Goal: Information Seeking & Learning: Learn about a topic

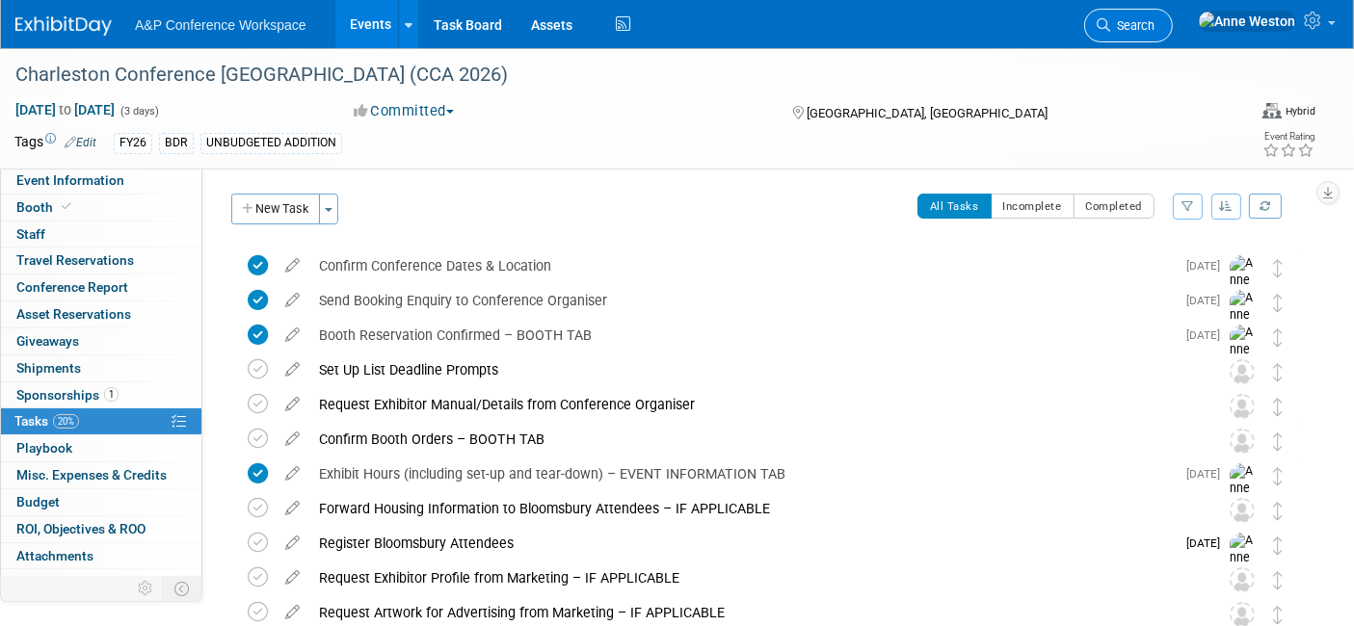
click at [1110, 19] on icon at bounding box center [1102, 24] width 13 height 13
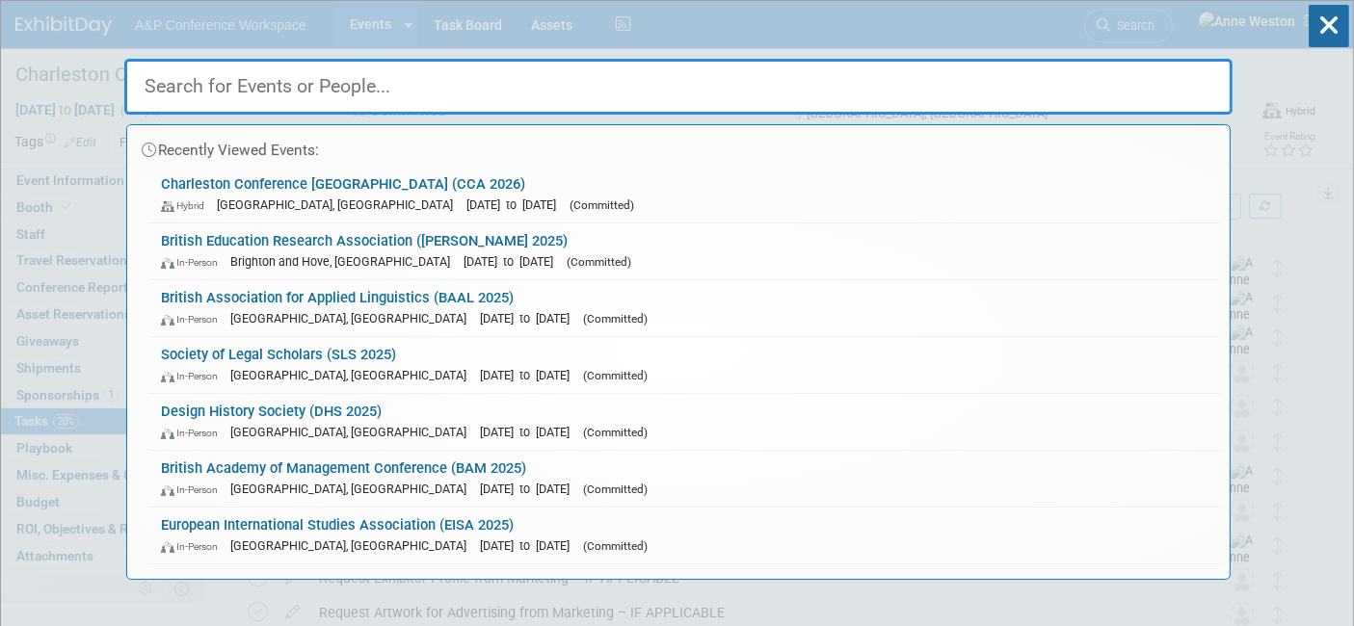
click at [1178, 27] on div "Recently Viewed Events: Charleston Conference Asia (CCA 2026) Hybrid [GEOGRAPHI…" at bounding box center [678, 290] width 1108 height 579
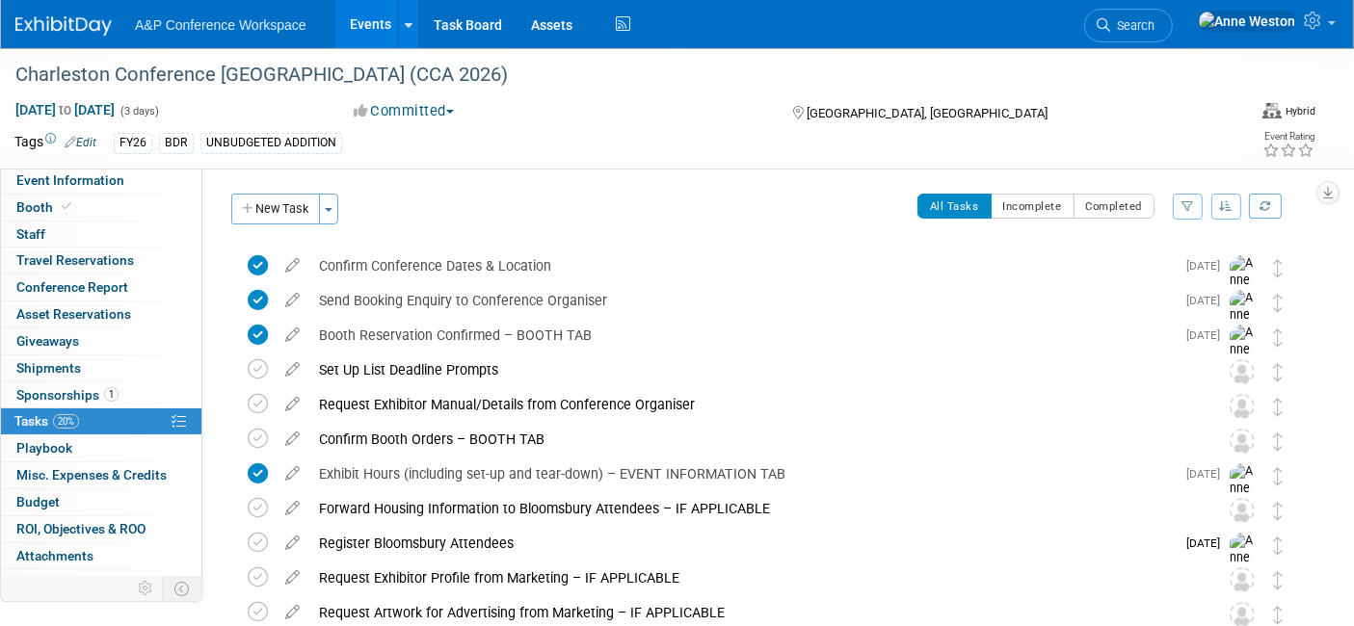
click at [1085, 37] on div "A&P Conference Workspace Events Add Event Bulk Upload Events Shareable Event Bo…" at bounding box center [664, 24] width 1299 height 48
click at [1110, 24] on icon at bounding box center [1102, 24] width 13 height 13
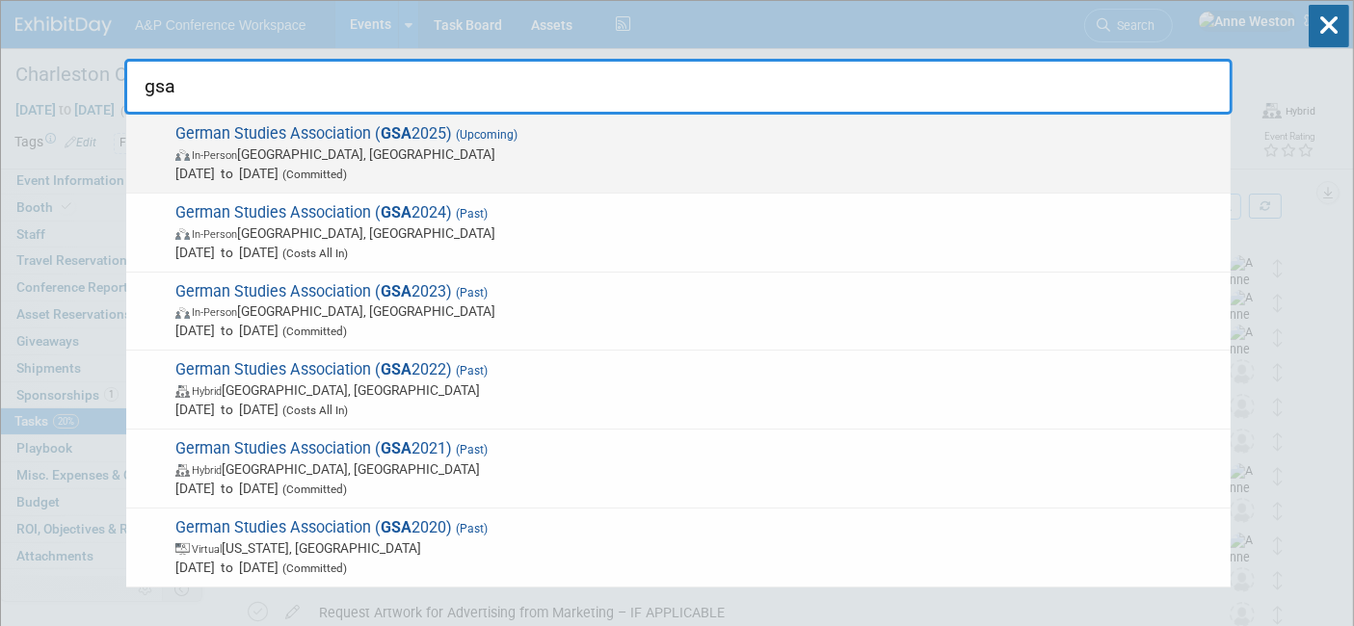
type input "gsa"
click at [260, 145] on span "In-Person Arlington, VA" at bounding box center [697, 154] width 1045 height 19
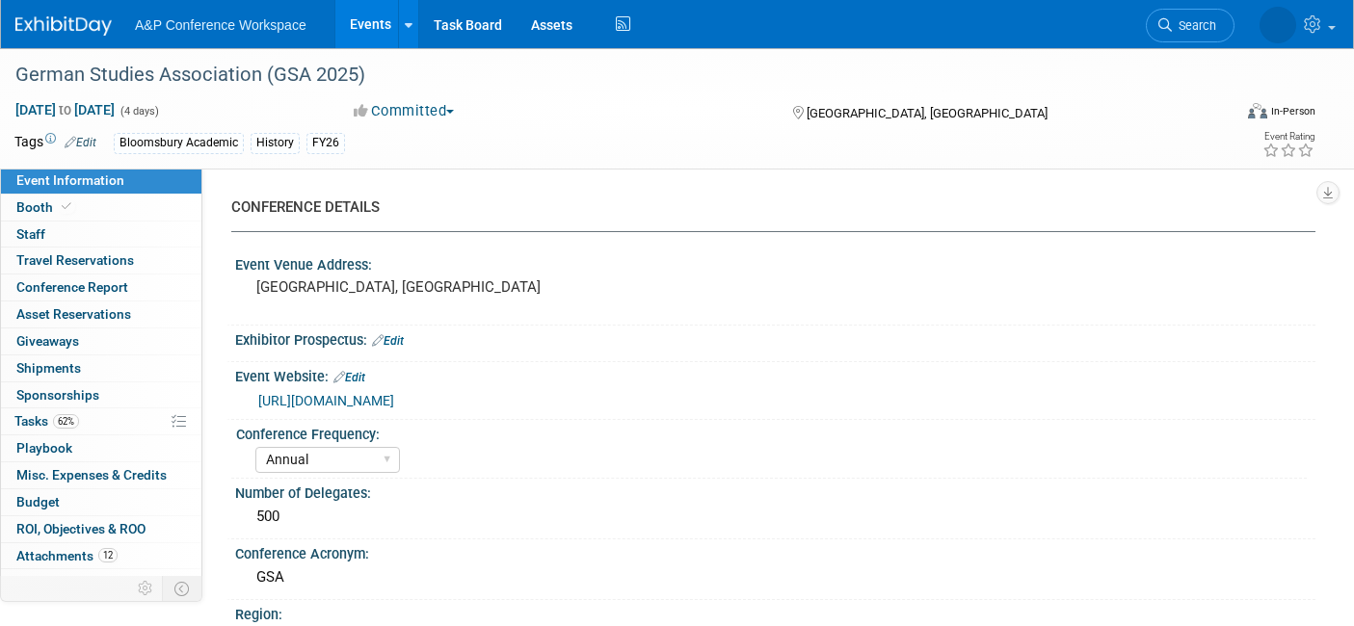
select select "Annual"
select select "Level 2"
select select "In-Person Booth"
select select "History"
select select "Bloomsbury Academic"
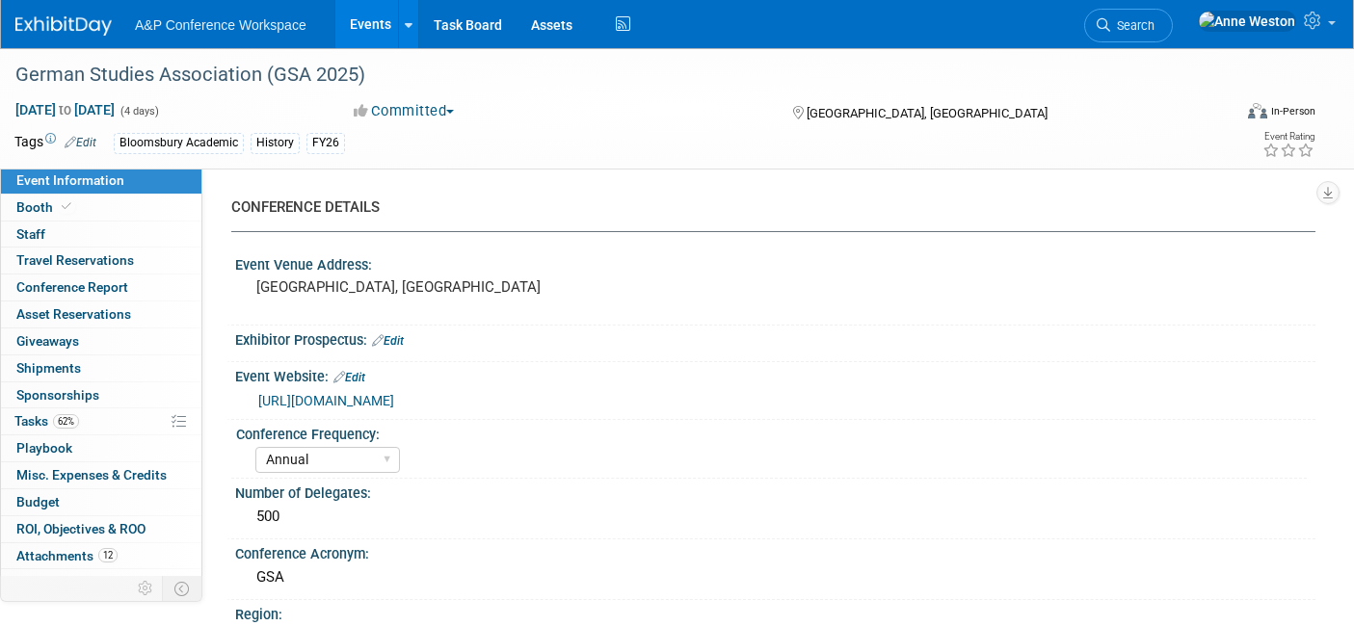
select select "[PERSON_NAME]"
select select "Brand/Subject Presence​"
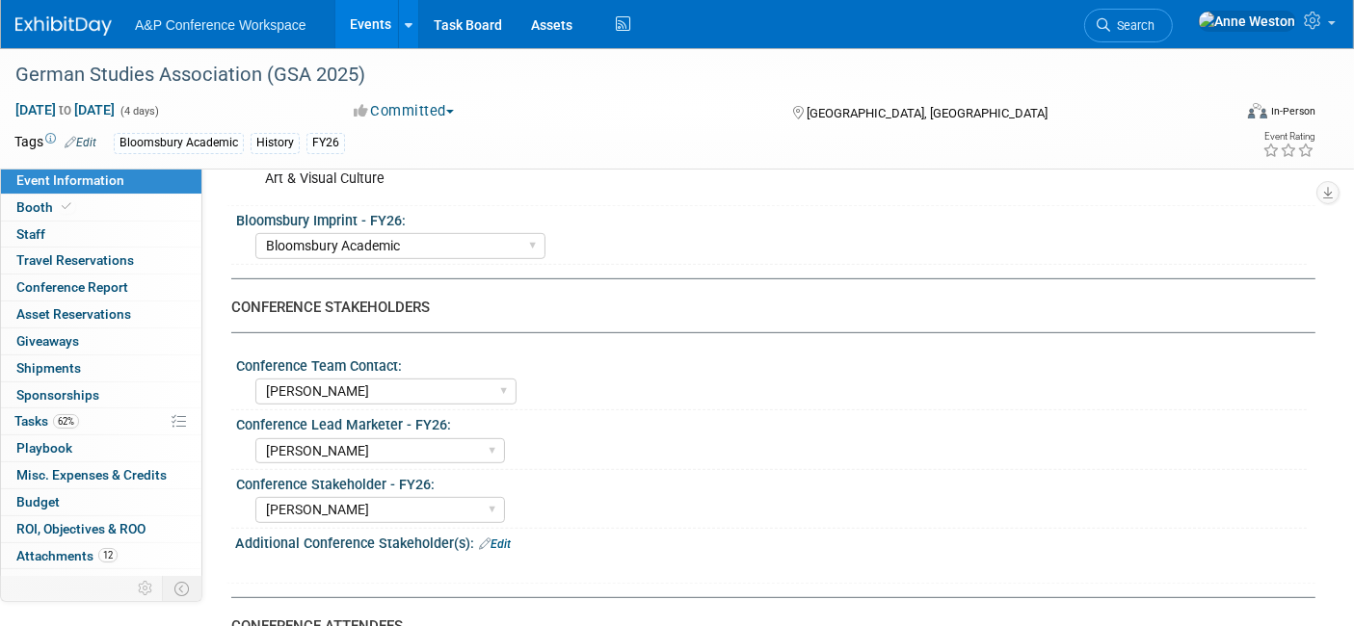
scroll to position [856, 0]
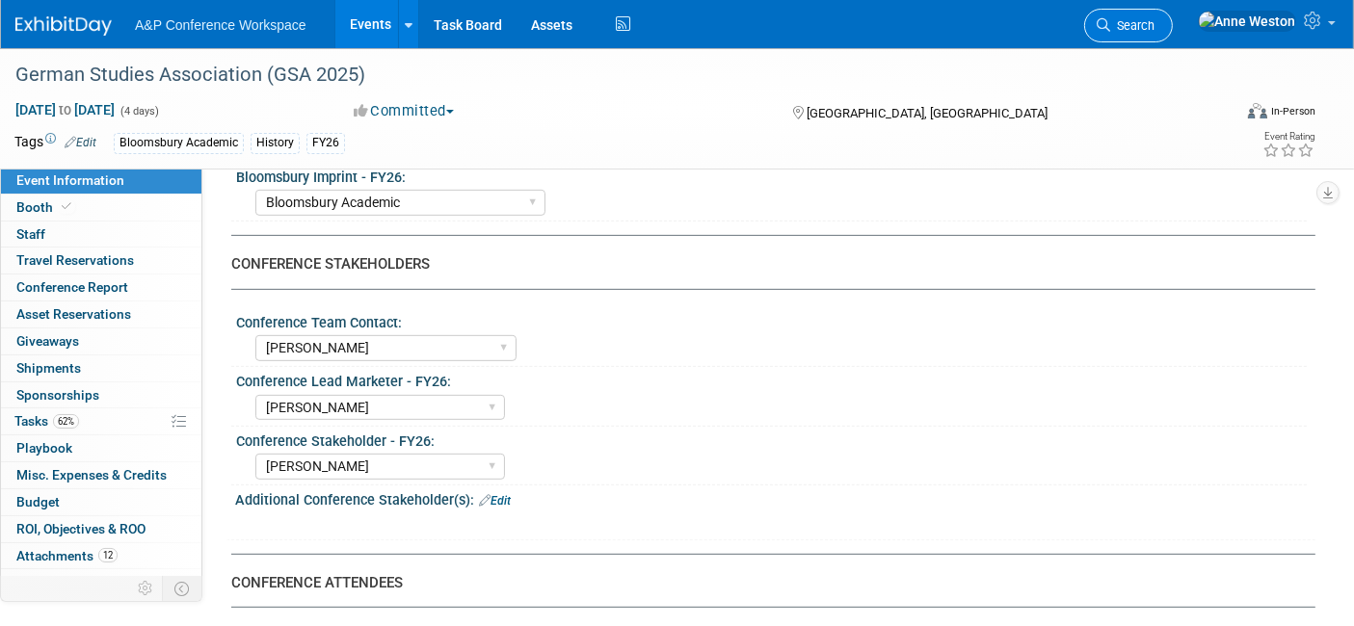
click at [1172, 32] on link "Search" at bounding box center [1128, 26] width 89 height 34
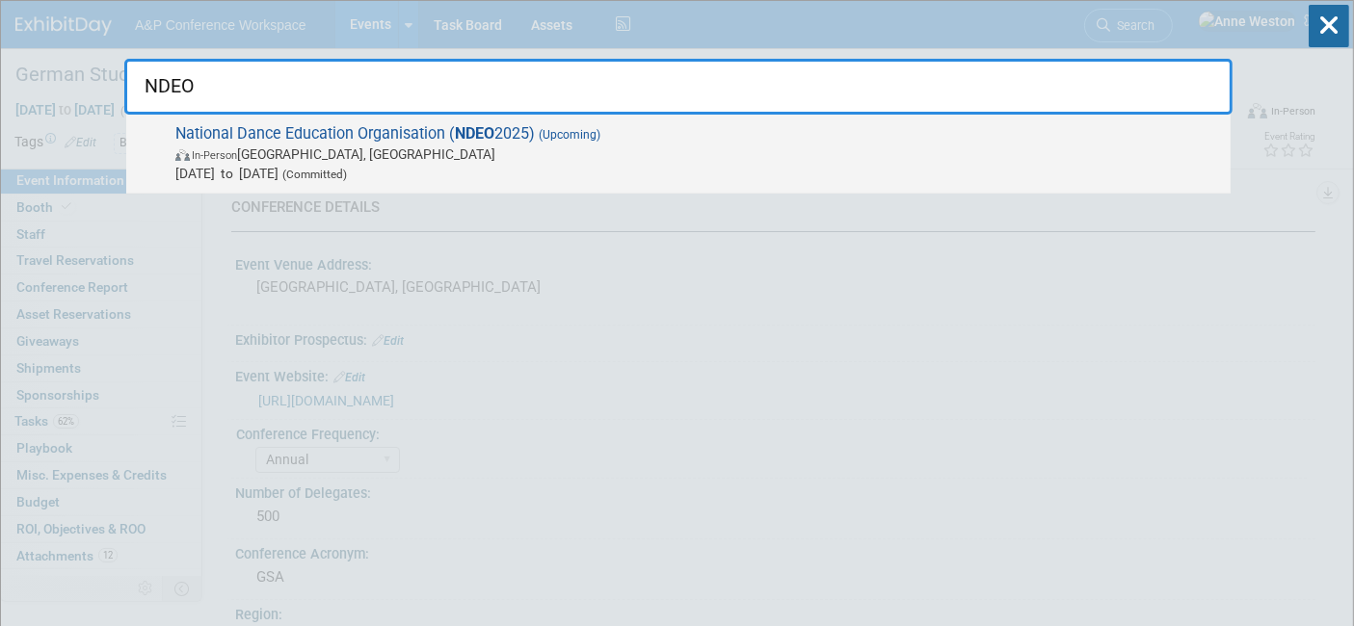
type input "NDEO"
click at [297, 139] on span "National Dance Education Organisation ( NDEO 2025) (Upcoming) In-Person Detroit…" at bounding box center [695, 153] width 1051 height 59
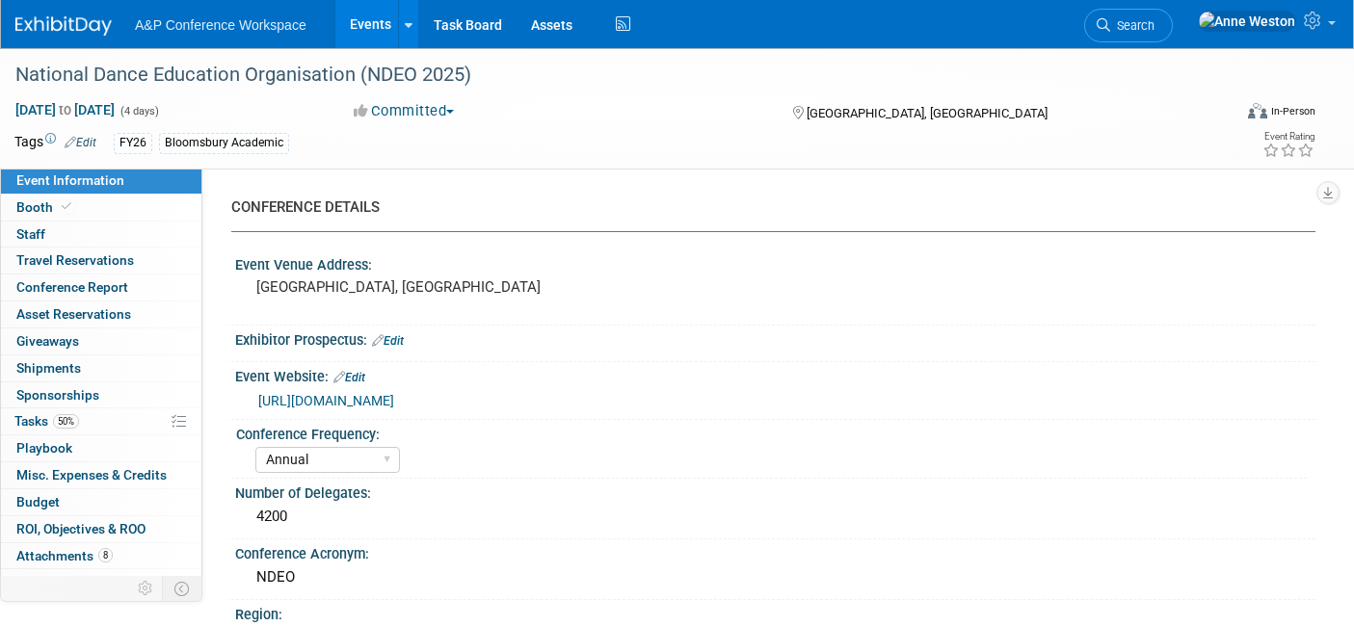
select select "Annual"
select select "Level 2"
select select "In-Person Booth"
select select "Drama & Performance Studies"
select select "Methuen Drama"
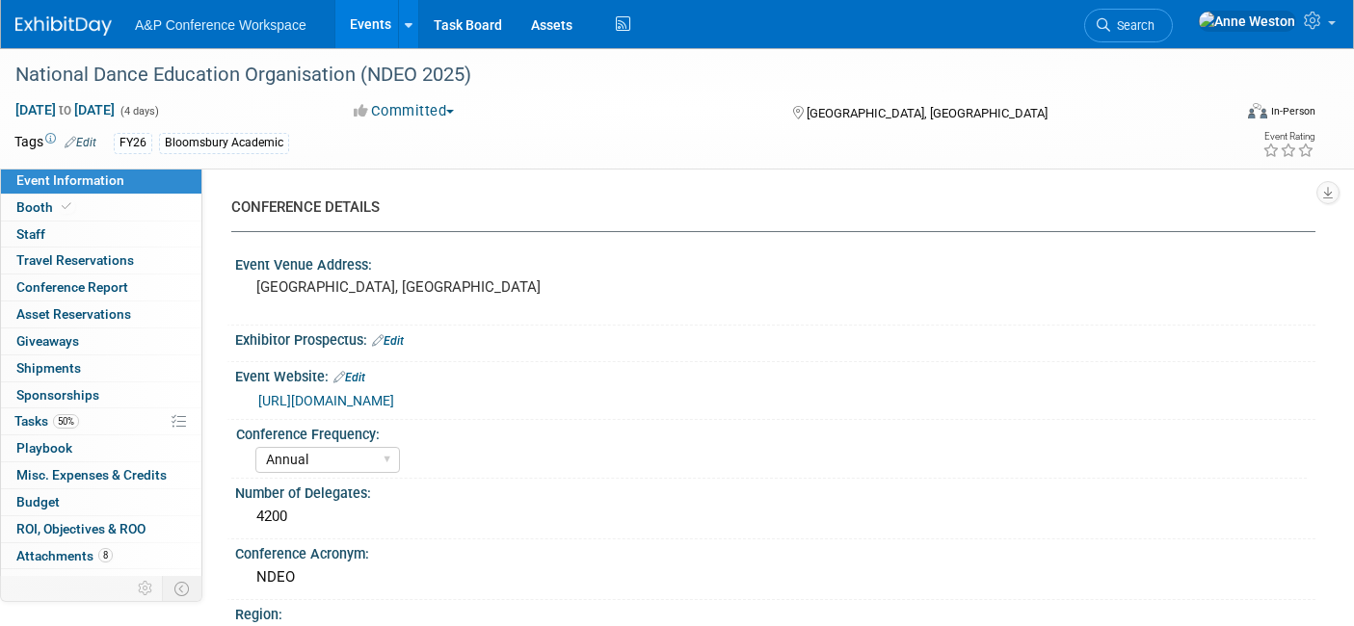
select select "[PERSON_NAME]"
select select "Networking/Commissioning"
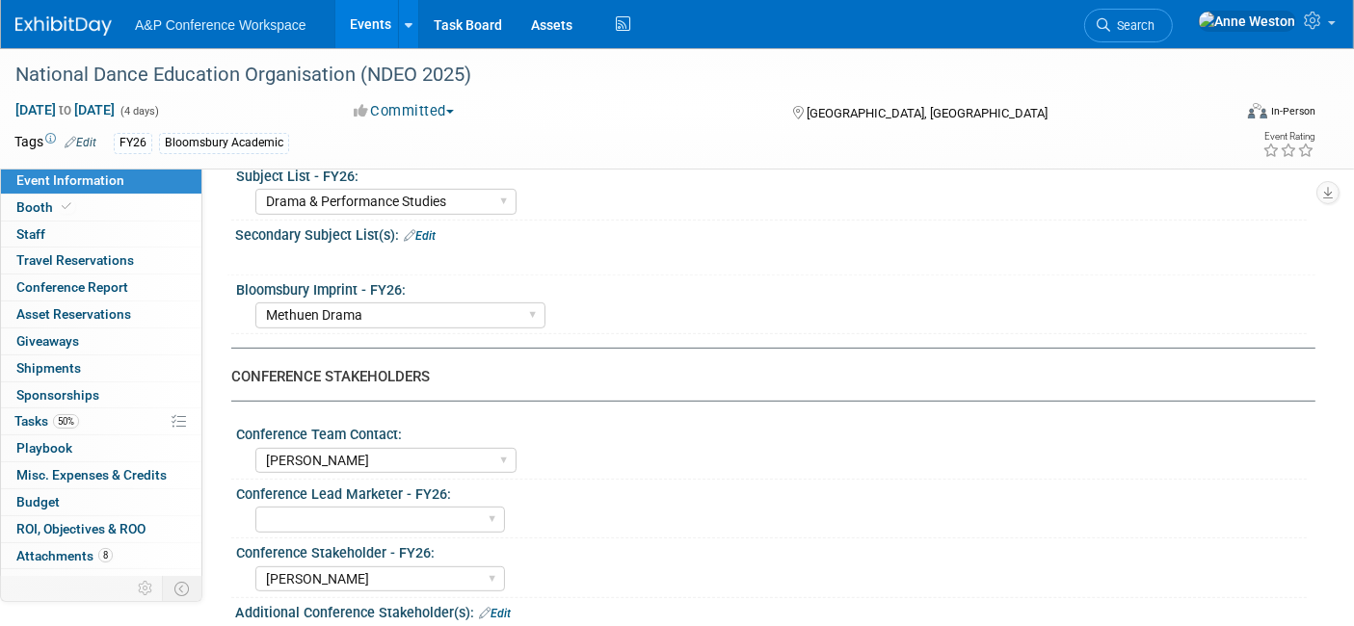
scroll to position [749, 0]
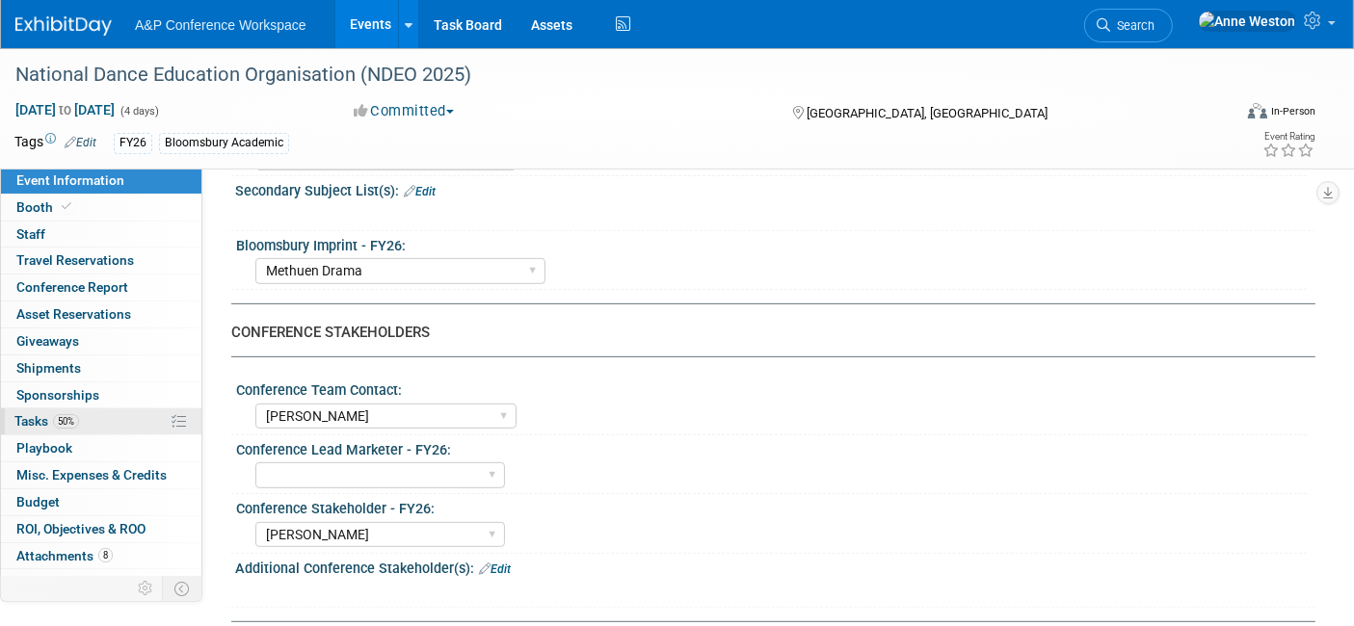
click at [75, 426] on span "Tasks 50%" at bounding box center [46, 420] width 65 height 15
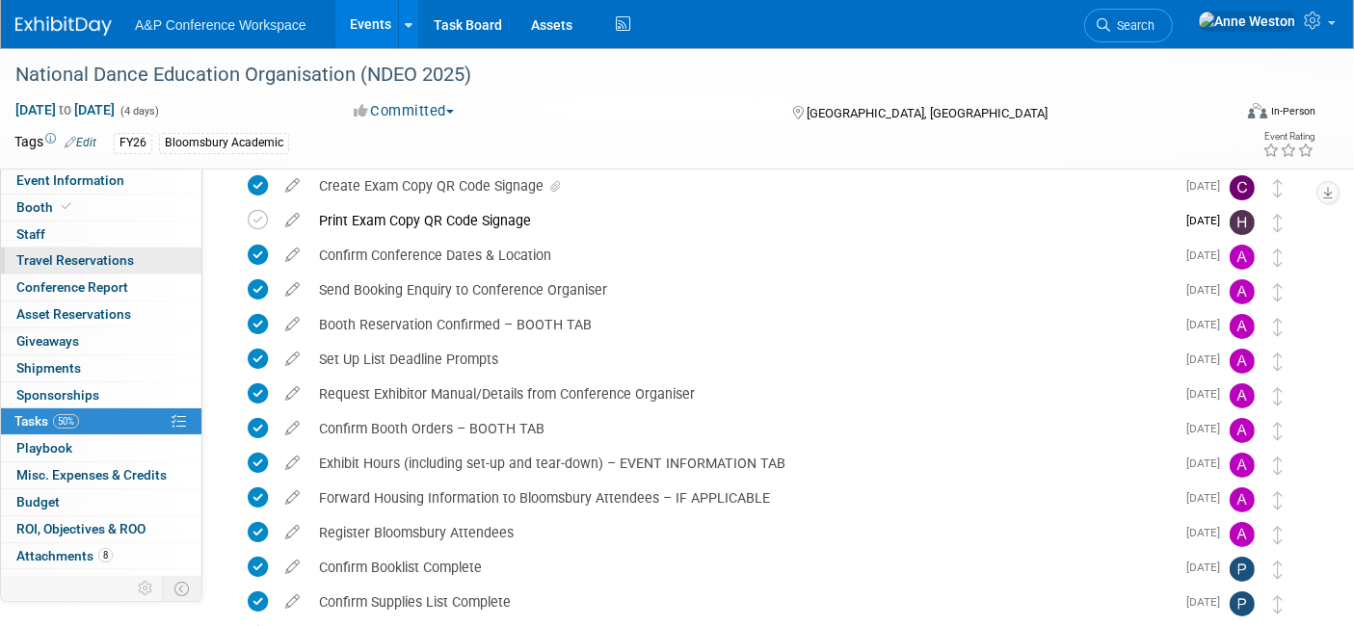
scroll to position [0, 0]
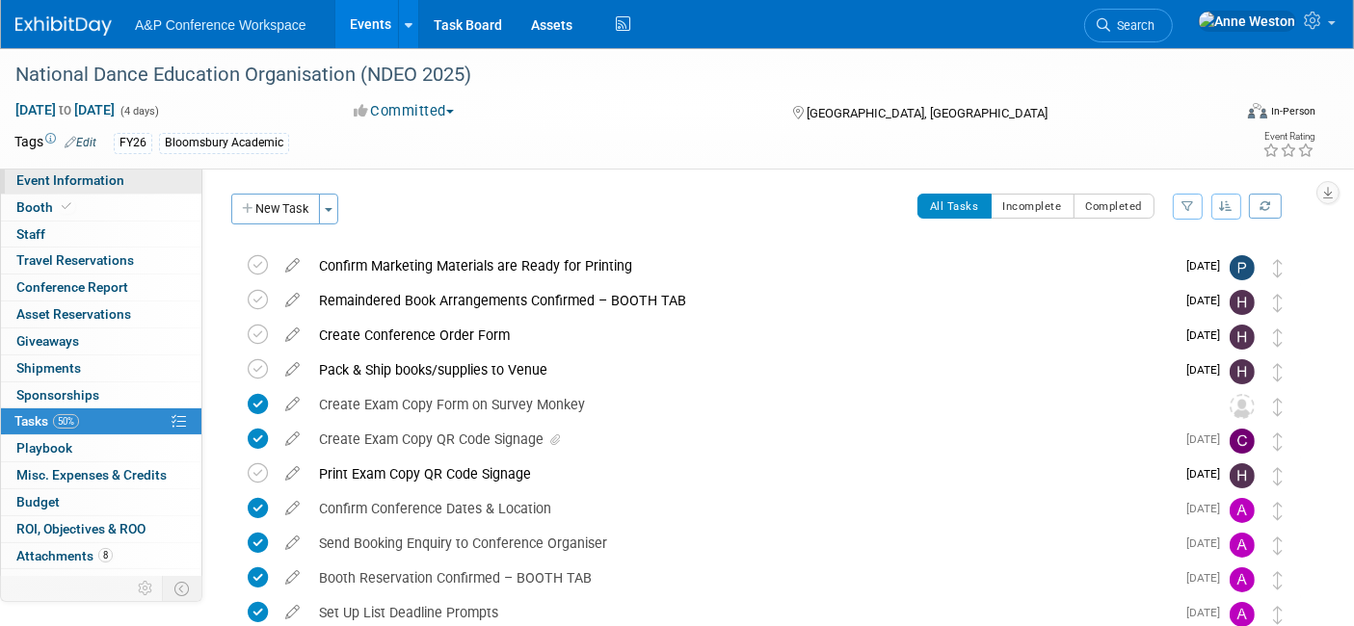
click at [70, 184] on span "Event Information" at bounding box center [70, 179] width 108 height 15
select select "Annual"
select select "Level 2"
select select "In-Person Booth"
select select "Drama & Performance Studies"
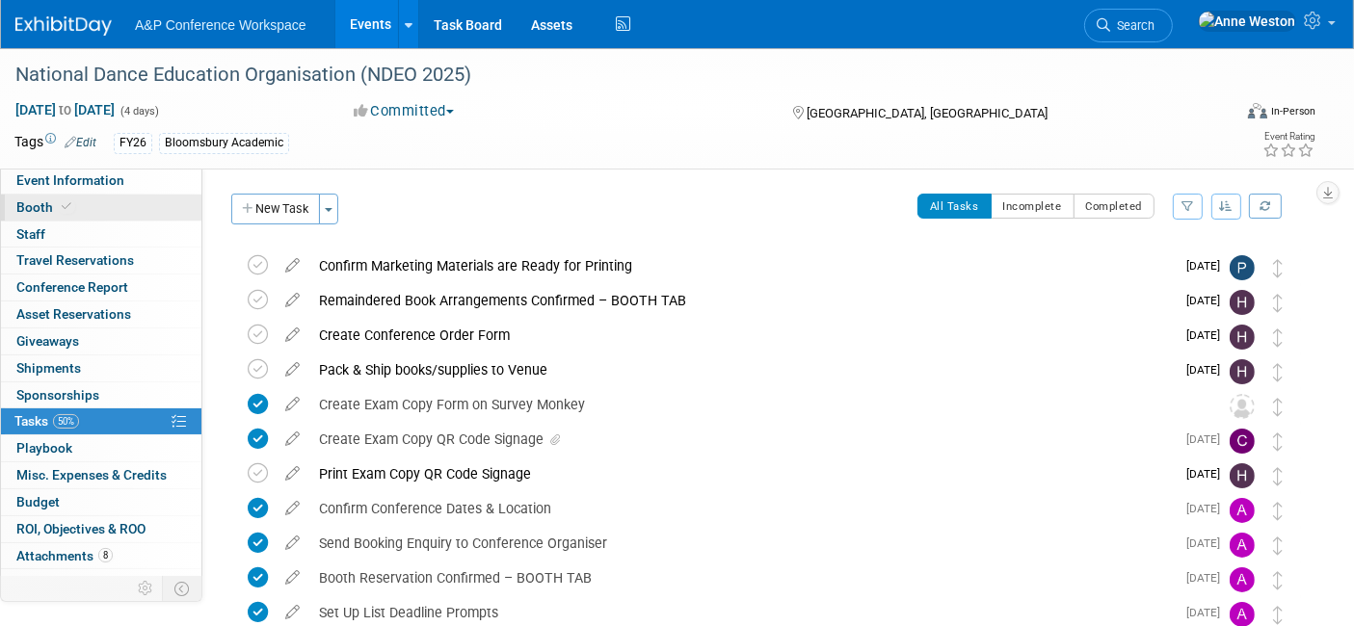
select select "Methuen Drama"
select select "[PERSON_NAME]"
select select "Networking/Commissioning"
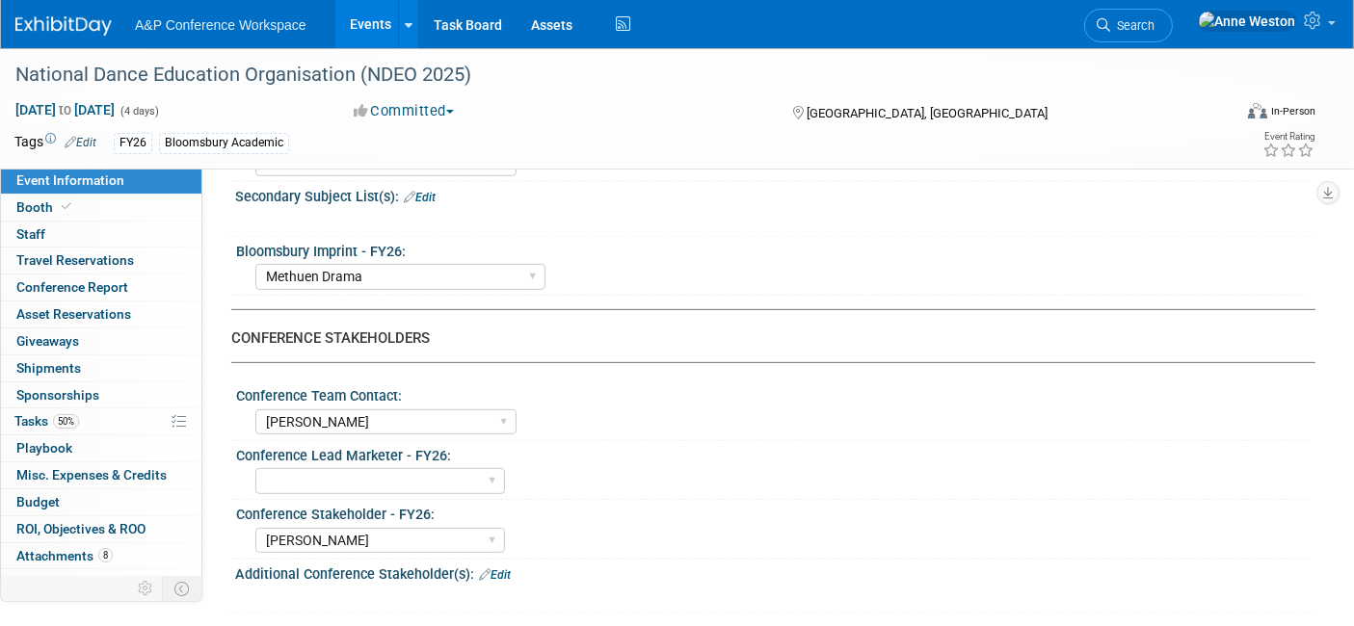
scroll to position [749, 0]
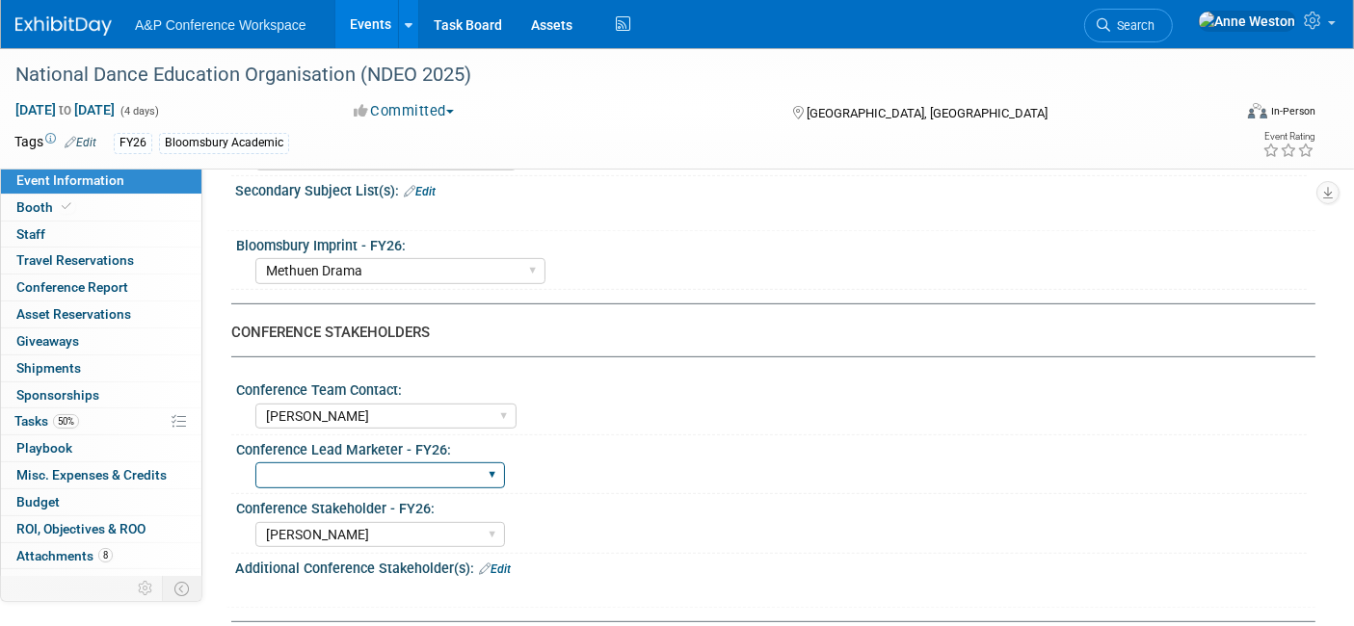
click at [372, 462] on select "Abigail Larkin Alice Billington Ami Reitmeier Amy Suratia Andy Boyd Anna Robert…" at bounding box center [380, 475] width 250 height 26
select select "[PERSON_NAME]"
click at [255, 462] on select "Abigail Larkin Alice Billington Ami Reitmeier Amy Suratia Andy Boyd Anna Robert…" at bounding box center [380, 475] width 250 height 26
click at [1172, 10] on link "Search" at bounding box center [1128, 26] width 89 height 34
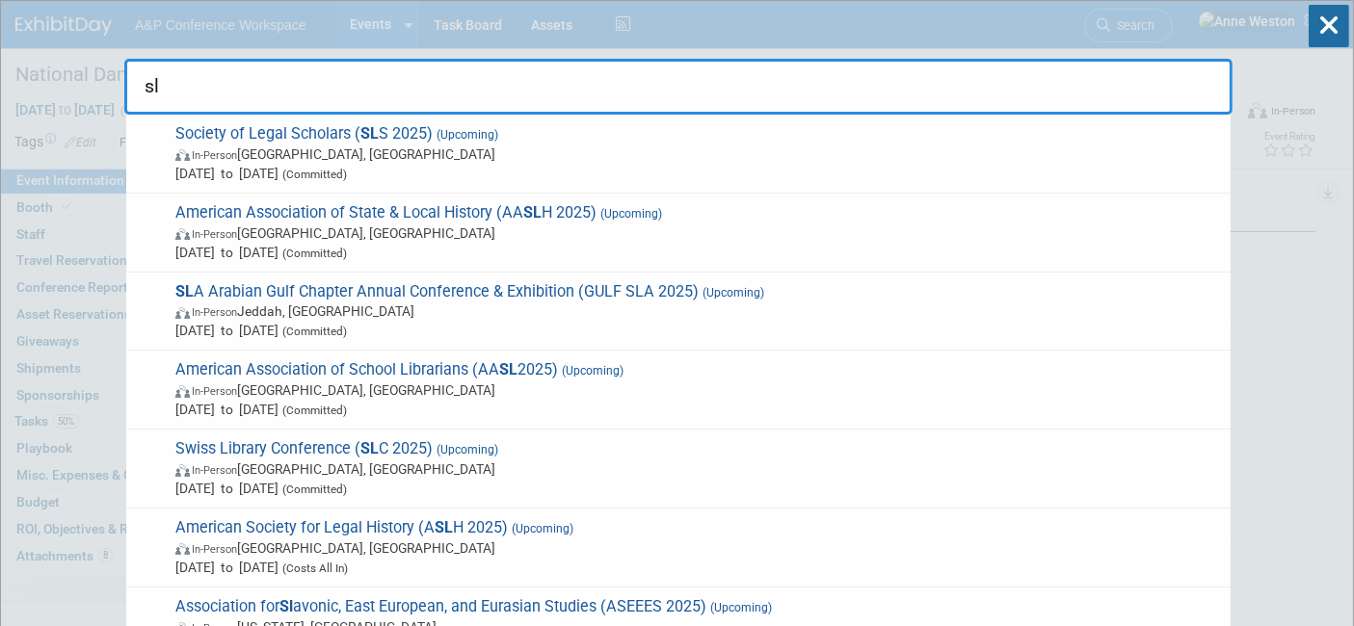
type input "s"
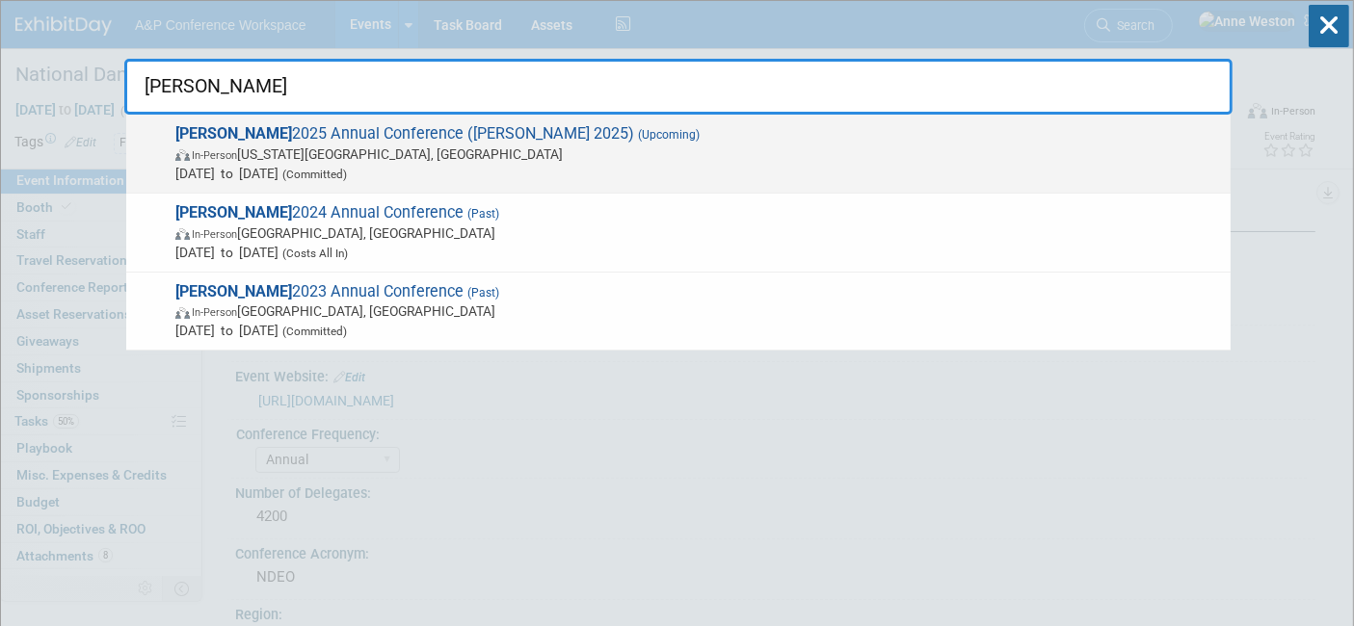
type input "alise"
click at [253, 159] on span "In-Person Kansas City, MO" at bounding box center [697, 154] width 1045 height 19
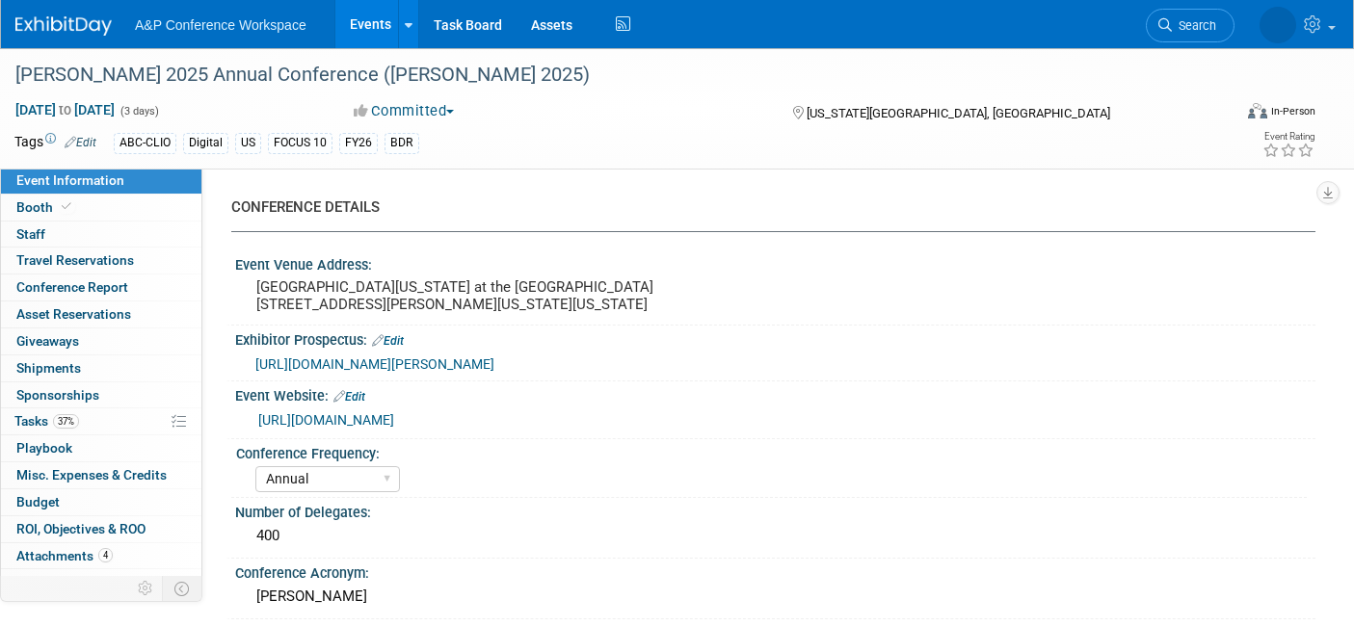
select select "Annual"
select select "Level 2"
select select "In-Person Booth"
select select "Library & Information Science"
select select "Bloomsbury Libraries Unlimited"
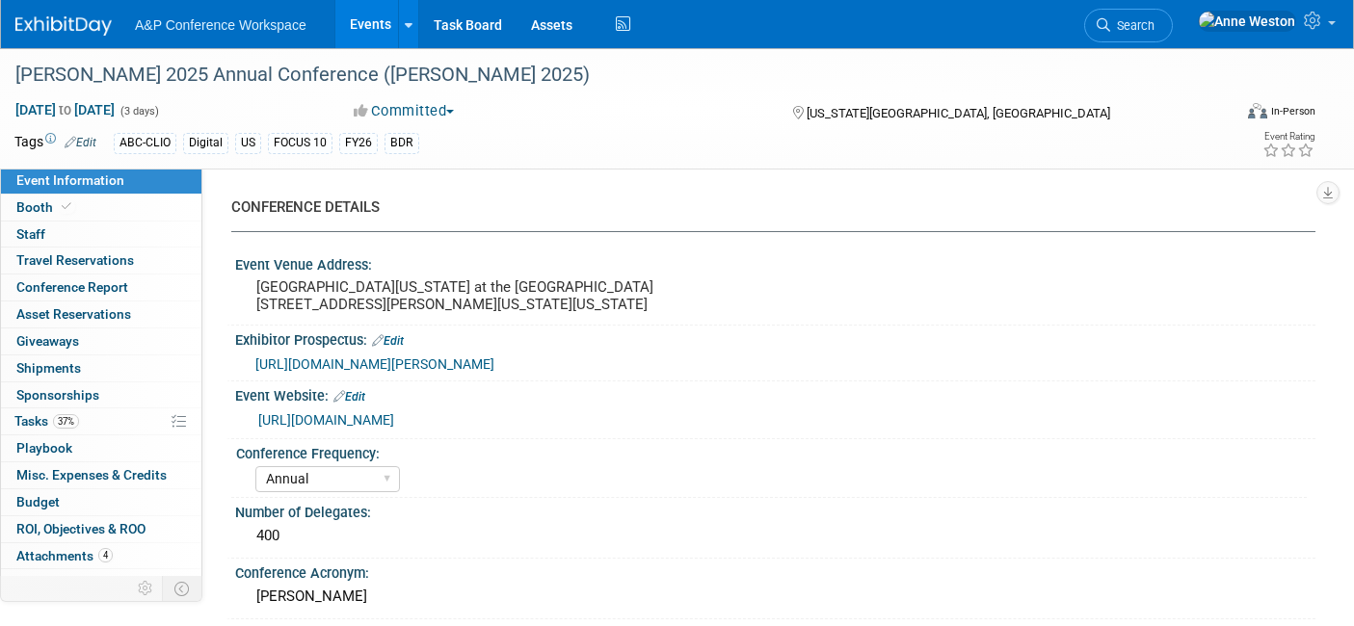
select select "[PERSON_NAME]"
select select "Brand/Subject Presence​"
click at [39, 204] on span "Booth" at bounding box center [45, 206] width 59 height 15
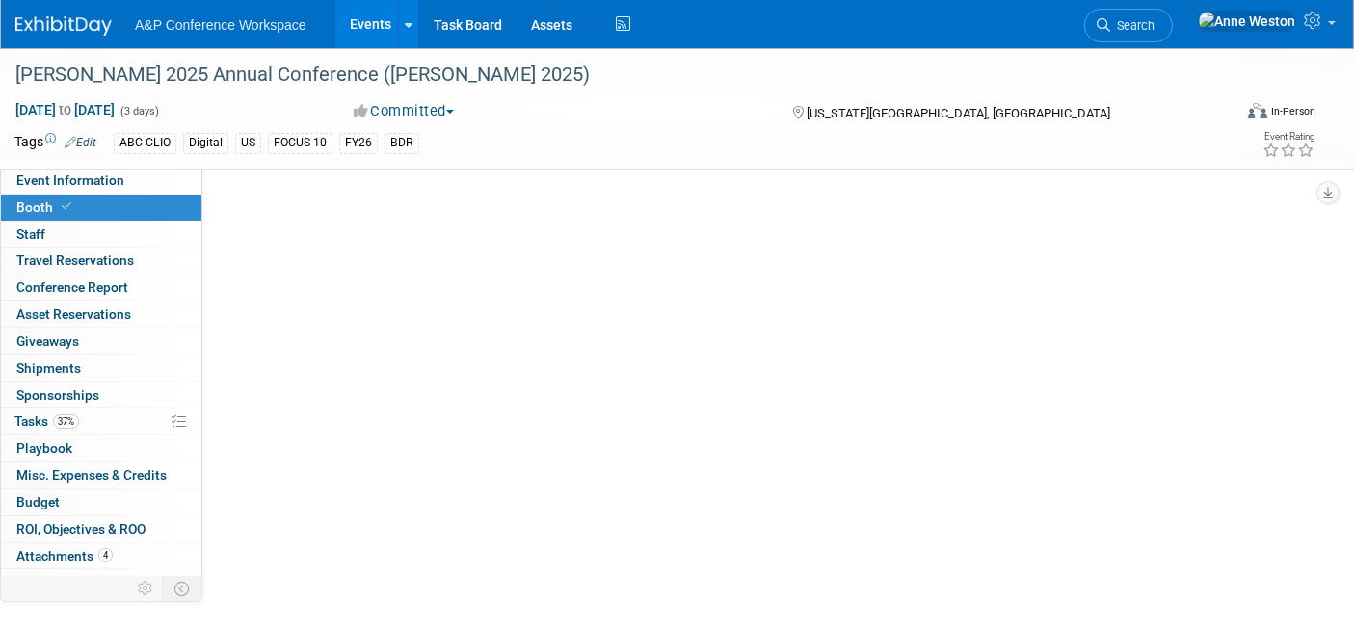
select select "CLLU - Libraries Unlimited"
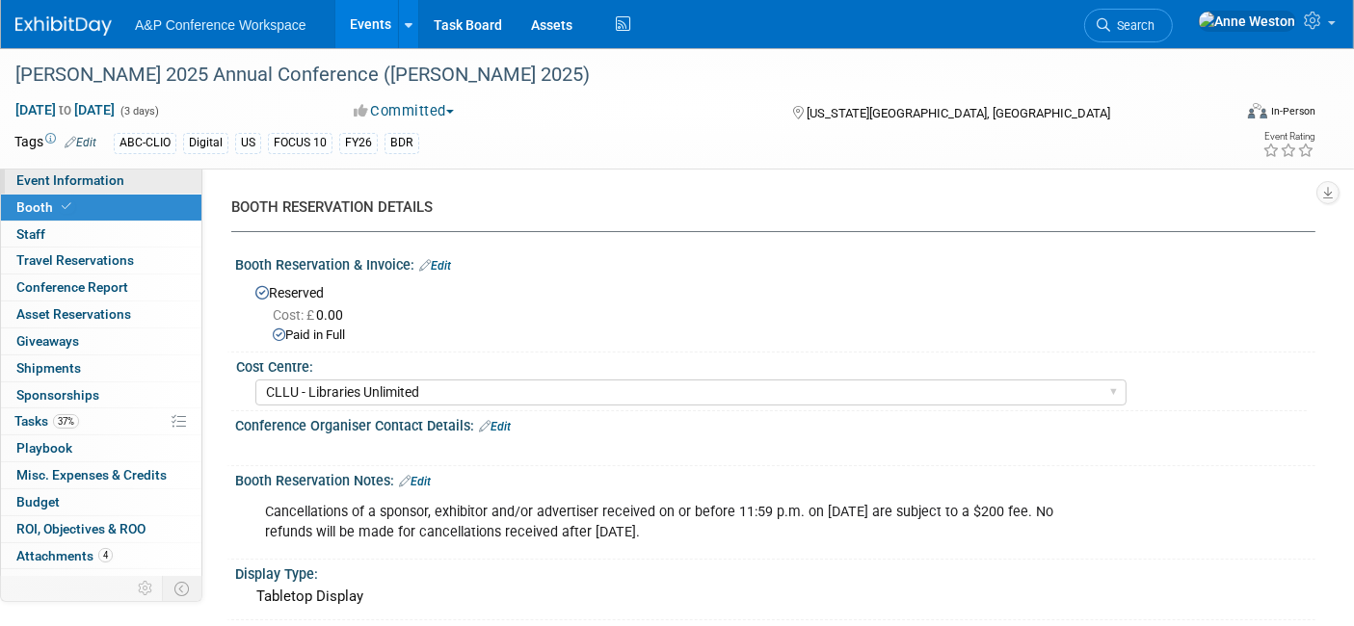
click at [129, 181] on link "Event Information" at bounding box center [101, 181] width 200 height 26
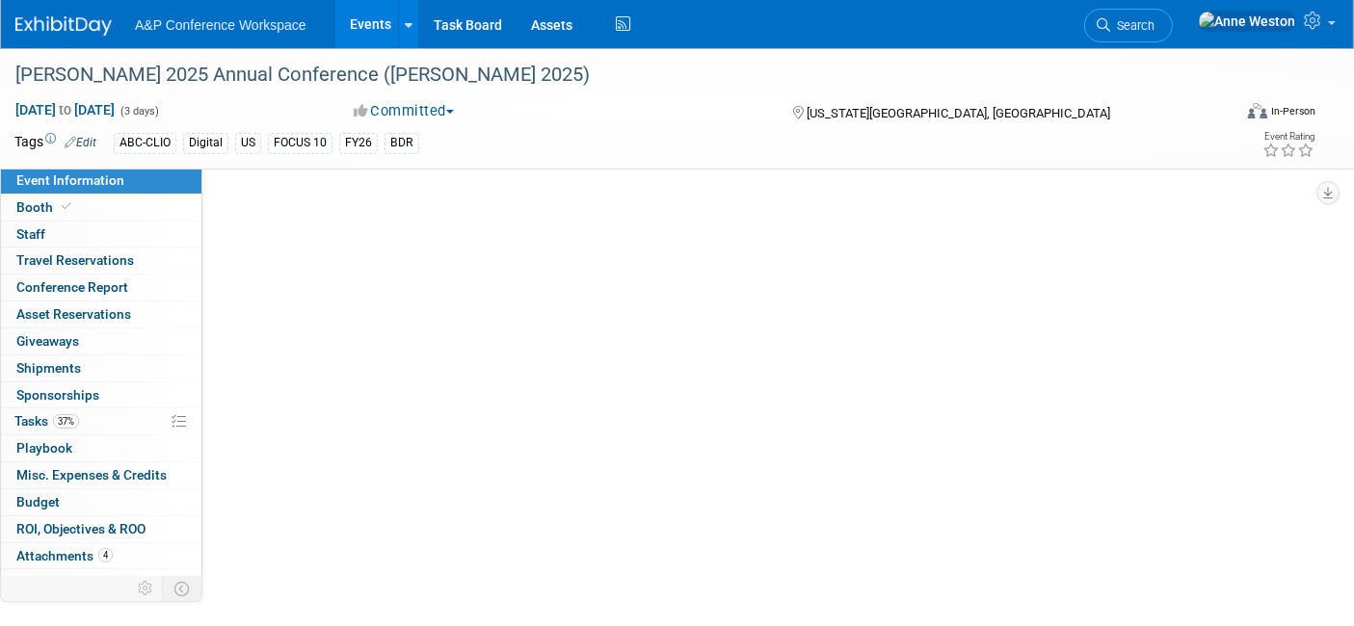
select select "Annual"
select select "Level 2"
select select "In-Person Booth"
select select "Library & Information Science"
select select "Bloomsbury Libraries Unlimited"
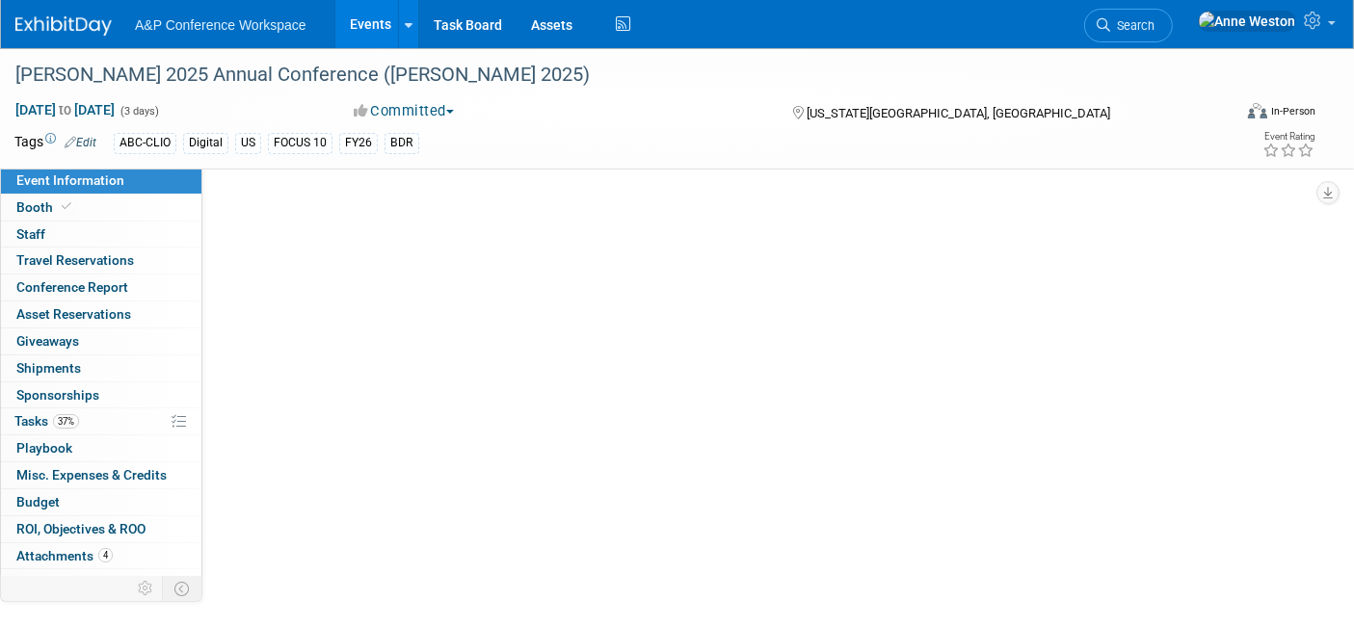
select select "[PERSON_NAME]"
select select "Brand/Subject Presence​"
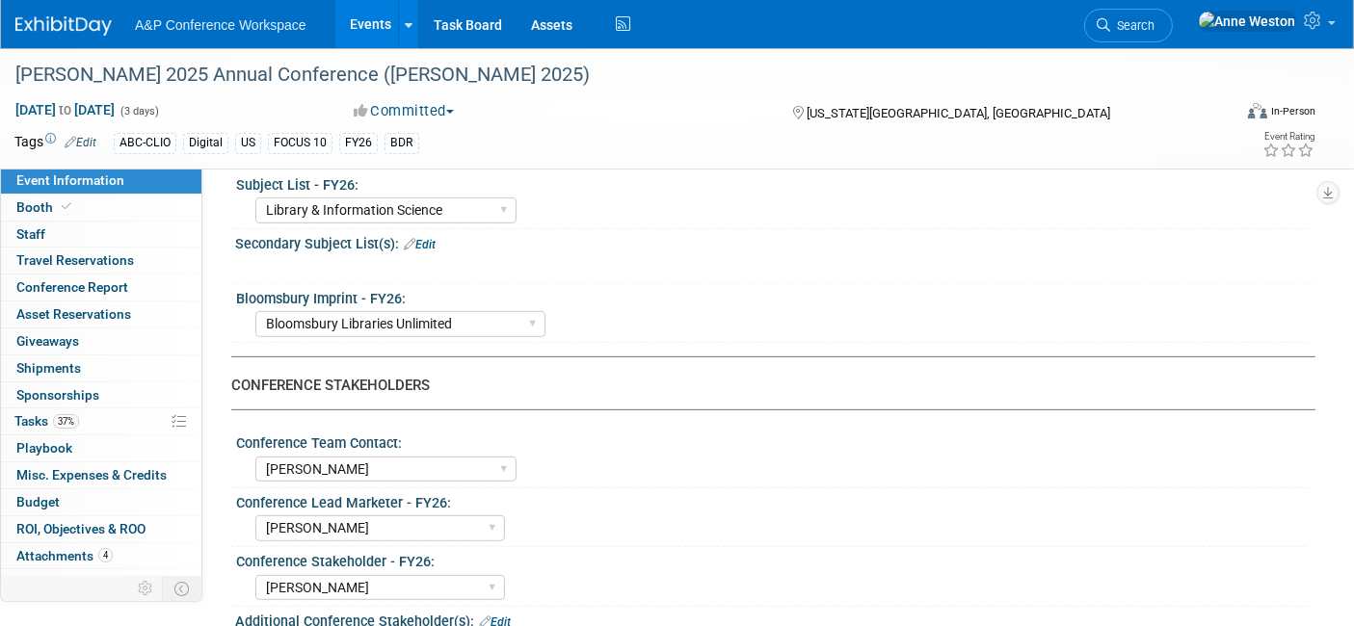
scroll to position [749, 0]
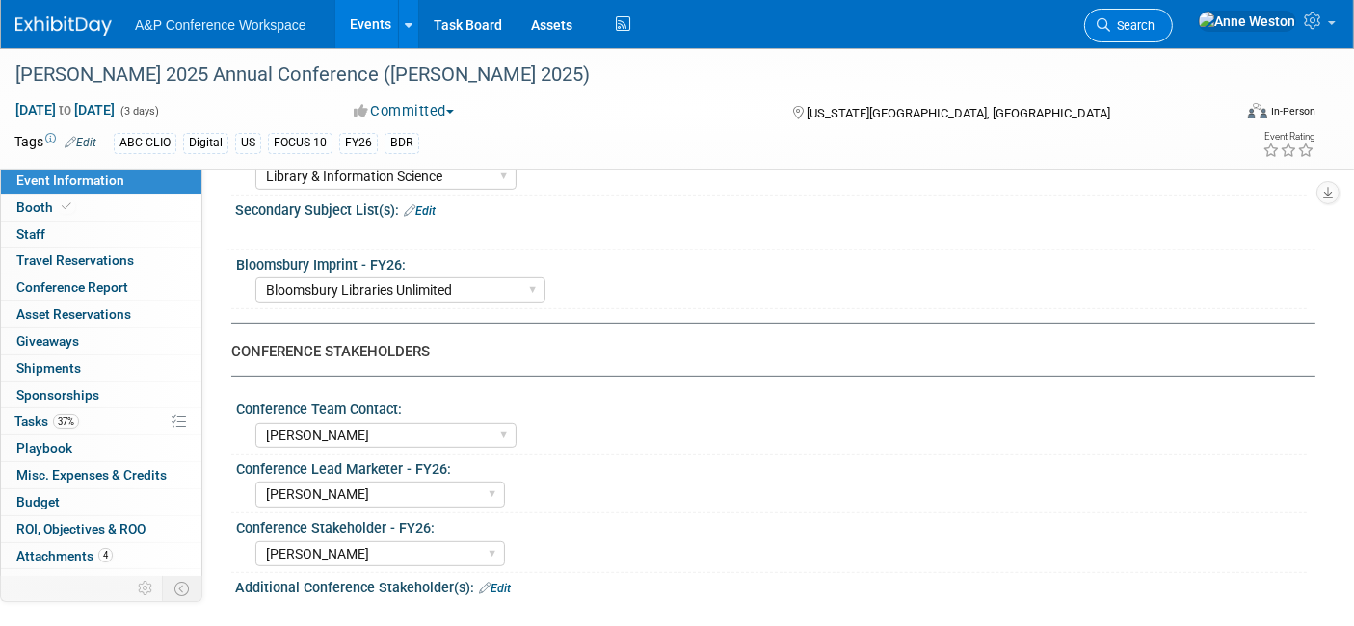
click at [1154, 26] on span "Search" at bounding box center [1132, 25] width 44 height 14
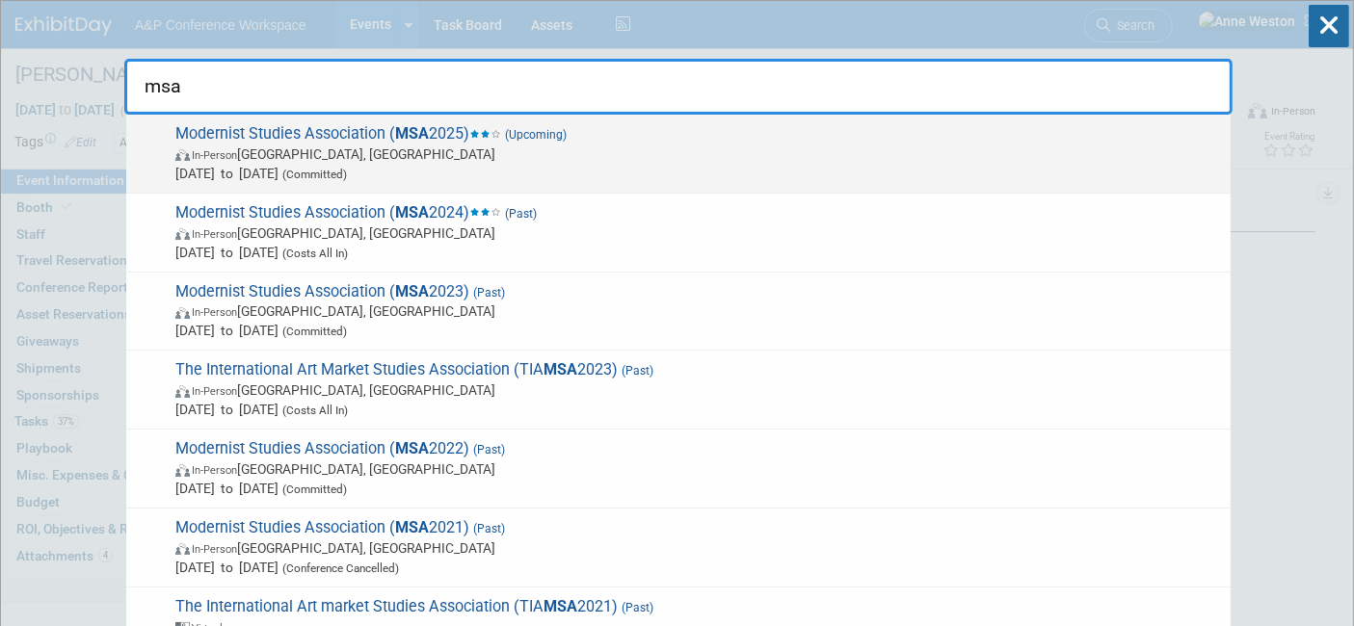
type input "msa"
click at [285, 174] on span "Oct 9, 2025 to Oct 12, 2025 (Committed)" at bounding box center [697, 173] width 1045 height 19
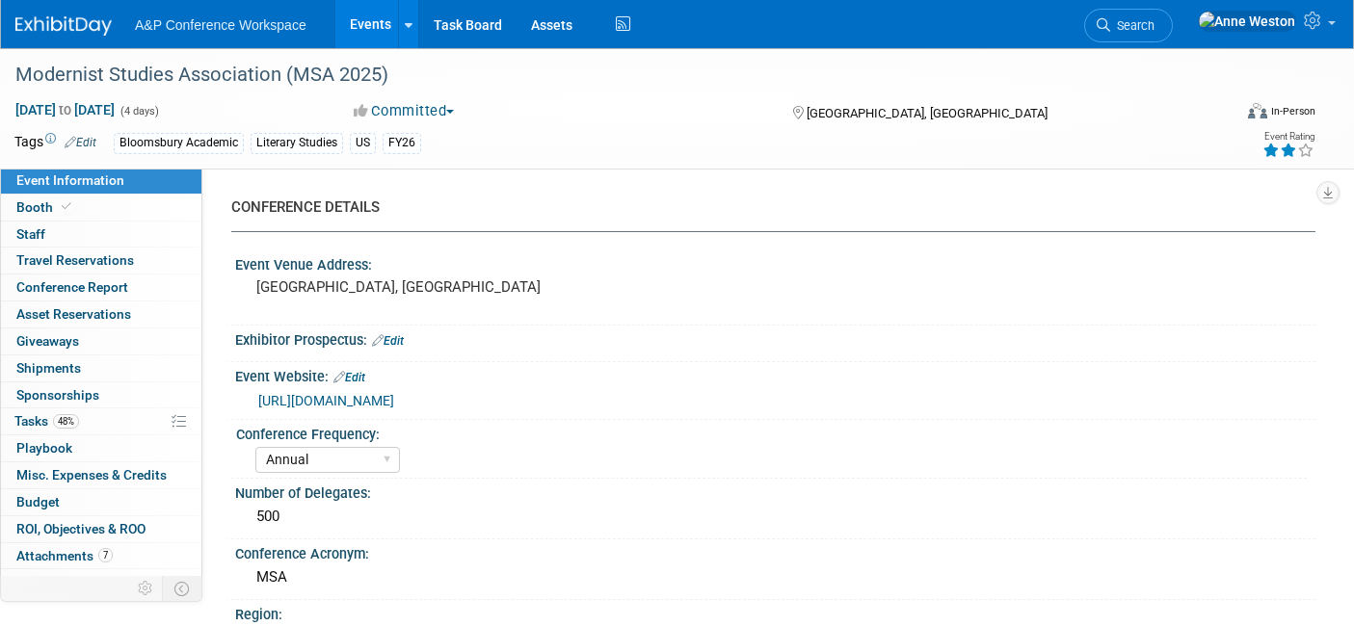
select select "Annual"
select select "Level 2"
select select "In-Person Booth"
select select "Literary Studies"
select select "Bloomsbury Academic"
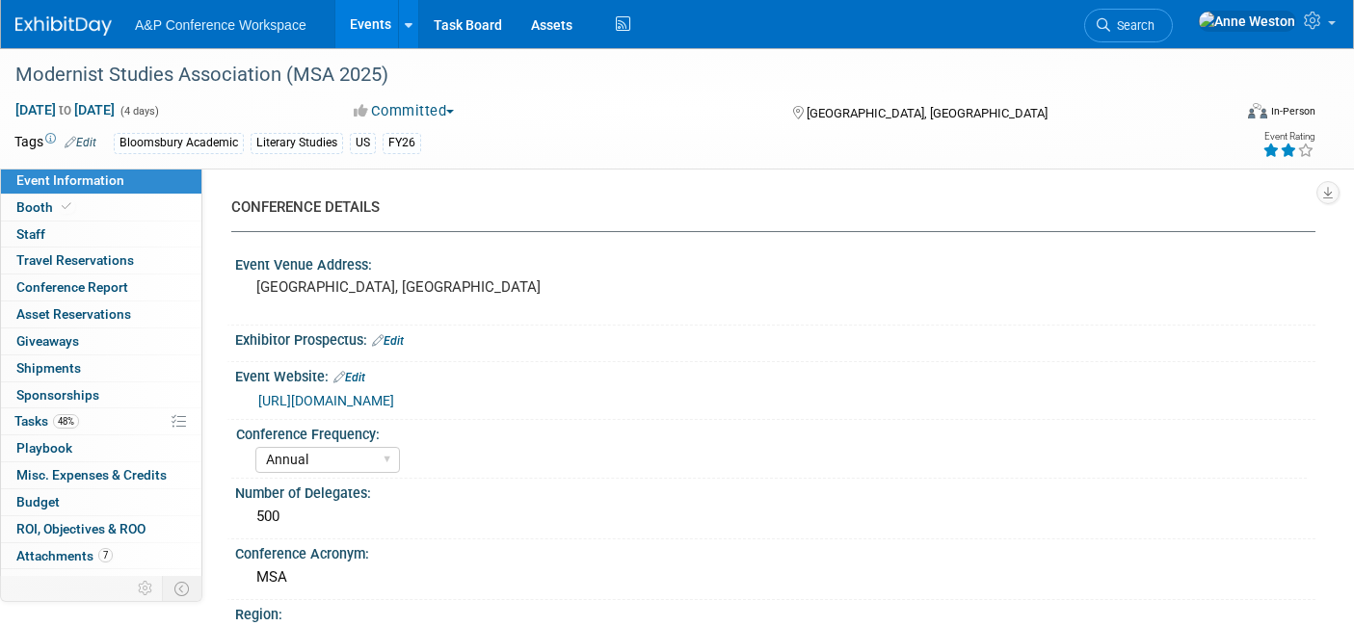
select select "[PERSON_NAME]"
select select "Brand/Subject Presence​"
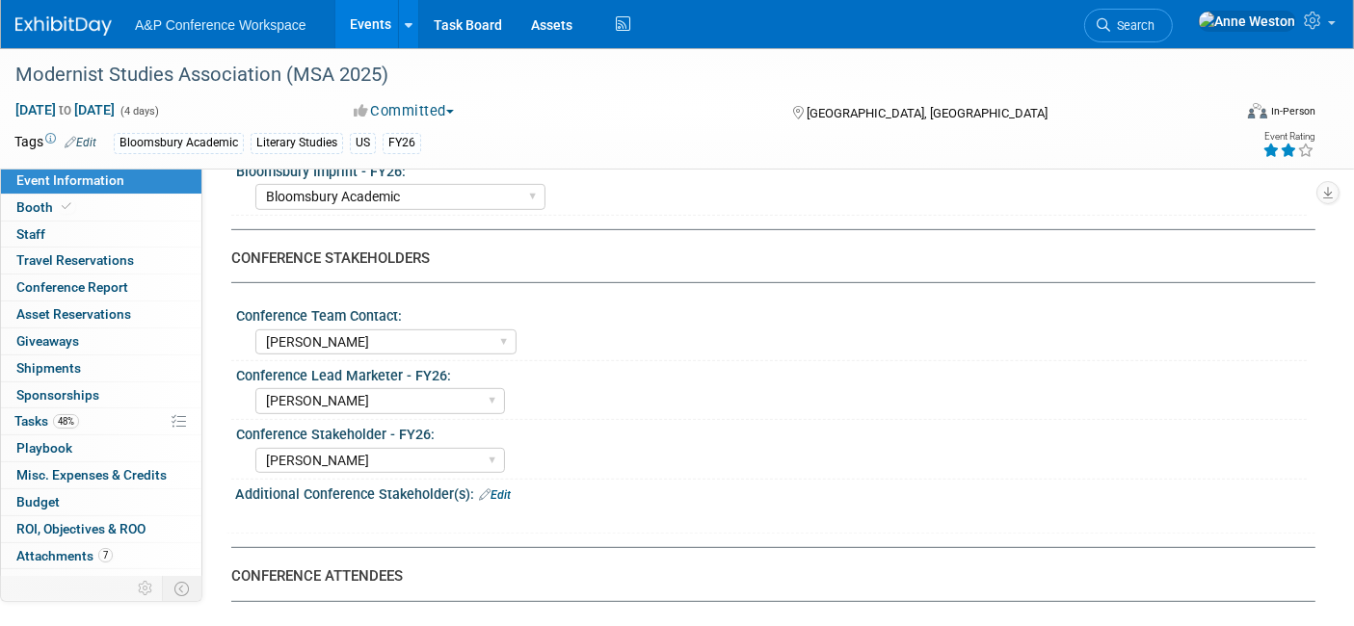
scroll to position [856, 0]
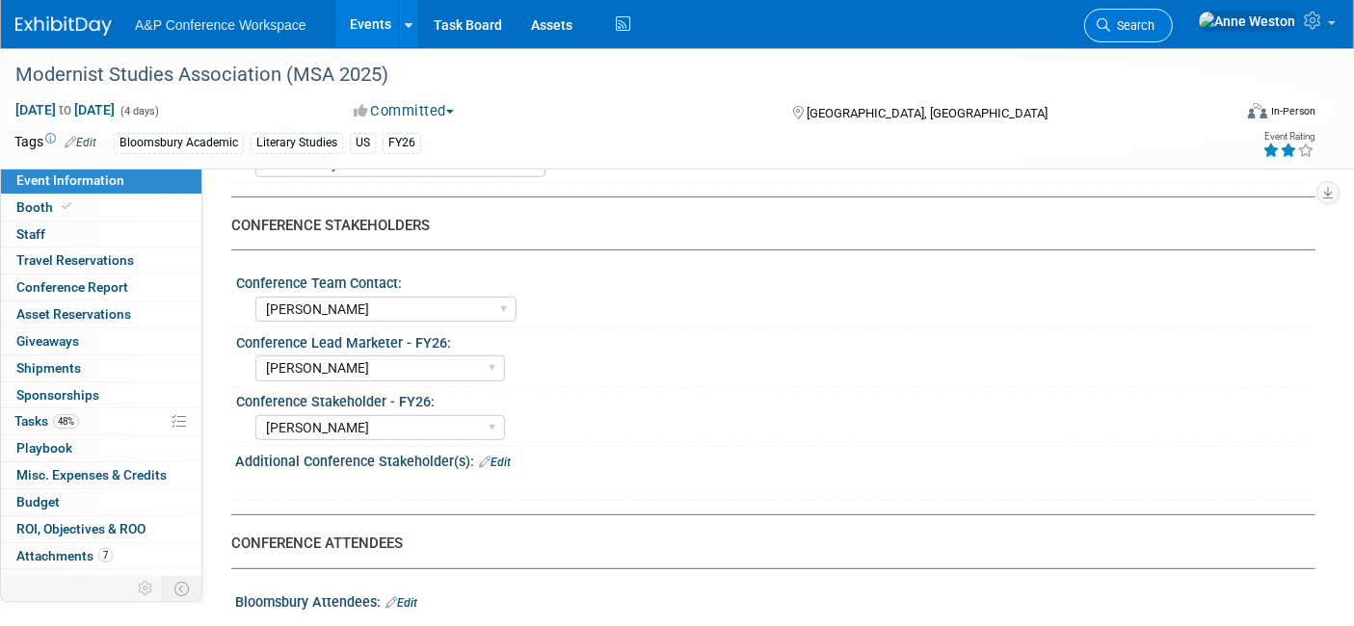
click at [1172, 14] on link "Search" at bounding box center [1128, 26] width 89 height 34
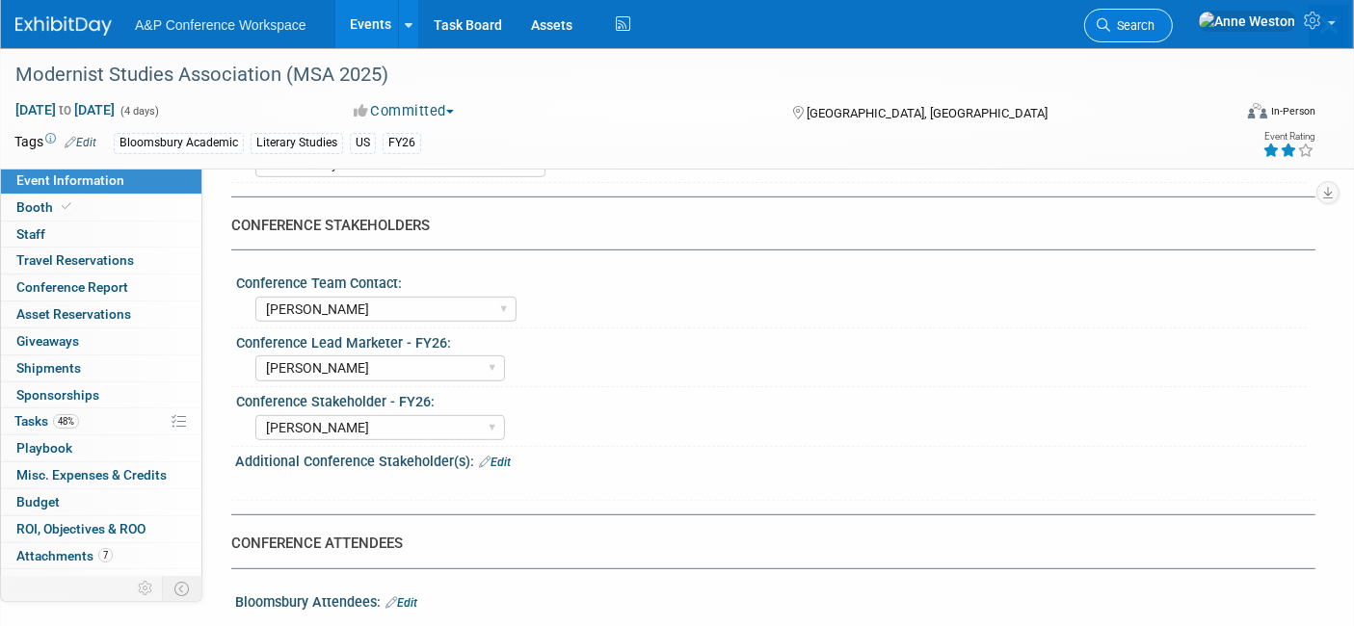
scroll to position [0, 0]
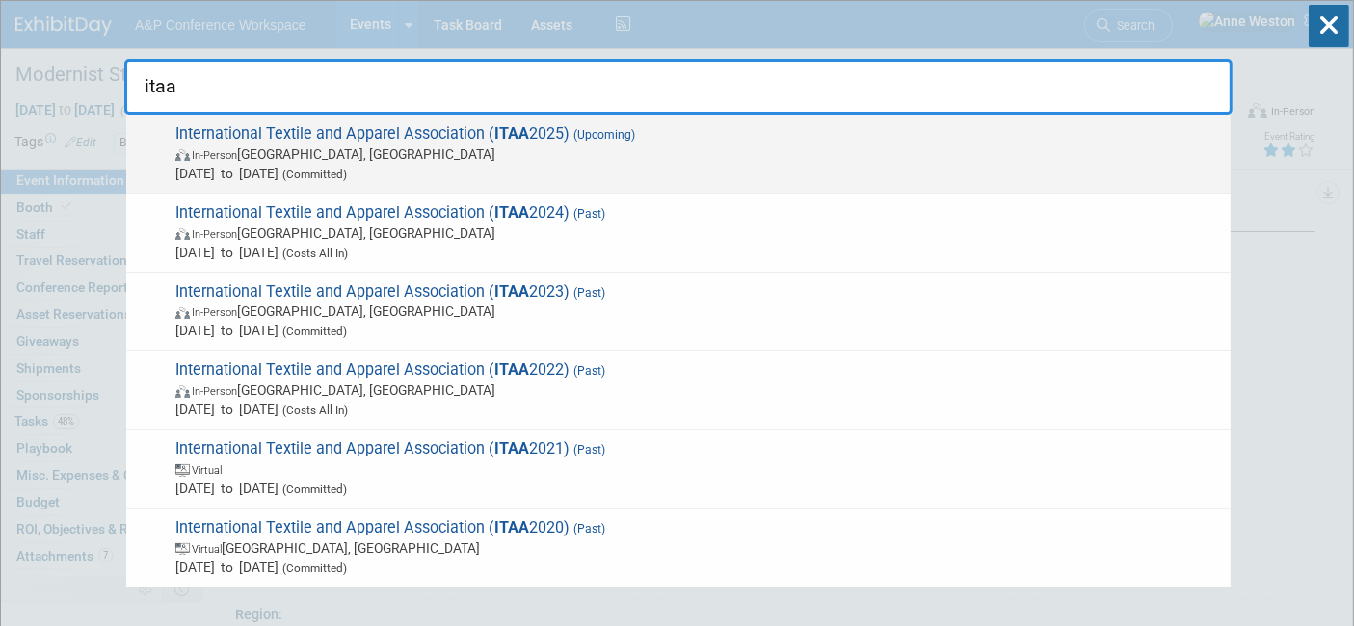
type input "itaa"
click at [198, 133] on span "International Textile and Apparel Association ( ITAA 2025) (Upcoming) In-Person…" at bounding box center [695, 153] width 1051 height 59
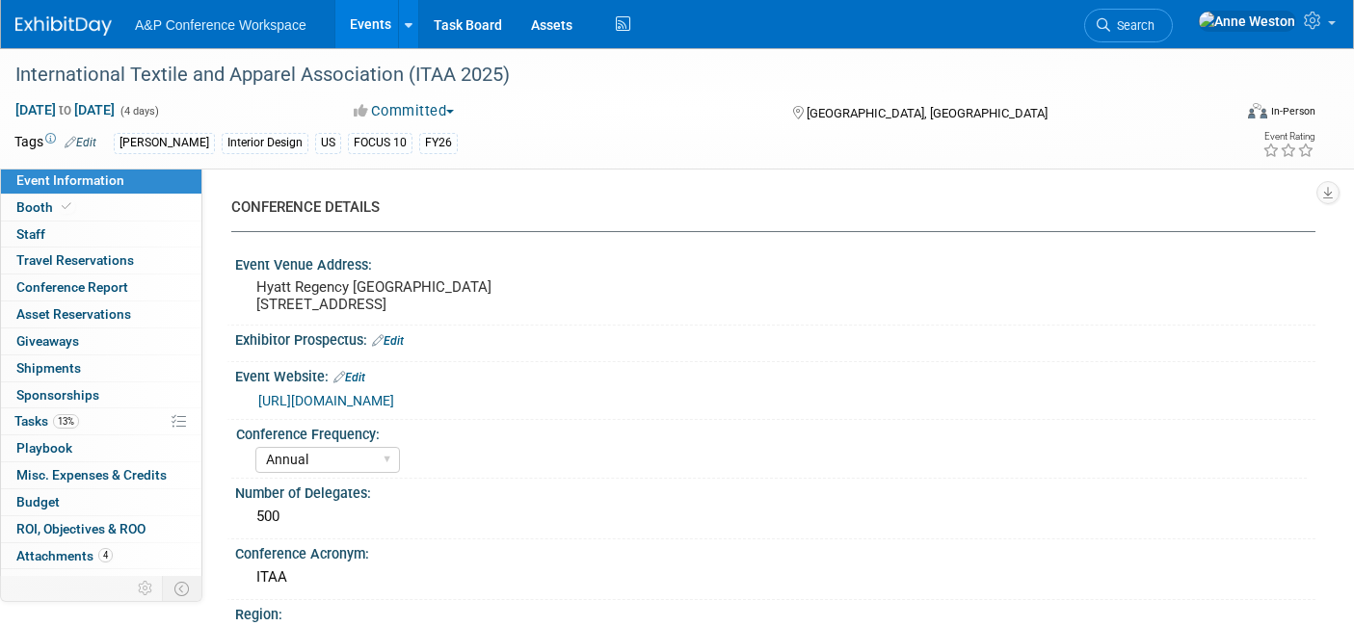
select select "Annual"
select select "Level 1"
select select "In-Person Booth"
select select "Fashion"
select select "[PERSON_NAME] Books"
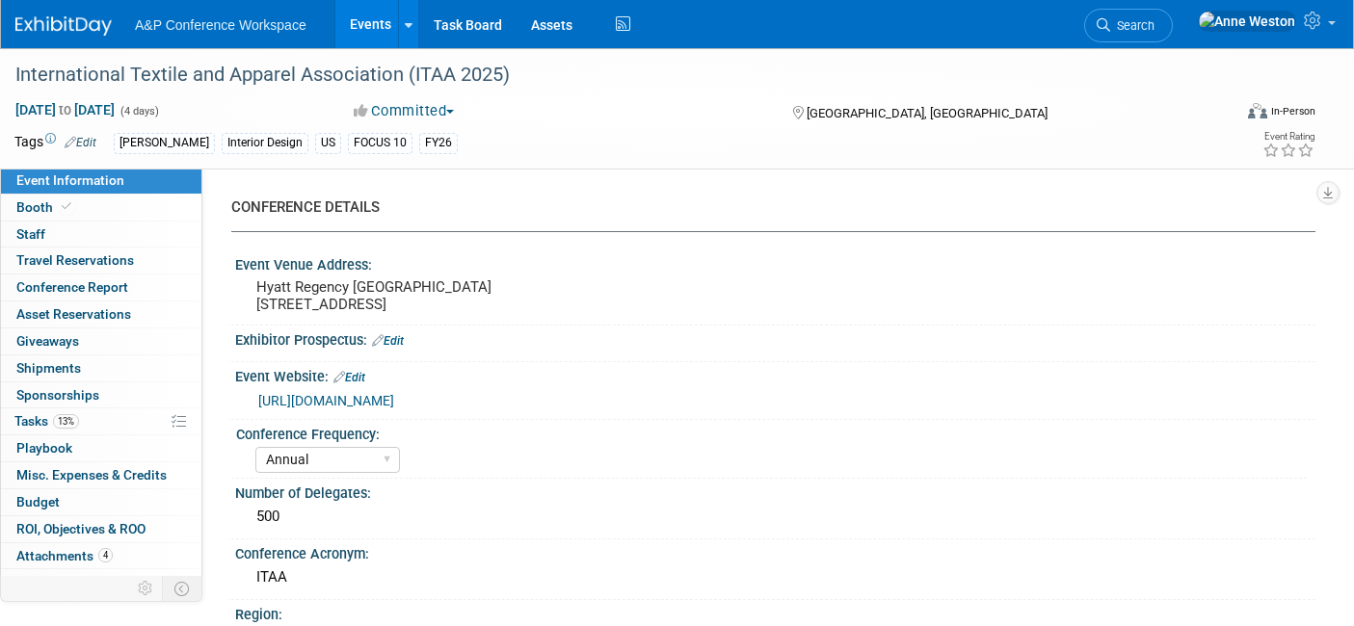
select select "[PERSON_NAME]"
select select "Brand/Subject Presence​"
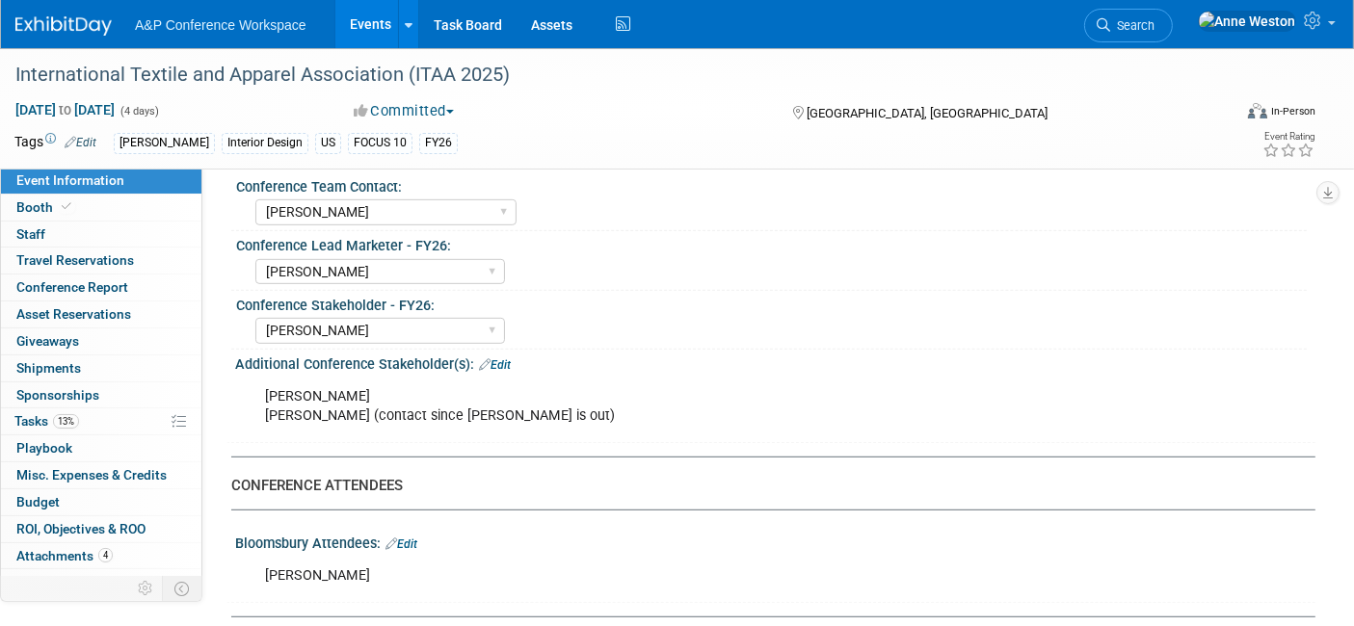
scroll to position [1070, 0]
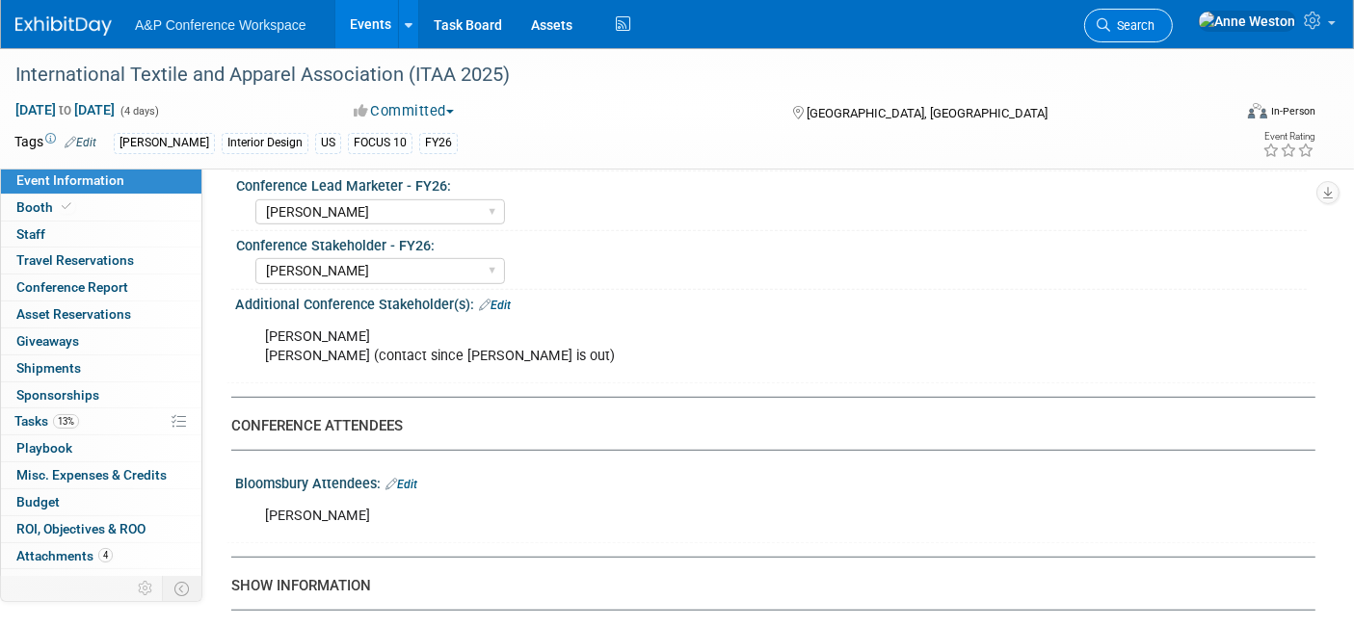
click at [1154, 18] on span "Search" at bounding box center [1132, 25] width 44 height 14
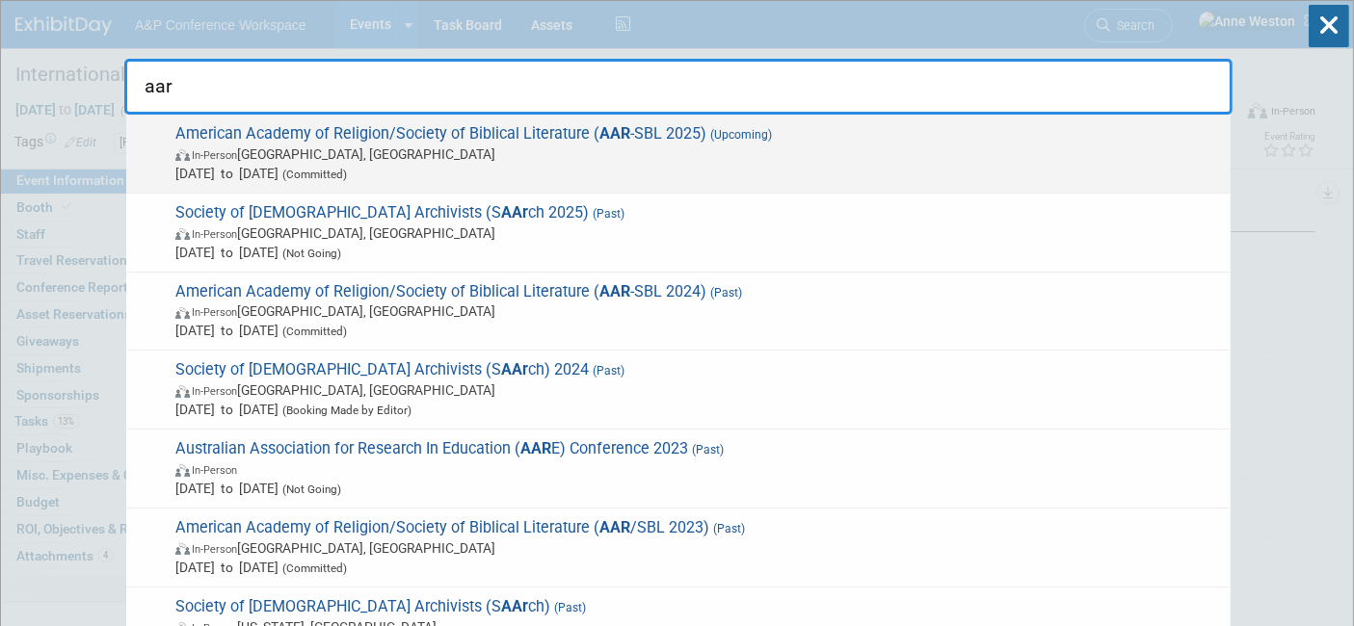
type input "aar"
click at [491, 150] on span "In-Person Boston, MA" at bounding box center [697, 154] width 1045 height 19
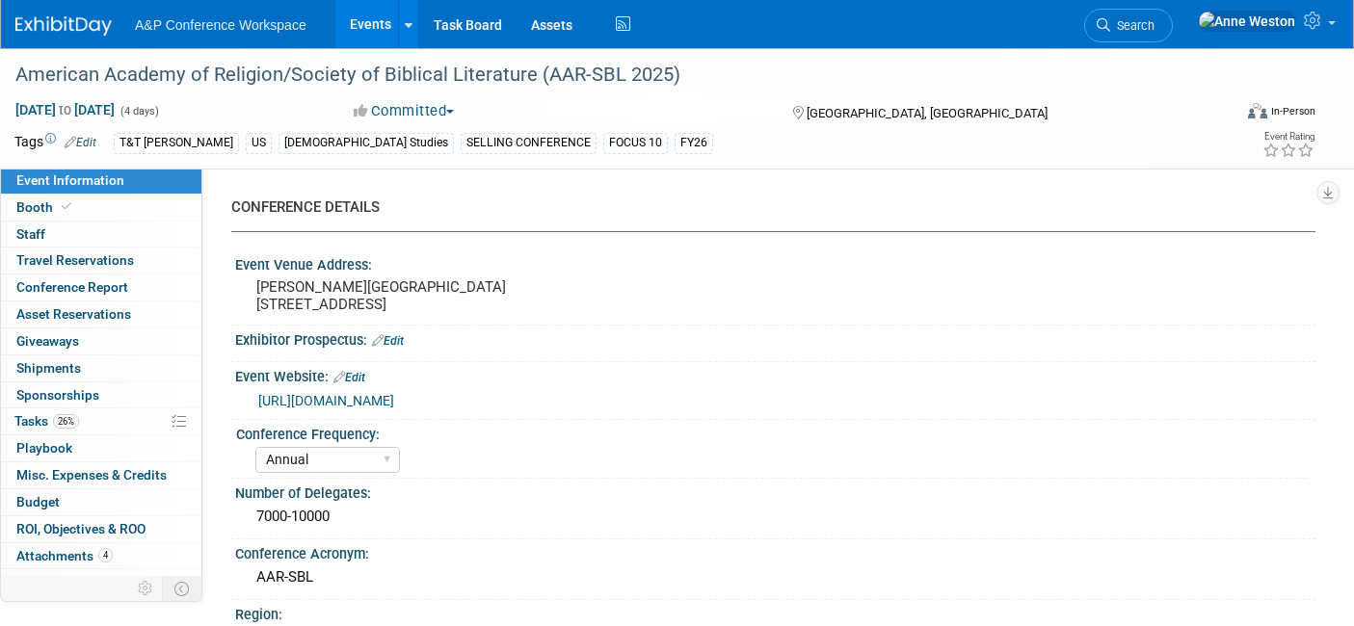
select select "Annual"
select select "Level 1"
select select "In-Person Booth"
select select "[DEMOGRAPHIC_DATA] Studies"
select select "T&T [PERSON_NAME]"
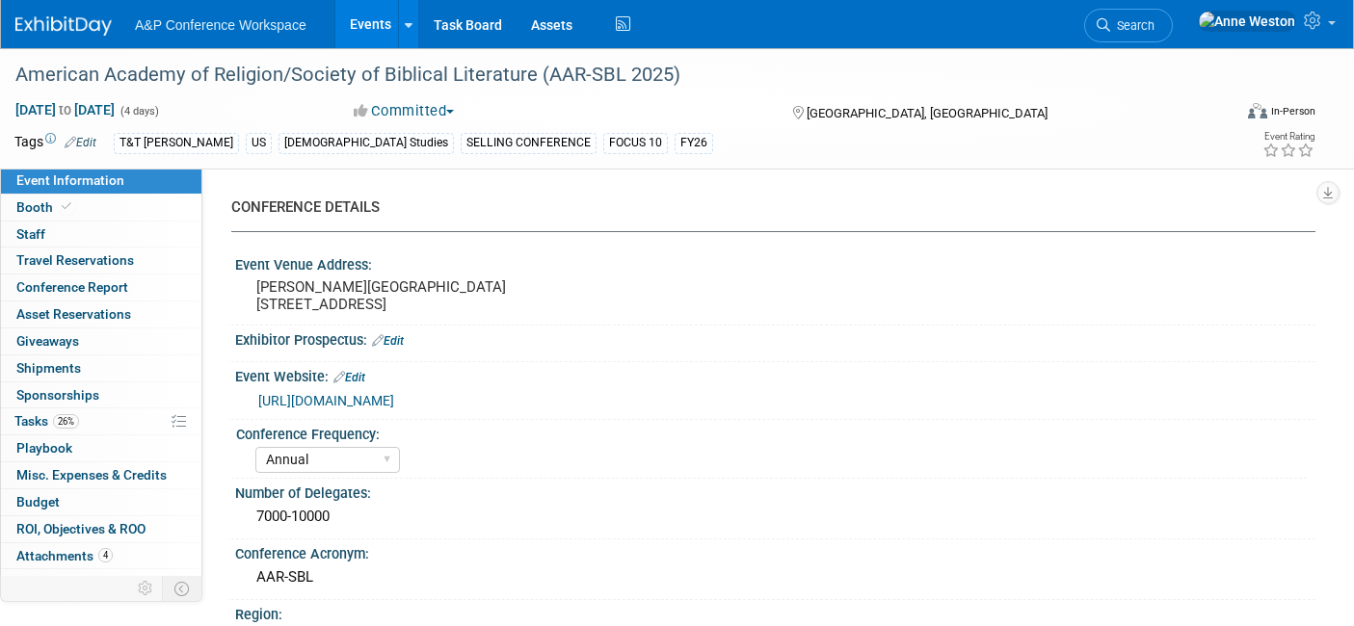
select select "[PERSON_NAME]"
select select "Networking/Commissioning"
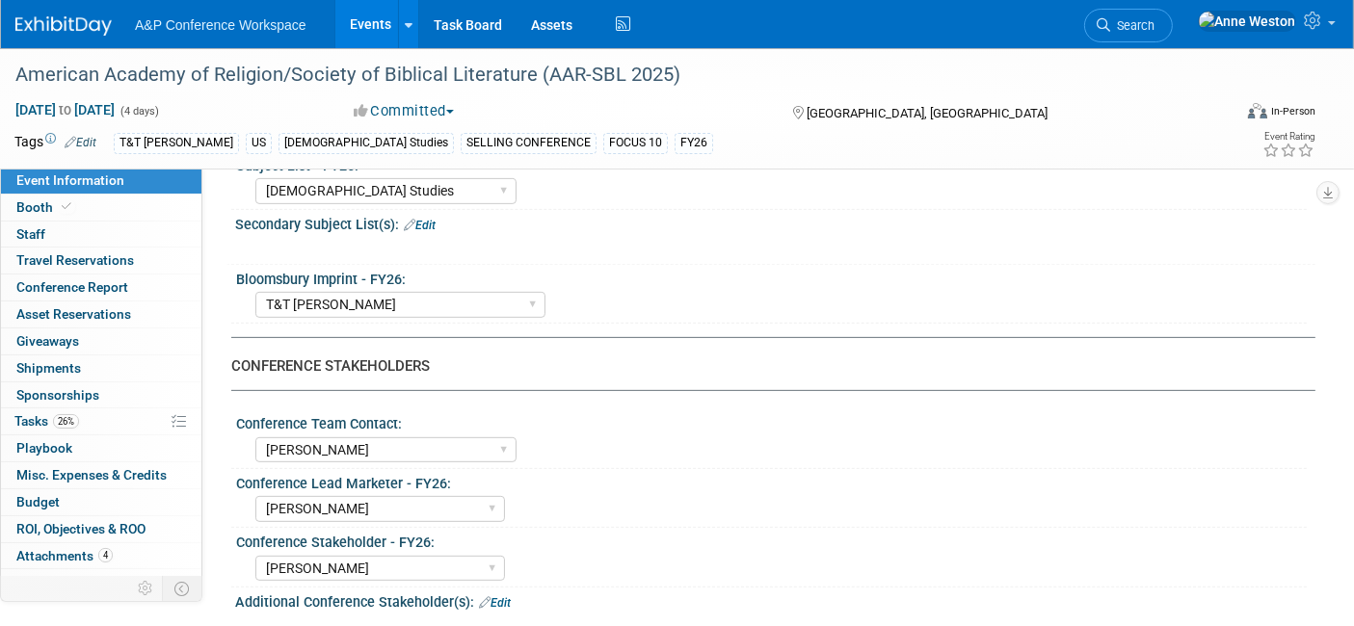
scroll to position [749, 0]
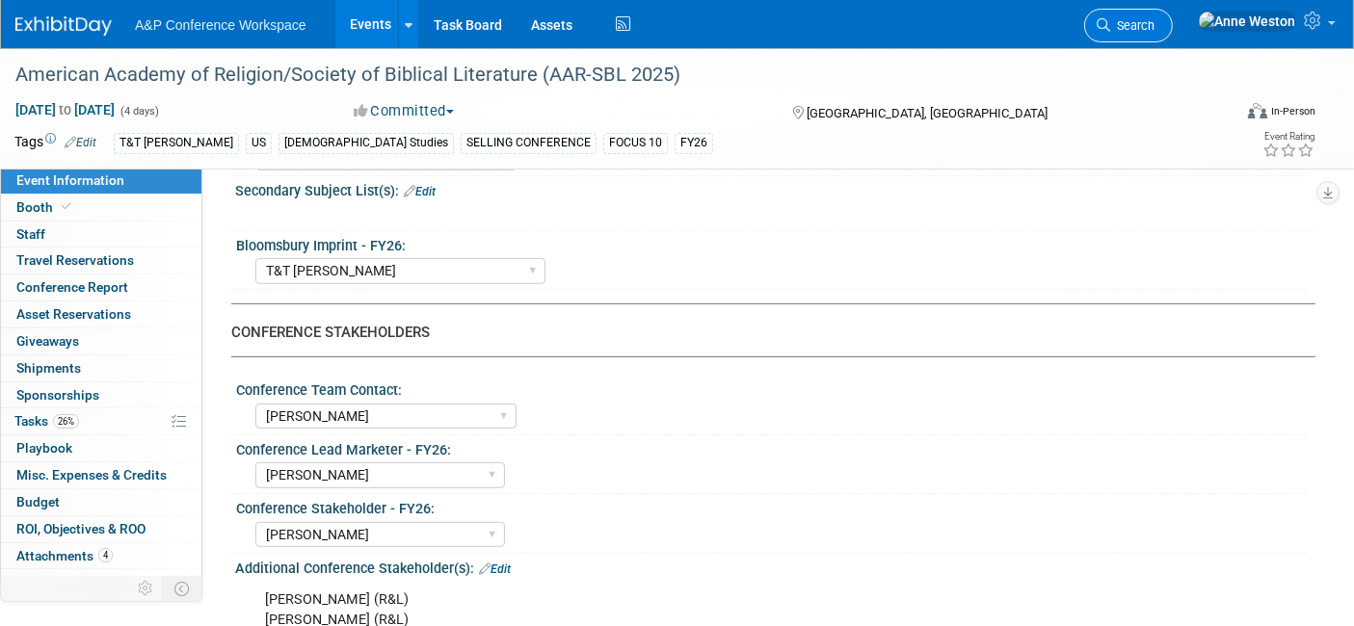
click at [1172, 13] on link "Search" at bounding box center [1128, 26] width 89 height 34
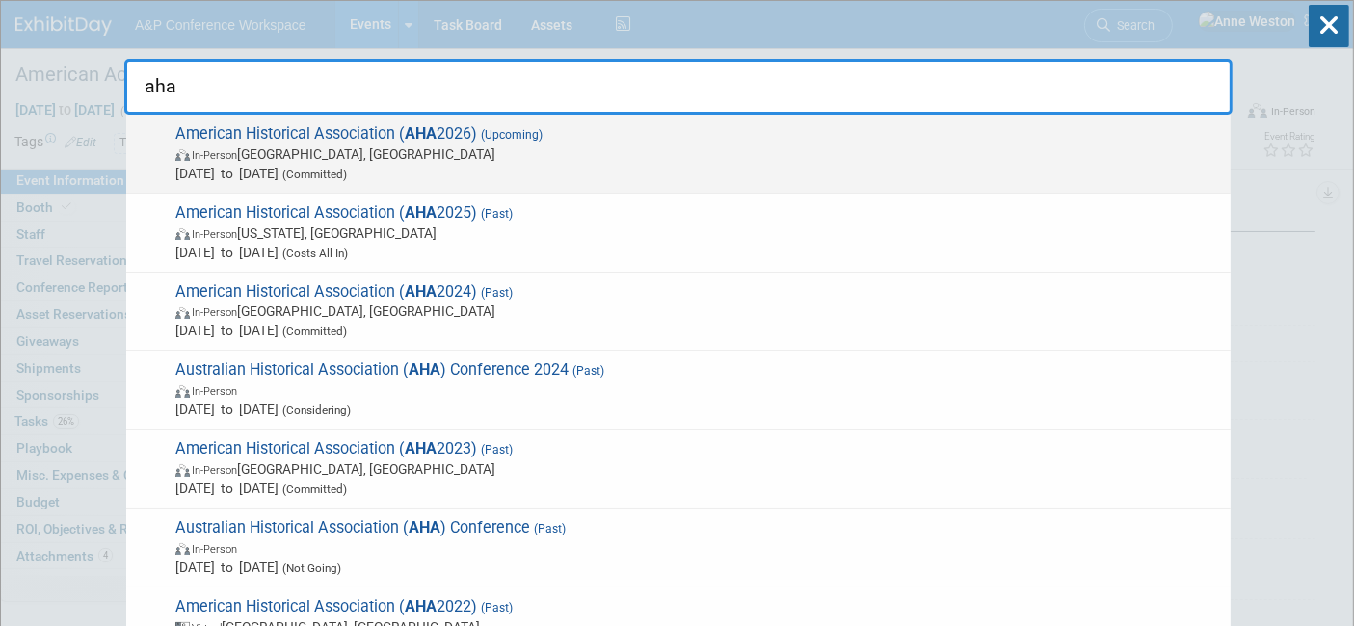
type input "aha"
click at [327, 132] on span "American Historical Association ( AHA 2026) (Upcoming) In-Person Chicago, IL Ja…" at bounding box center [695, 153] width 1051 height 59
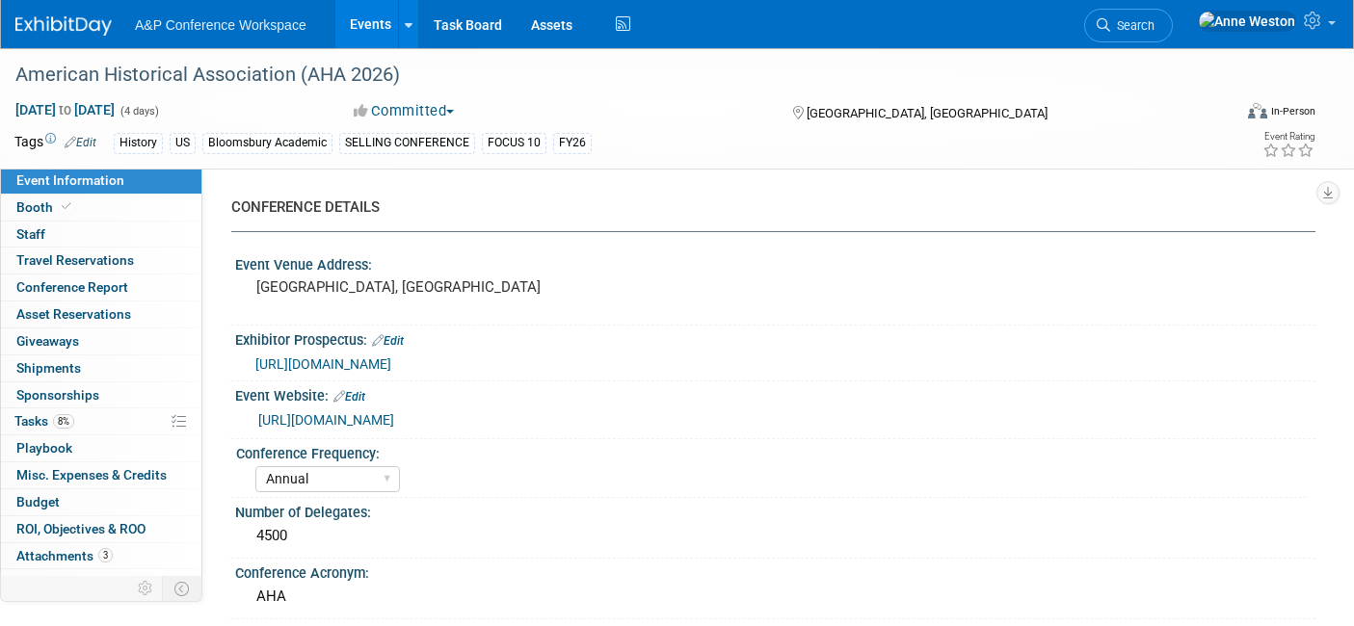
select select "Annual"
select select "Level 1"
select select "In-Person Booth"
select select "History"
select select "Bloomsbury Academic"
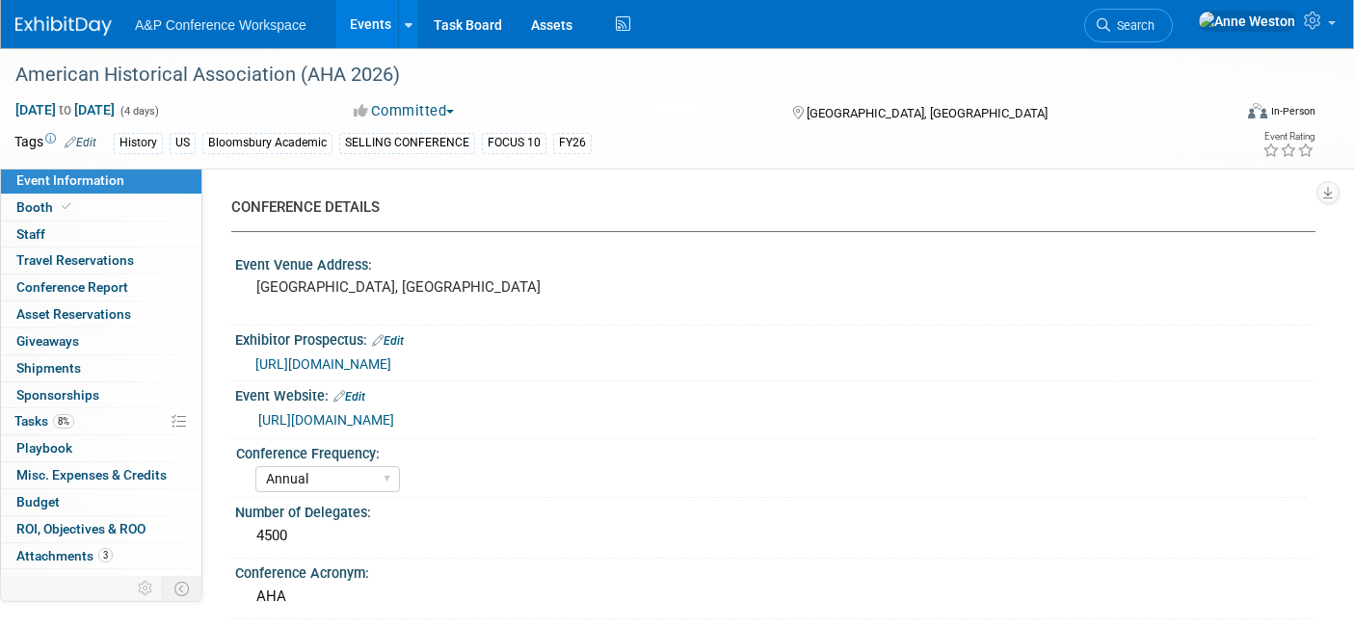
select select "[PERSON_NAME]"
select select "Networking/Commissioning"
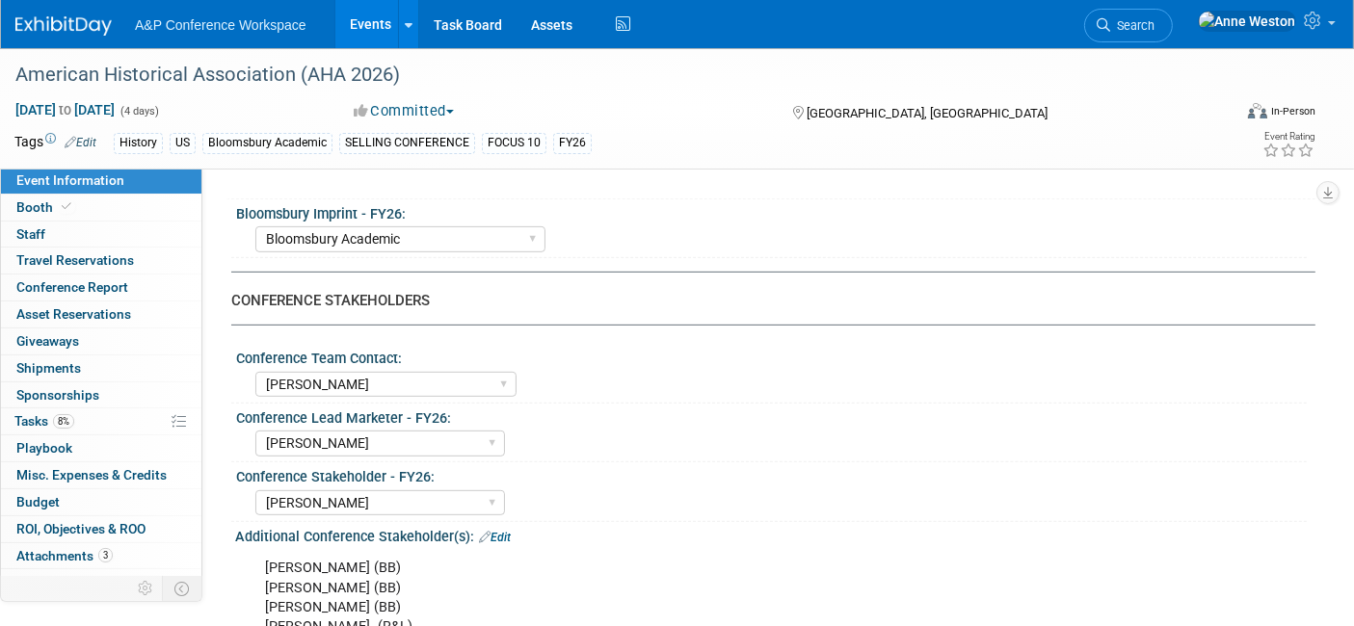
scroll to position [856, 0]
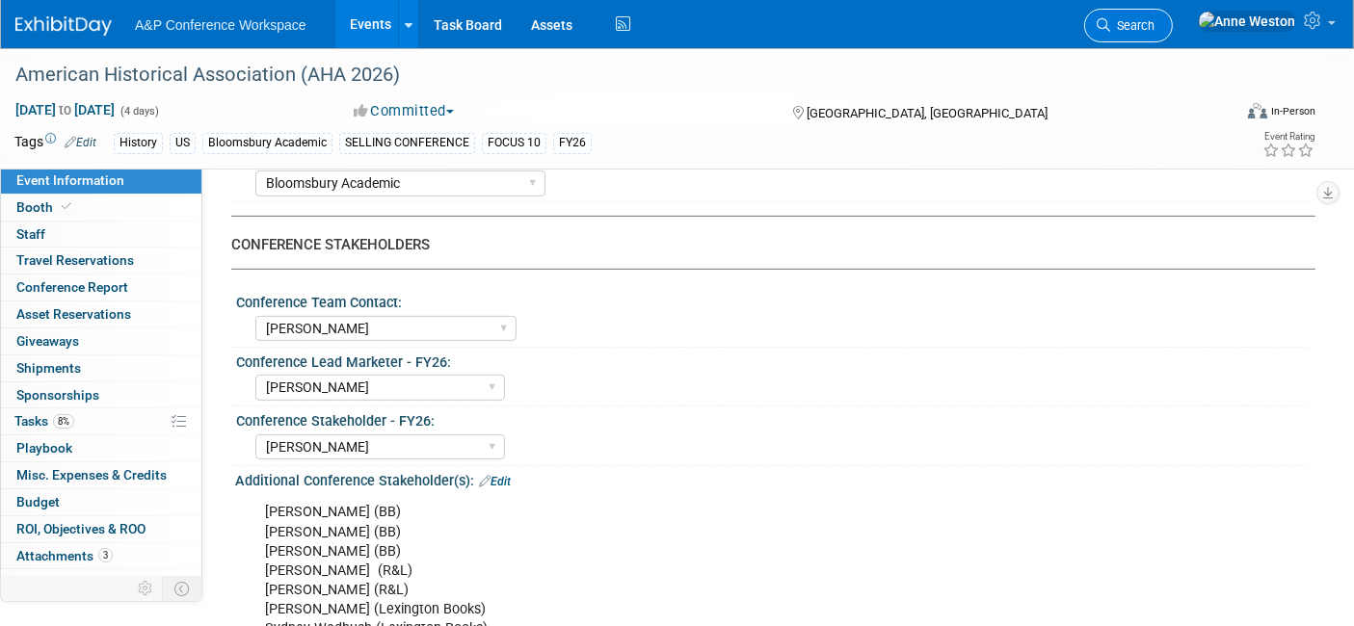
click at [1154, 31] on span "Search" at bounding box center [1132, 25] width 44 height 14
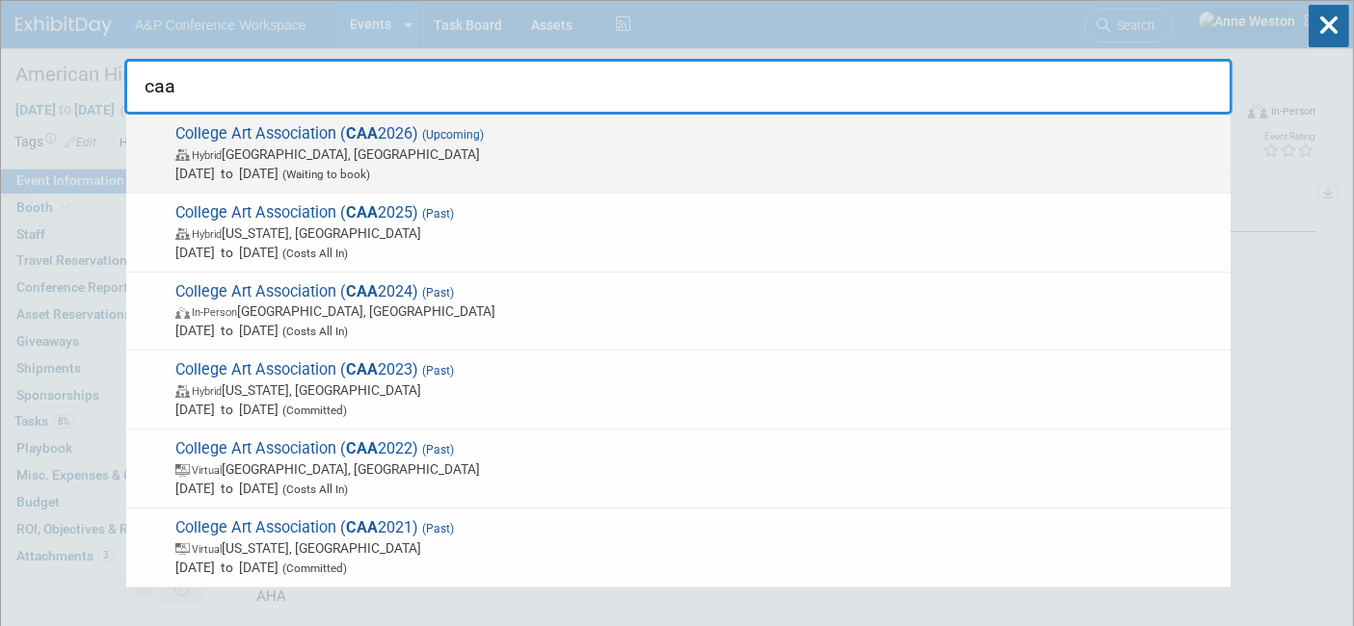
type input "caa"
click at [330, 148] on span "Hybrid Chicago, IL" at bounding box center [697, 154] width 1045 height 19
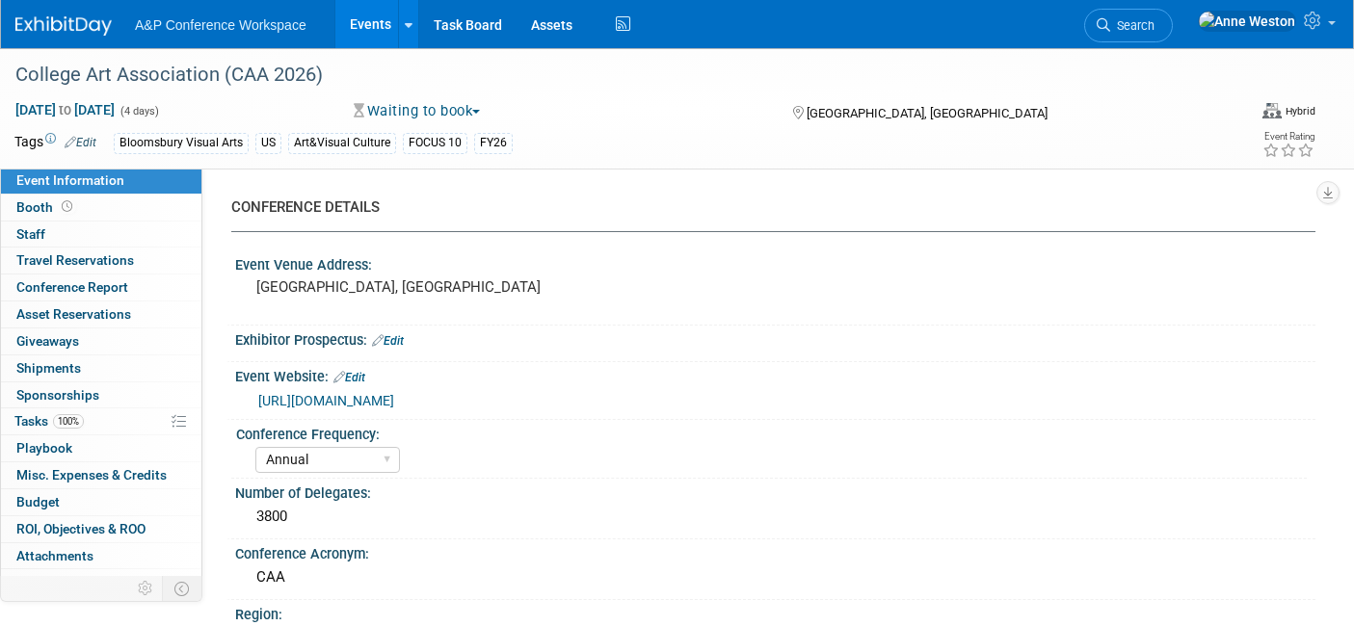
select select "Annual"
select select "Level 1"
select select "In-Person Booth"
select select "Art & Visual Culture"
select select "Bloomsbury Visual Arts"
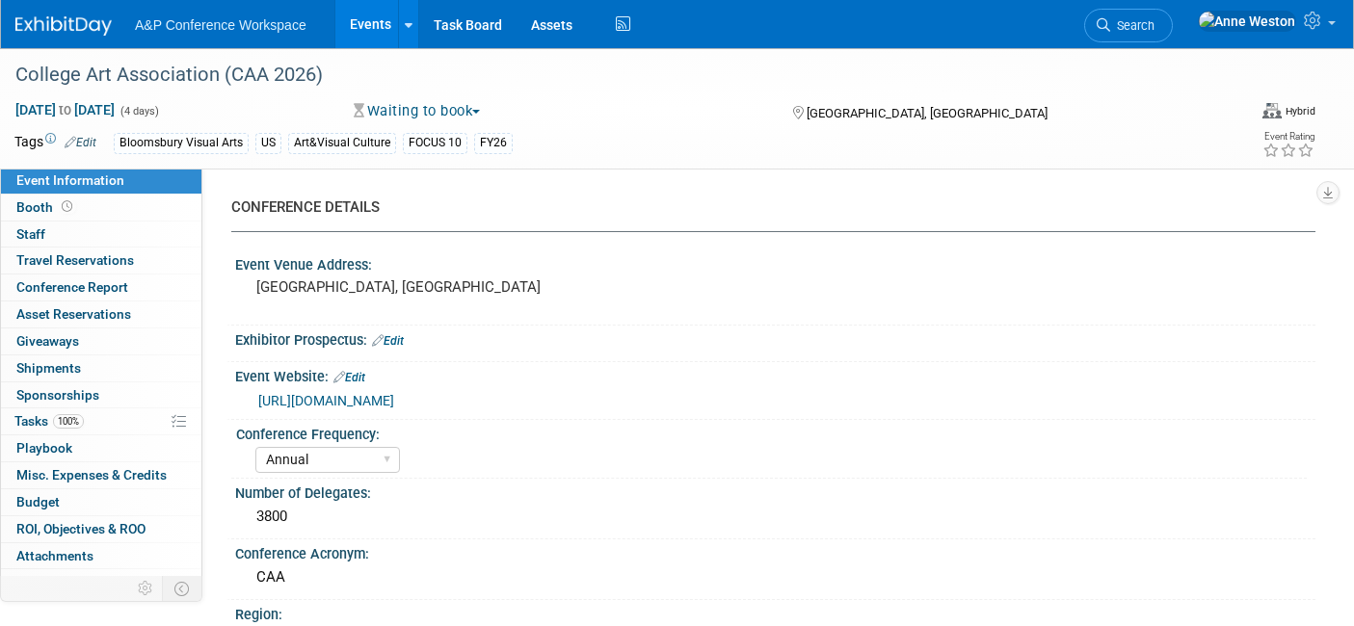
select select "[PERSON_NAME]"
select select "Networking/Commissioning"
click at [72, 416] on span "100%" at bounding box center [68, 421] width 31 height 14
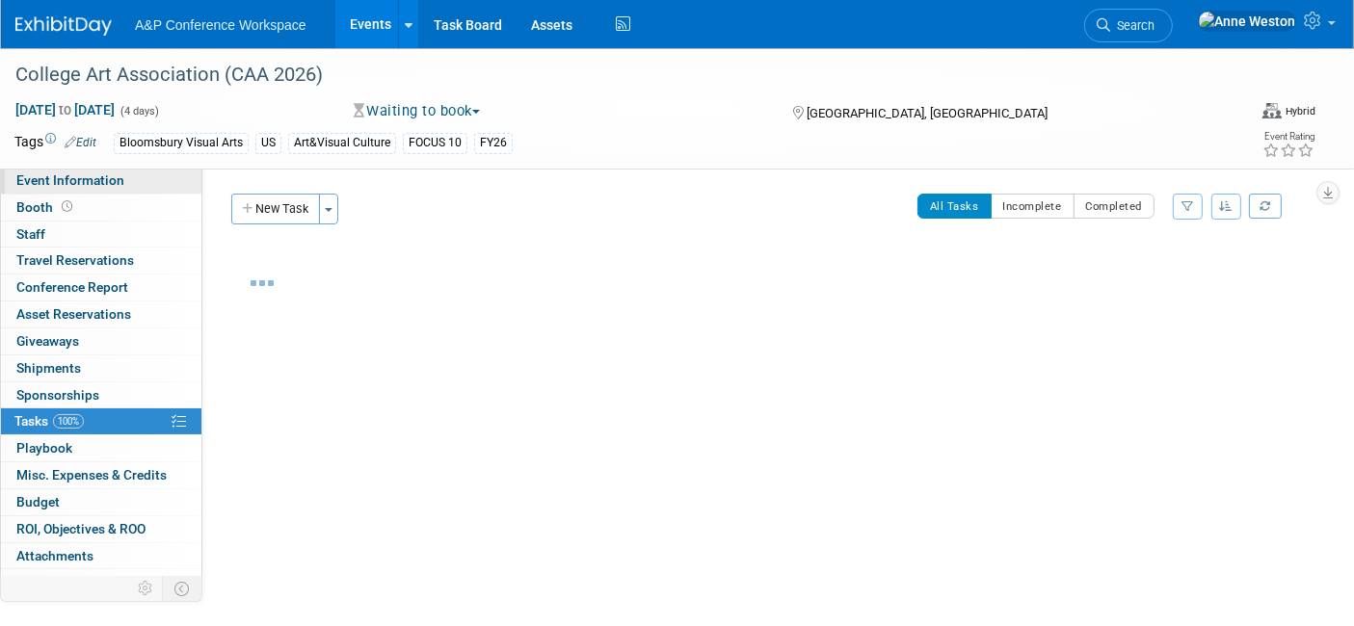
click at [106, 172] on span "Event Information" at bounding box center [70, 179] width 108 height 15
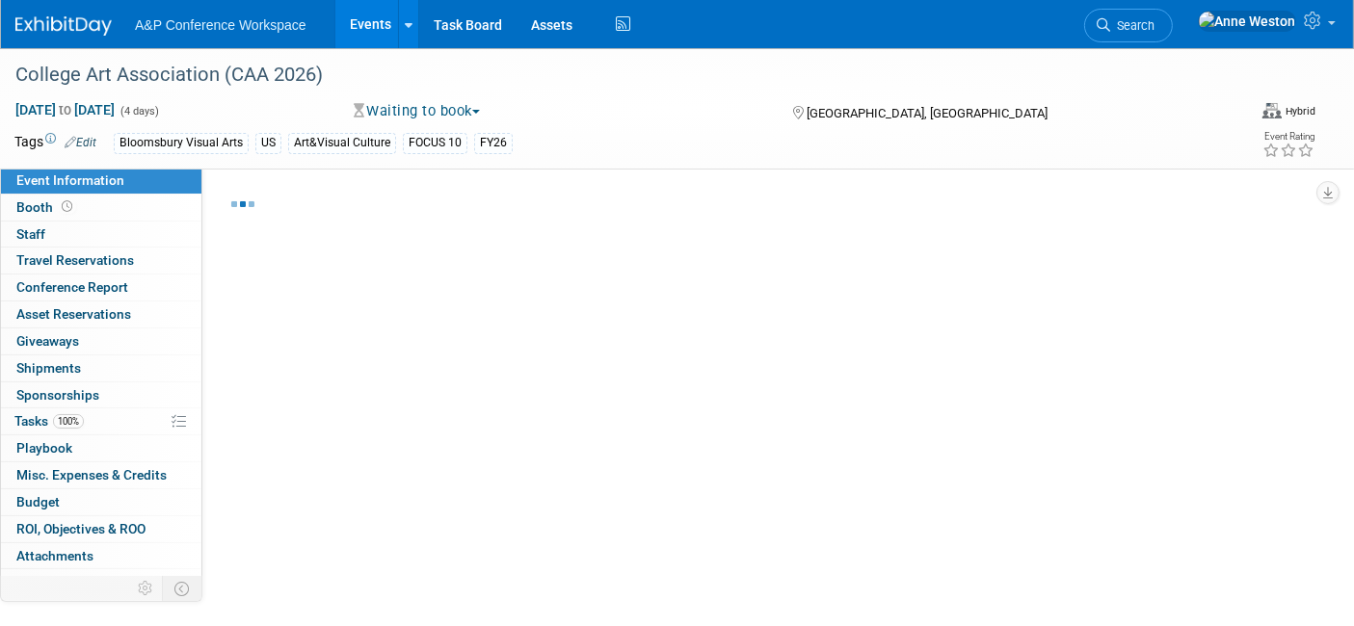
select select "Annual"
select select "Level 1"
select select "In-Person Booth"
select select "Art & Visual Culture"
select select "Bloomsbury Visual Arts"
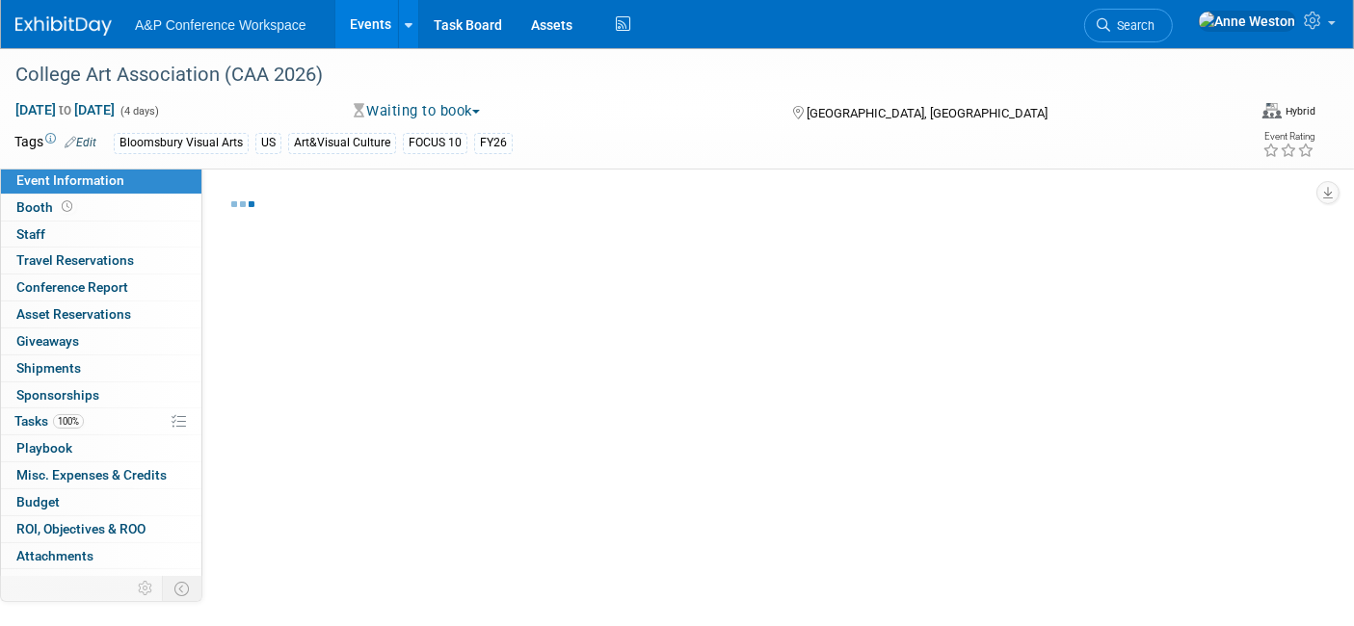
select select "[PERSON_NAME]"
select select "Networking/Commissioning"
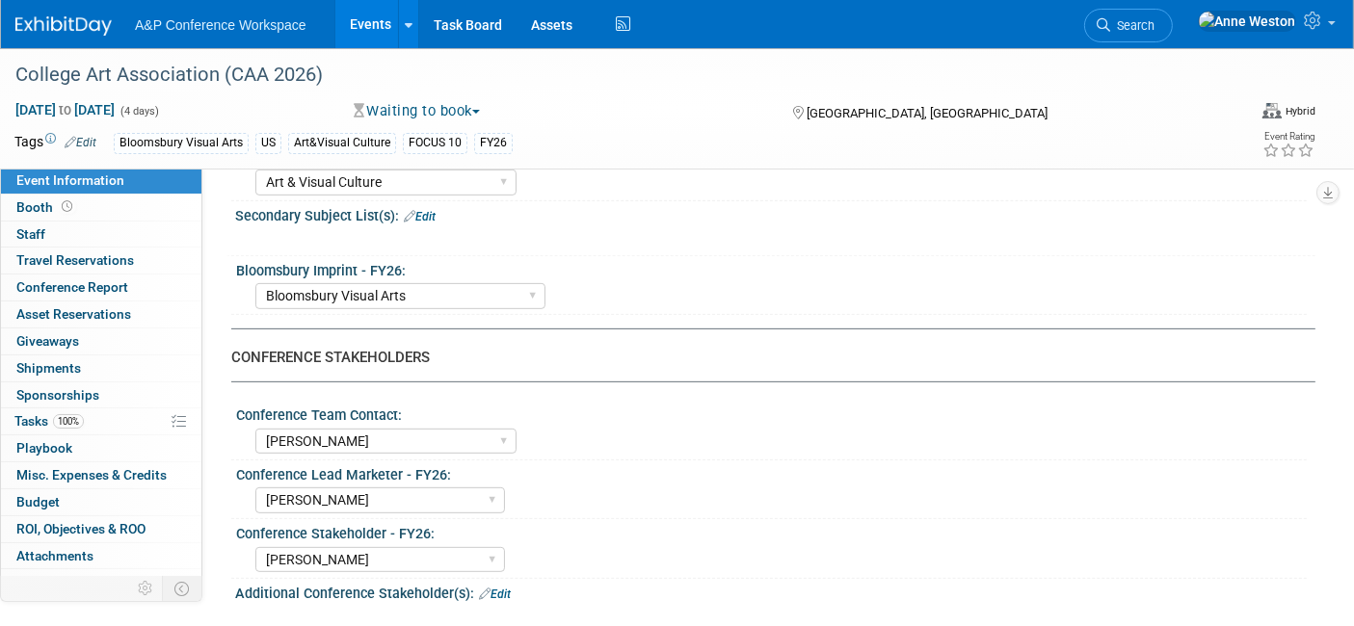
scroll to position [749, 0]
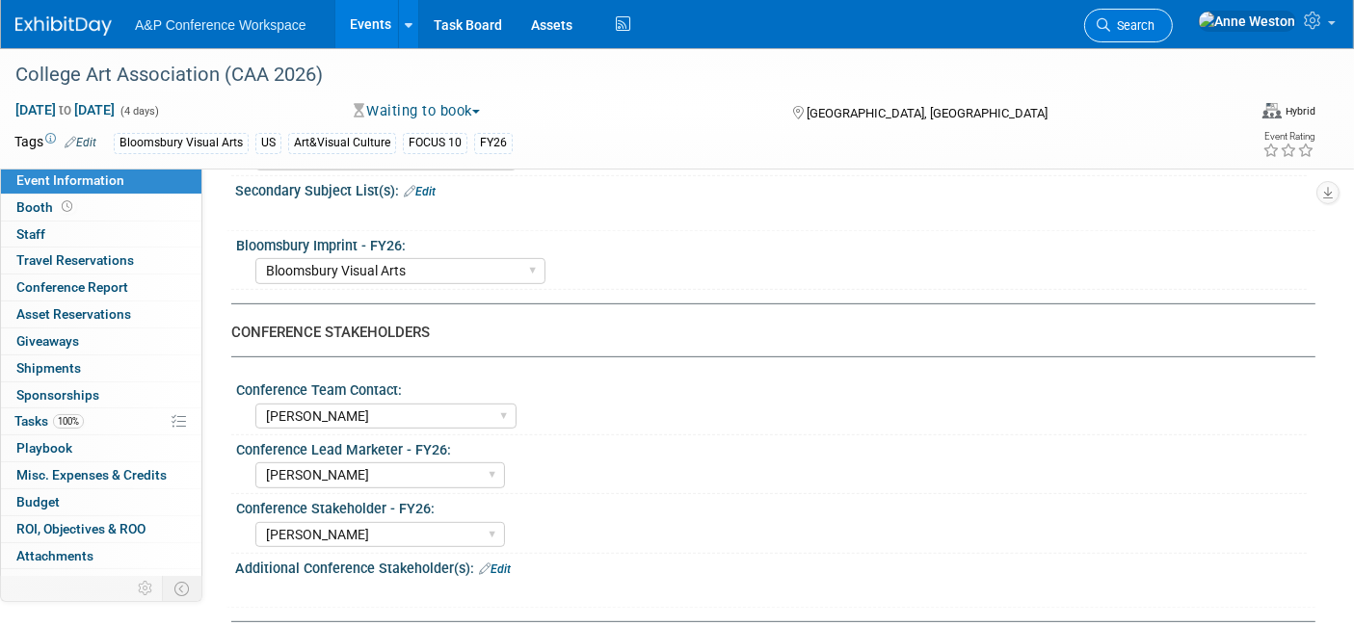
click at [1154, 18] on span "Search" at bounding box center [1132, 25] width 44 height 14
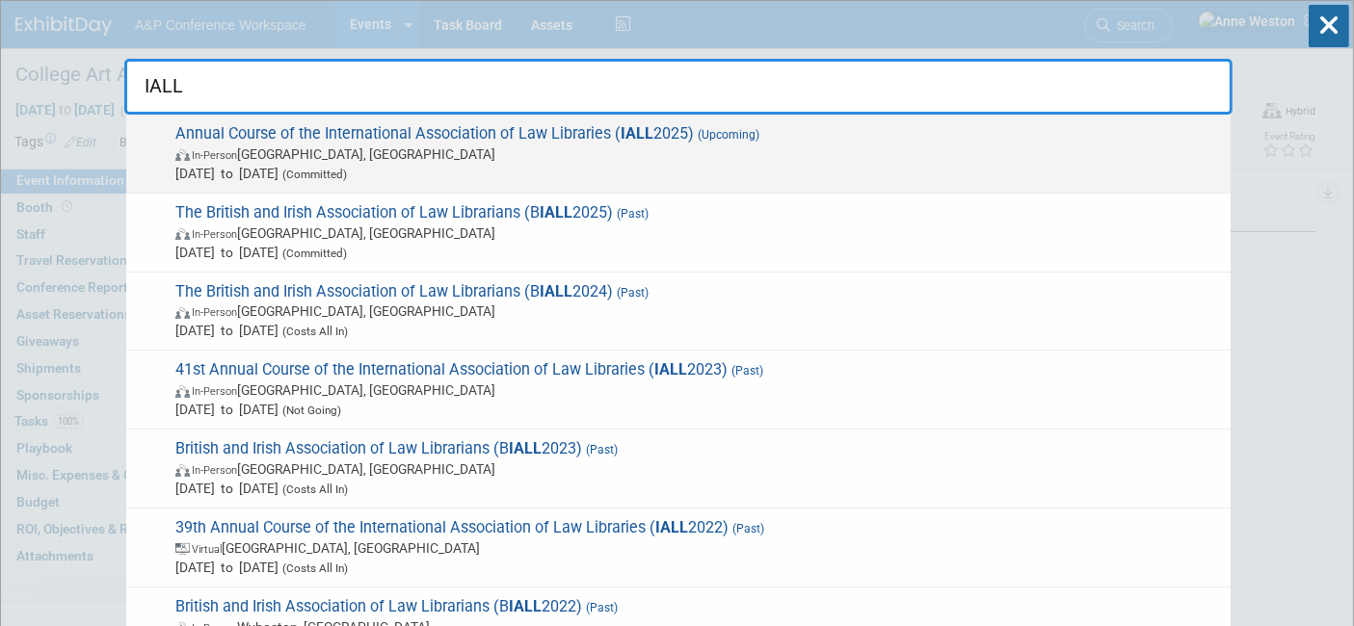
type input "IALL"
click at [199, 125] on span "Annual Course of the International Association of Law Libraries ( IALL 2025) (U…" at bounding box center [695, 153] width 1051 height 59
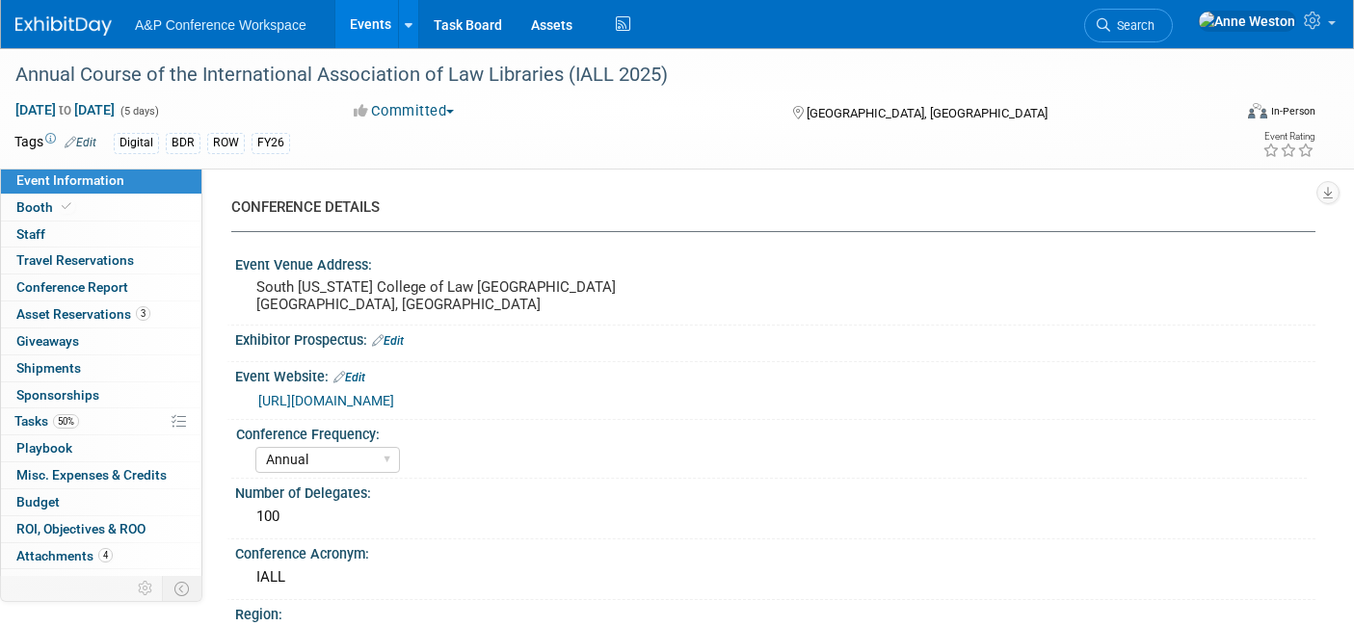
select select "Annual"
select select "Level 2"
select select "In-Person Booth"
select select "Libraries"
select select "Bloomsbury Digital Resources"
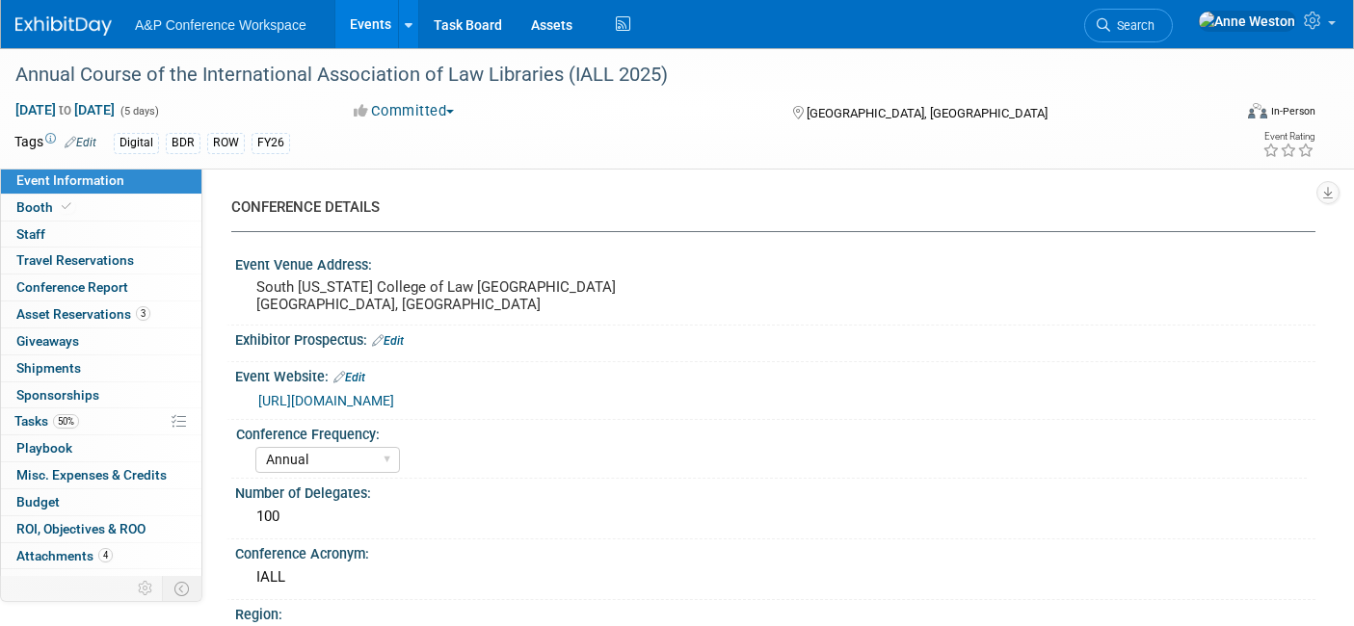
select select "[PERSON_NAME]"
select select "BDR Product Awareness and Trial Generation​"
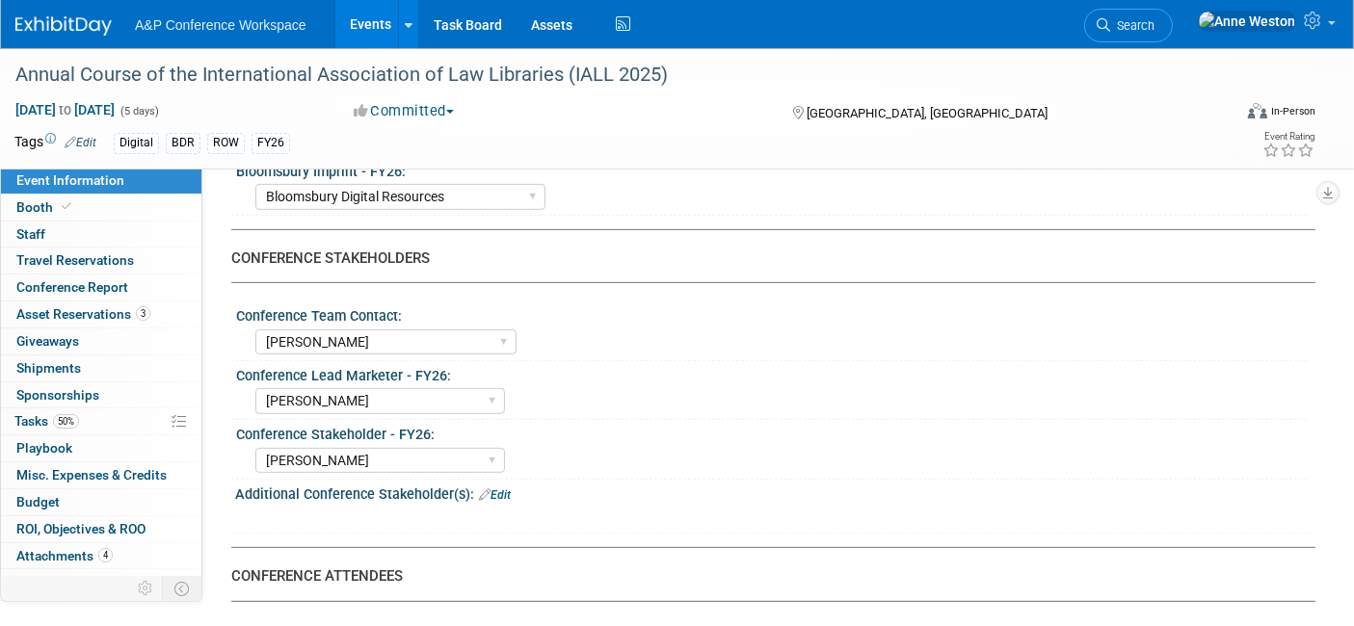
scroll to position [856, 0]
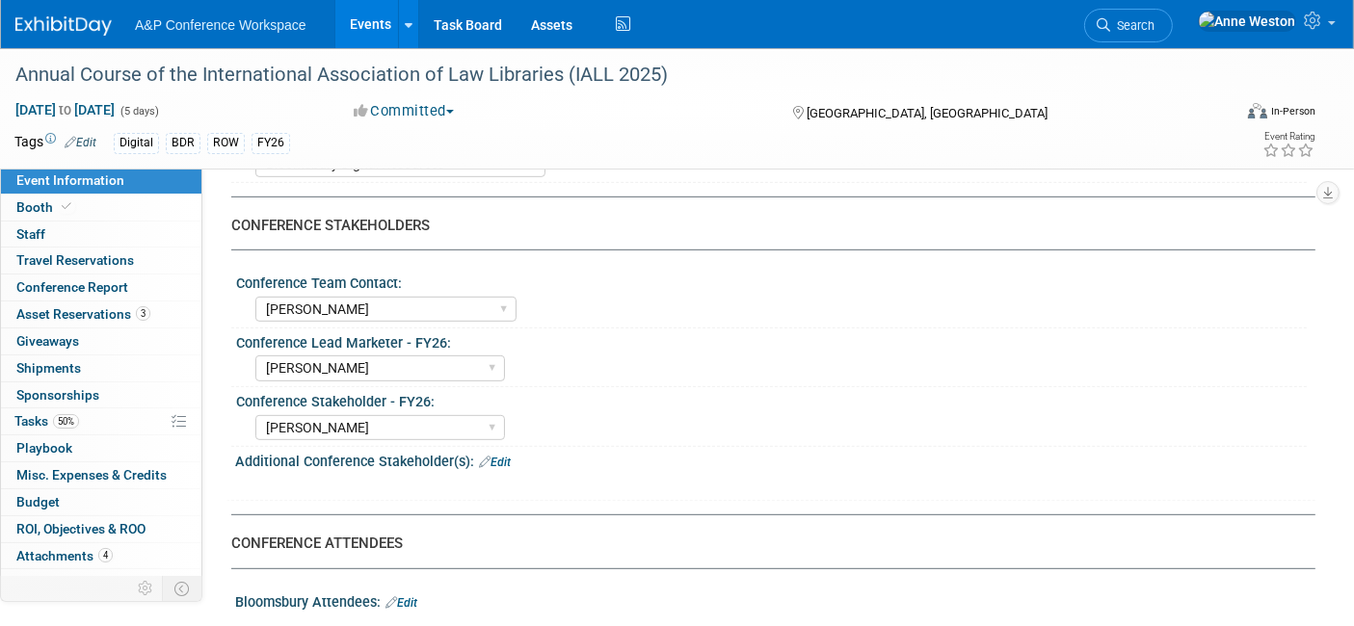
click at [1154, 27] on span "Search" at bounding box center [1132, 25] width 44 height 14
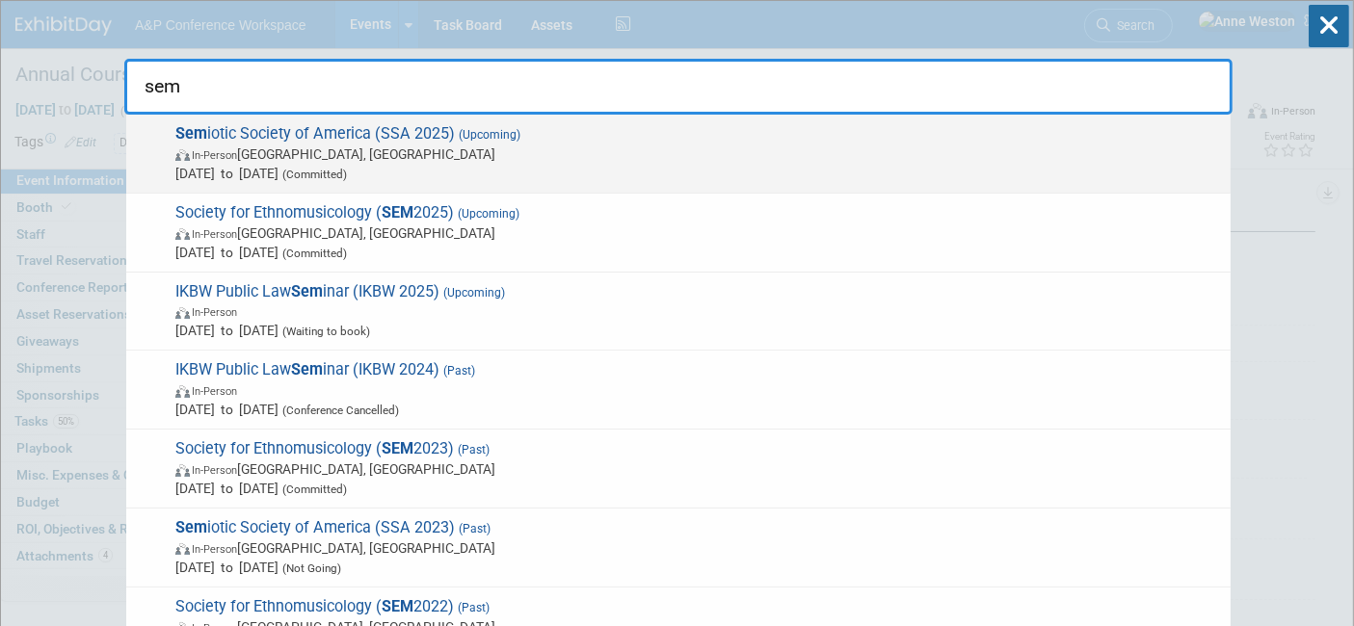
type input "sem"
click at [382, 144] on span "Sem iotic Society of America (SSA 2025) (Upcoming) In-Person Hlavní město Praha…" at bounding box center [695, 153] width 1051 height 59
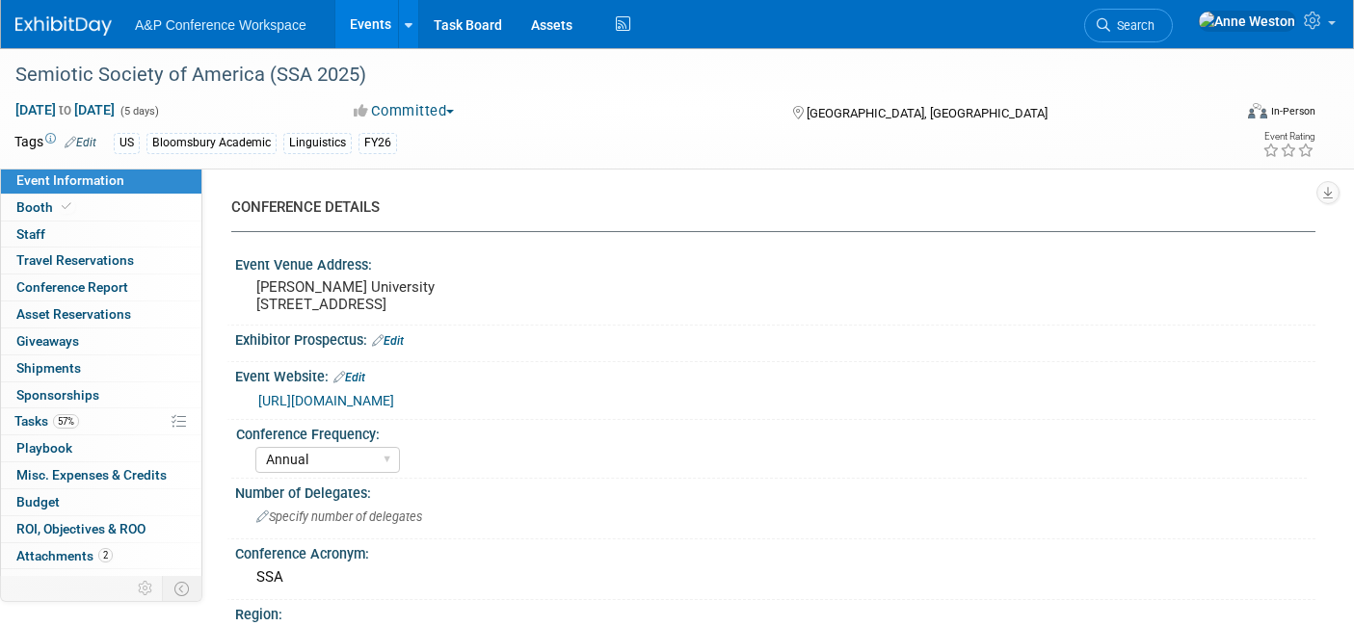
select select "Annual"
select select "Level 3"
select select "Sponsorship"
select select "Linguistics"
select select "Bloomsbury Academic"
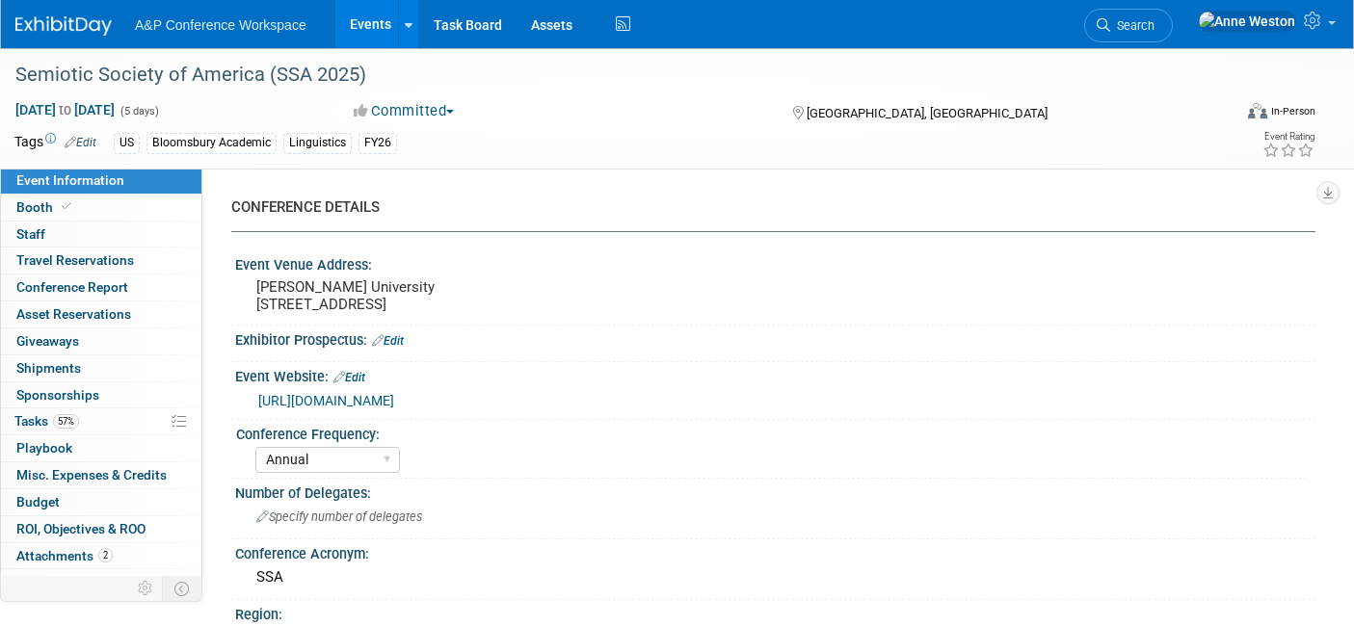
select select "[PERSON_NAME]"
select select "Brand/Subject Presence​"
click at [1154, 29] on span "Search" at bounding box center [1132, 25] width 44 height 14
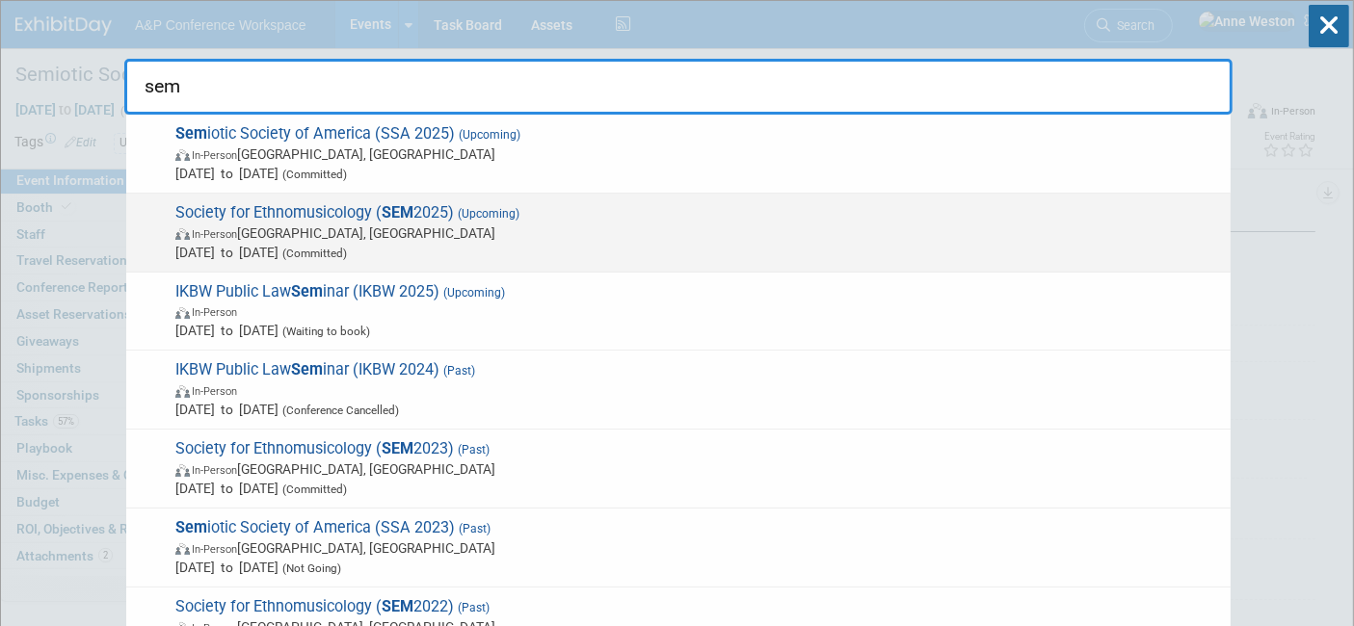
type input "sem"
click at [328, 208] on span "Society for Ethnomusicology ( SEM 2025) (Upcoming) In-Person Atlanta, GA Oct 23…" at bounding box center [695, 232] width 1051 height 59
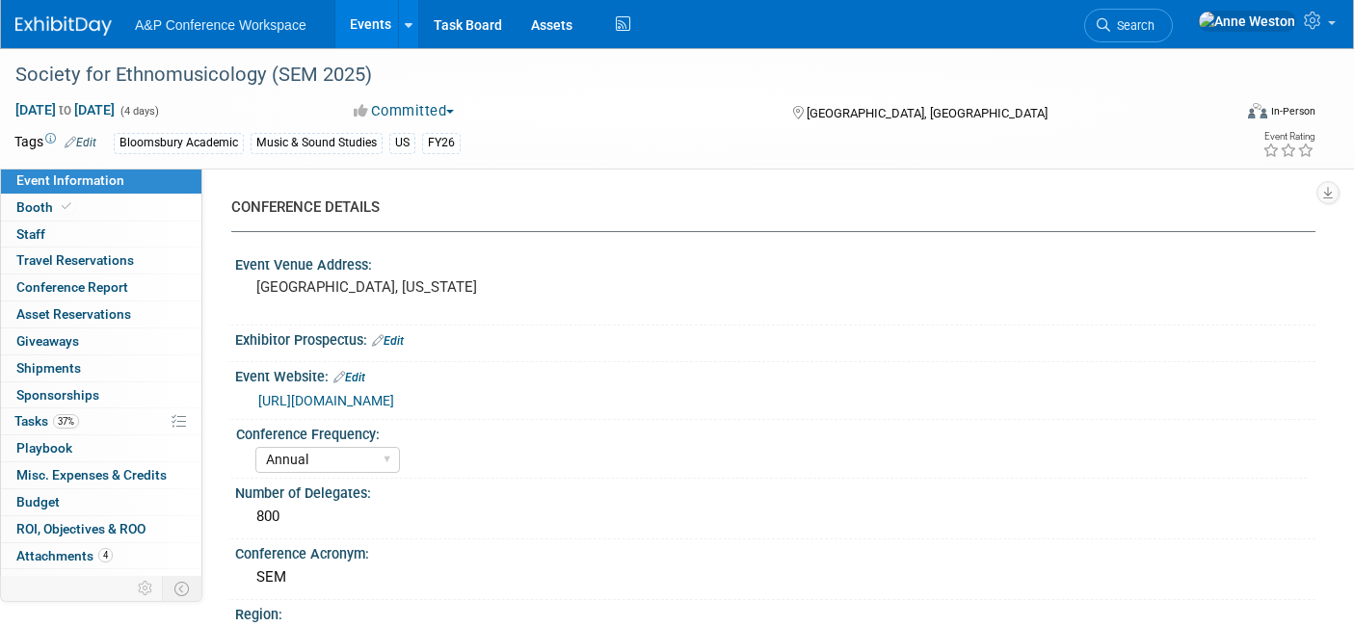
select select "Annual"
select select "Level 2"
select select "In-Person Booth"
select select "Music & Sound Studies"
select select "Bloomsbury Academic"
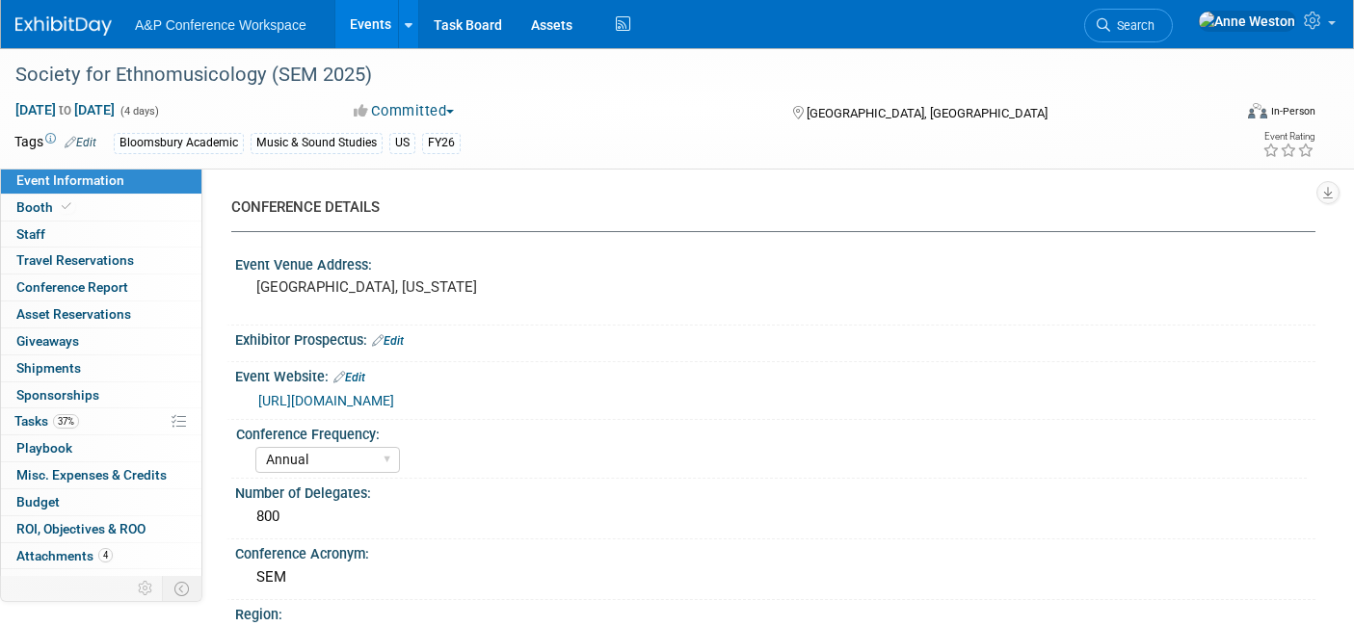
select select "[PERSON_NAME]"
select select "Brand/Subject Presence​"
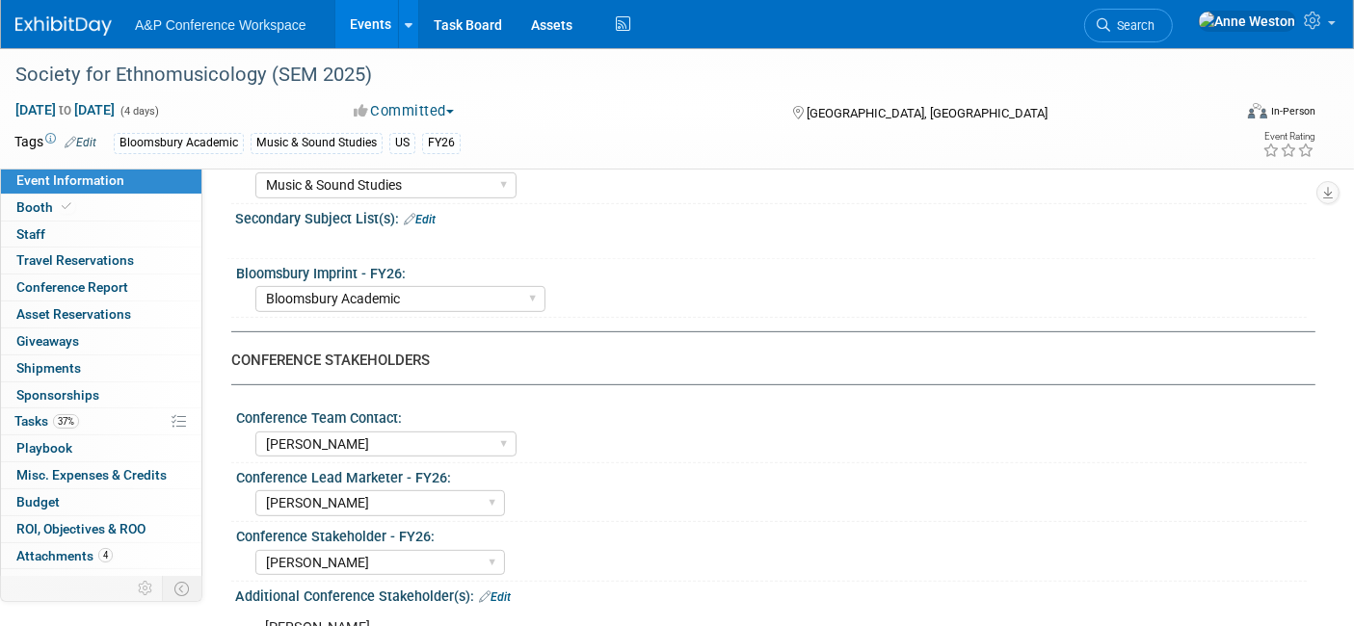
scroll to position [749, 0]
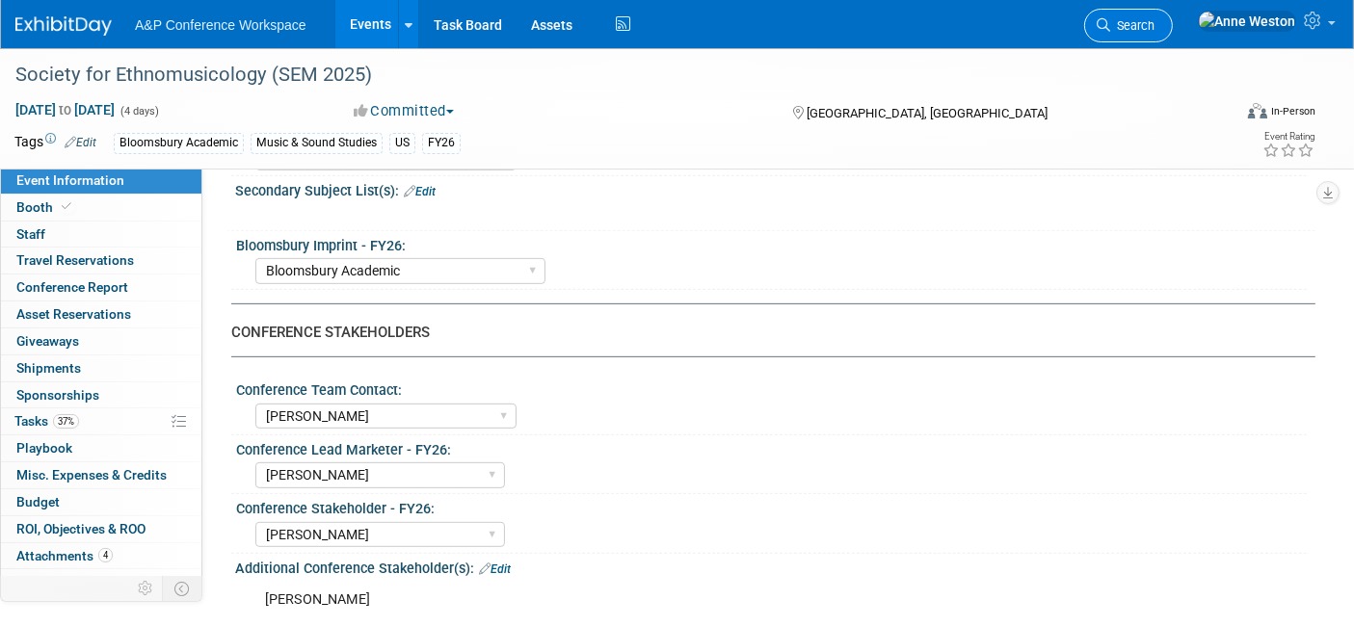
click at [1154, 24] on span "Search" at bounding box center [1132, 25] width 44 height 14
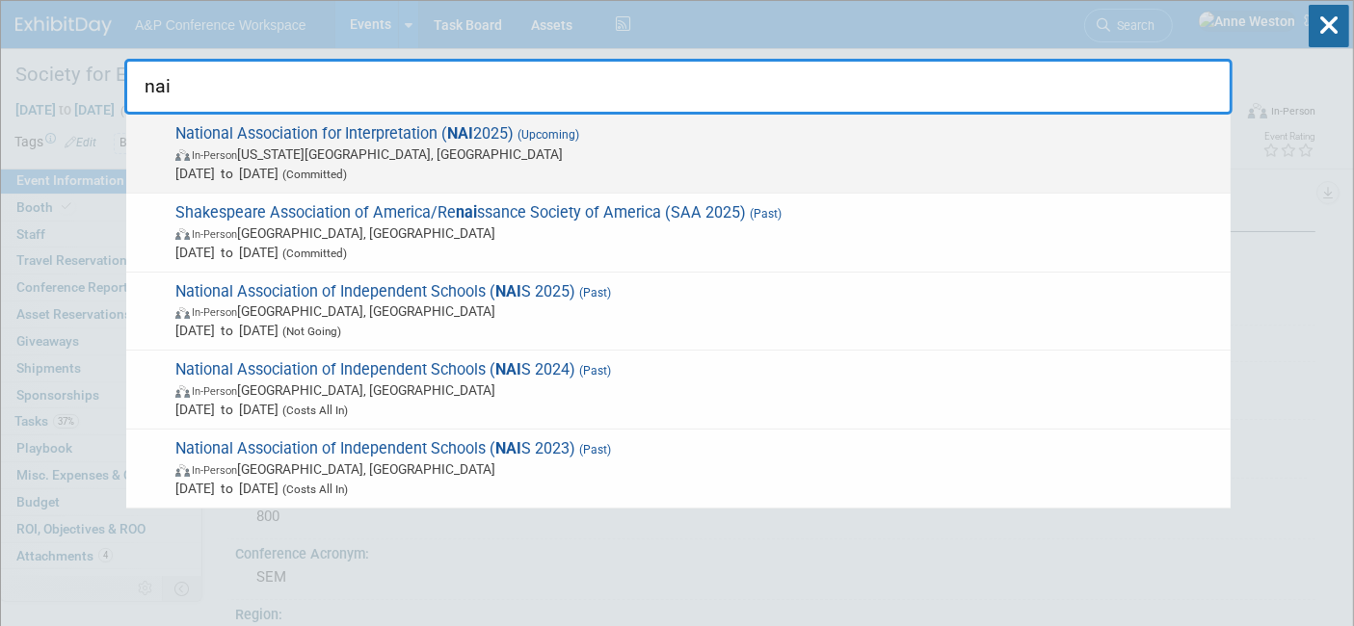
type input "nai"
click at [245, 145] on span "In-Person Virginia Beach, VA" at bounding box center [697, 154] width 1045 height 19
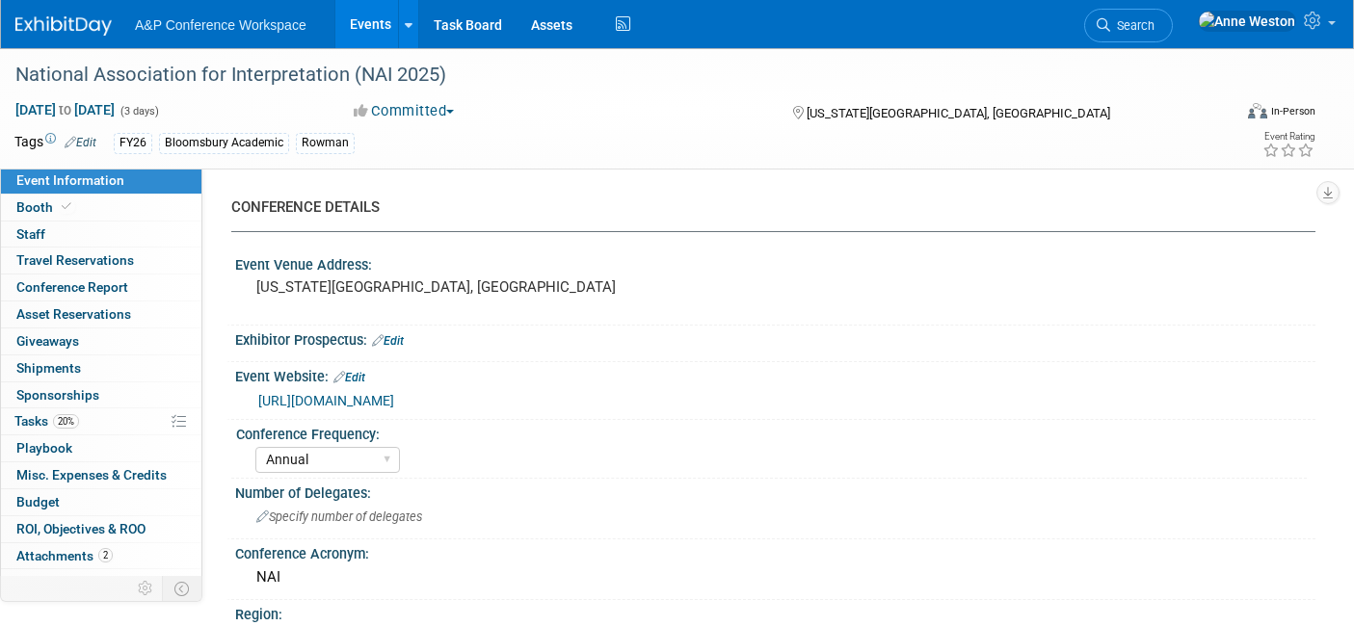
select select "Annual"
select select "Level 2"
select select "In-Person Booth"
select select "Interpretation"
select select "Bloomsbury Academic"
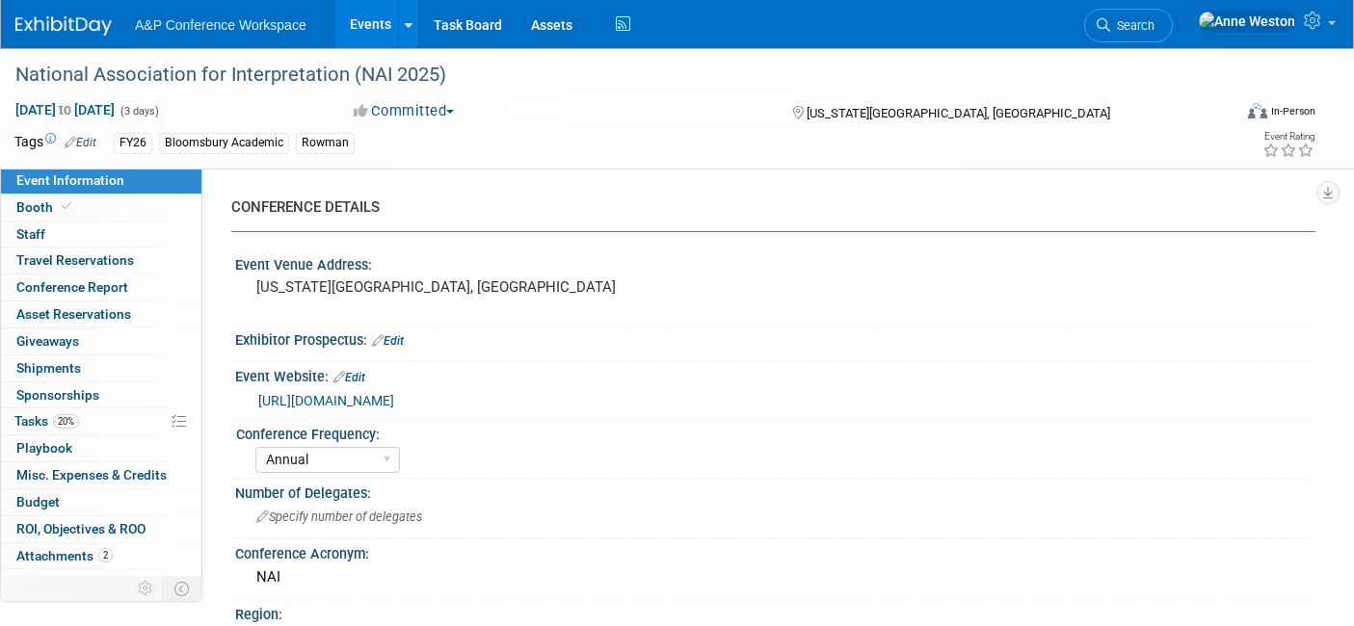
select select "[PERSON_NAME]"
select select "Brand/Subject Presence​"
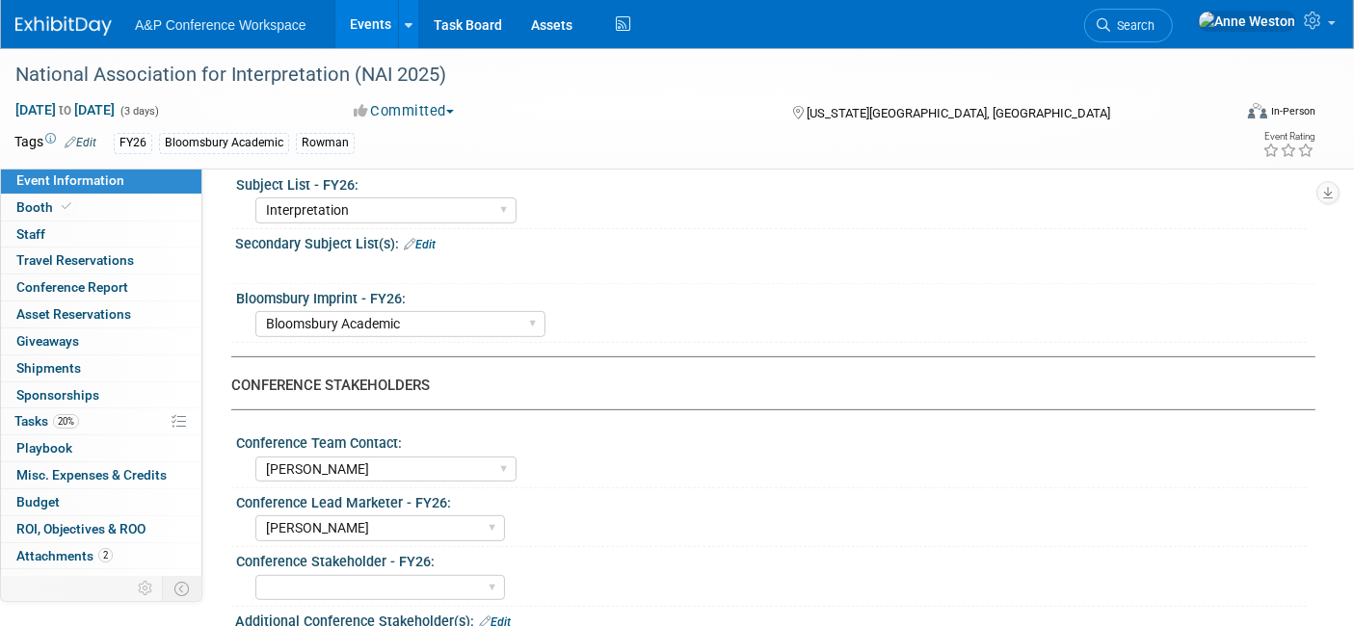
scroll to position [749, 0]
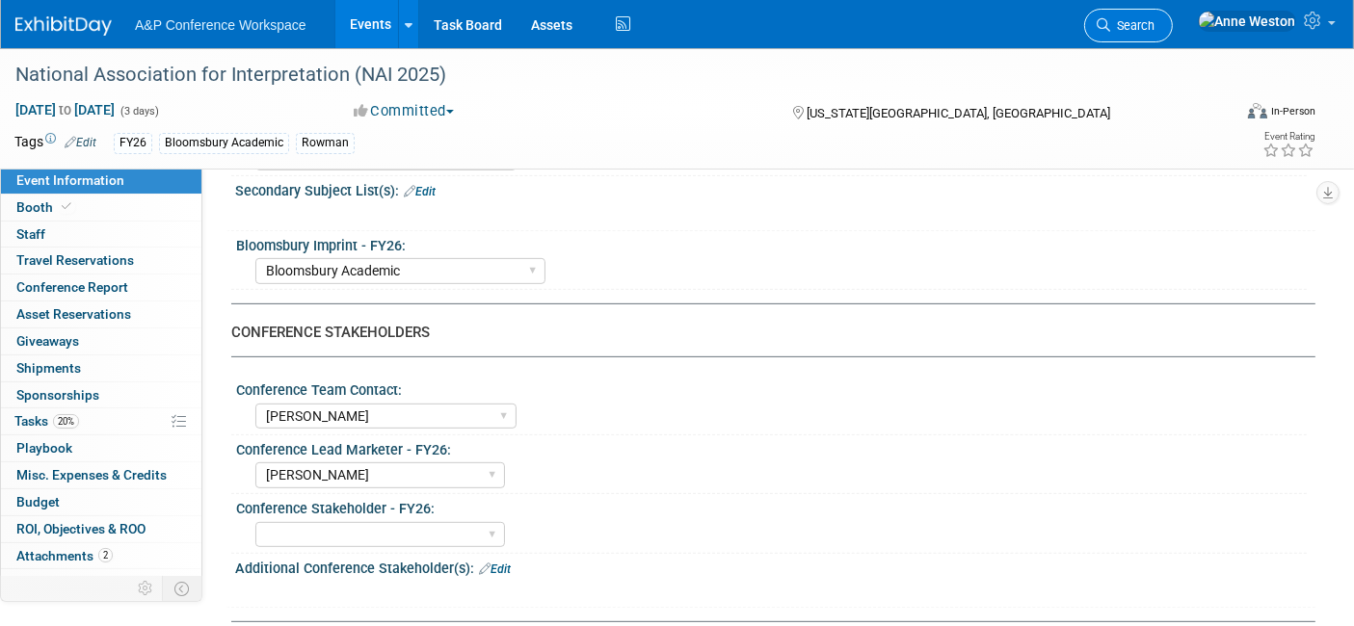
click at [1172, 13] on link "Search" at bounding box center [1128, 26] width 89 height 34
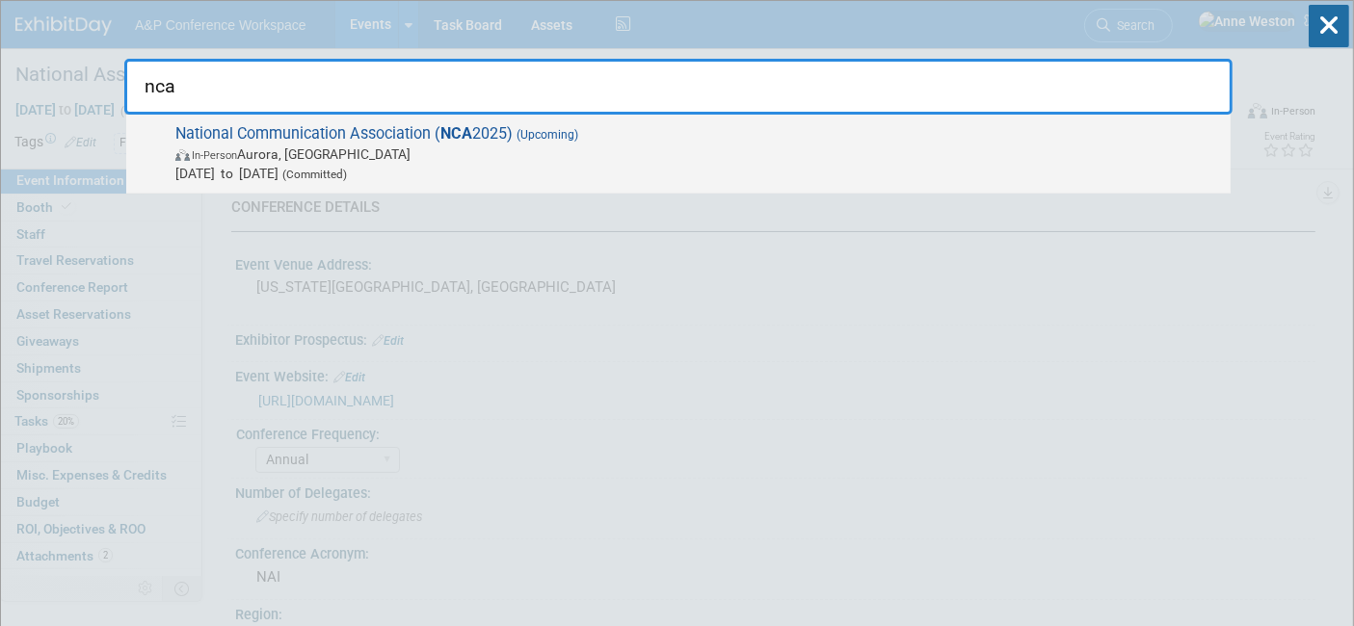
type input "nca"
click at [280, 136] on span "National Communication Association ( NCA 2025) (Upcoming) In-Person [GEOGRAPHIC…" at bounding box center [695, 153] width 1051 height 59
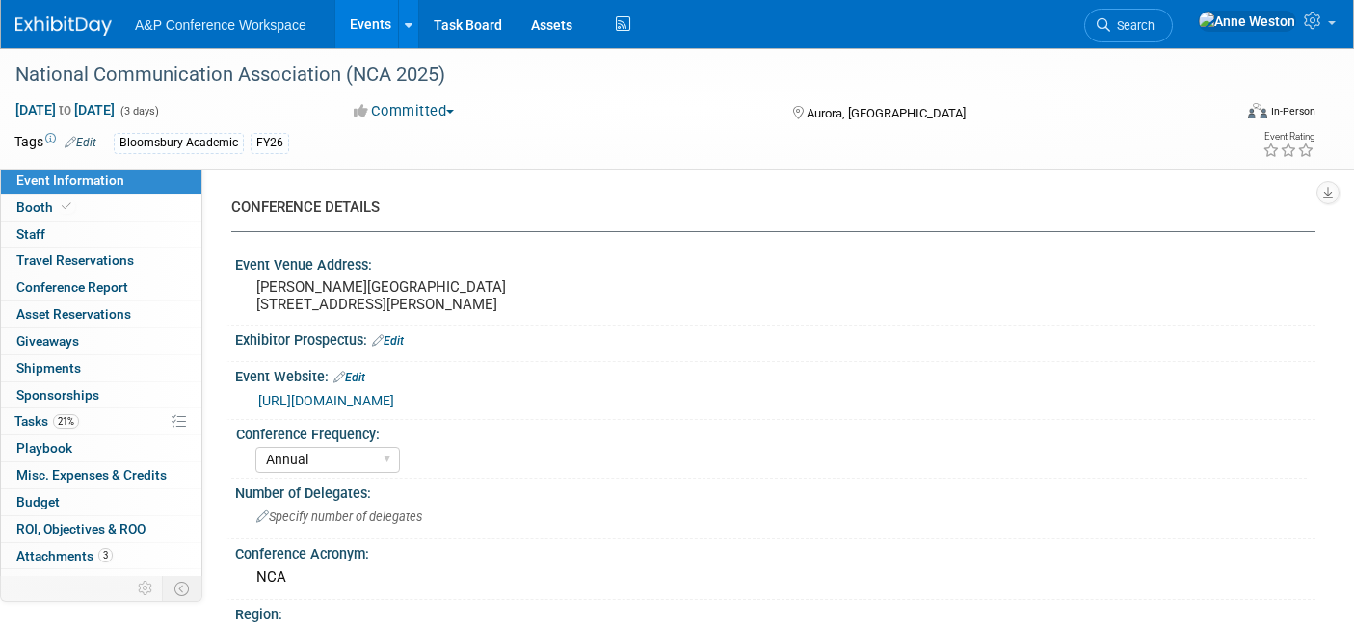
select select "Annual"
select select "Level 2"
select select "In-Person Booth"
select select "Communication"
select select "Bloomsbury Academic"
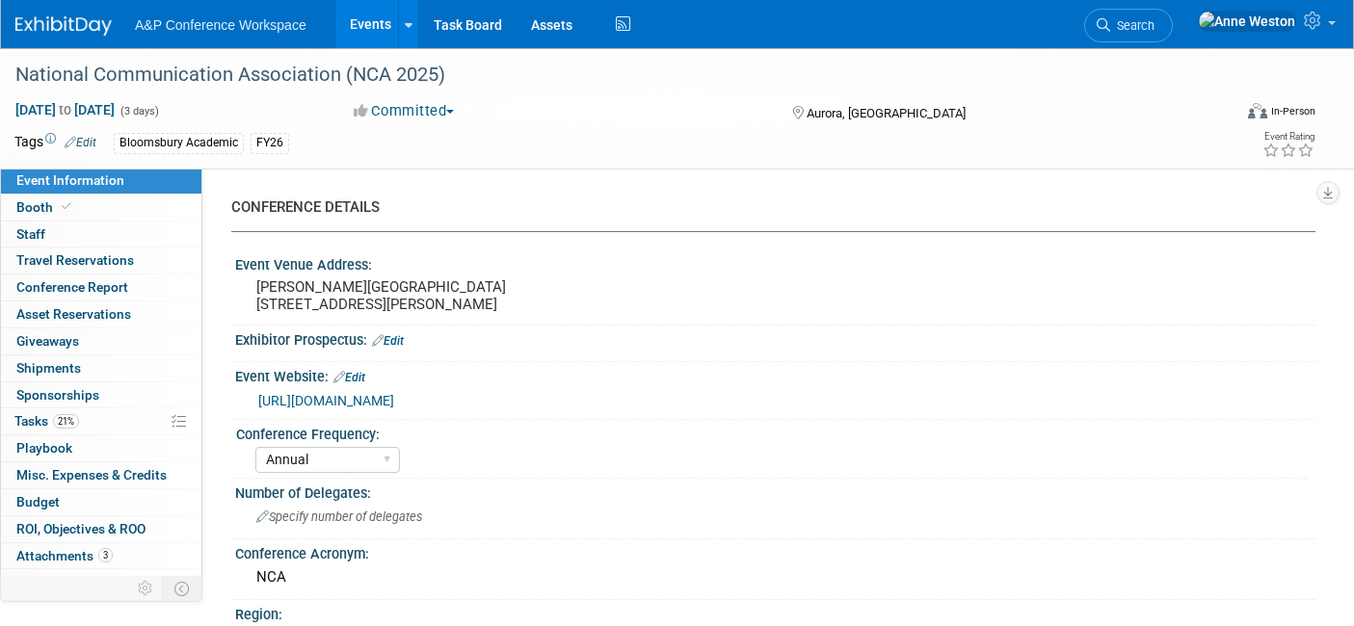
select select "[PERSON_NAME]"
select select "Networking/Commissioning"
click at [93, 414] on link "21% Tasks 21%" at bounding box center [101, 421] width 200 height 26
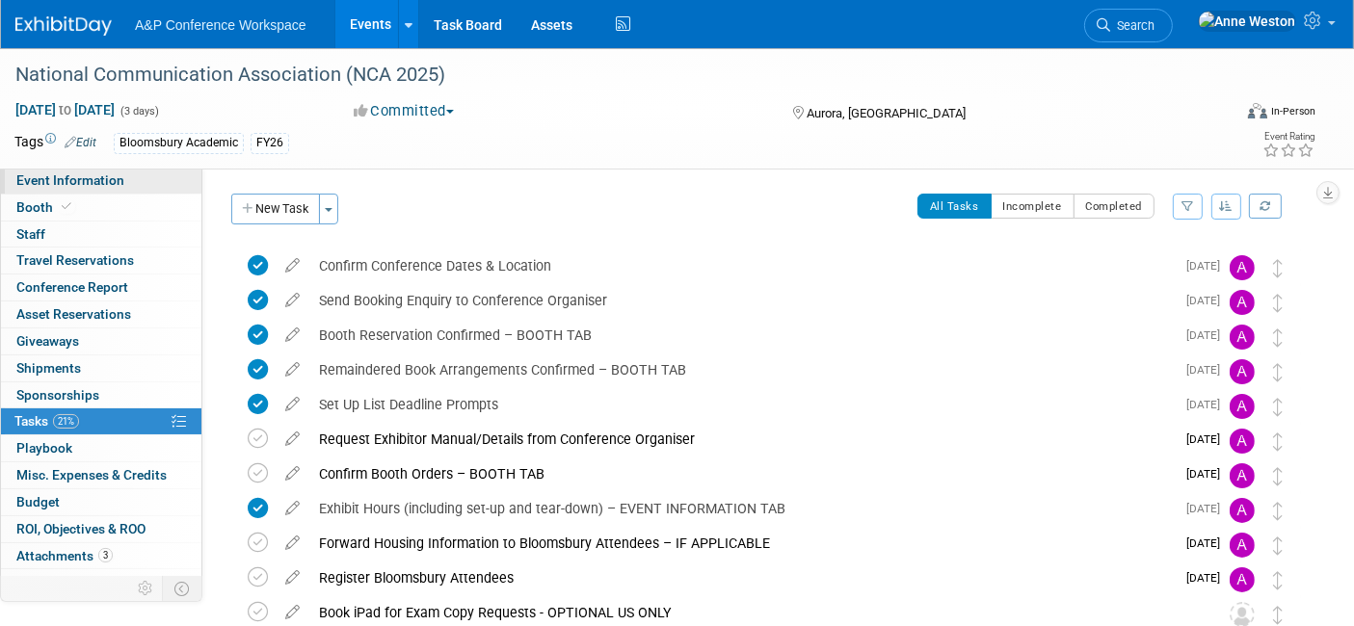
click at [120, 180] on link "Event Information" at bounding box center [101, 181] width 200 height 26
select select "Annual"
select select "Level 2"
select select "In-Person Booth"
select select "Communication"
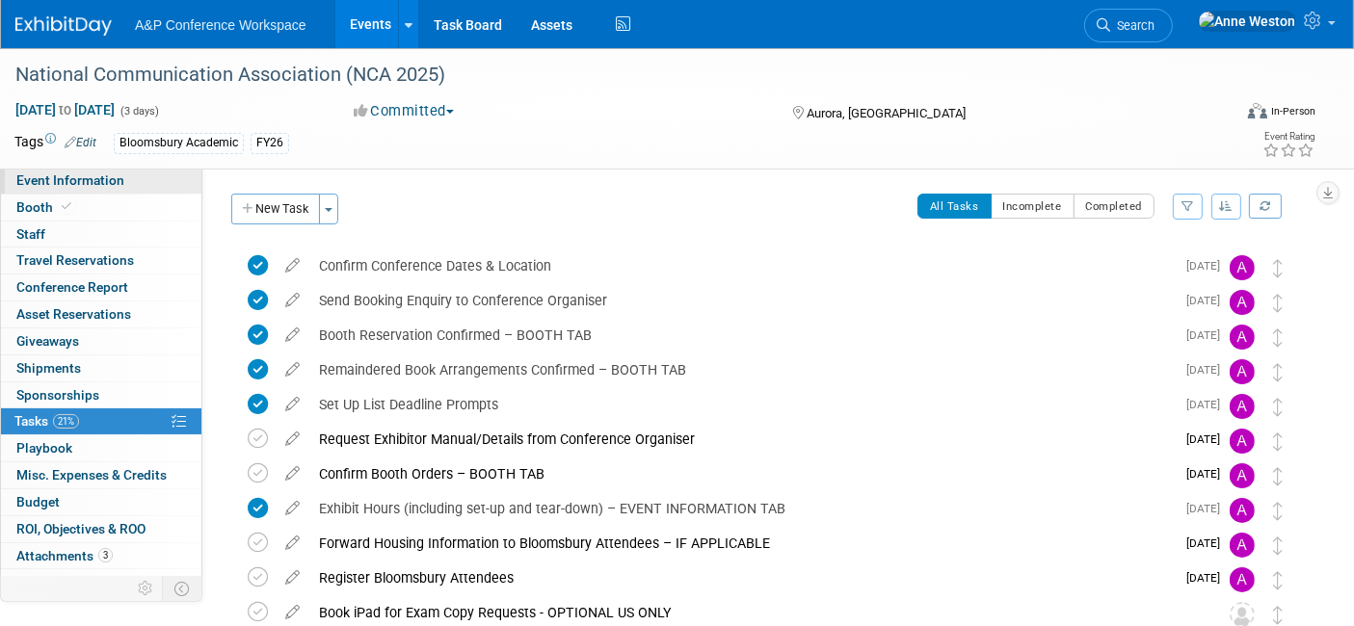
select select "Bloomsbury Academic"
select select "[PERSON_NAME]"
select select "Networking/Commissioning"
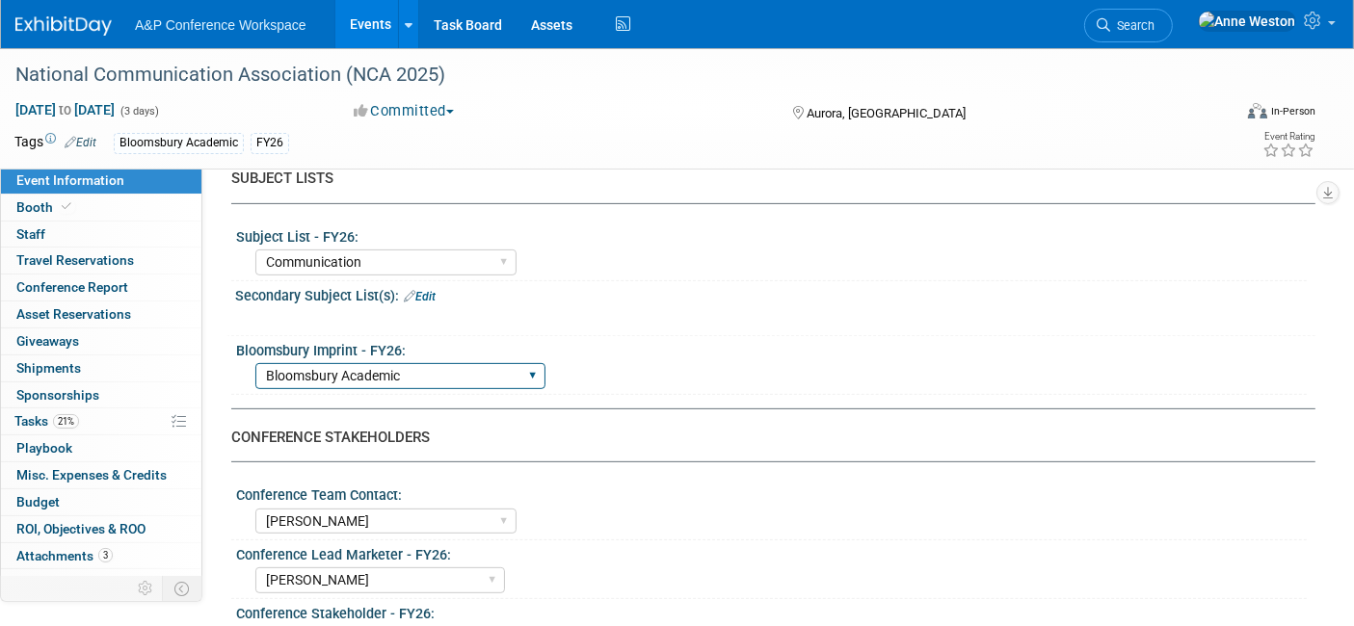
scroll to position [749, 0]
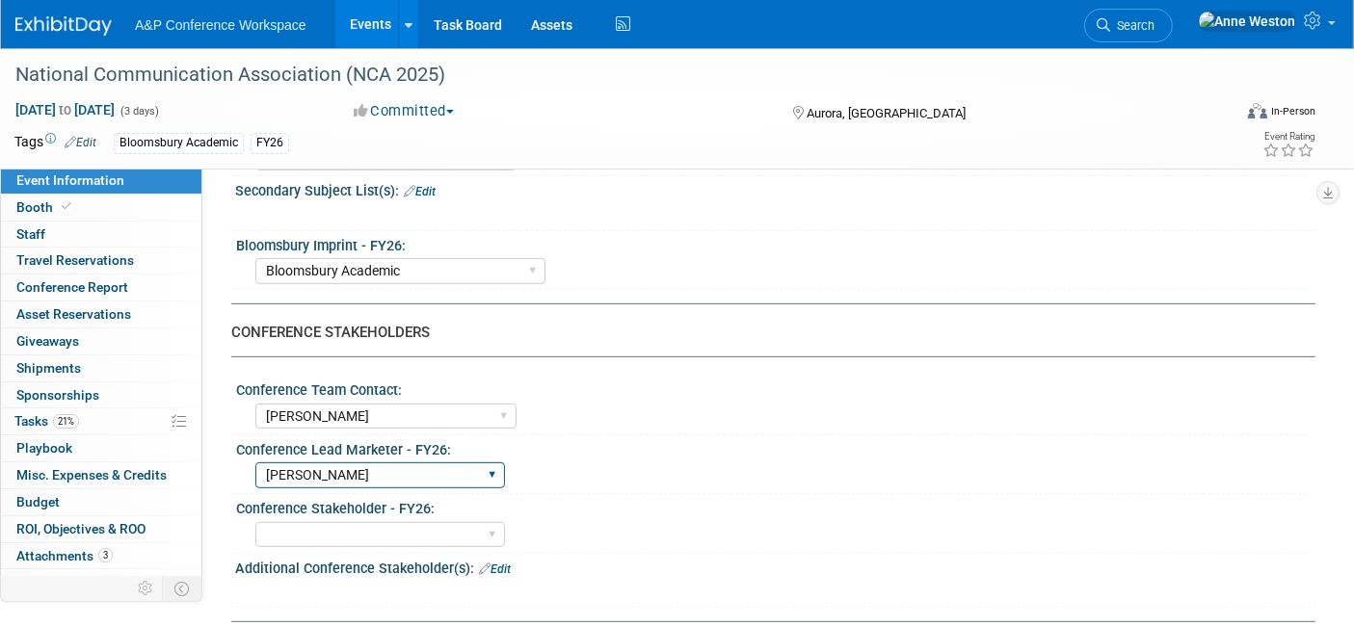
drag, startPoint x: 366, startPoint y: 479, endPoint x: 319, endPoint y: 474, distance: 47.5
click at [319, 474] on select "Abigail Larkin Alice Billington Ami Reitmeier Amy Suratia Andy Boyd Anna Robert…" at bounding box center [380, 475] width 250 height 26
click at [255, 470] on select "Abigail Larkin Alice Billington Ami Reitmeier Amy Suratia Andy Boyd Anna Robert…" at bounding box center [380, 475] width 250 height 26
click at [1154, 29] on span "Search" at bounding box center [1132, 25] width 44 height 14
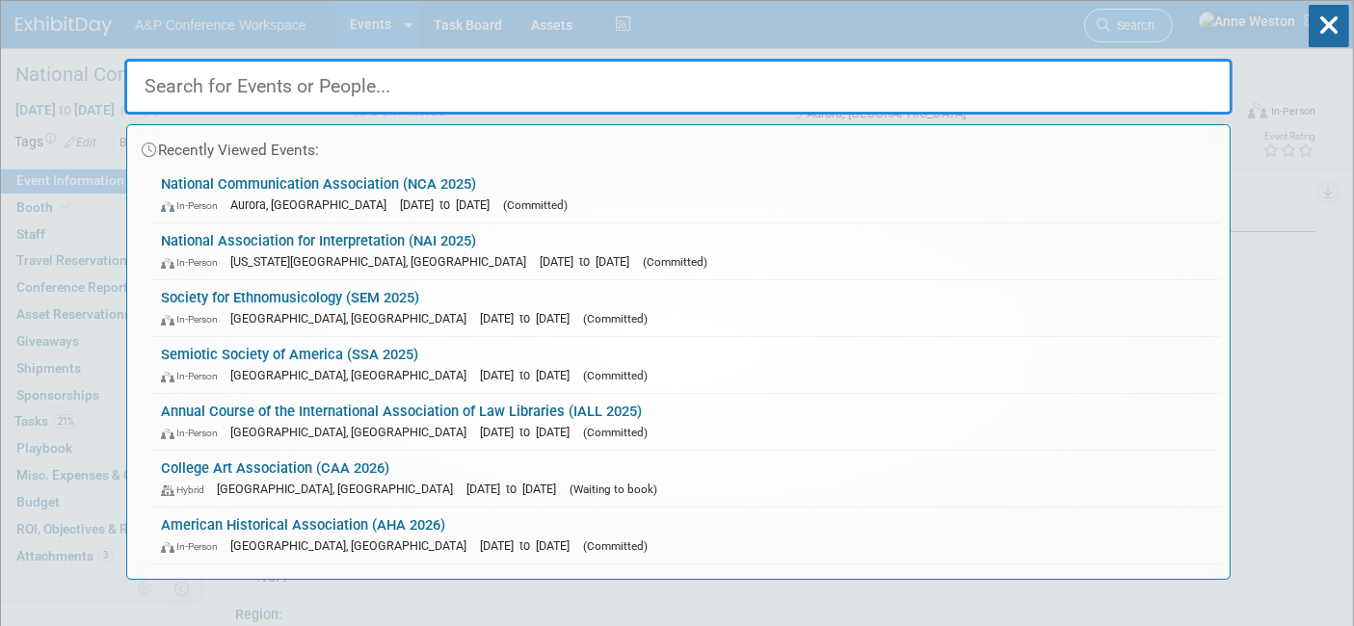
type input "s"
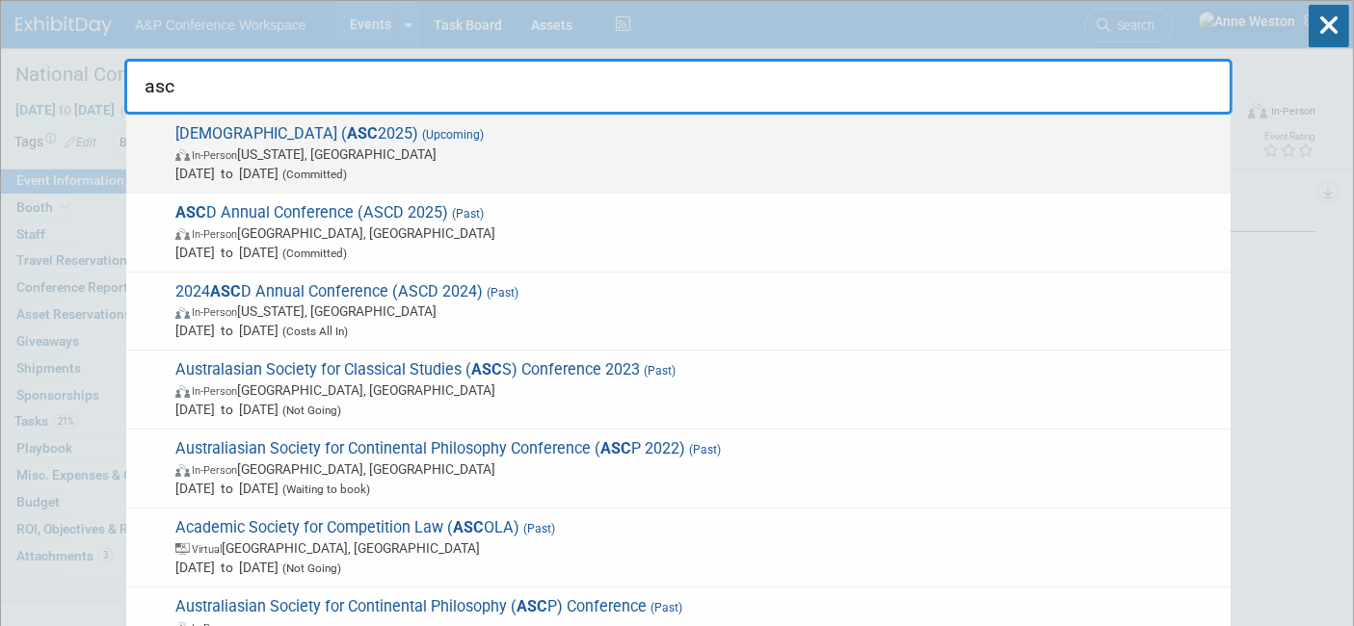
type input "asc"
click at [305, 130] on span "American Society of Criminology ( ASC 2025) (Upcoming) In-Person Washington, DC…" at bounding box center [695, 153] width 1051 height 59
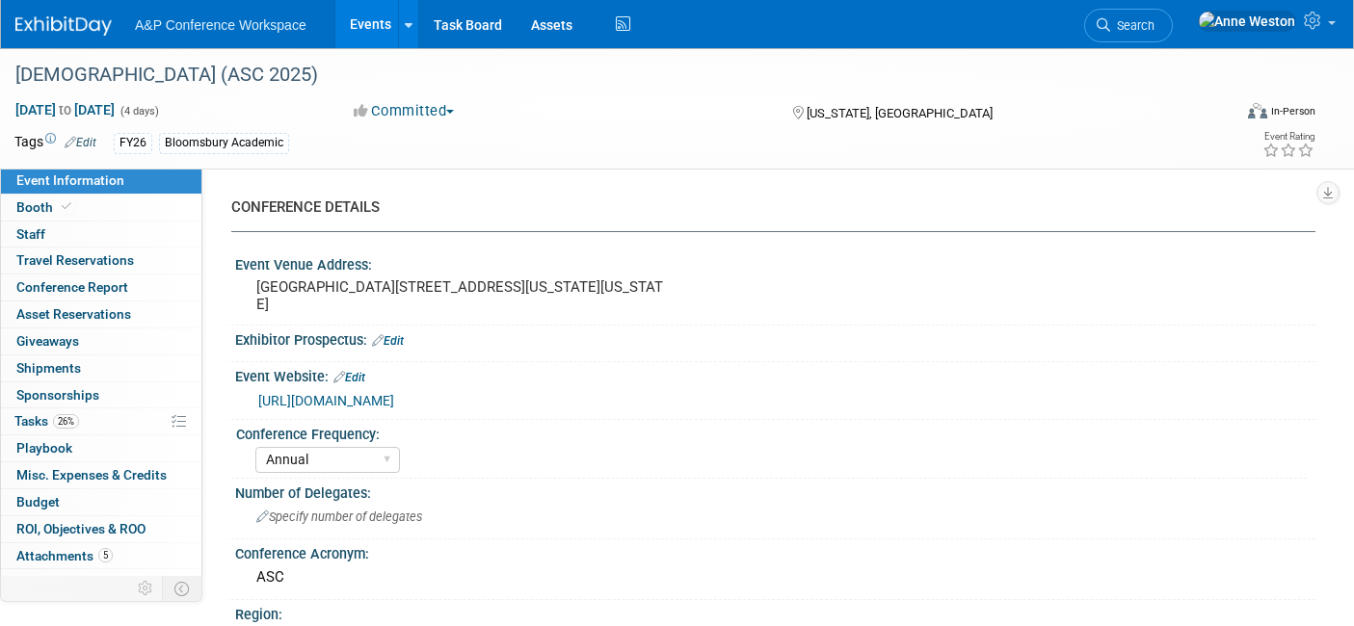
select select "Annual"
select select "Level 2"
select select "In-Person Booth"
select select "Criminology"
select select "Bloomsbury Academic"
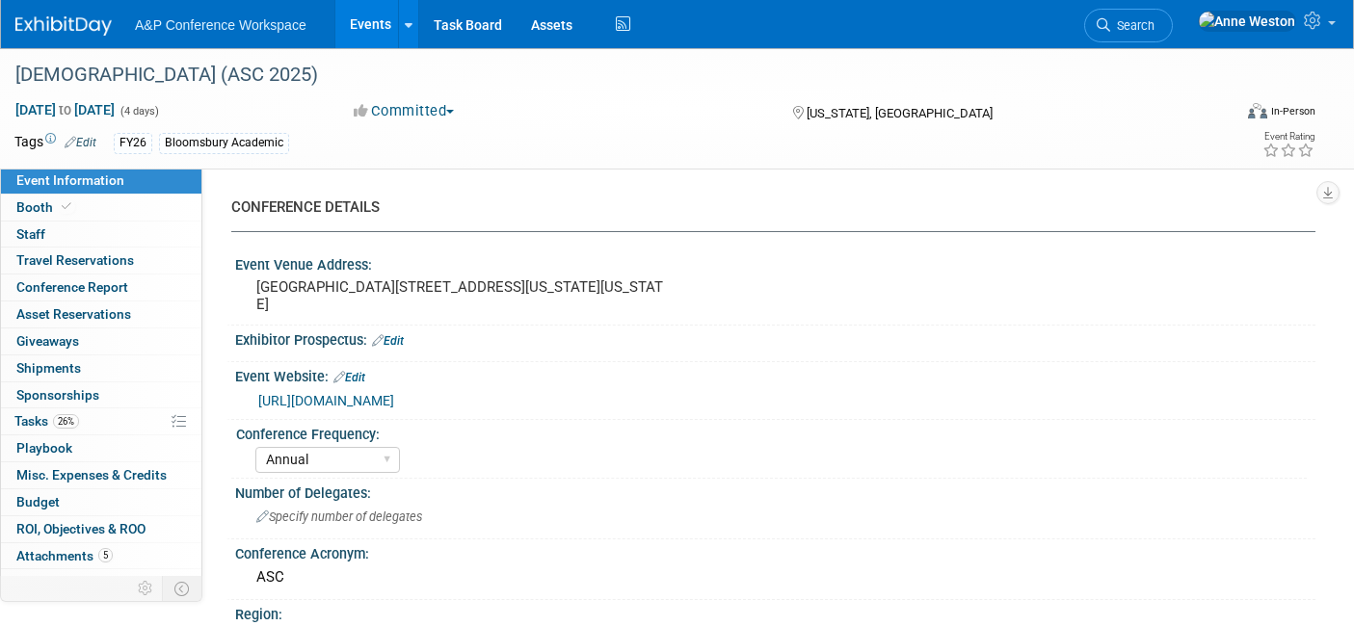
select select "[PERSON_NAME]"
select select "Networking/Commissioning"
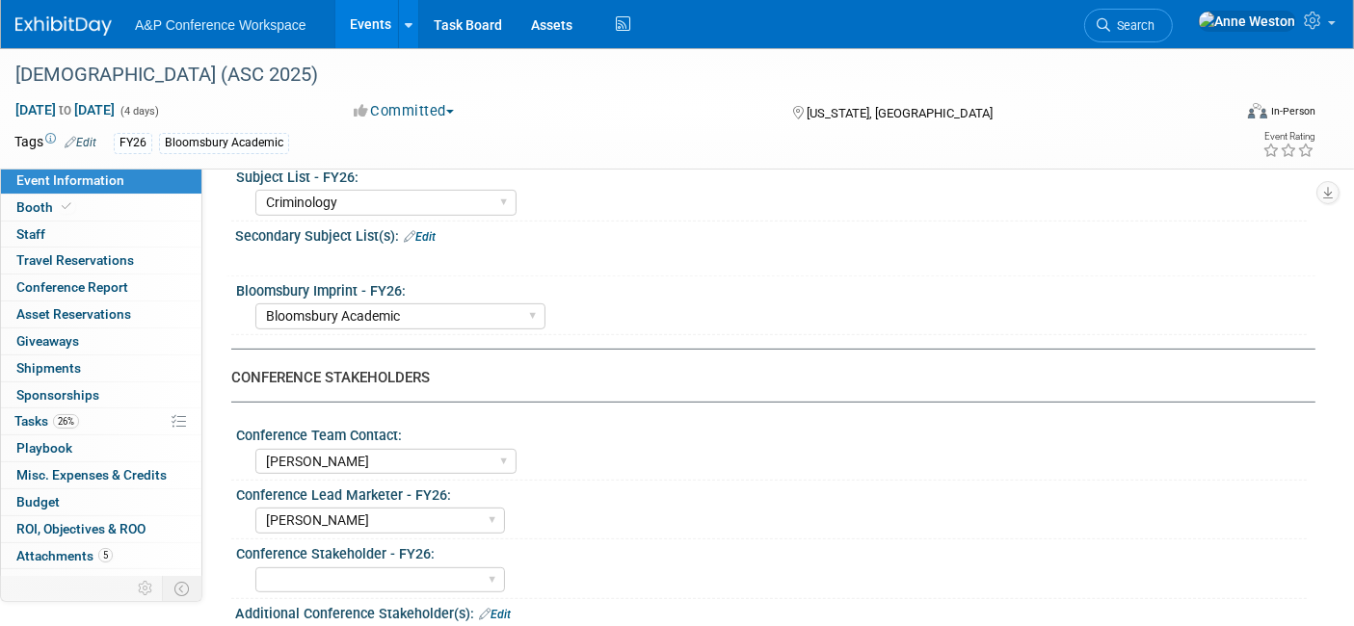
scroll to position [749, 0]
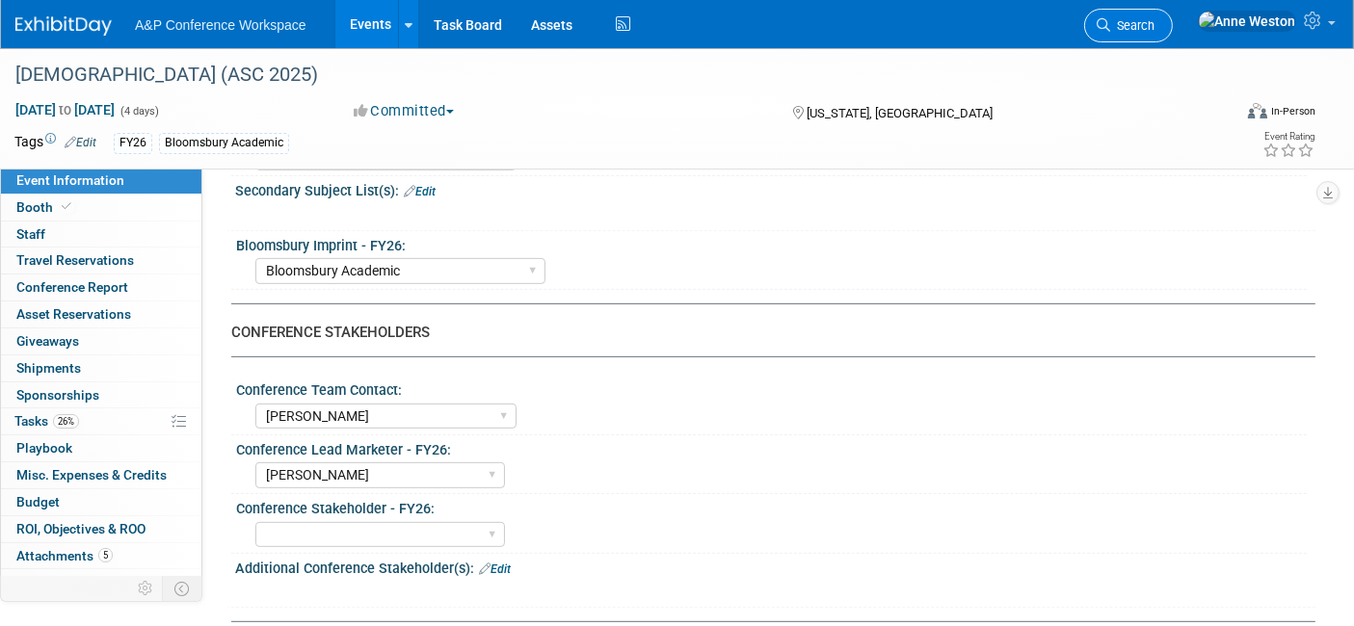
click at [1110, 18] on icon at bounding box center [1102, 24] width 13 height 13
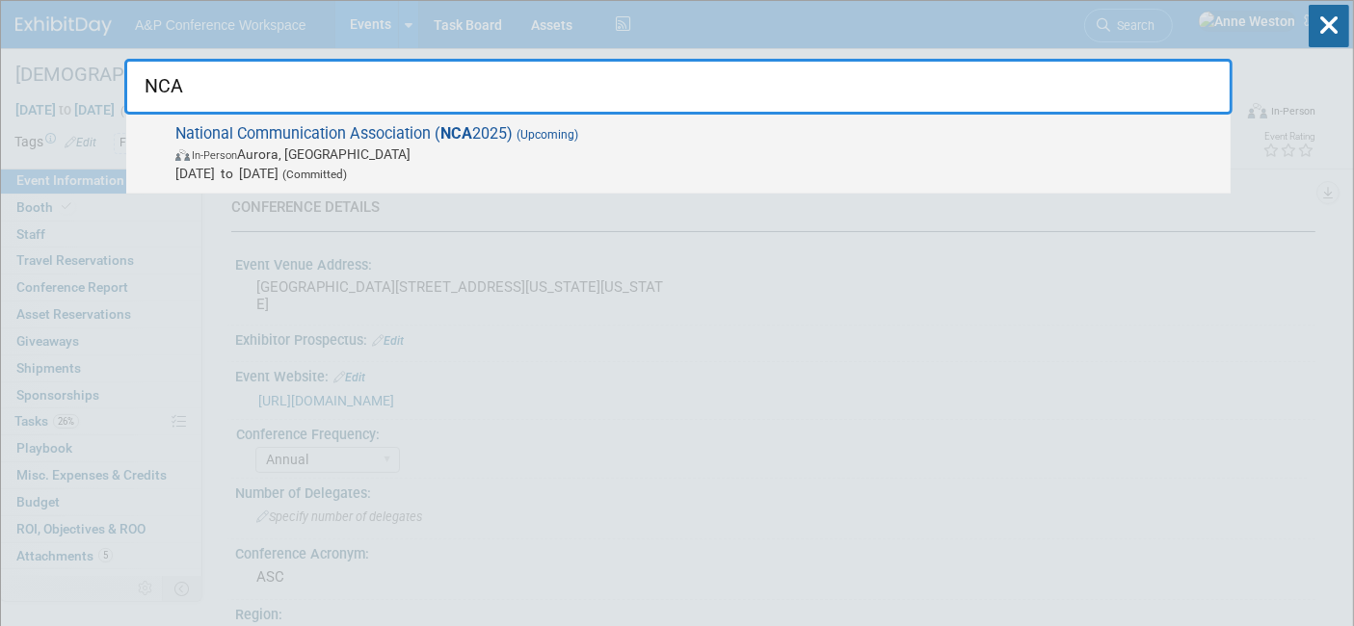
type input "NCA"
click at [288, 139] on span "National Communication Association ( NCA 2025) (Upcoming) In-Person Aurora, CO …" at bounding box center [695, 153] width 1051 height 59
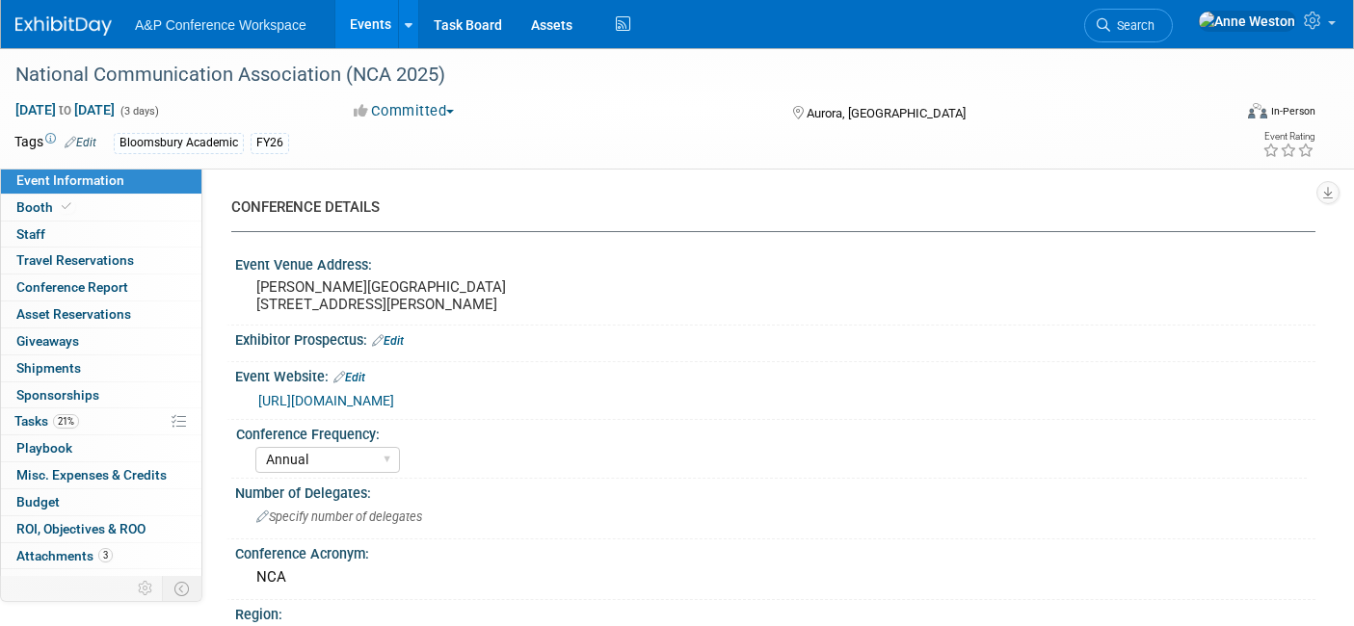
select select "Annual"
select select "Level 2"
select select "In-Person Booth"
select select "Communication"
select select "Bloomsbury Academic"
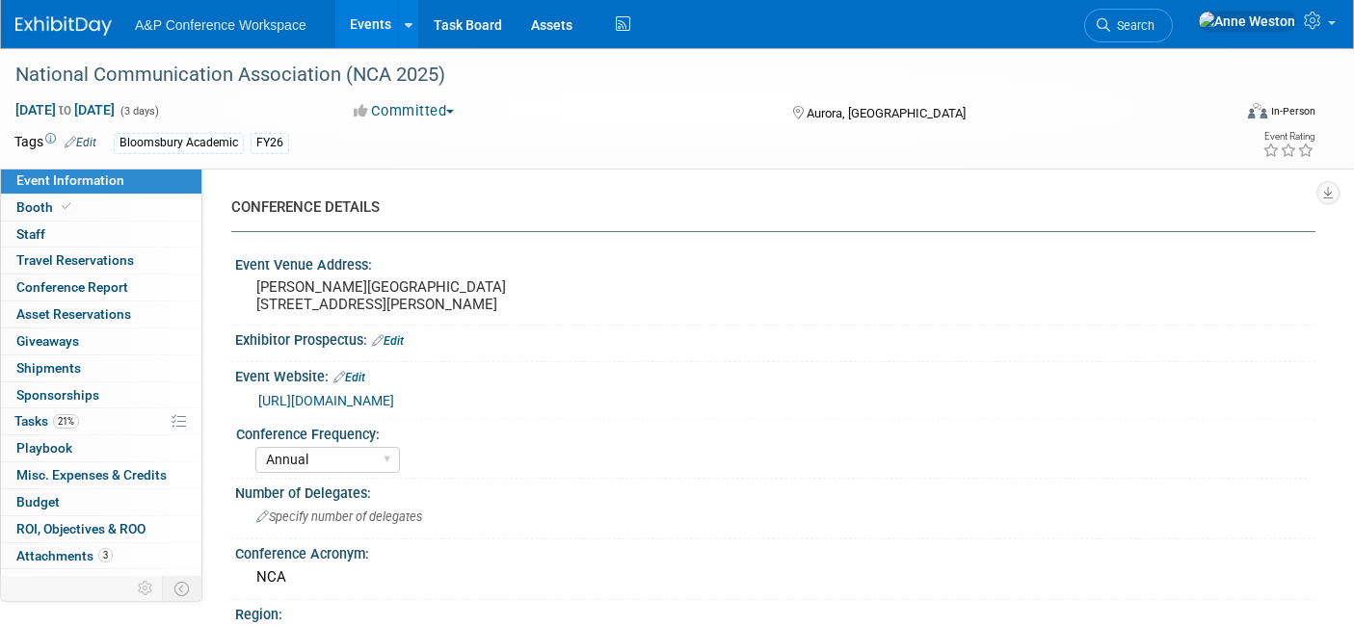
select select "[PERSON_NAME]"
select select "Networking/Commissioning"
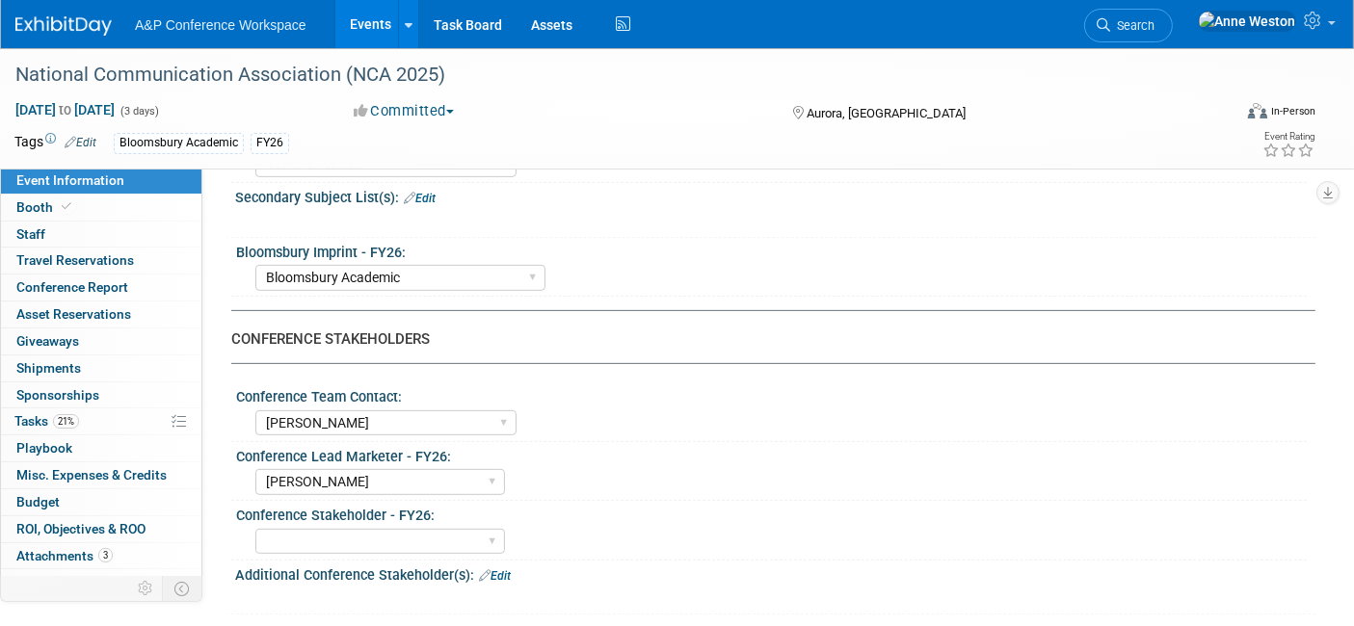
scroll to position [749, 0]
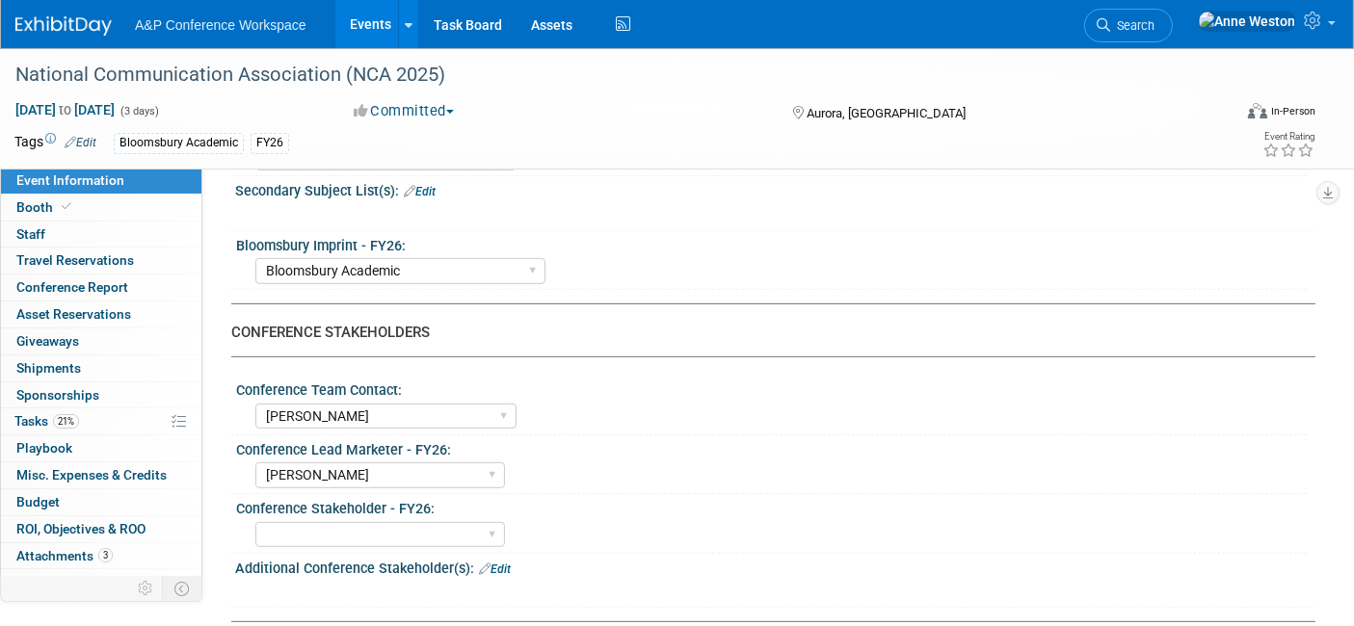
click at [1154, 18] on span "Search" at bounding box center [1132, 25] width 44 height 14
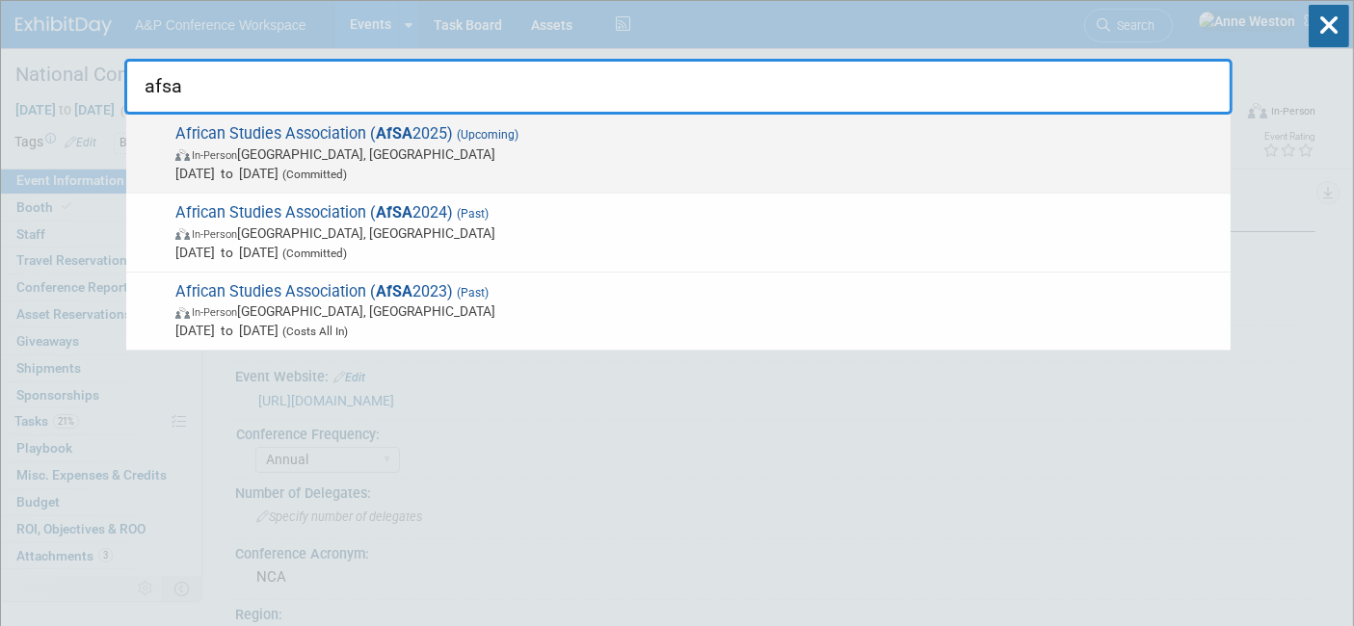
type input "afsa"
click at [329, 140] on span "African Studies Association ( AfSA 2025) (Upcoming) In-Person Atlanta, GA Nov 2…" at bounding box center [695, 153] width 1051 height 59
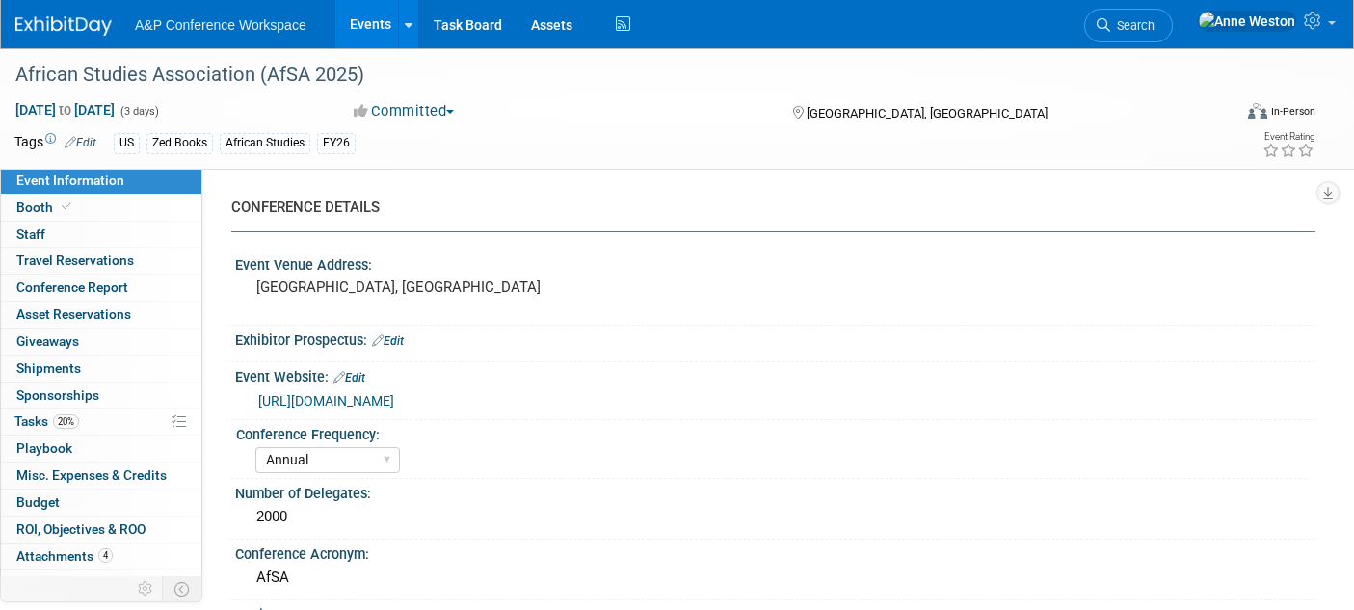
select select "Annual"
select select "Level 2"
select select "In-Person Booth"
select select "African Studies"
select select "Zed Books"
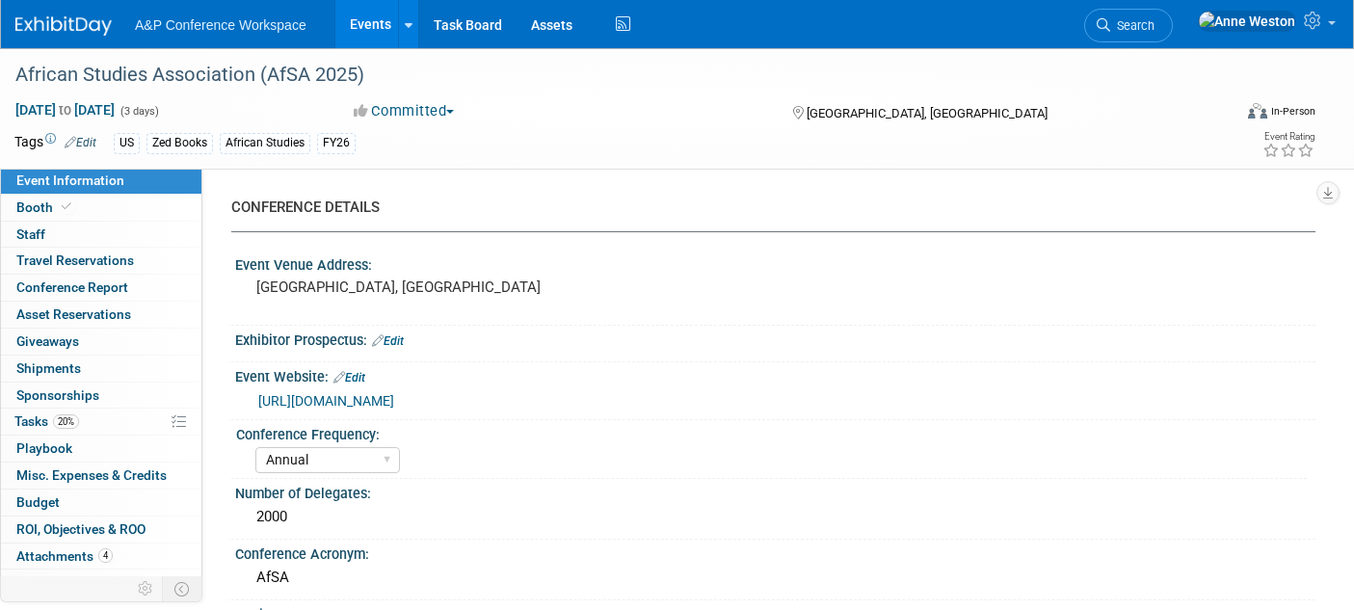
select select "[PERSON_NAME]"
select select "Networking/Commissioning"
click at [52, 419] on span "Tasks 20%" at bounding box center [46, 420] width 65 height 15
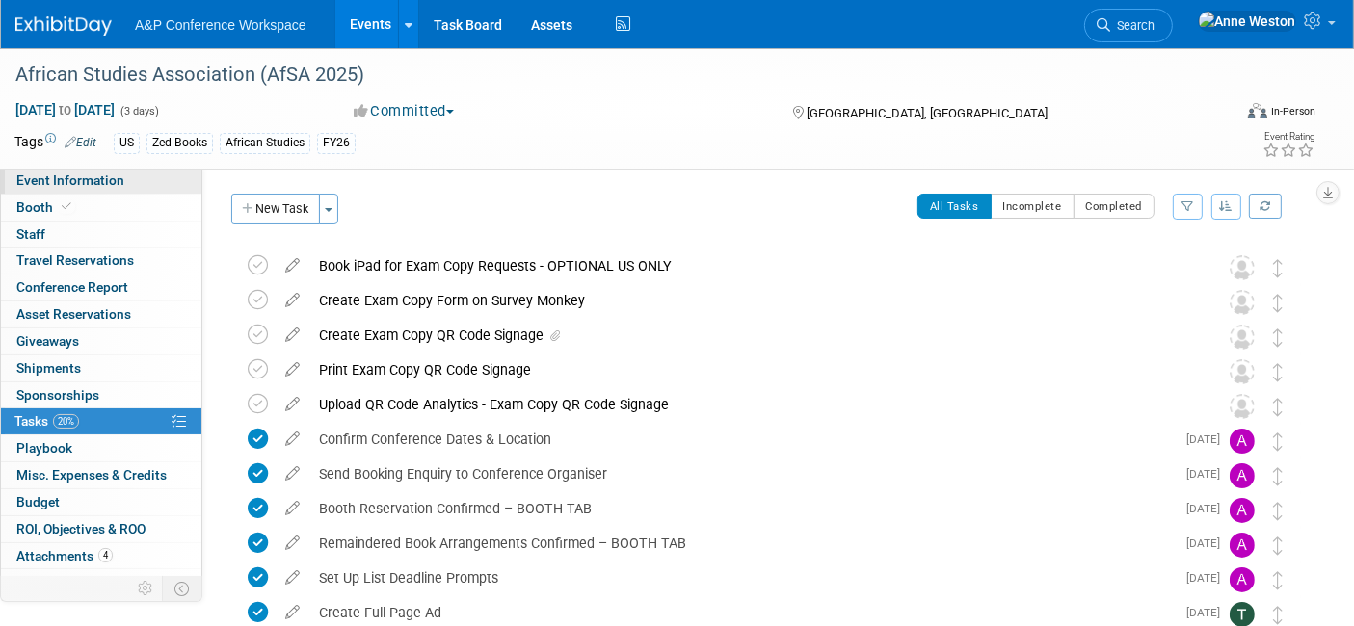
click at [101, 179] on span "Event Information" at bounding box center [70, 179] width 108 height 15
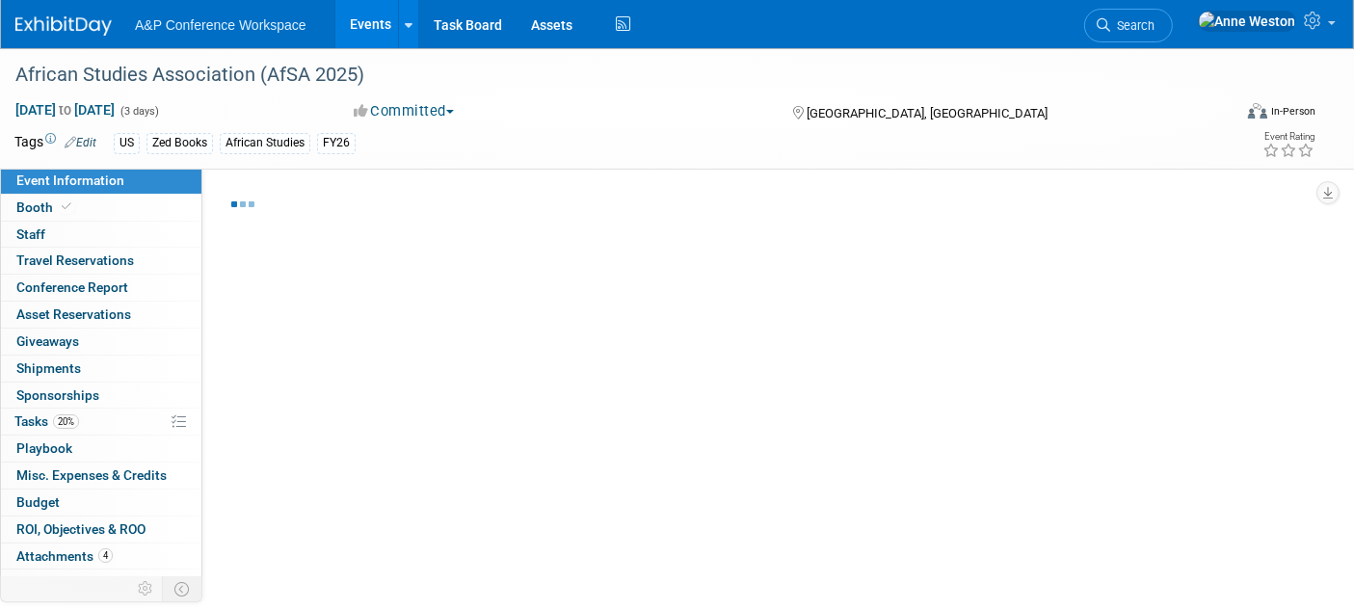
select select "Annual"
select select "Level 2"
select select "In-Person Booth"
select select "African Studies"
select select "Zed Books"
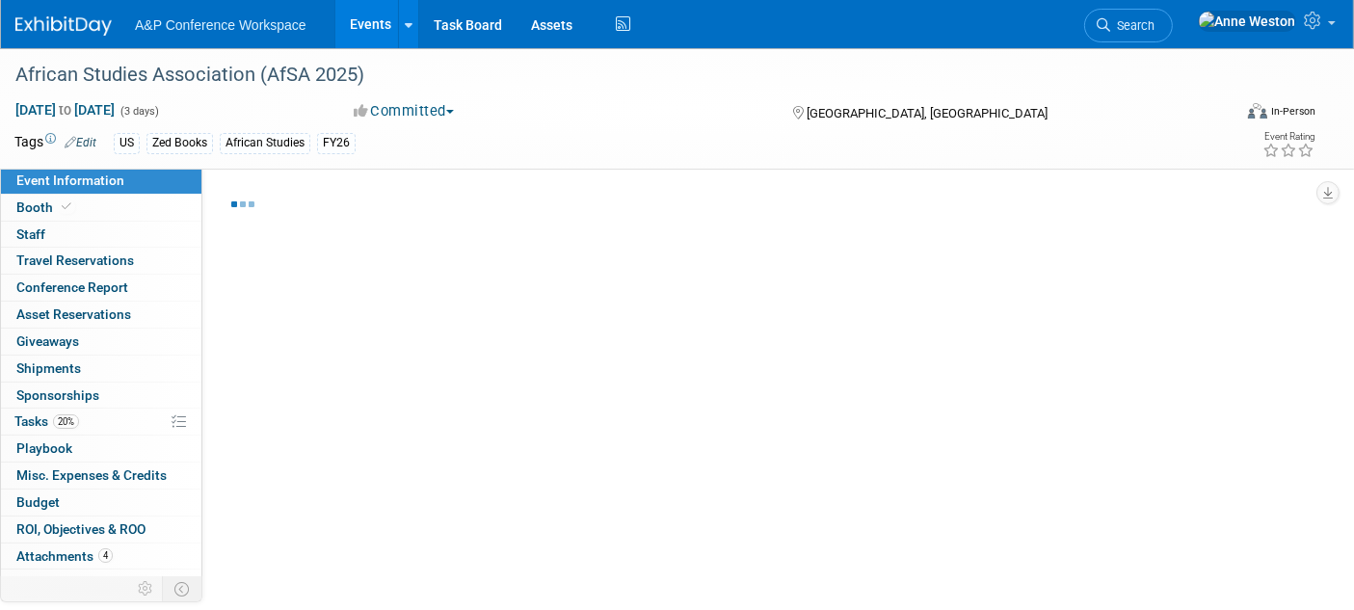
select select "[PERSON_NAME]"
select select "Networking/Commissioning"
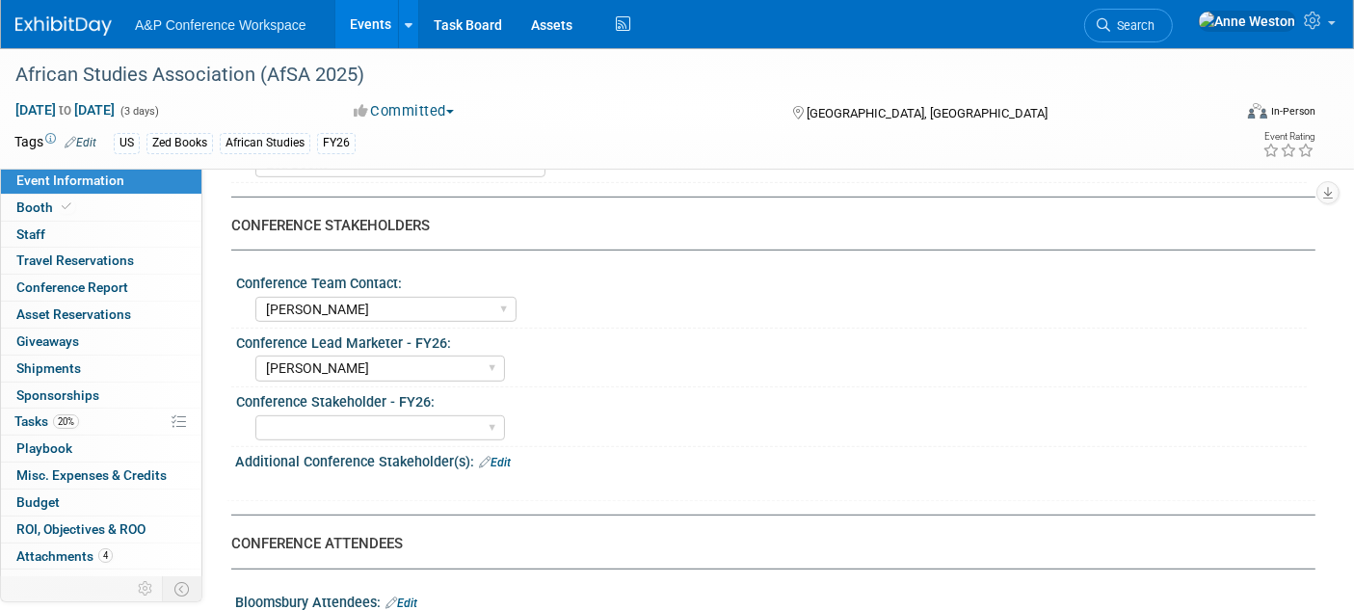
scroll to position [856, 0]
click at [1172, 13] on link "Search" at bounding box center [1128, 26] width 89 height 34
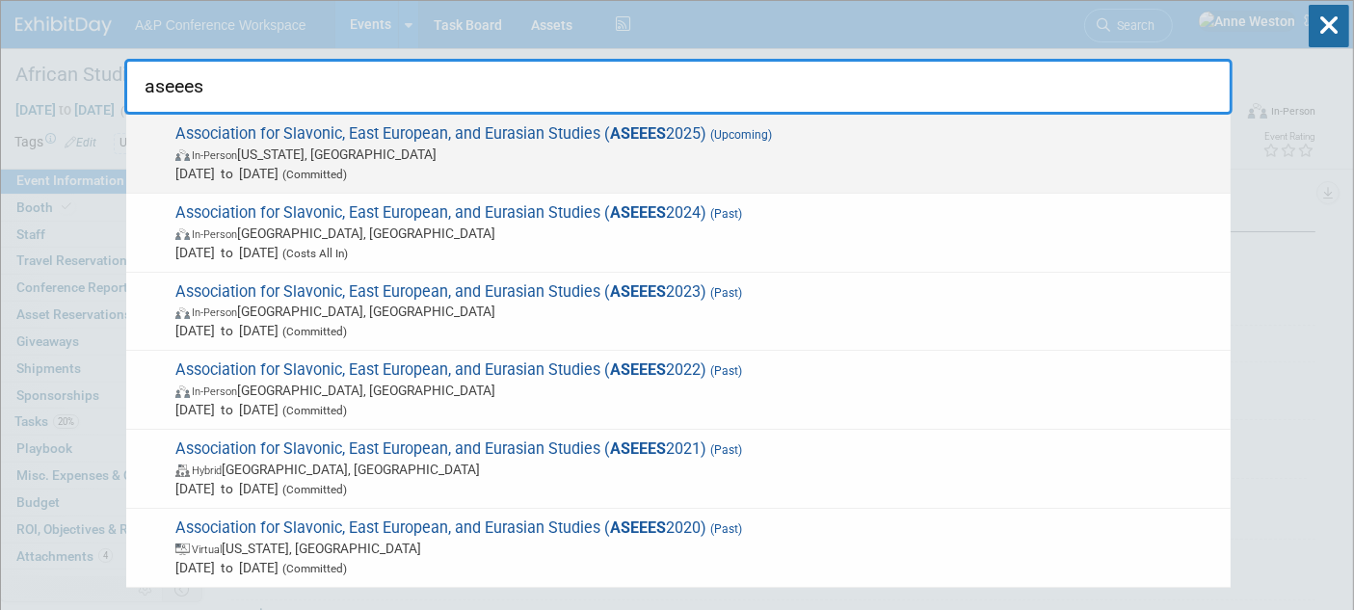
type input "aseees"
click at [342, 152] on span "In-Person Washington, DC" at bounding box center [697, 154] width 1045 height 19
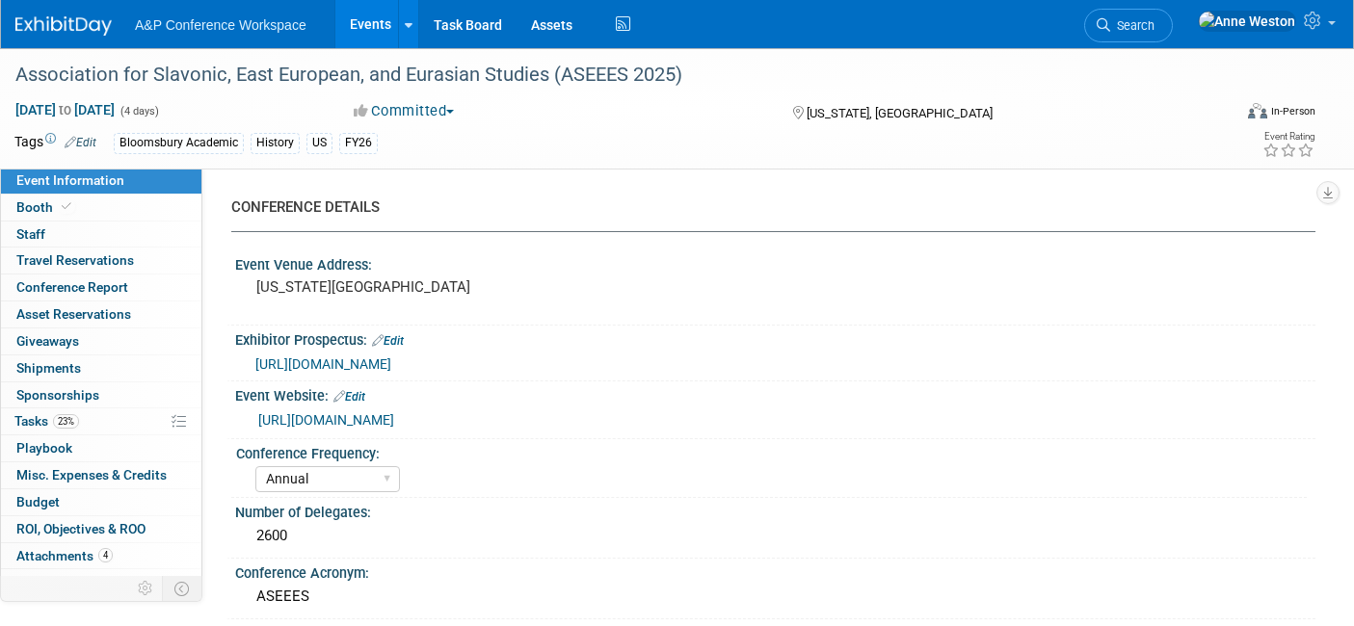
select select "Annual"
select select "Level 2"
select select "In-Person Booth"
select select "History"
select select "Bloomsbury Academic"
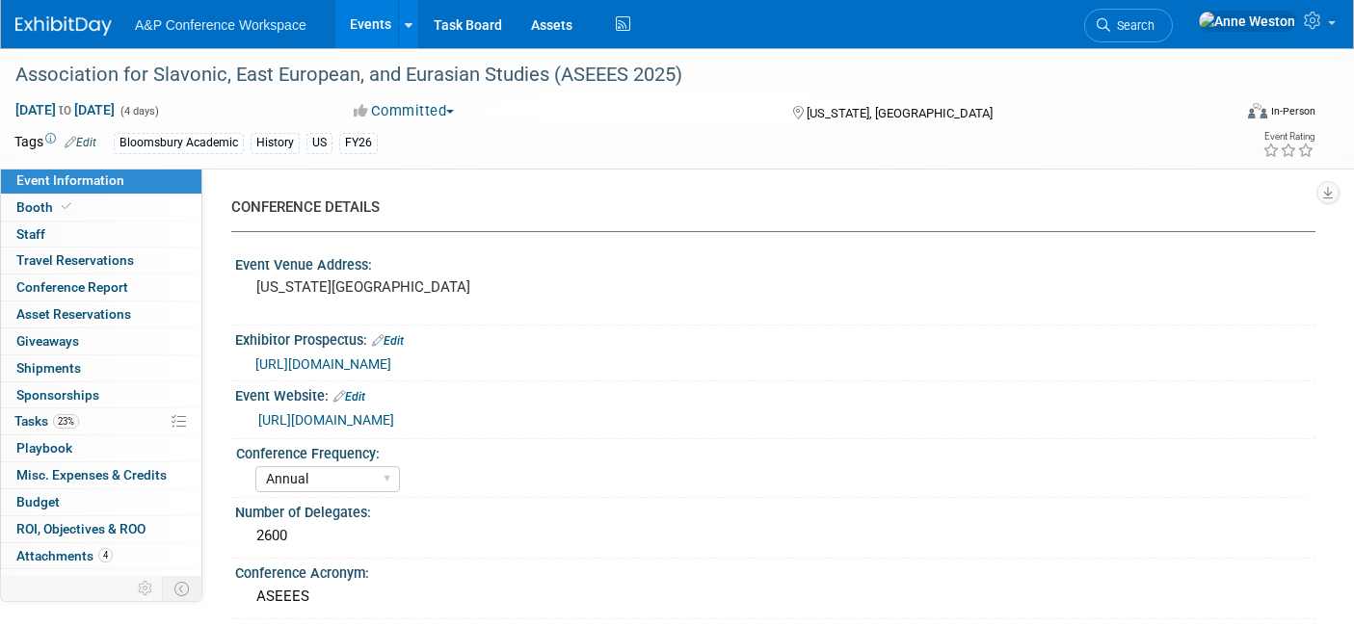
select select "[PERSON_NAME]"
select select "Networking/Commissioning"
click at [92, 207] on link "Booth" at bounding box center [101, 208] width 200 height 26
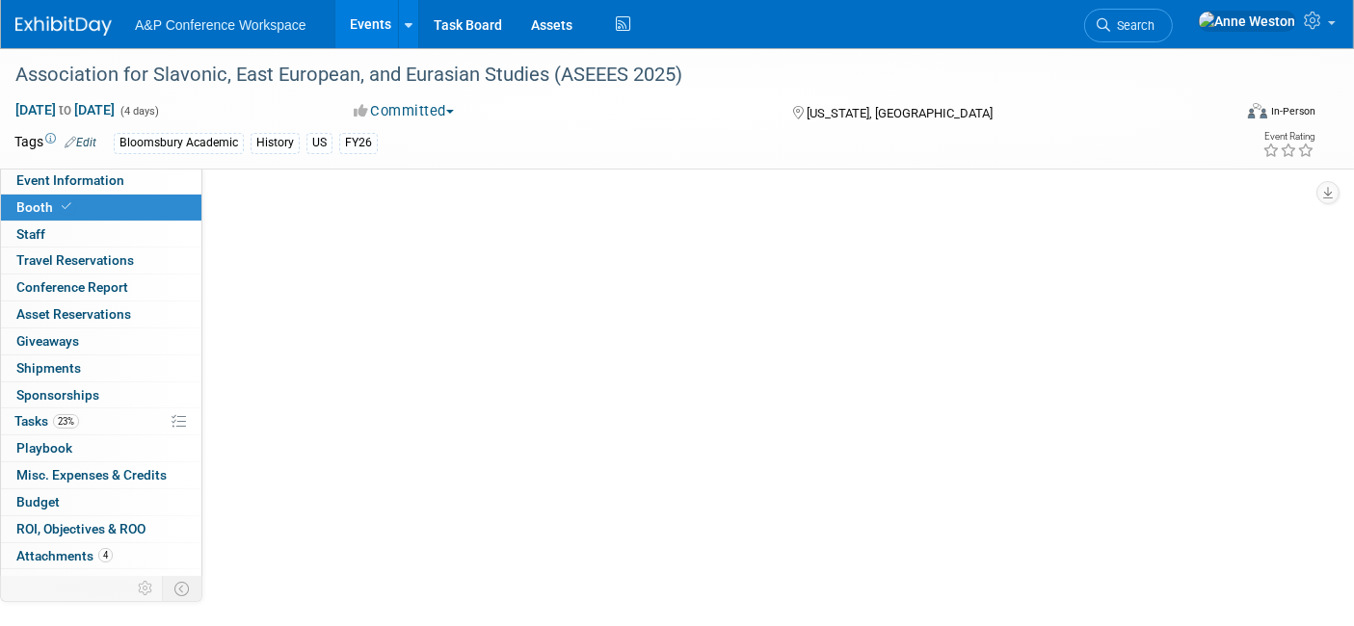
select select "CUAP"
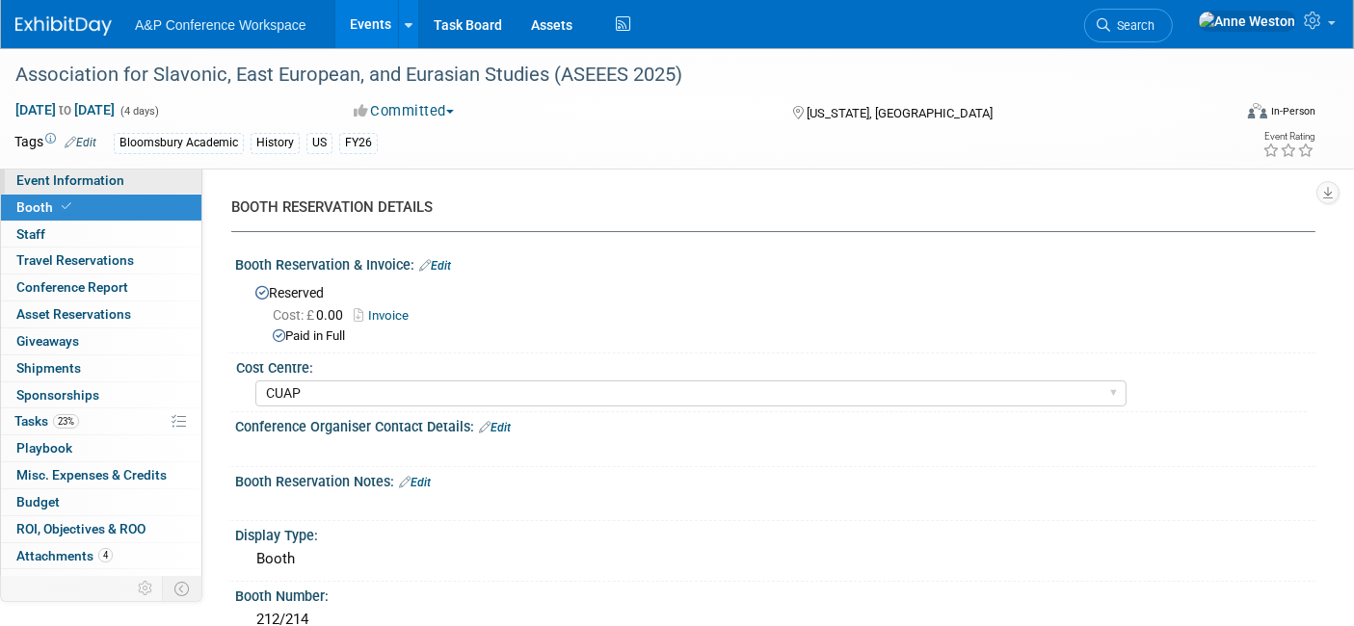
click at [113, 171] on link "Event Information" at bounding box center [101, 181] width 200 height 26
select select "Annual"
select select "Level 2"
select select "In-Person Booth"
select select "History"
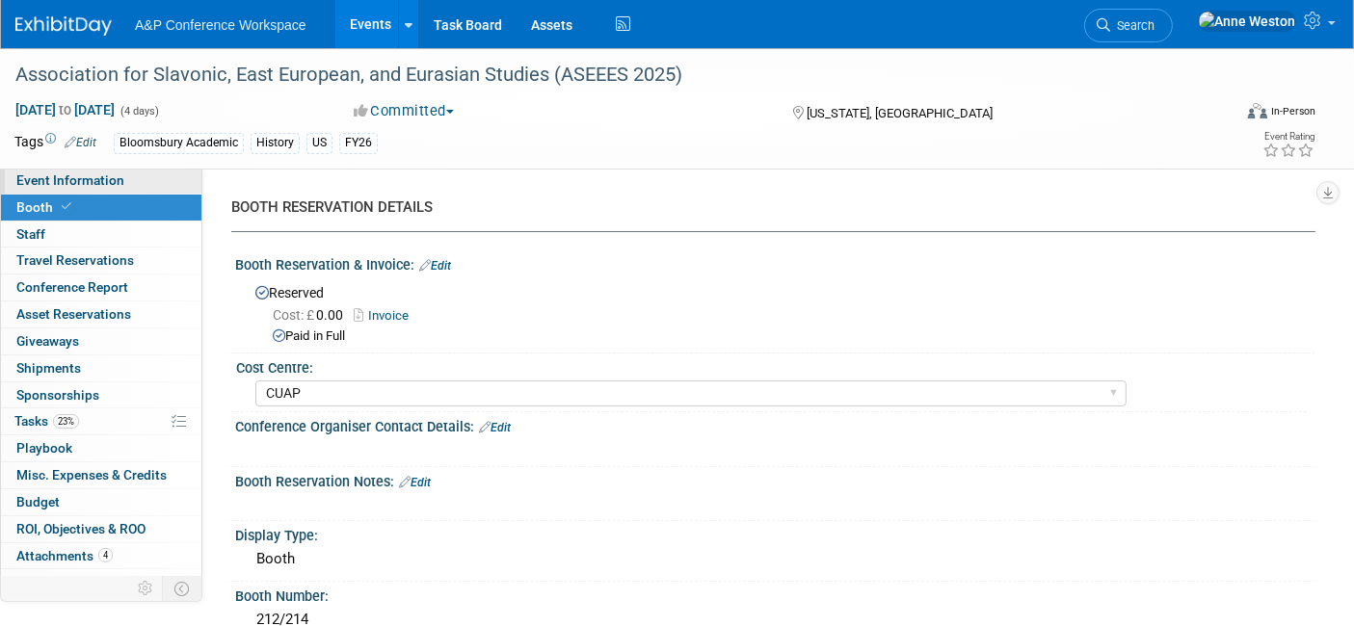
select select "Bloomsbury Academic"
select select "[PERSON_NAME]"
select select "Networking/Commissioning"
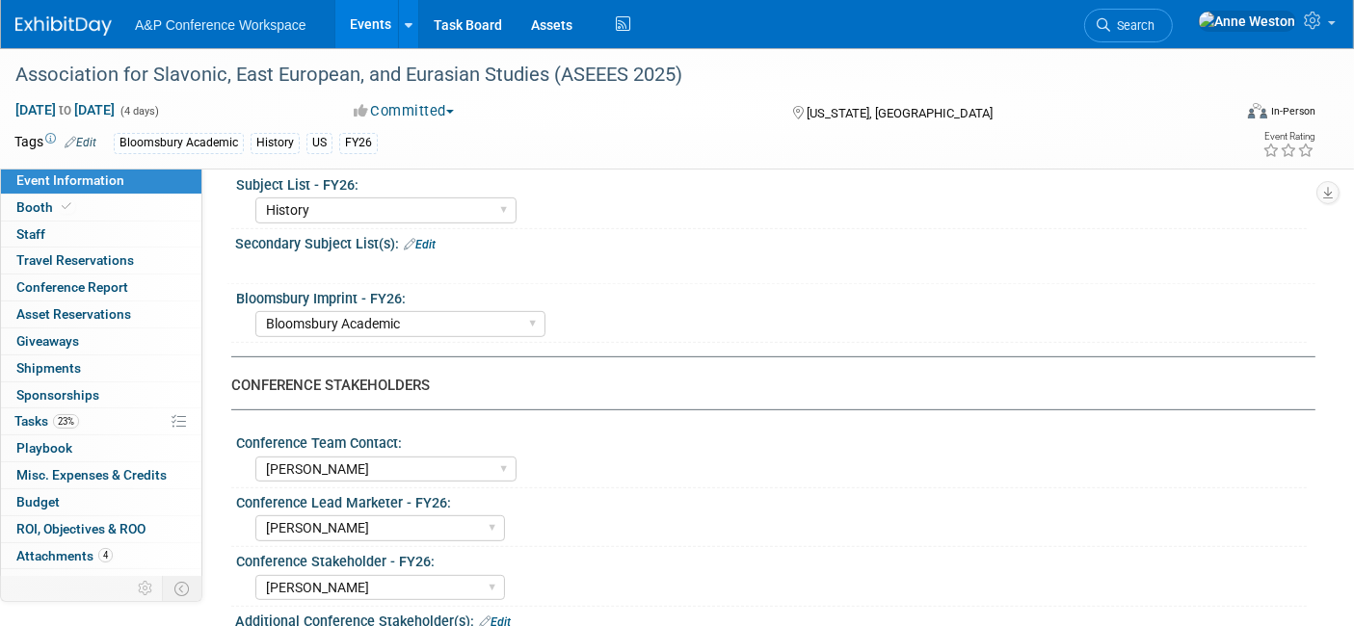
scroll to position [749, 0]
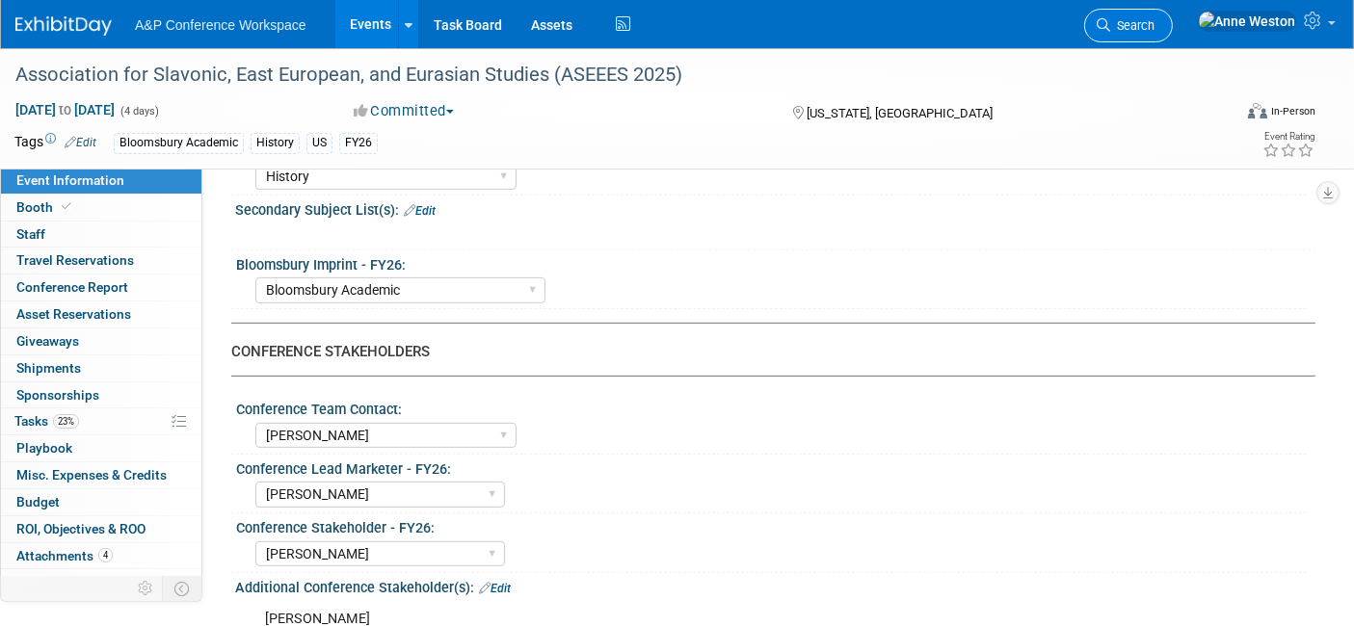
click at [1154, 29] on span "Search" at bounding box center [1132, 25] width 44 height 14
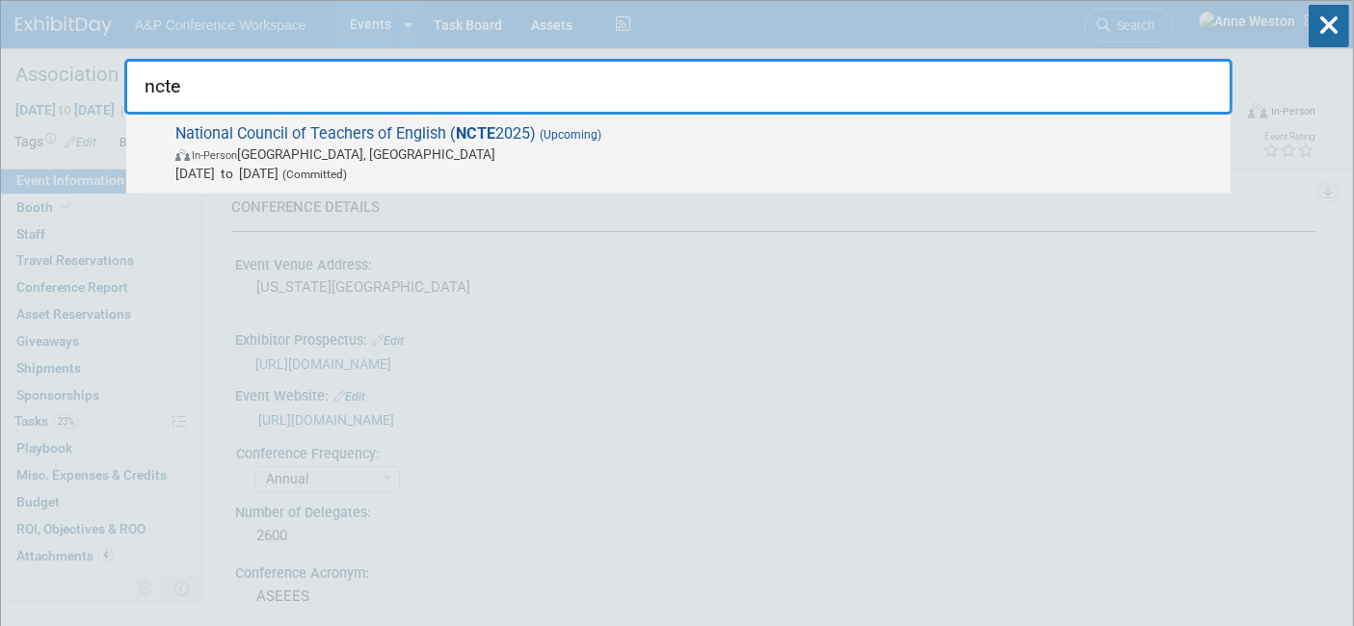
type input "ncte"
click at [224, 145] on span "In-Person Denver, CO" at bounding box center [697, 154] width 1045 height 19
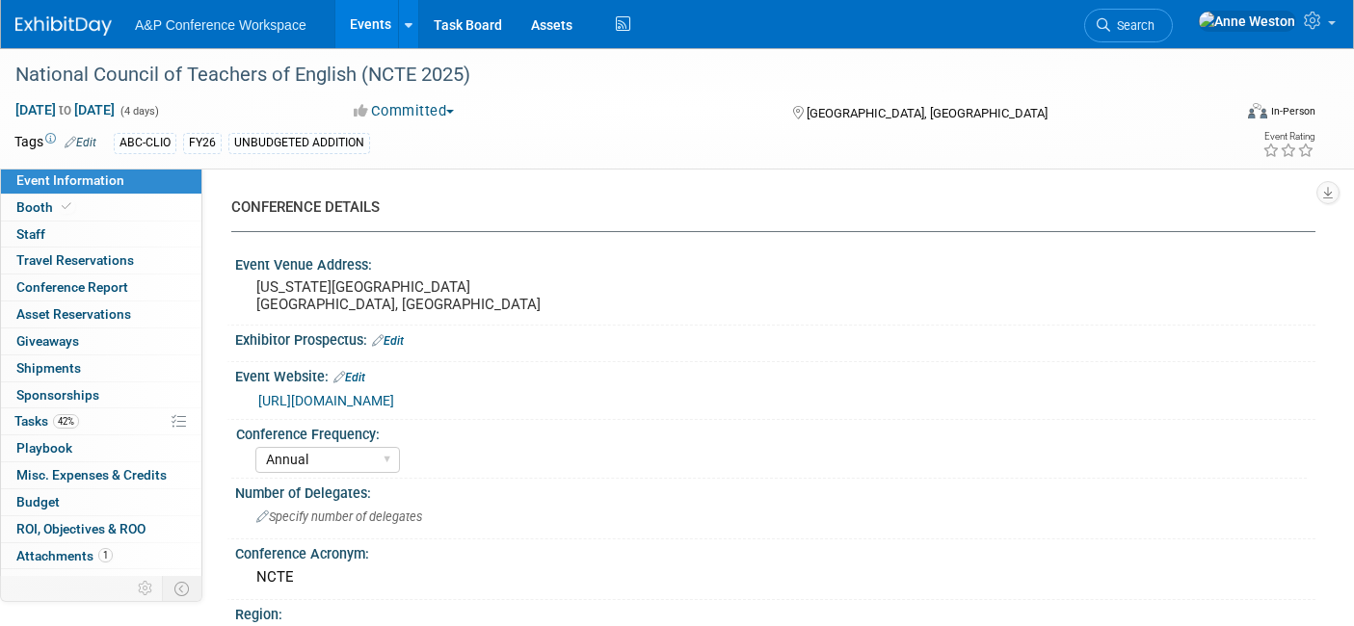
select select "Annual"
select select "Level 2"
select select "In-Person Booth"
select select "Schools"
select select "Bloomsbury Digital Resources"
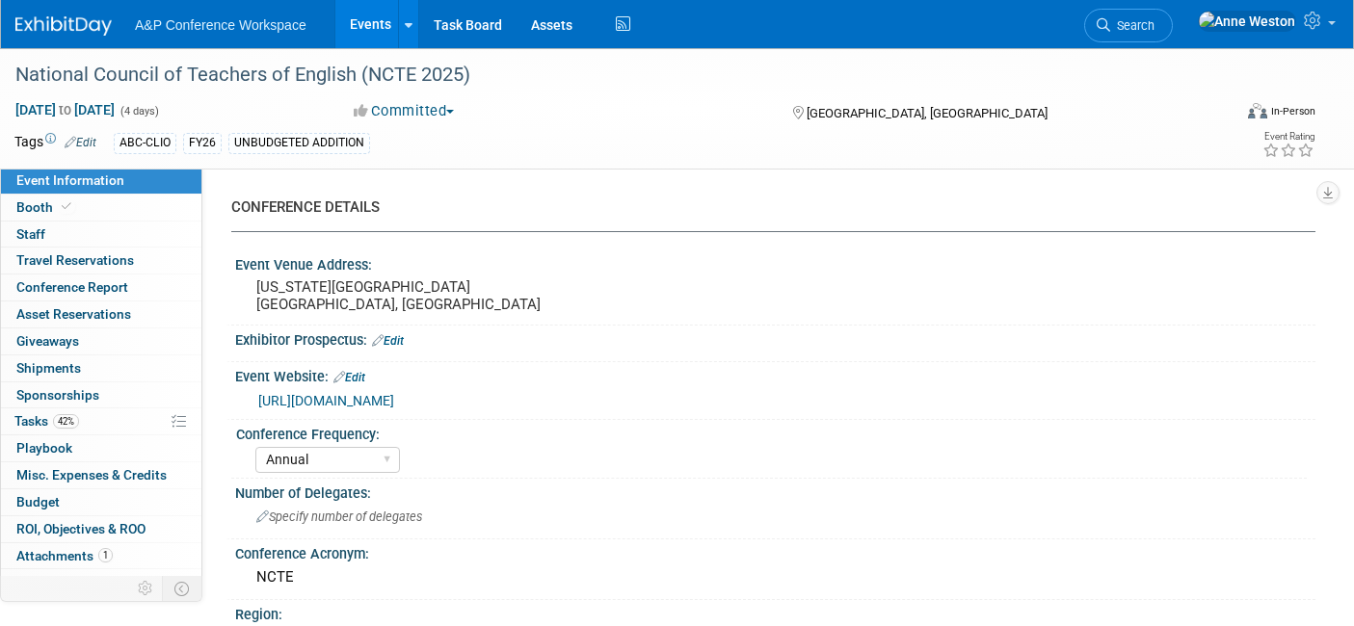
select select "[PERSON_NAME]"
select select "Brand/Subject Presence​"
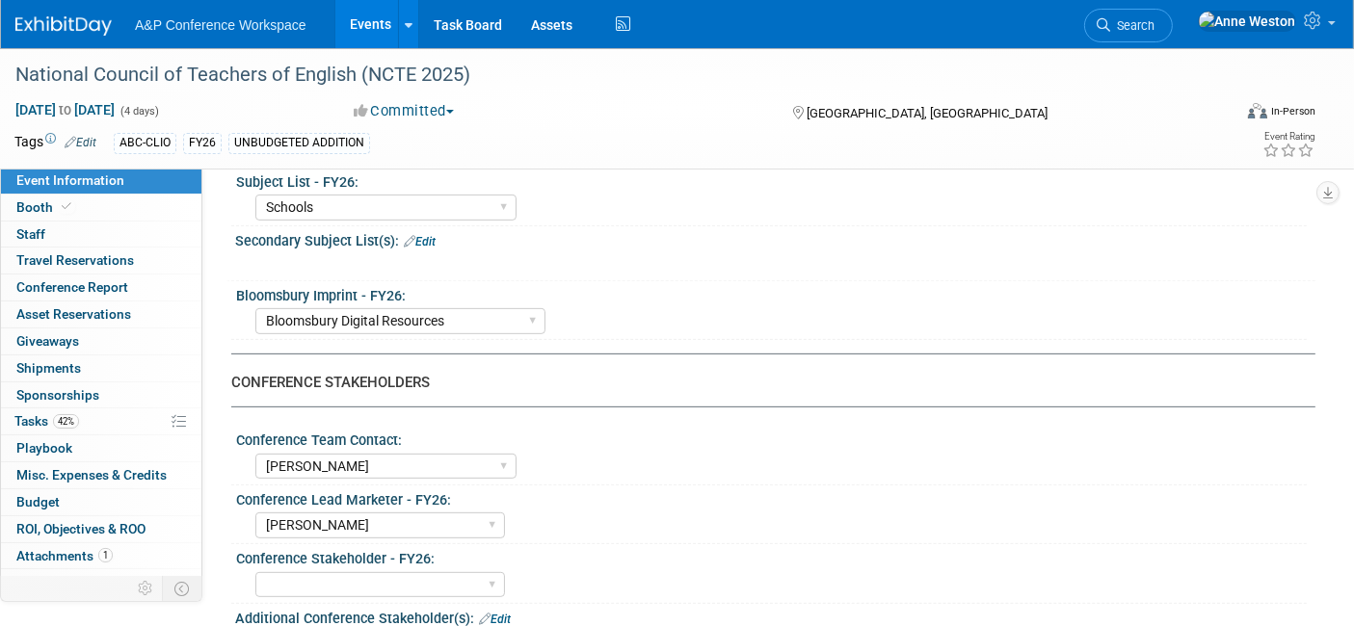
scroll to position [749, 0]
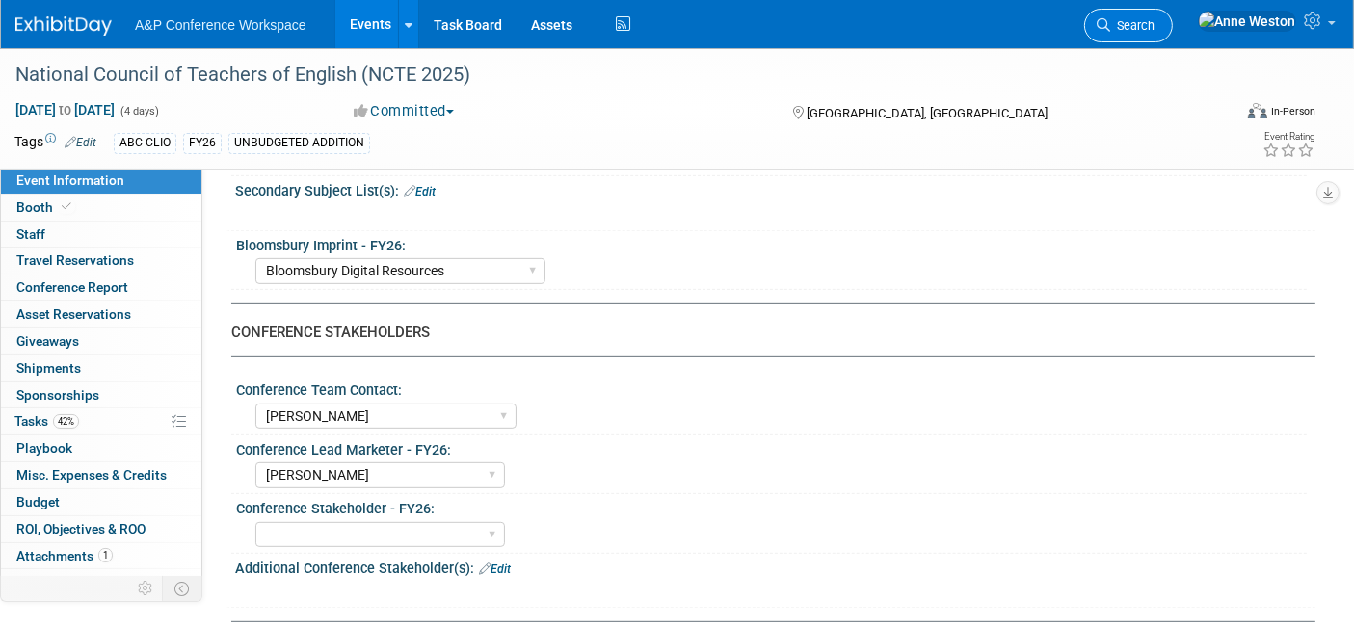
click at [1154, 26] on span "Search" at bounding box center [1132, 25] width 44 height 14
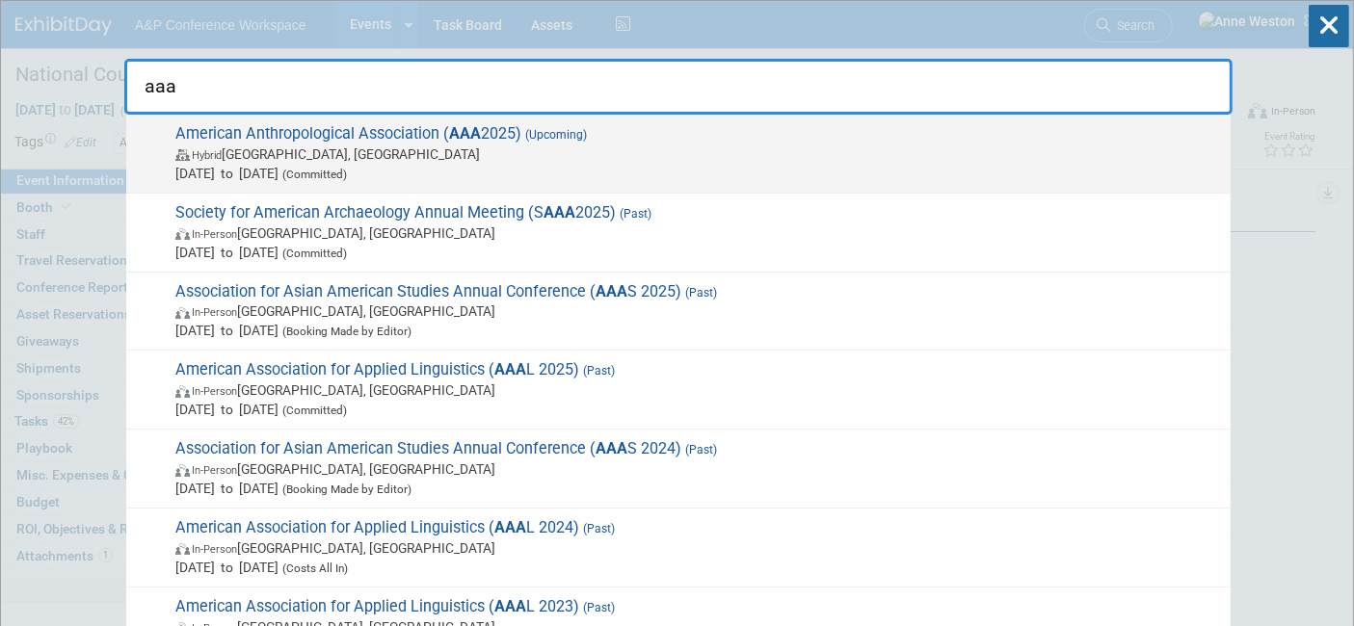
type input "aaa"
click at [443, 125] on span "American Anthropological Association ( AAA 2025) (Upcoming) Hybrid [GEOGRAPHIC_…" at bounding box center [695, 153] width 1051 height 59
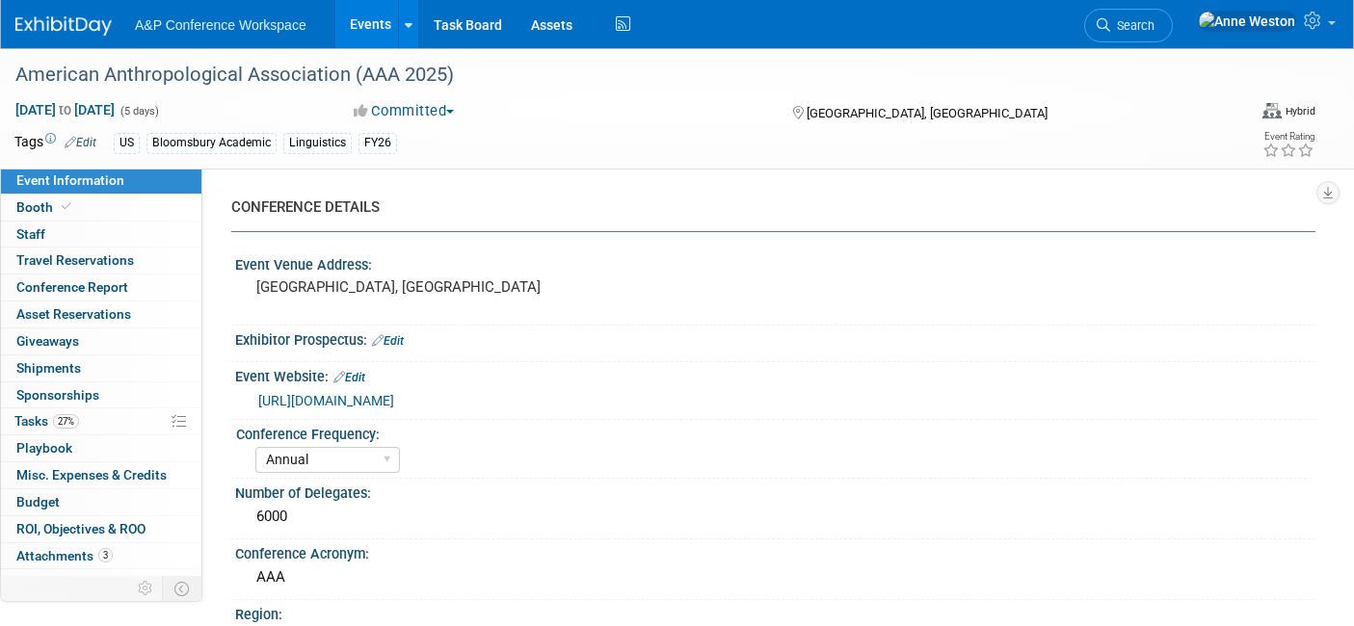
select select "Annual"
select select "Level 2"
select select "In-Person Booth"
select select "Anthropology"
select select "Bloomsbury Academic"
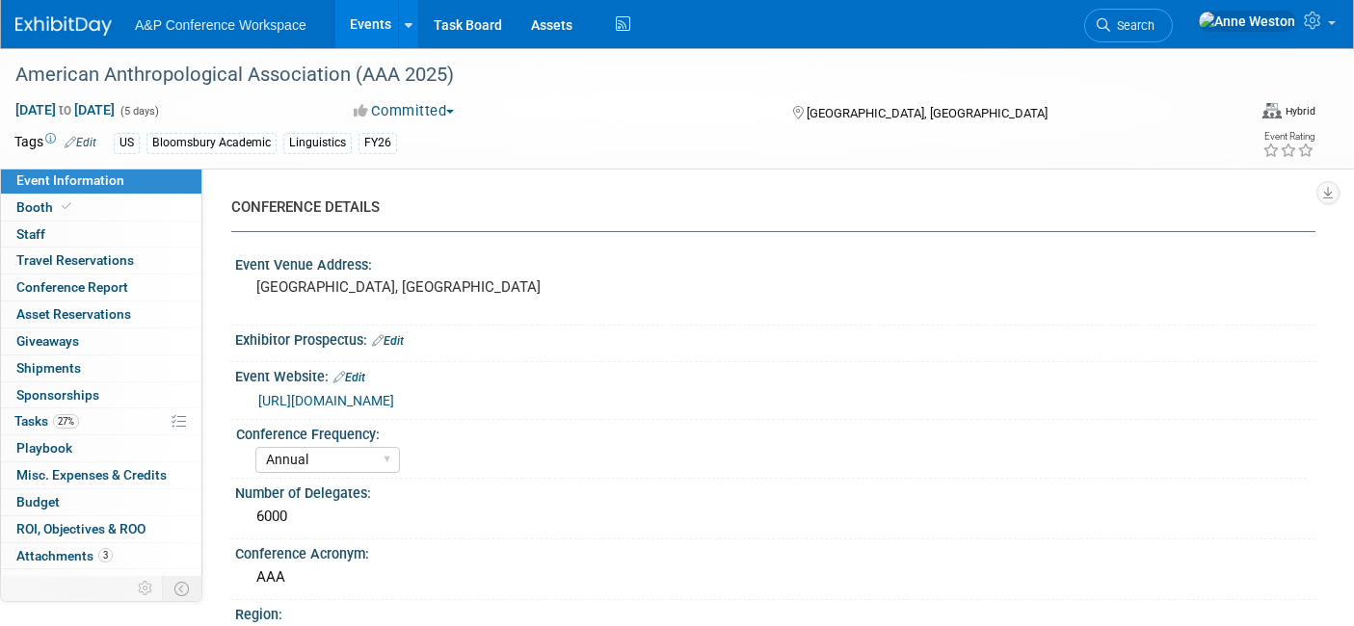
select select "[PERSON_NAME]"
select select "Networking/Commissioning"
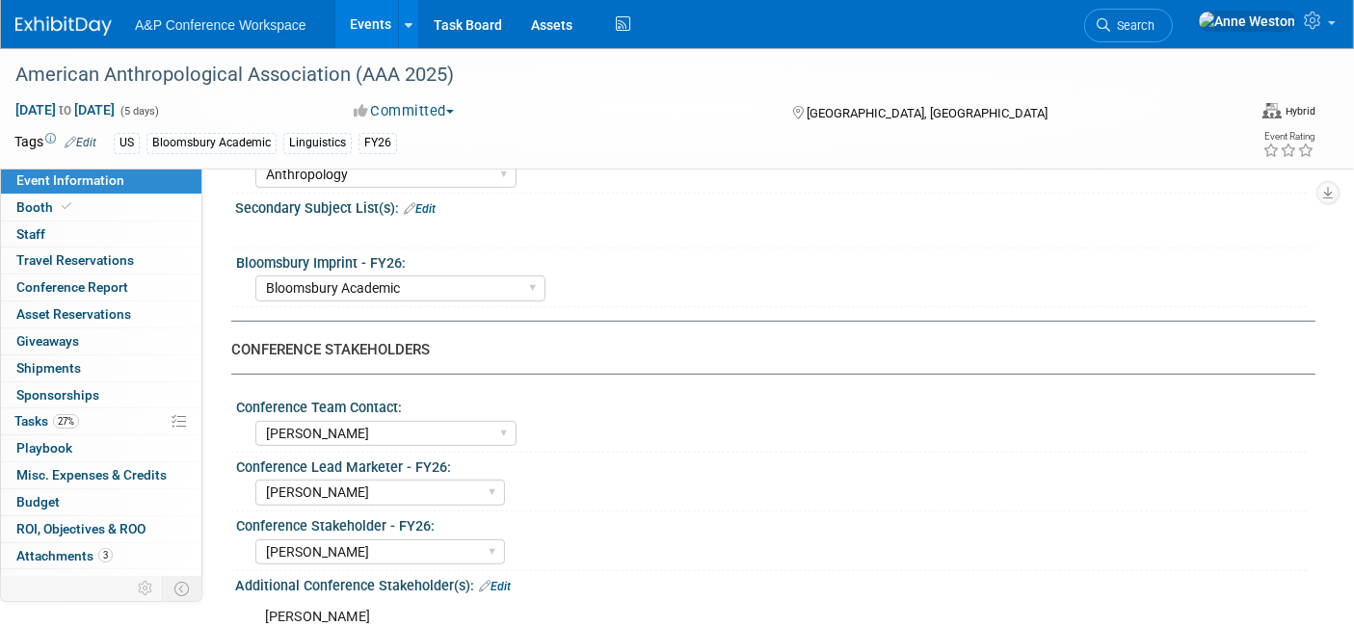
scroll to position [749, 0]
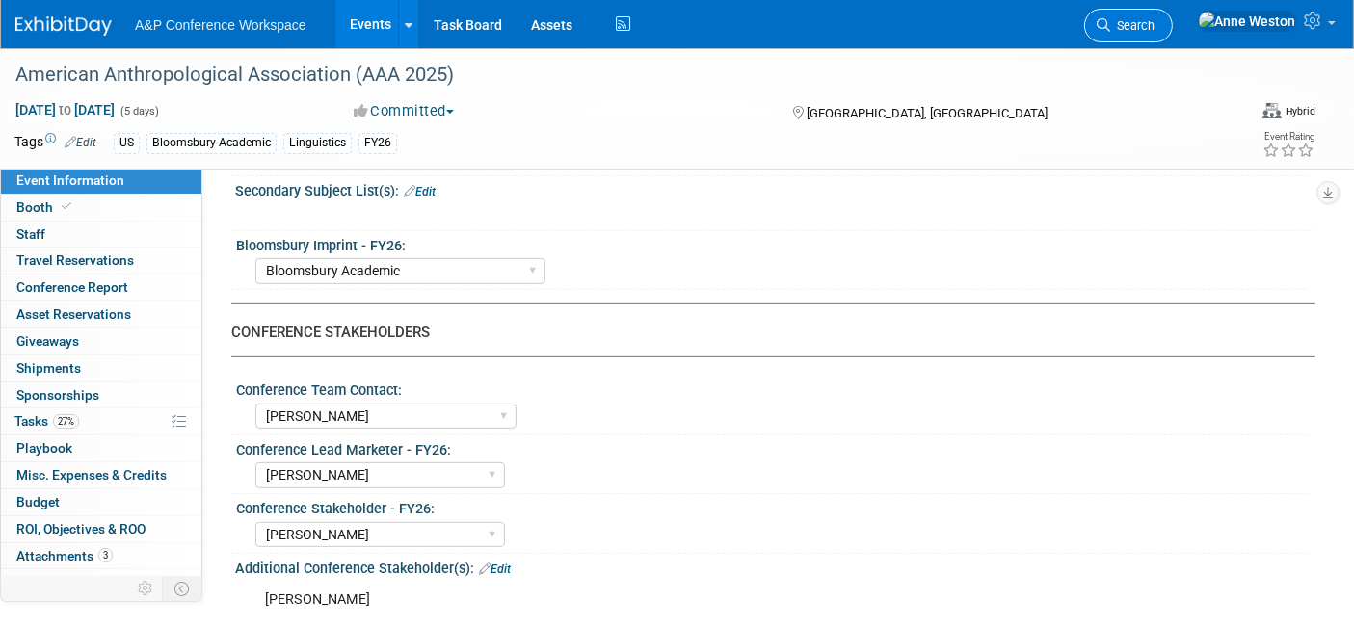
click at [1154, 31] on span "Search" at bounding box center [1132, 25] width 44 height 14
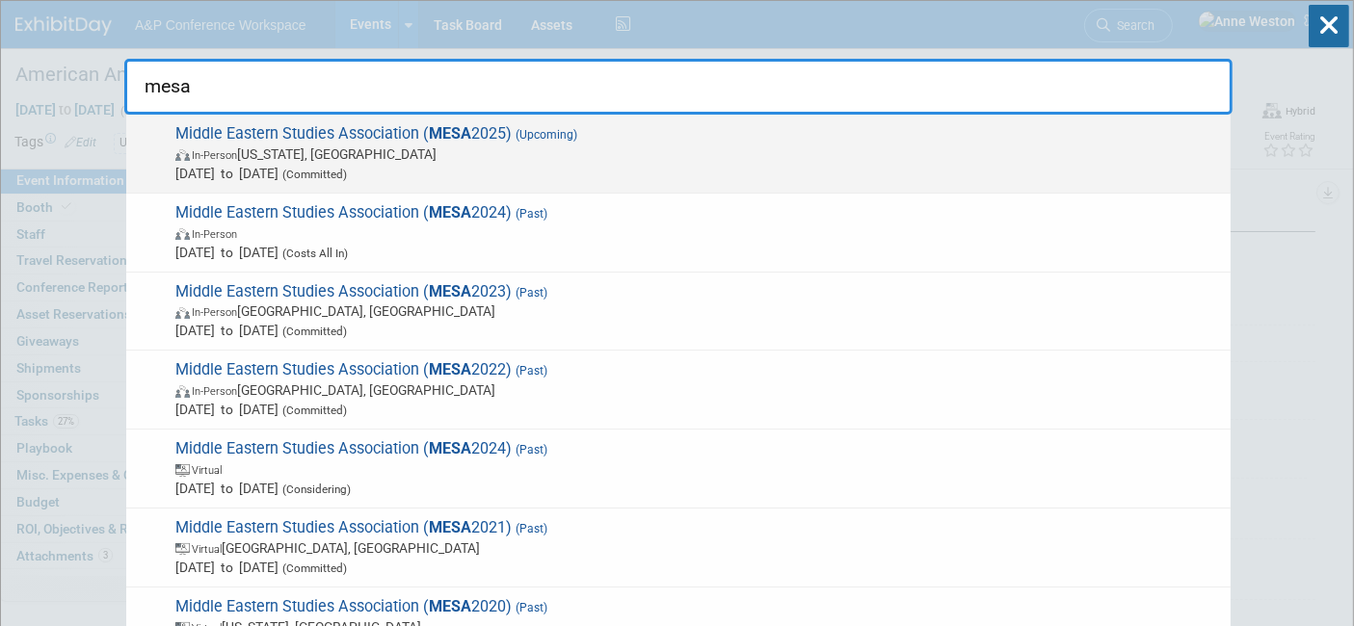
type input "mesa"
click at [217, 135] on span "Middle Eastern Studies Association ( MESA 2025) (Upcoming) In-Person Washington…" at bounding box center [695, 153] width 1051 height 59
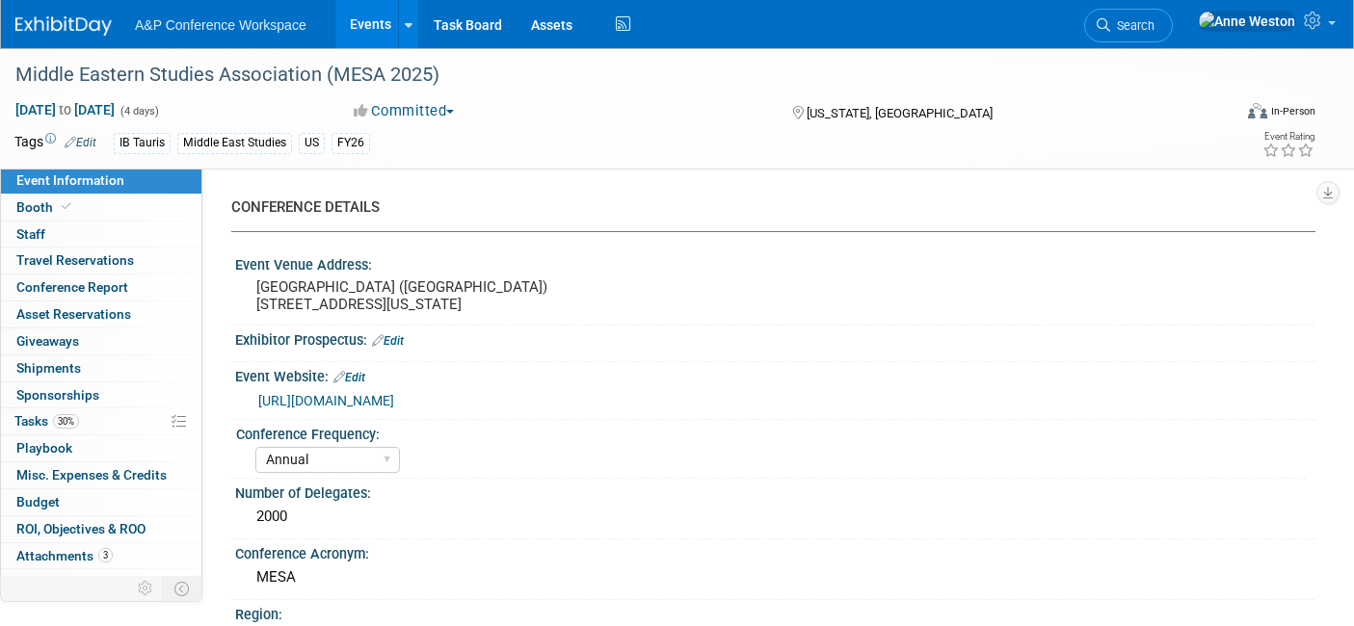
select select "Annual"
select select "Level 2"
select select "In-Person Booth"
select select "Middle East Studies"
select select "I.B.Tauris"
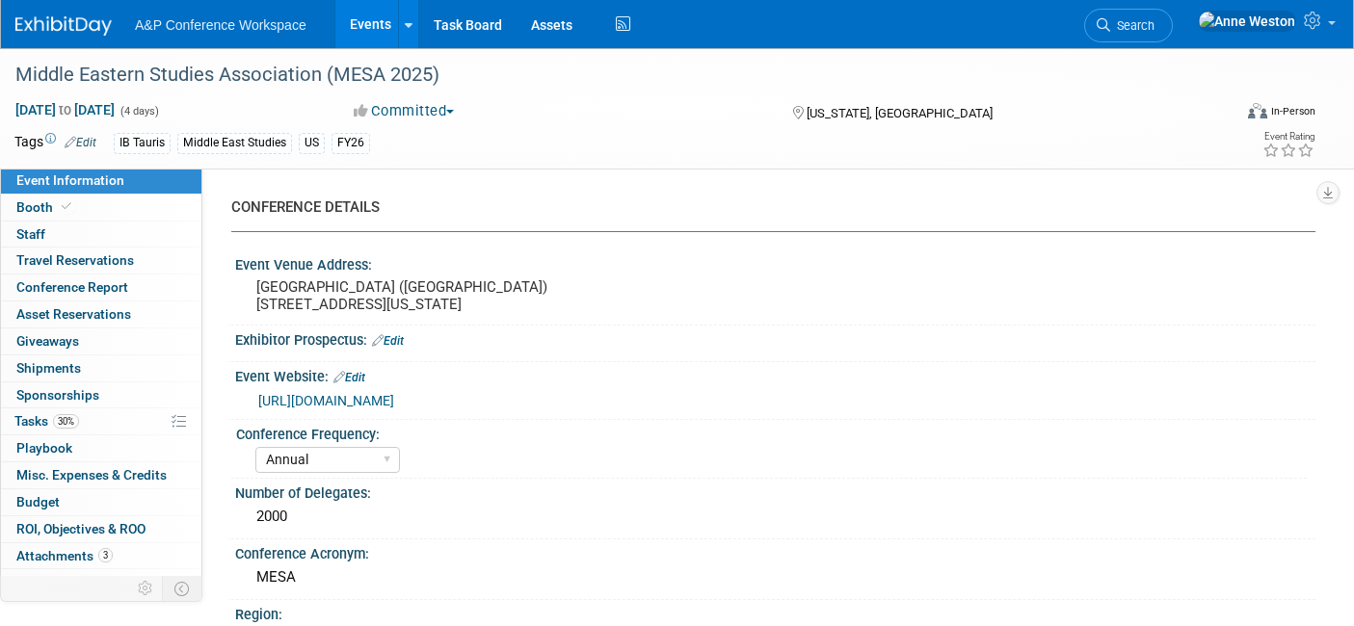
select select "[PERSON_NAME]"
select select "Networking/Commissioning"
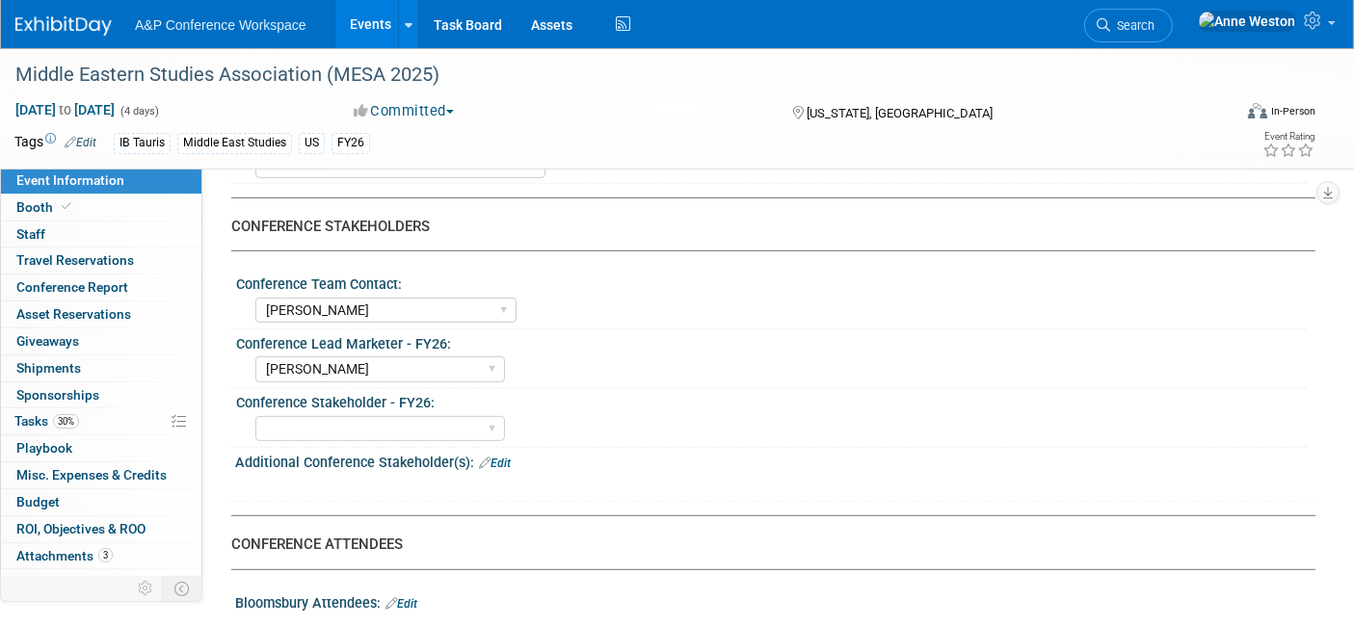
scroll to position [856, 0]
click at [1172, 14] on link "Search" at bounding box center [1128, 26] width 89 height 34
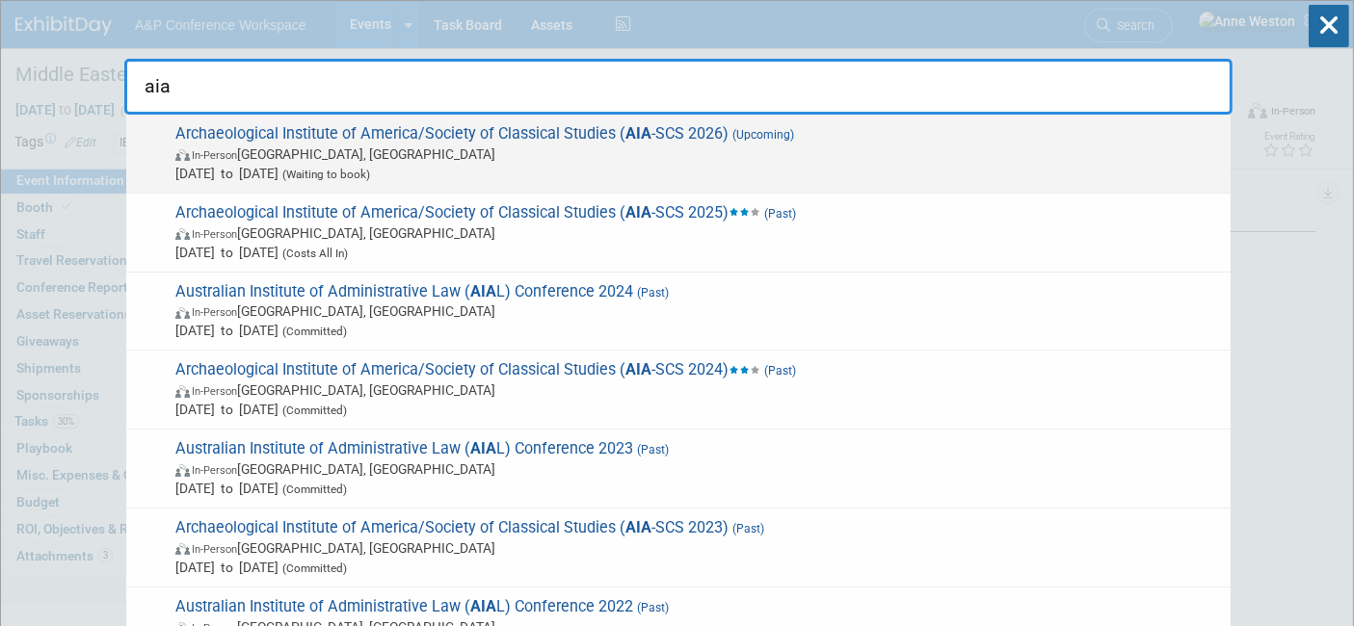
type input "aia"
click at [212, 144] on span "Archaeological Institute of America/Society of Classical Studies ( AIA -SCS 202…" at bounding box center [695, 153] width 1051 height 59
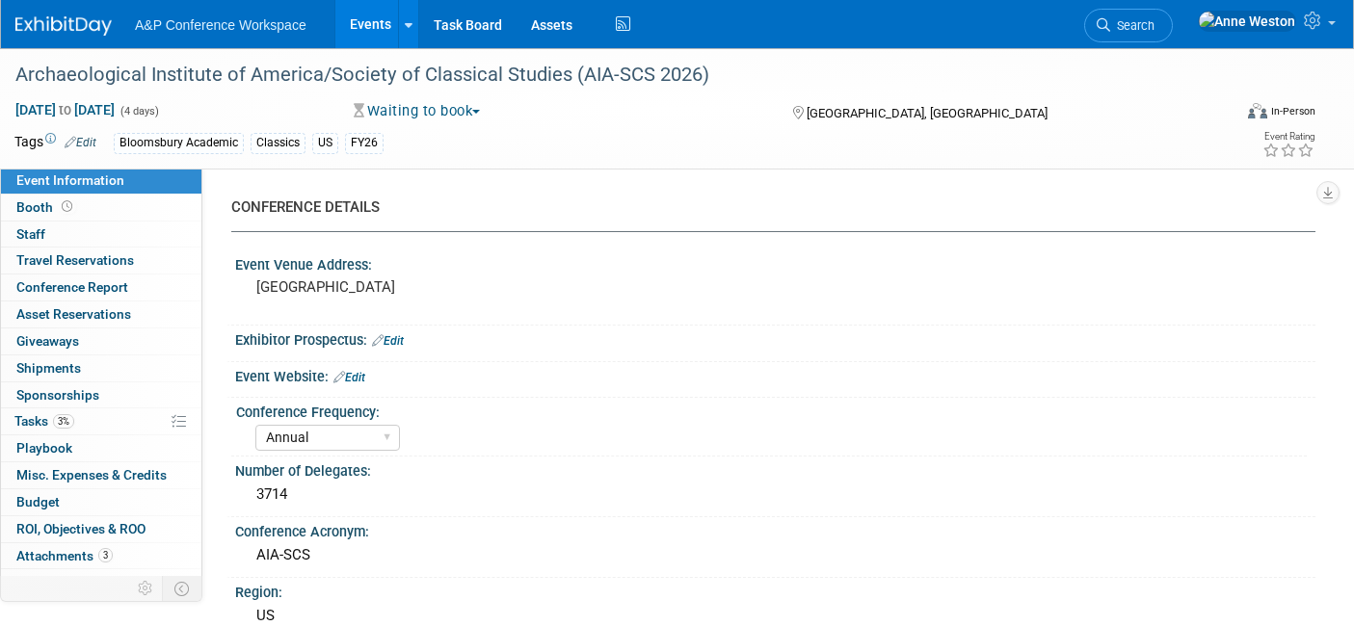
select select "Annual"
select select "Level 2"
select select "In-Person Booth"
select select "Classical Studies"
select select "Bloomsbury Academic"
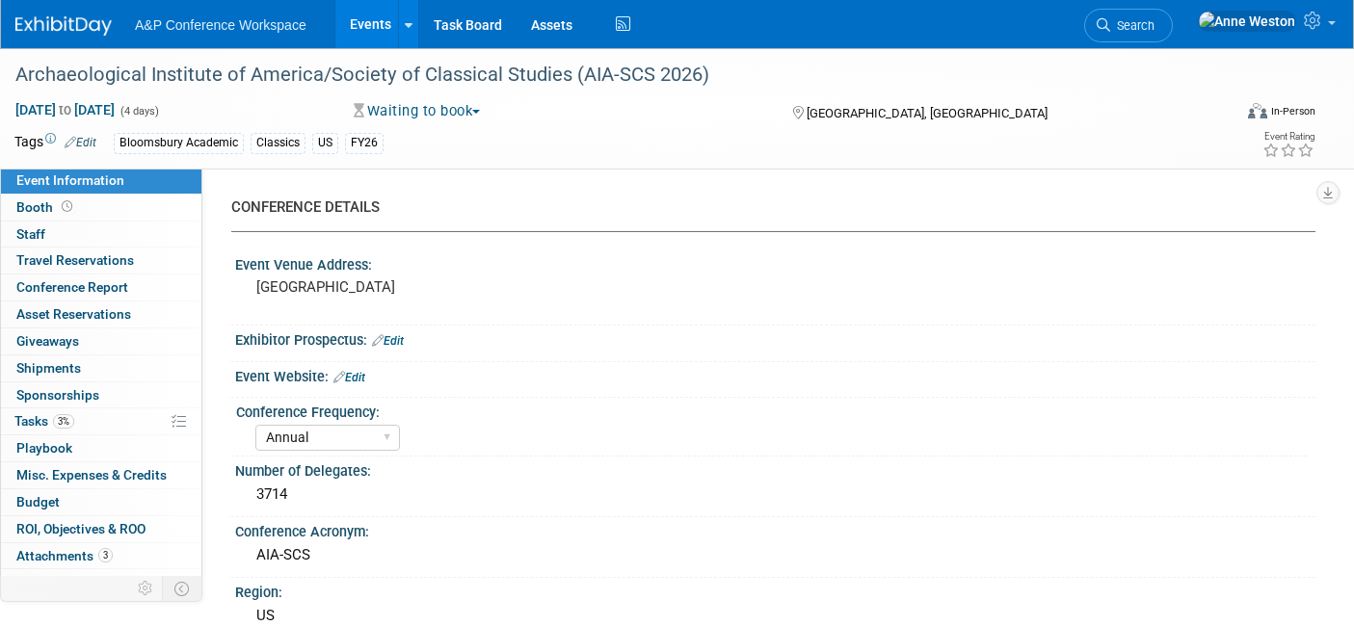
select select "[PERSON_NAME]"
select select "Networking/Commissioning"
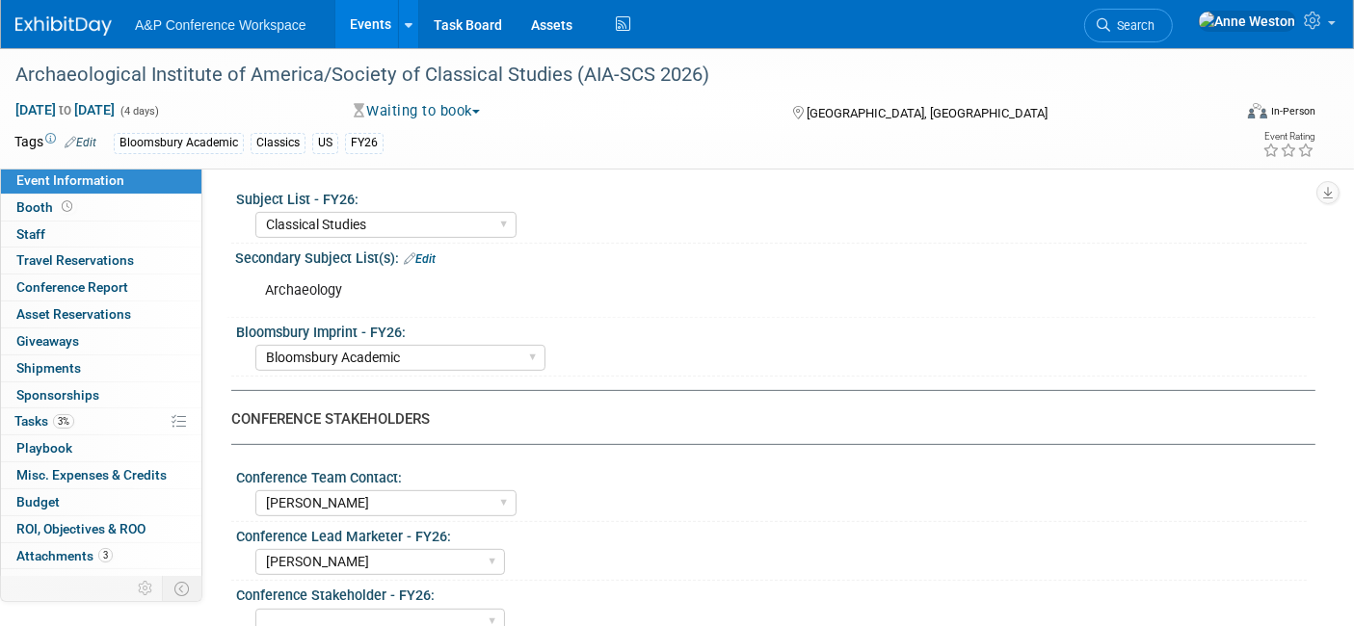
scroll to position [642, 0]
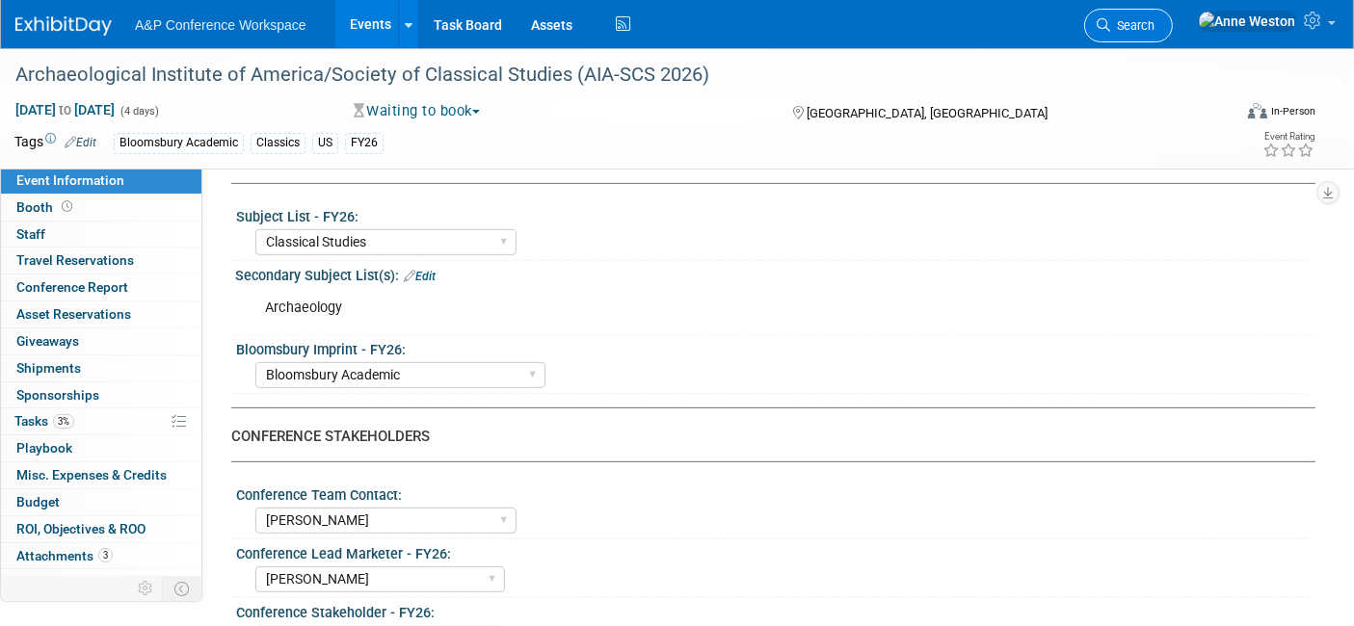
click at [1154, 30] on span "Search" at bounding box center [1132, 25] width 44 height 14
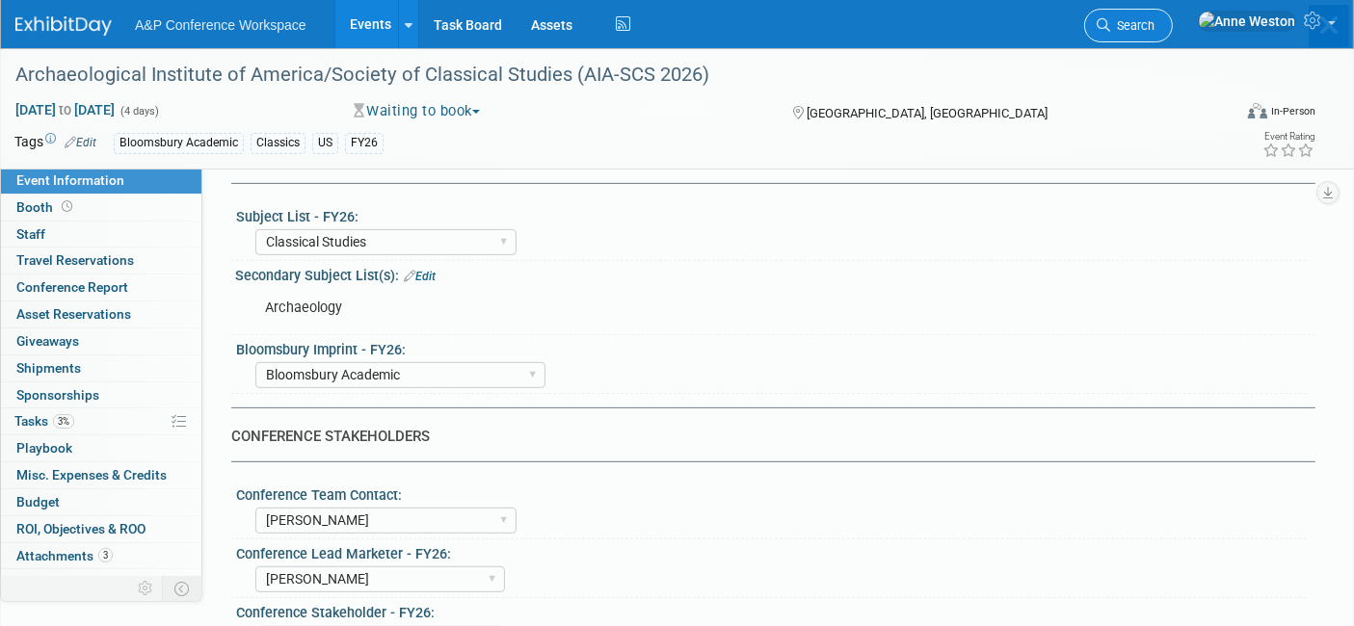
scroll to position [0, 0]
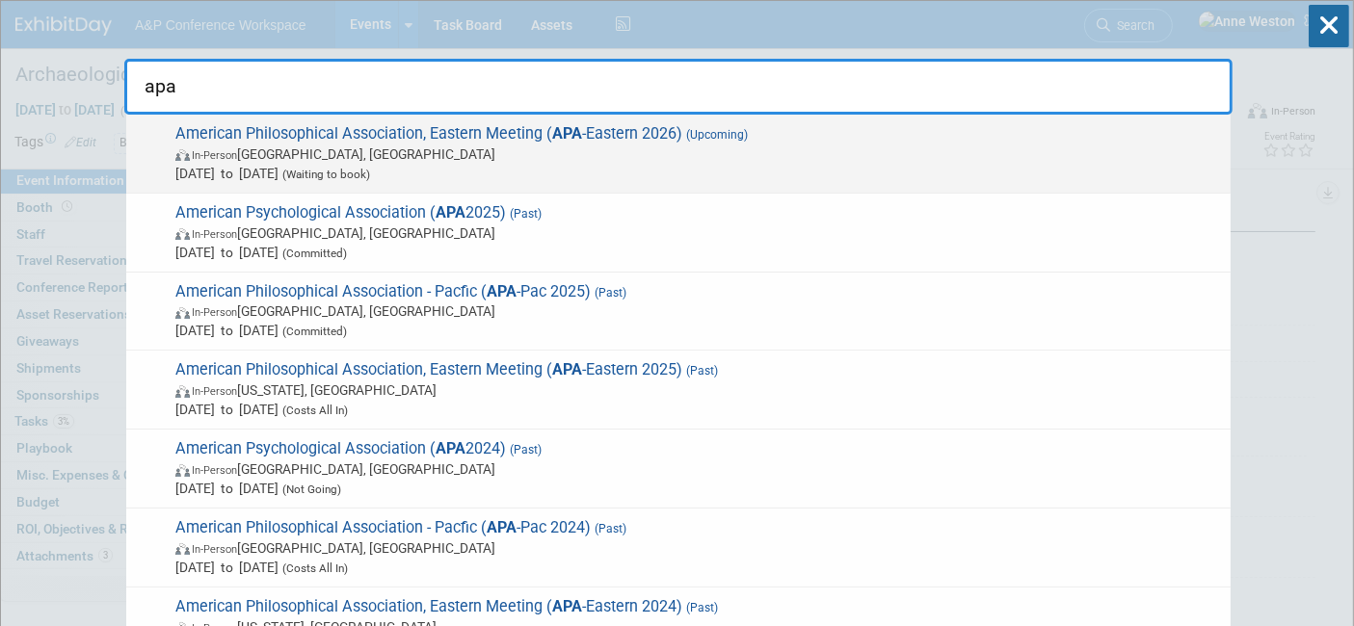
type input "apa"
click at [341, 127] on span "American Philosophical Association, Eastern Meeting ( APA -Eastern 2026) (Upcom…" at bounding box center [695, 153] width 1051 height 59
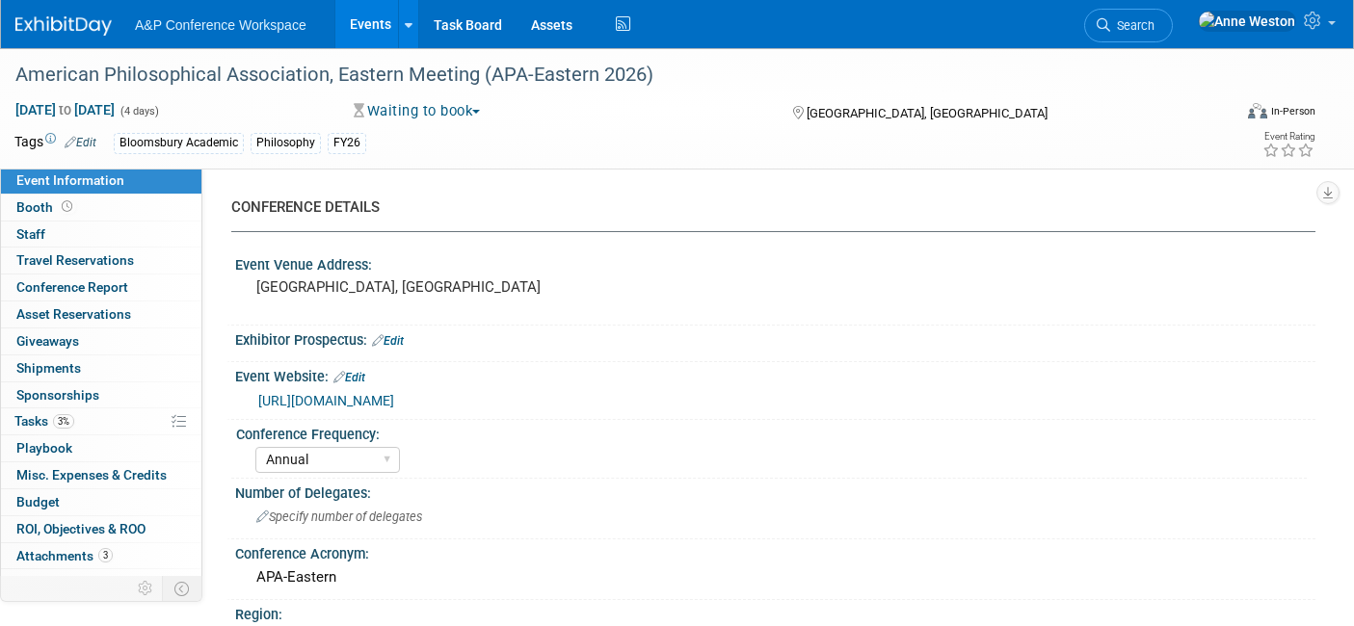
select select "Annual"
select select "Level 2"
select select "In-Person Booth"
select select "Philosophy"
select select "Bloomsbury Academic"
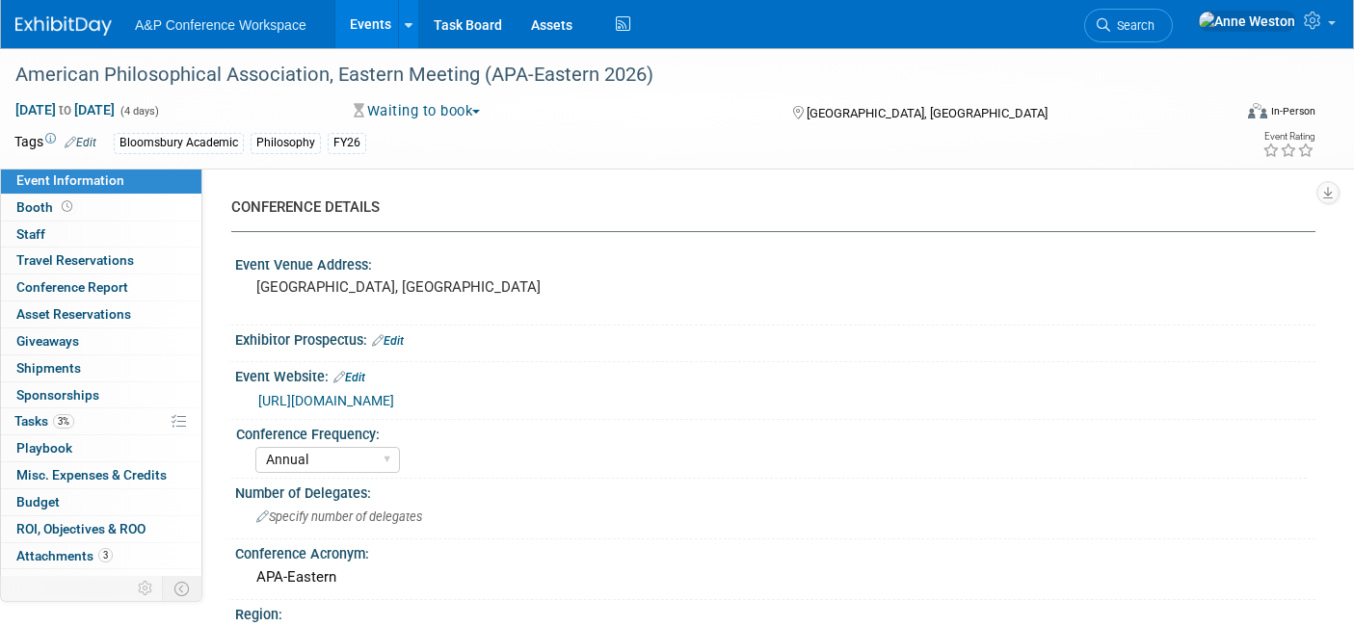
select select "[PERSON_NAME]"
select select "Networking/Commissioning"
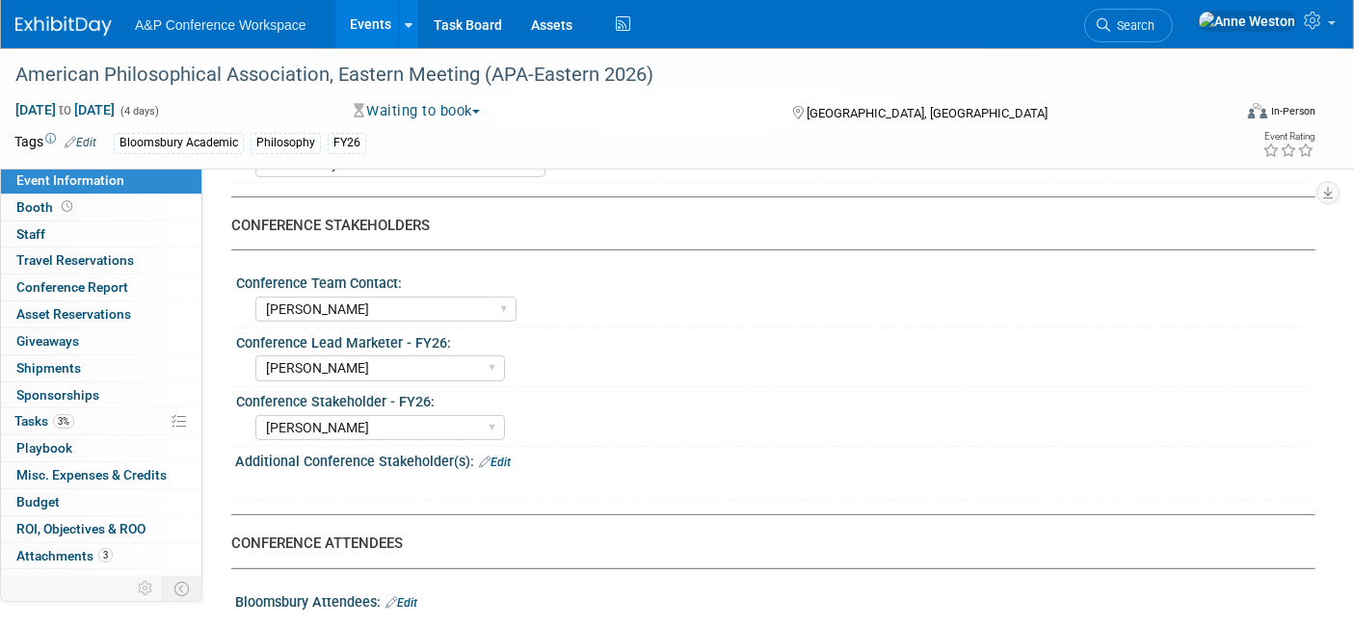
scroll to position [856, 0]
click at [1154, 20] on span "Search" at bounding box center [1132, 25] width 44 height 14
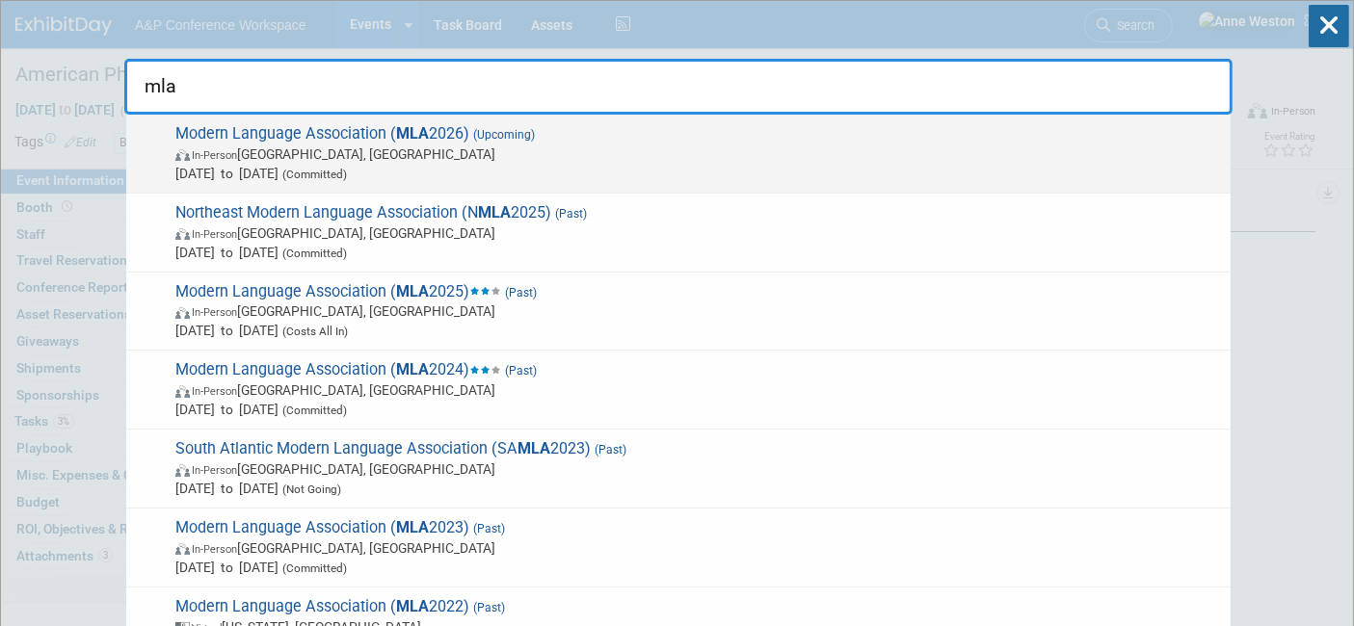
type input "mla"
click at [244, 145] on span "In-Person Toronto, Canada" at bounding box center [697, 154] width 1045 height 19
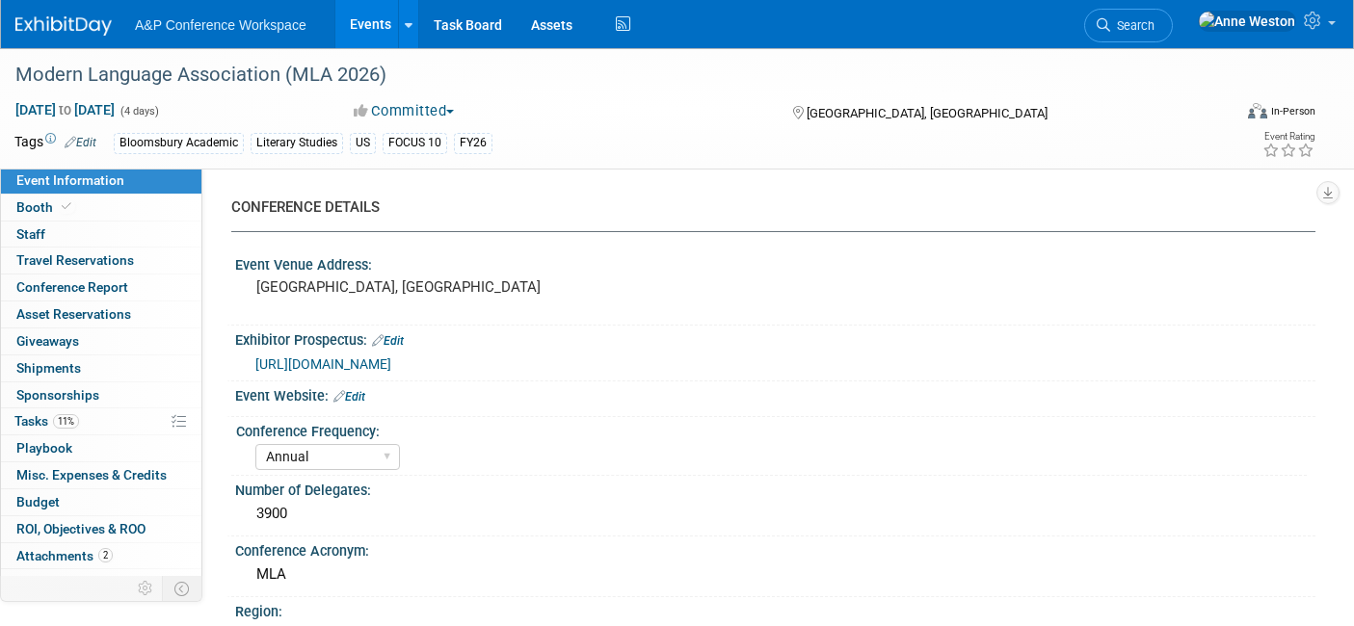
select select "Annual"
select select "Level 2"
select select "In-Person Booth"
select select "Literary Studies"
select select "Bloomsbury Academic"
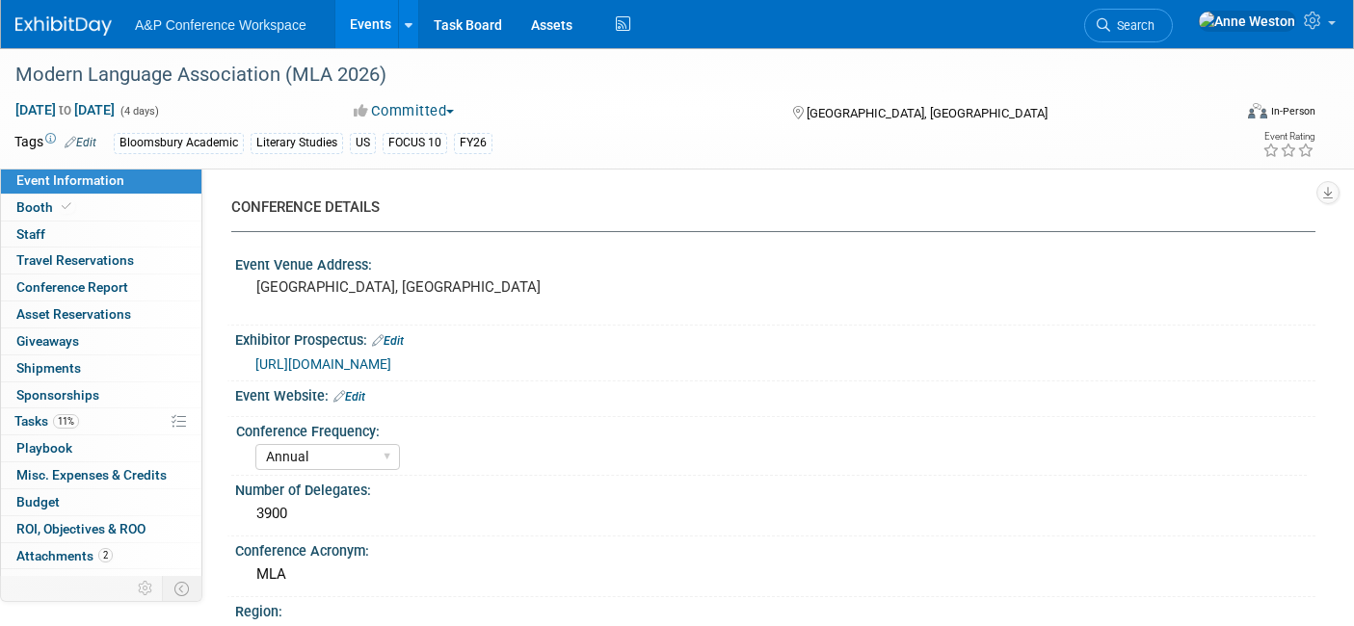
select select "[PERSON_NAME]"
select select "Networking/Commissioning"
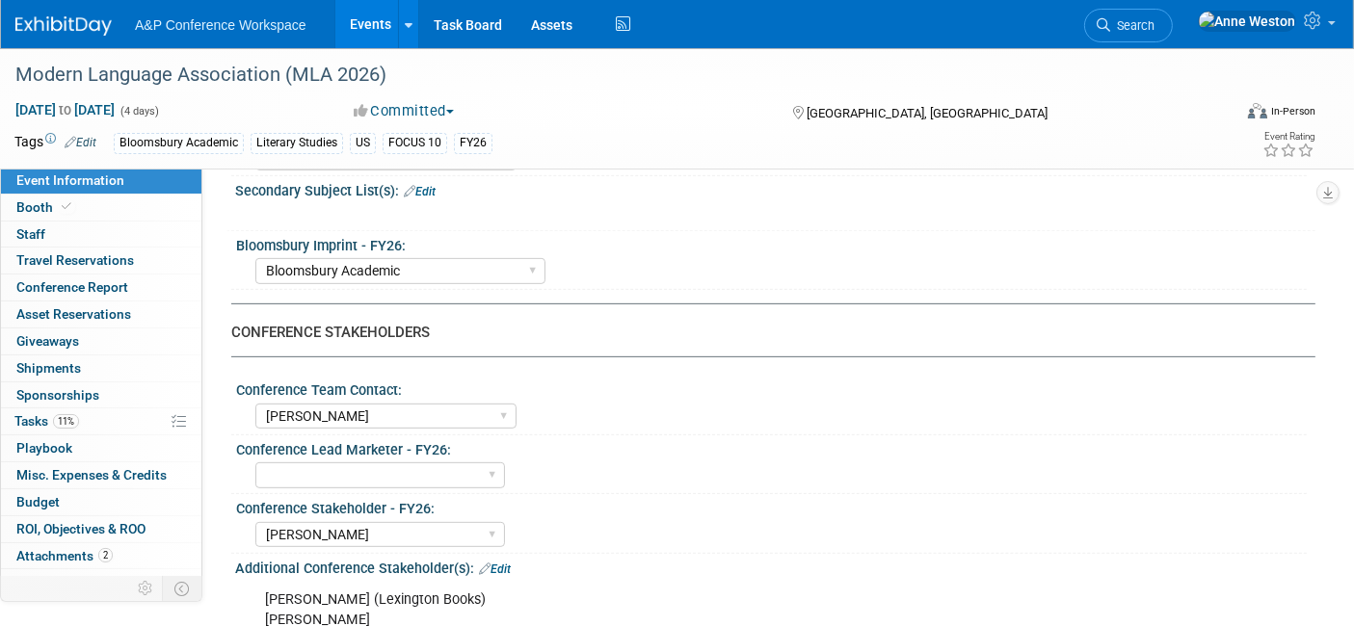
scroll to position [749, 0]
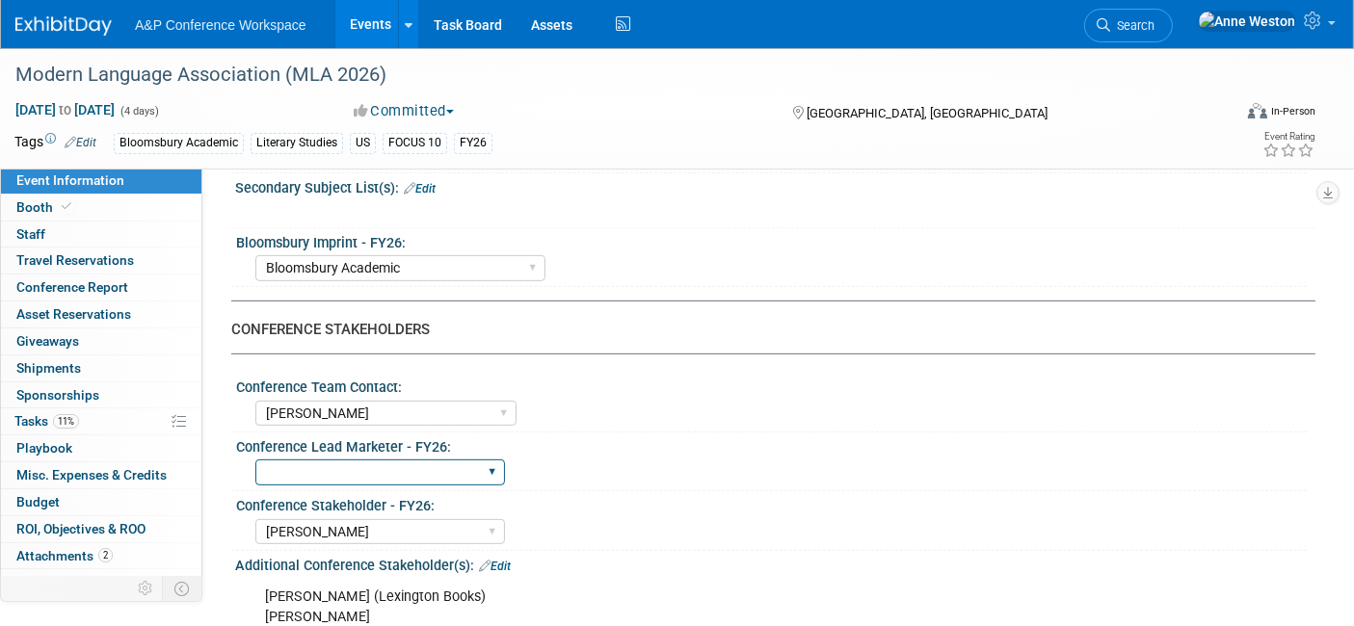
click at [417, 460] on select "Abigail Larkin Alice Billington Ami Reitmeier Amy Suratia Andy Boyd Anna Robert…" at bounding box center [380, 473] width 250 height 26
select select "[PERSON_NAME]"
click at [255, 460] on select "Abigail Larkin Alice Billington Ami Reitmeier Amy Suratia Andy Boyd Anna Robert…" at bounding box center [380, 473] width 250 height 26
click at [1172, 14] on link "Search" at bounding box center [1128, 26] width 89 height 34
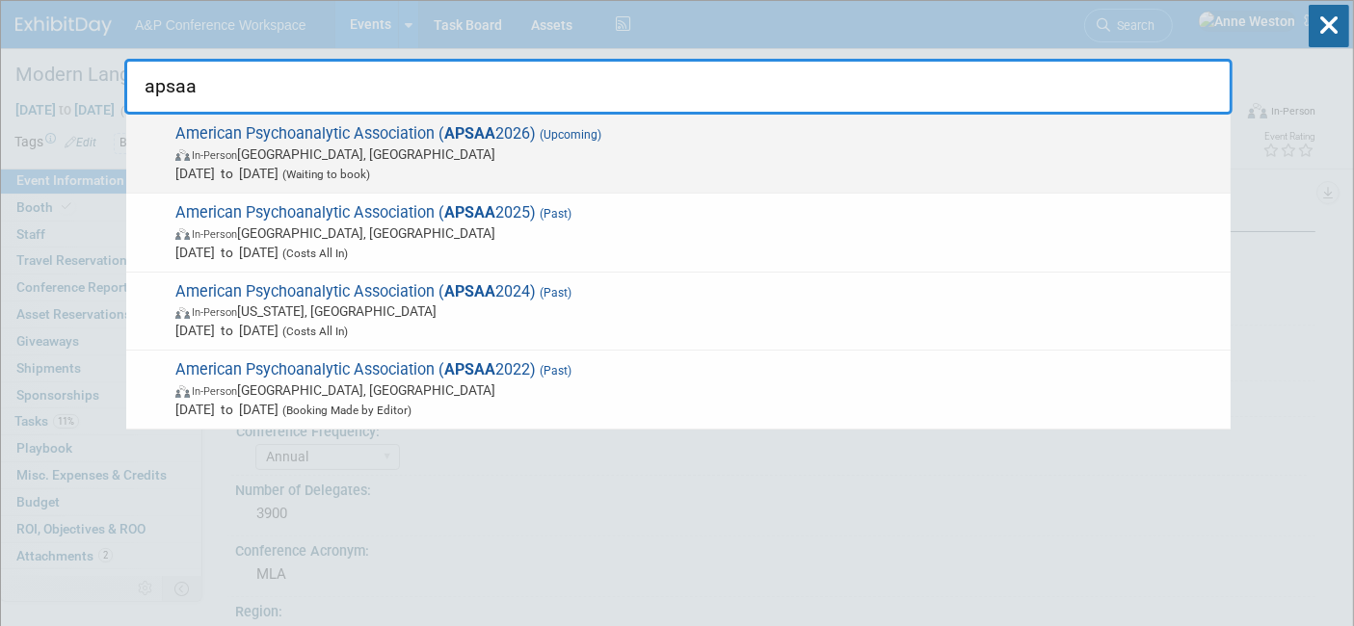
type input "apsaa"
click at [294, 146] on span "In-Person San Francisco, CA" at bounding box center [697, 154] width 1045 height 19
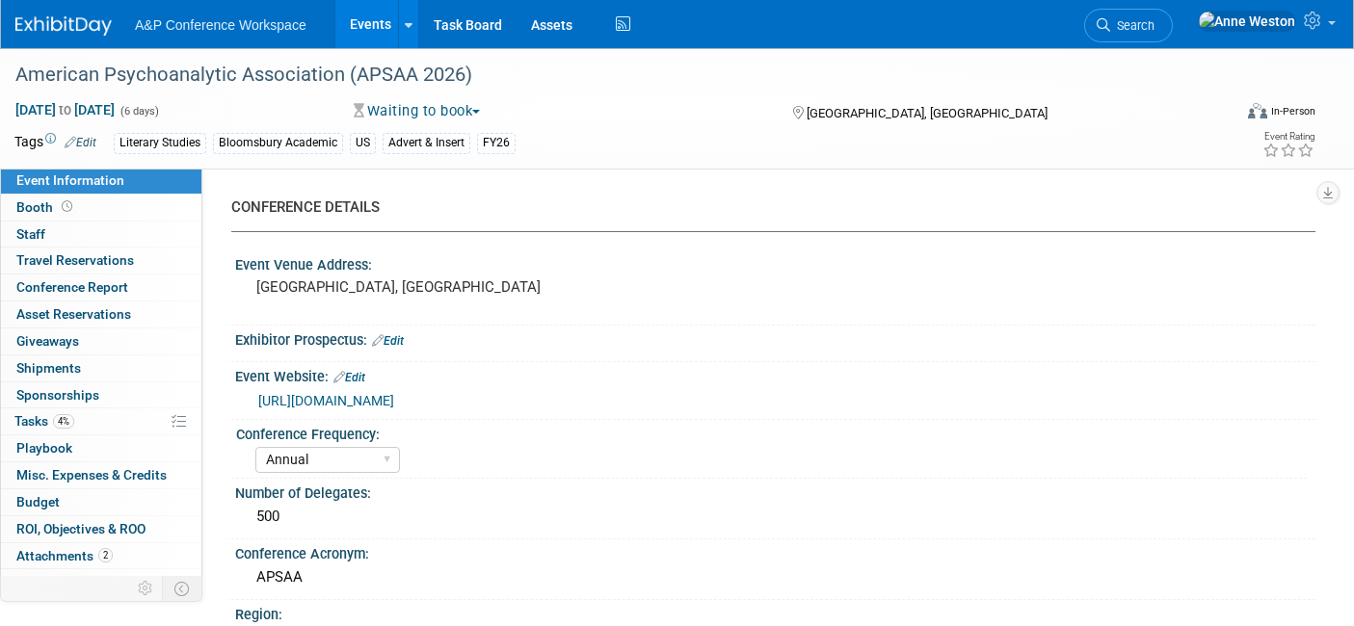
select select "Annual"
select select "Level 2"
select select "In-Person Booth"
select select "Literary Studies"
select select "Bloomsbury Academic"
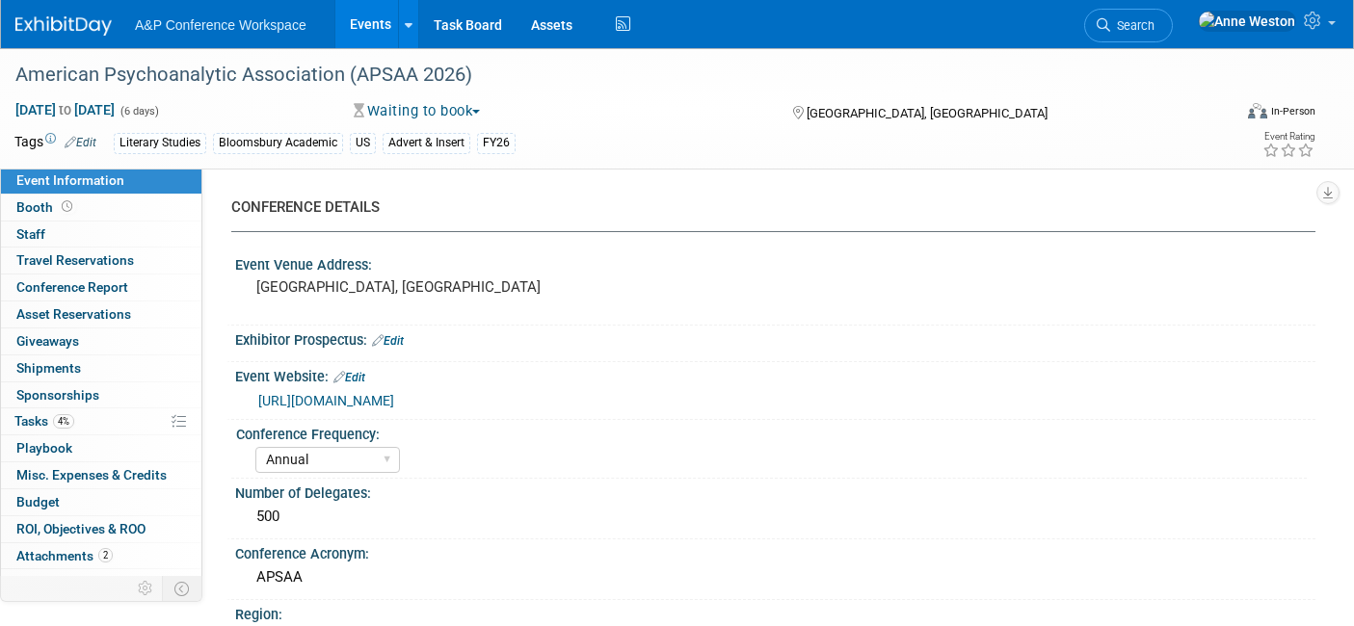
select select "[PERSON_NAME]"
select select "Networking/Commissioning"
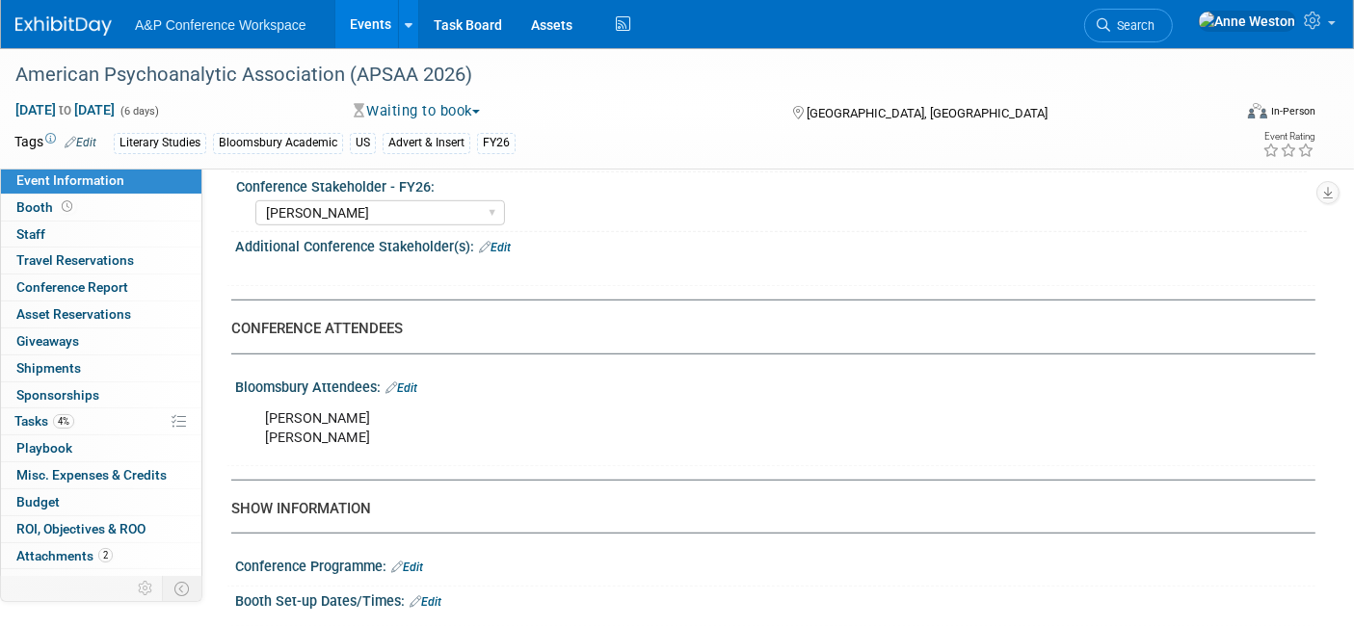
scroll to position [963, 0]
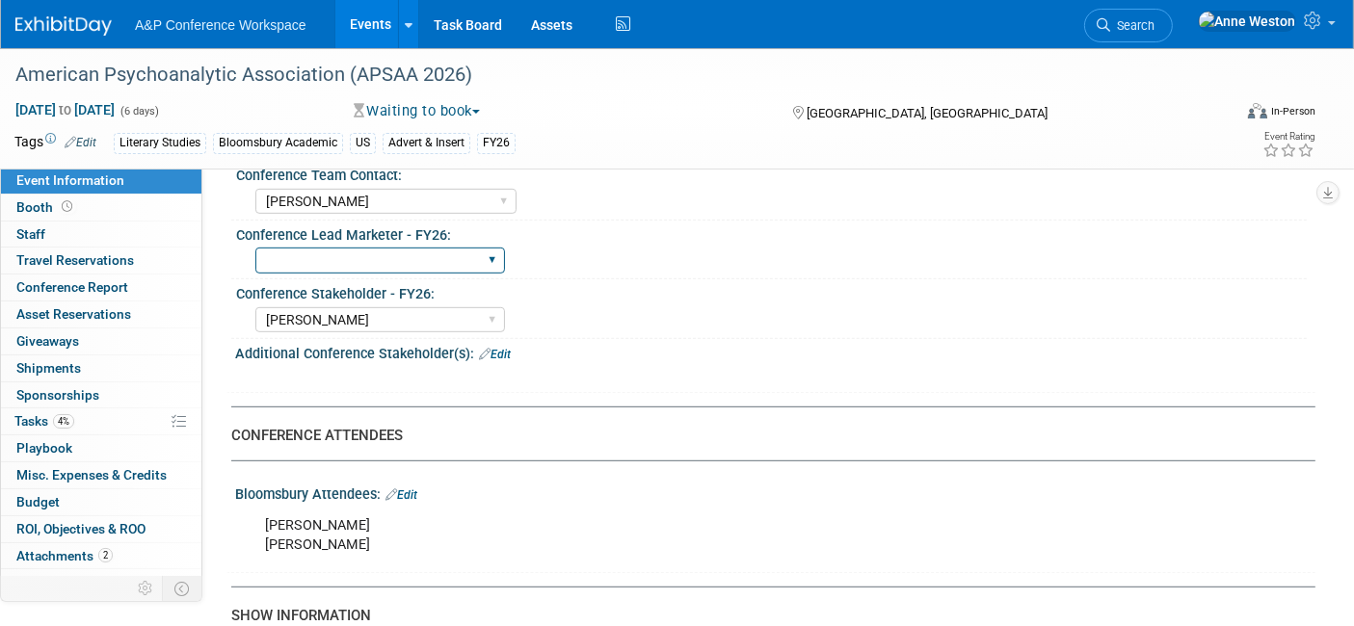
click at [419, 248] on select "Abigail Larkin Alice Billington Ami Reitmeier Amy Suratia Andy Boyd Anna Robert…" at bounding box center [380, 261] width 250 height 26
select select "[PERSON_NAME]"
click at [255, 248] on select "Abigail Larkin Alice Billington Ami Reitmeier Amy Suratia Andy Boyd Anna Robert…" at bounding box center [380, 261] width 250 height 26
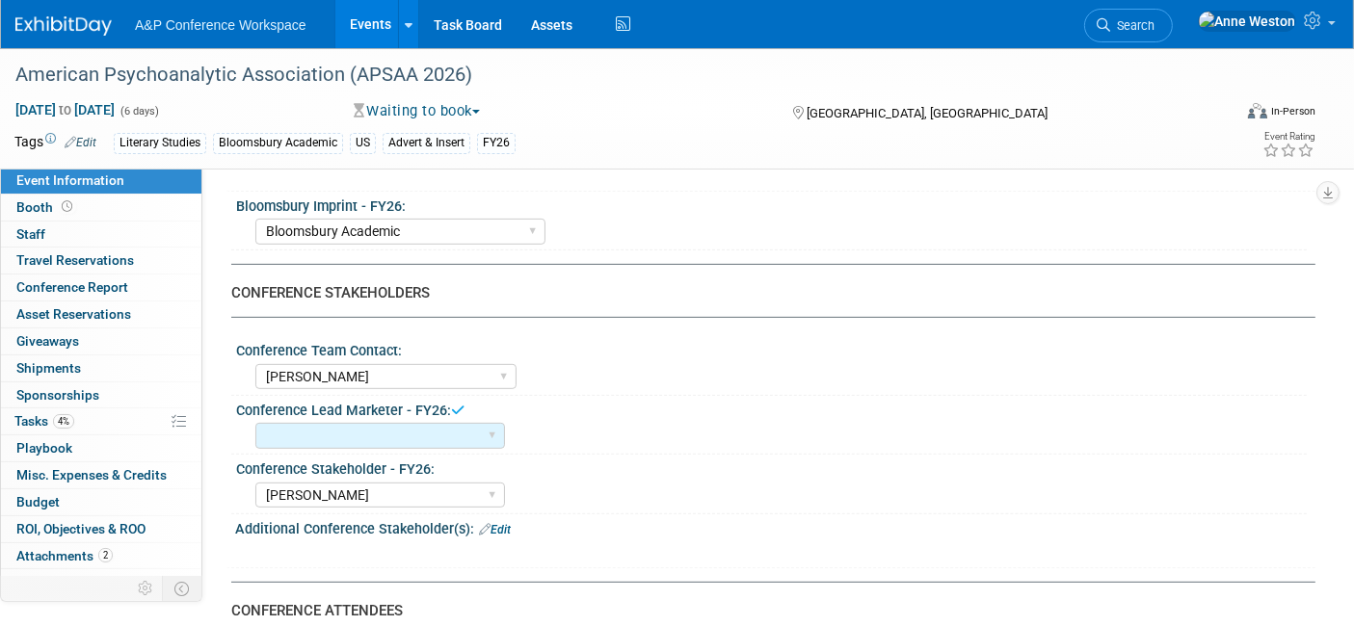
scroll to position [535, 0]
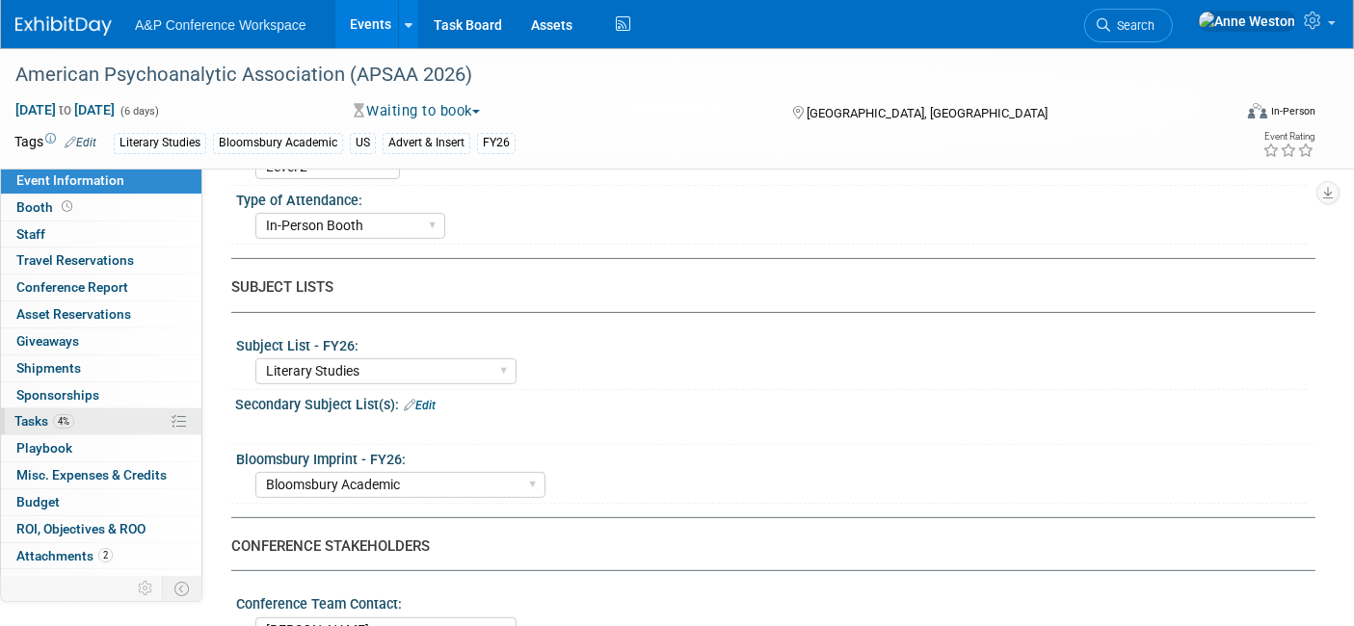
click at [45, 416] on span "Tasks 4%" at bounding box center [44, 420] width 60 height 15
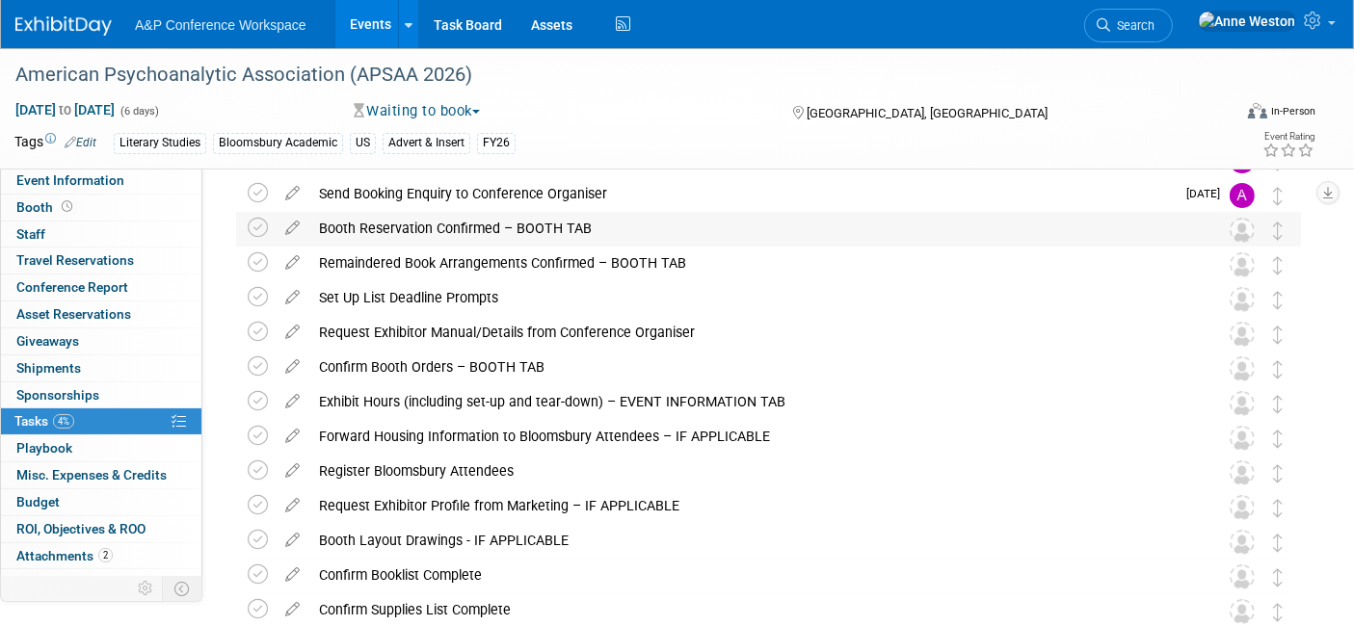
scroll to position [0, 0]
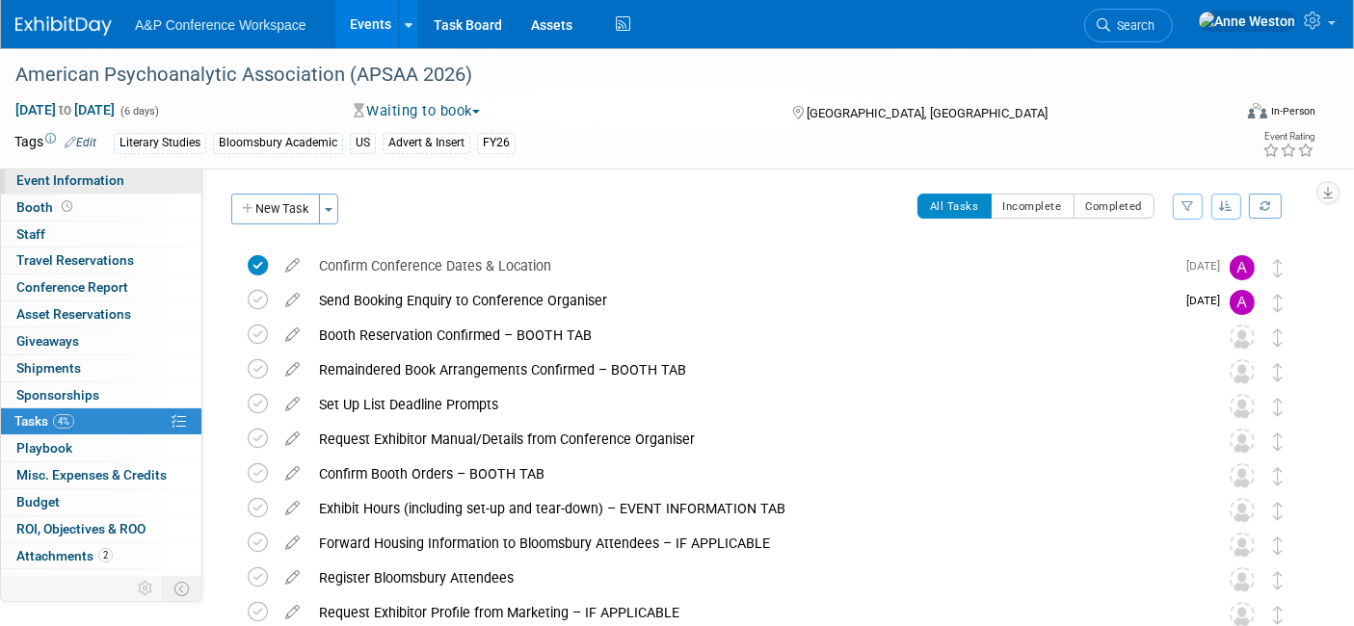
click at [70, 185] on span "Event Information" at bounding box center [70, 179] width 108 height 15
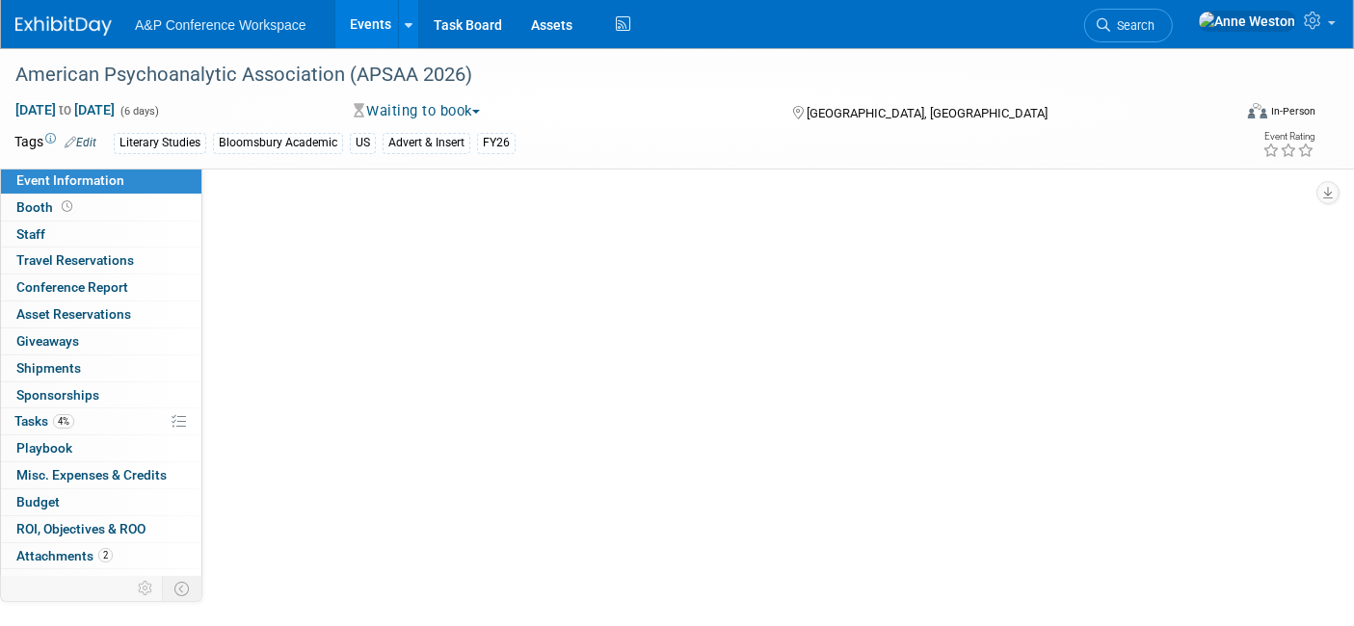
select select "Annual"
select select "Level 2"
select select "In-Person Booth"
select select "Literary Studies"
select select "Bloomsbury Academic"
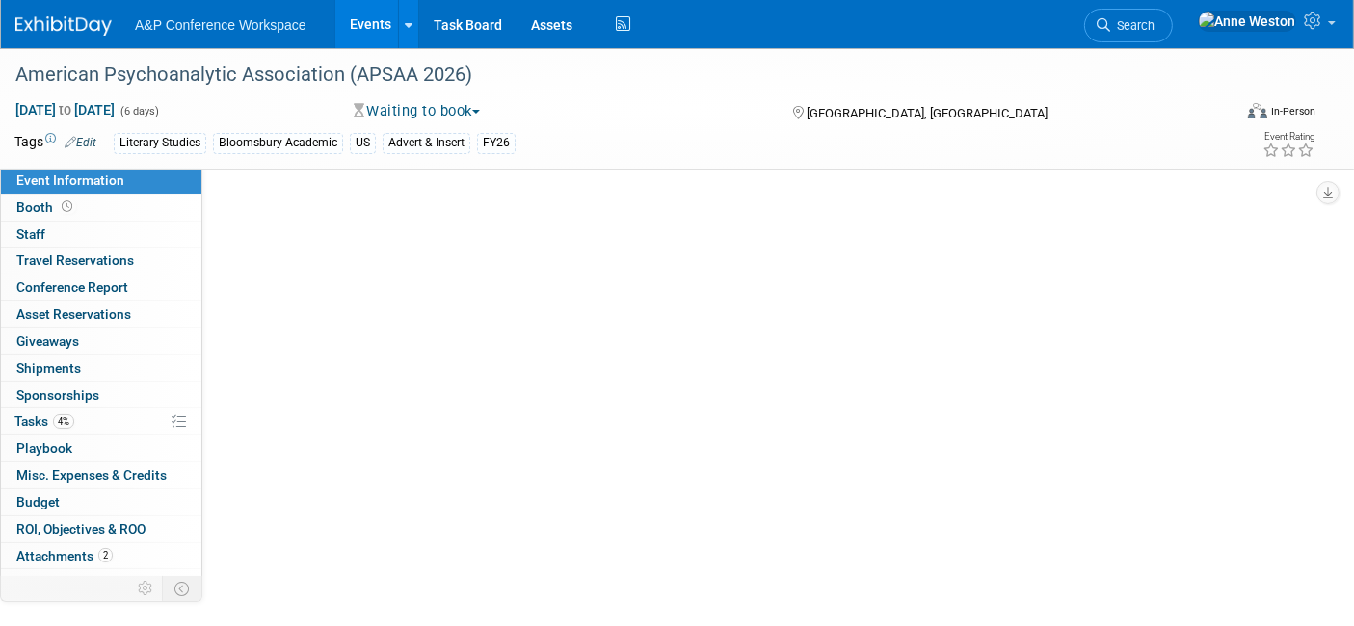
select select "[PERSON_NAME]"
select select "Networking/Commissioning"
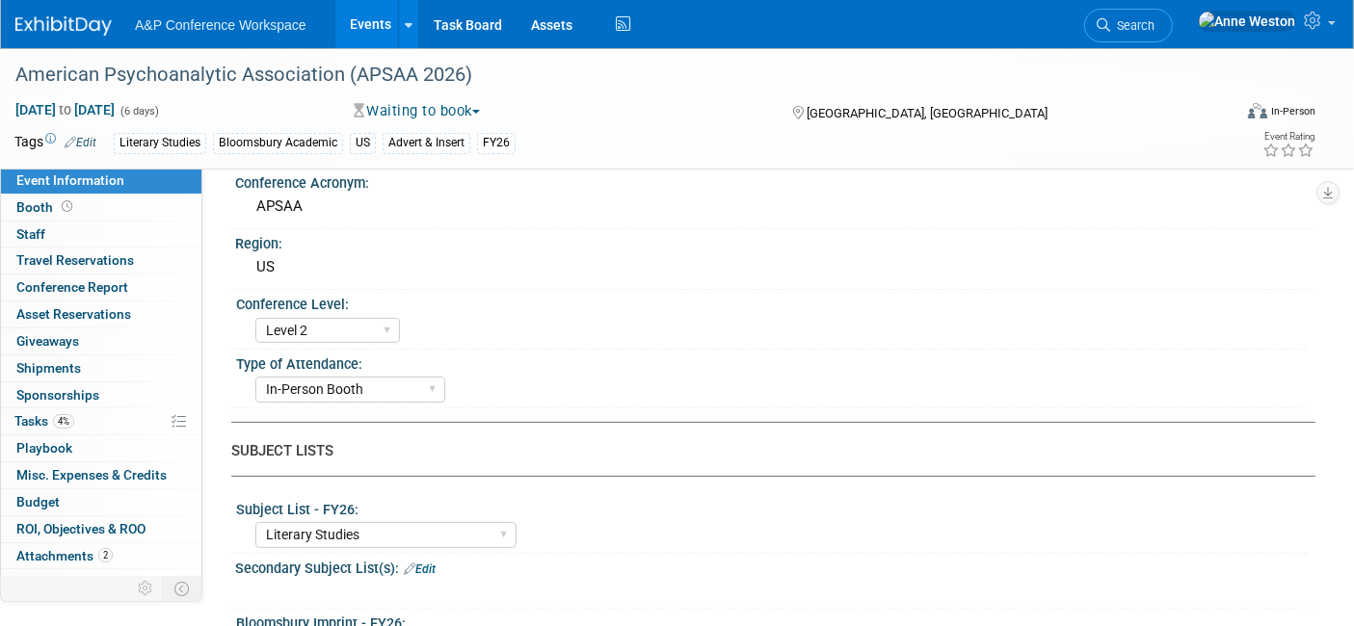
scroll to position [428, 0]
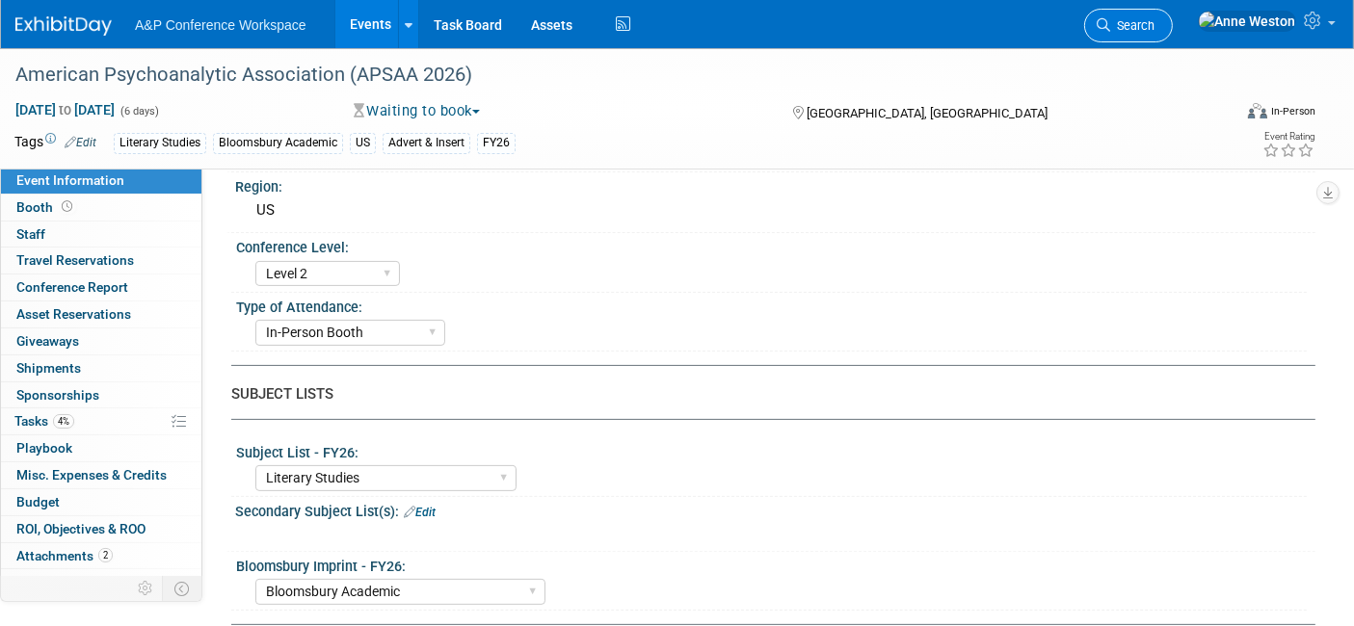
click at [1154, 19] on span "Search" at bounding box center [1132, 25] width 44 height 14
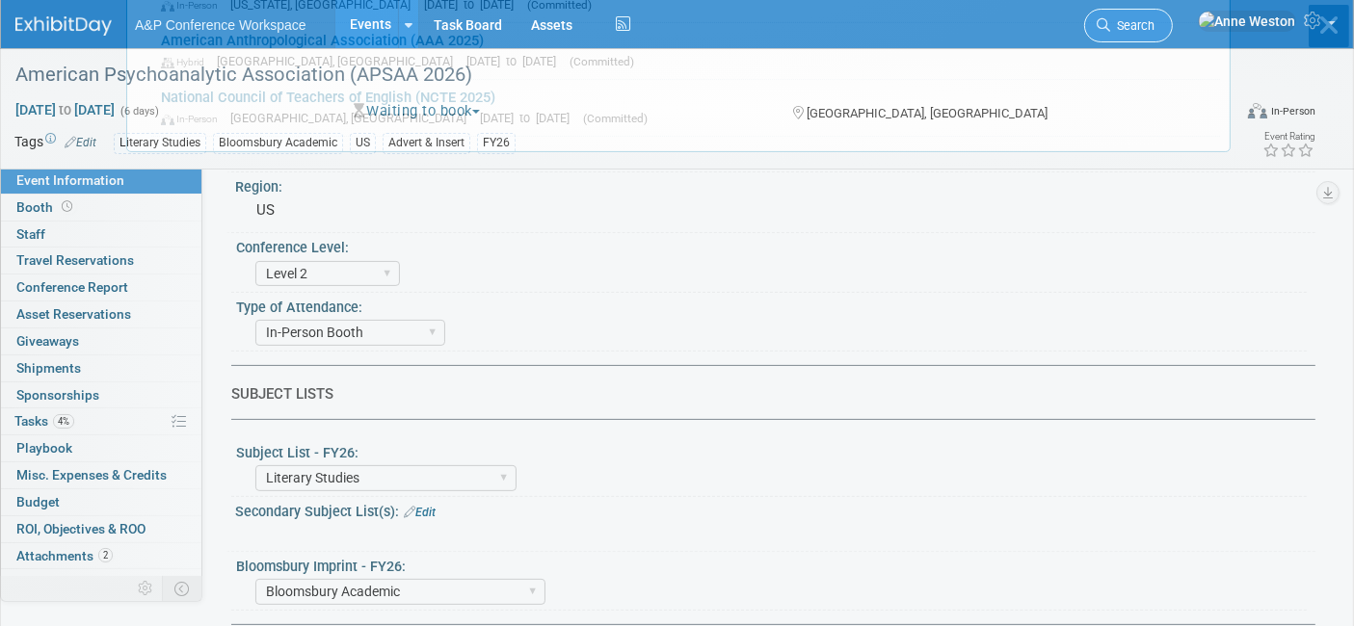
scroll to position [0, 0]
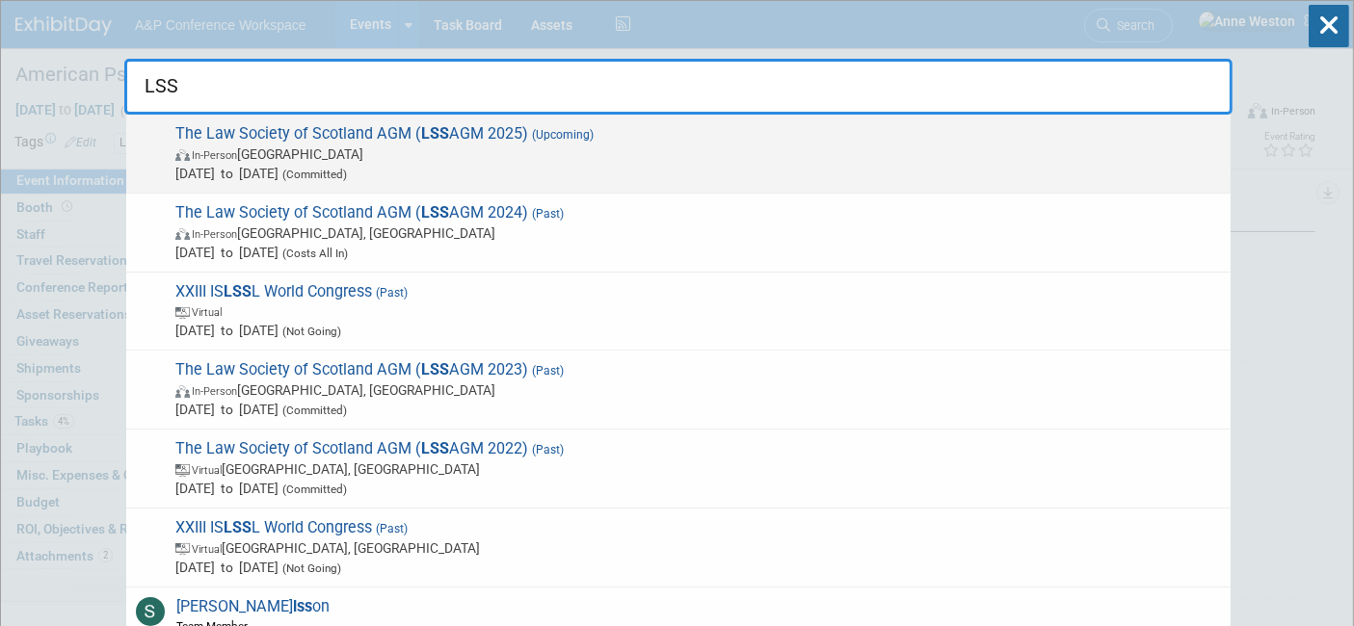
type input "LSS"
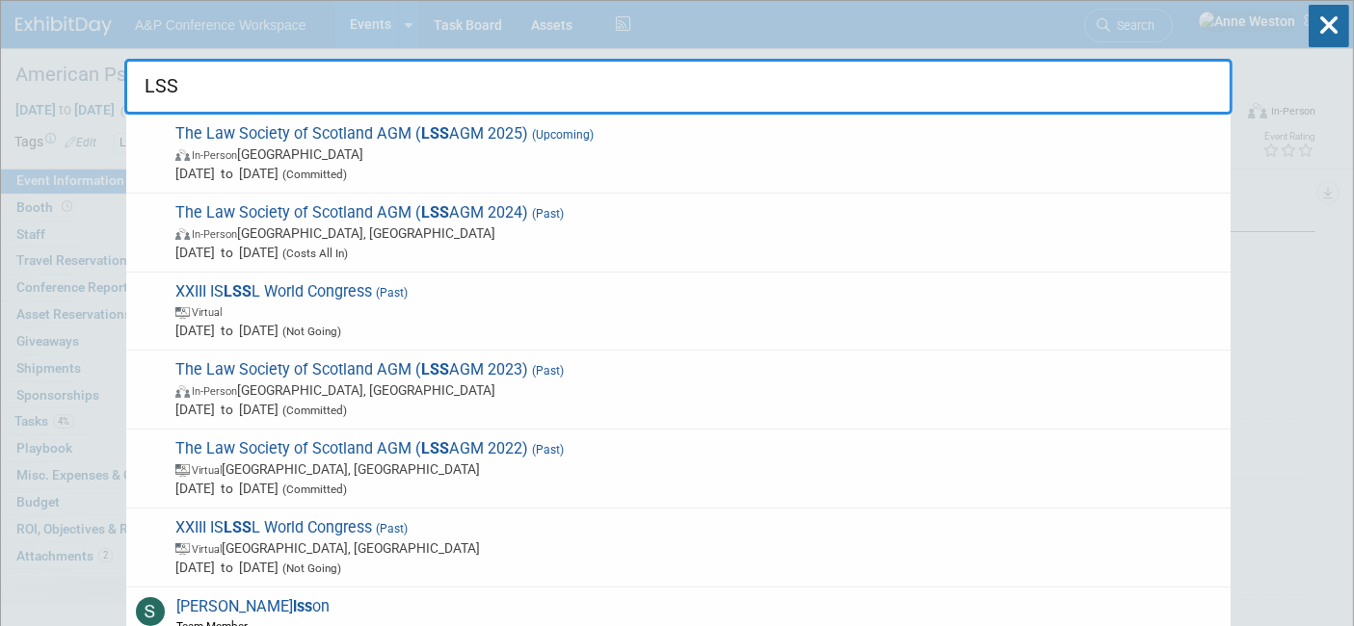
click at [302, 127] on span "The Law Society of Scotland AGM ( LSS AGM 2025) (Upcoming) In-Person United Kin…" at bounding box center [695, 153] width 1051 height 59
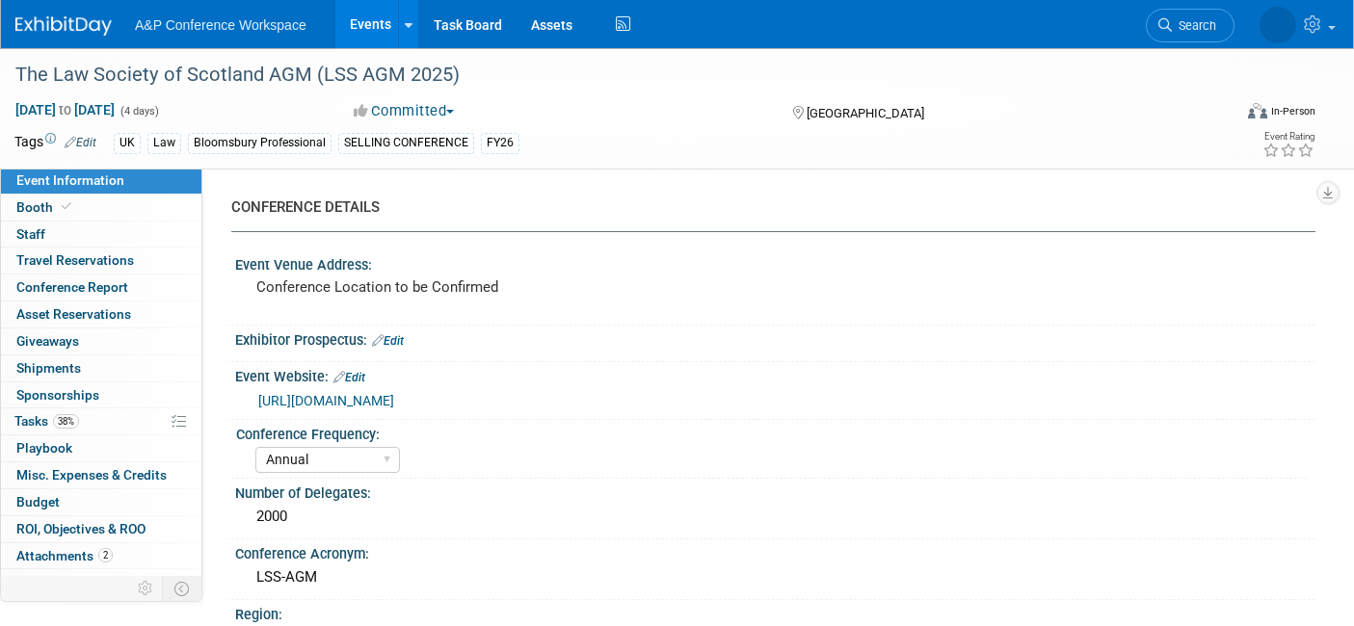
select select "Annual"
select select "Level 1"
select select "In-Person Booth"
select select "Law"
select select "Bloomsbury Professional"
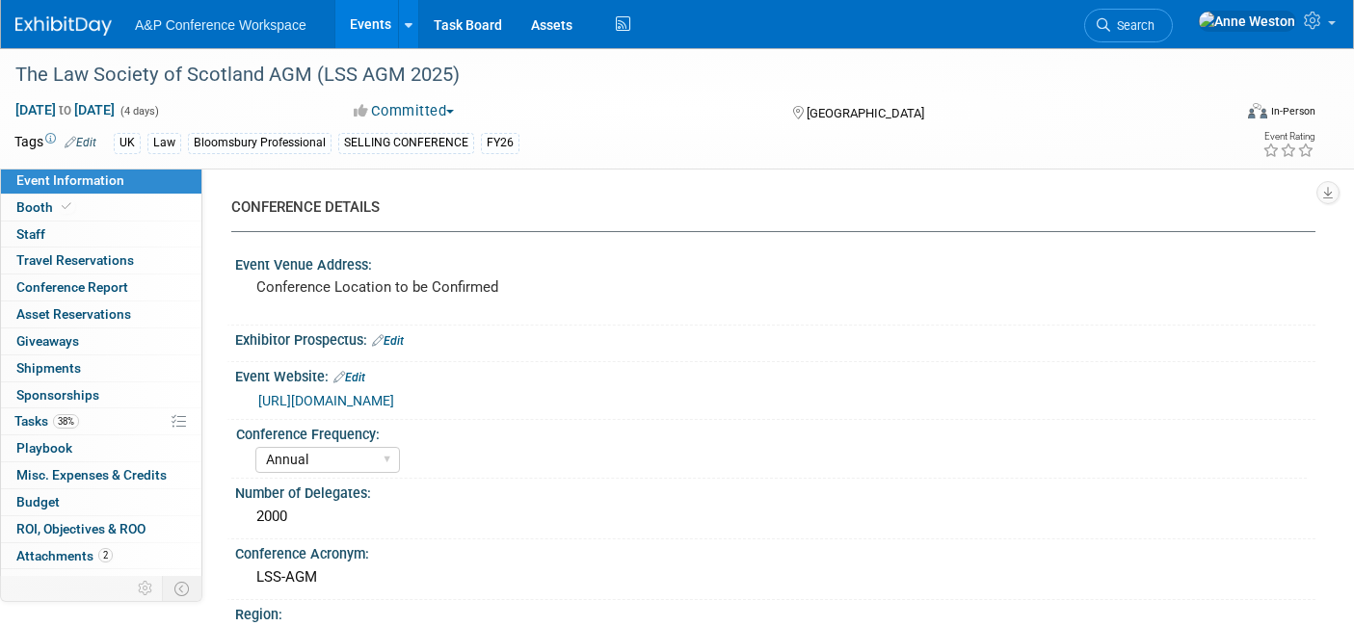
select select "[PERSON_NAME]"
select select "Networking/Commissioning"
click at [63, 428] on link "38% Tasks 38%" at bounding box center [101, 421] width 200 height 26
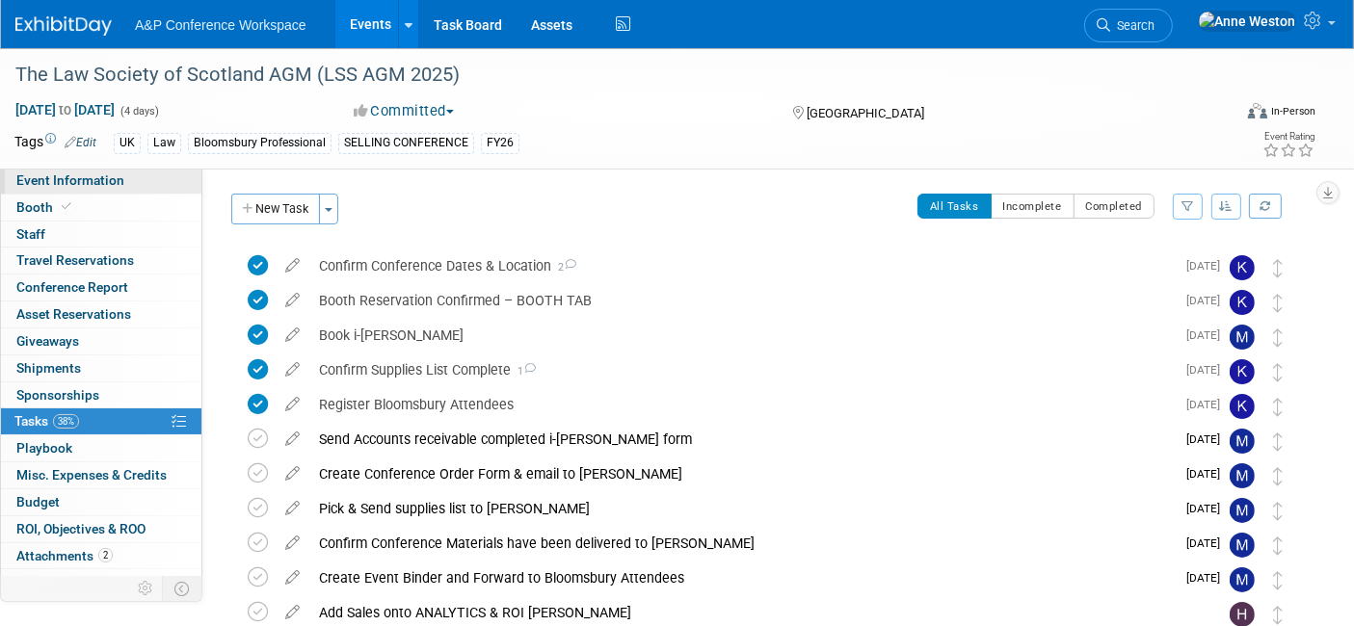
click at [45, 185] on span "Event Information" at bounding box center [70, 179] width 108 height 15
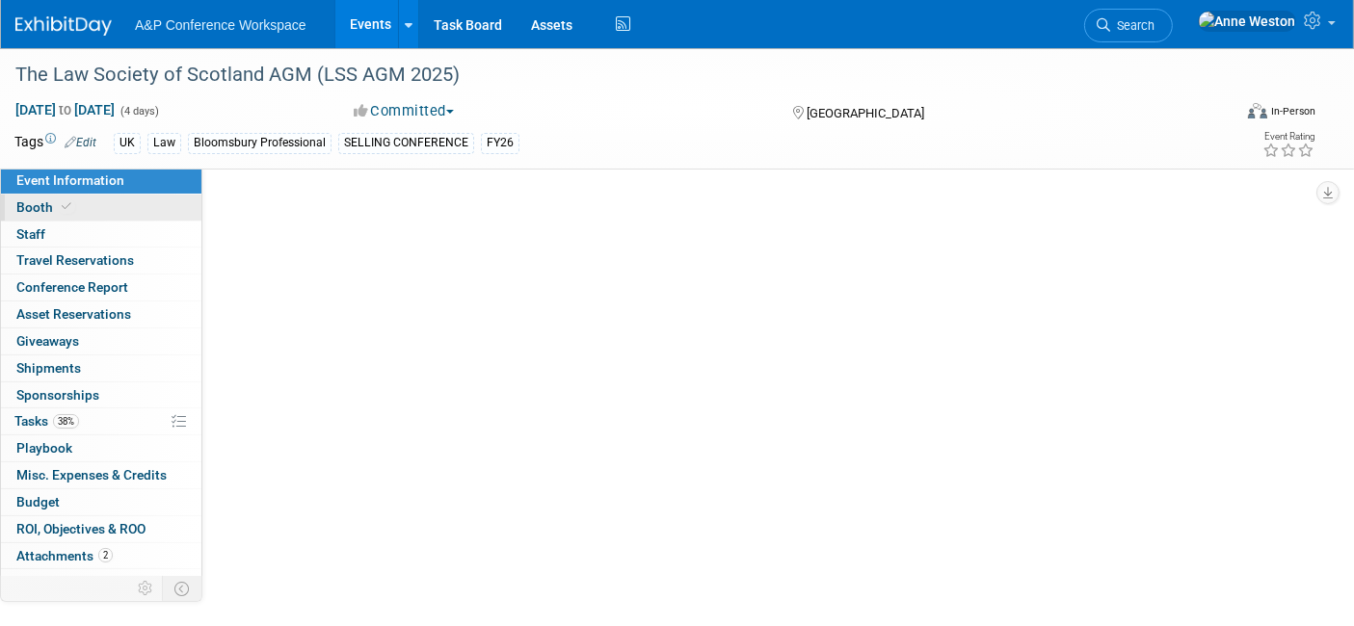
select select "Annual"
select select "Level 1"
select select "In-Person Booth"
select select "Law"
select select "Bloomsbury Professional"
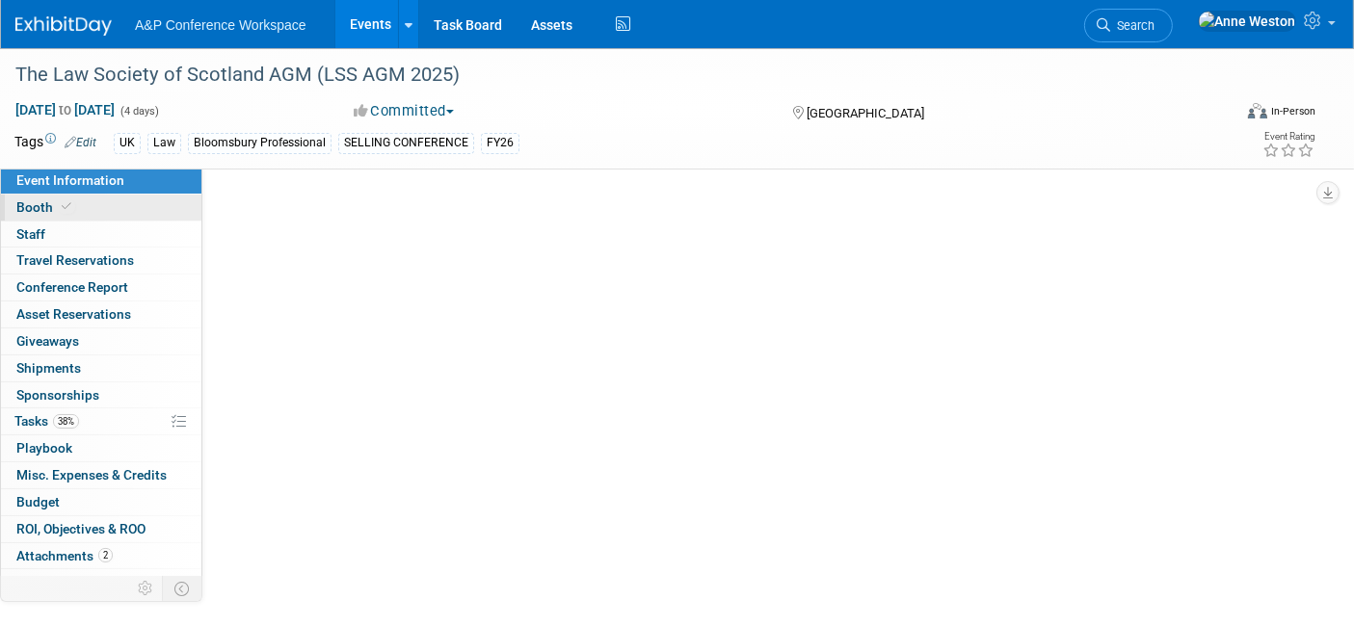
select select "[PERSON_NAME]"
select select "Networking/Commissioning"
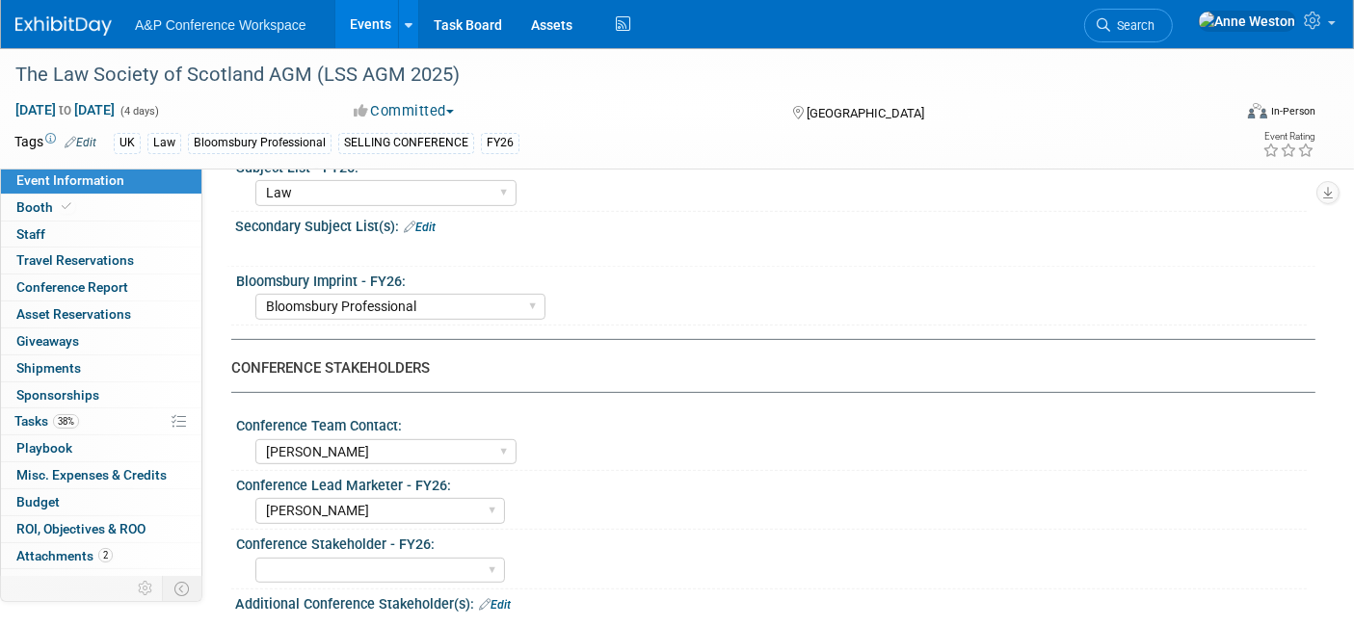
scroll to position [749, 0]
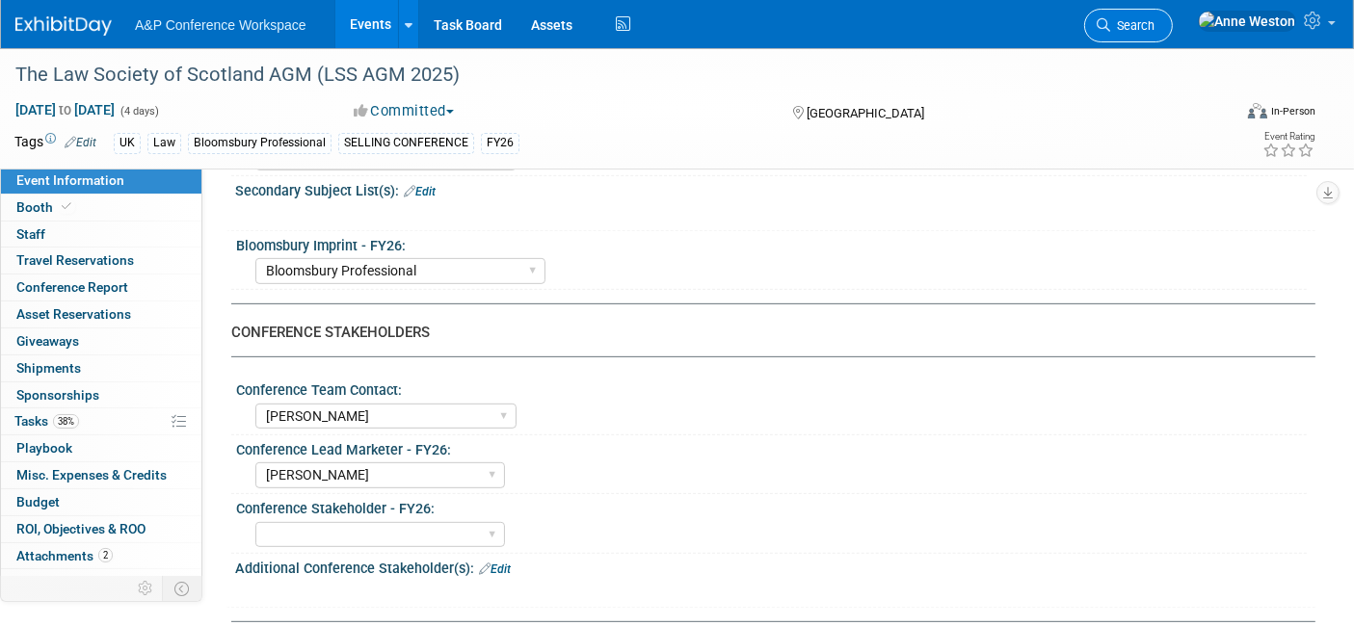
click at [1154, 24] on span "Search" at bounding box center [1132, 25] width 44 height 14
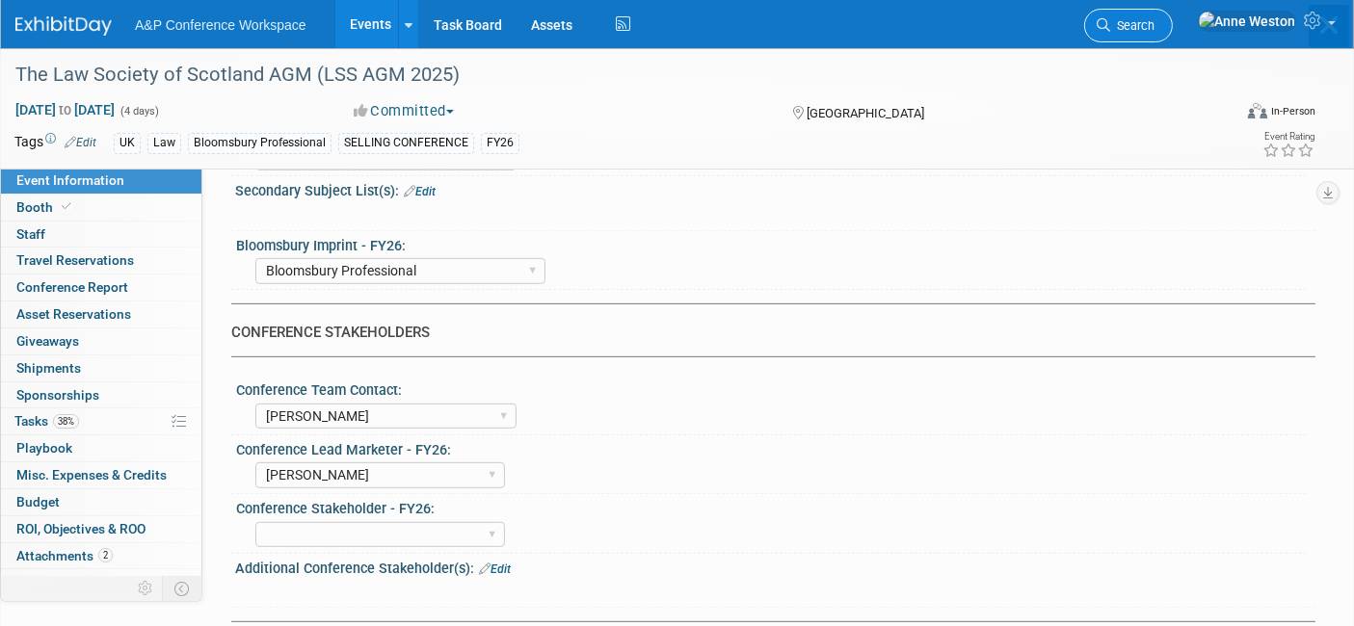
scroll to position [0, 0]
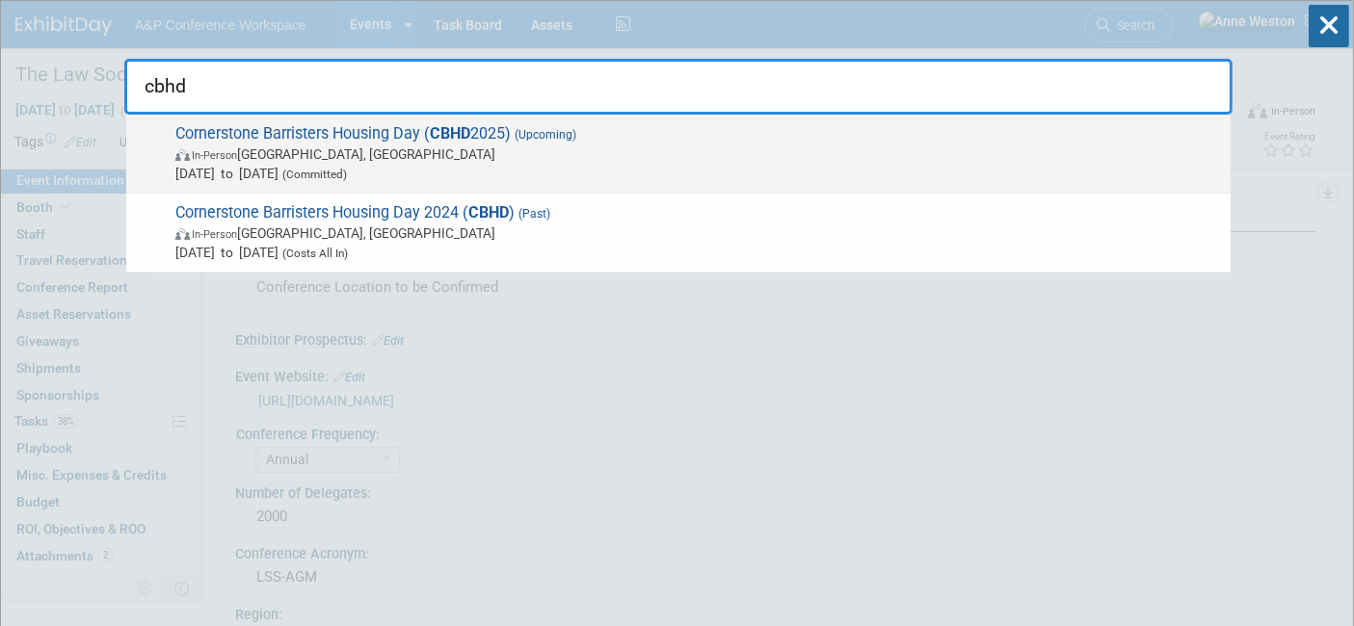
type input "cbhd"
click at [273, 130] on span "Cornerstone Barristers Housing Day ( CBHD 2025) (Upcoming) In-Person London, Un…" at bounding box center [695, 153] width 1051 height 59
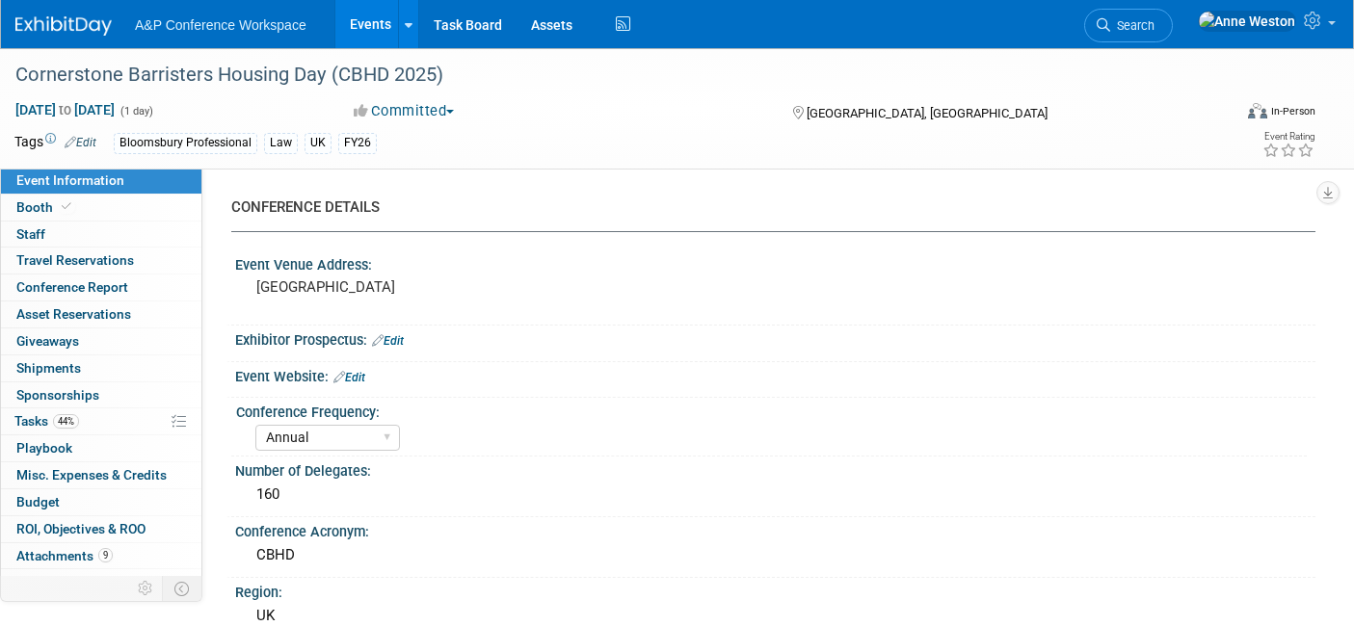
select select "Annual"
select select "Level 2"
select select "In-Person Booth"
select select "Law"
select select "Bloomsbury Professional"
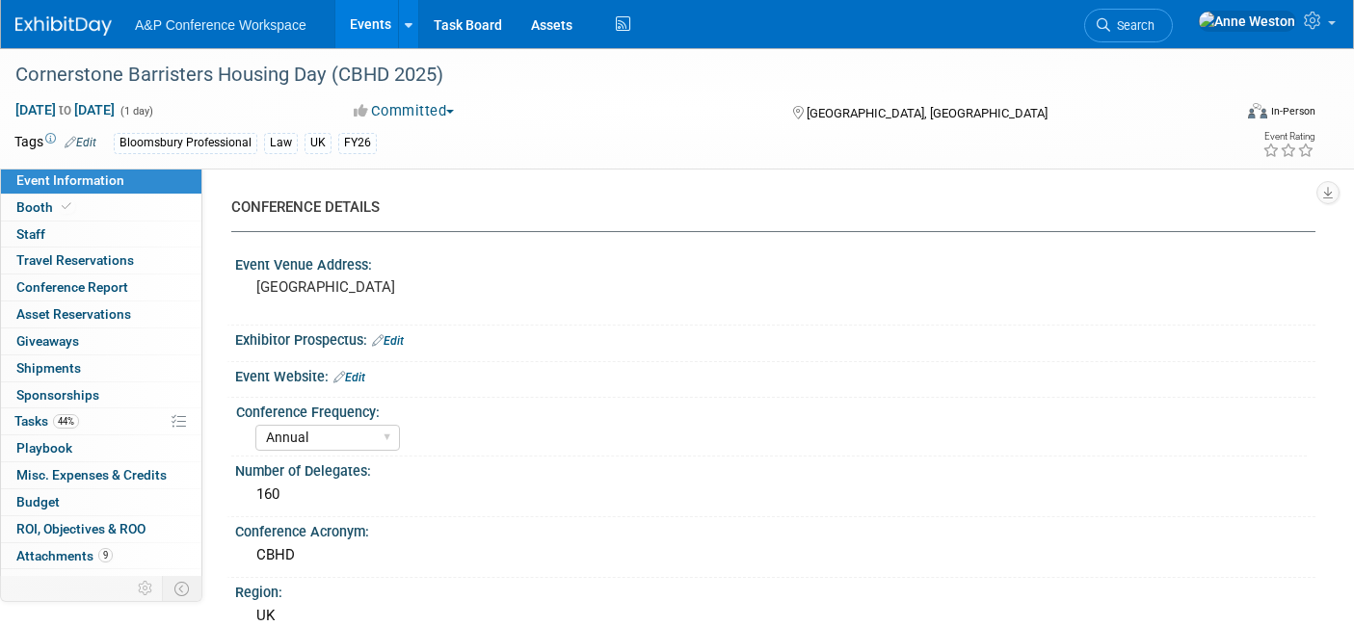
select select "[PERSON_NAME]"
select select "Brand/Subject Presence​"
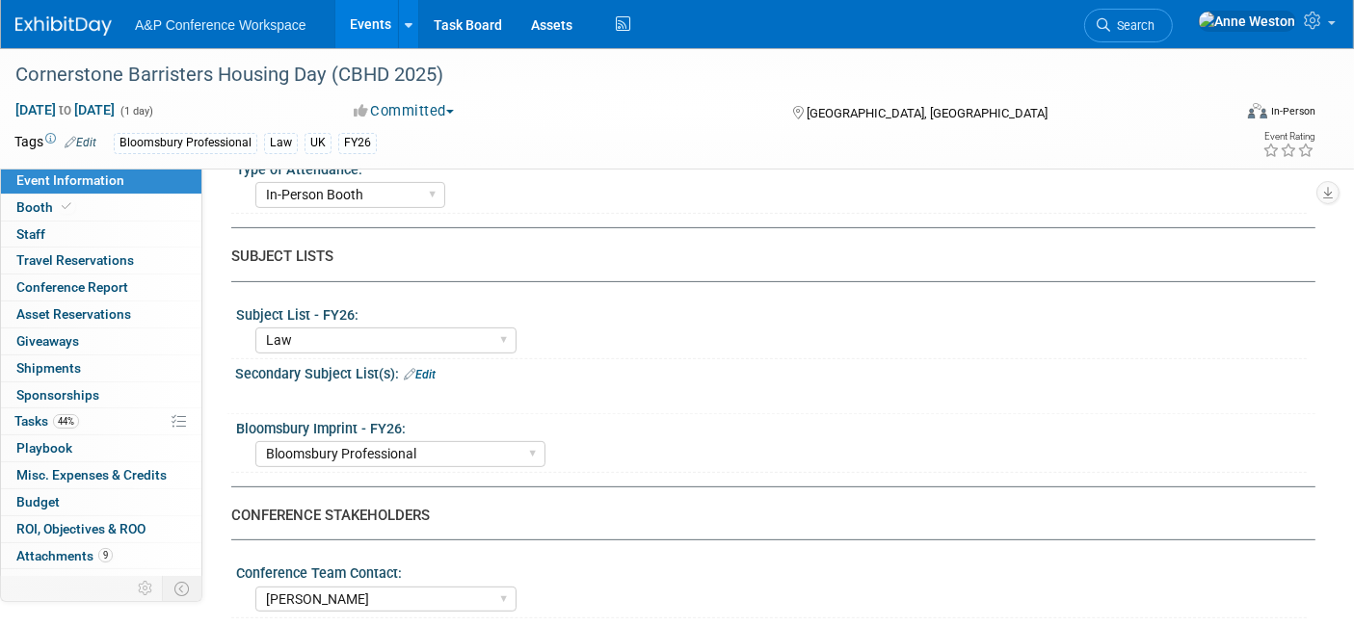
scroll to position [642, 0]
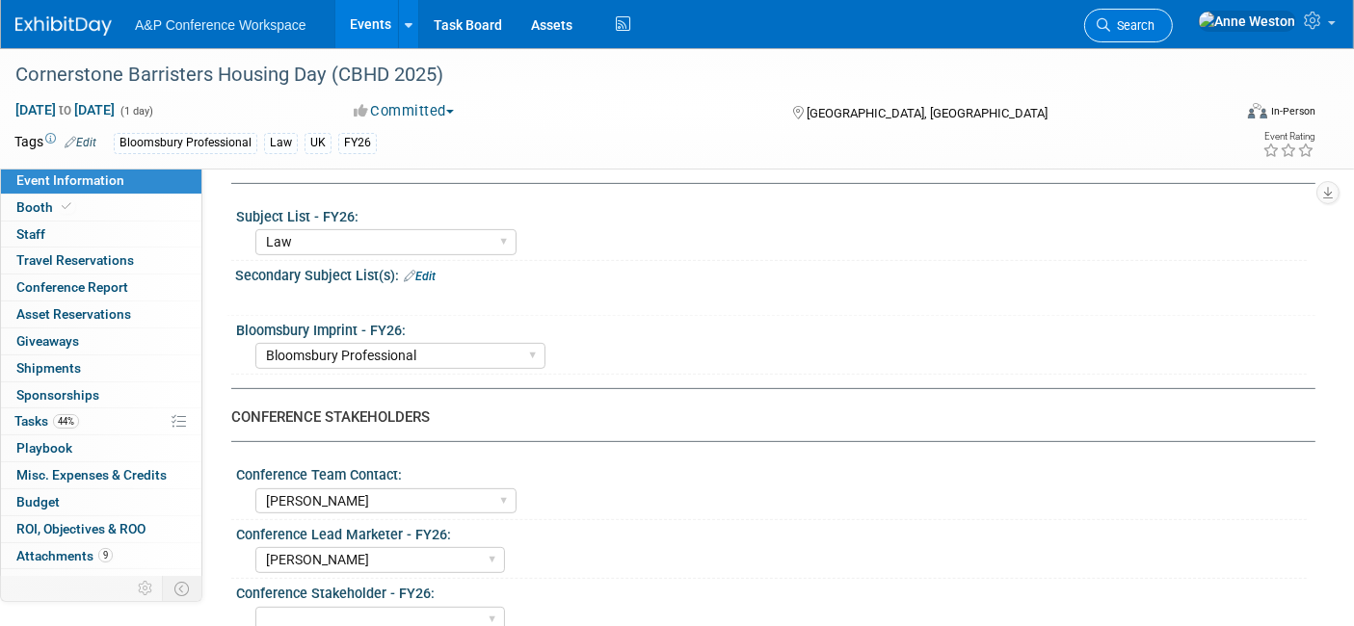
click at [1154, 30] on span "Search" at bounding box center [1132, 25] width 44 height 14
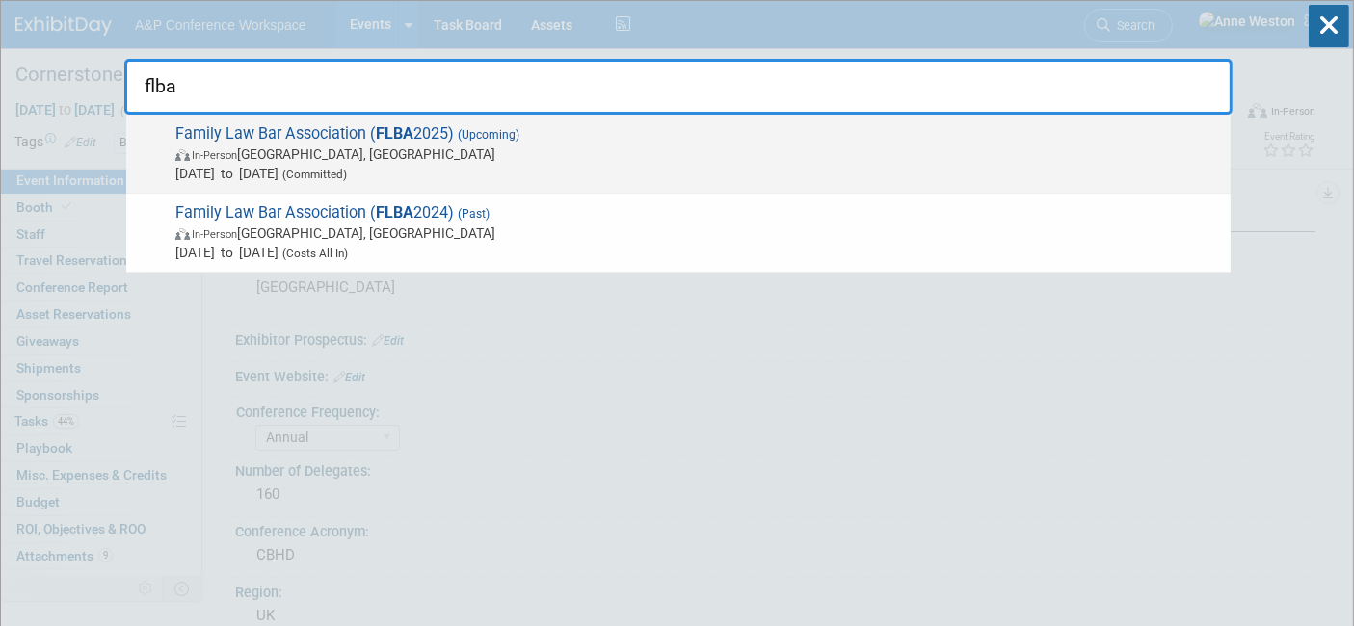
type input "flba"
click at [359, 145] on span "In-Person Birmingham, United Kingdom" at bounding box center [697, 154] width 1045 height 19
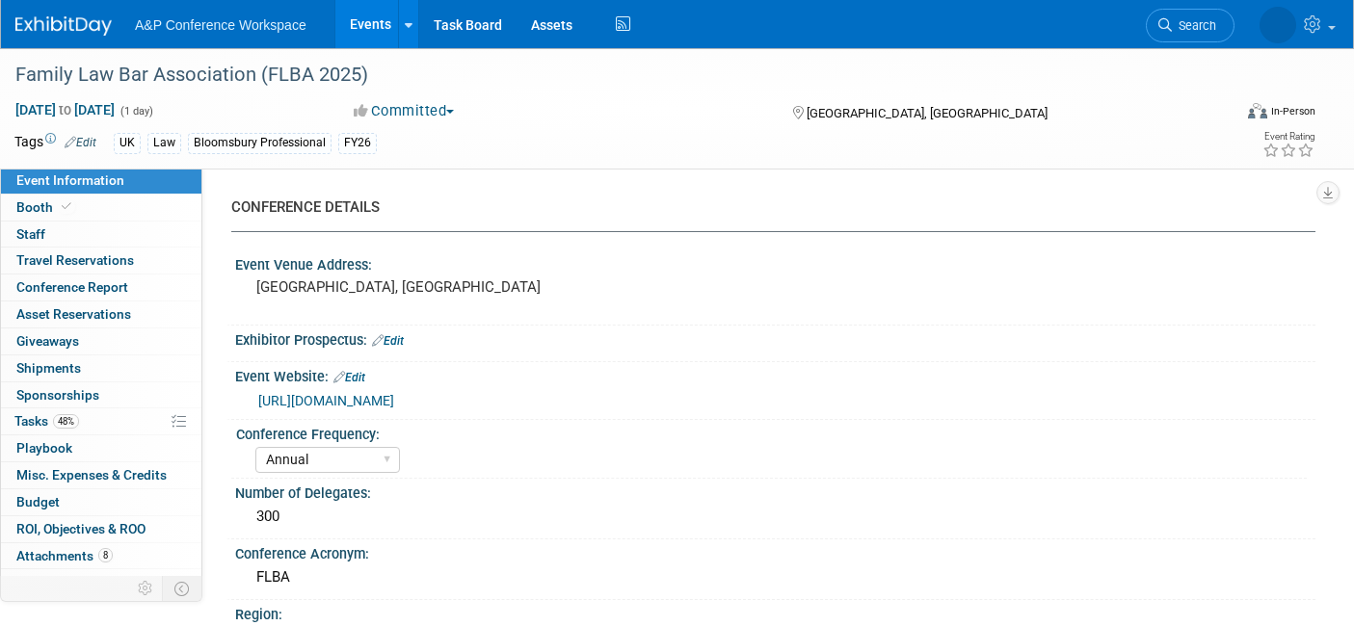
select select "Annual"
select select "Level 2"
select select "In-Person Booth"
select select "Law"
select select "Bloomsbury Professional"
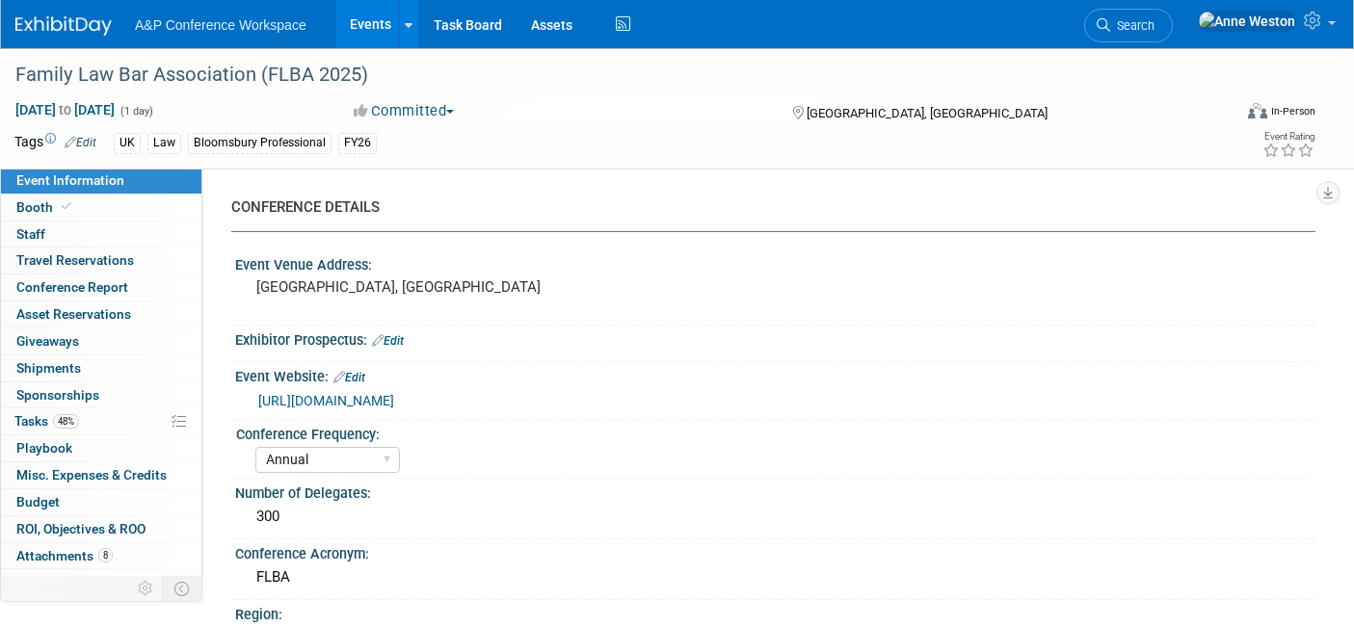
select select "[PERSON_NAME]"
select select "Networking/Commissioning"
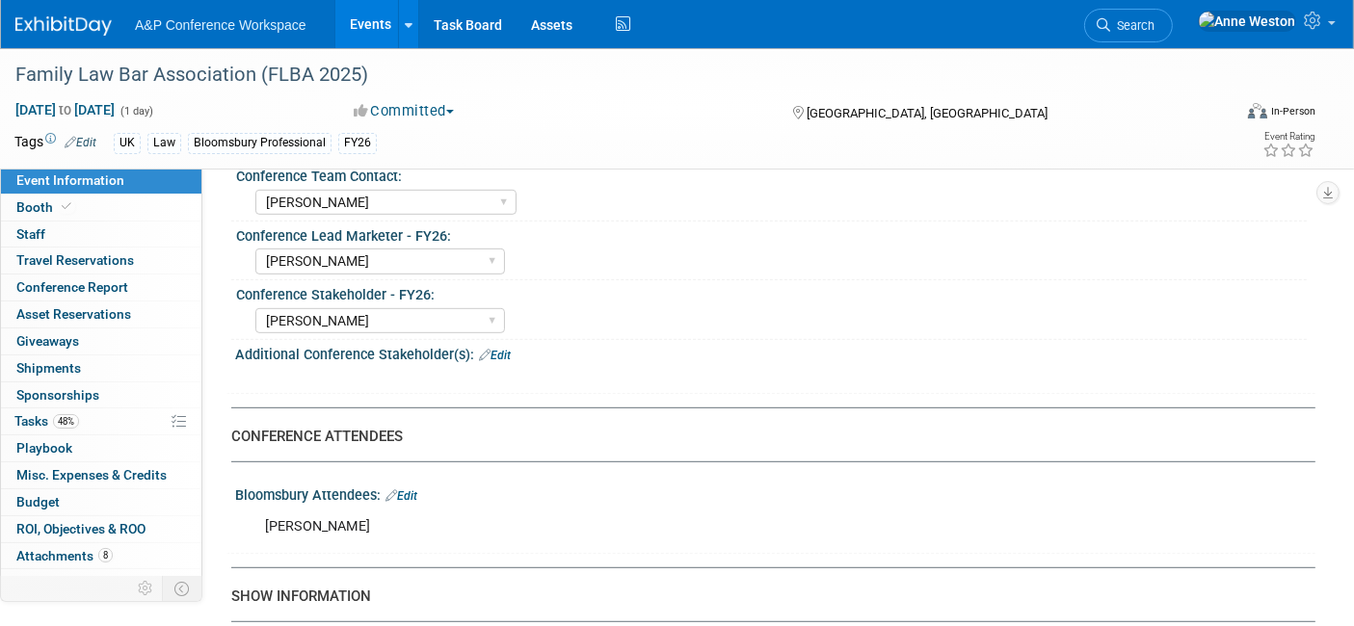
scroll to position [963, 0]
click at [1172, 14] on link "Search" at bounding box center [1128, 26] width 89 height 34
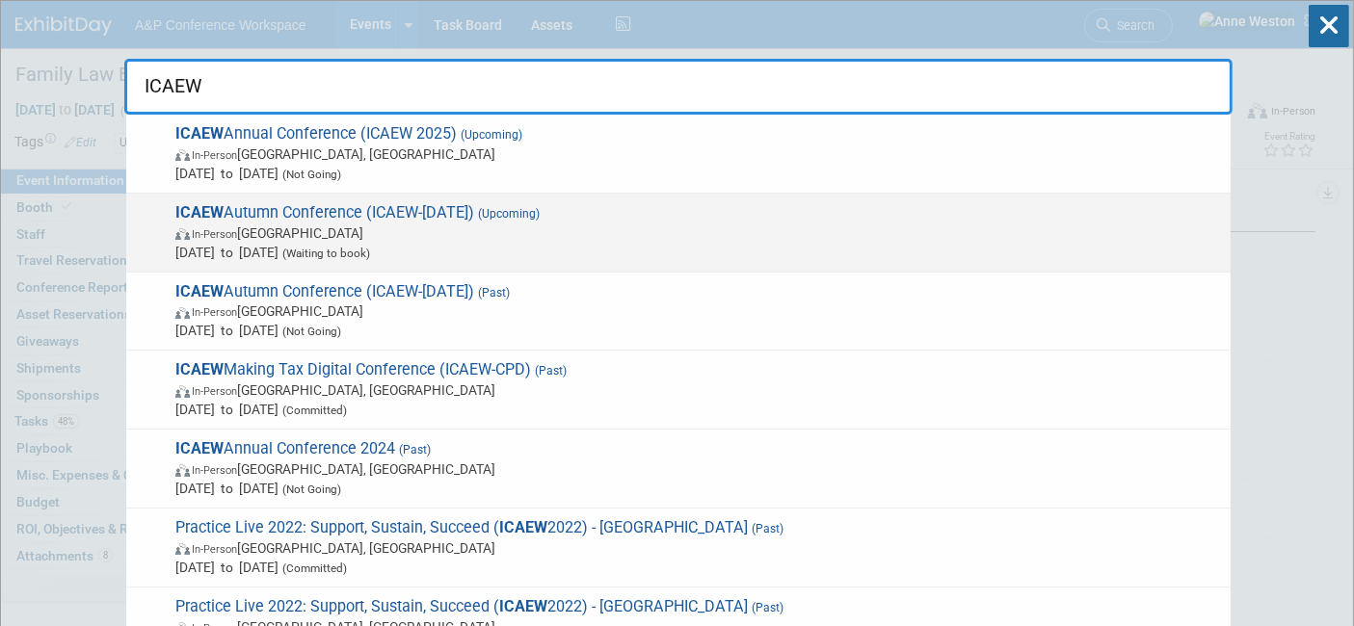
type input "ICAEW"
click at [400, 224] on span "In-Person United Kingdom" at bounding box center [697, 233] width 1045 height 19
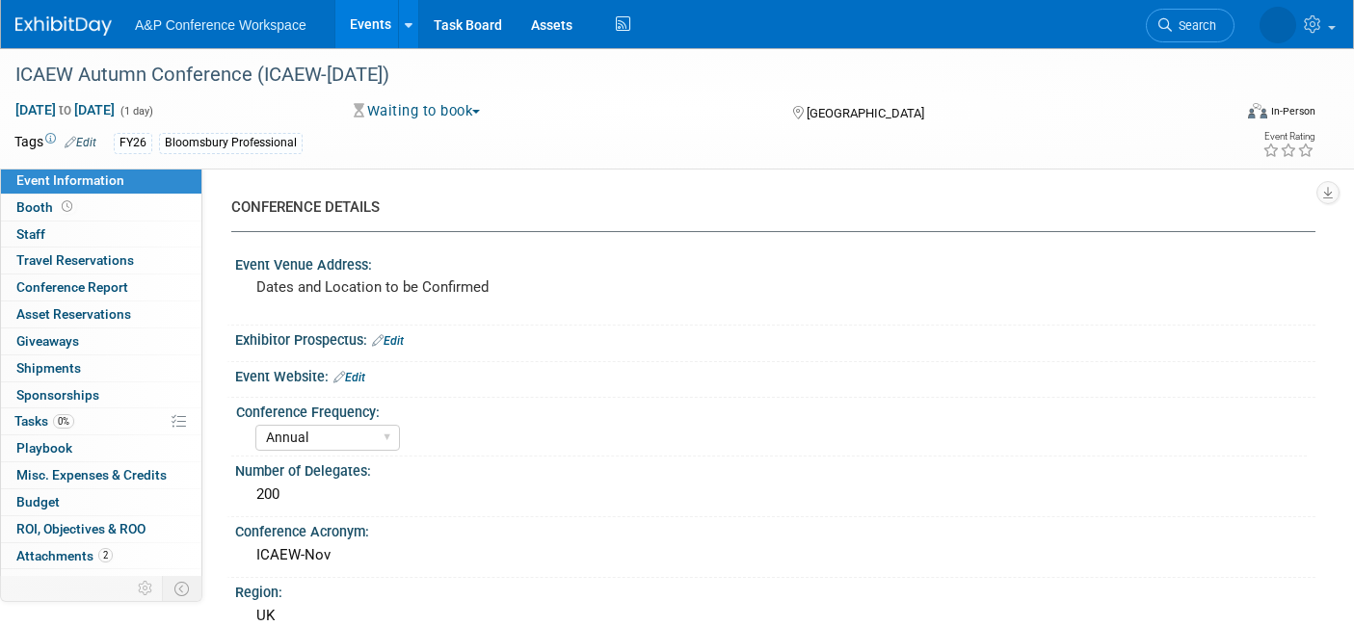
select select "Annual"
select select "Level 2"
select select "In-Person Booth"
select select "Law"
select select "Bloomsbury Professional"
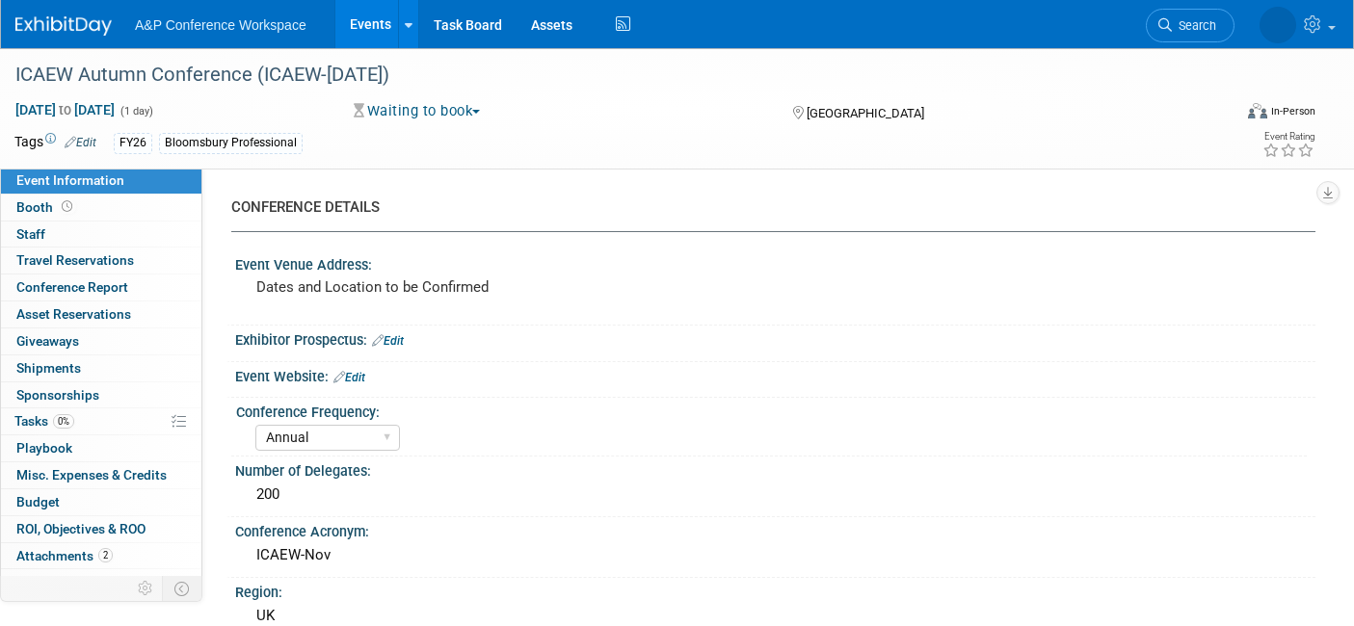
select select "[PERSON_NAME]"
select select "Brand/Subject Presence​"
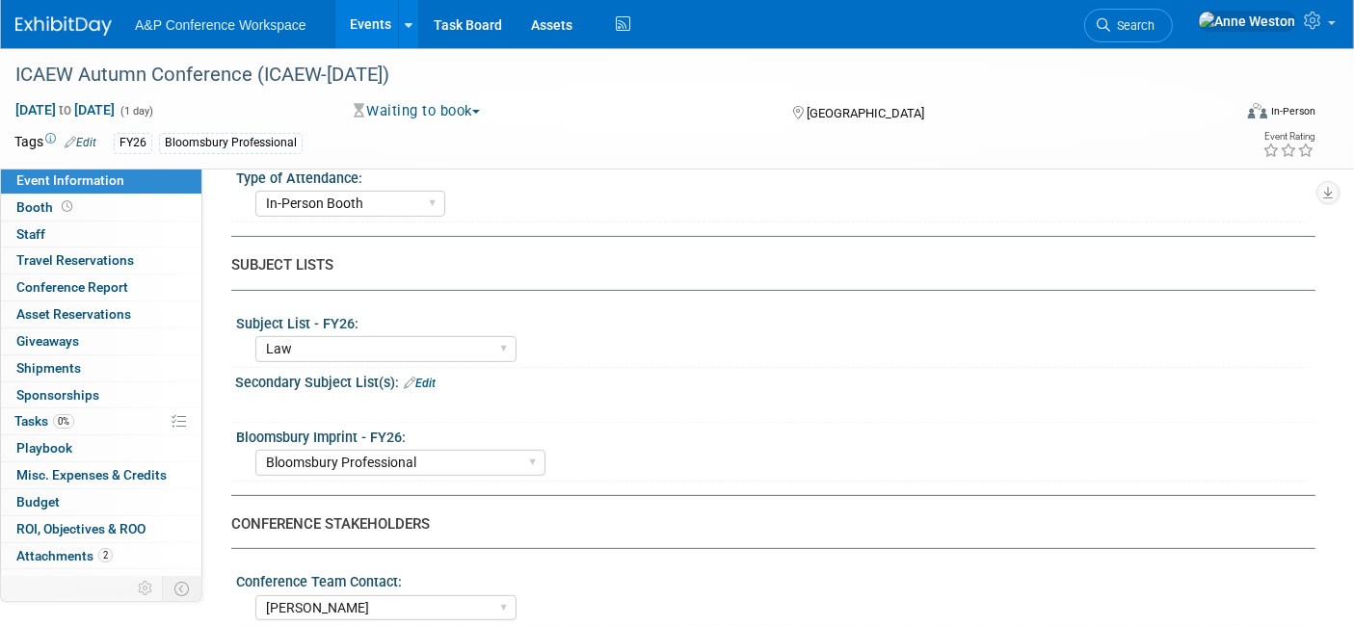
scroll to position [642, 0]
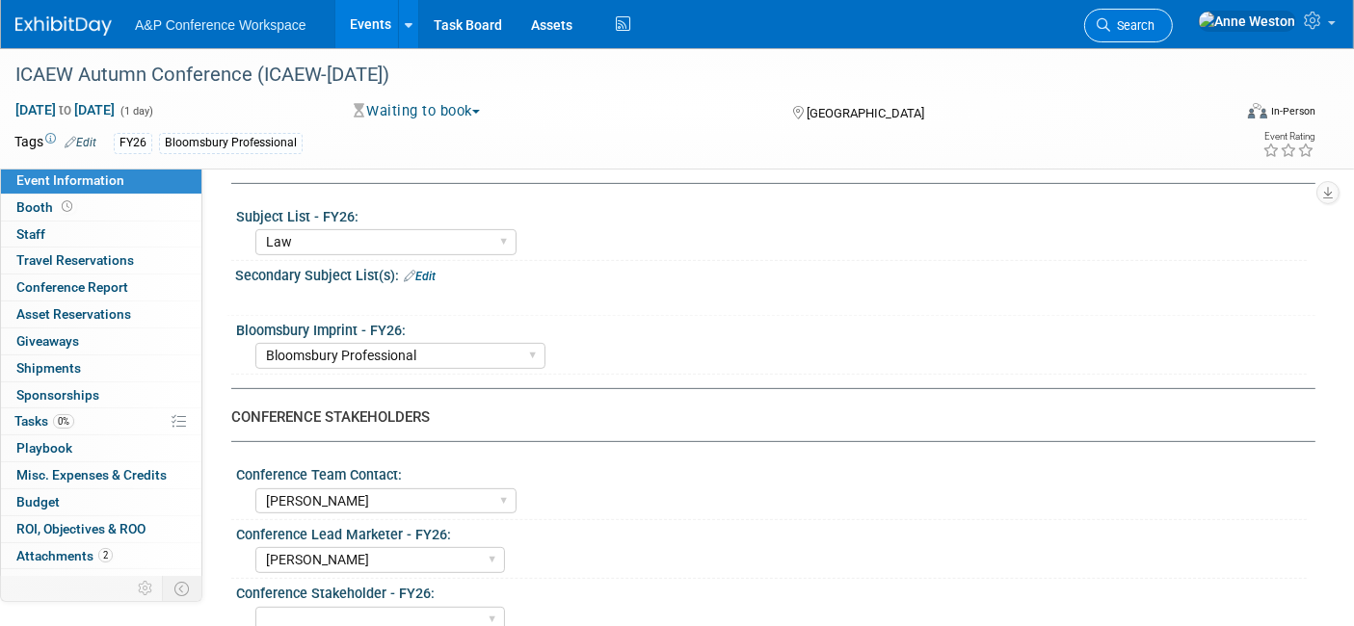
click at [1154, 29] on span "Search" at bounding box center [1132, 25] width 44 height 14
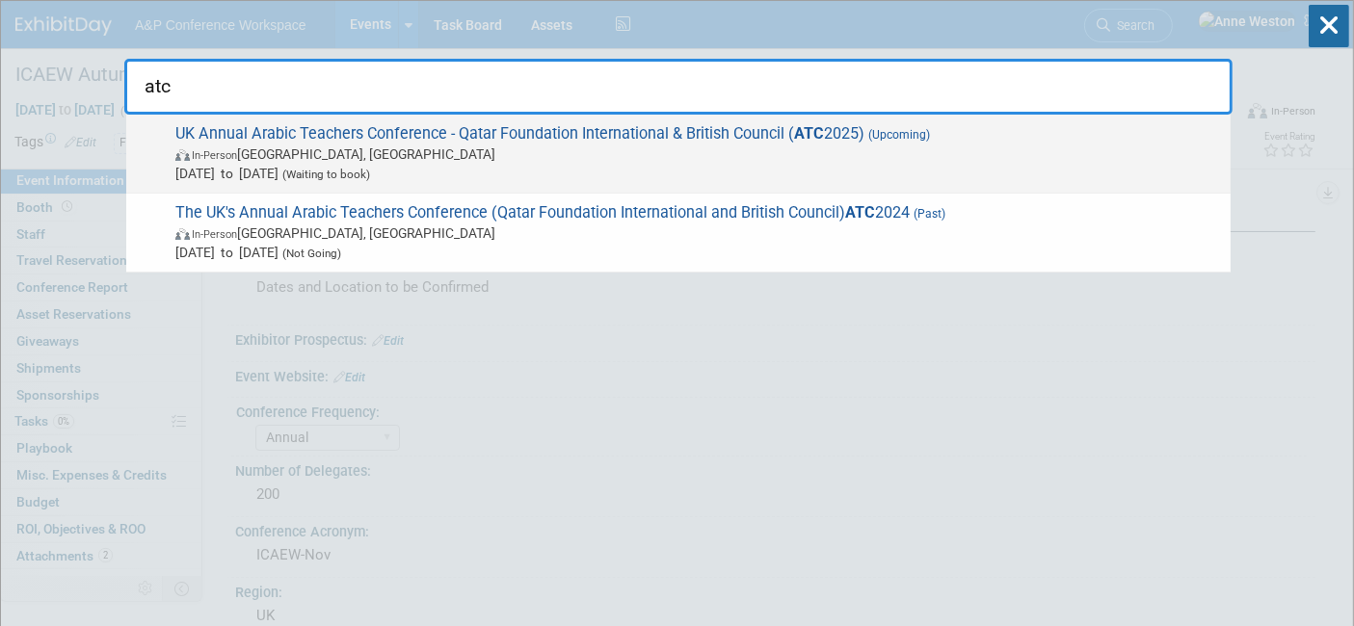
type input "atc"
click at [276, 145] on span "In-Person London, United Kingdom" at bounding box center [697, 154] width 1045 height 19
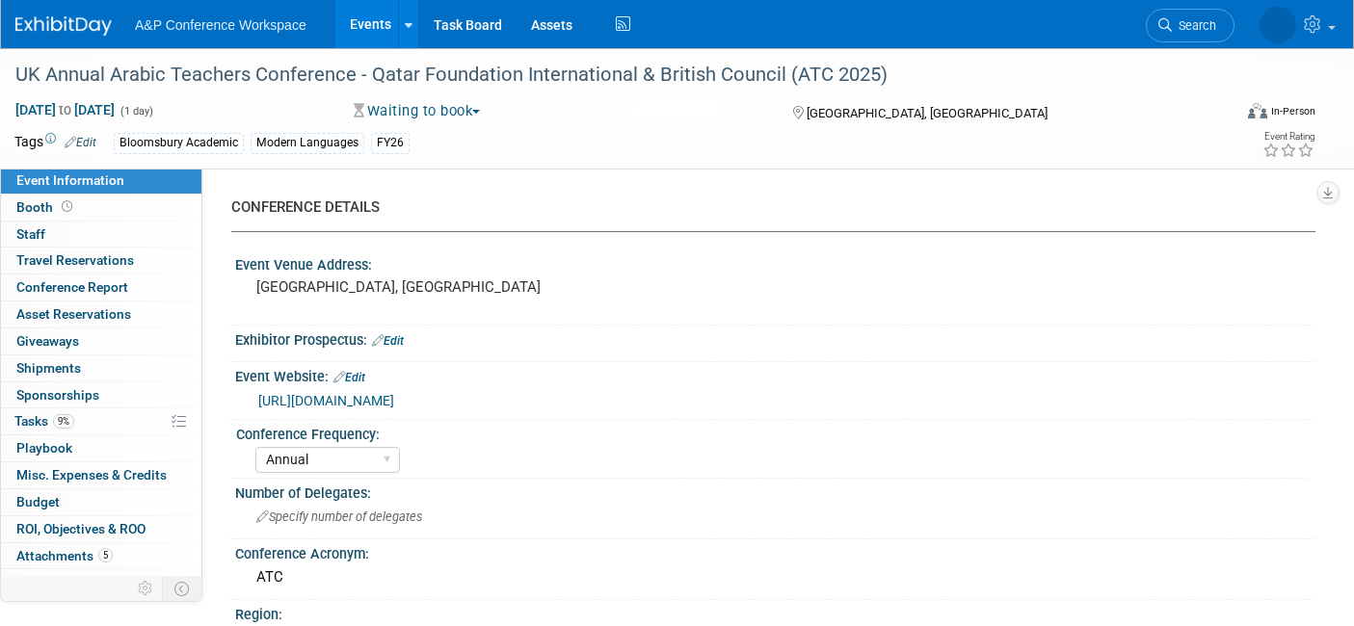
select select "Annual"
select select "Level 2"
select select "In-Person Booth"
select select "Modern Languages"
select select "Bloomsbury Academic"
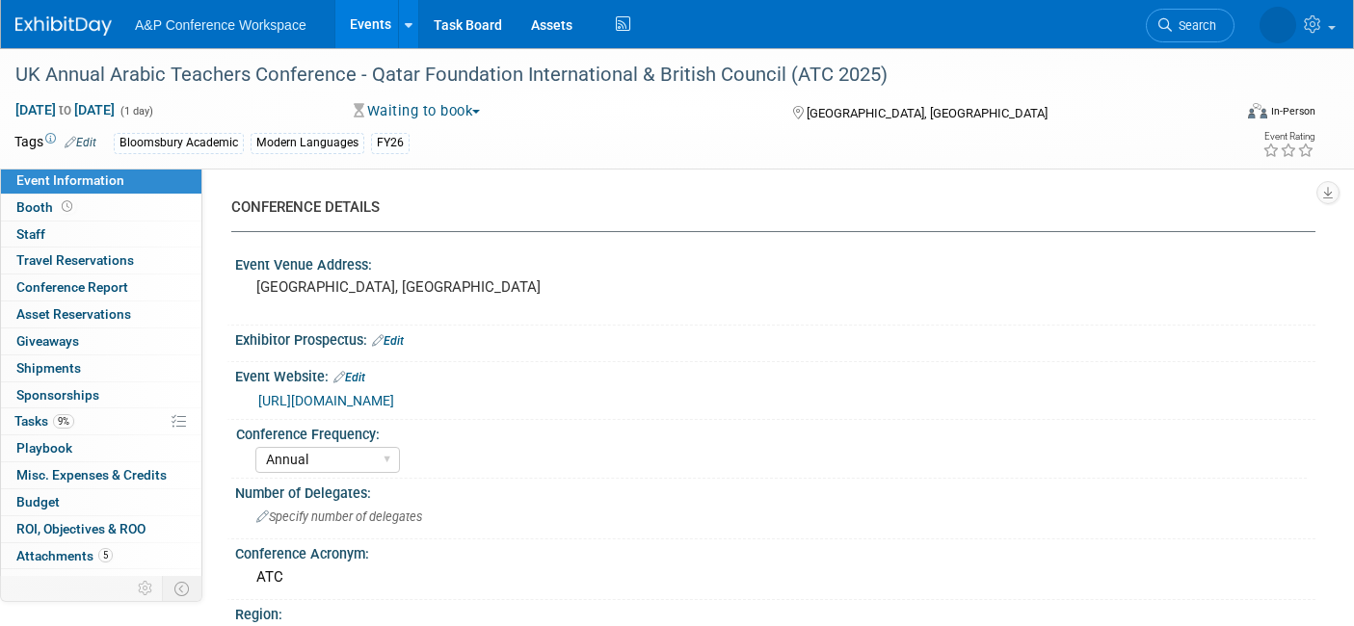
select select "[PERSON_NAME]"
select select "Brand/Subject Presence​"
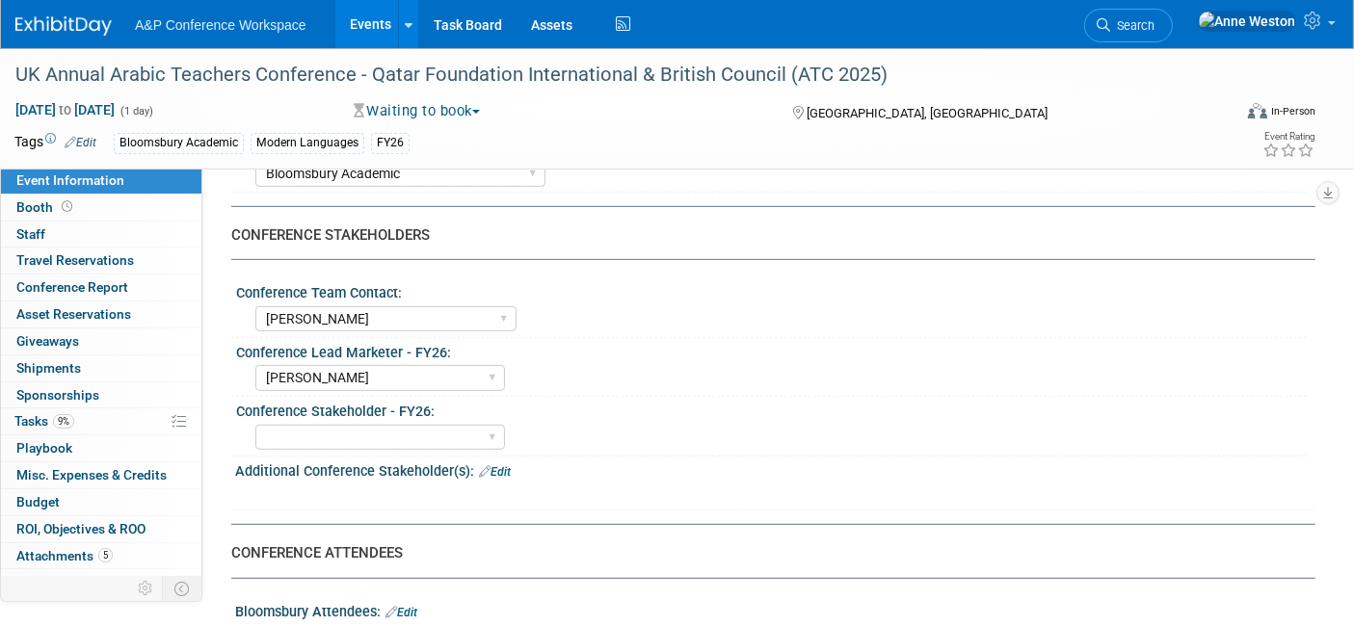
scroll to position [856, 0]
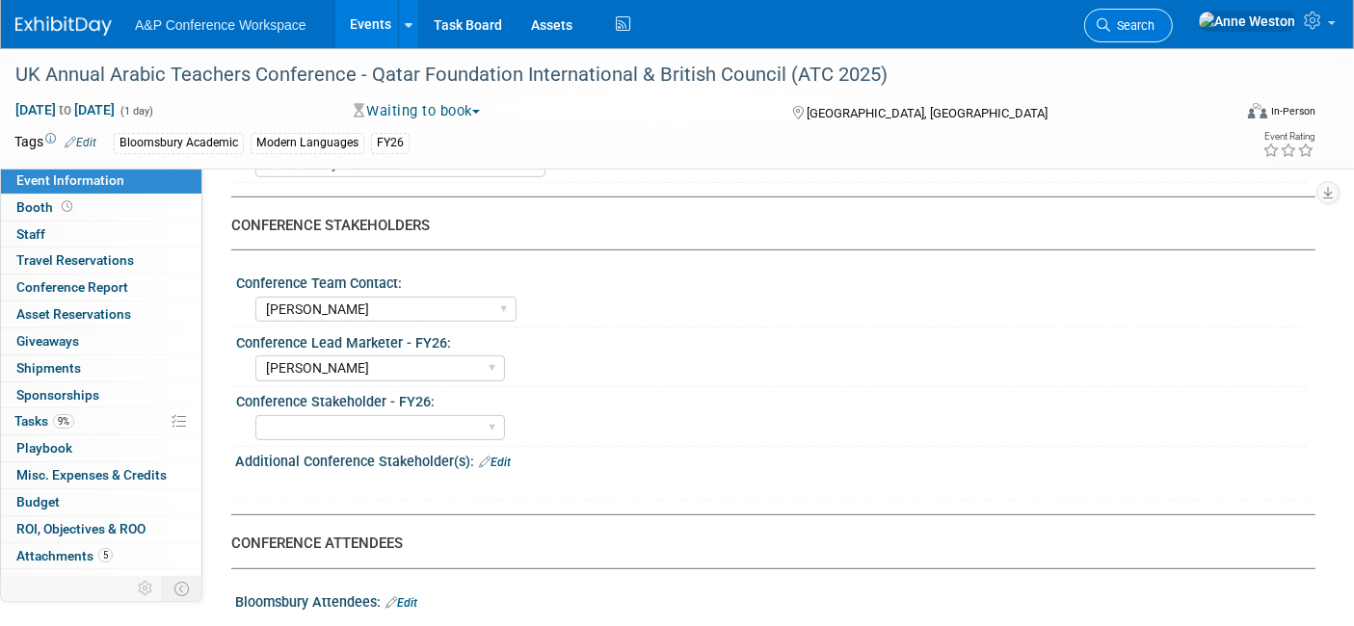
click at [1110, 22] on icon at bounding box center [1102, 24] width 13 height 13
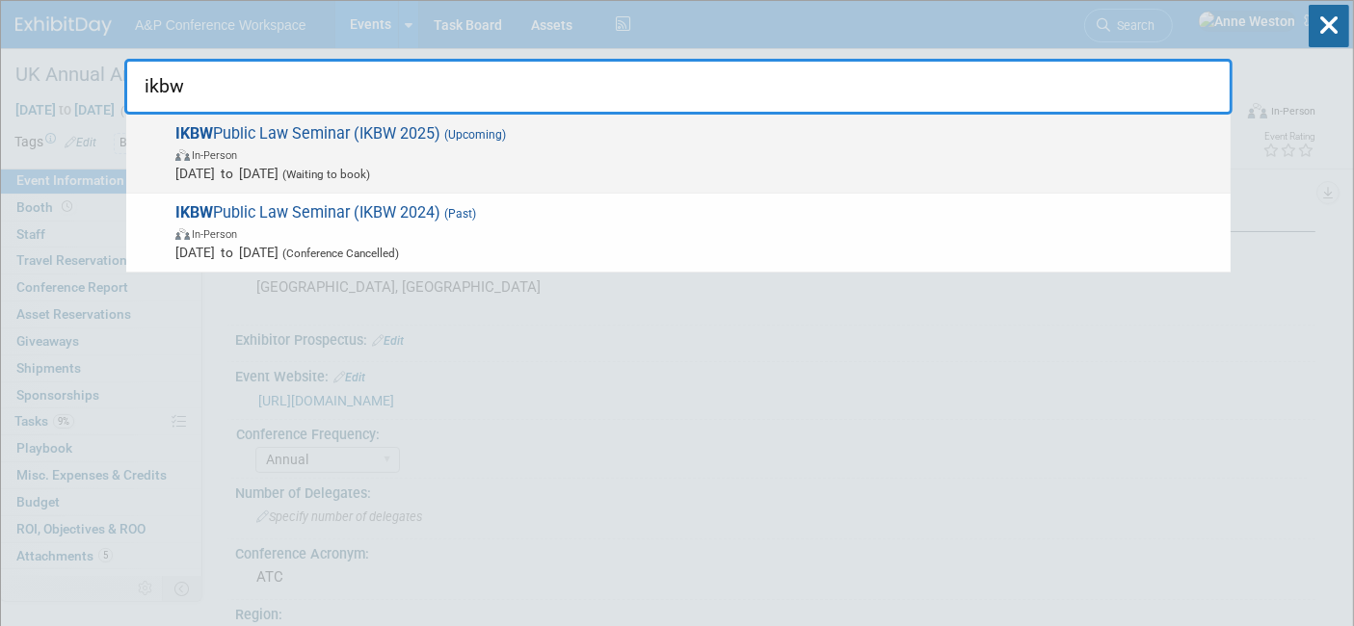
type input "ikbw"
click at [359, 149] on span "In-Person" at bounding box center [697, 154] width 1045 height 19
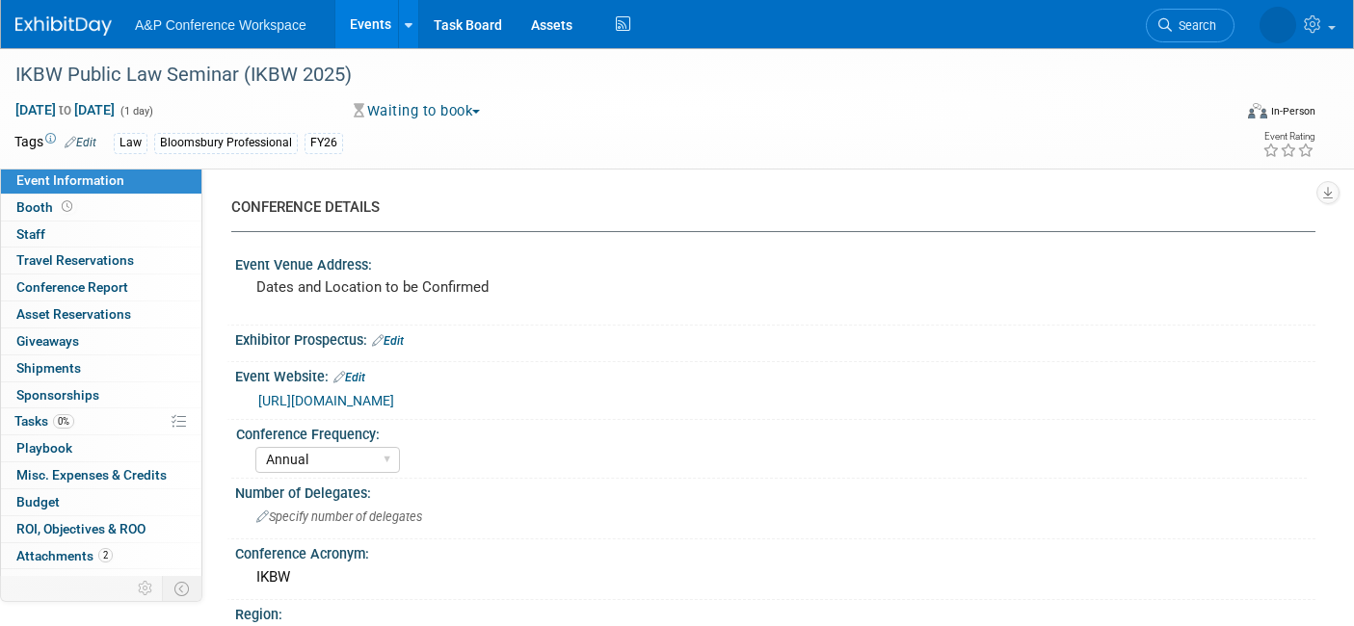
select select "Annual"
select select "Level 3"
select select "Ed Kit"
select select "Law"
select select "Bloomsbury Professional"
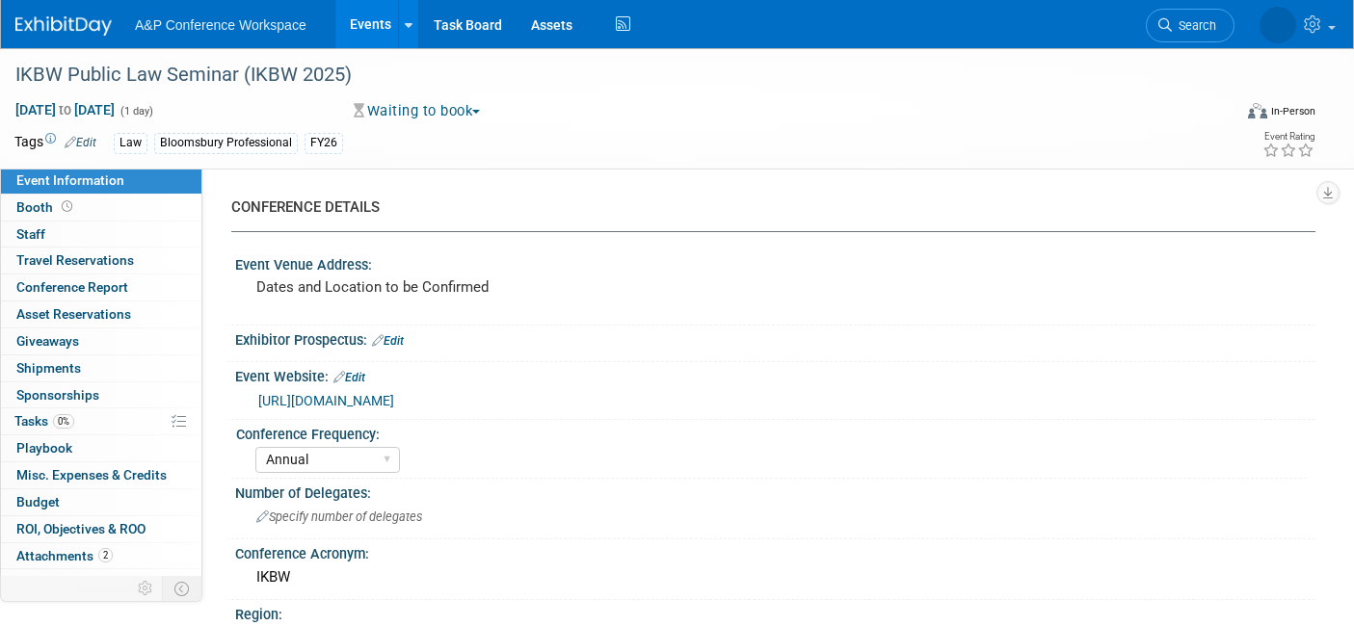
select select "[PERSON_NAME]"
select select "Networking/Commissioning"
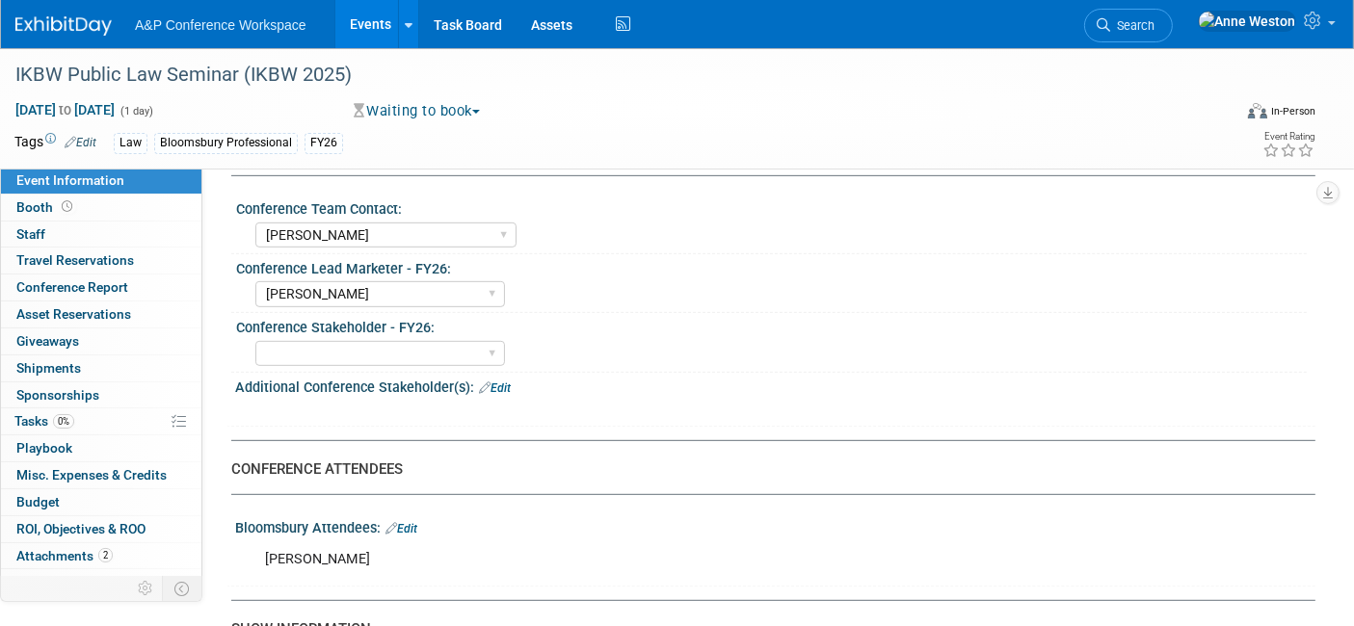
scroll to position [963, 0]
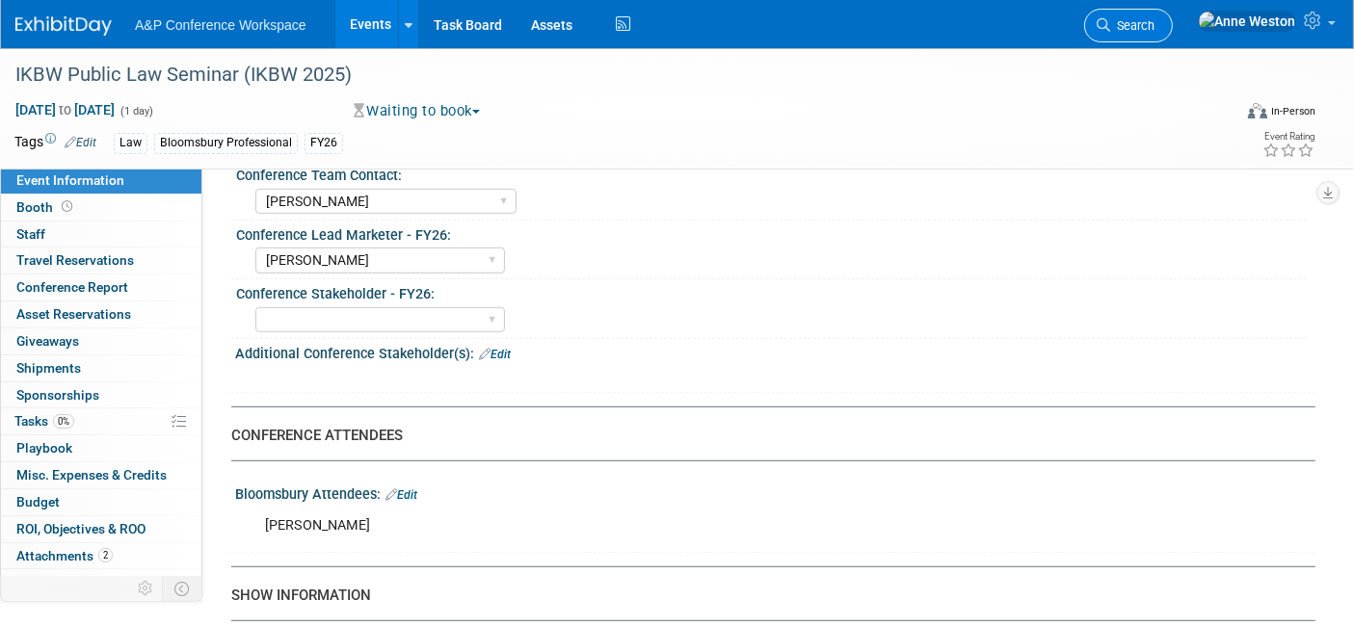
click at [1154, 18] on span "Search" at bounding box center [1132, 25] width 44 height 14
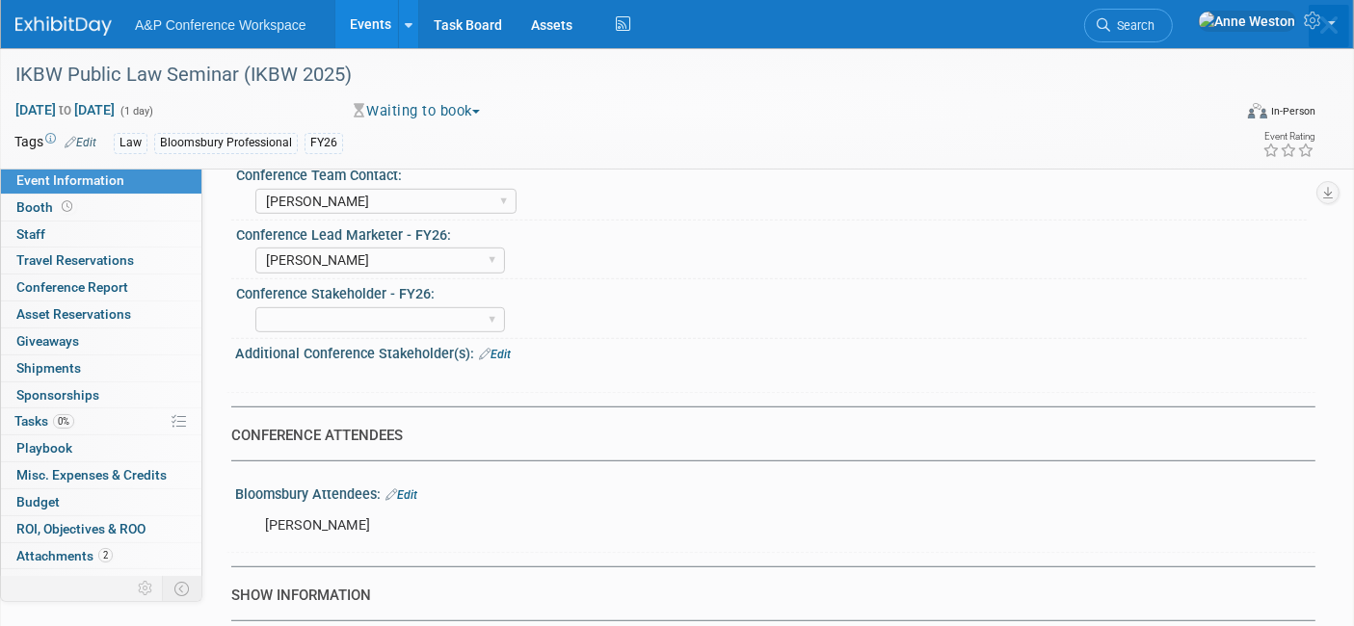
scroll to position [0, 0]
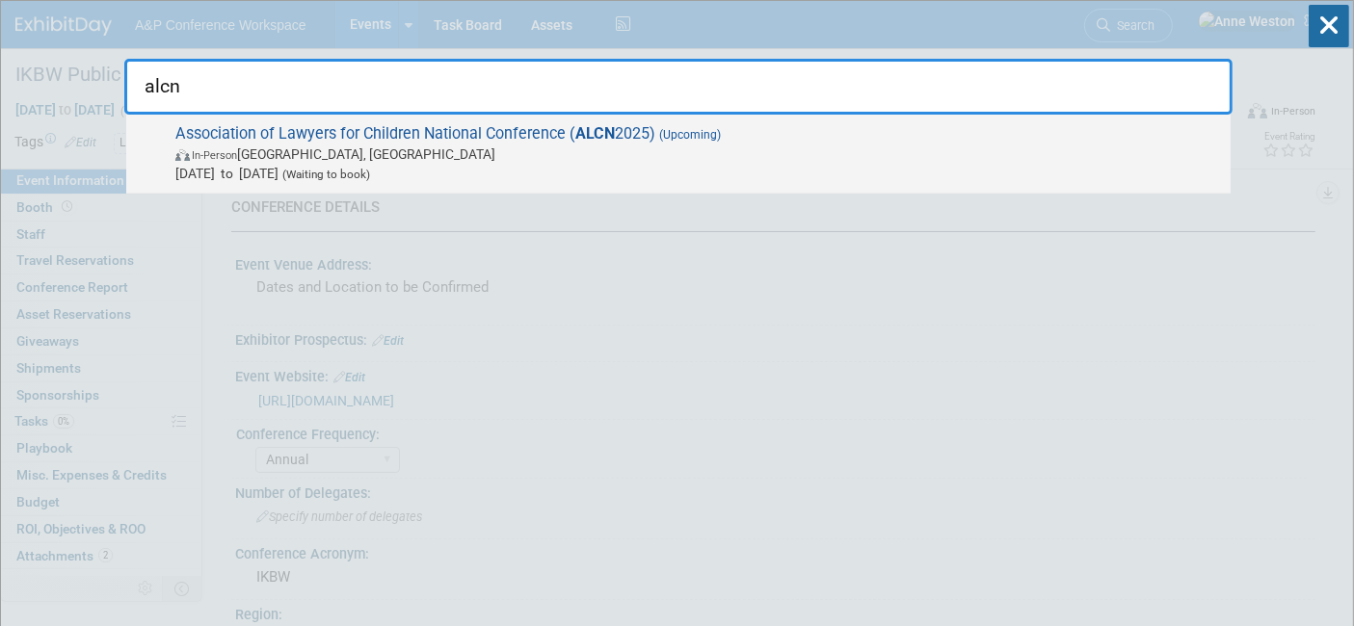
type input "alcn"
click at [347, 145] on span "In-Person Manchester, United Kingdom" at bounding box center [697, 154] width 1045 height 19
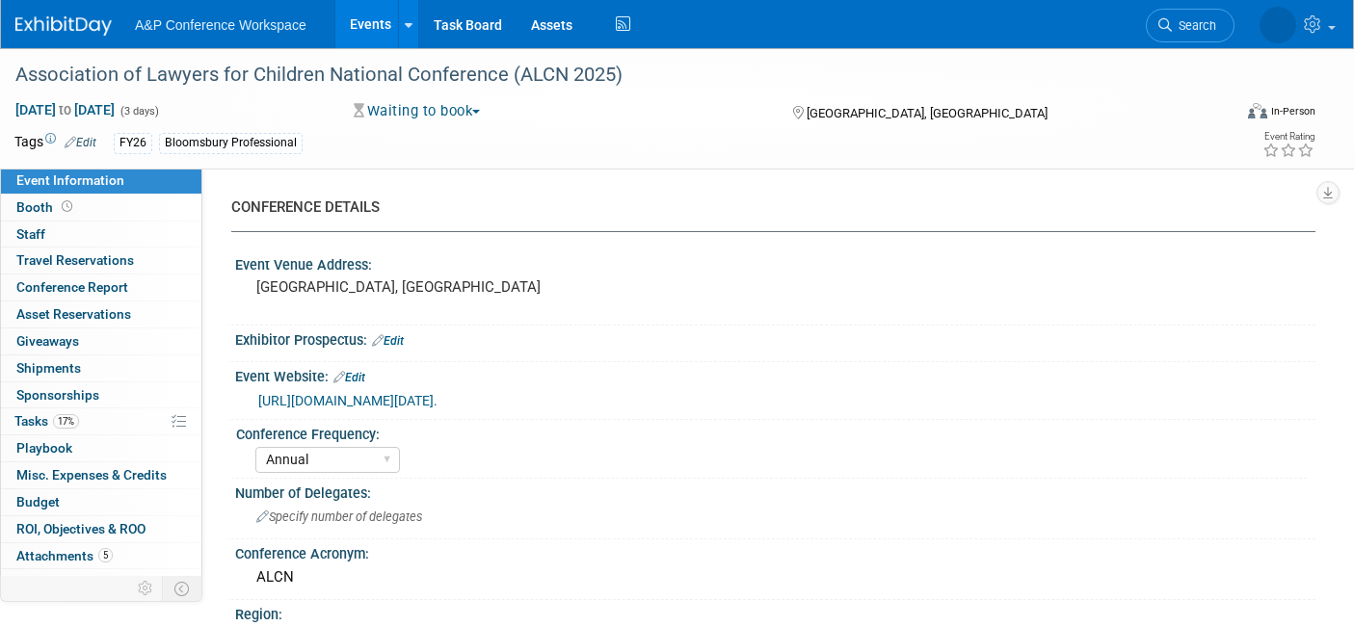
select select "Annual"
select select "Level 2"
select select "In-Person Booth"
select select "Law"
select select "Bloomsbury Professional"
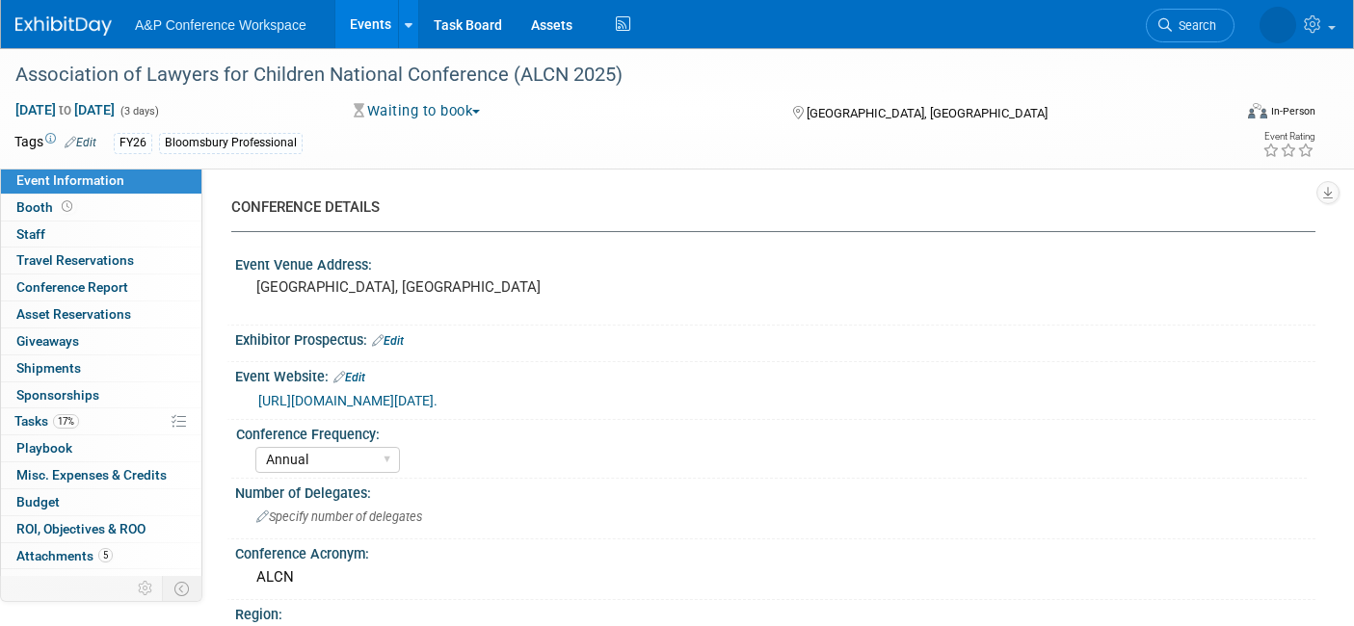
select select "[PERSON_NAME]"
select select "Networking/Commissioning"
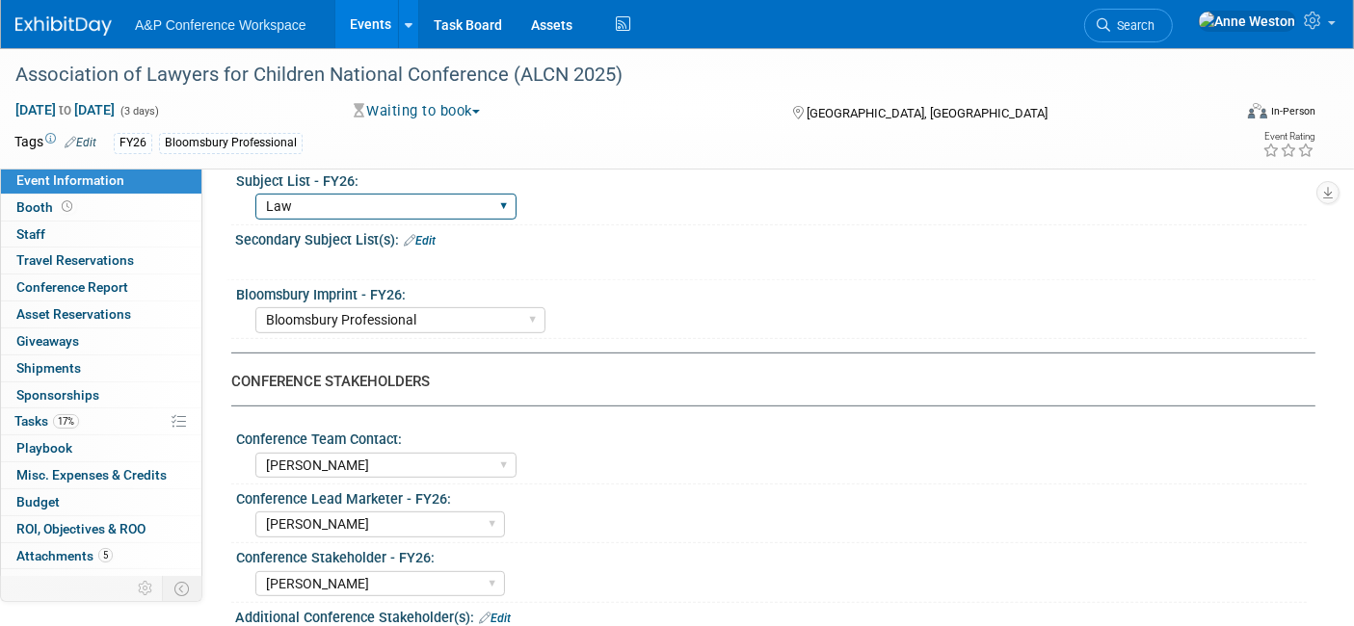
scroll to position [749, 0]
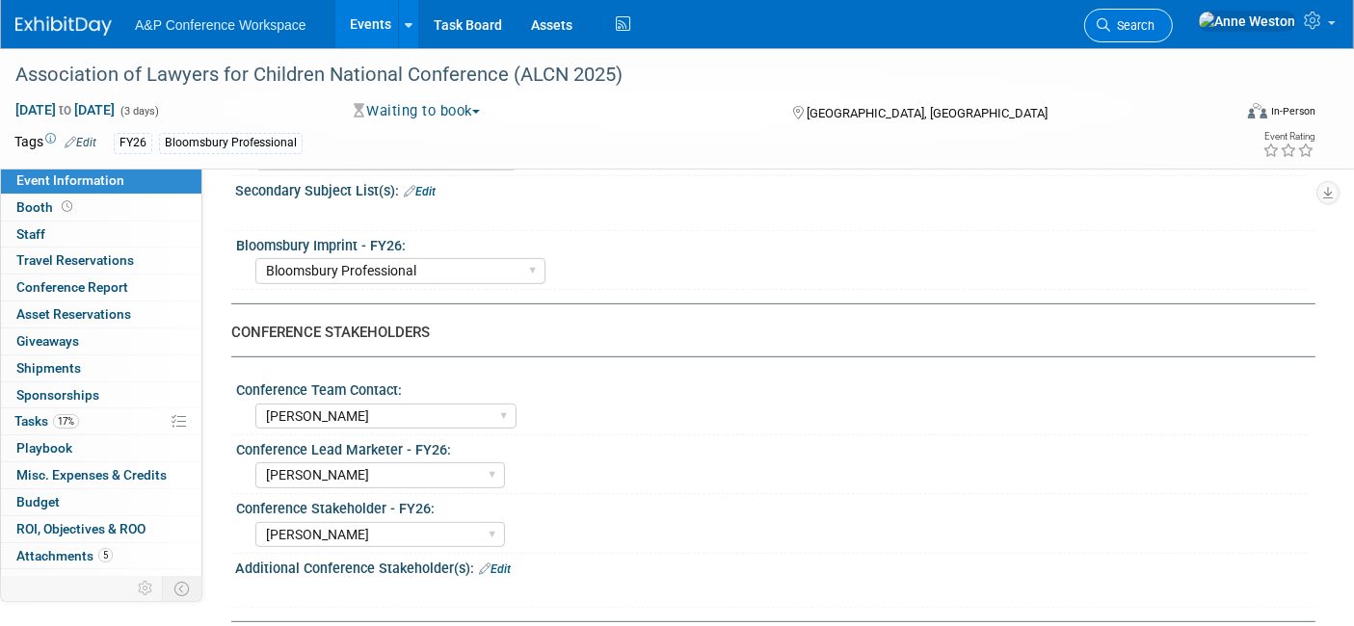
click at [1154, 26] on span "Search" at bounding box center [1132, 25] width 44 height 14
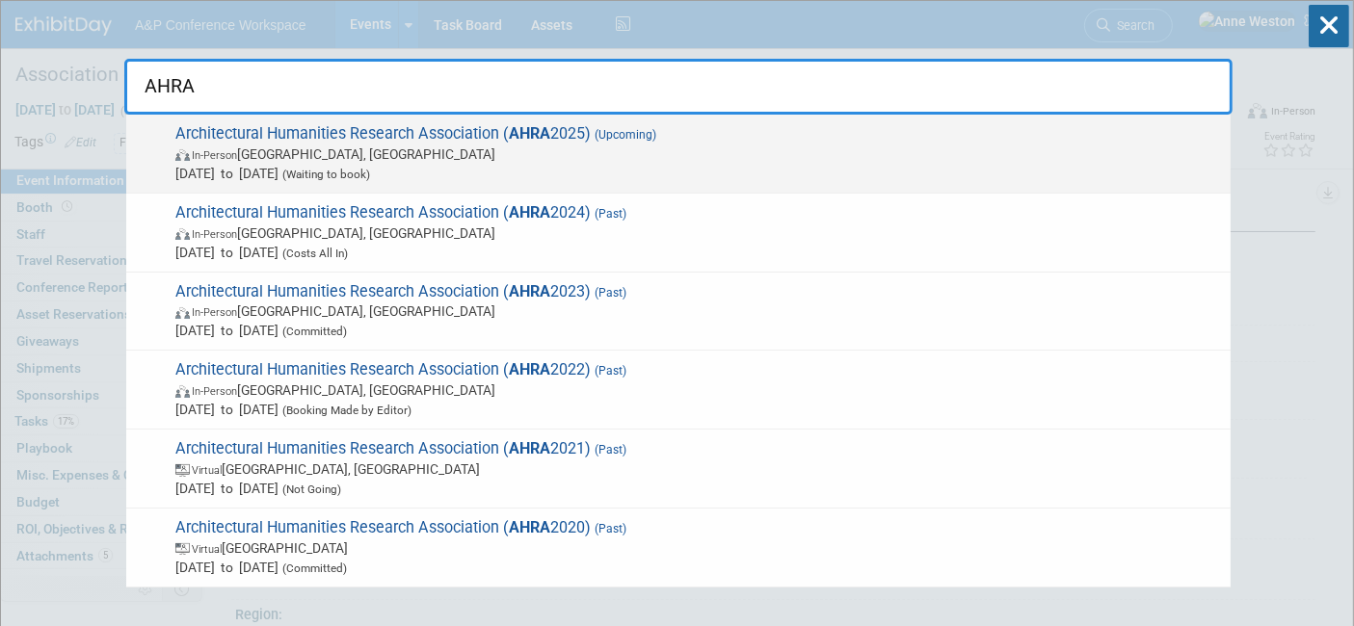
type input "AHRA"
click at [306, 150] on span "In-Person Liverpool, United Kingdom" at bounding box center [697, 154] width 1045 height 19
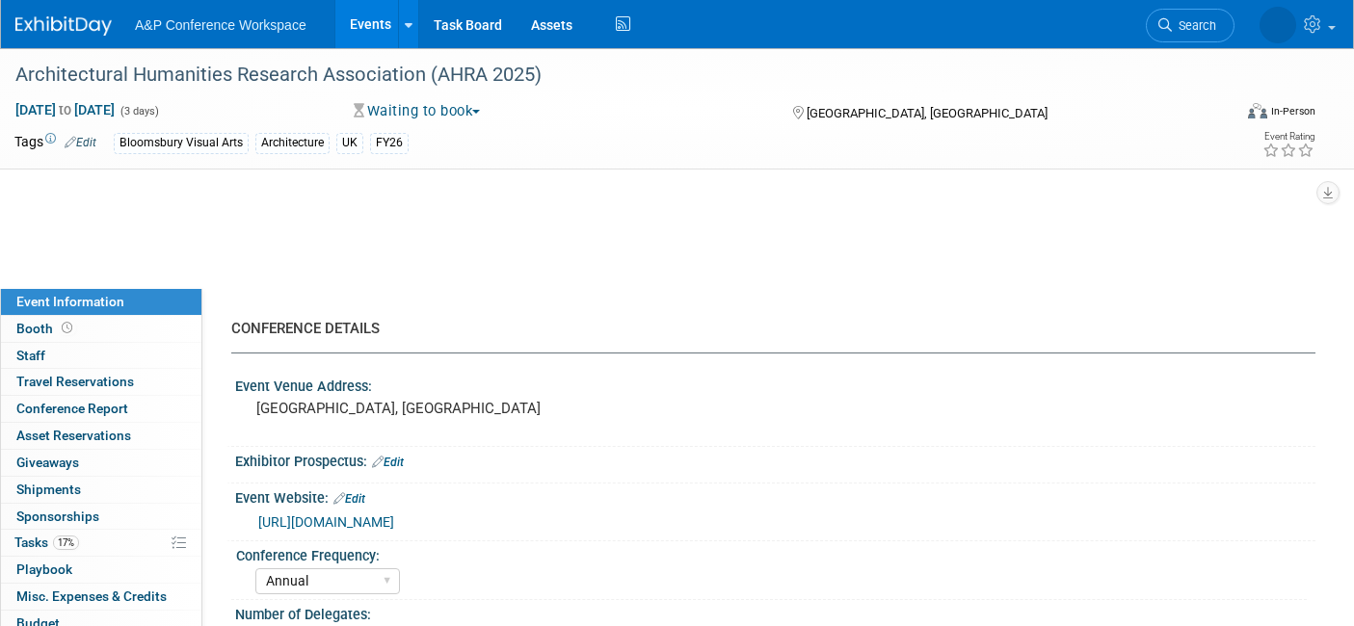
select select "Annual"
select select "Level 2"
select select "In-Person Booth"
select select "Architecture"
select select "Bloomsbury Visual Arts"
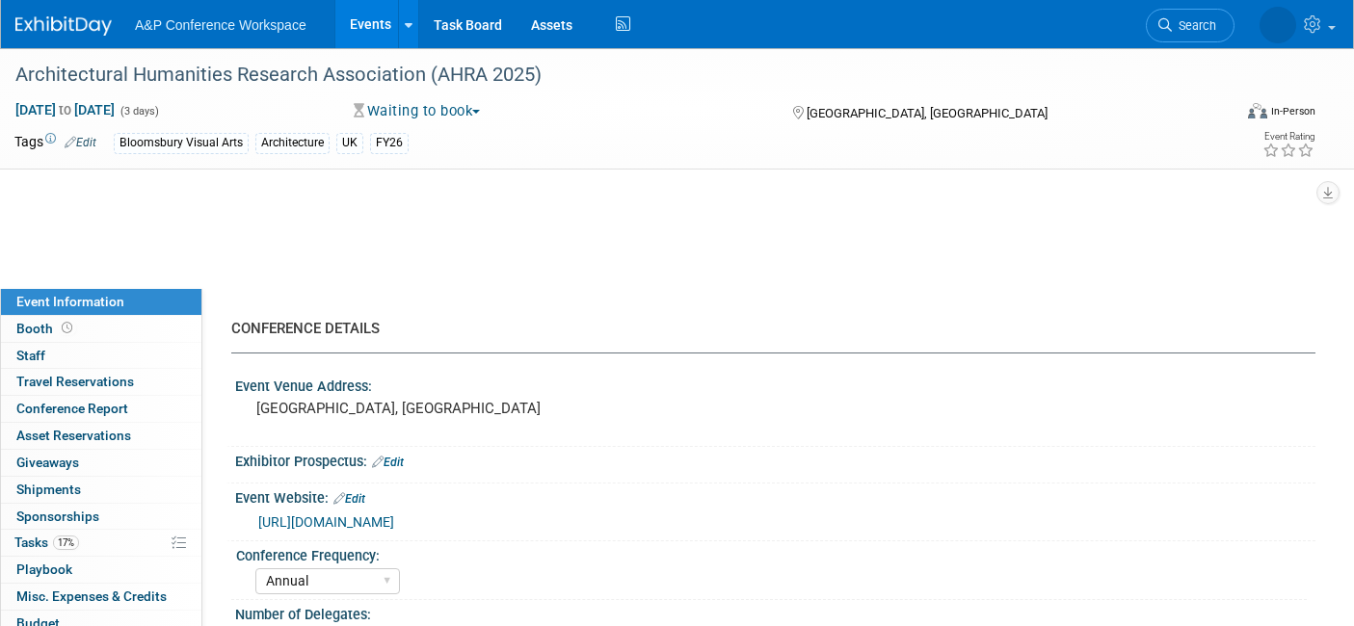
select select "[PERSON_NAME]"
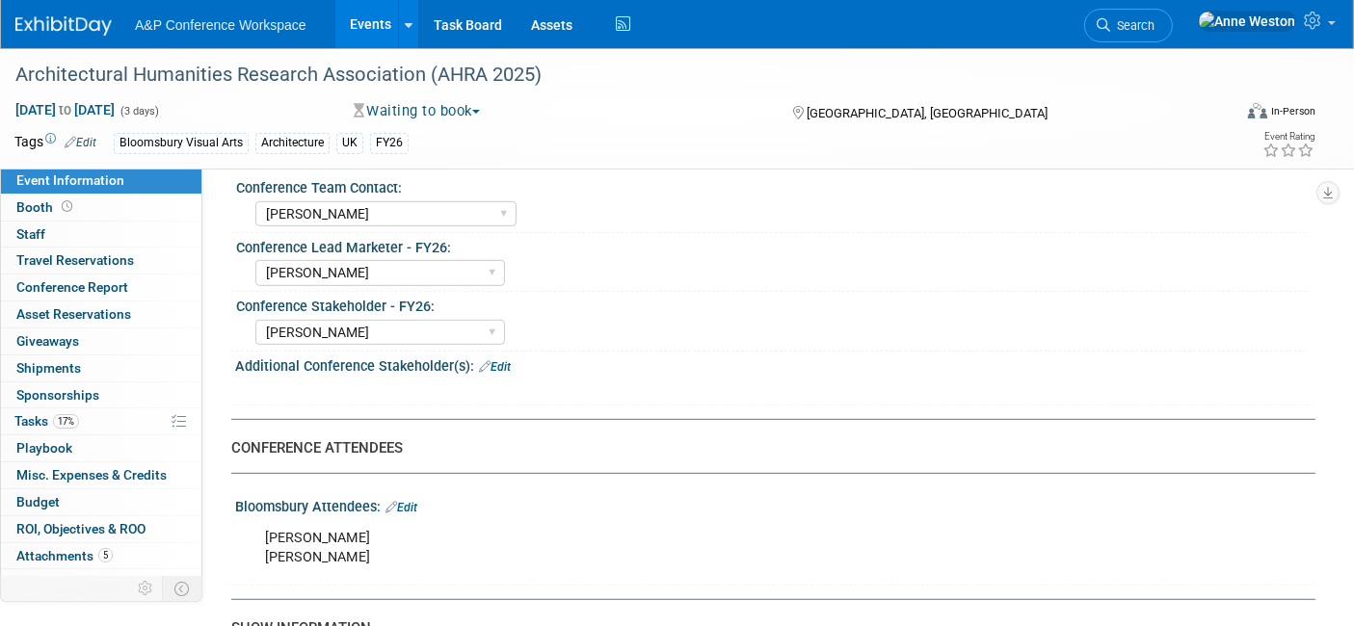
scroll to position [963, 0]
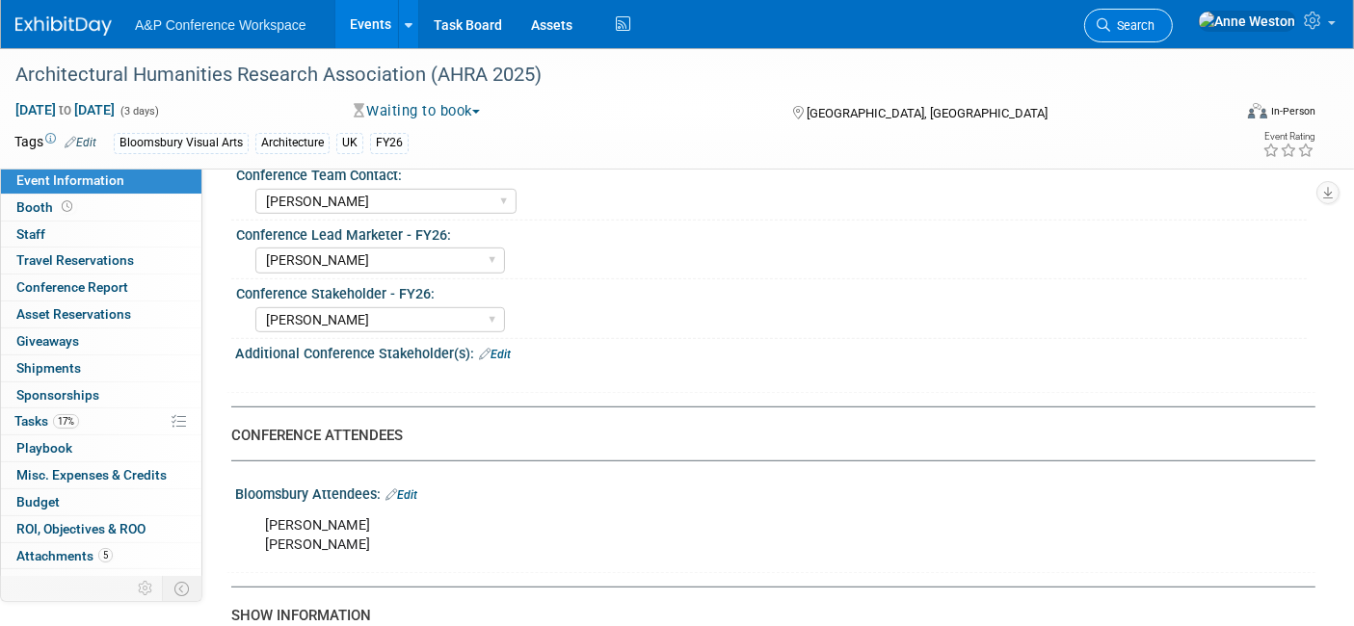
click at [1154, 21] on span "Search" at bounding box center [1132, 25] width 44 height 14
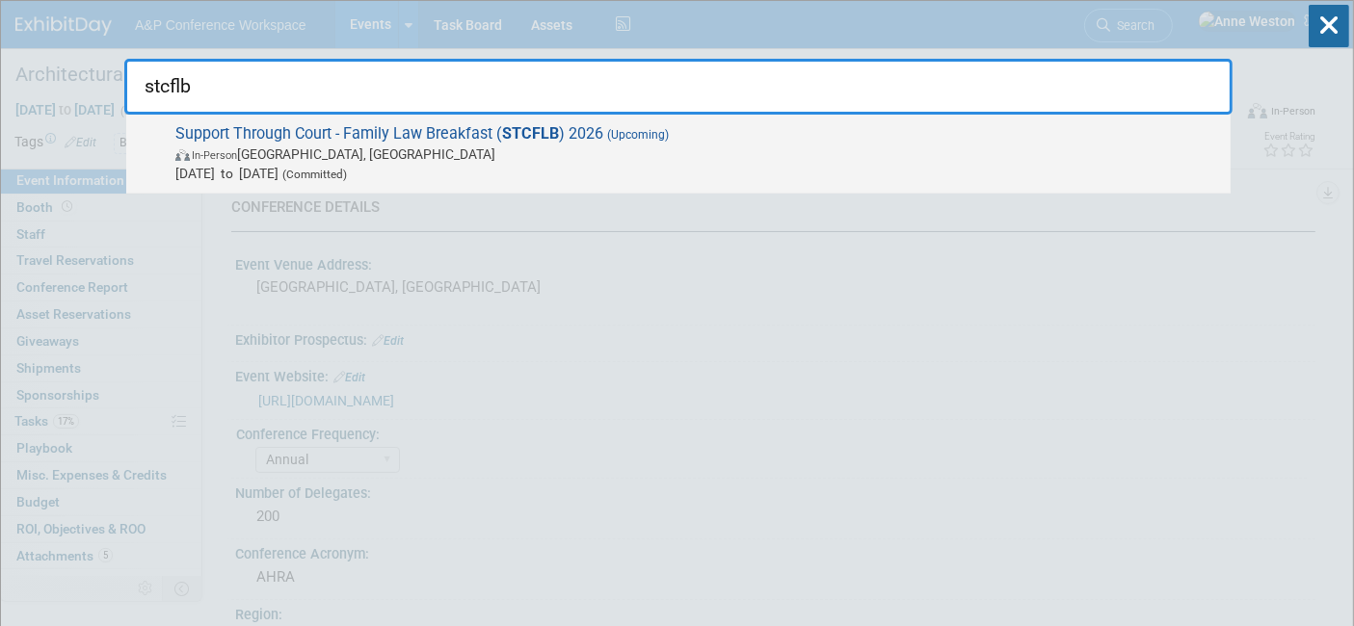
type input "stcflb"
click at [237, 149] on span "In-Person" at bounding box center [214, 155] width 45 height 13
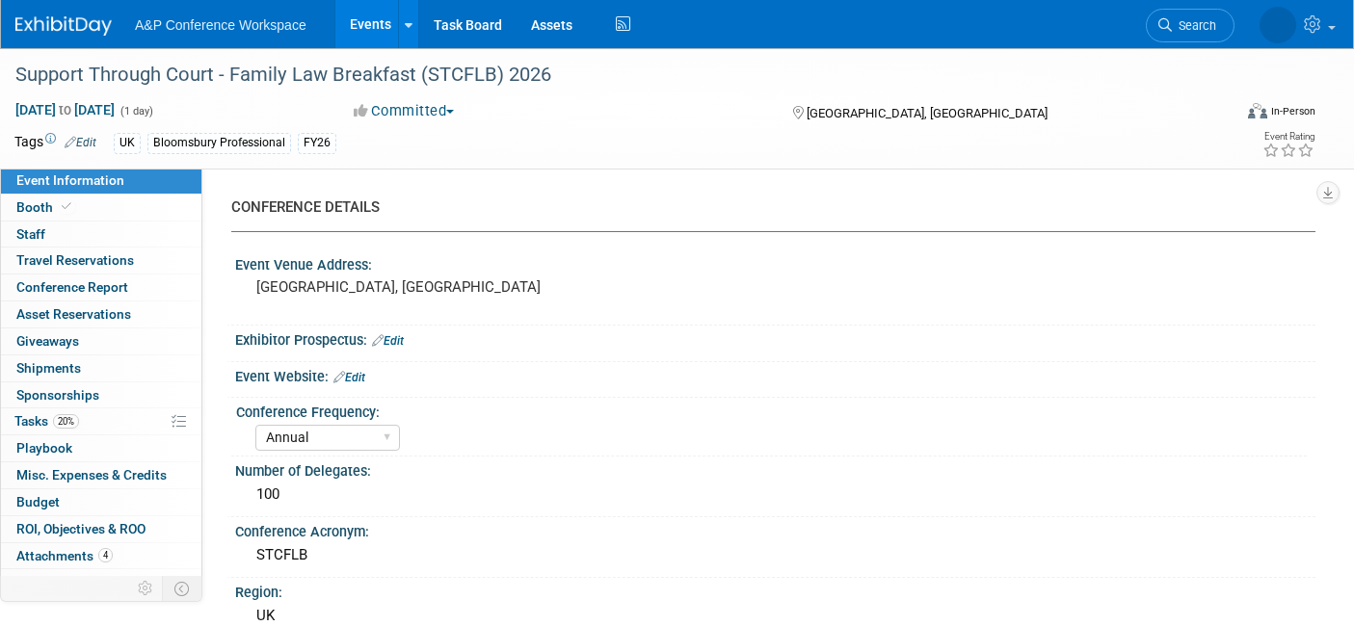
select select "Annual"
select select "Level 2"
select select "In-Person Booth"
select select "Law"
select select "Bloomsbury Professional"
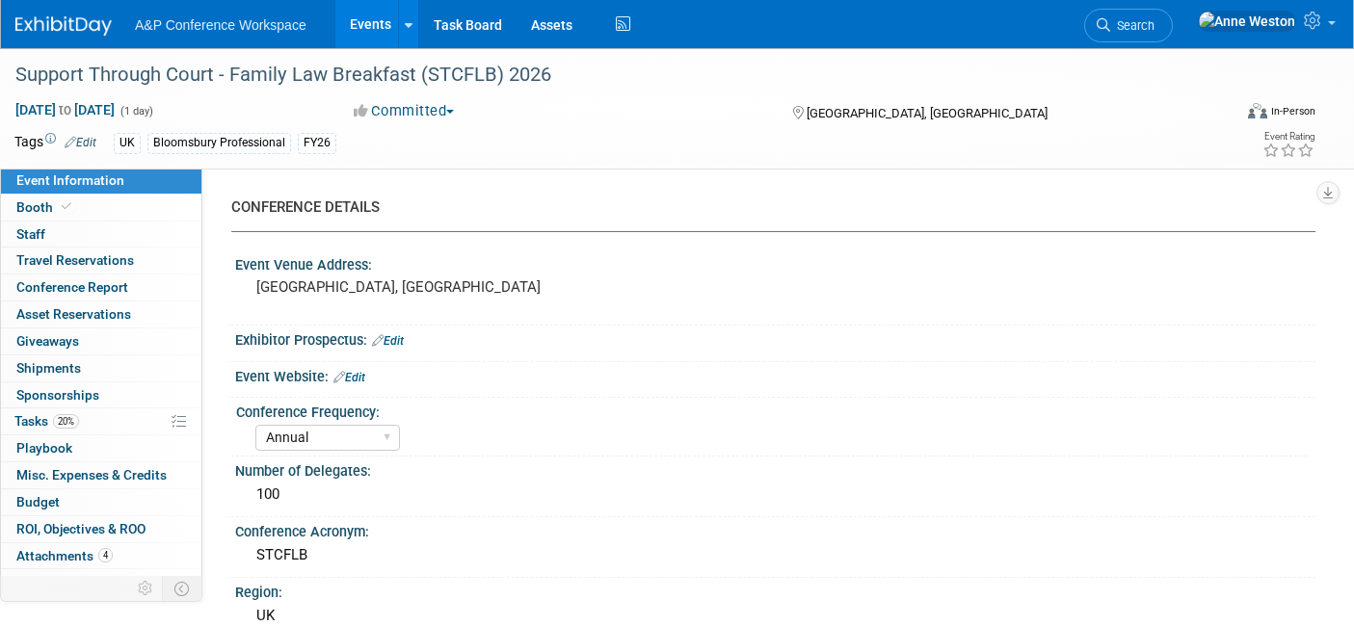
select select "[PERSON_NAME]"
select select "Networking/Commissioning"
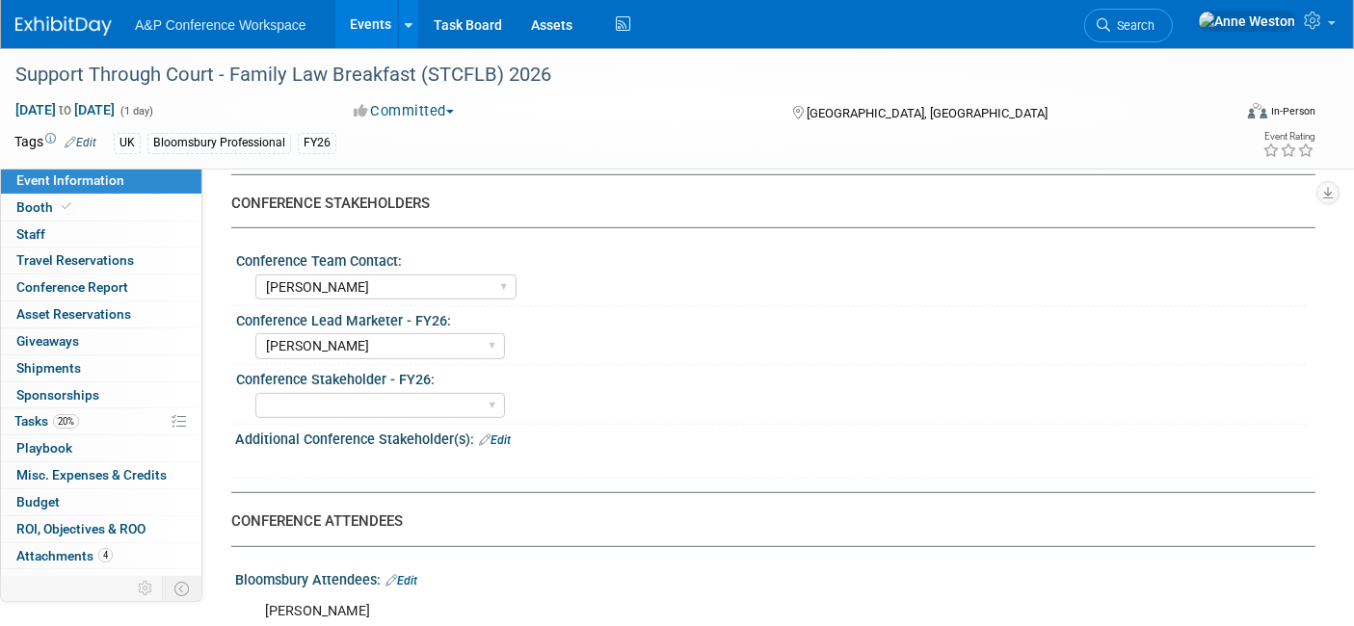
scroll to position [856, 0]
click at [1172, 13] on link "Search" at bounding box center [1128, 26] width 89 height 34
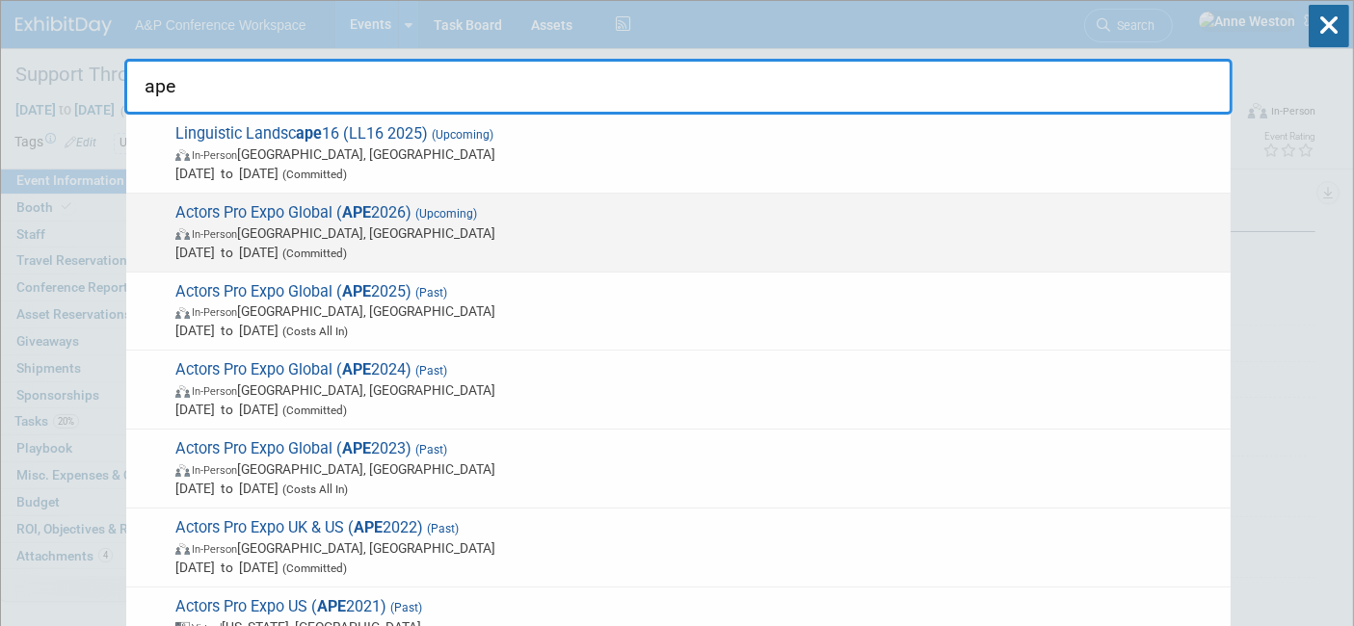
type input "ape"
click at [270, 215] on span "Actors Pro Expo Global ( APE 2026) (Upcoming) In-Person London, United Kingdom …" at bounding box center [695, 232] width 1051 height 59
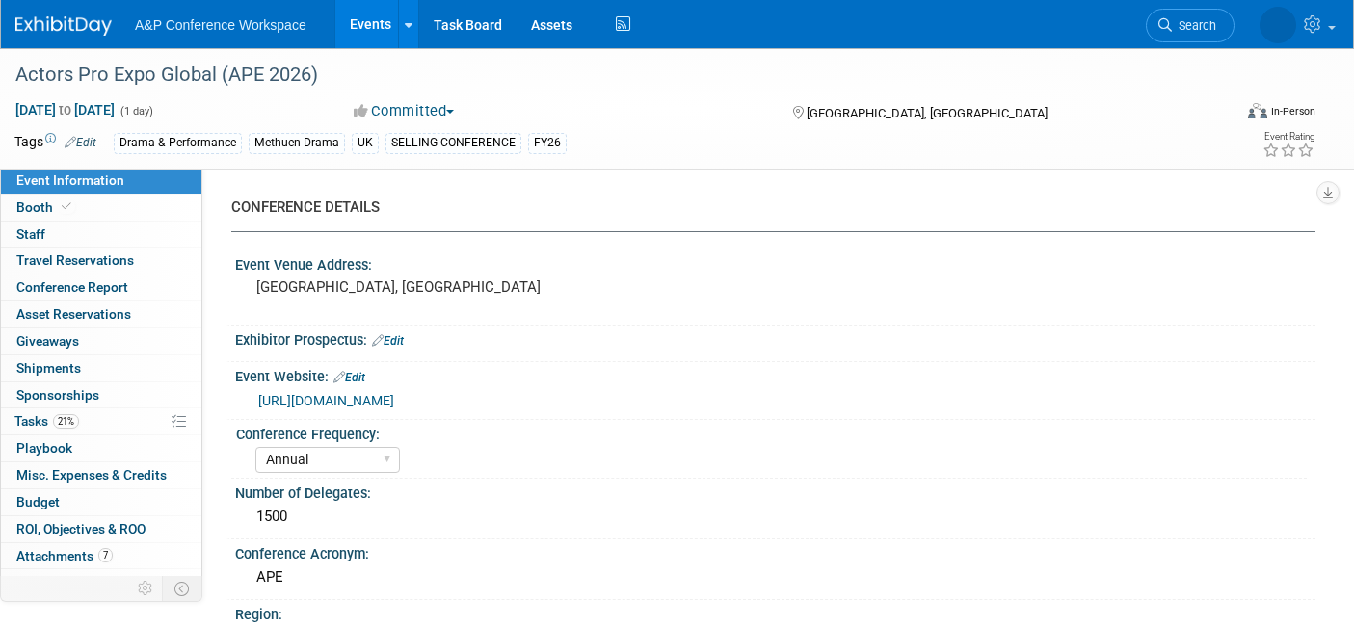
select select "Annual"
select select "Level 1"
select select "In-Person Booth"
select select "Drama & Performance Studies"
select select "Methuen Drama"
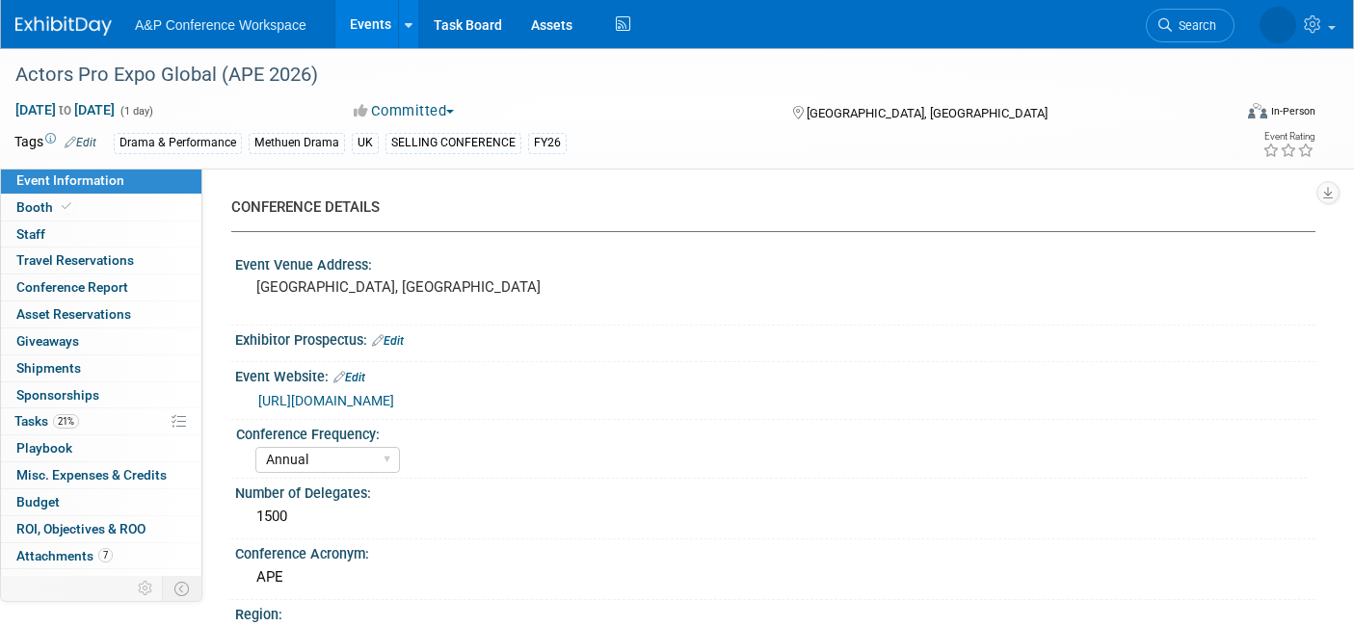
select select "[PERSON_NAME]"
select select "Brand/Subject Presence​"
click at [1154, 27] on span "Search" at bounding box center [1132, 25] width 44 height 14
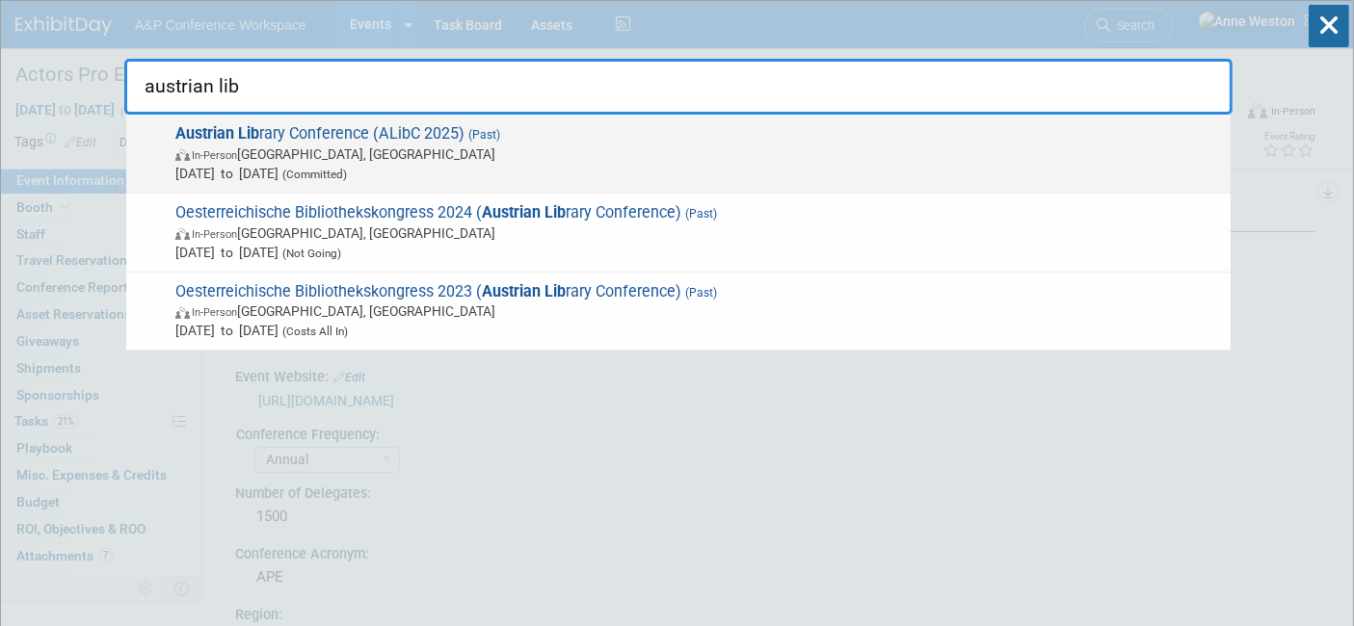
type input "austrian lib"
click at [219, 156] on span "In-Person" at bounding box center [214, 155] width 45 height 13
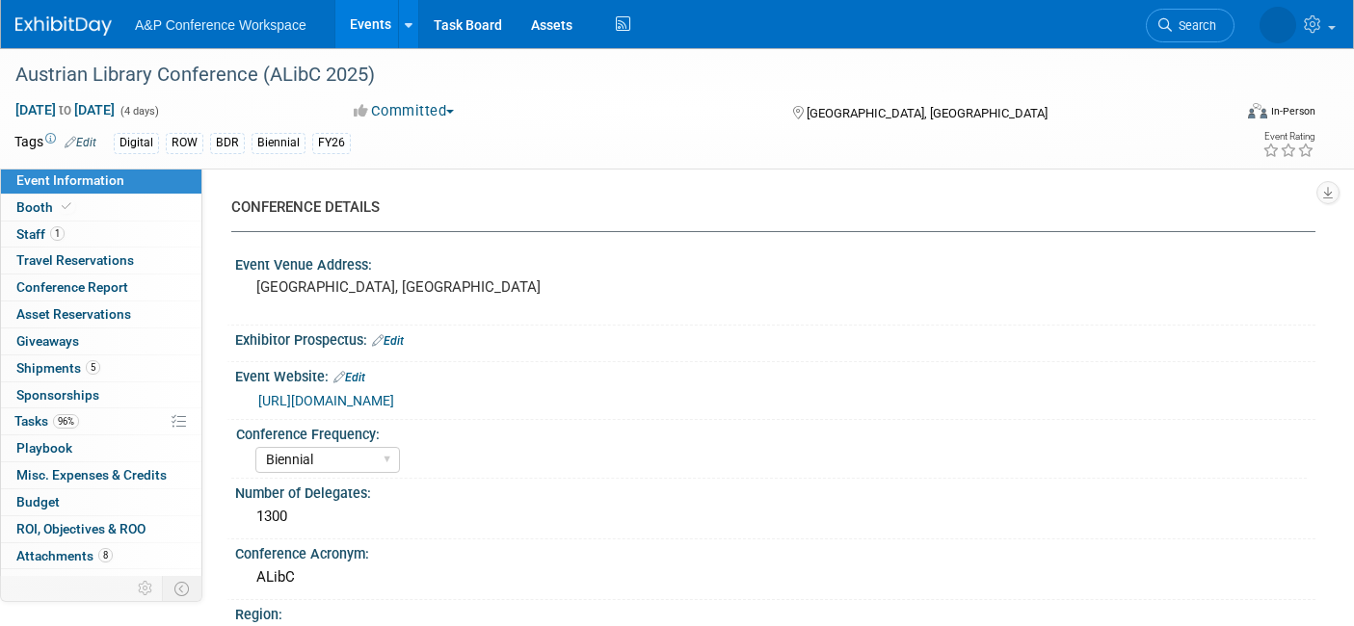
select select "Biennial"
select select "Level 2"
select select "In-Person Booth"
select select "Libraries"
select select "Bloomsbury Digital Resources"
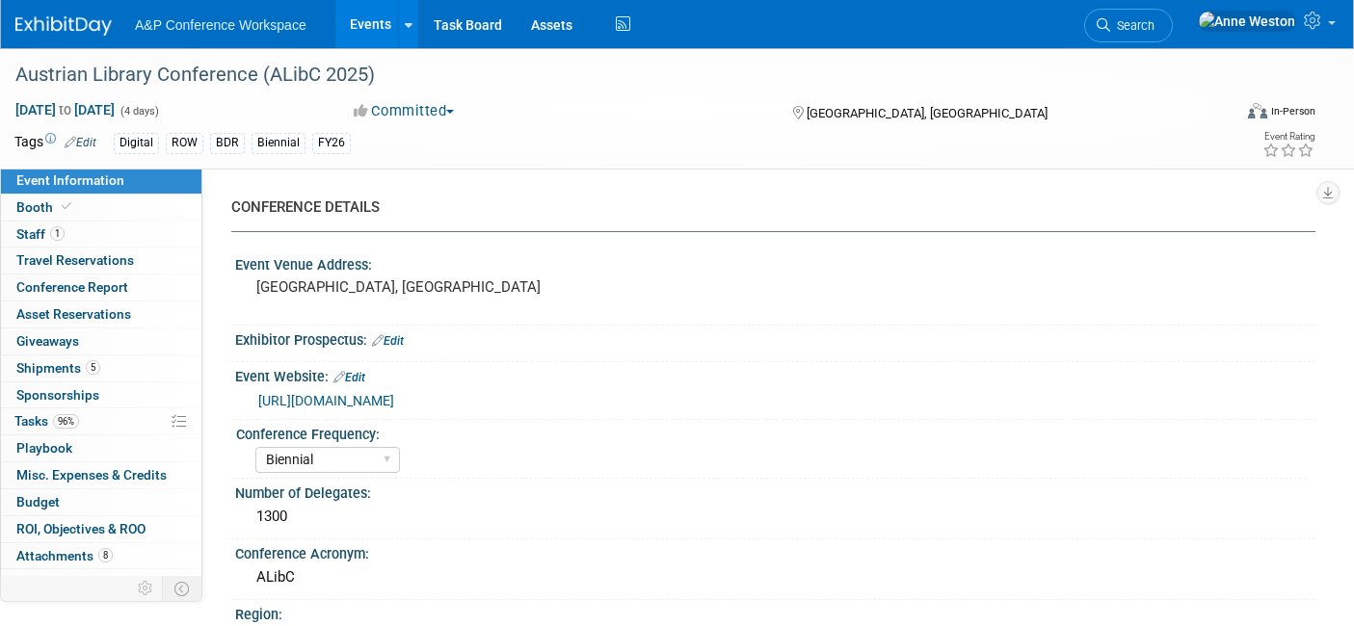
select select "[PERSON_NAME]"
select select "[PERSON_NAME] [PERSON_NAME]"
select select "BDR Product Awareness and Trial Generation​"
click at [60, 424] on span "96%" at bounding box center [66, 421] width 26 height 14
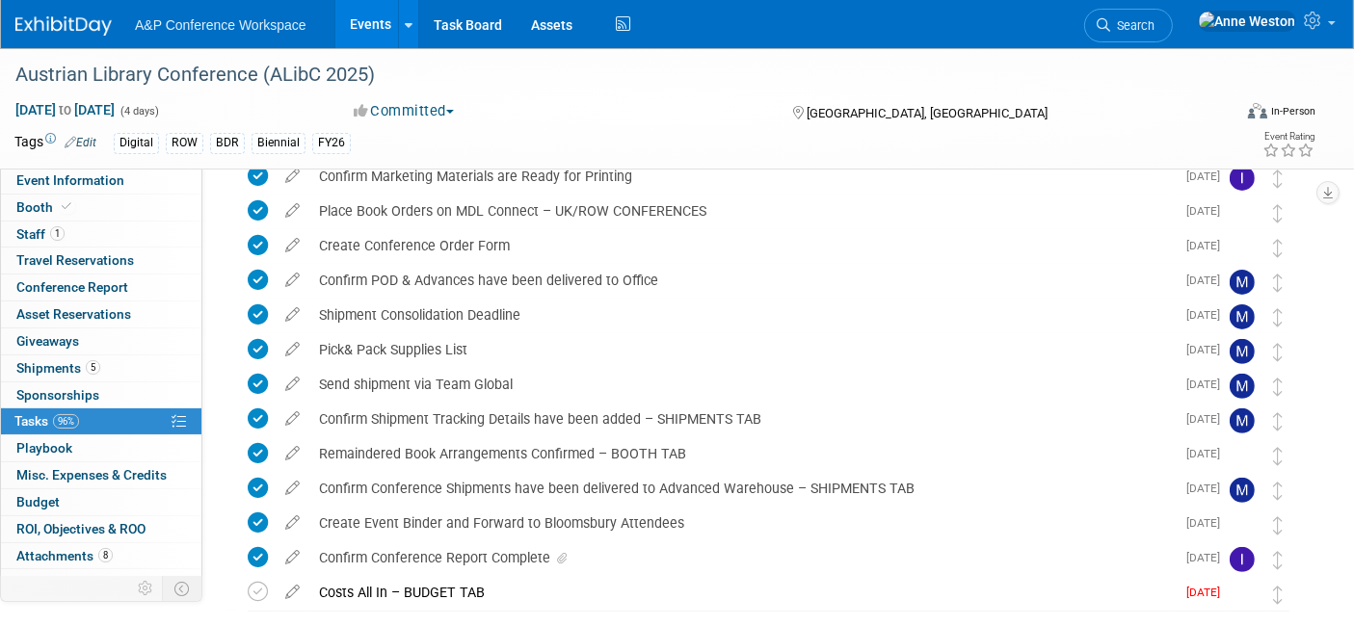
scroll to position [676, 0]
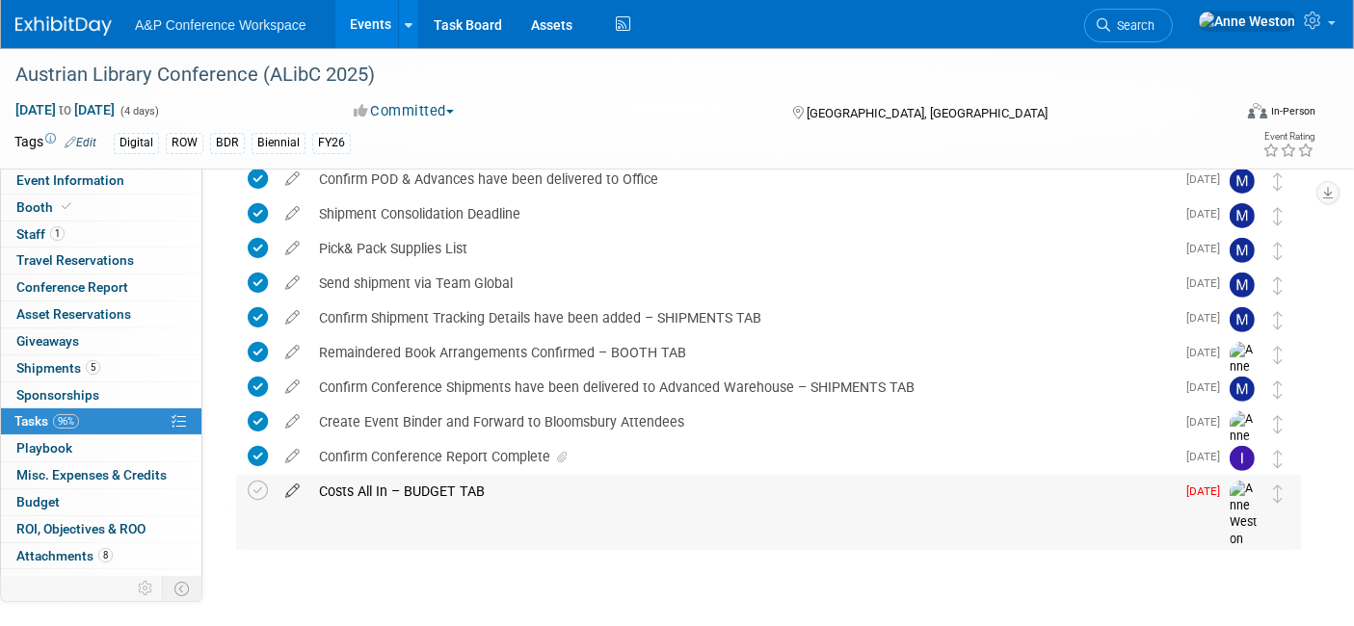
click at [291, 491] on icon at bounding box center [293, 487] width 34 height 24
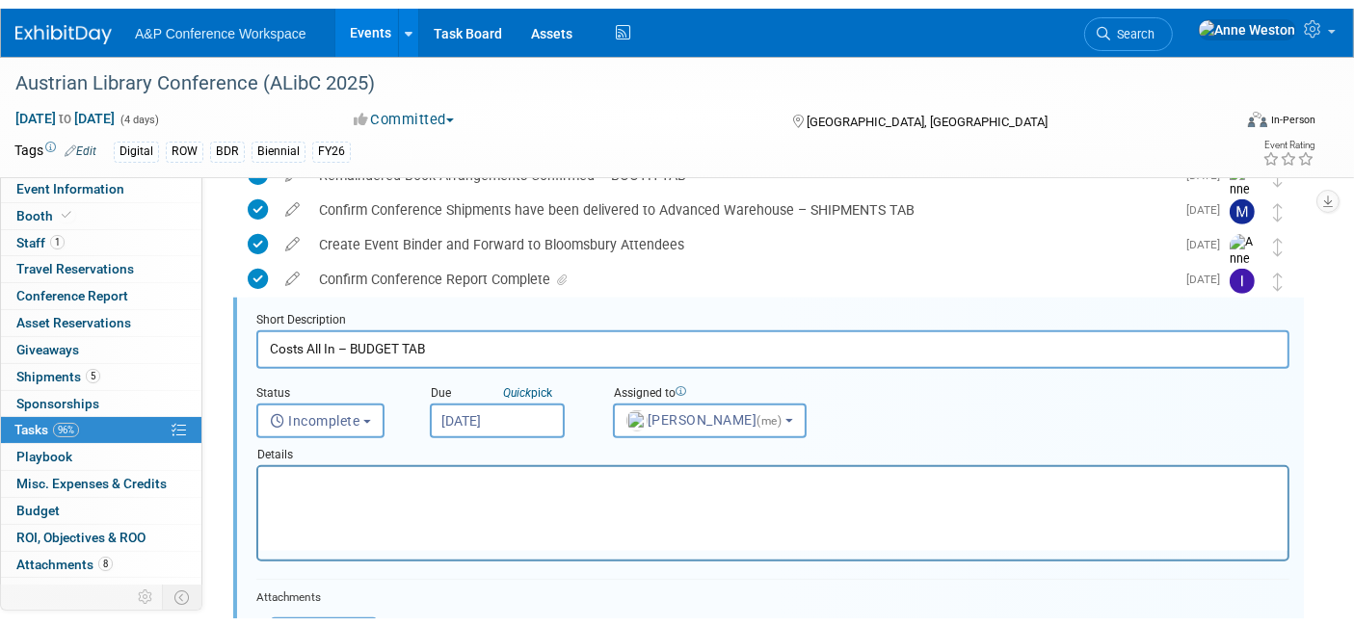
scroll to position [0, 0]
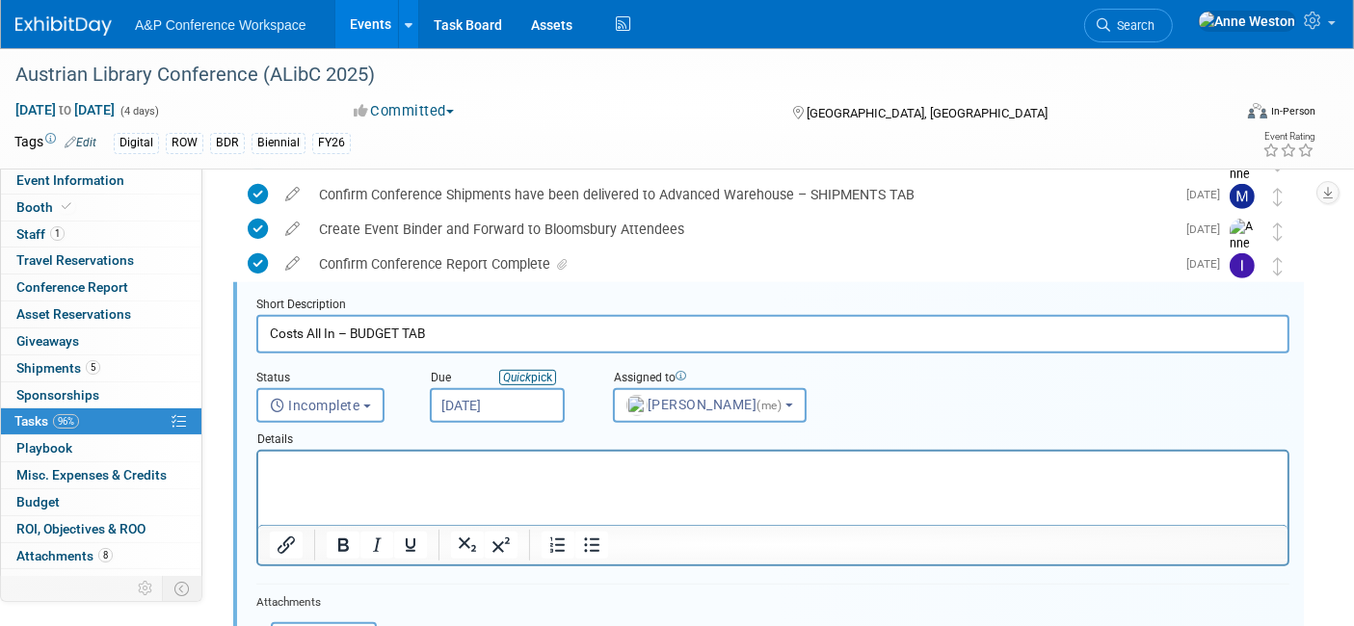
click at [485, 410] on input "[DATE]" at bounding box center [497, 405] width 135 height 35
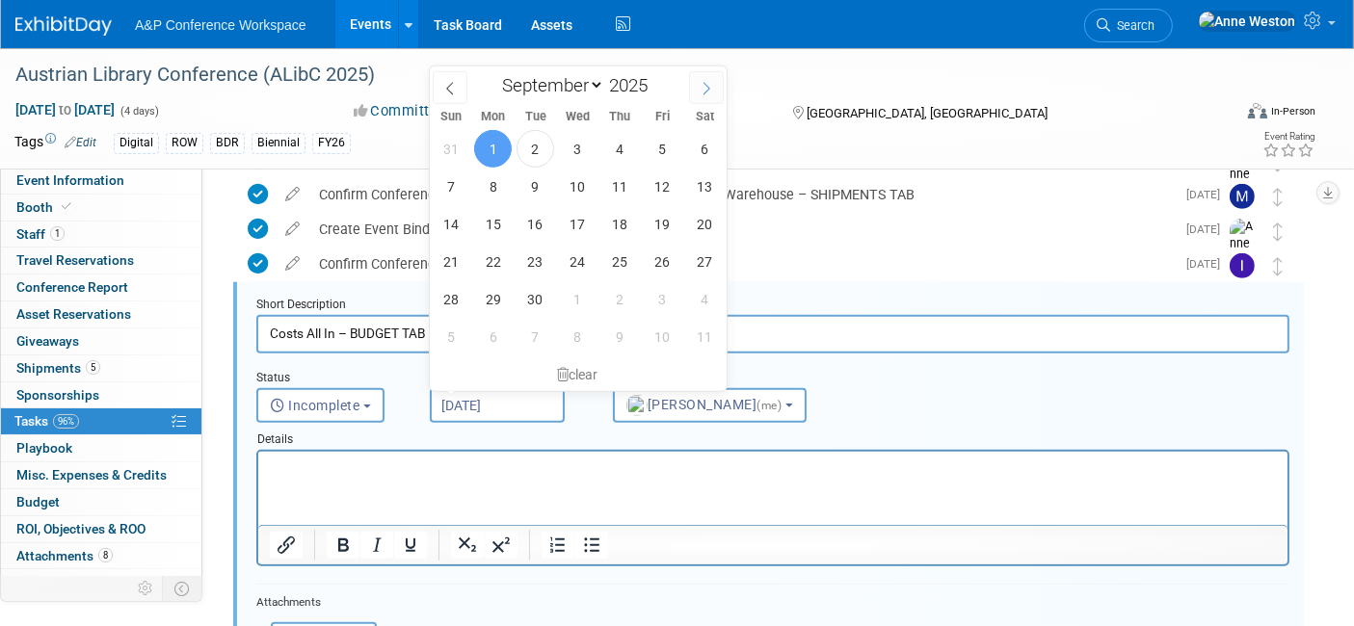
click at [696, 87] on span at bounding box center [706, 87] width 35 height 33
click at [697, 87] on span at bounding box center [706, 87] width 35 height 33
select select "11"
click at [569, 293] on span "31" at bounding box center [578, 299] width 38 height 38
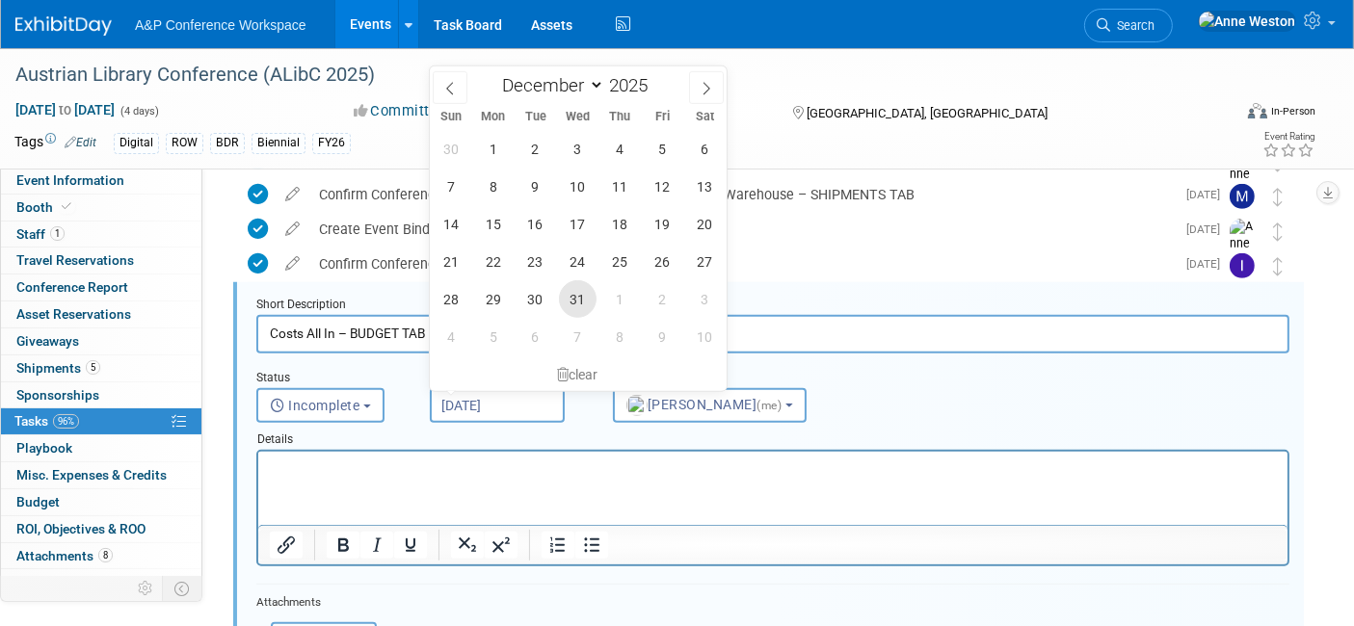
type input "[DATE]"
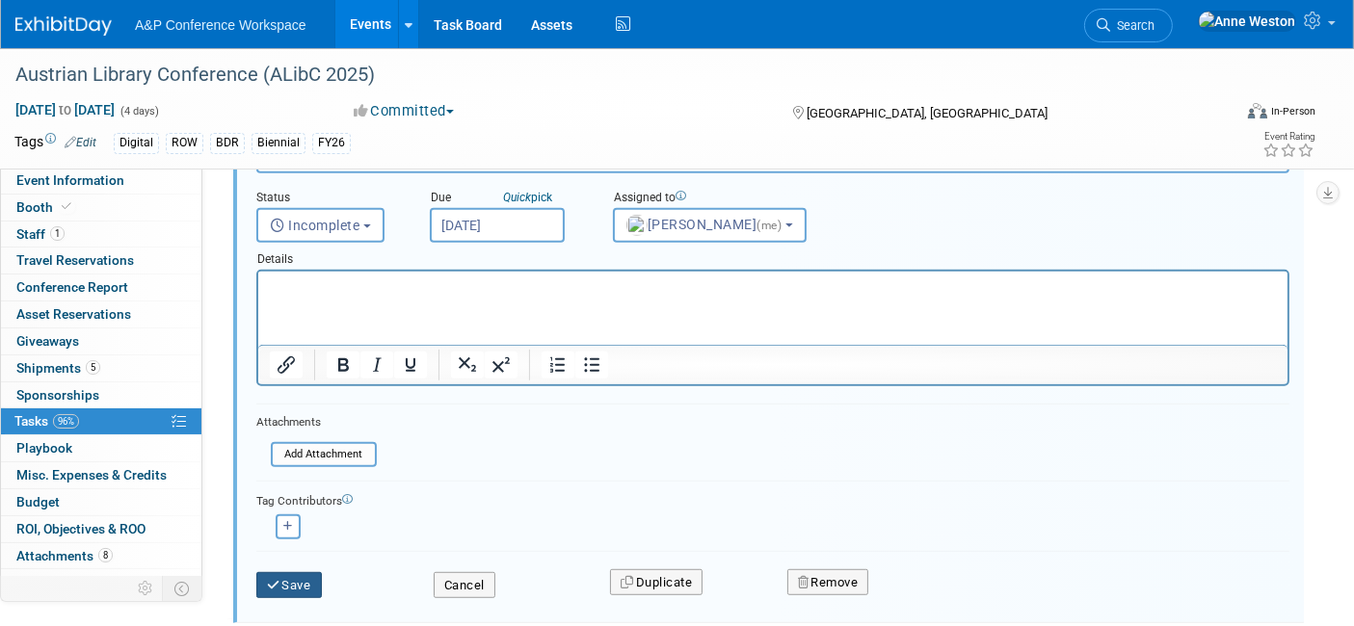
scroll to position [1083, 0]
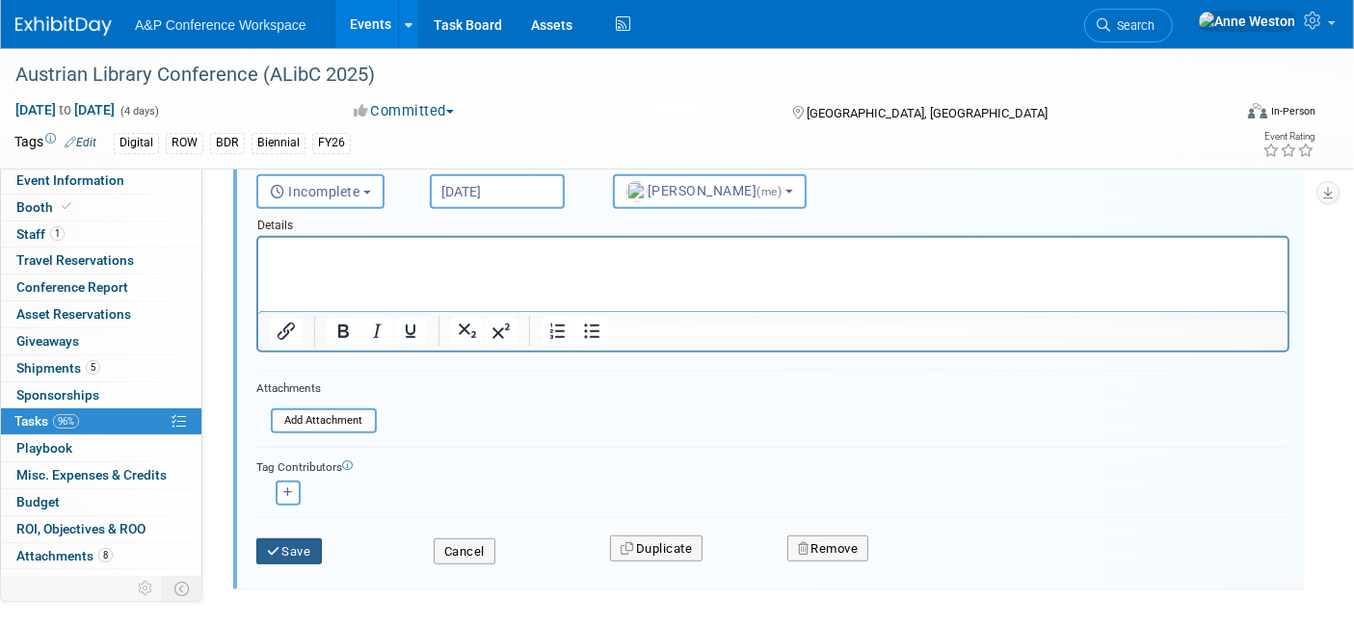
click at [297, 551] on button "Save" at bounding box center [289, 552] width 66 height 27
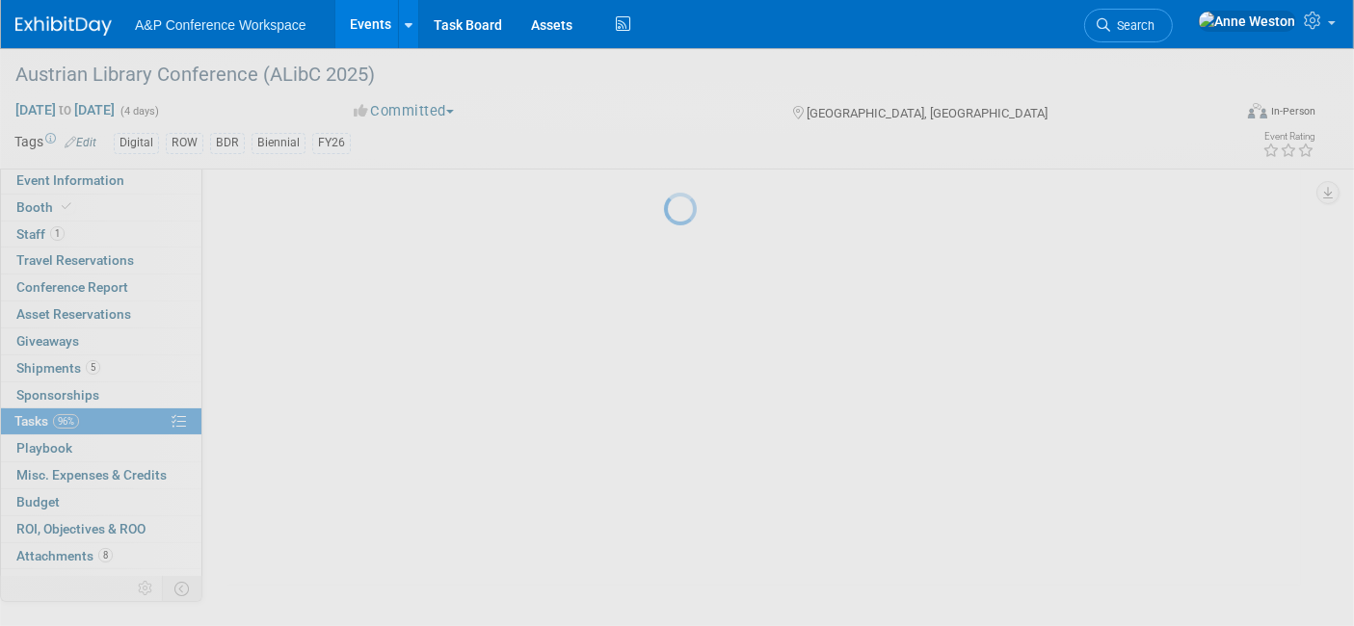
scroll to position [676, 0]
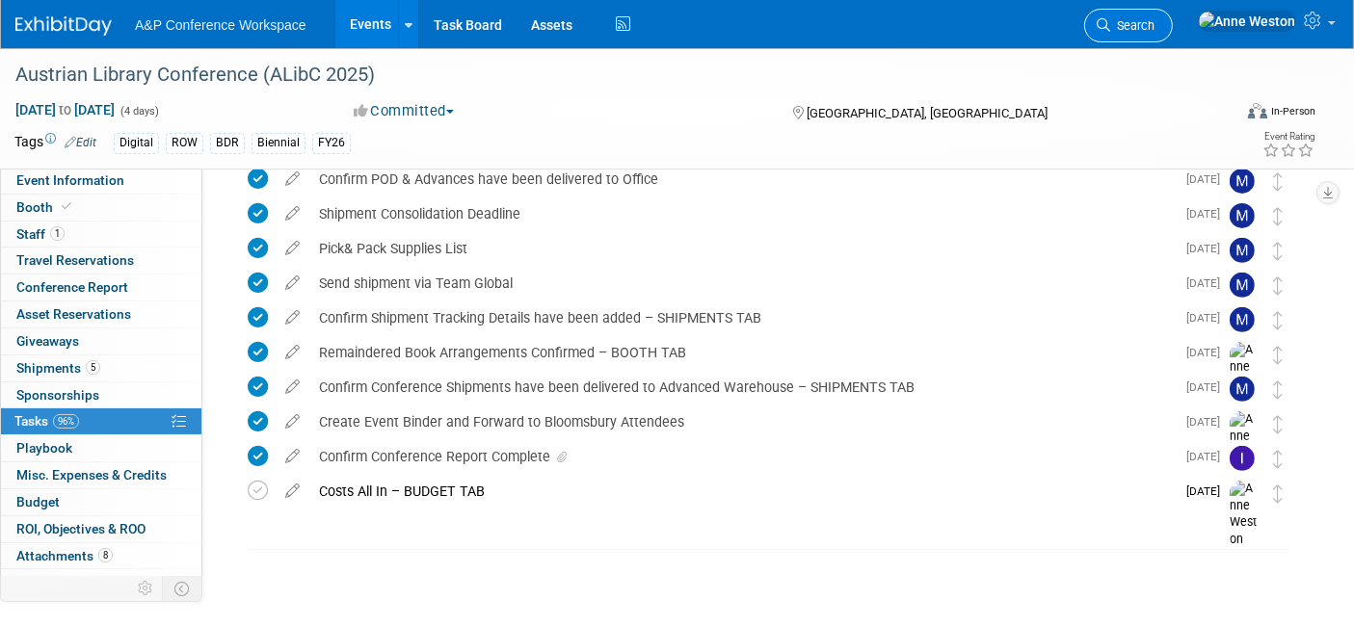
click at [1154, 23] on span "Search" at bounding box center [1132, 25] width 44 height 14
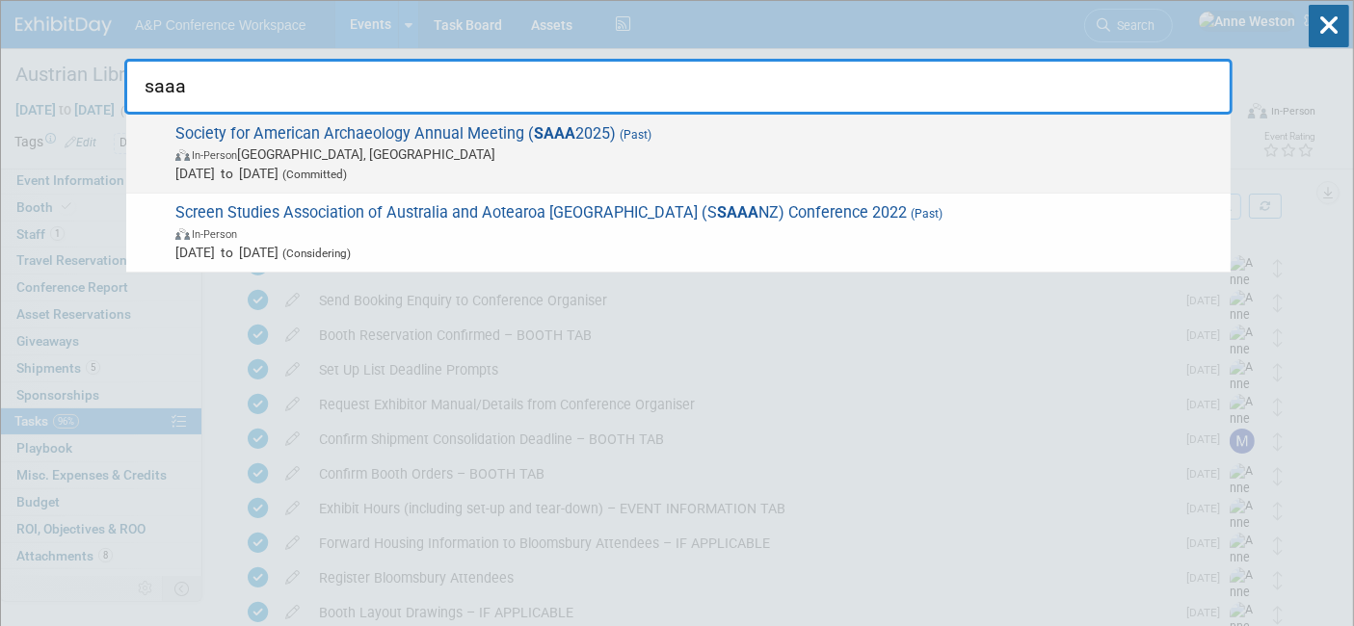
type input "saaa"
click at [275, 154] on span "In-Person Denver, CO" at bounding box center [697, 154] width 1045 height 19
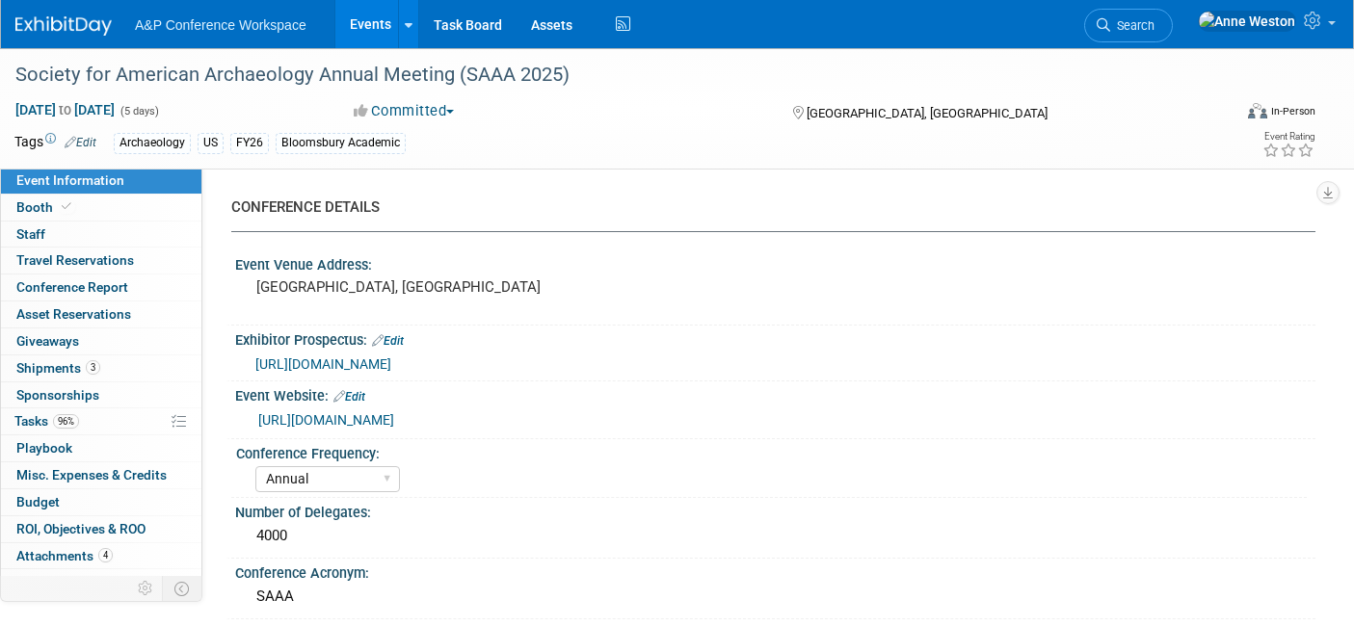
select select "Annual"
select select "Level 2"
select select "In-Person Booth"
select select "Archaeology"
select select "Bloomsbury Academic"
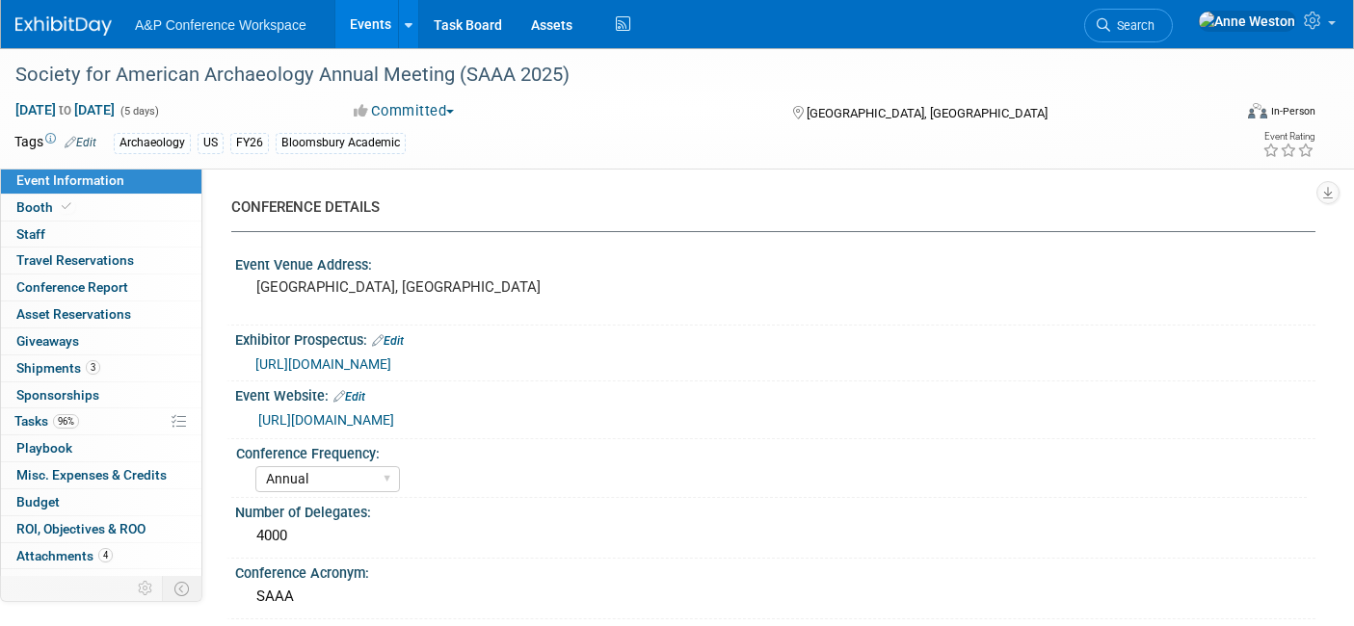
select select "[PERSON_NAME]"
select select "Networking/Commissioning"
click at [79, 422] on span "Tasks 96%" at bounding box center [46, 420] width 65 height 15
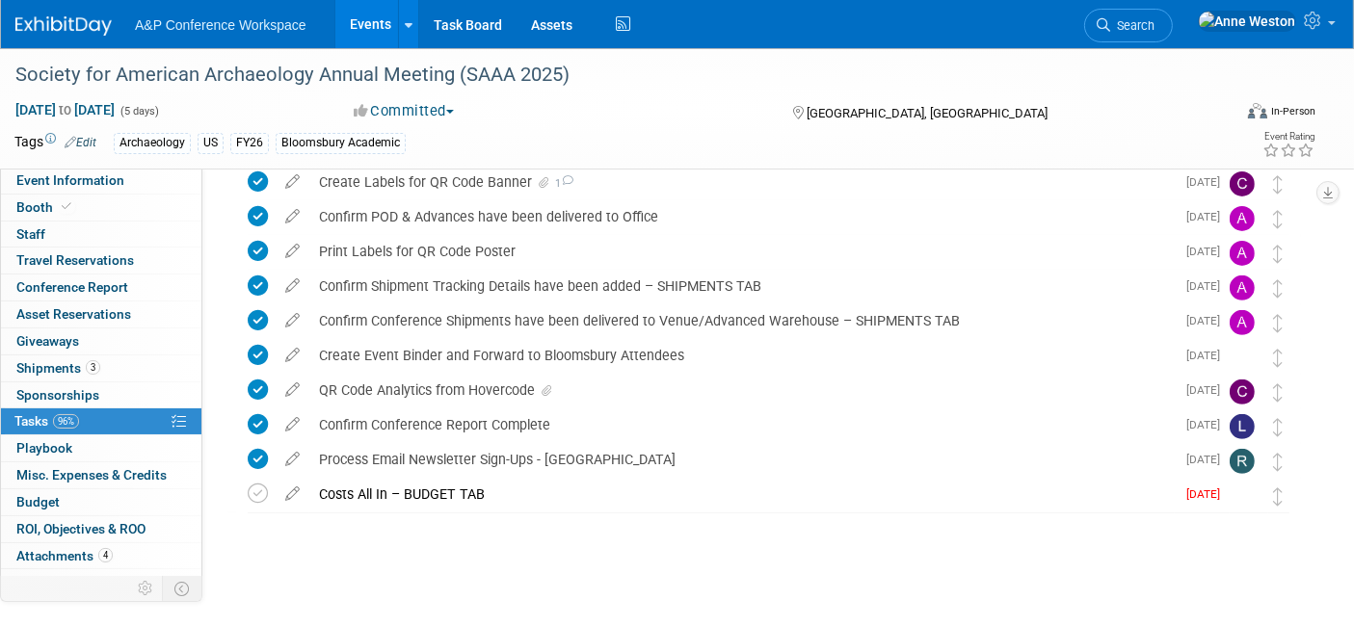
scroll to position [641, 0]
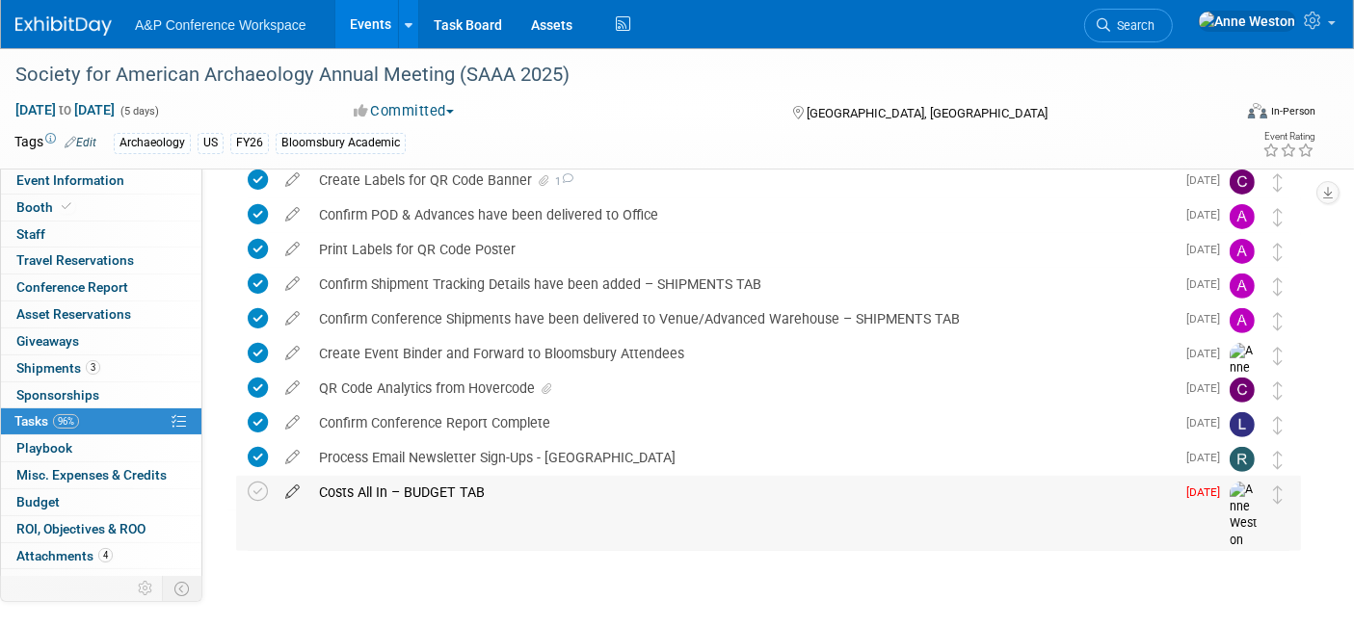
click at [285, 487] on icon at bounding box center [293, 488] width 34 height 24
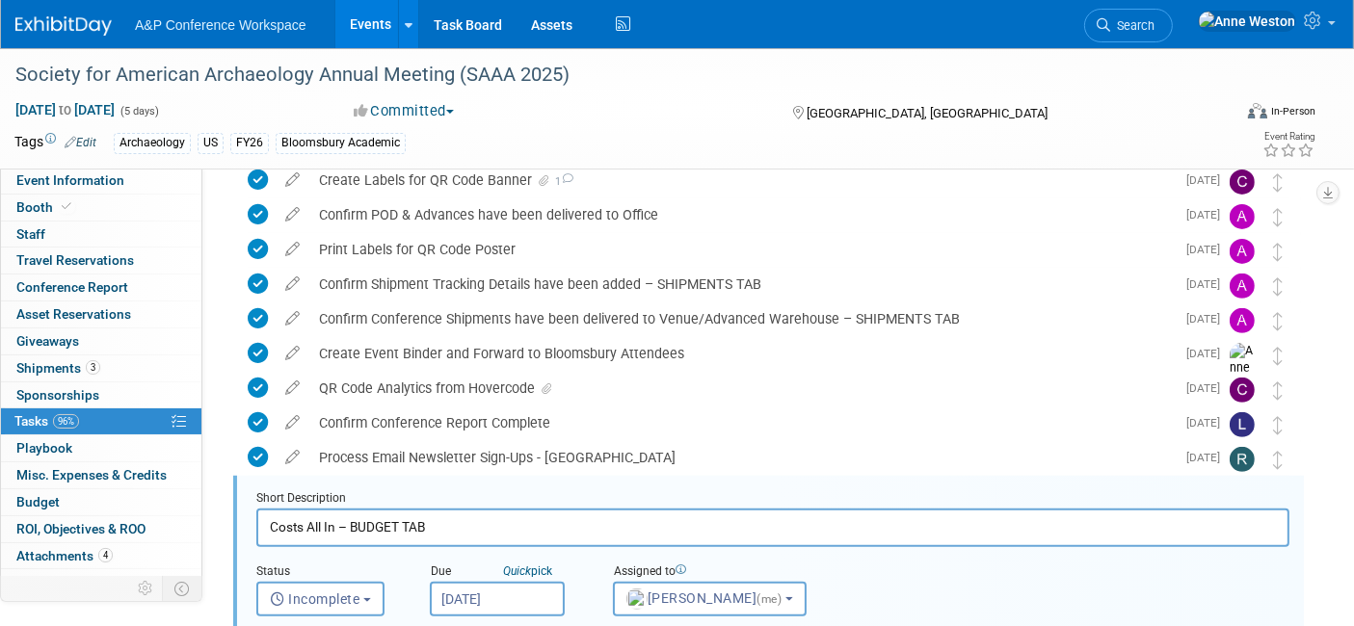
scroll to position [834, 0]
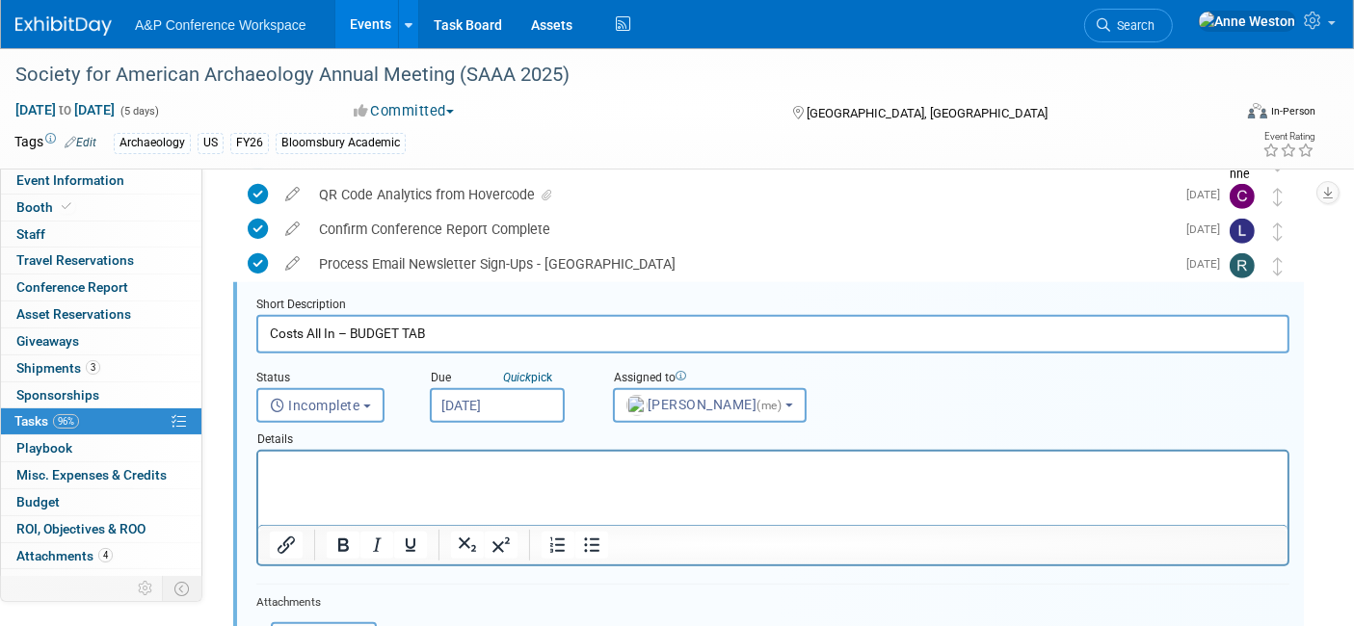
click at [460, 397] on input "[DATE]" at bounding box center [497, 405] width 135 height 35
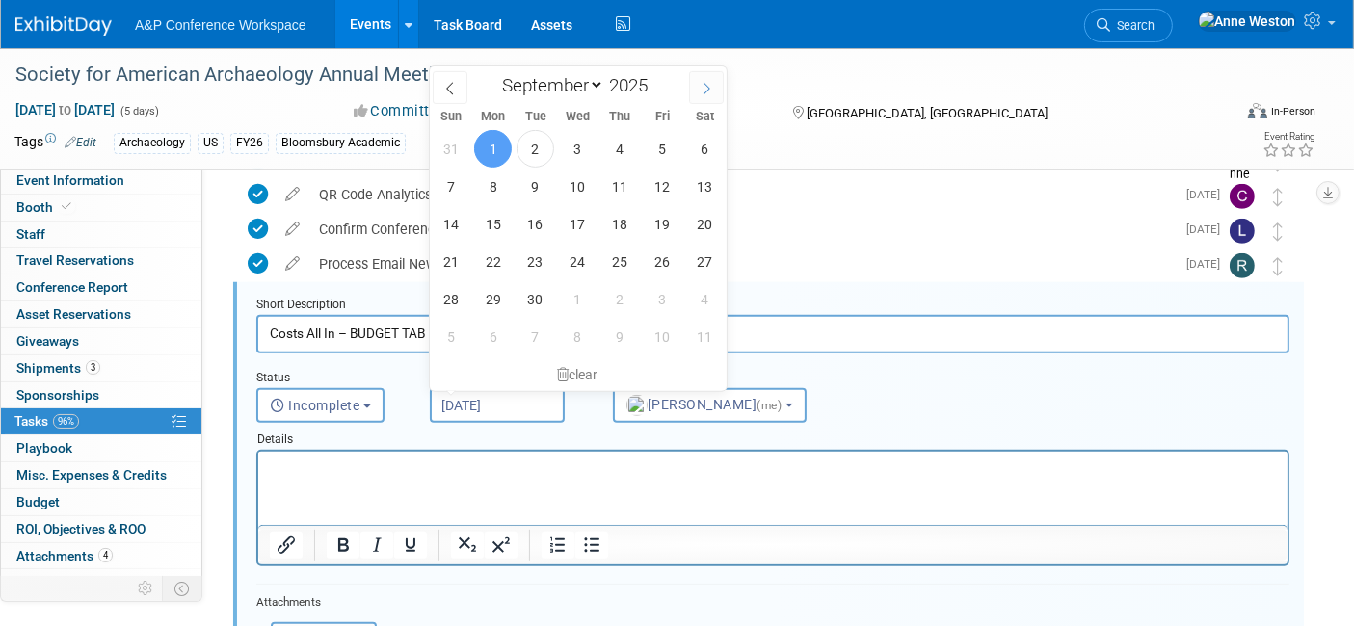
click at [701, 88] on icon at bounding box center [705, 88] width 13 height 13
select select "11"
click at [575, 292] on span "31" at bounding box center [578, 299] width 38 height 38
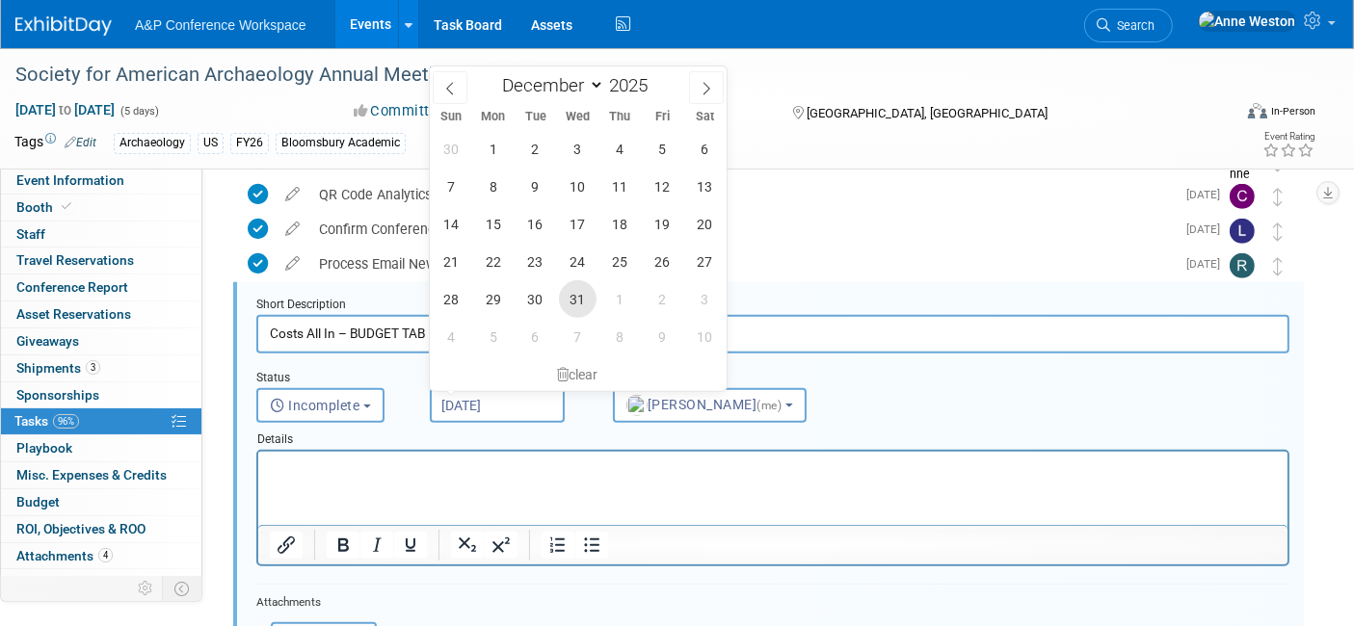
type input "[DATE]"
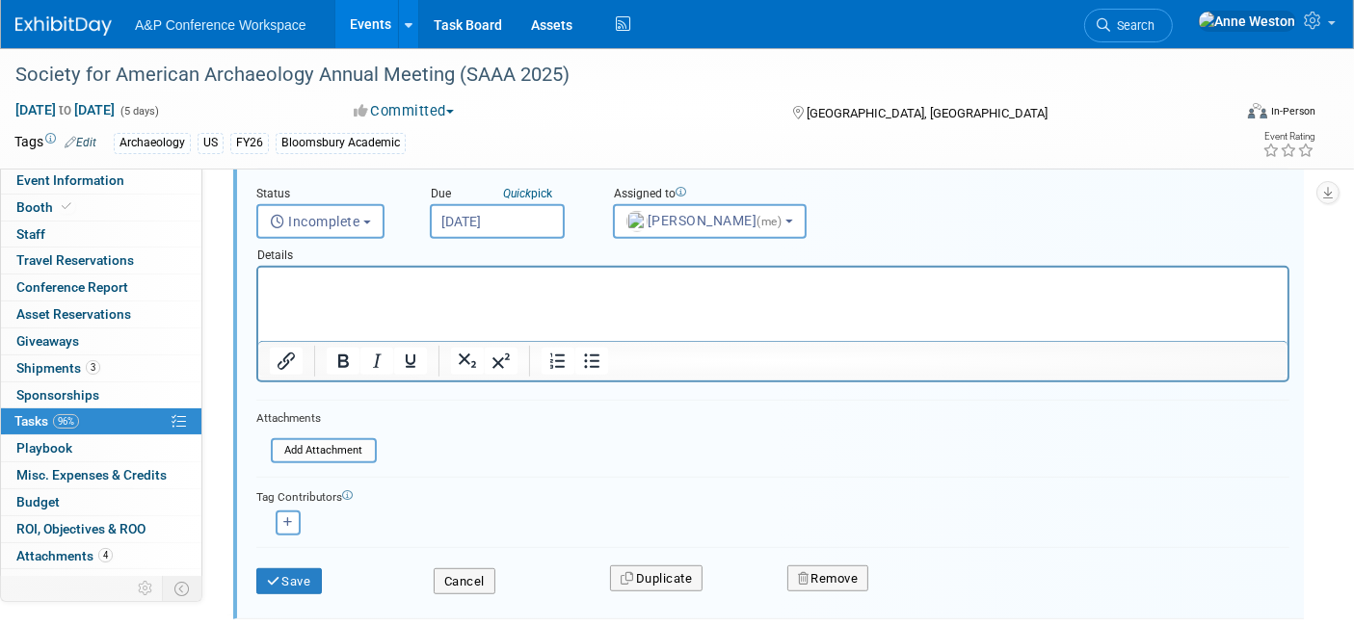
scroll to position [1123, 0]
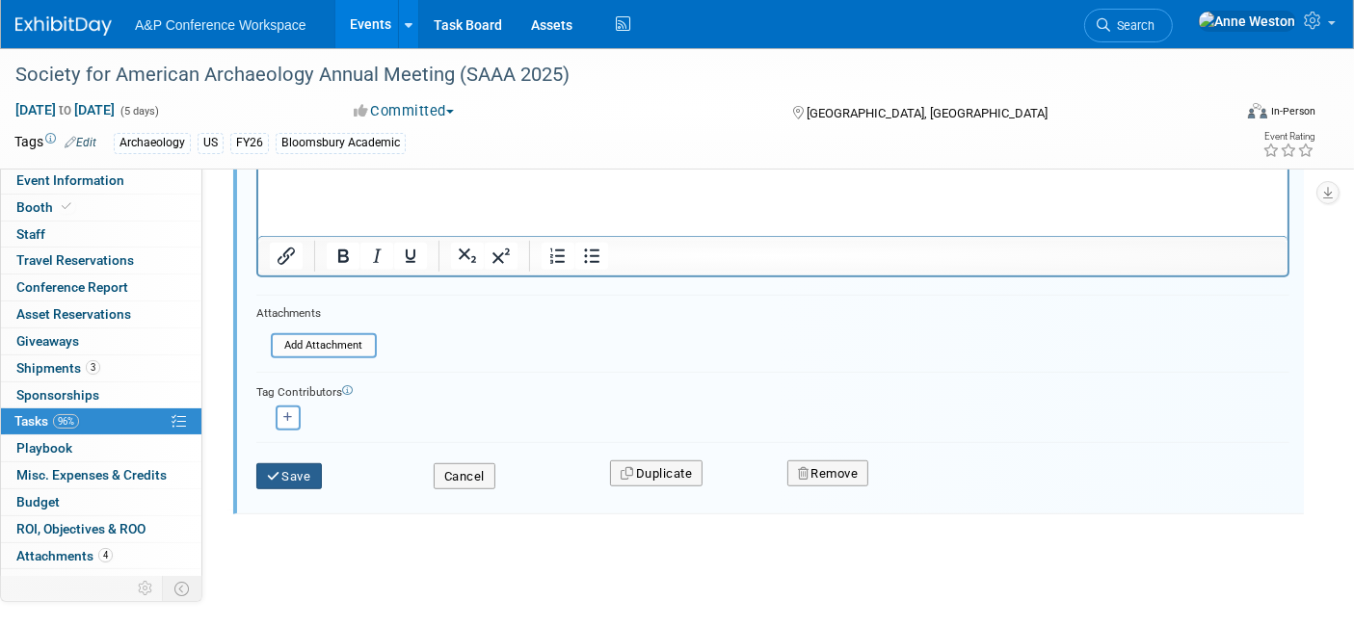
click at [305, 464] on button "Save" at bounding box center [289, 476] width 66 height 27
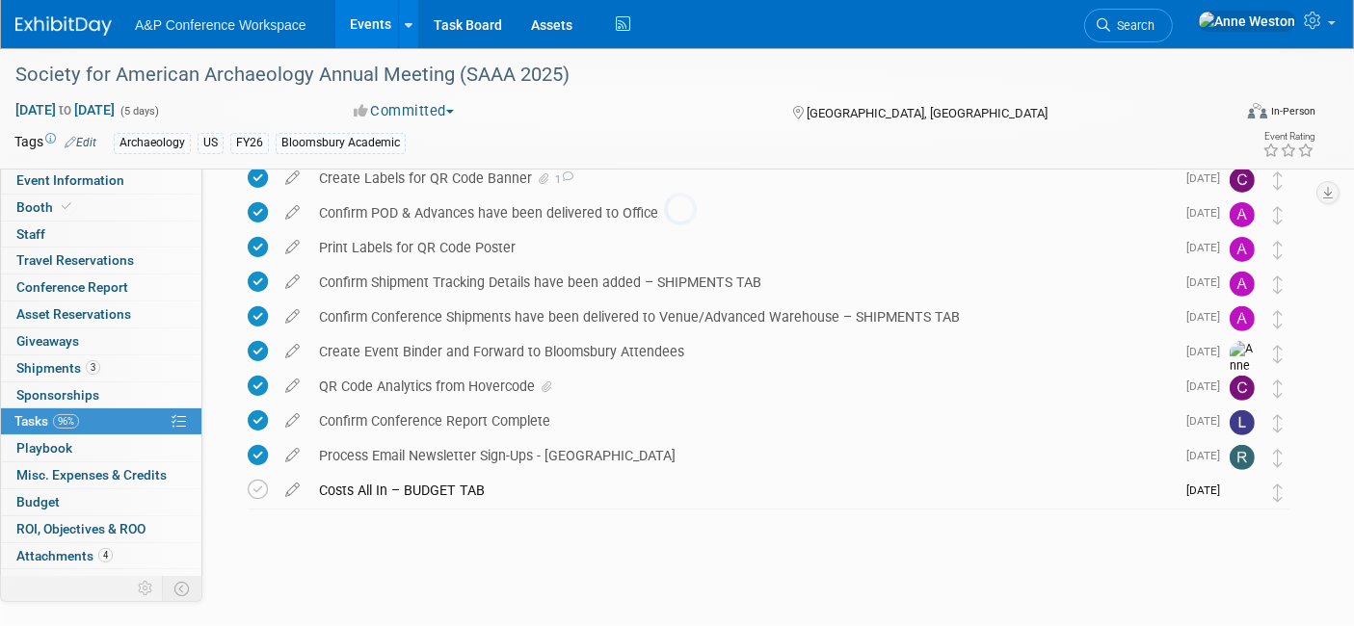
scroll to position [641, 0]
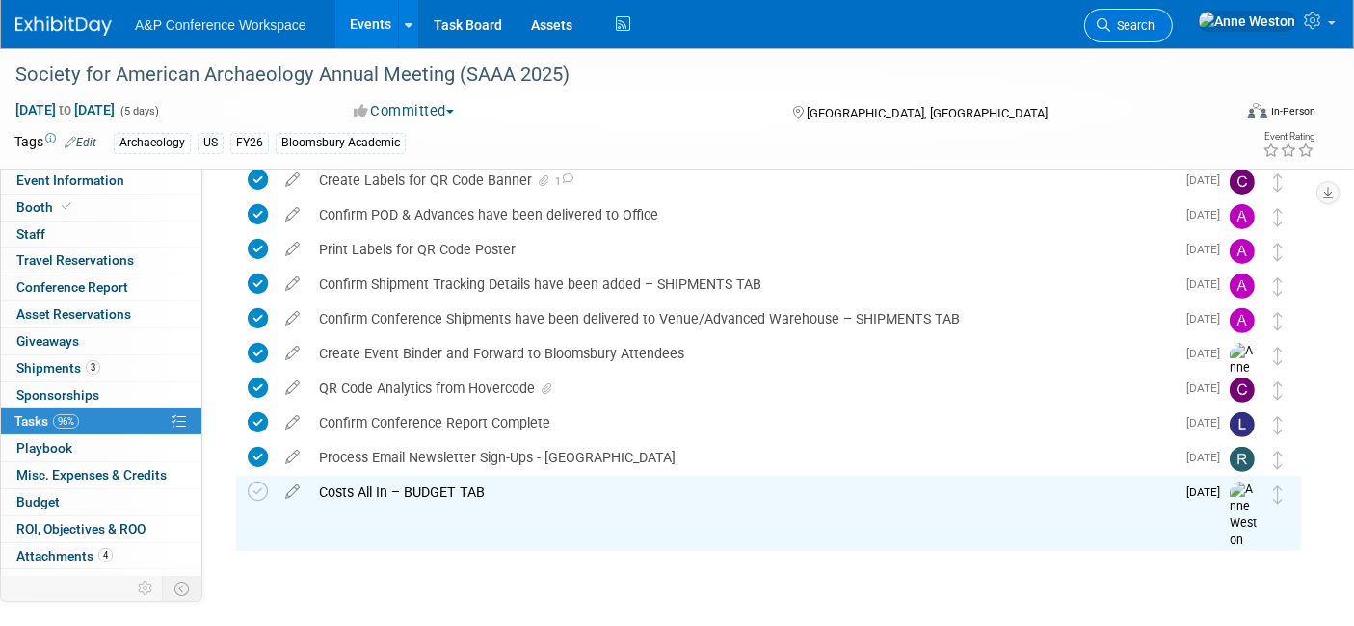
click at [1110, 26] on icon at bounding box center [1102, 24] width 13 height 13
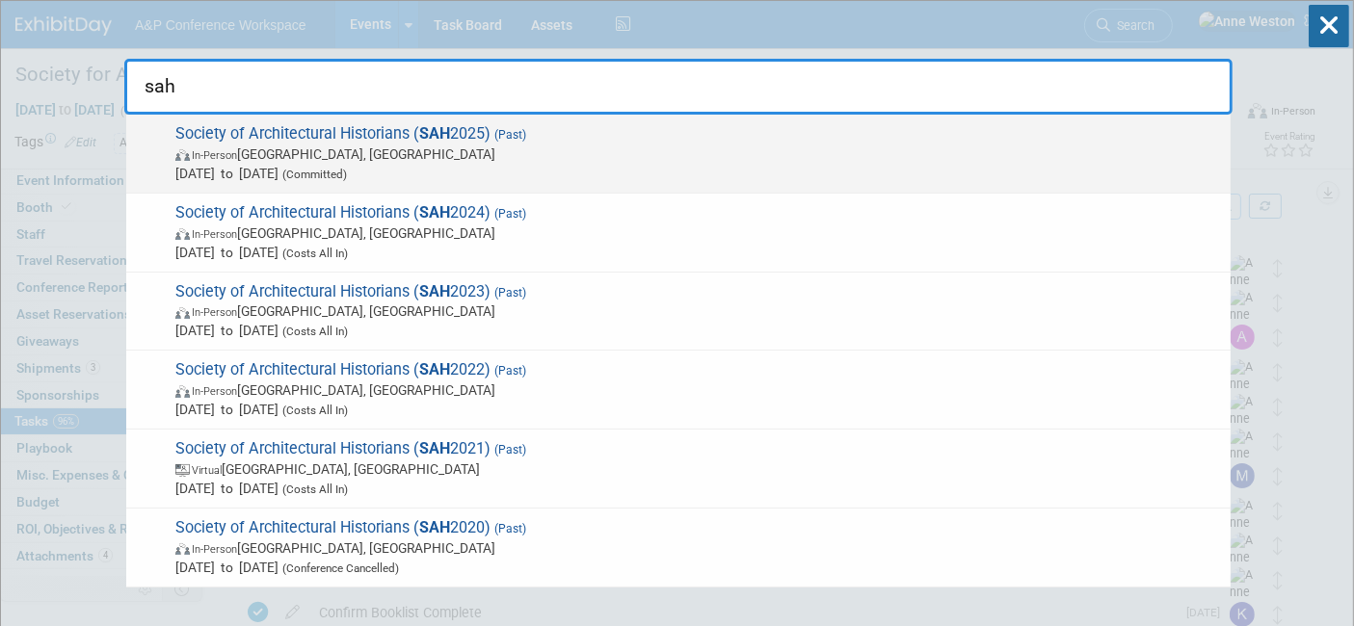
type input "sah"
click at [429, 134] on strong "SAH" at bounding box center [434, 133] width 31 height 18
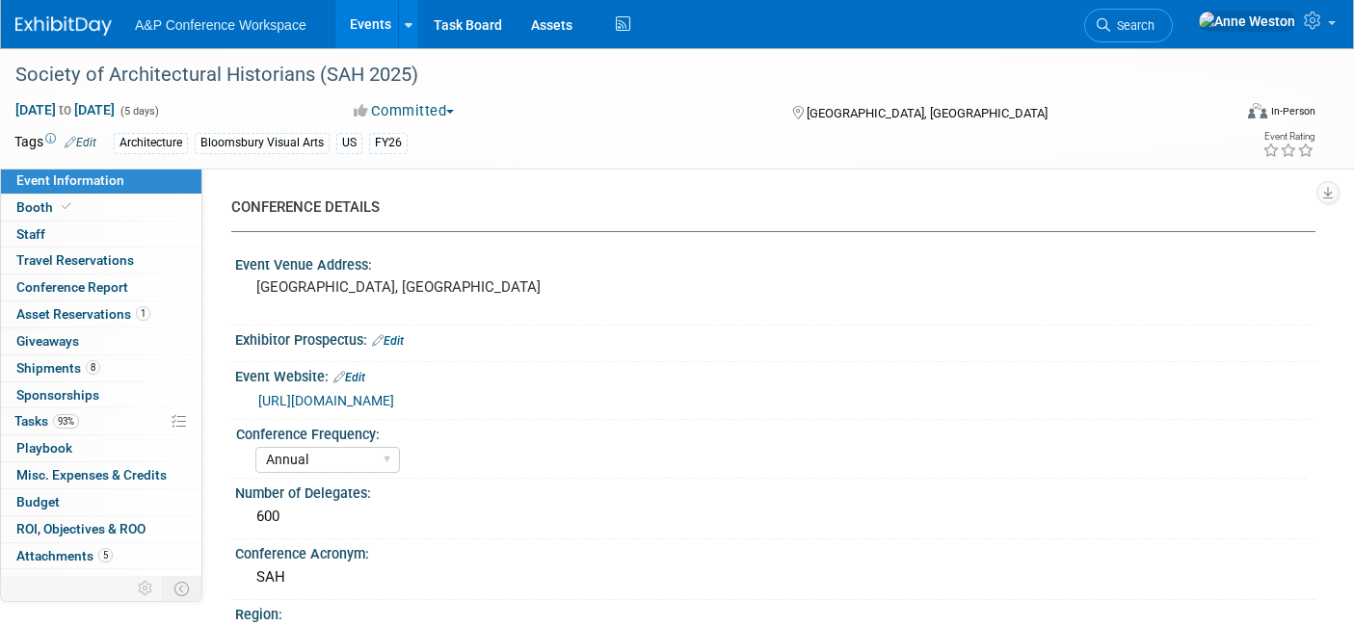
select select "Annual"
select select "Level 1"
select select "In-Person Booth"
select select "Architecture"
select select "Bloomsbury Visual Arts"
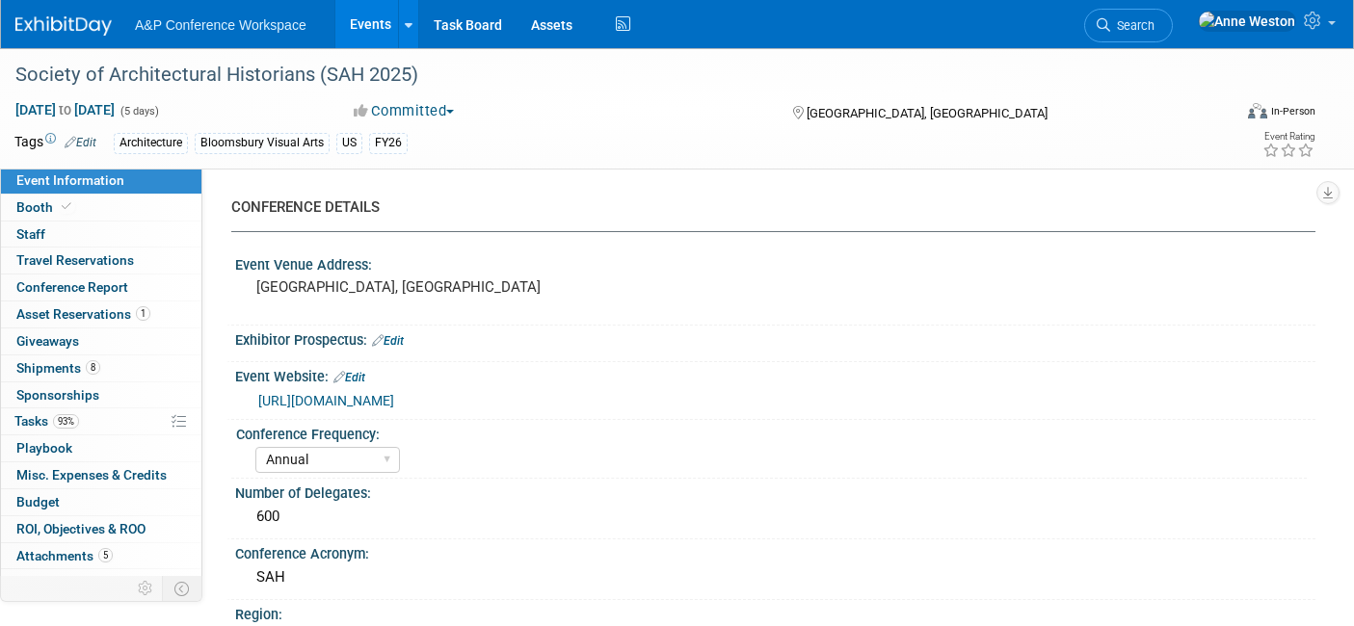
select select "[PERSON_NAME]"
select select "Networking/Commissioning"
click at [76, 408] on link "93% Tasks 93%" at bounding box center [101, 421] width 200 height 26
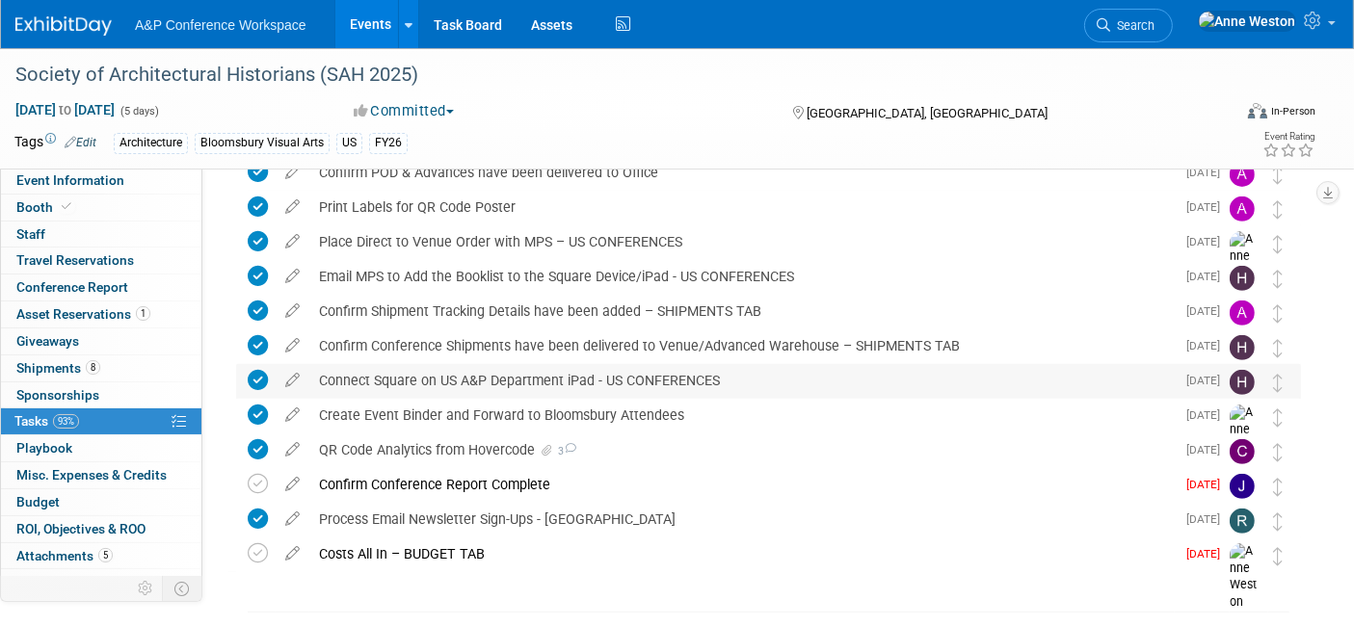
scroll to position [780, 0]
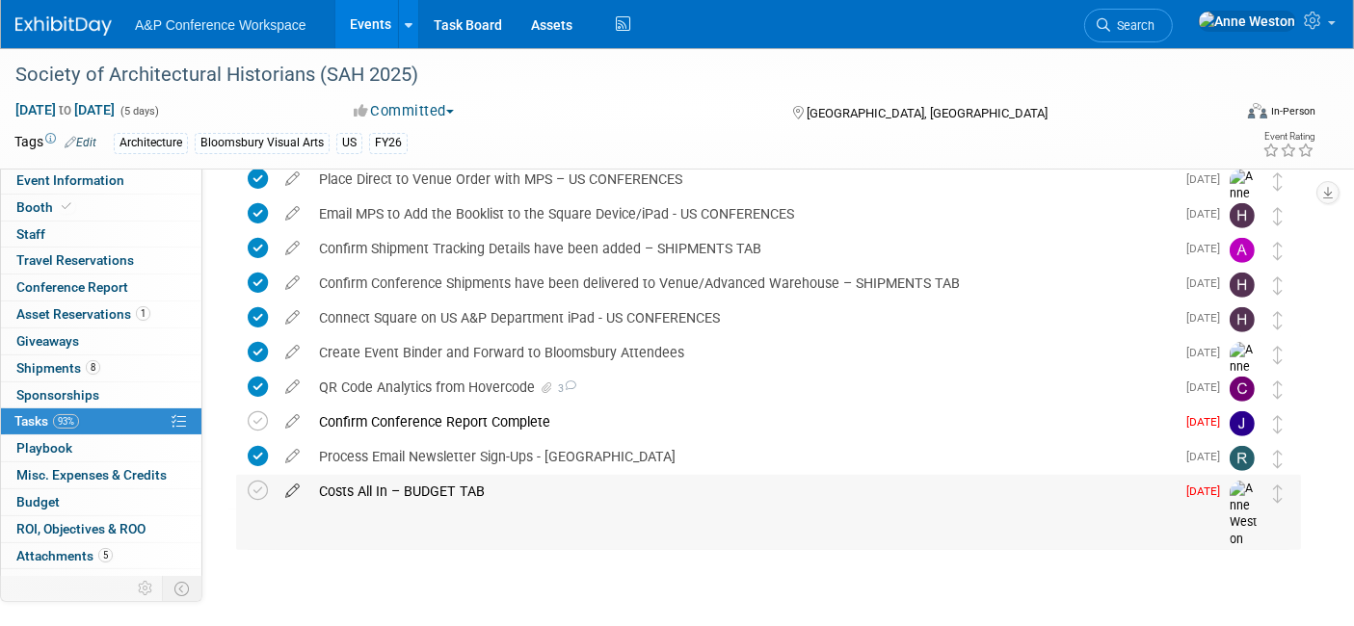
click at [295, 488] on icon at bounding box center [293, 487] width 34 height 24
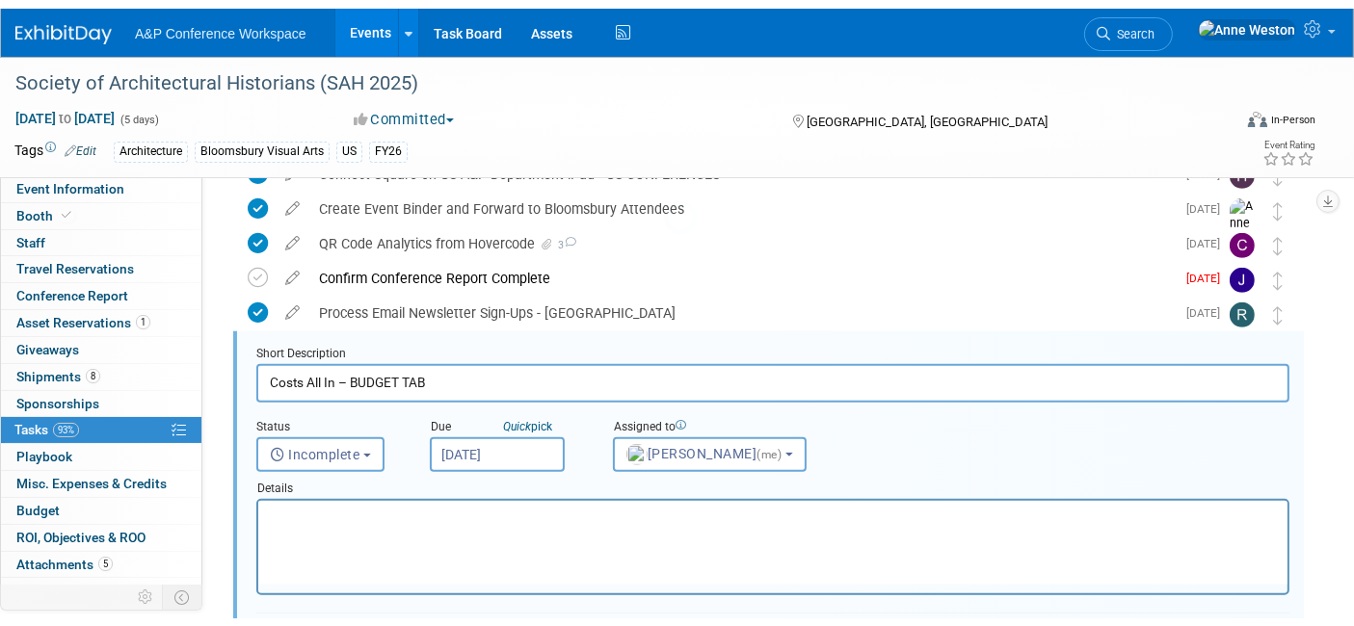
scroll to position [973, 0]
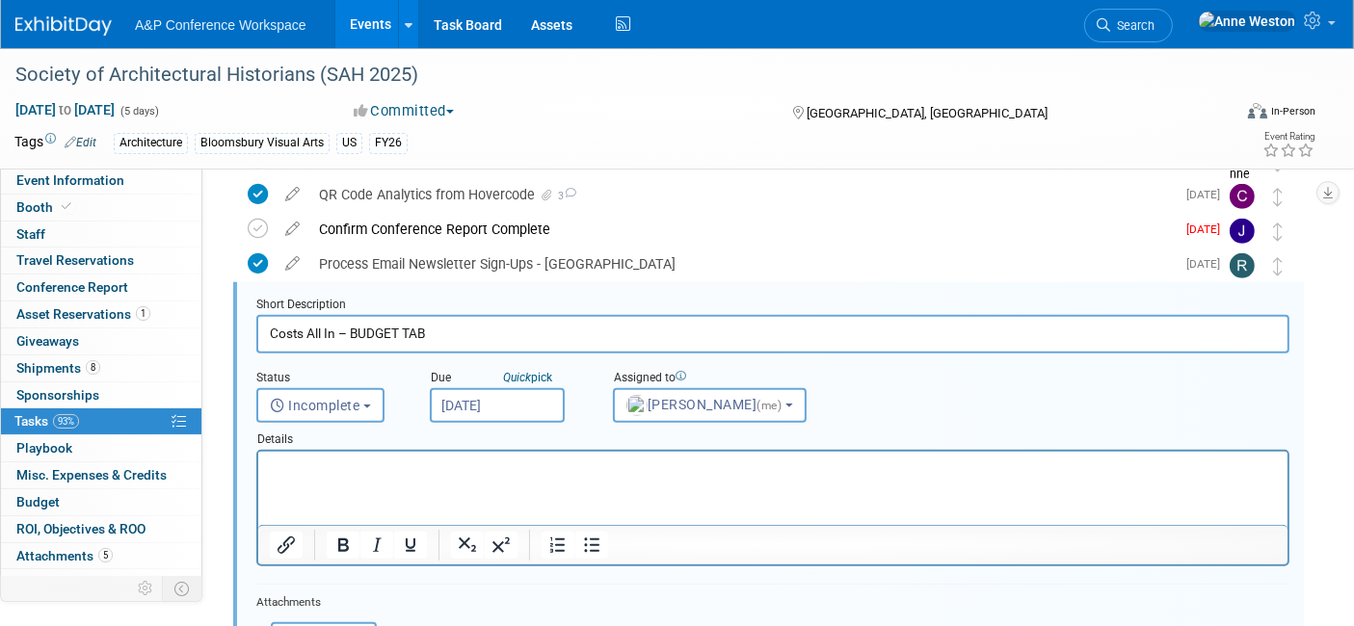
click at [484, 395] on input "[DATE]" at bounding box center [497, 405] width 135 height 35
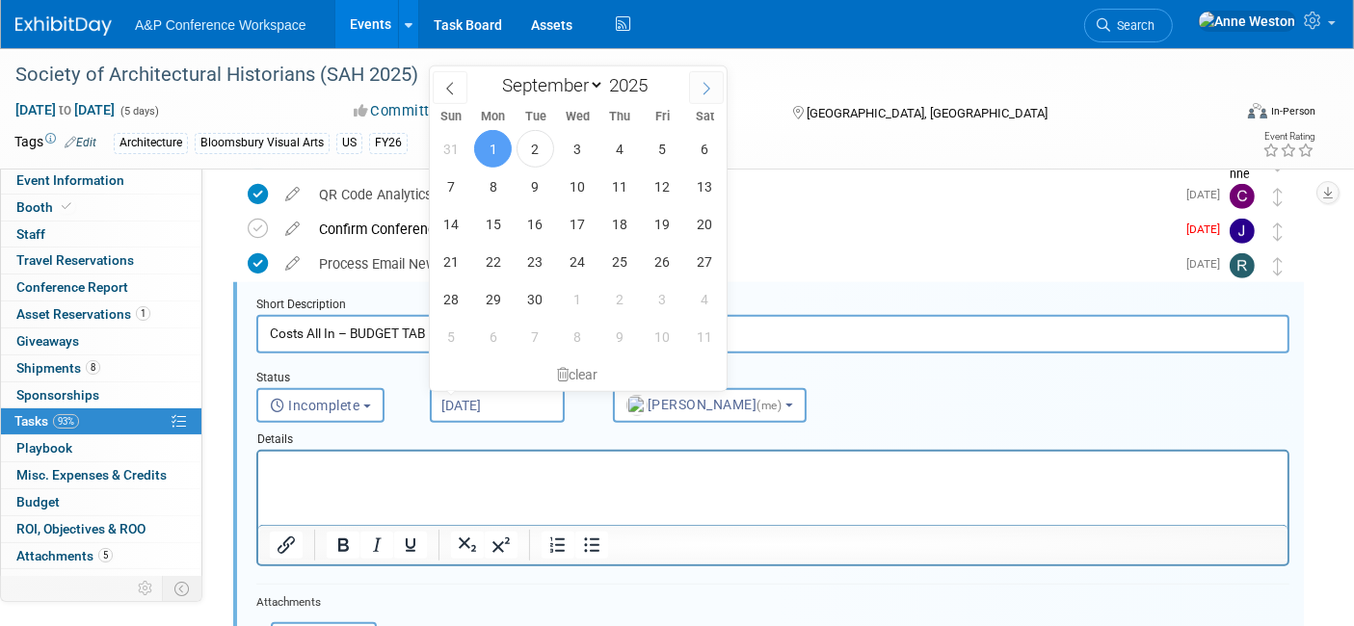
click at [706, 84] on icon at bounding box center [705, 89] width 7 height 13
select select "11"
click at [574, 295] on span "31" at bounding box center [578, 299] width 38 height 38
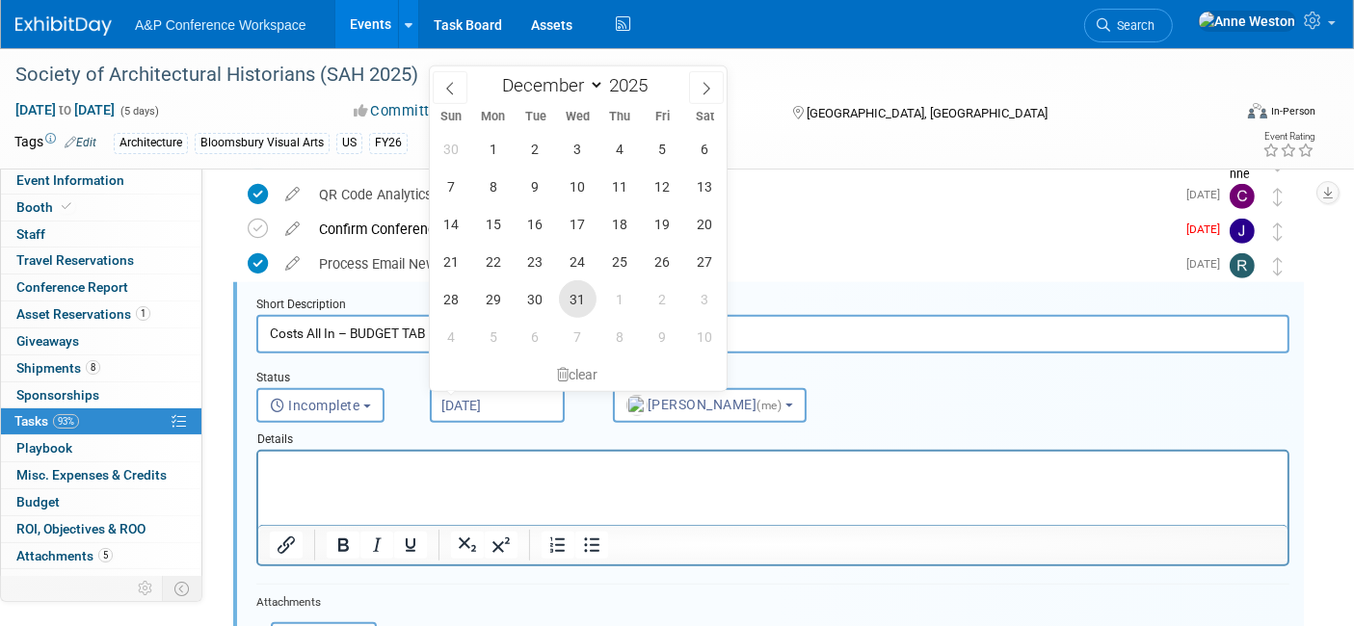
type input "[DATE]"
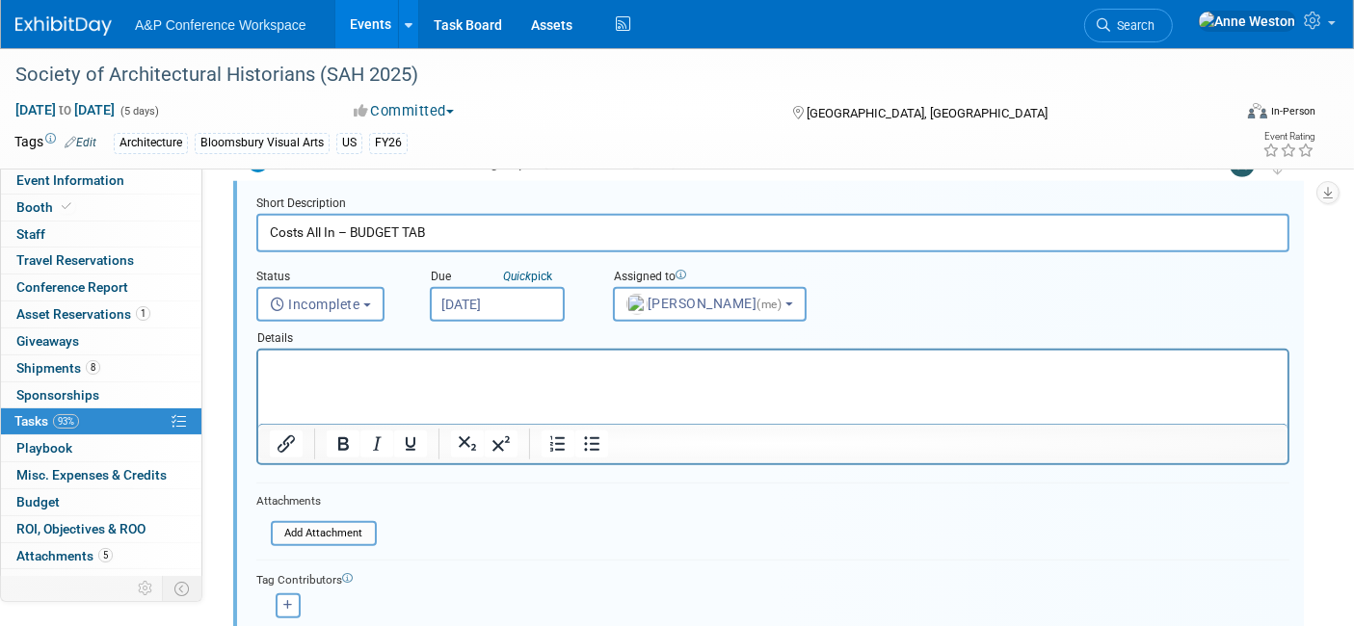
scroll to position [1187, 0]
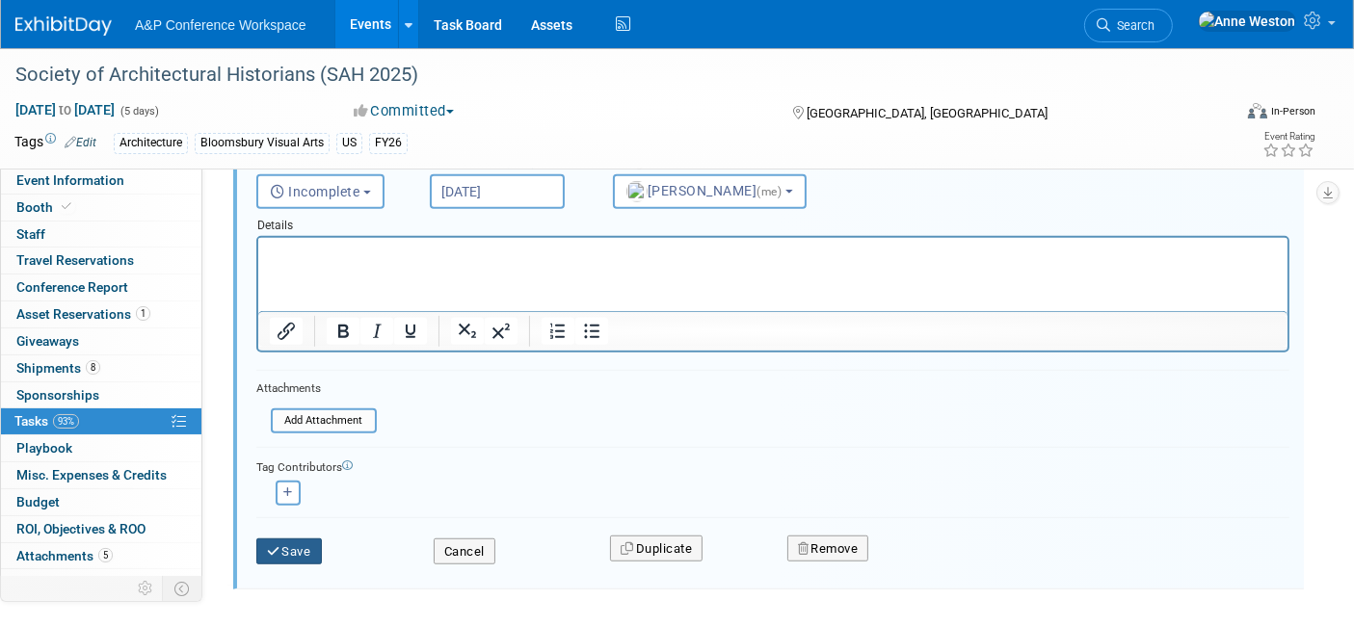
click at [283, 539] on button "Save" at bounding box center [289, 552] width 66 height 27
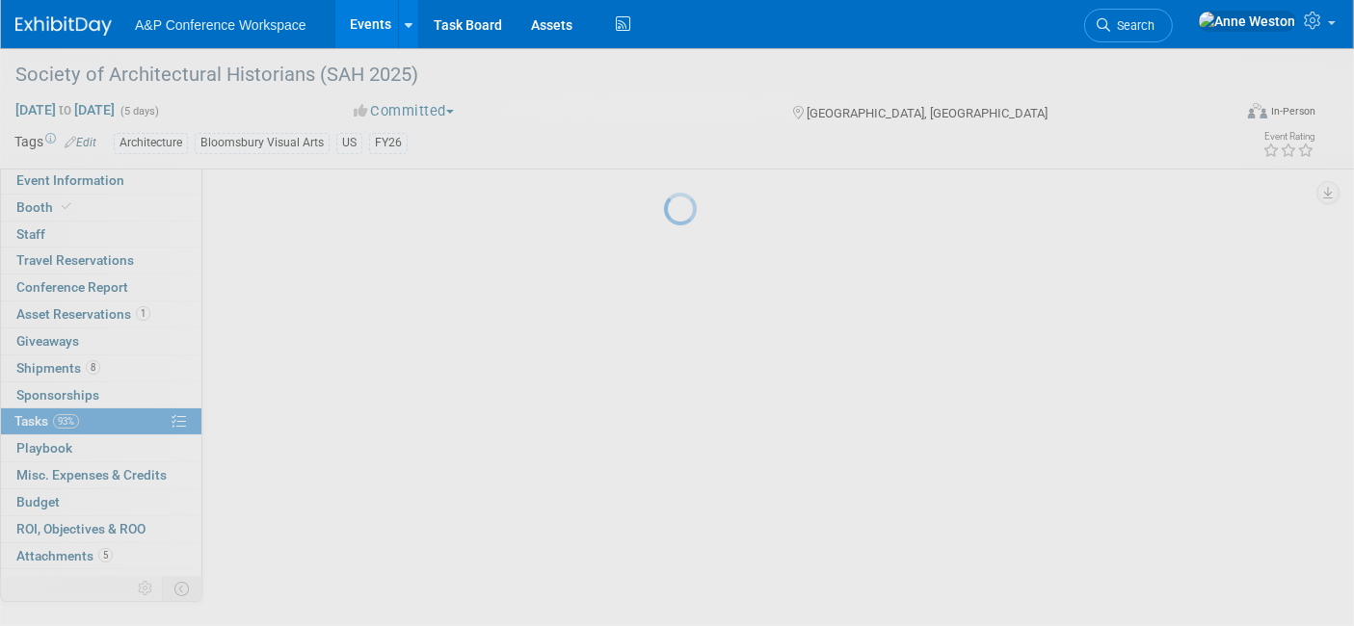
scroll to position [780, 0]
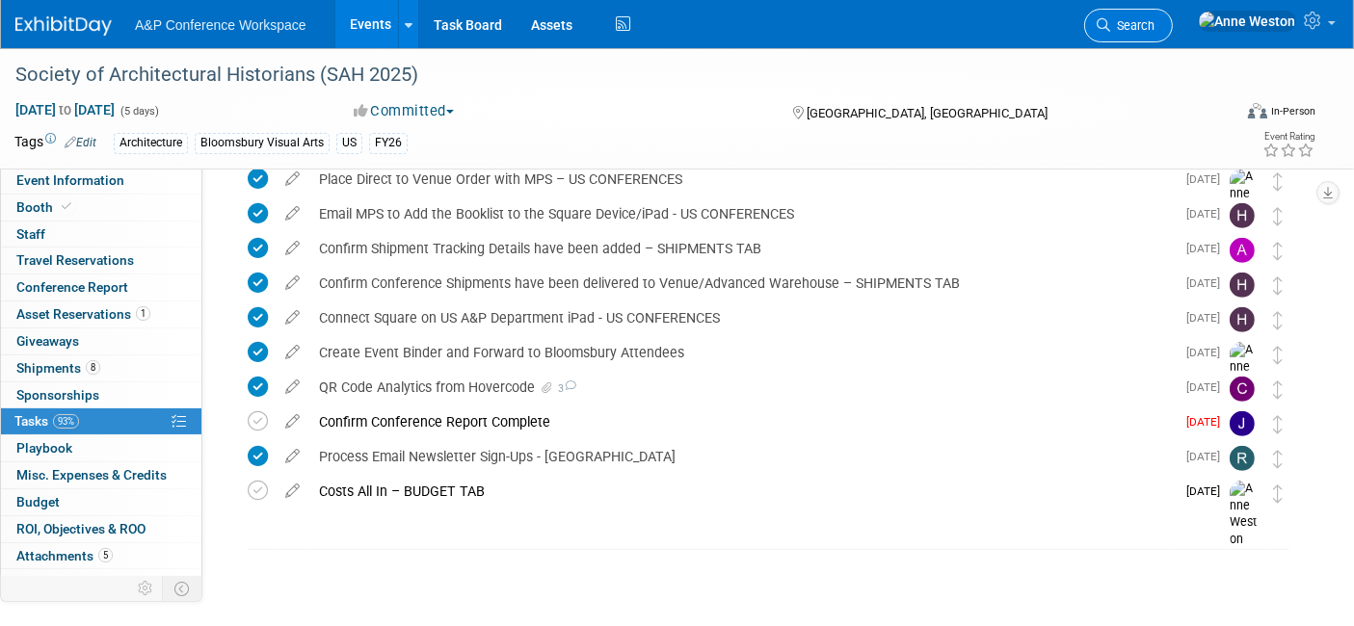
click at [1154, 25] on span "Search" at bounding box center [1132, 25] width 44 height 14
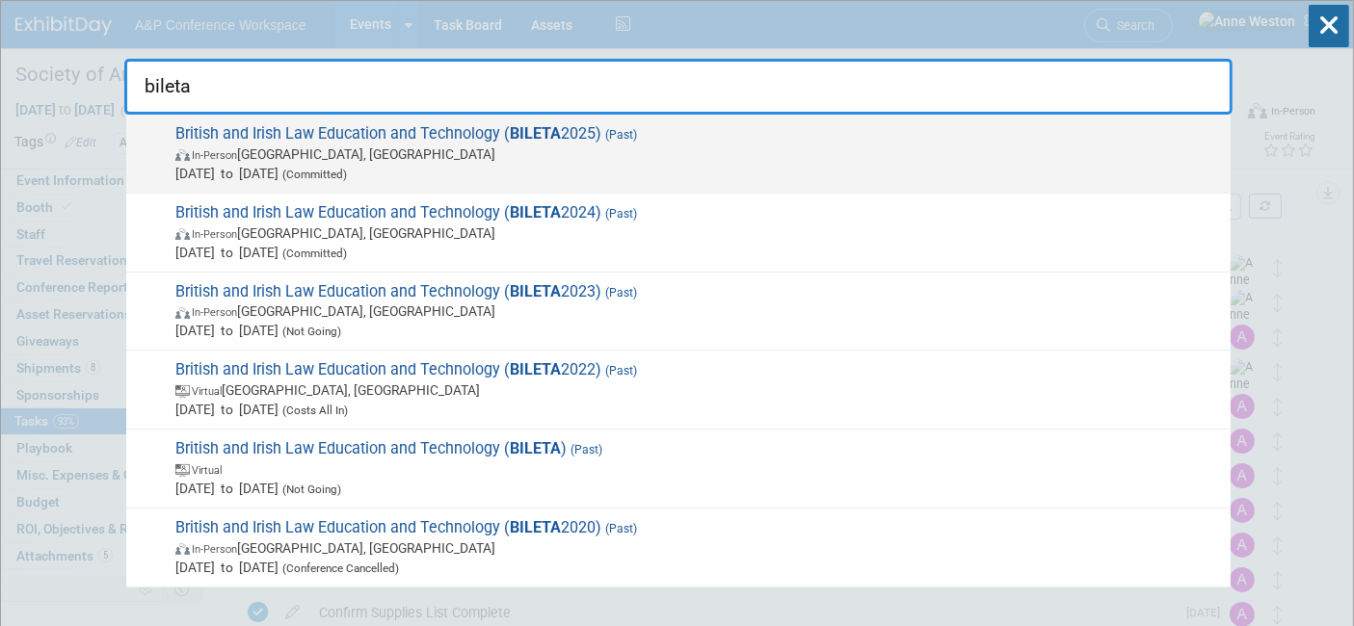
type input "bileta"
click at [338, 129] on span "British and Irish Law Education and Technology ( BILETA 2025) (Past) In-Person …" at bounding box center [695, 153] width 1051 height 59
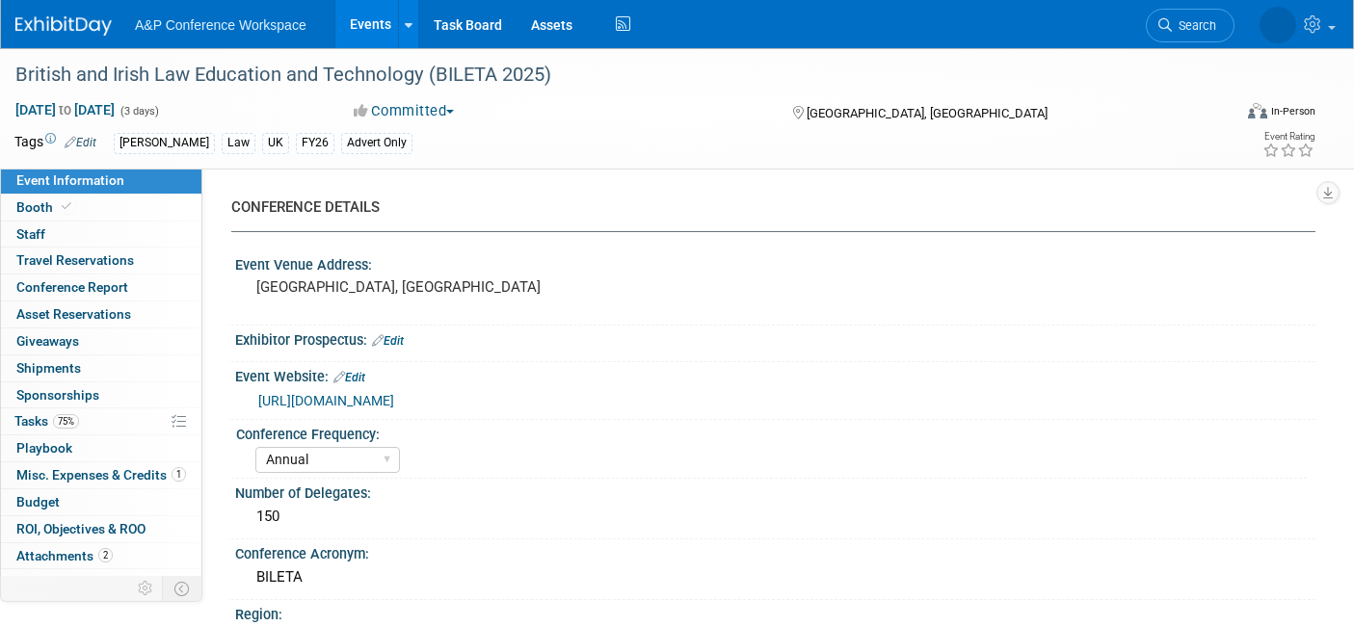
select select "Annual"
select select "Level 3"
select select "Program Advert"
select select "Law"
select select "[PERSON_NAME] Publishing"
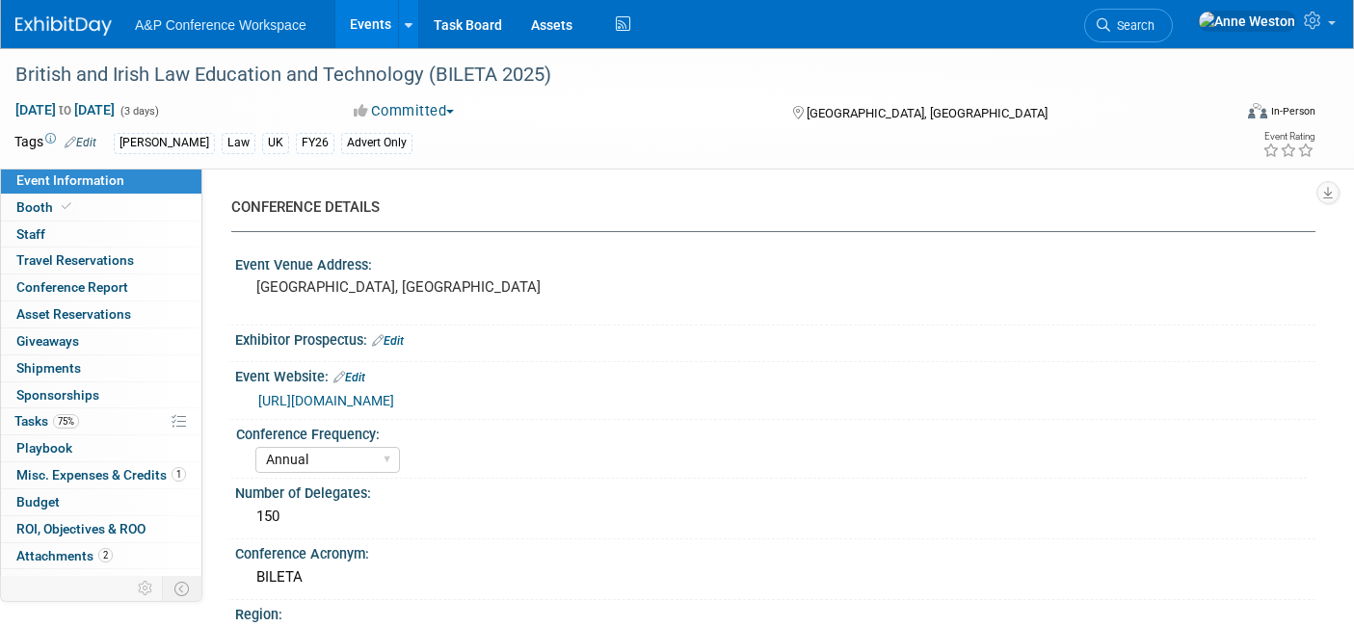
select select "Organised by [PERSON_NAME]"
select select "Ros Jubber"
select select "Brand/Subject Presence​"
click at [92, 422] on link "75% Tasks 75%" at bounding box center [101, 421] width 200 height 26
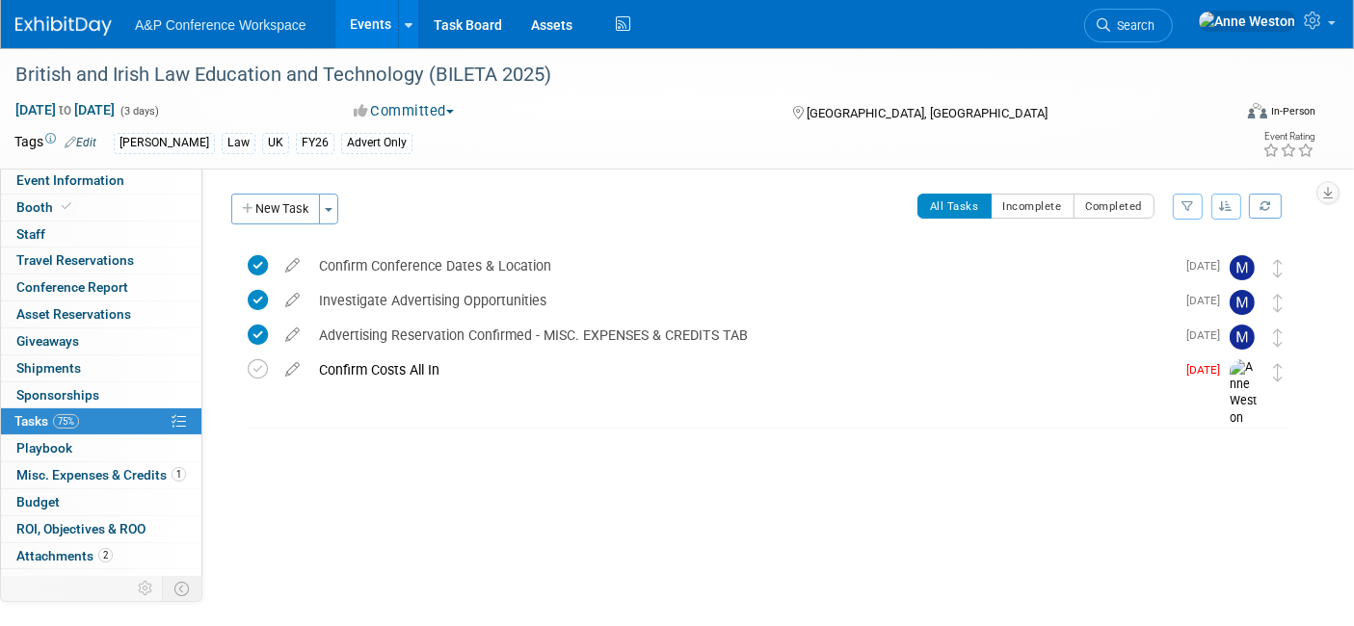
click at [278, 362] on icon at bounding box center [293, 366] width 34 height 24
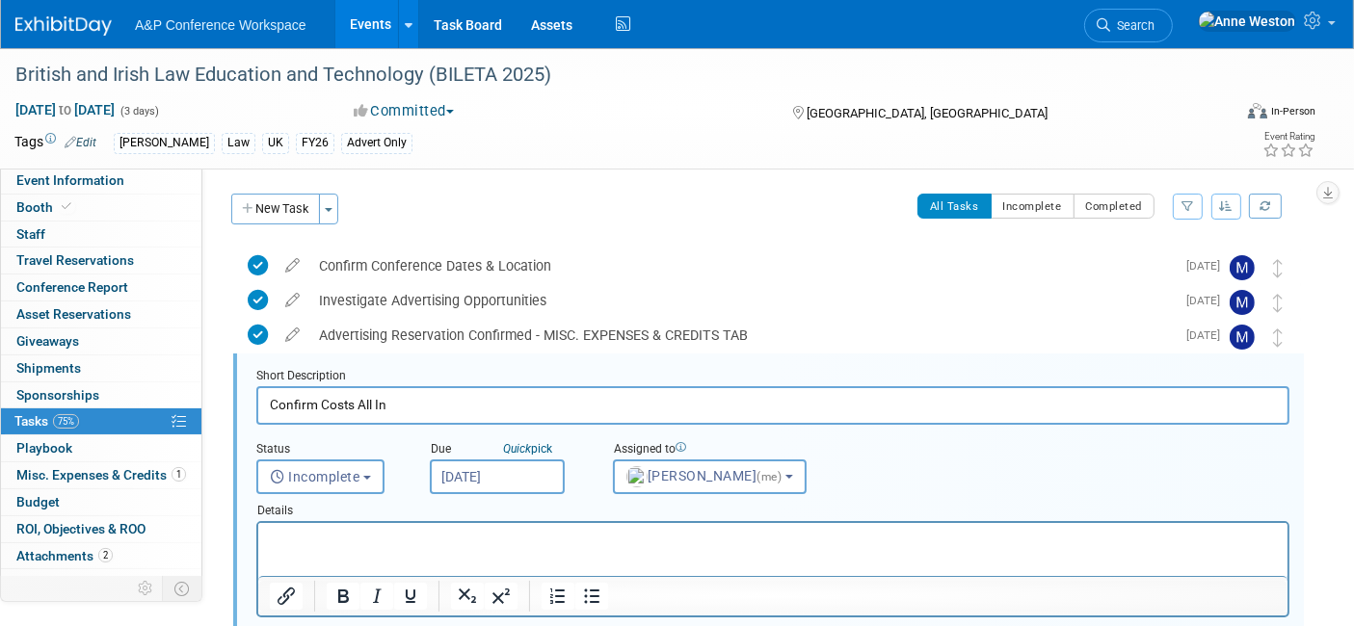
scroll to position [71, 0]
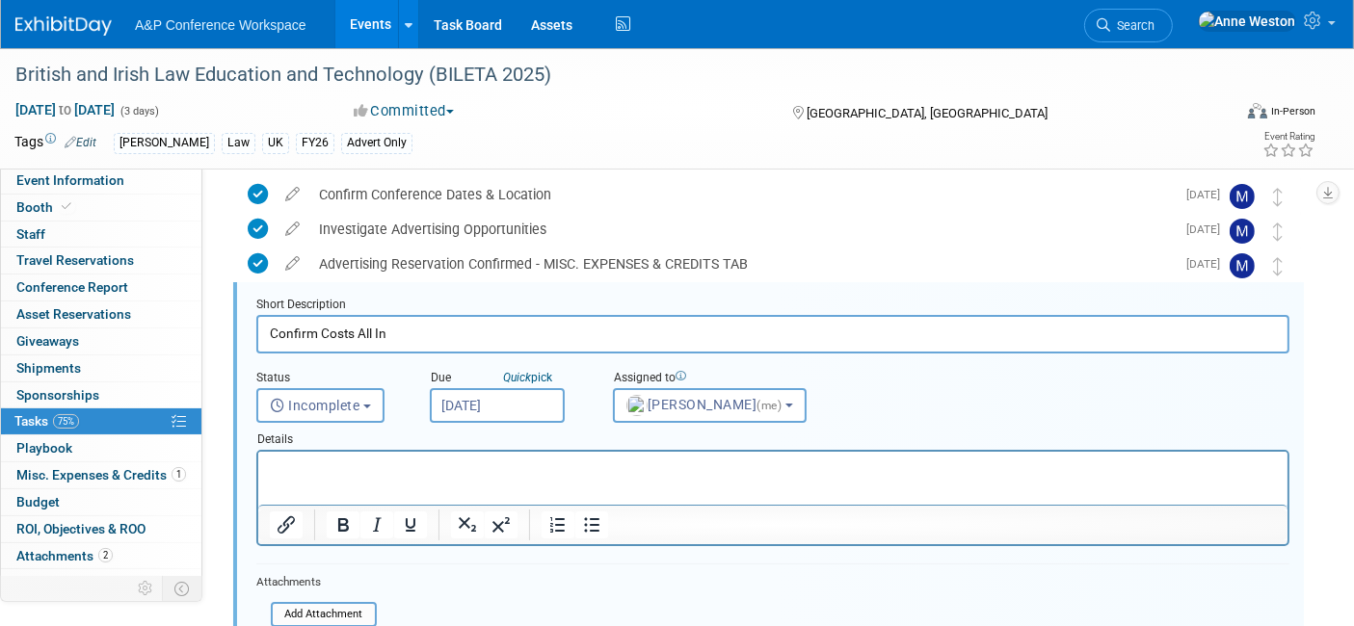
click at [487, 393] on input "[DATE]" at bounding box center [497, 405] width 135 height 35
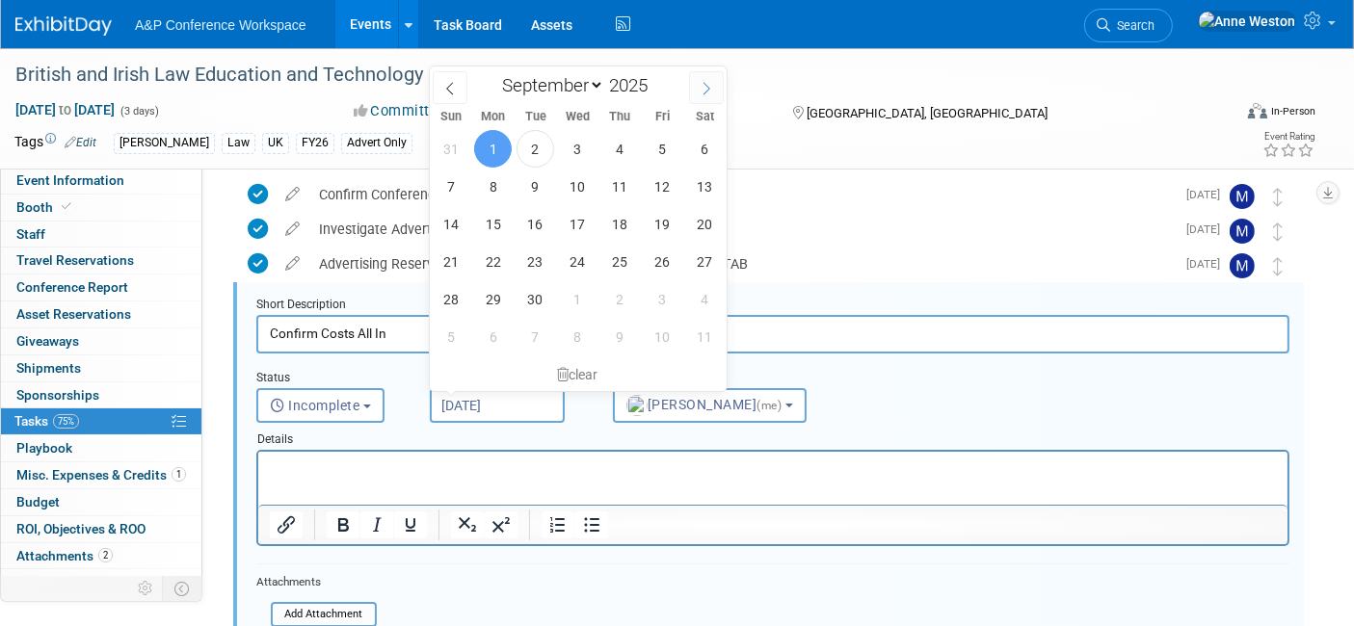
click at [705, 82] on icon at bounding box center [705, 88] width 13 height 13
click at [704, 78] on span at bounding box center [706, 87] width 35 height 33
select select "11"
click at [575, 301] on span "31" at bounding box center [578, 299] width 38 height 38
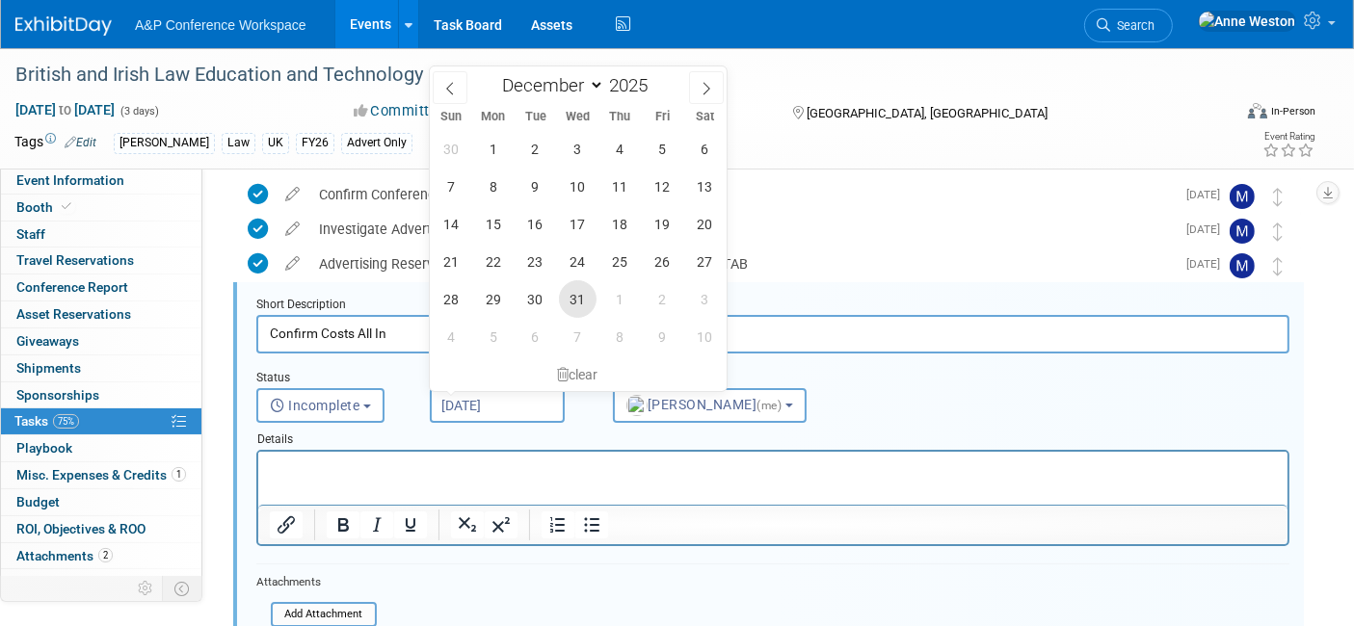
type input "[DATE]"
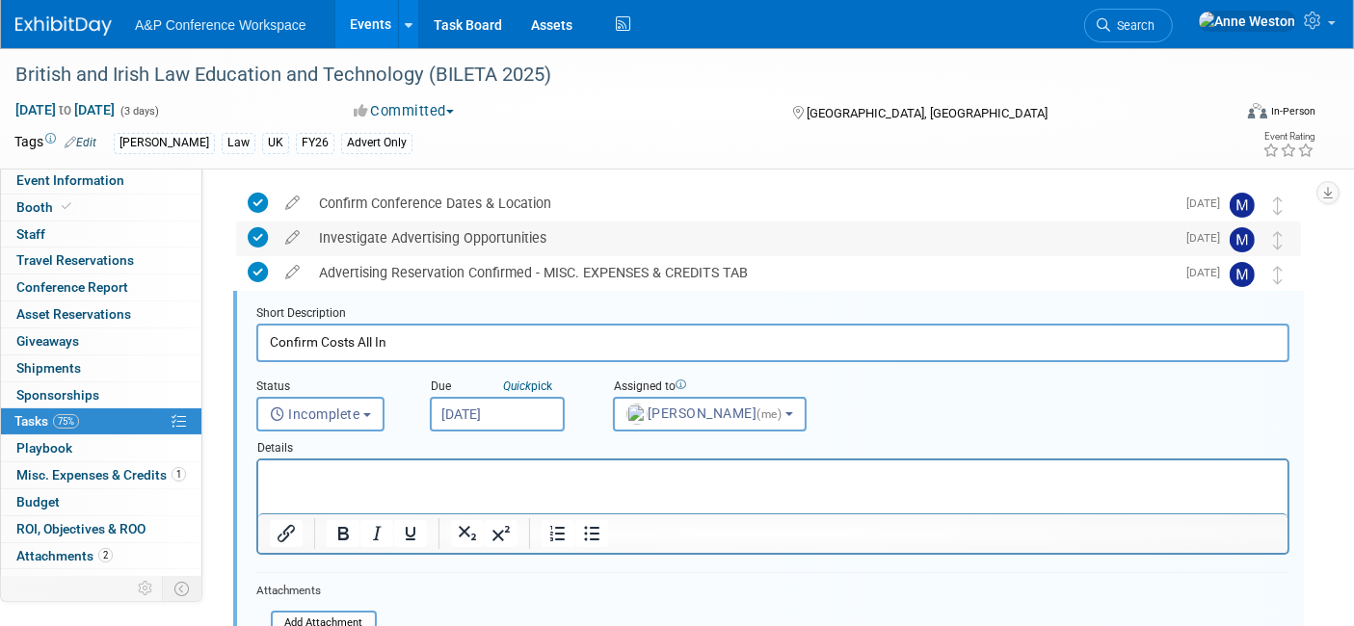
scroll to position [107, 0]
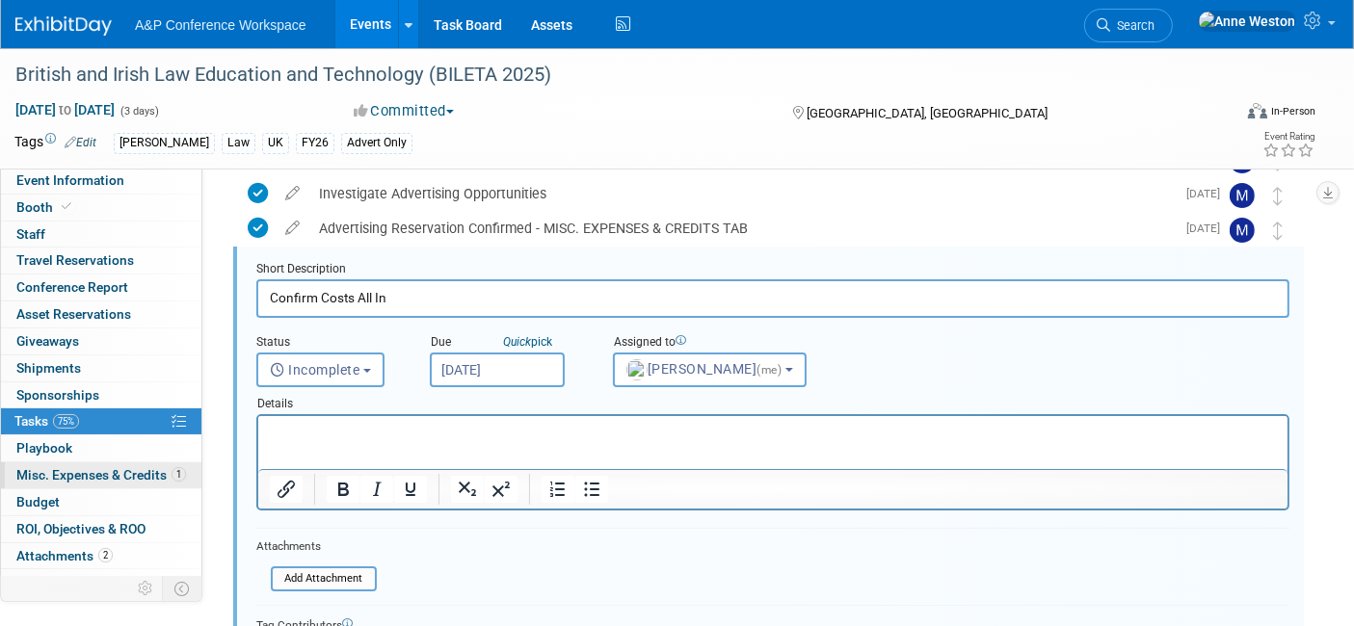
click at [118, 472] on span "Misc. Expenses & Credits 1" at bounding box center [101, 474] width 170 height 15
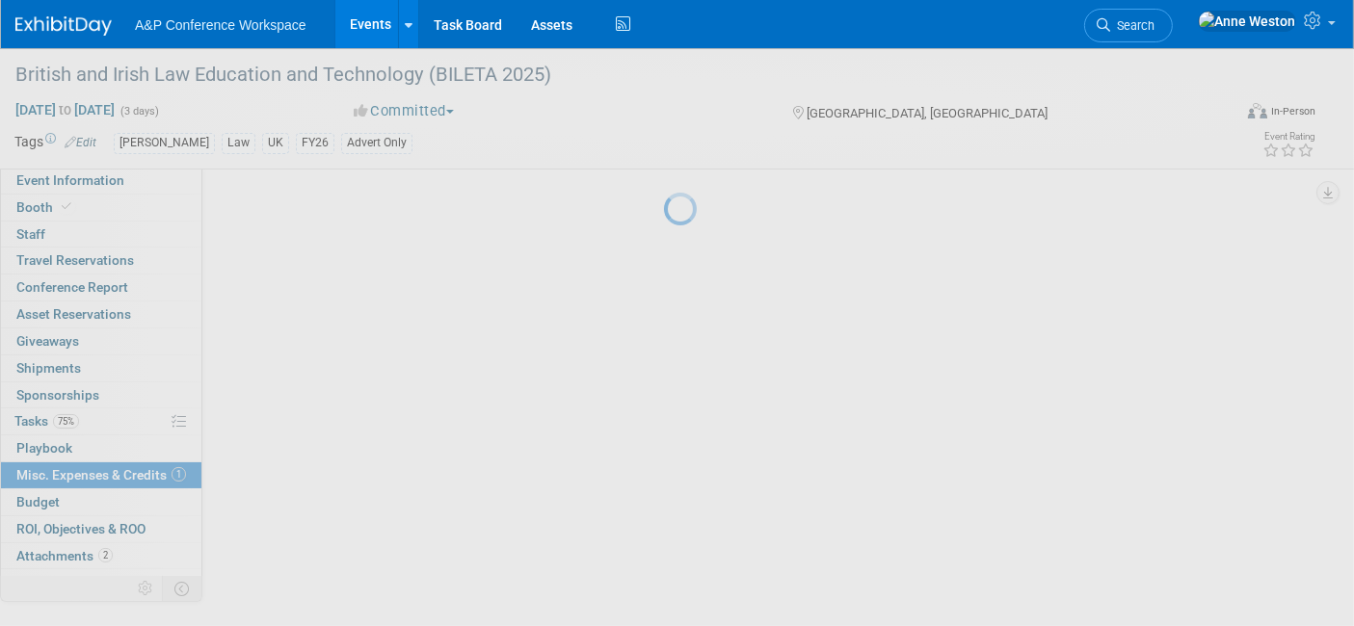
scroll to position [0, 0]
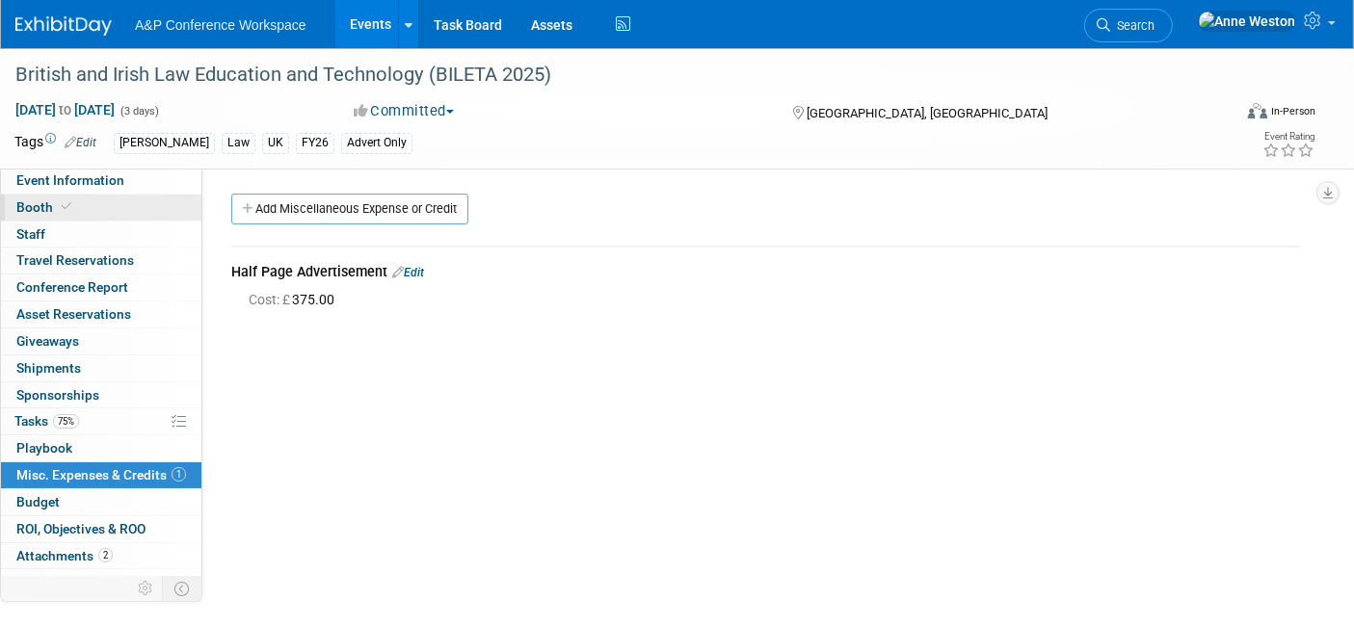
click at [97, 207] on link "Booth" at bounding box center [101, 208] width 200 height 26
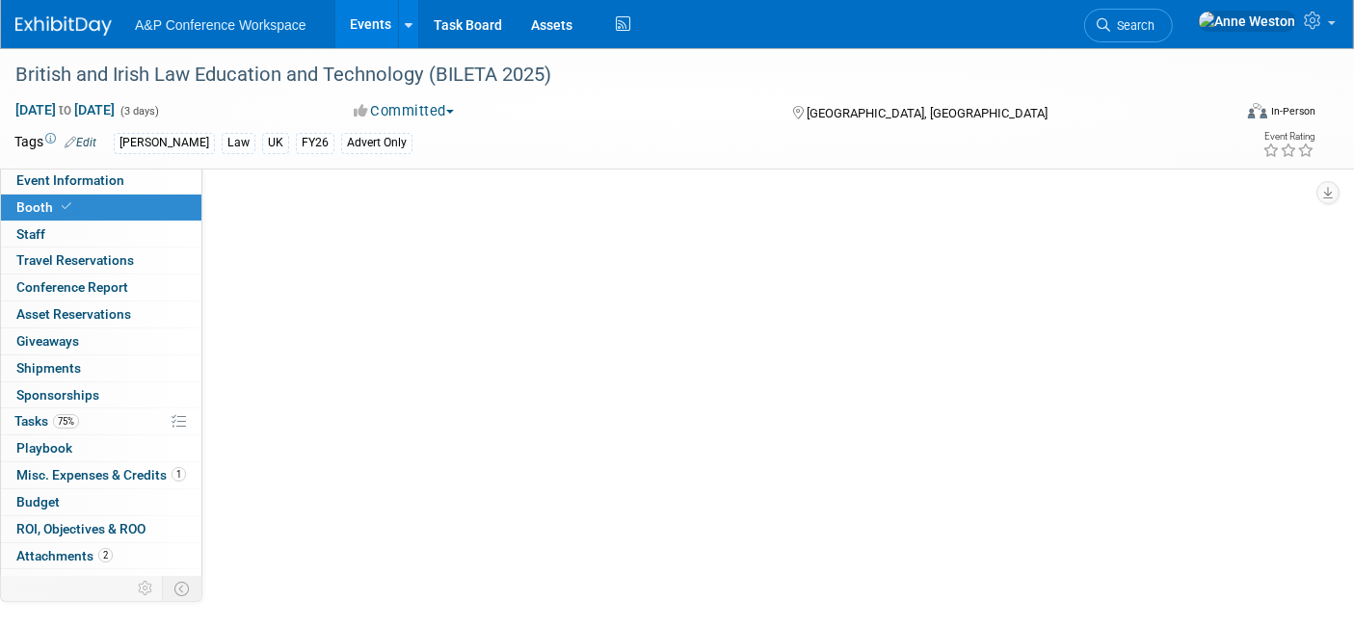
select select "[PERSON_NAME]"
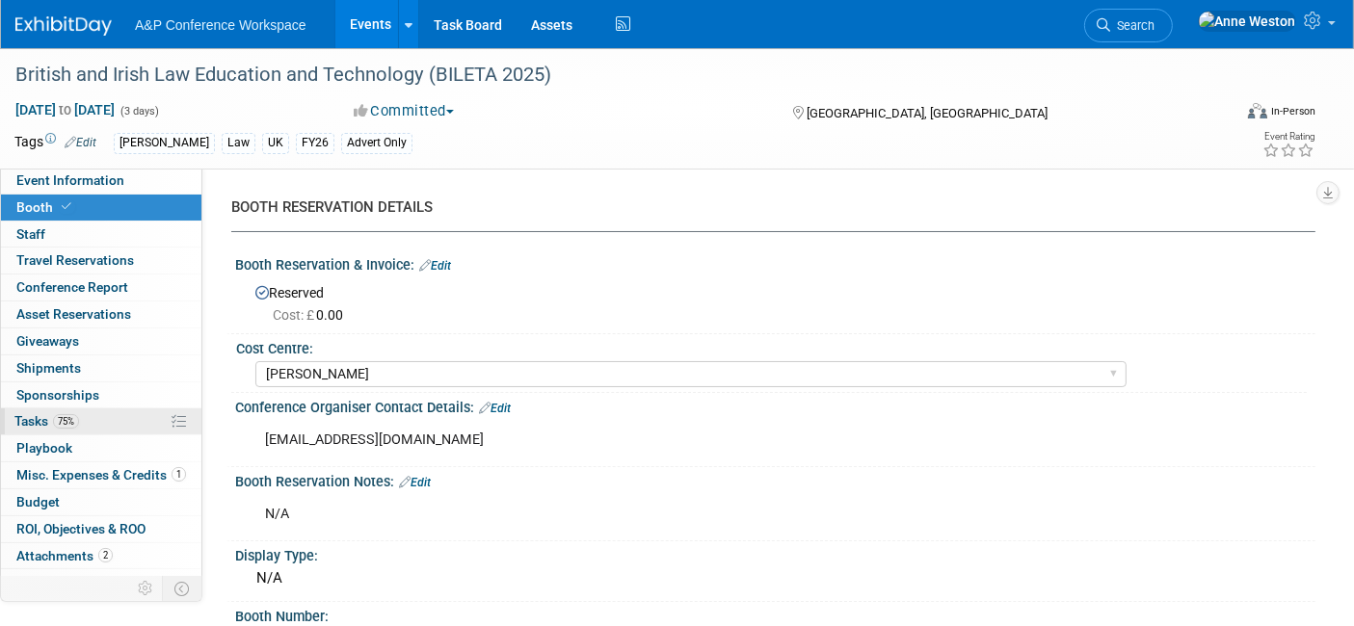
click at [71, 409] on link "75% Tasks 75%" at bounding box center [101, 421] width 200 height 26
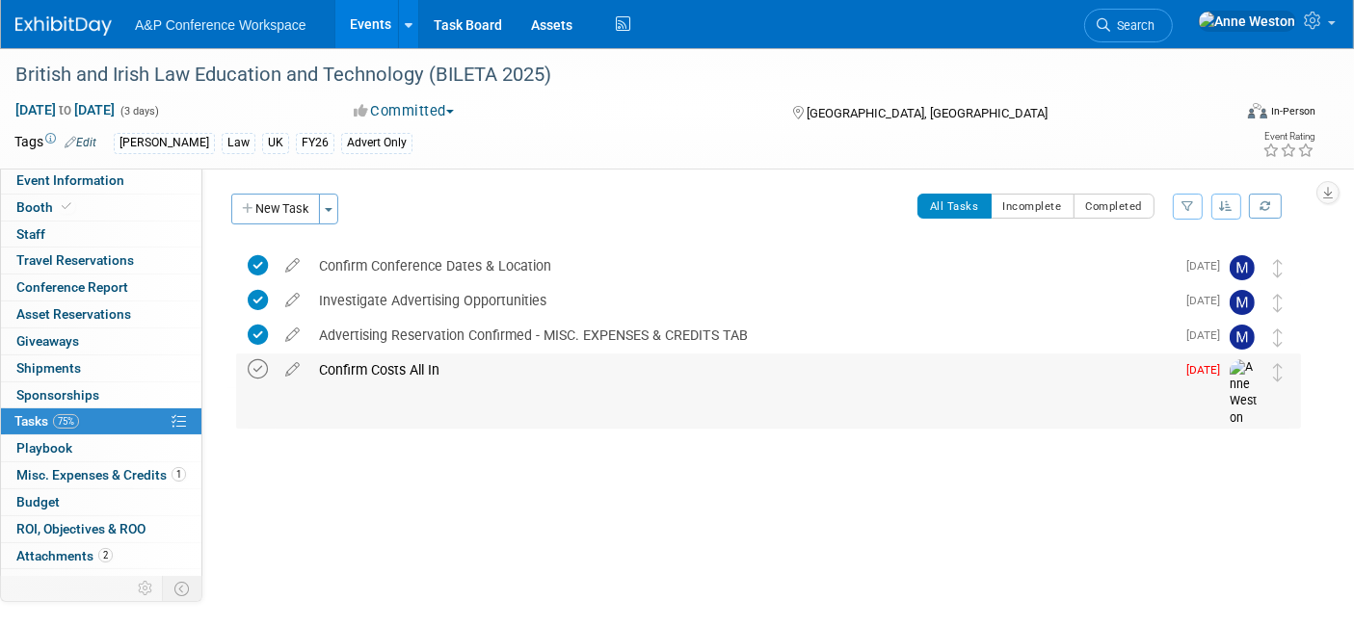
click at [256, 365] on icon at bounding box center [258, 369] width 20 height 20
click at [1154, 31] on span "Search" at bounding box center [1132, 25] width 44 height 14
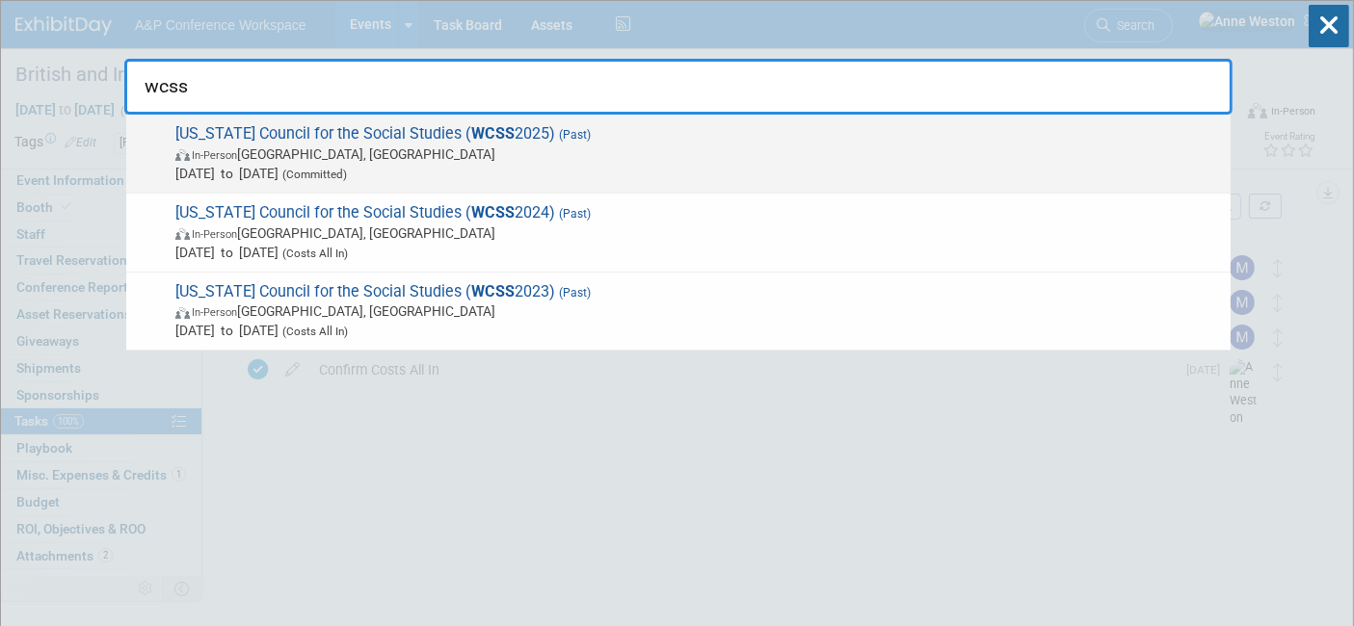
type input "wcss"
click at [229, 149] on span "In-Person" at bounding box center [214, 155] width 45 height 13
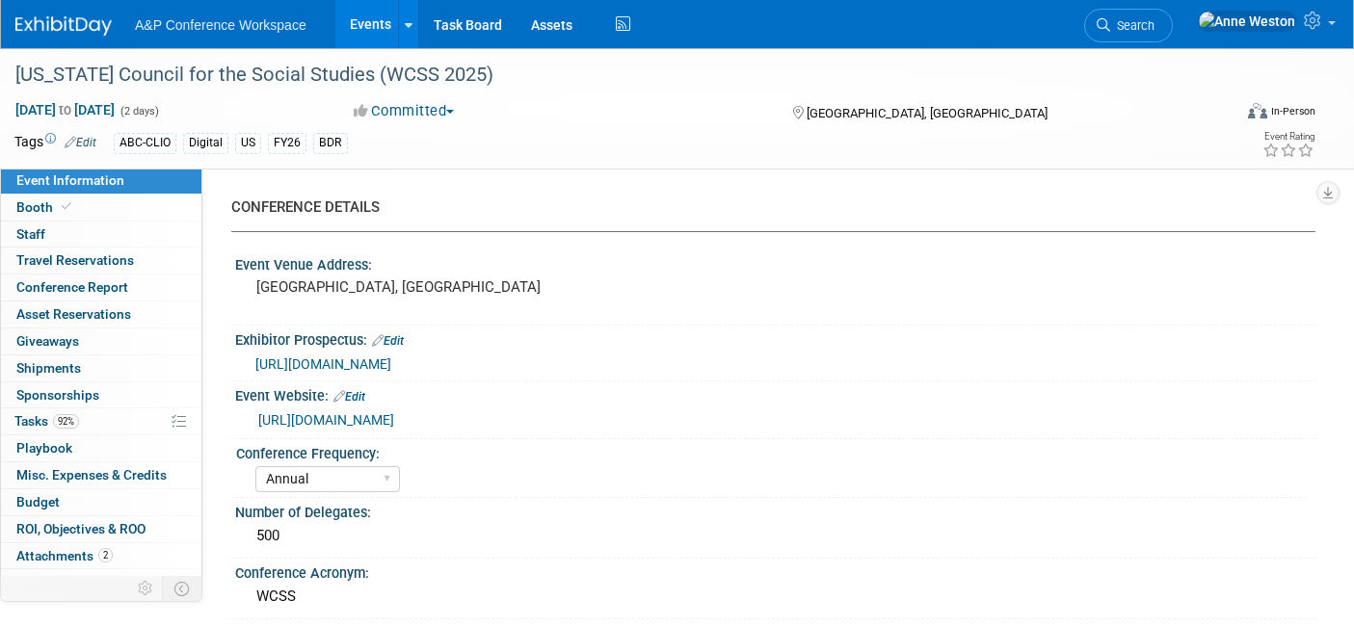
select select "Annual"
select select "Level 2"
select select "In-Person Booth"
select select "Schools"
select select "Bloomsbury Digital Resources"
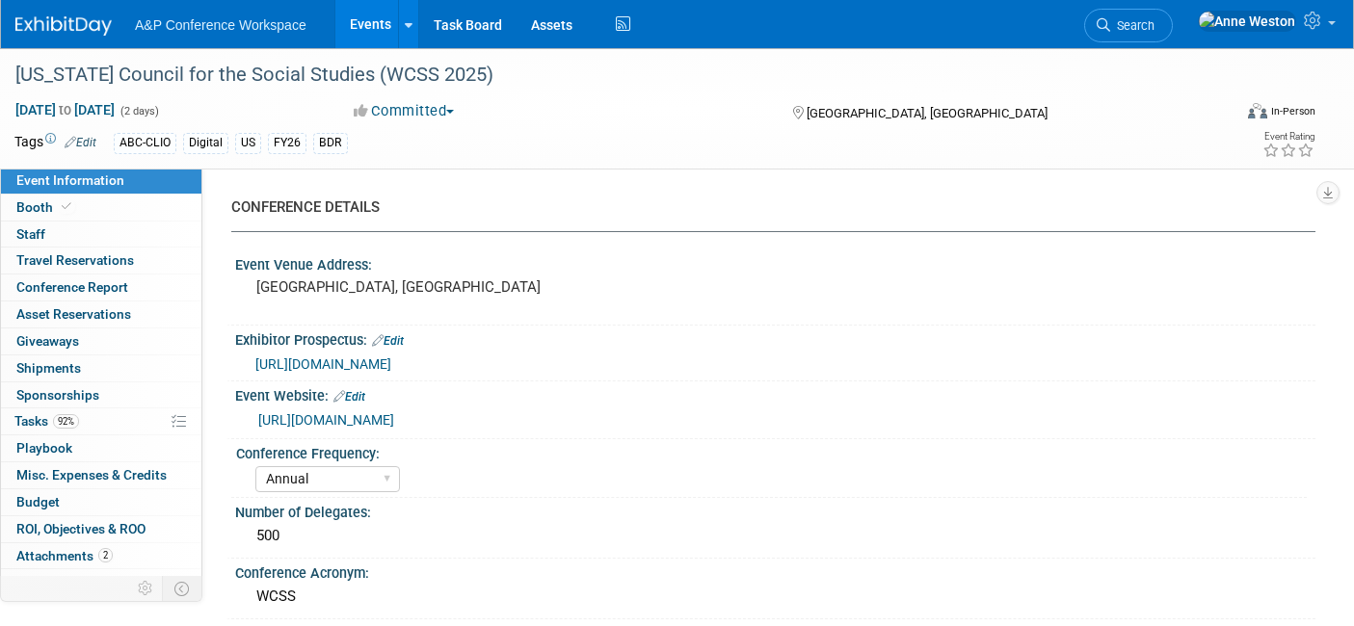
select select "[PERSON_NAME]"
select select "BDR Product Awareness and Trial Generation​"
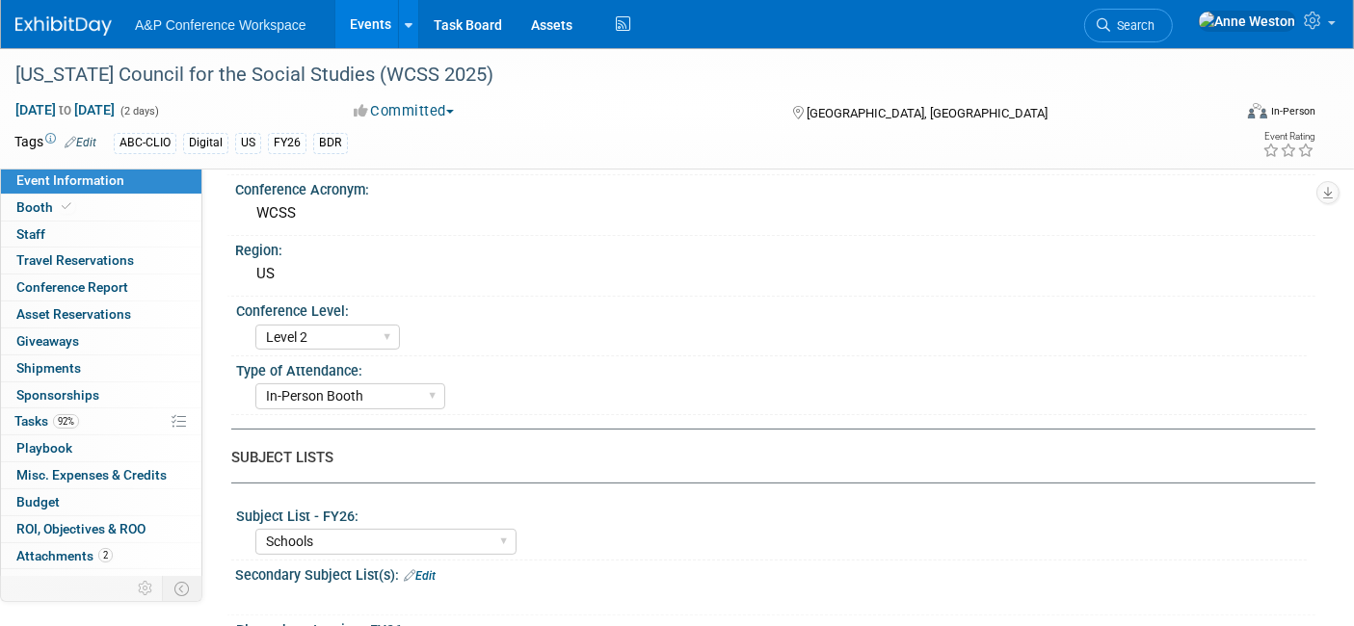
scroll to position [535, 0]
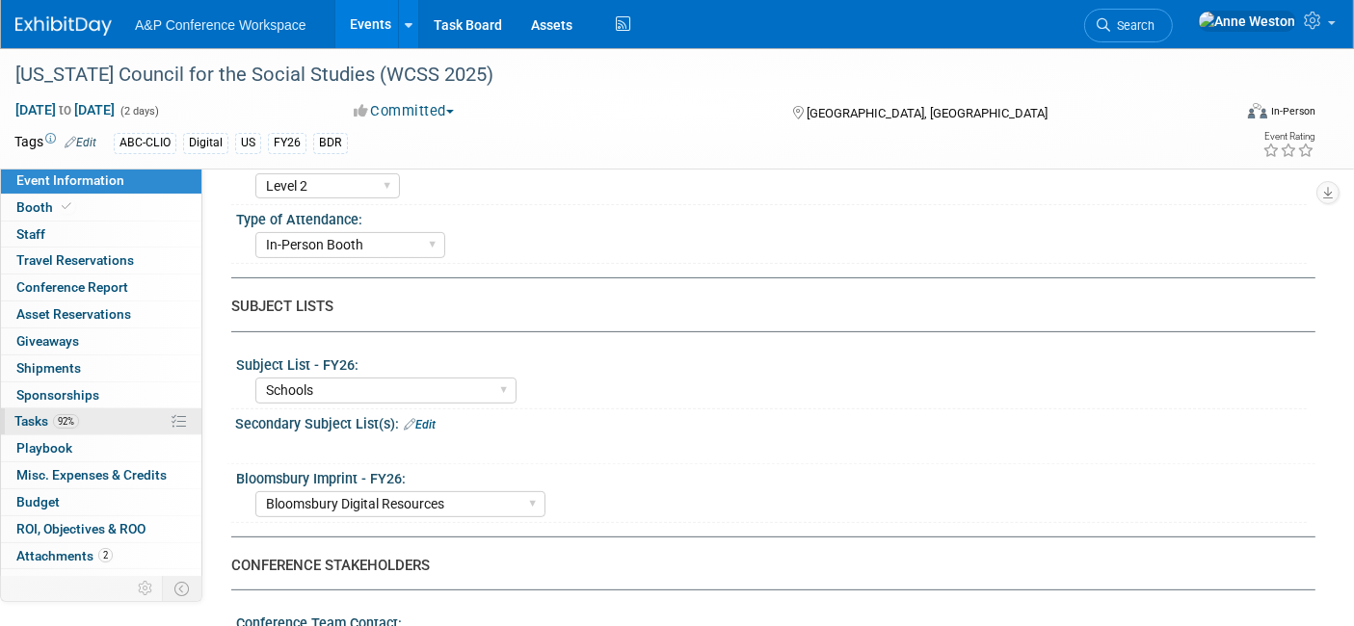
click at [71, 416] on span "92%" at bounding box center [66, 421] width 26 height 14
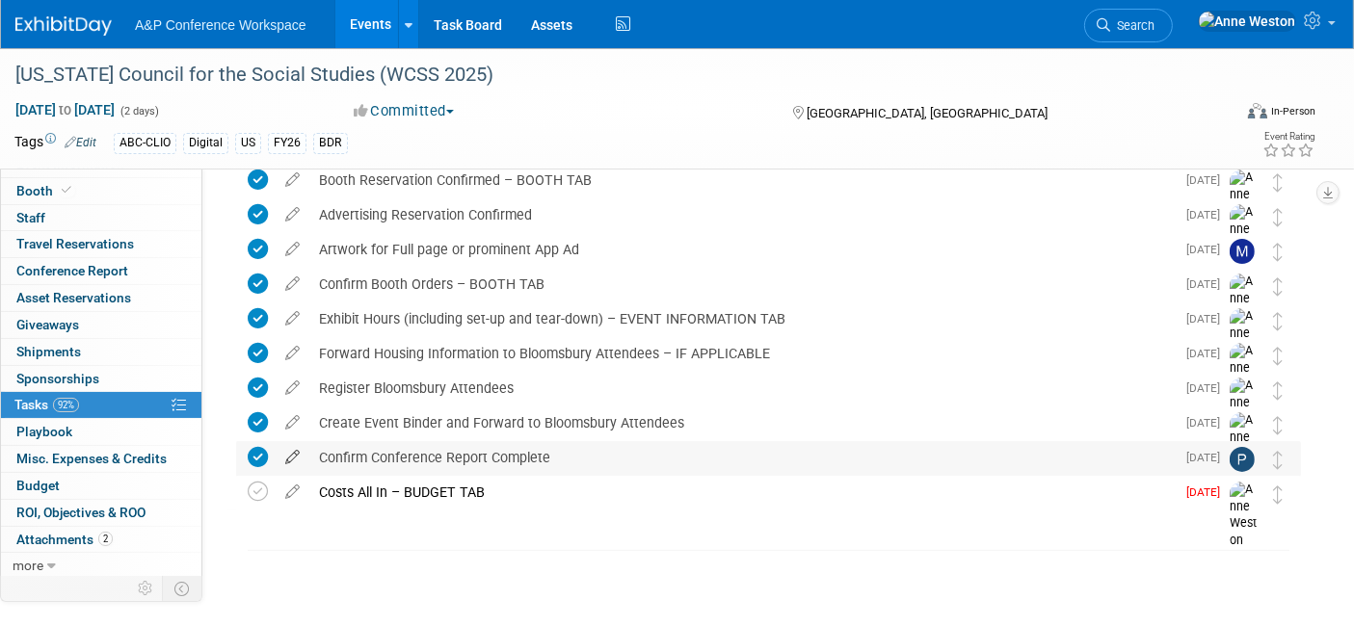
scroll to position [156, 0]
click at [291, 493] on icon at bounding box center [293, 487] width 34 height 24
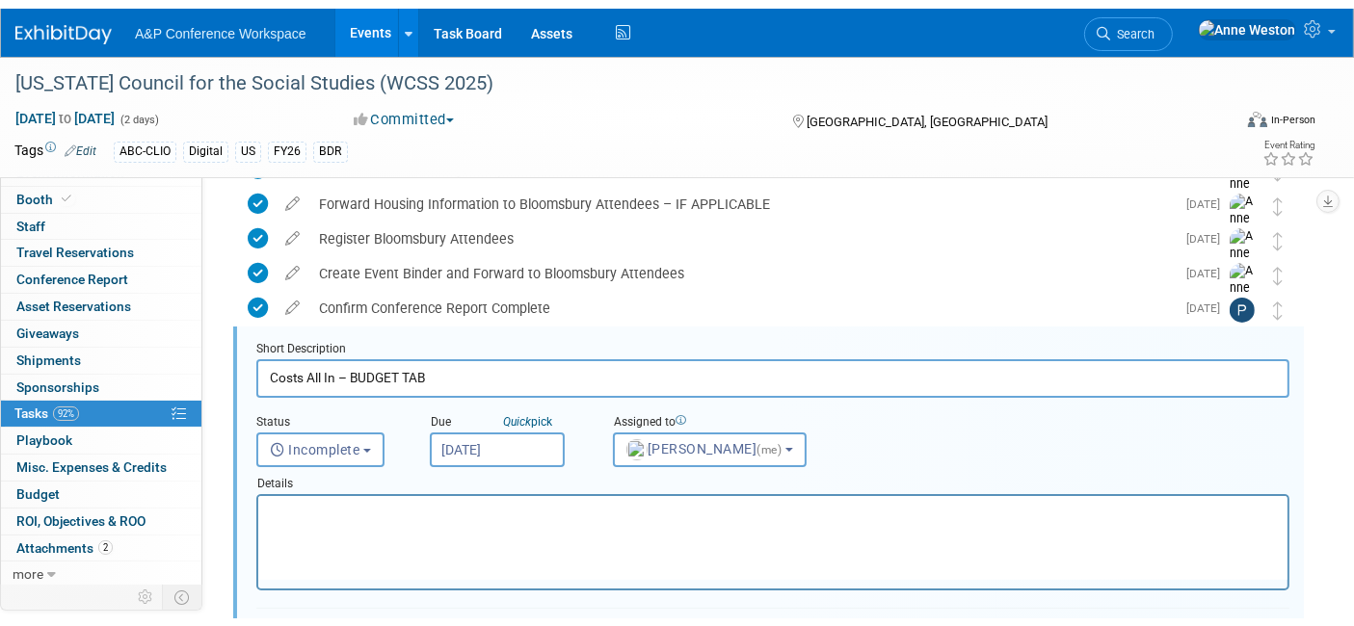
scroll to position [349, 0]
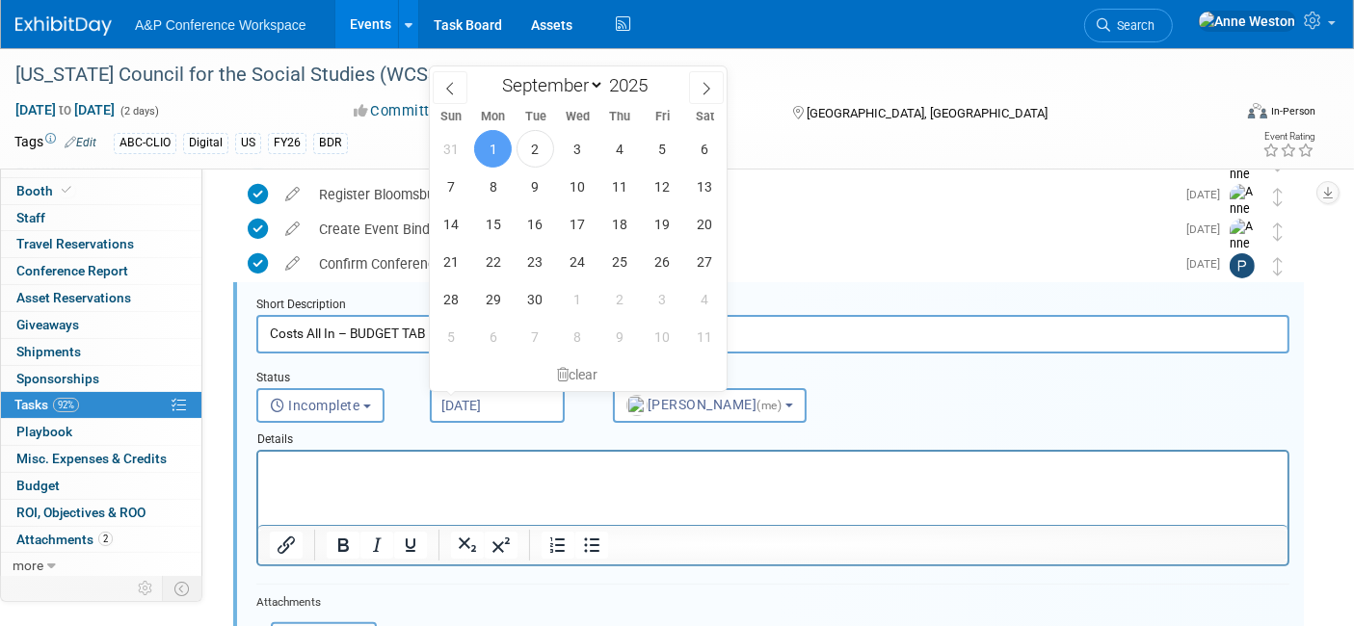
click at [505, 400] on input "Sep 1, 2025" at bounding box center [497, 405] width 135 height 35
click at [698, 90] on span at bounding box center [706, 87] width 35 height 33
click at [699, 90] on icon at bounding box center [705, 88] width 13 height 13
select select "11"
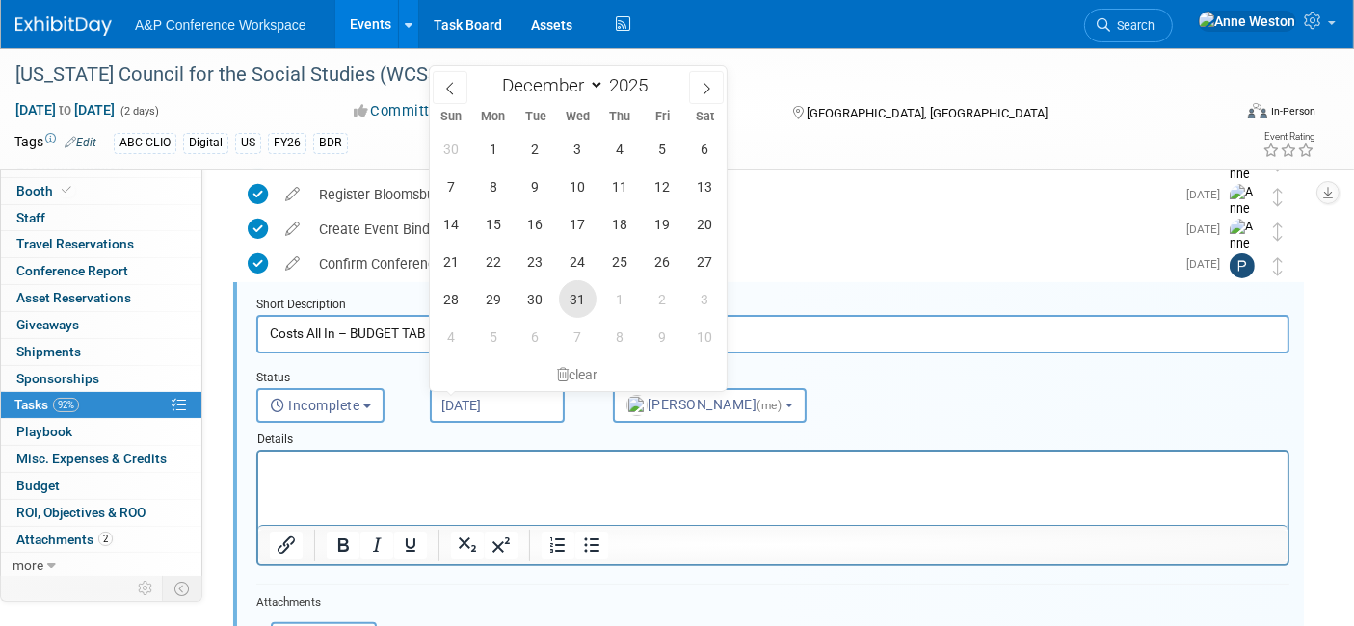
click at [578, 301] on span "31" at bounding box center [578, 299] width 38 height 38
type input "Dec 31, 2025"
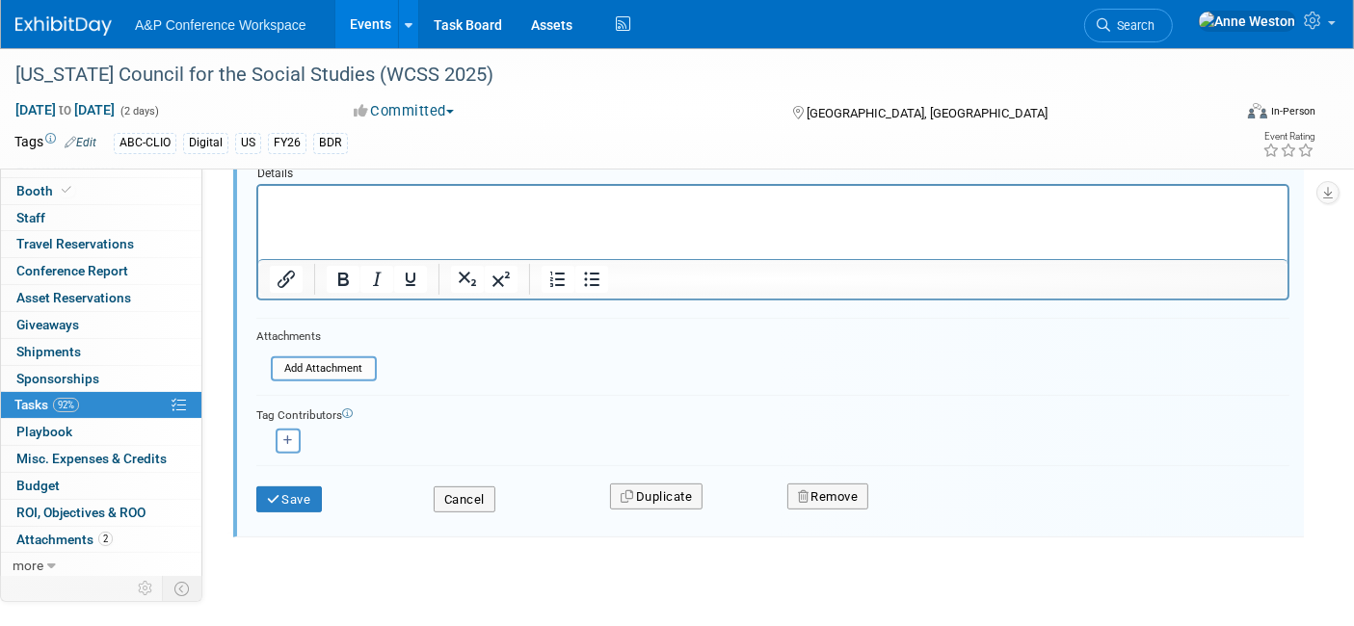
scroll to position [638, 0]
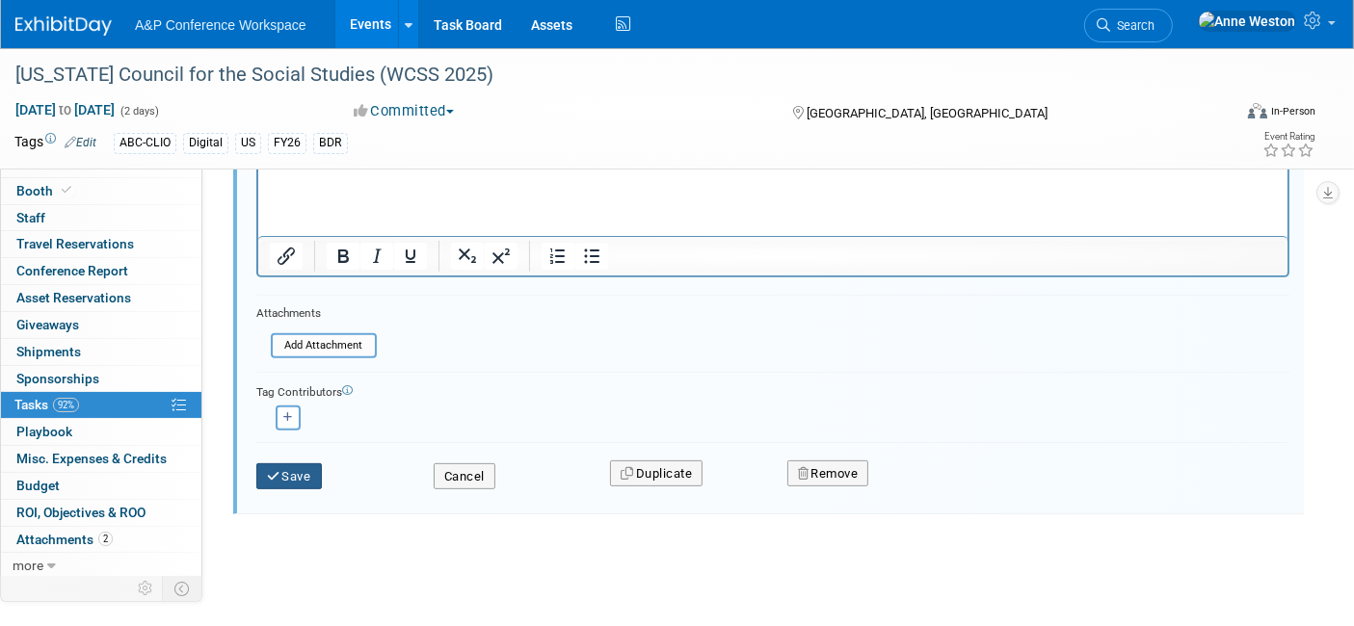
click at [289, 466] on button "Save" at bounding box center [289, 476] width 66 height 27
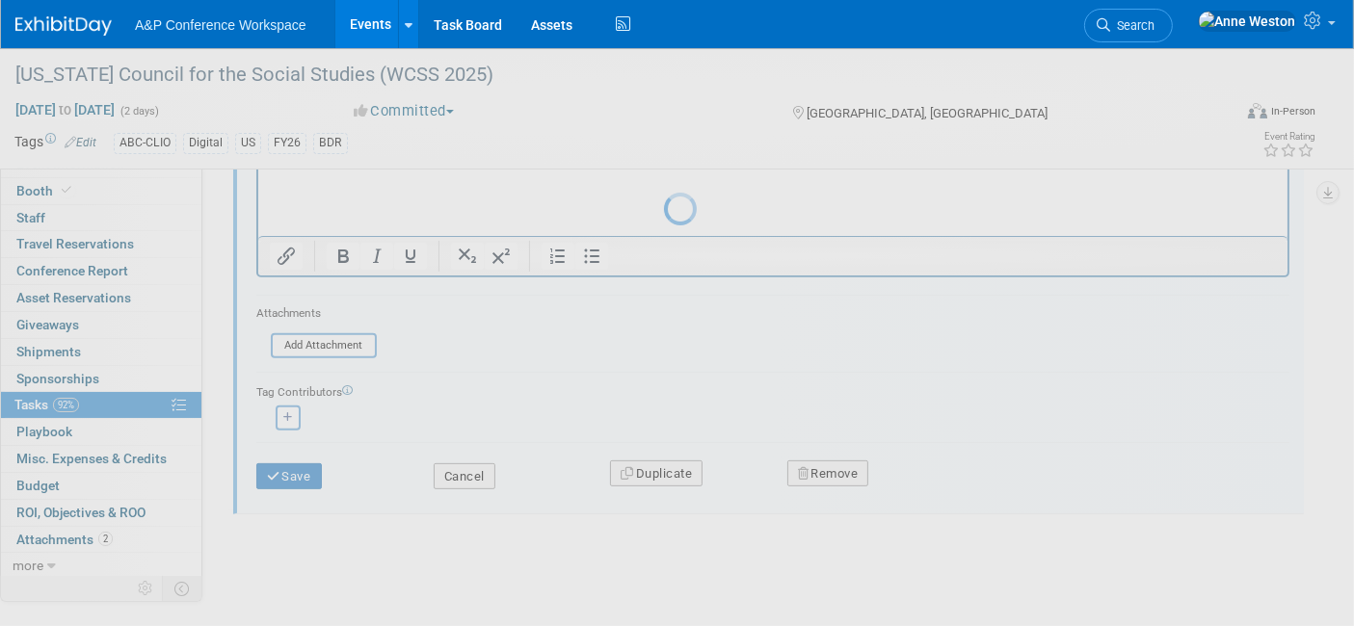
scroll to position [156, 0]
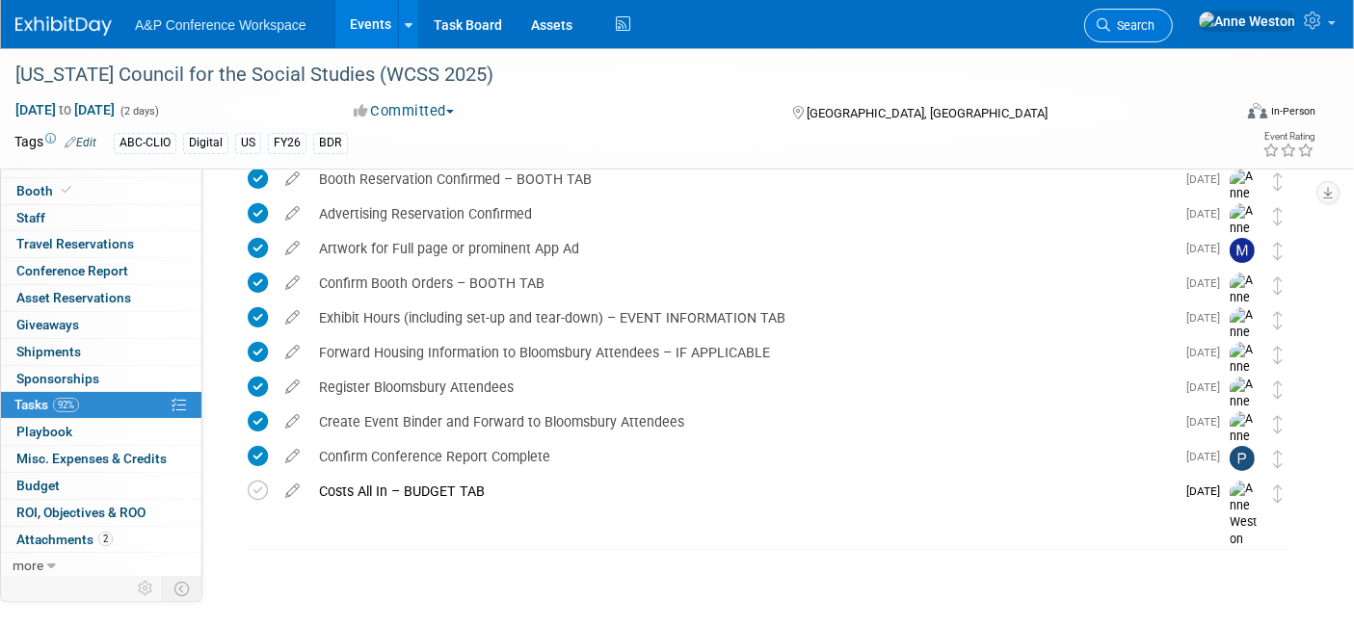
click at [1172, 14] on link "Search" at bounding box center [1128, 26] width 89 height 34
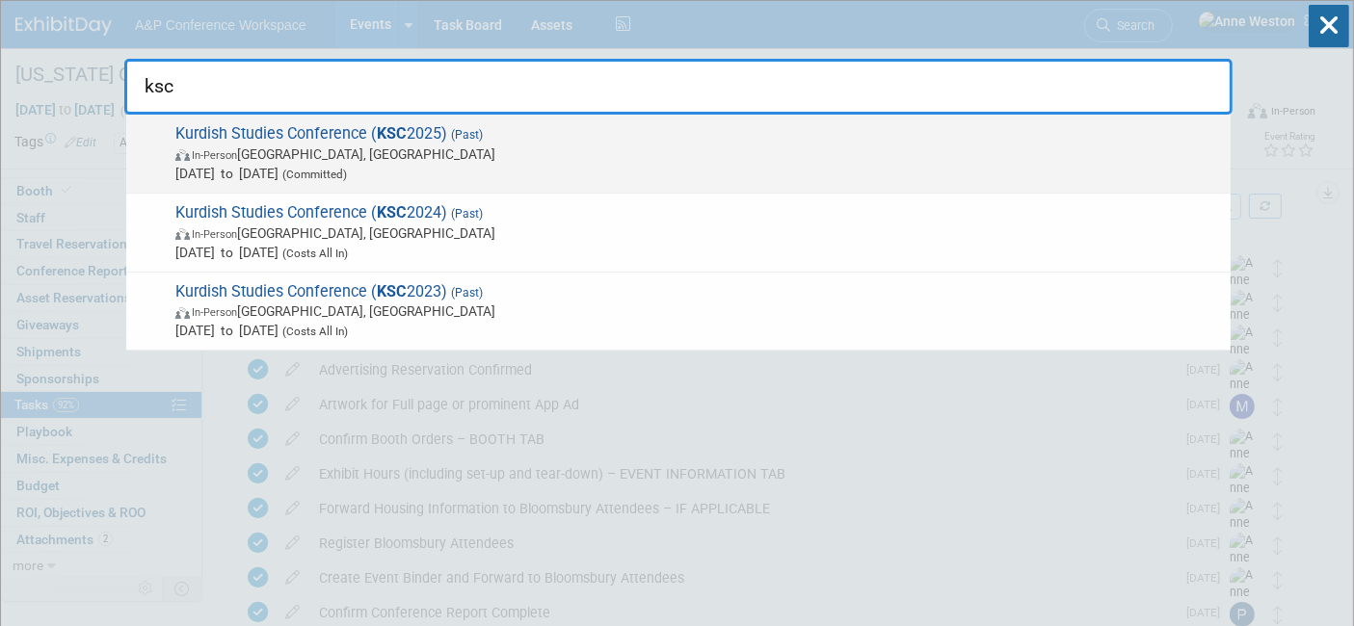
type input "ksc"
click at [245, 133] on span "Kurdish Studies Conference ( KSC 2025) (Past) In-Person London, United Kingdom …" at bounding box center [695, 153] width 1051 height 59
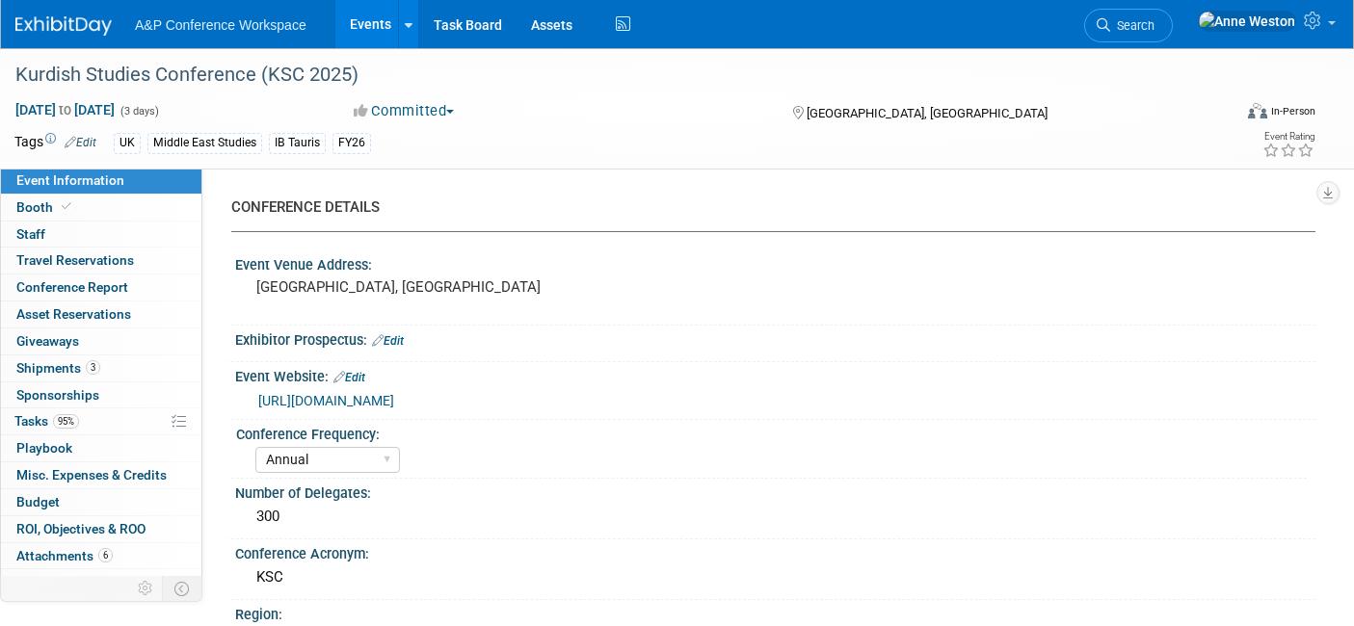
select select "Annual"
select select "Level 3"
select select "Ed Kit"
select select "Middle East Studies"
select select "I.B.Tauris"
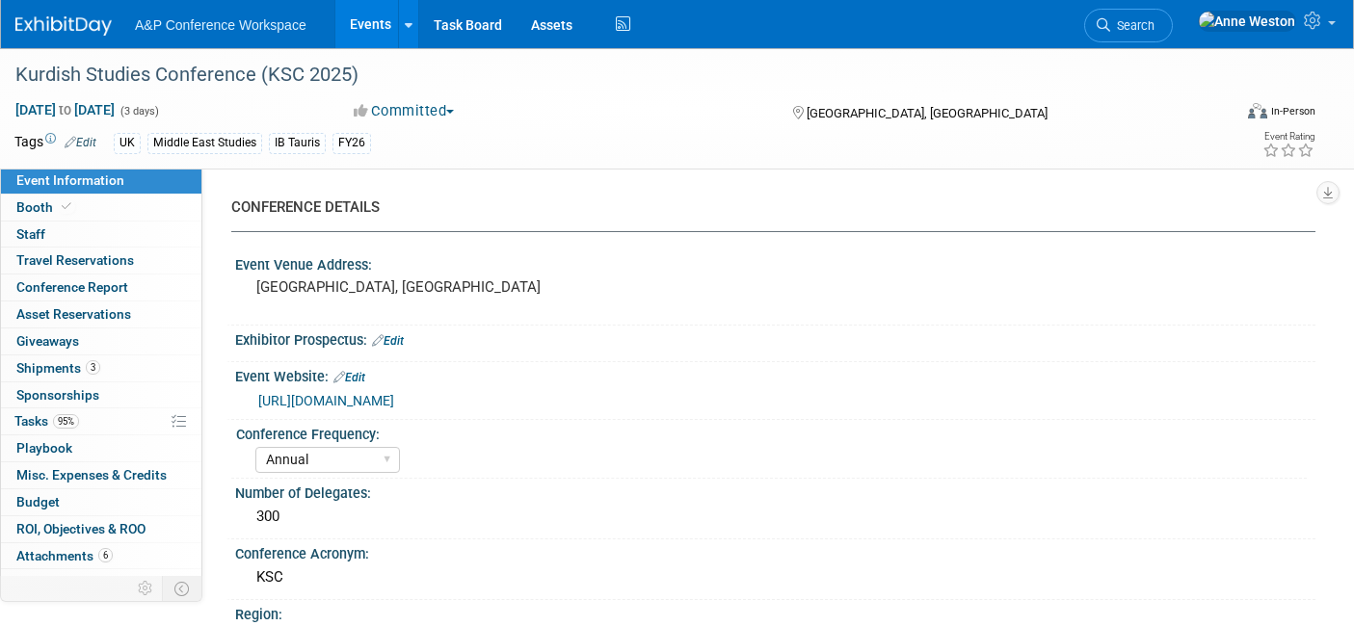
select select "[PERSON_NAME]"
select select "Brand/Subject Presence​"
click at [113, 416] on link "95% Tasks 95%" at bounding box center [101, 421] width 200 height 26
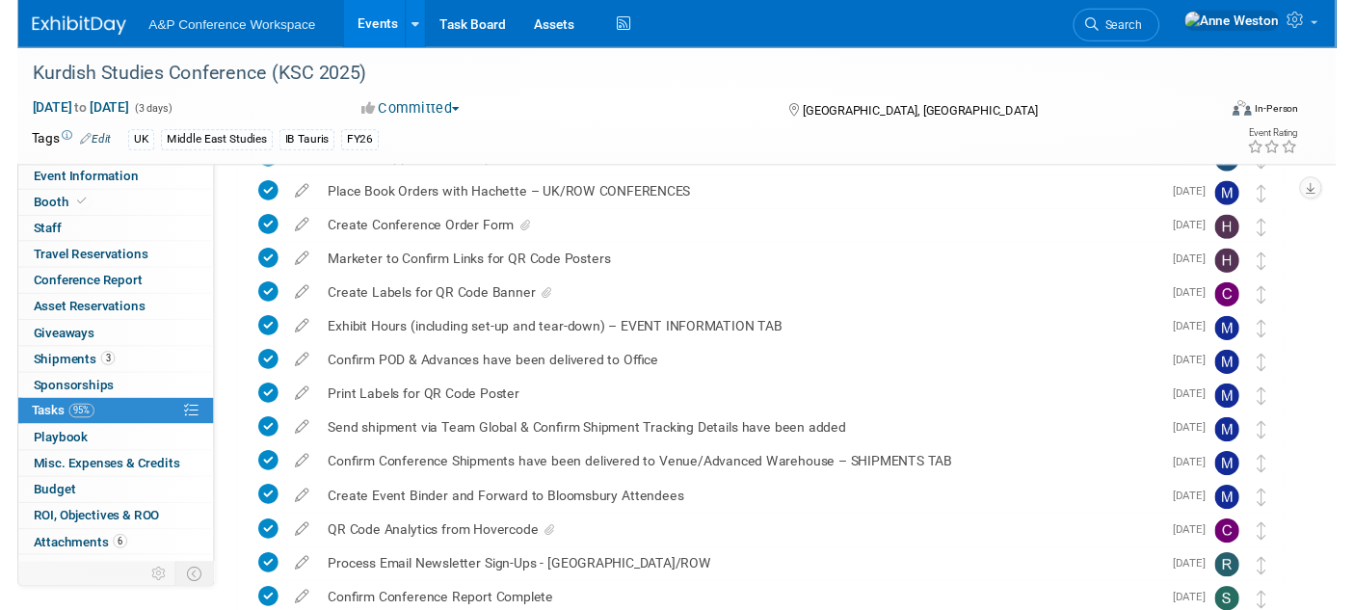
scroll to position [503, 0]
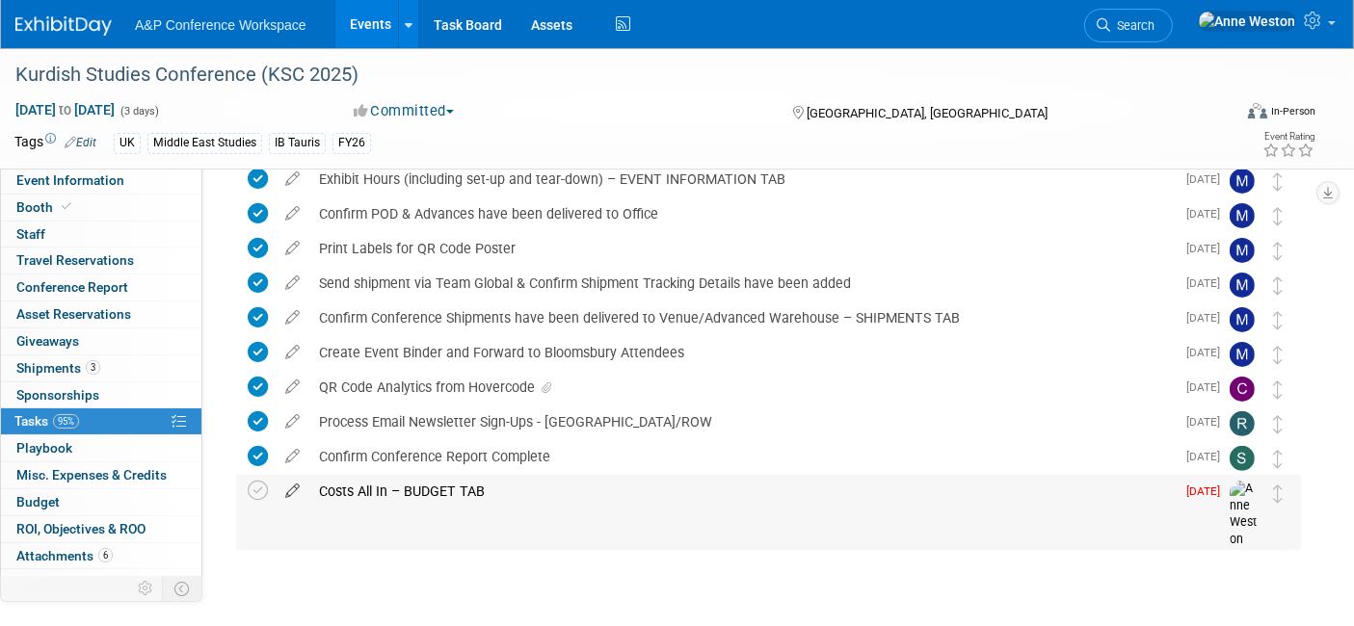
click at [297, 484] on icon at bounding box center [293, 487] width 34 height 24
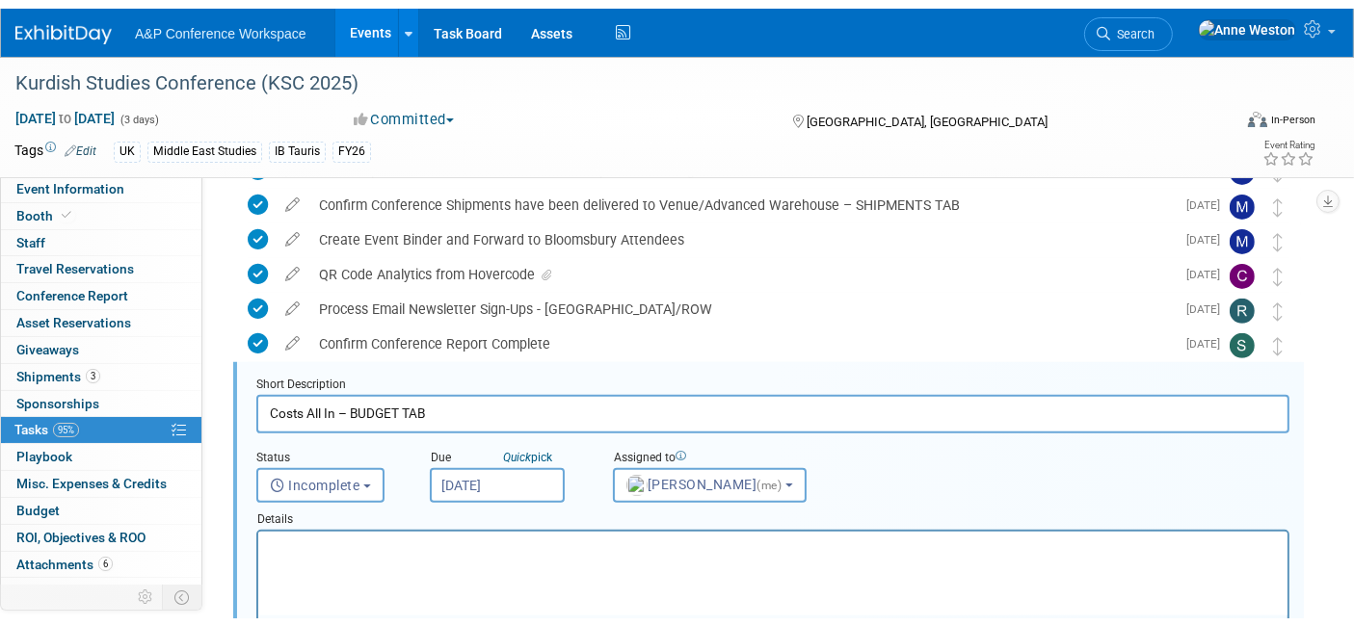
scroll to position [696, 0]
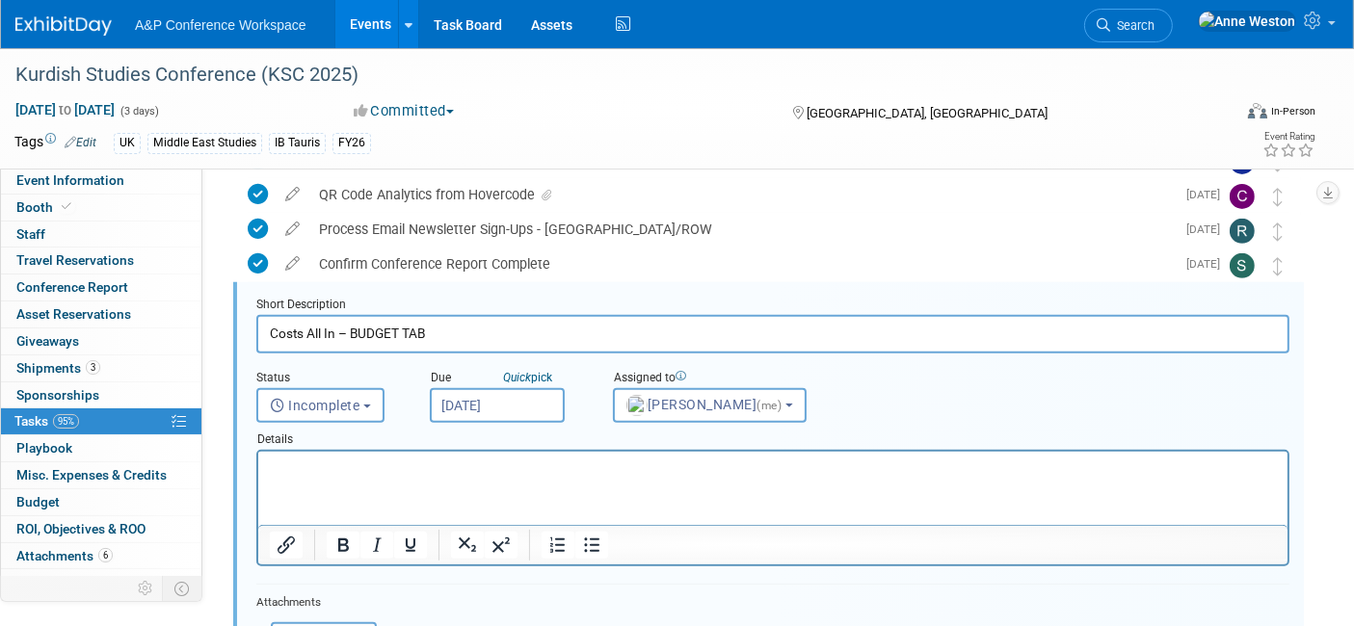
click at [473, 388] on input "Sep 1, 2025" at bounding box center [497, 405] width 135 height 35
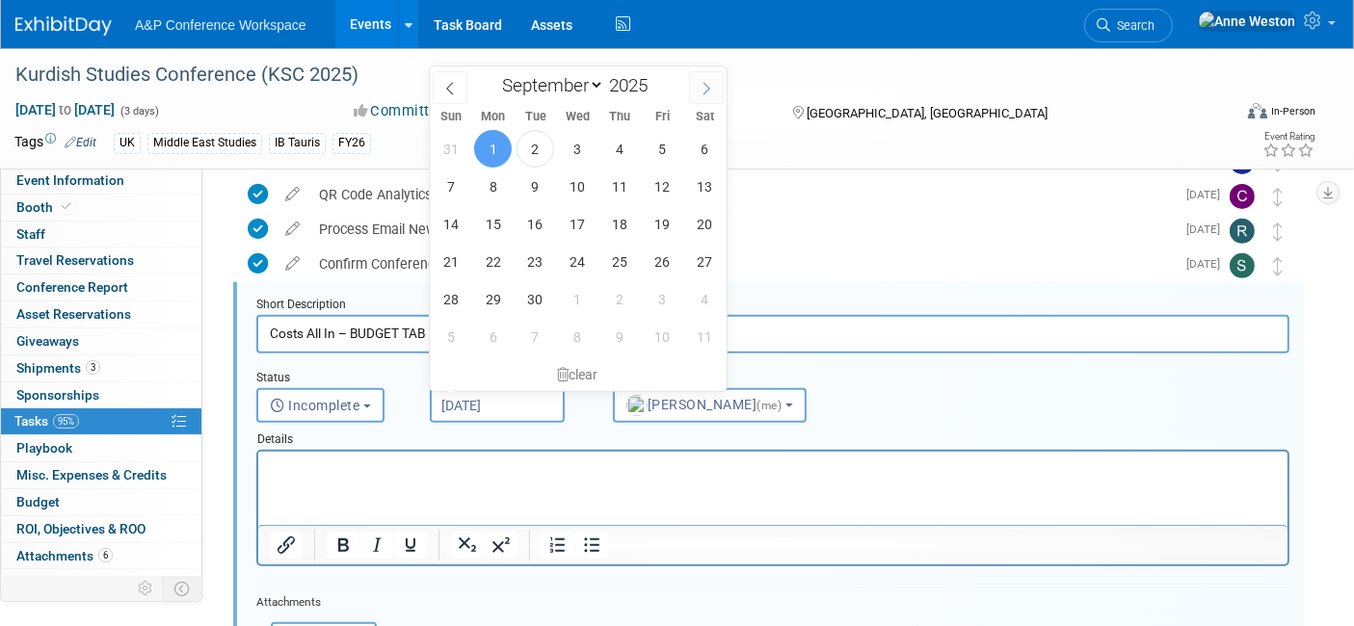
click at [704, 83] on icon at bounding box center [705, 89] width 7 height 13
click at [707, 82] on icon at bounding box center [705, 88] width 13 height 13
select select "11"
click at [580, 303] on span "31" at bounding box center [578, 299] width 38 height 38
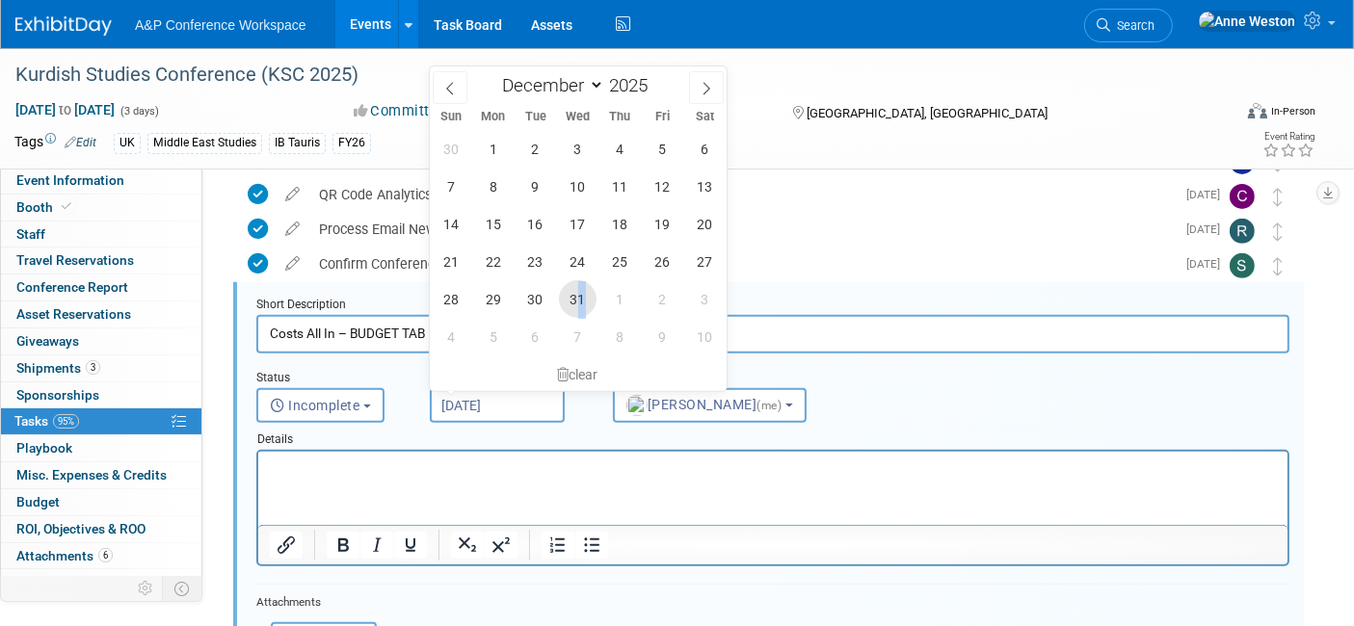
type input "Dec 31, 2025"
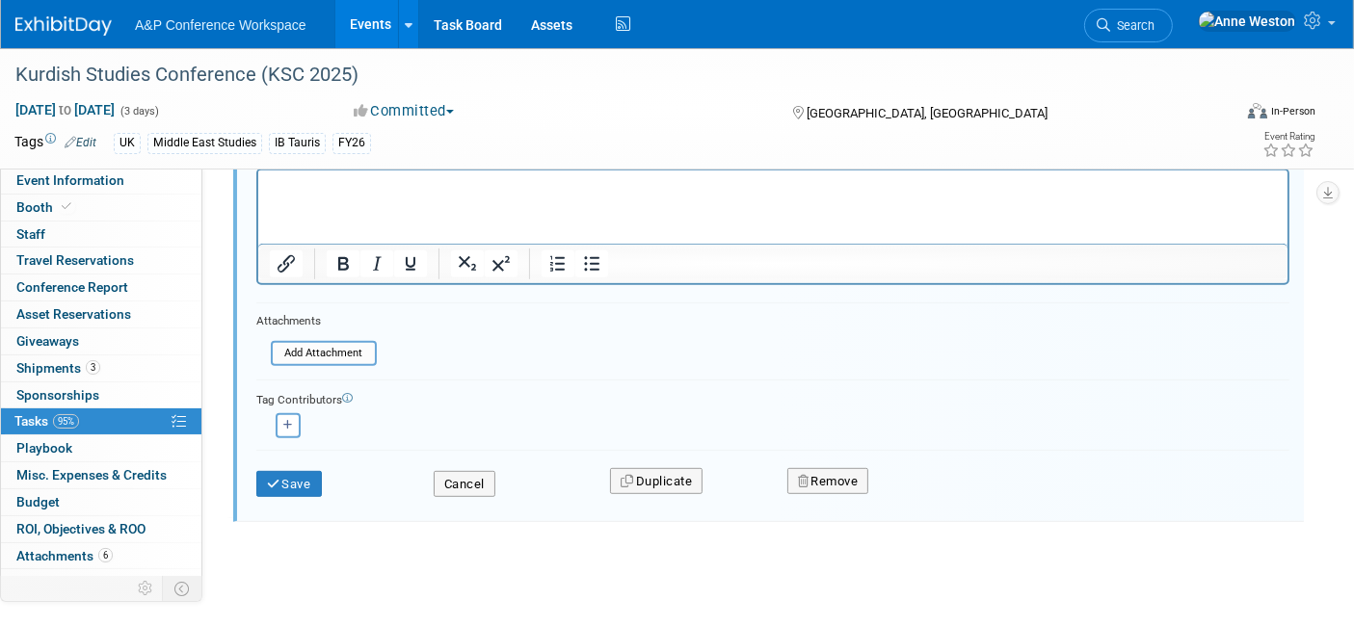
scroll to position [985, 0]
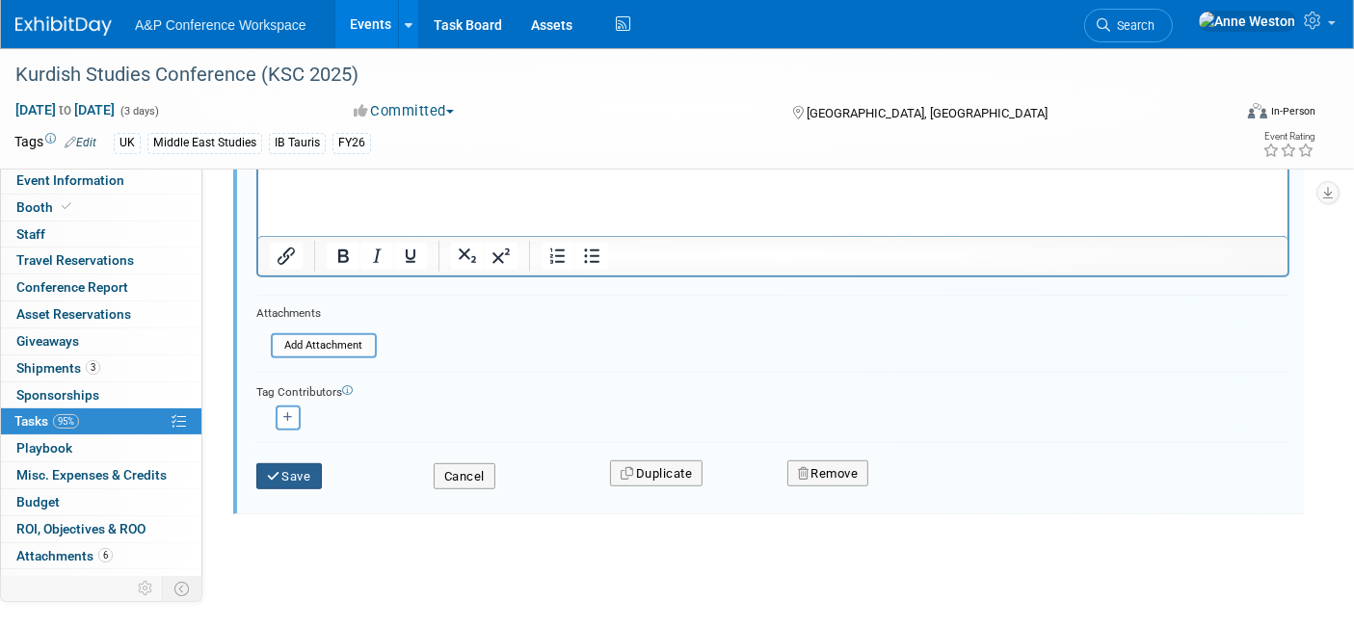
click at [275, 470] on icon "submit" at bounding box center [274, 476] width 15 height 13
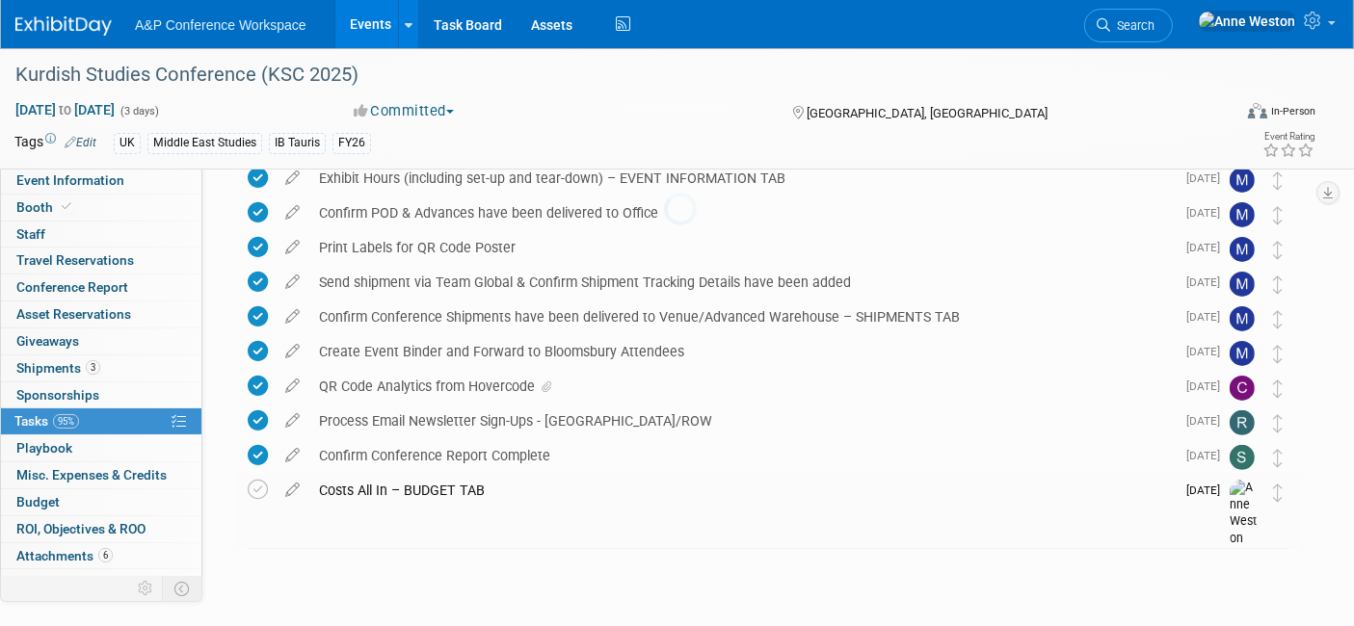
scroll to position [503, 0]
click at [1172, 13] on link "Search" at bounding box center [1128, 26] width 89 height 34
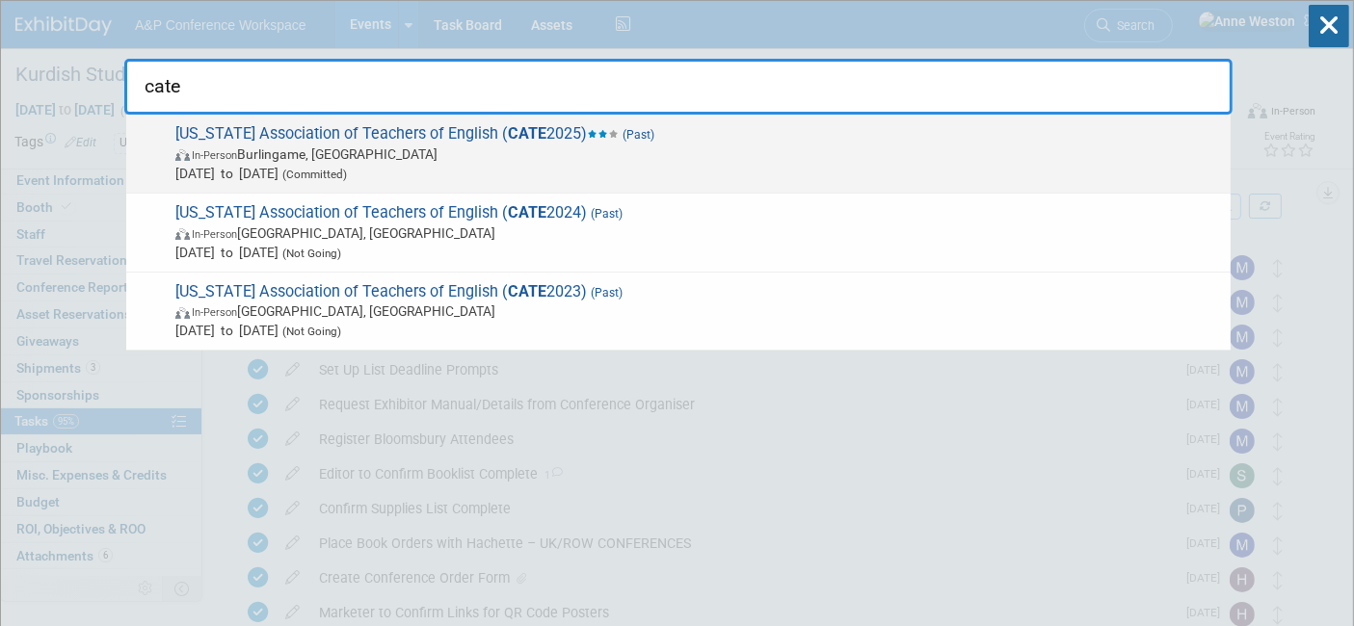
type input "cate"
click at [283, 180] on span "Feb 28, 2025 to Mar 2, 2025 (Committed)" at bounding box center [697, 173] width 1045 height 19
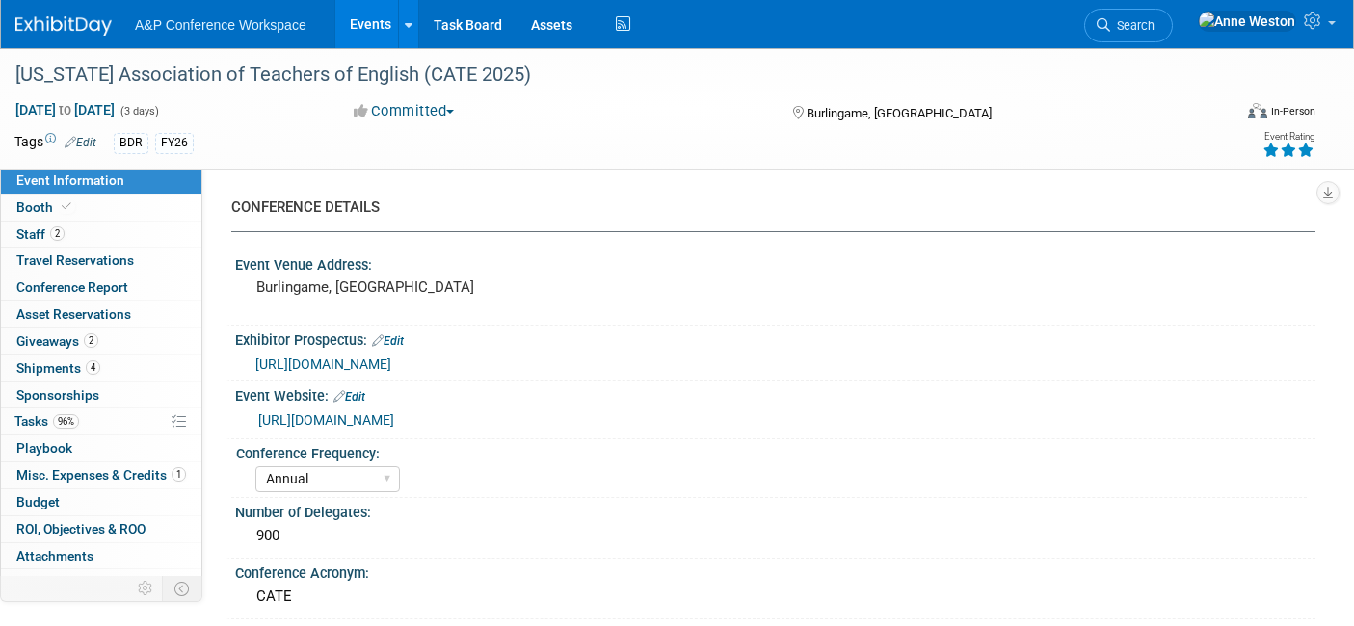
select select "Annual"
select select "Level 2"
select select "In-Person Booth"
select select "Schools"
select select "Bloomsbury Digital Resources"
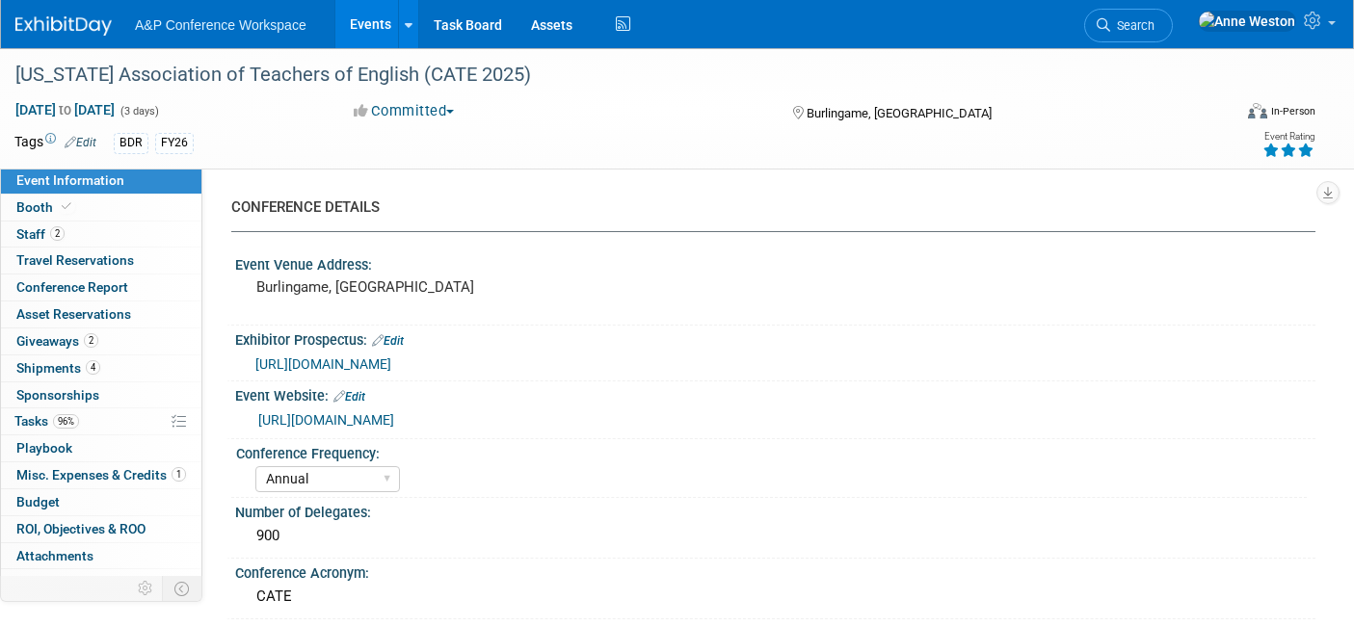
select select "[PERSON_NAME]"
select select "BDR Product Awareness and Trial Generation​"
click at [90, 418] on link "96% Tasks 96%" at bounding box center [101, 421] width 200 height 26
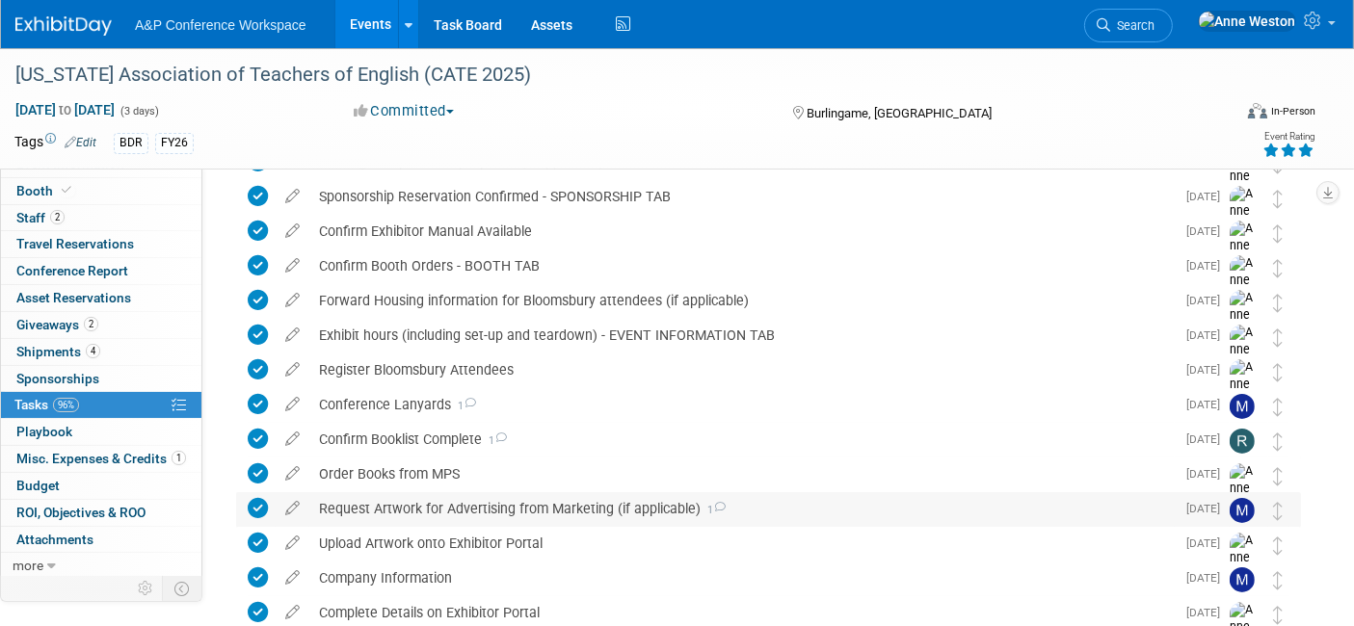
scroll to position [607, 0]
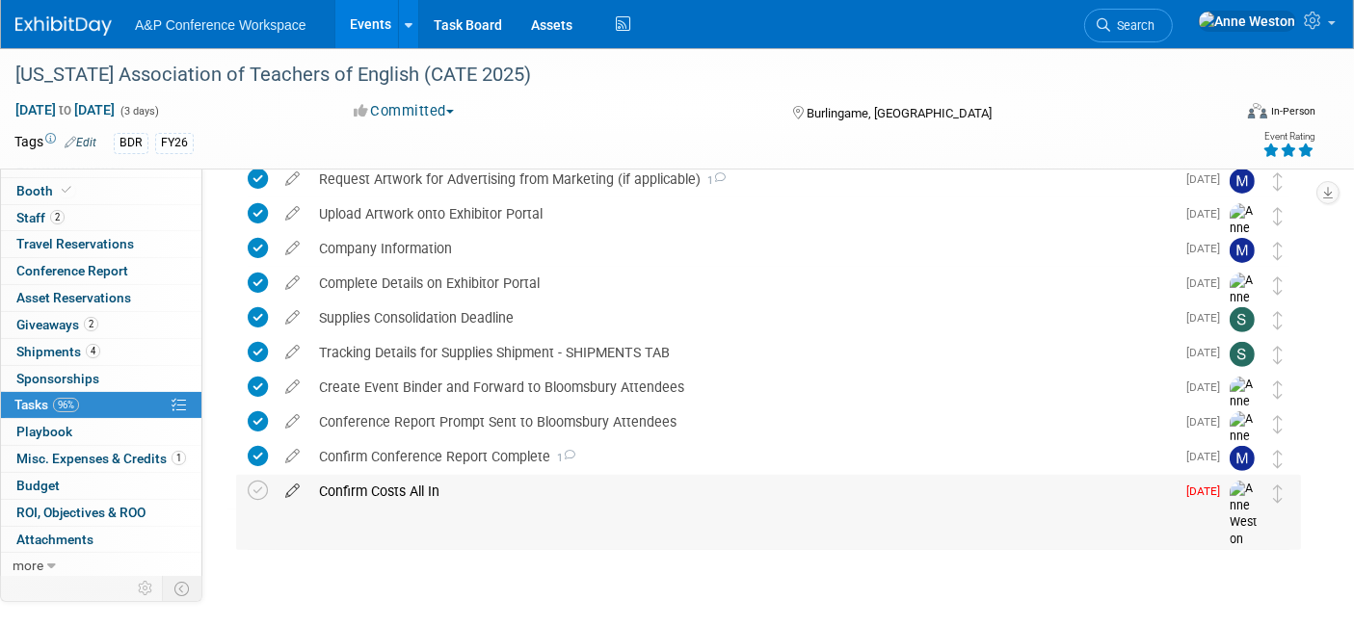
click at [294, 483] on icon at bounding box center [293, 487] width 34 height 24
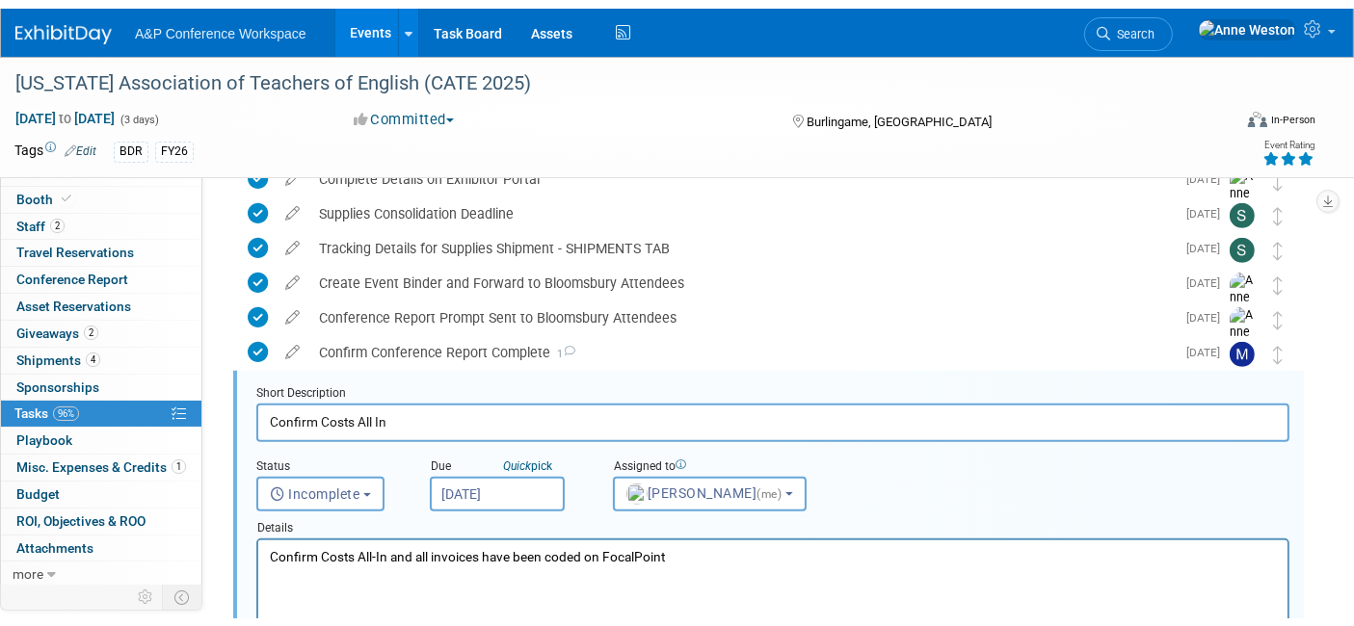
scroll to position [800, 0]
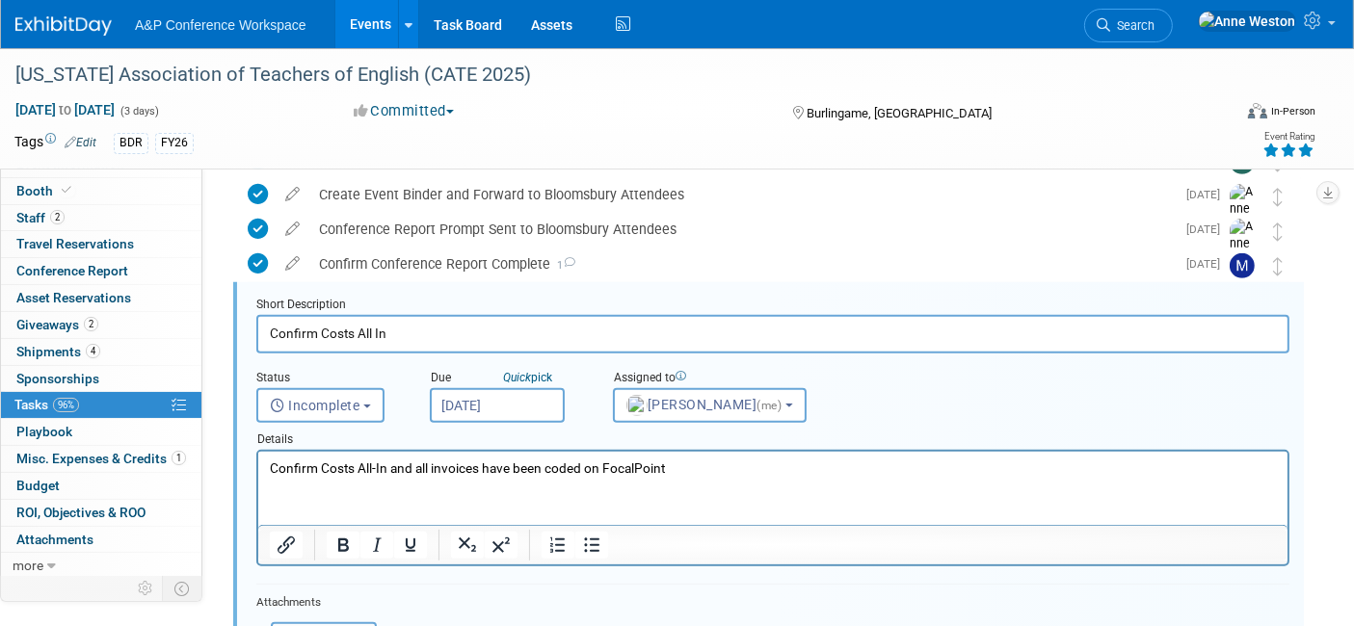
click at [470, 408] on input "Sep 1, 2025" at bounding box center [497, 405] width 135 height 35
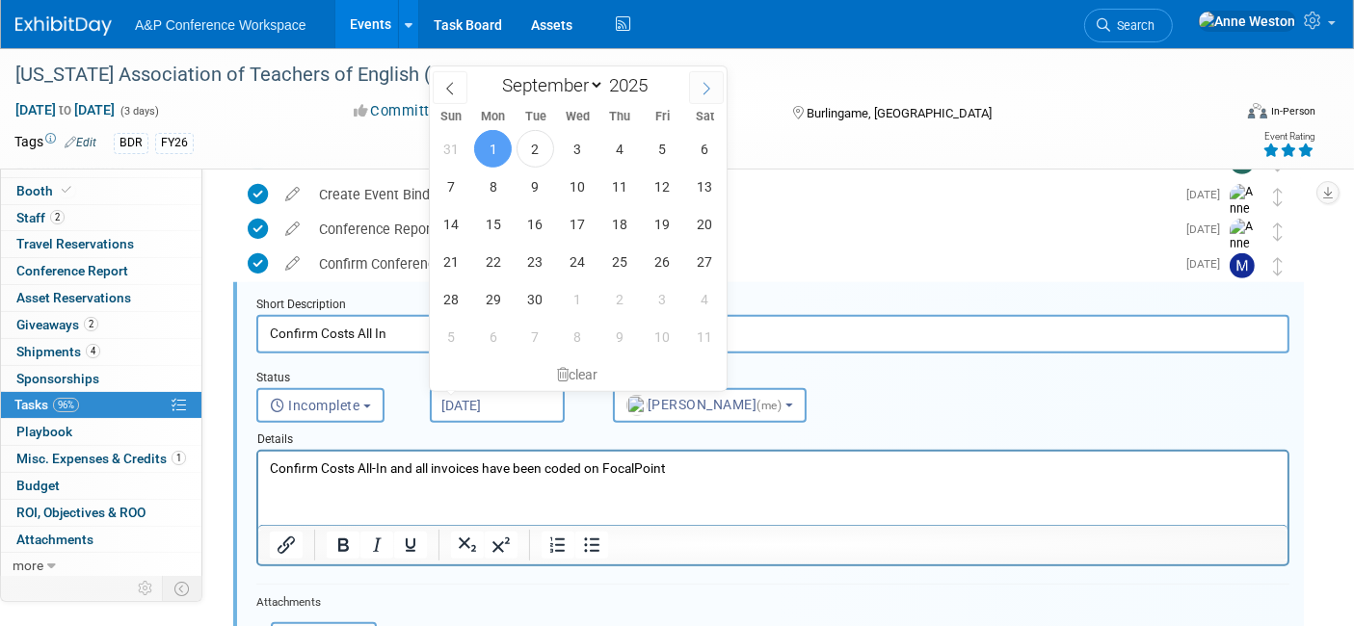
click at [709, 82] on icon at bounding box center [705, 88] width 13 height 13
select select "11"
click at [579, 301] on span "31" at bounding box center [578, 299] width 38 height 38
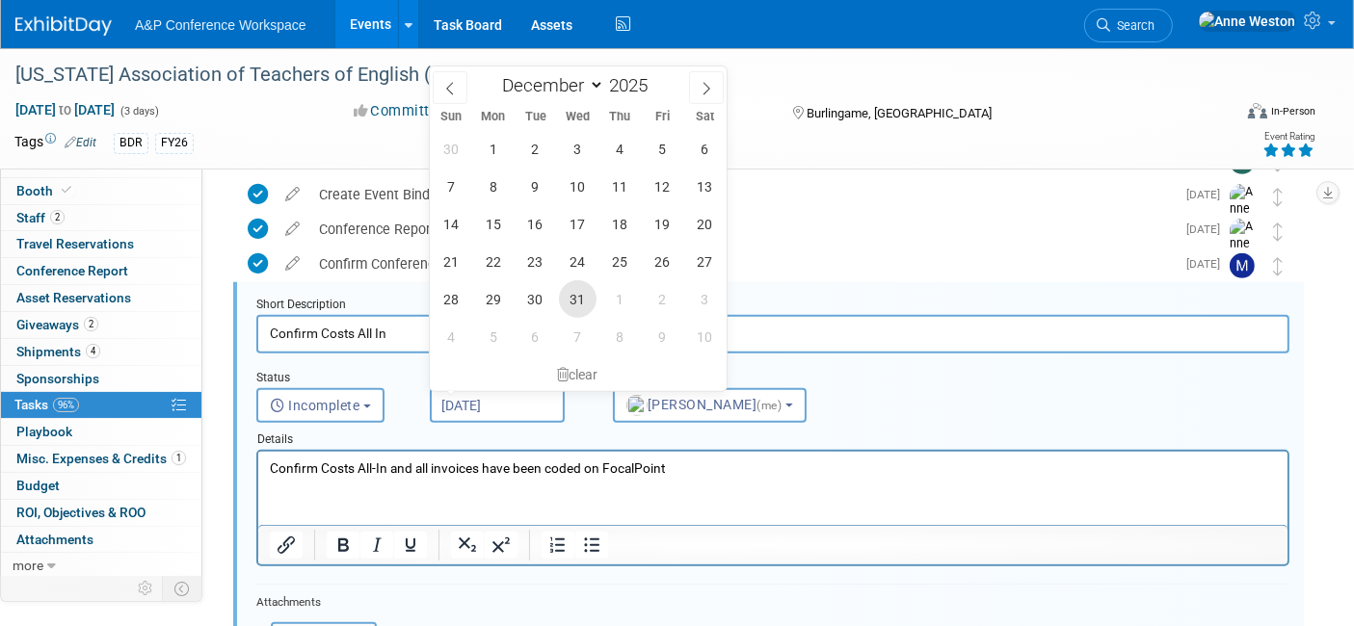
type input "Dec 31, 2025"
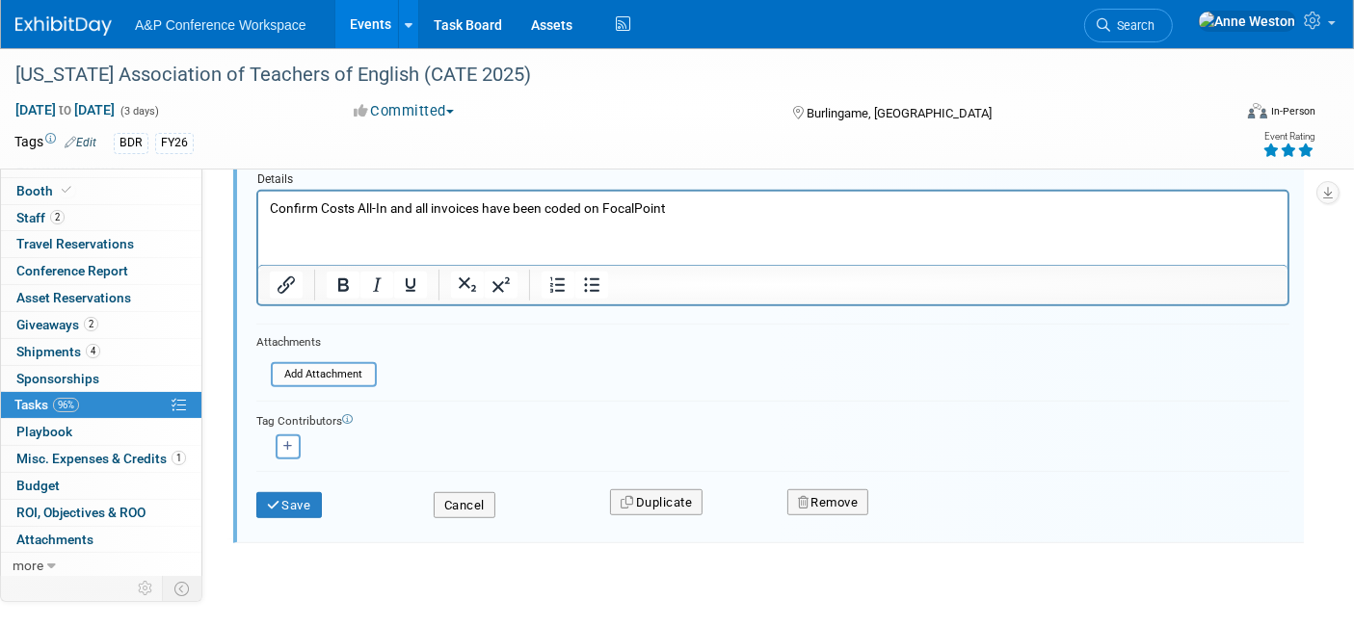
scroll to position [1090, 0]
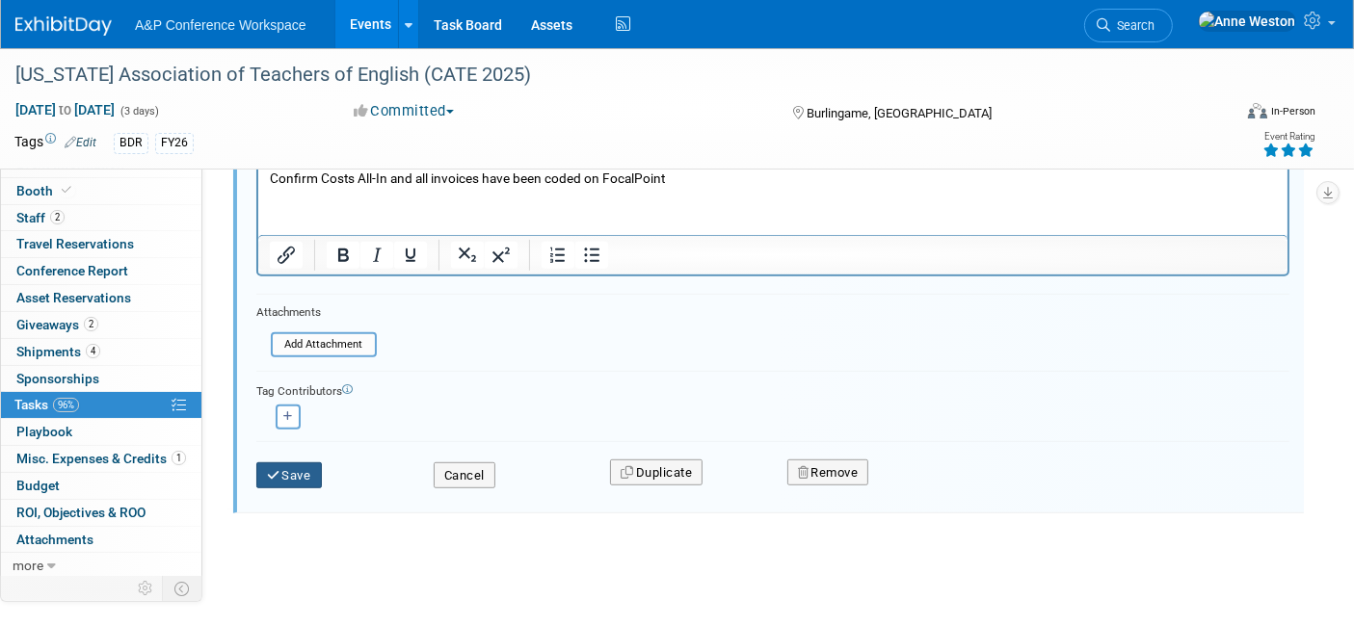
click at [277, 469] on icon "submit" at bounding box center [274, 475] width 15 height 13
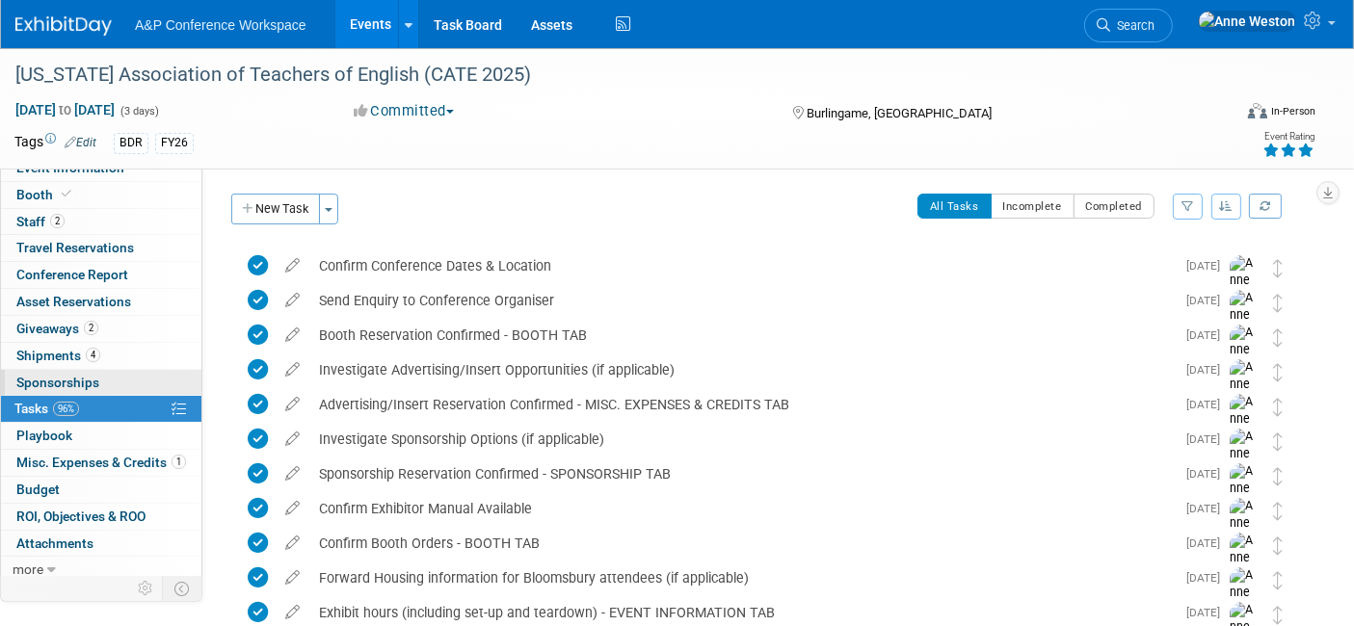
scroll to position [16, 0]
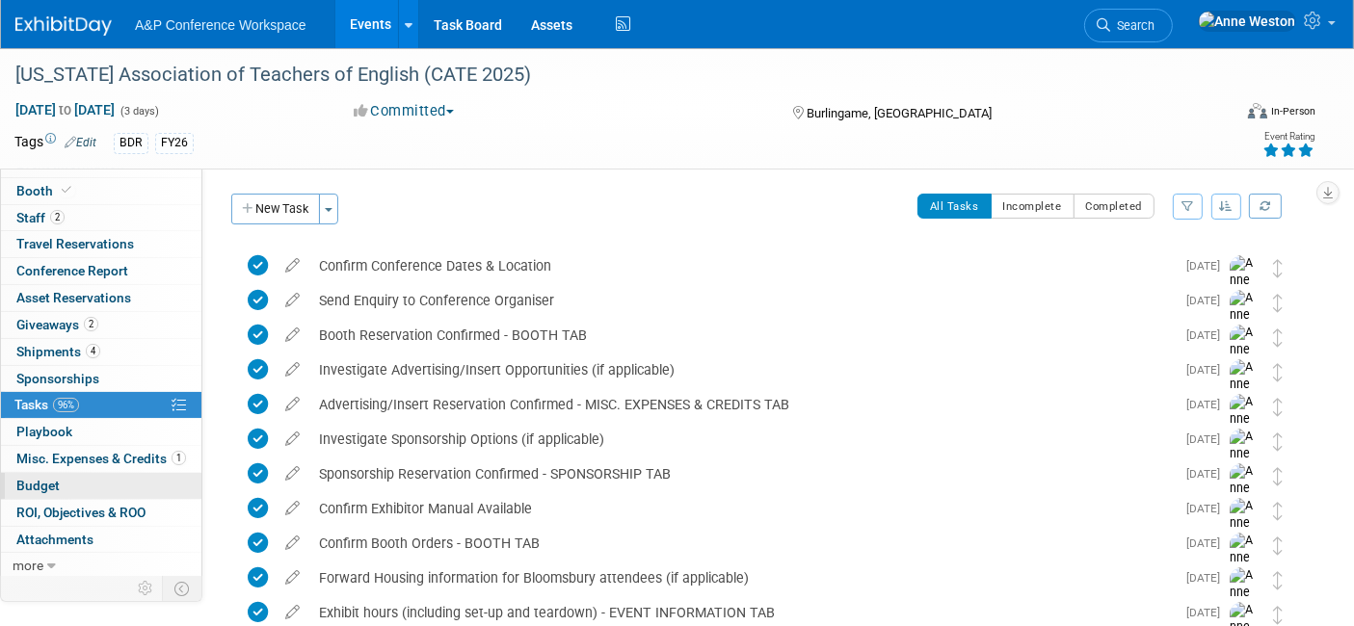
click at [48, 480] on span "Budget" at bounding box center [37, 485] width 43 height 15
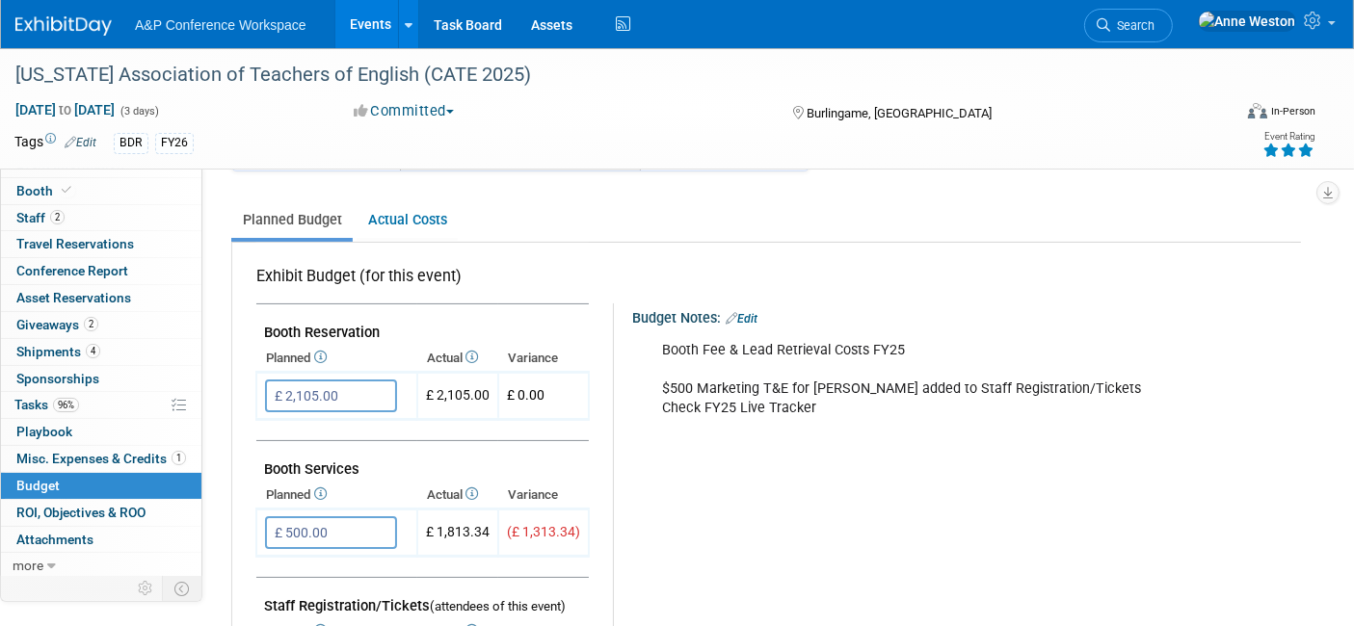
scroll to position [0, 0]
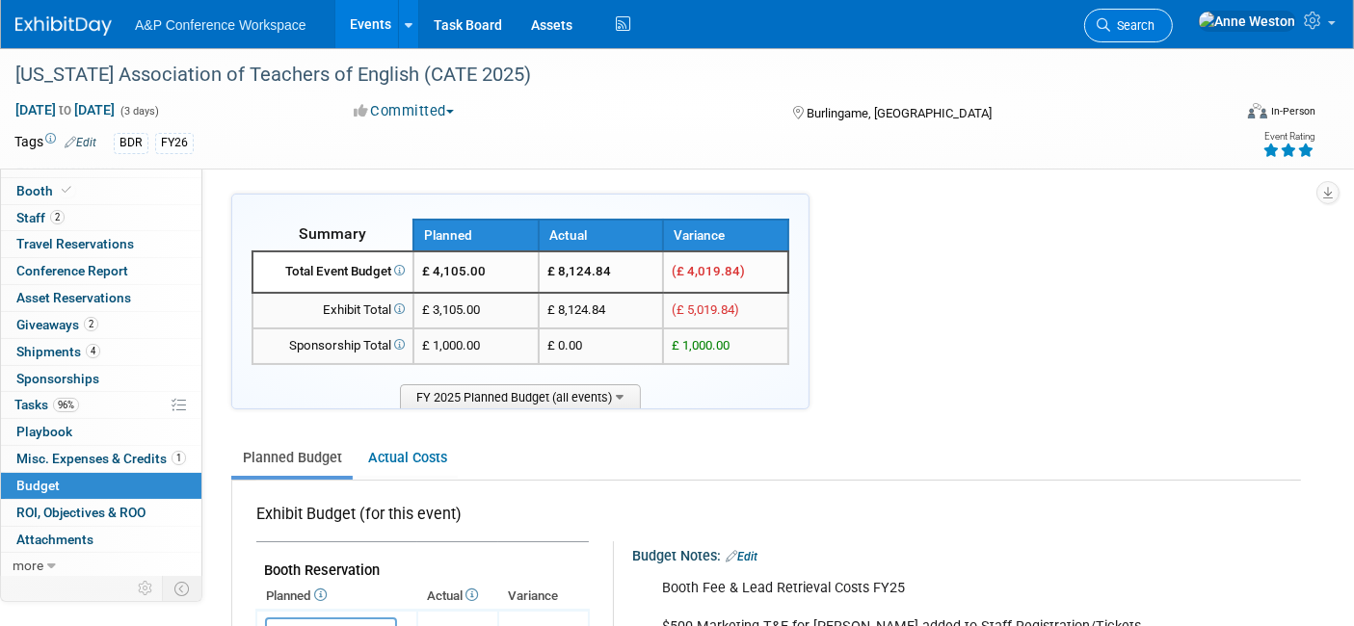
click at [1154, 29] on span "Search" at bounding box center [1132, 25] width 44 height 14
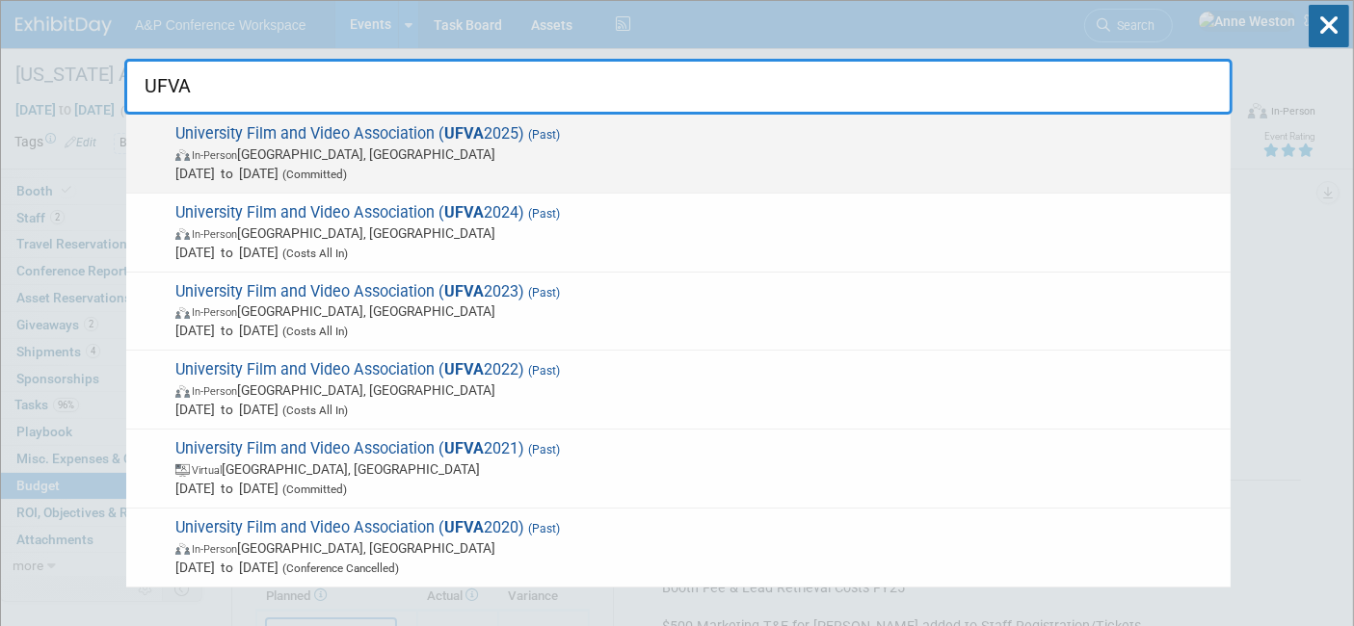
type input "UFVA"
click at [265, 152] on span "In-Person Prairie View, TX" at bounding box center [697, 154] width 1045 height 19
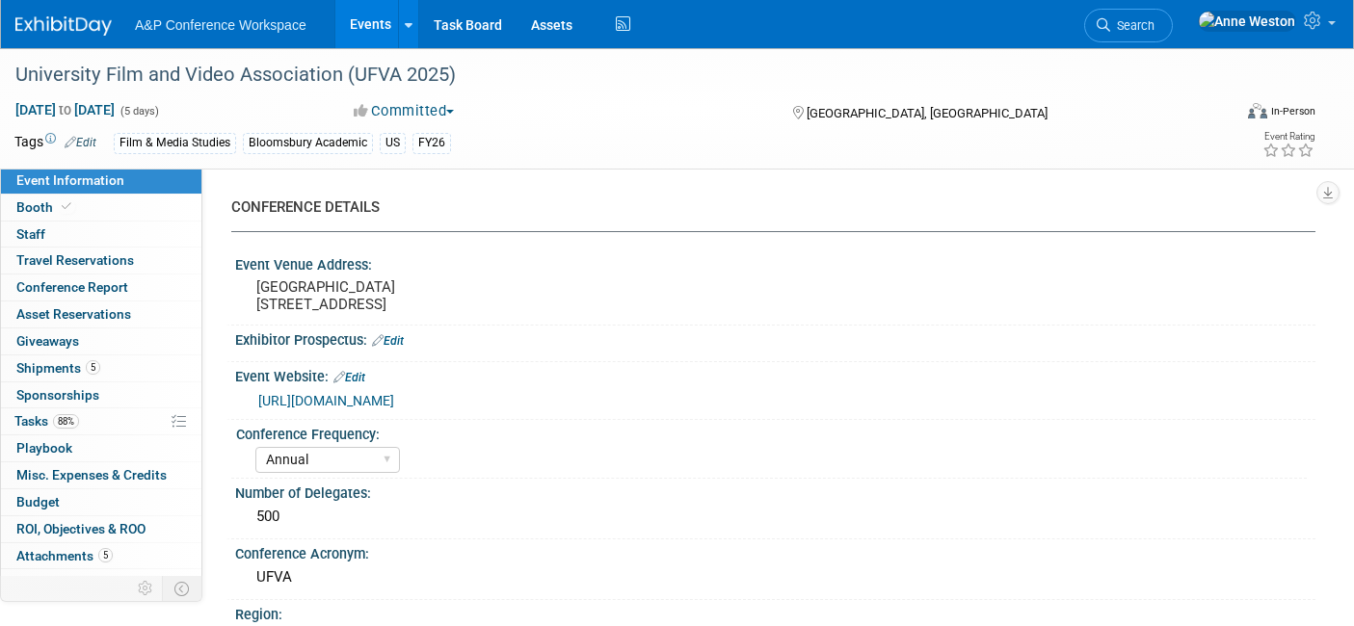
select select "Annual"
select select "Level 2"
select select "In-Person Booth"
select select "Film & Media Studies"
select select "Bloomsbury Academic"
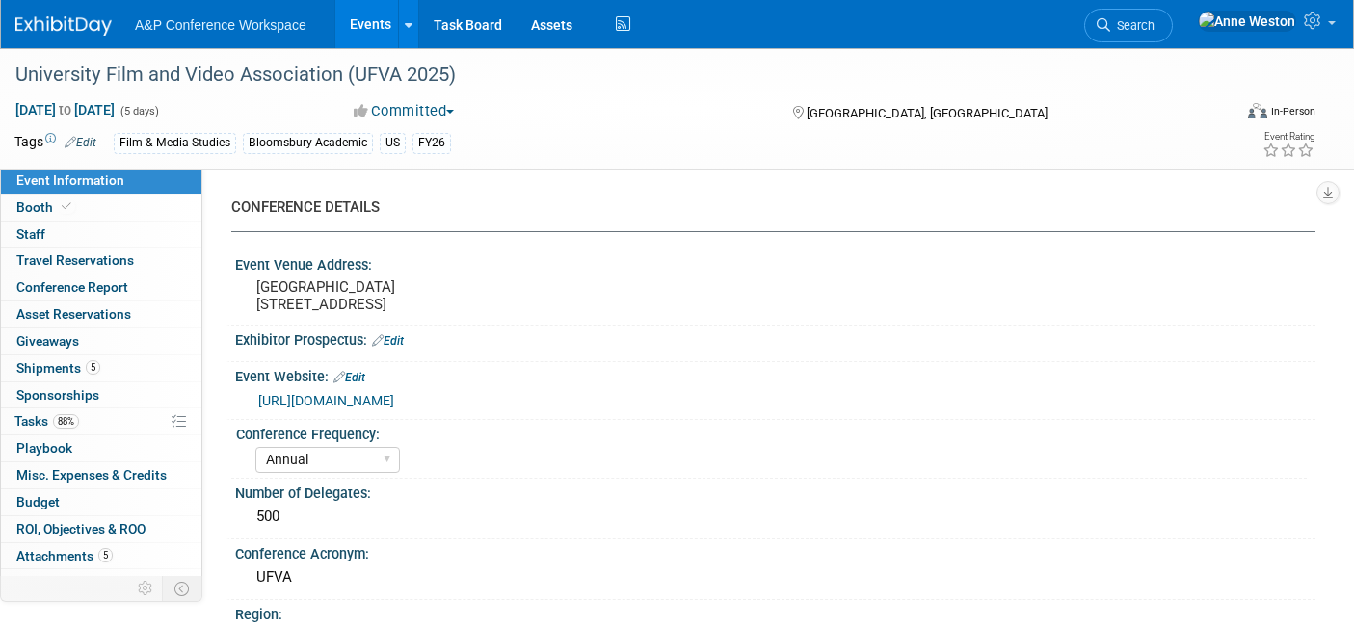
select select "[PERSON_NAME]"
select select "Brand/Subject Presence​"
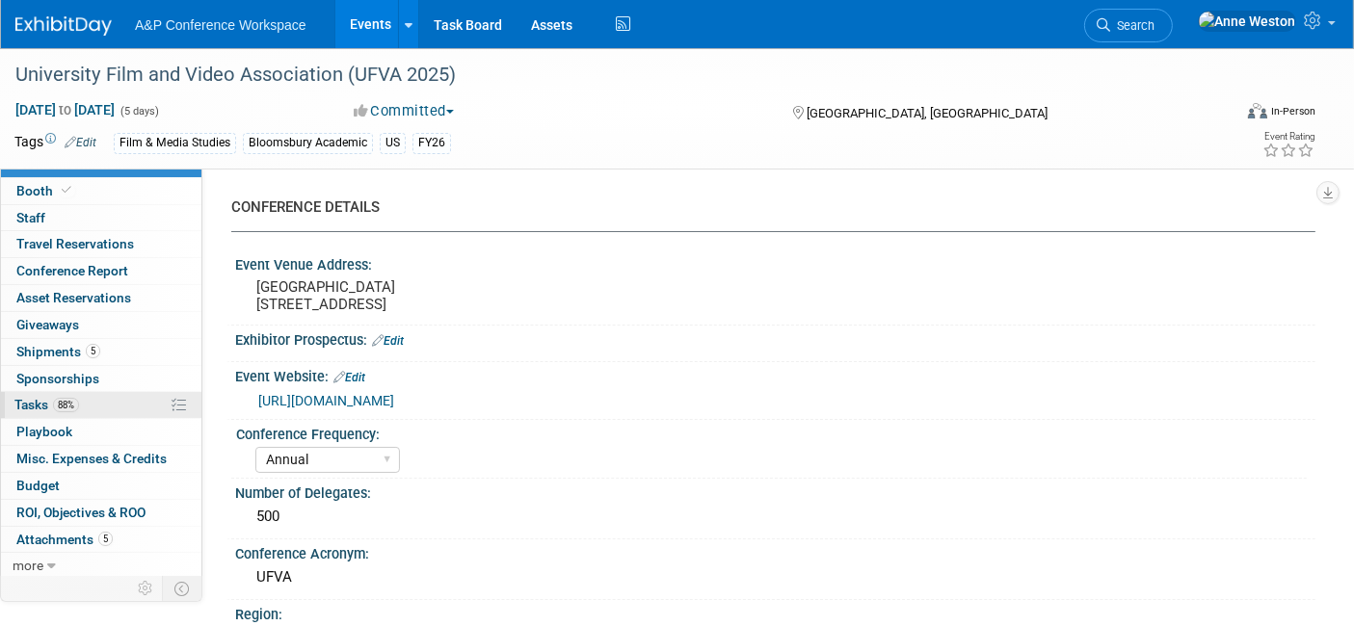
click at [84, 392] on link "88% Tasks 88%" at bounding box center [101, 405] width 200 height 26
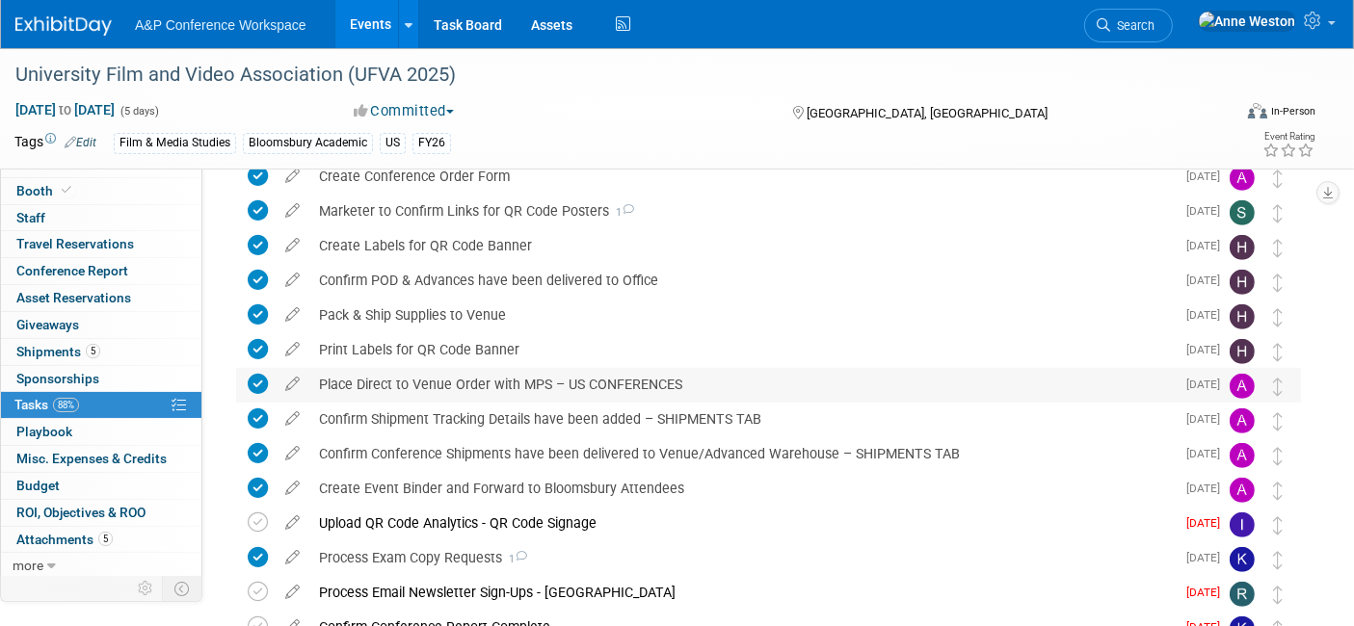
scroll to position [704, 0]
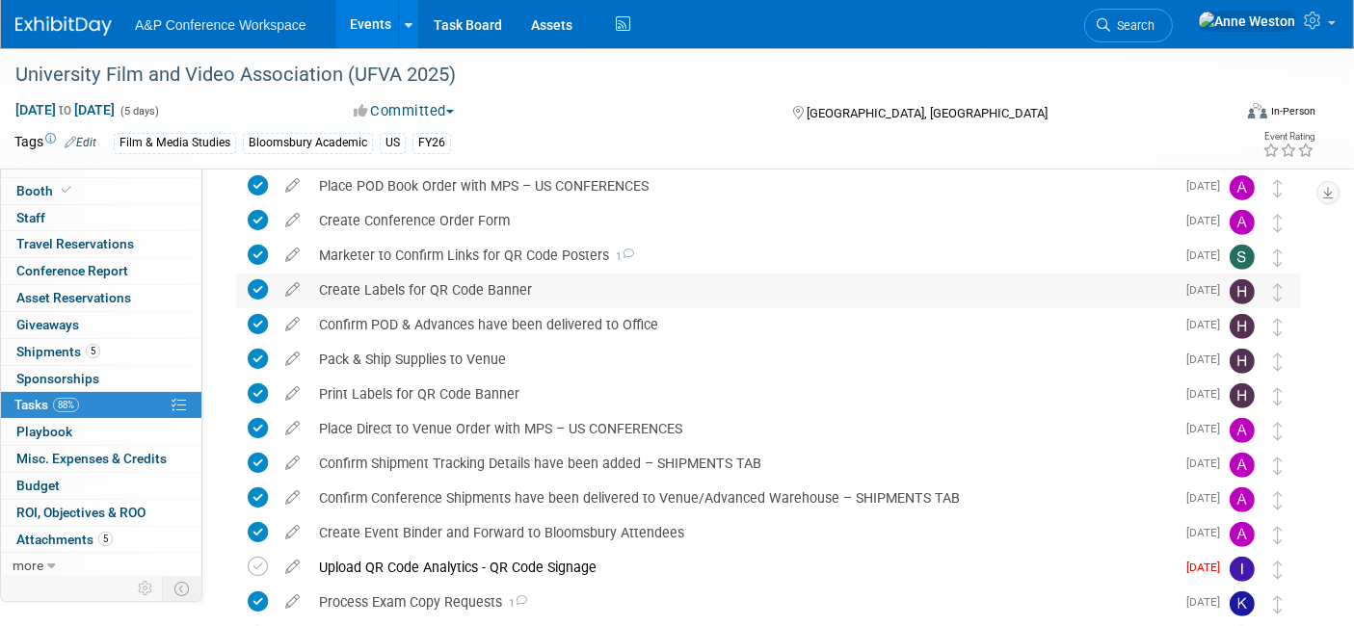
click at [470, 284] on div "Create Labels for QR Code Banner" at bounding box center [741, 290] width 865 height 33
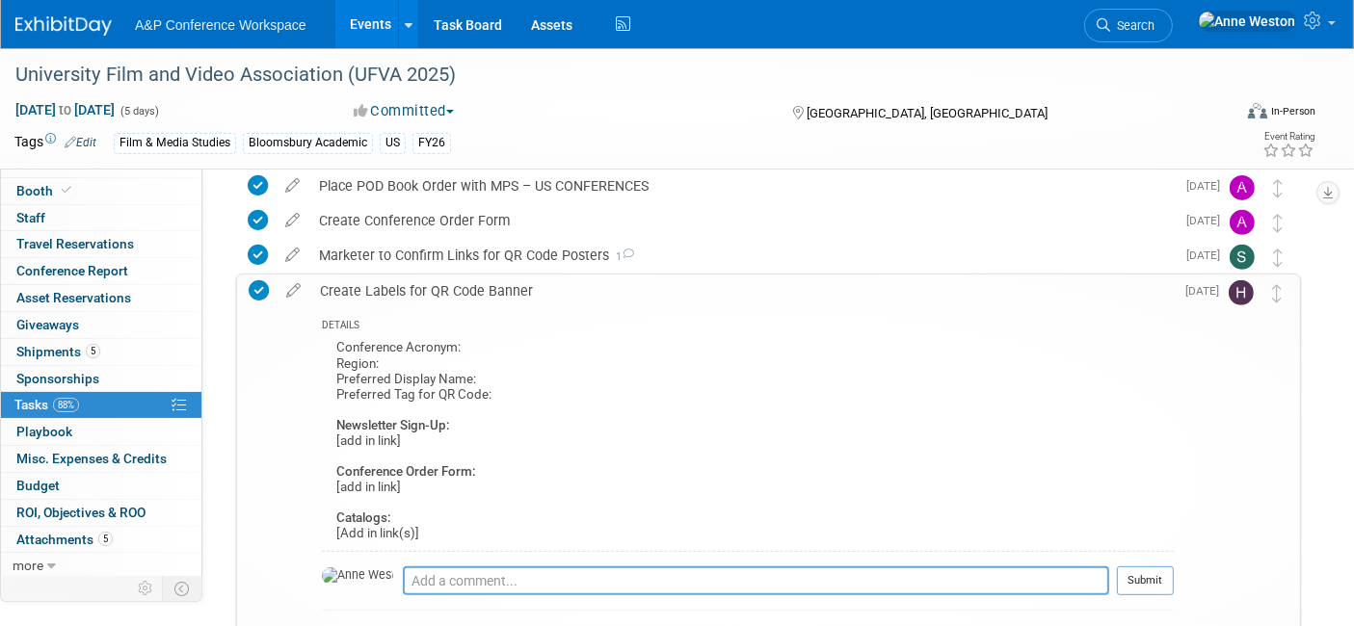
click at [470, 284] on div "Create Labels for QR Code Banner" at bounding box center [741, 291] width 863 height 33
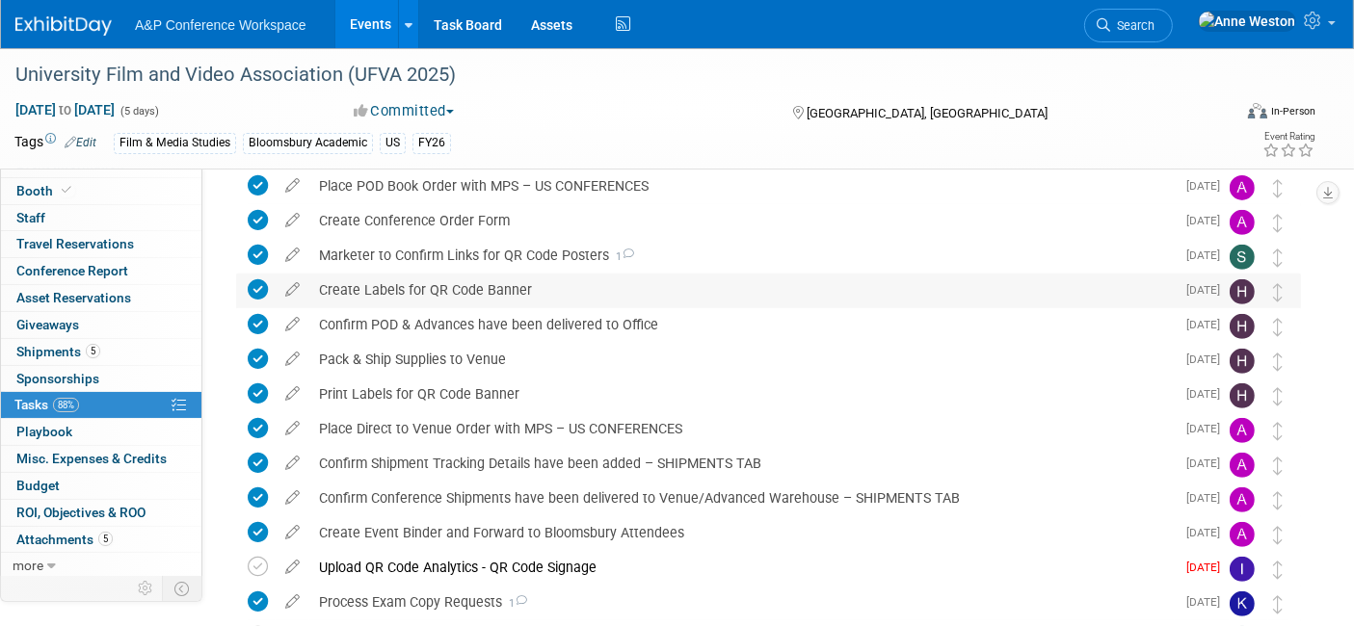
click at [470, 284] on div "Create Labels for QR Code Banner" at bounding box center [741, 290] width 865 height 33
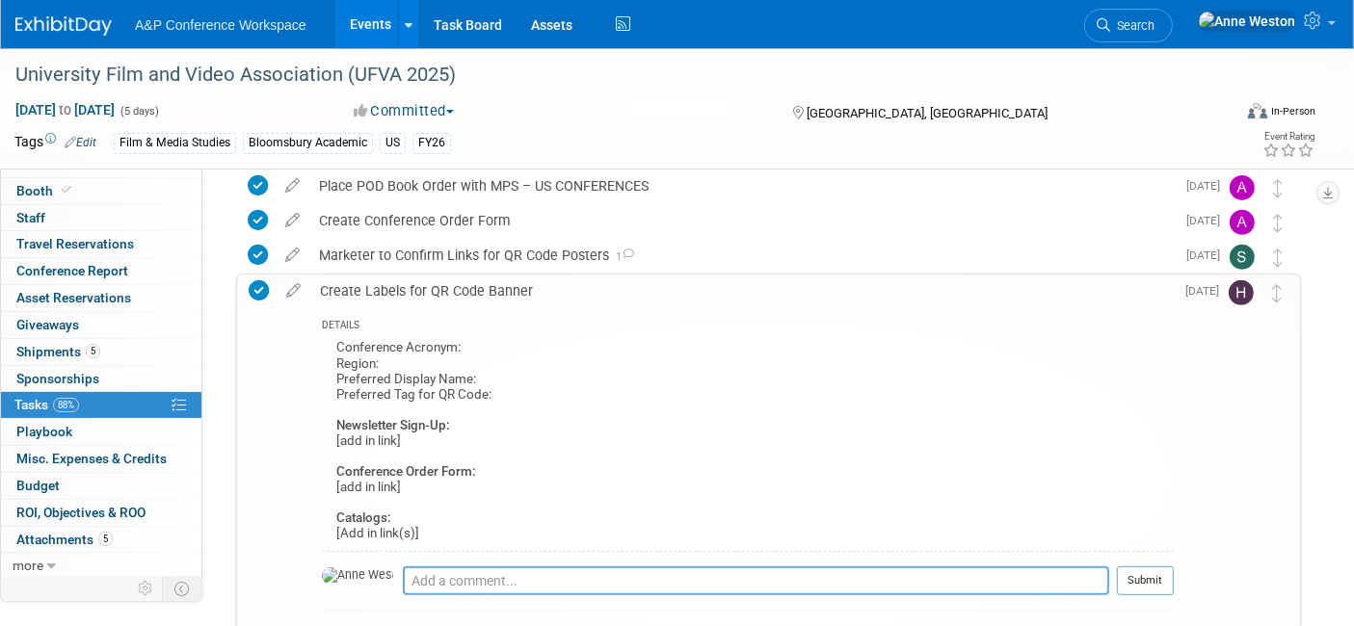
click at [470, 284] on div "Create Labels for QR Code Banner" at bounding box center [741, 291] width 863 height 33
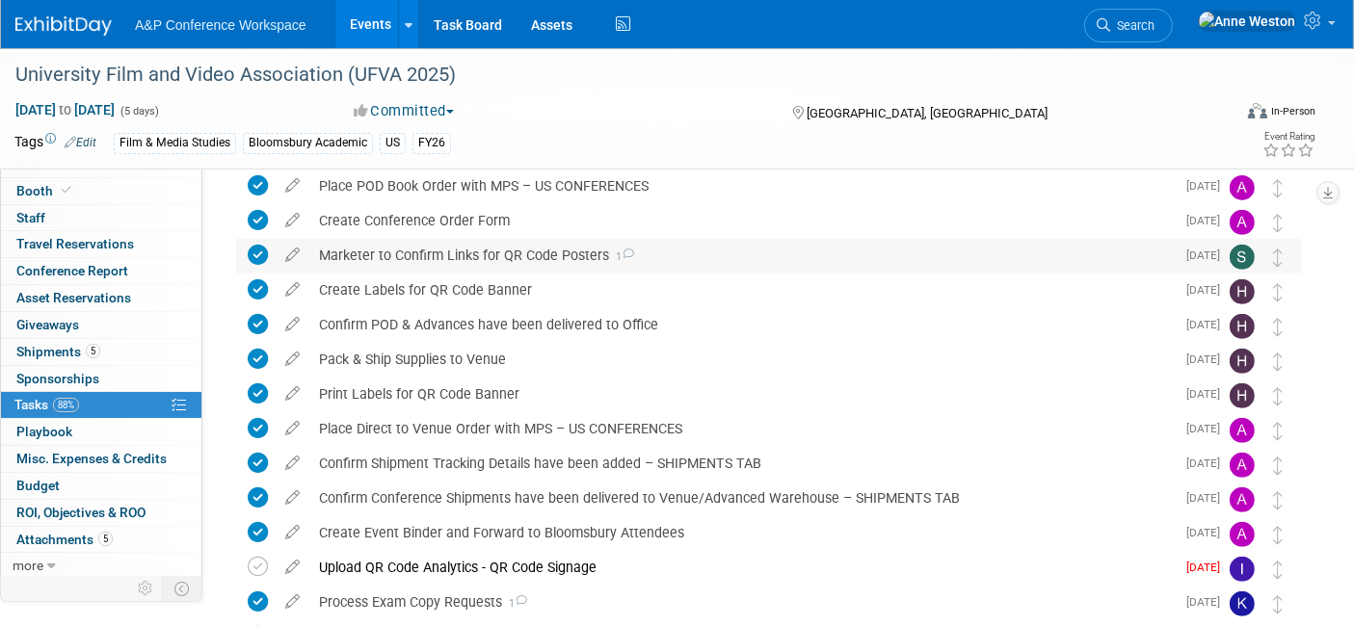
click at [457, 249] on div "Marketer to Confirm Links for QR Code Posters 1" at bounding box center [741, 255] width 865 height 33
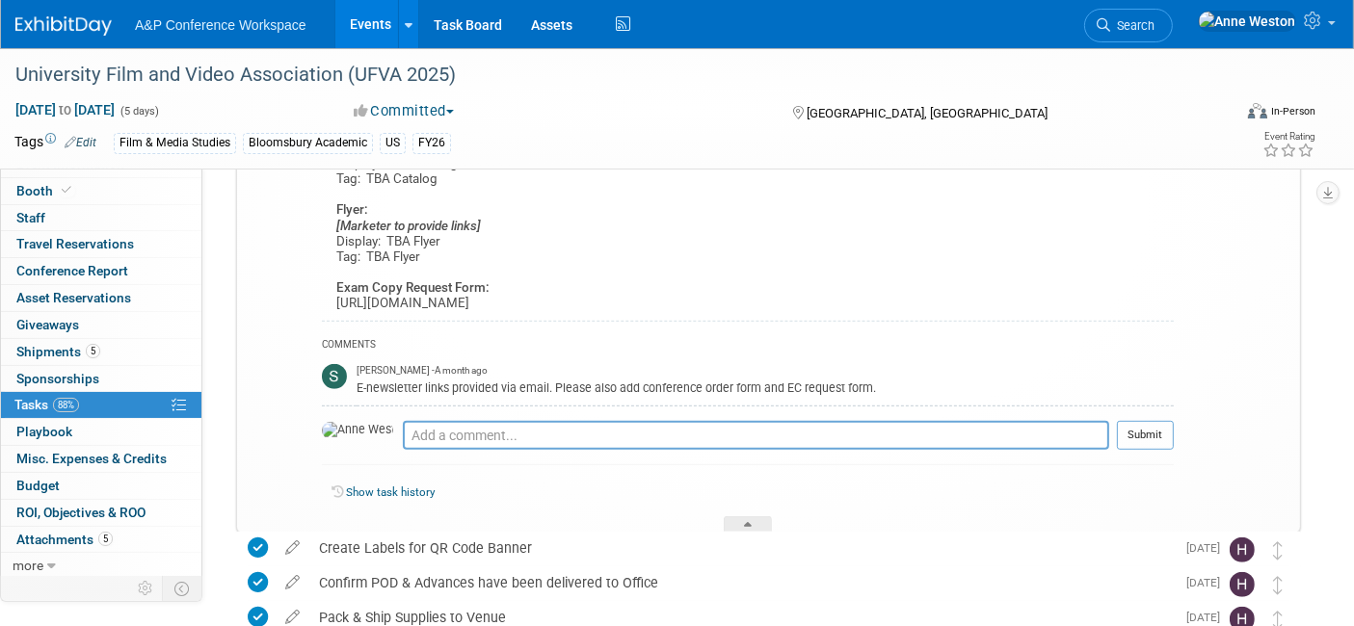
scroll to position [1133, 0]
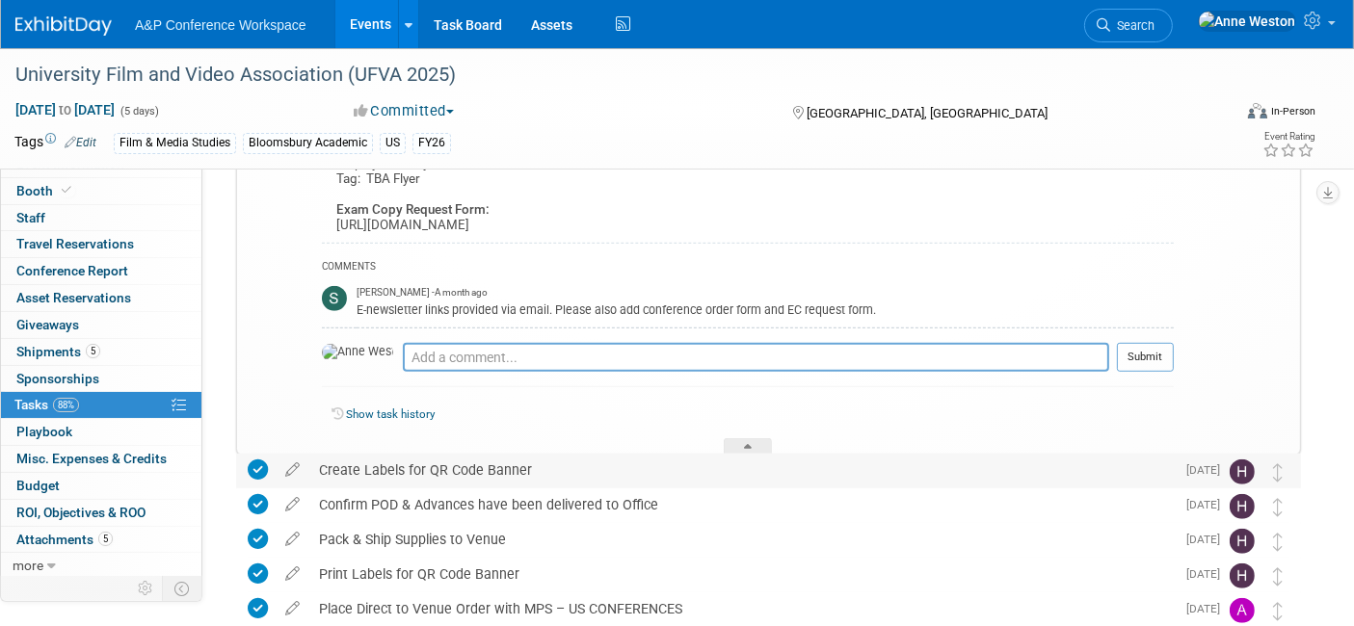
click at [456, 465] on div "Create Labels for QR Code Banner" at bounding box center [741, 470] width 865 height 33
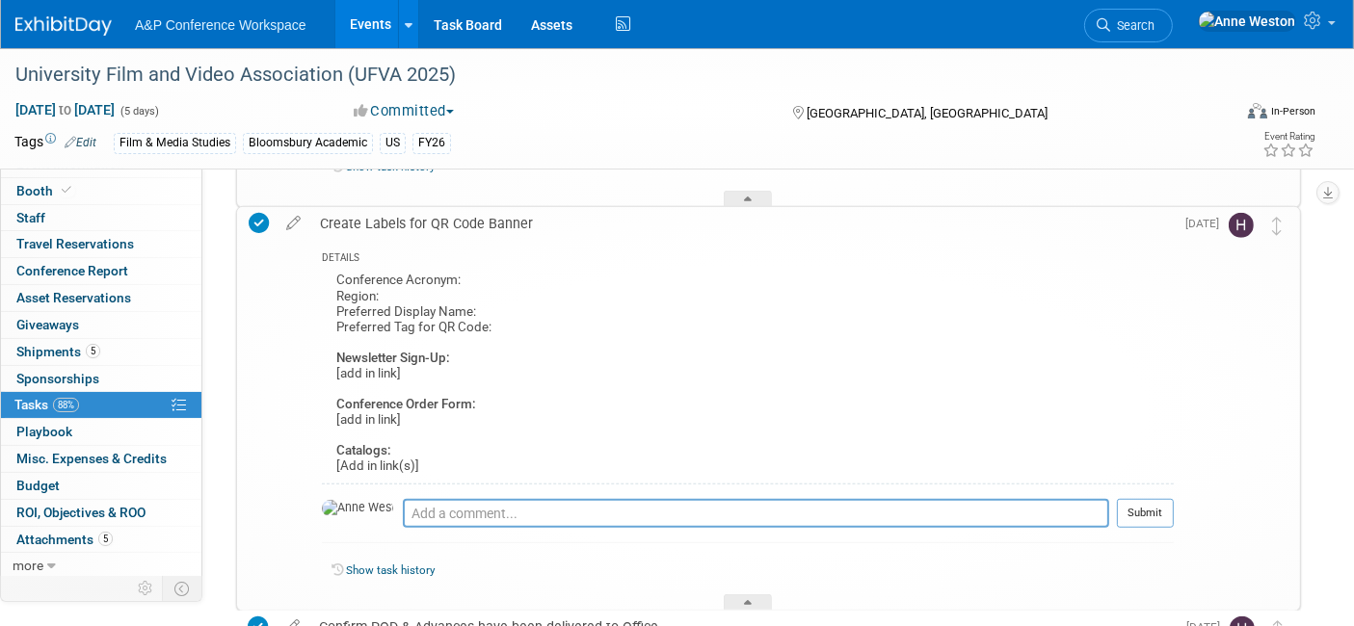
scroll to position [1347, 0]
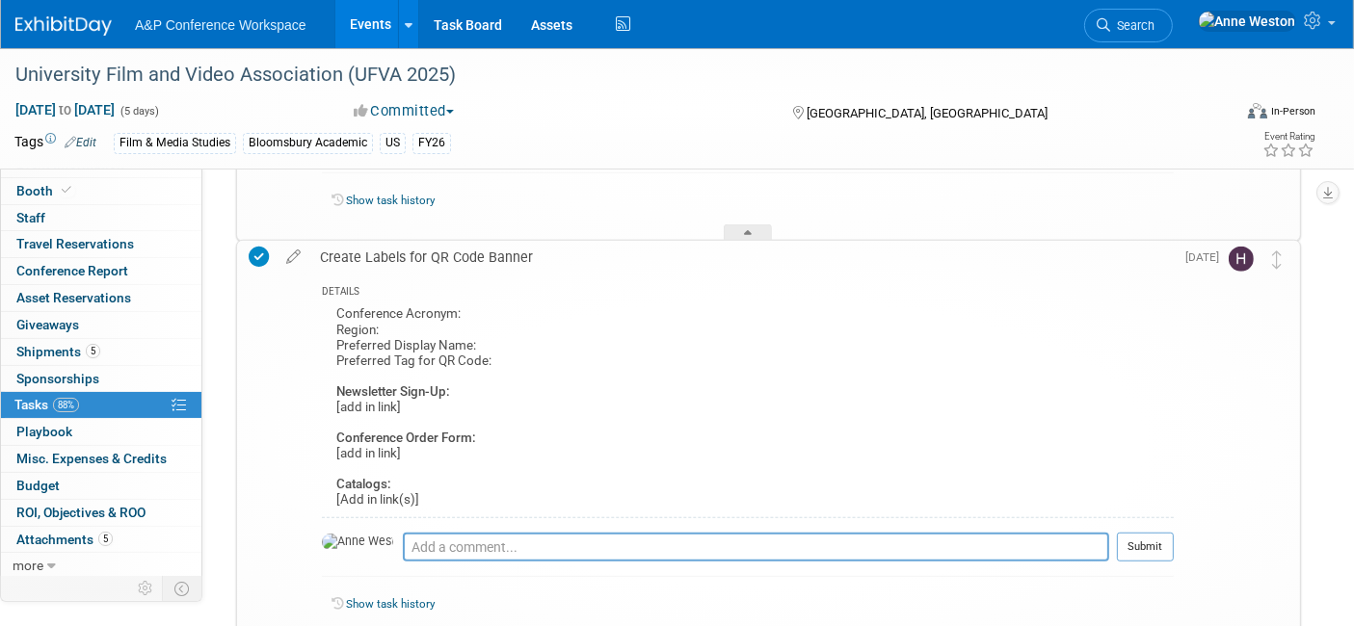
click at [414, 254] on div "Create Labels for QR Code Banner" at bounding box center [741, 257] width 863 height 33
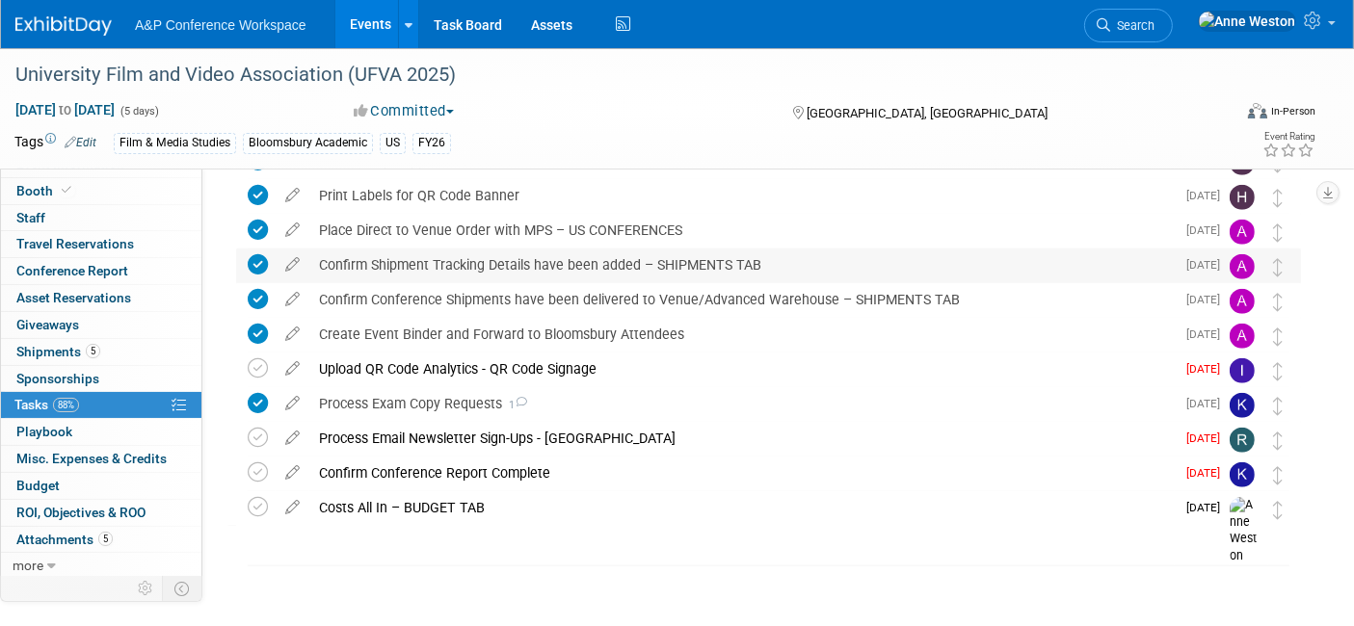
scroll to position [1527, 0]
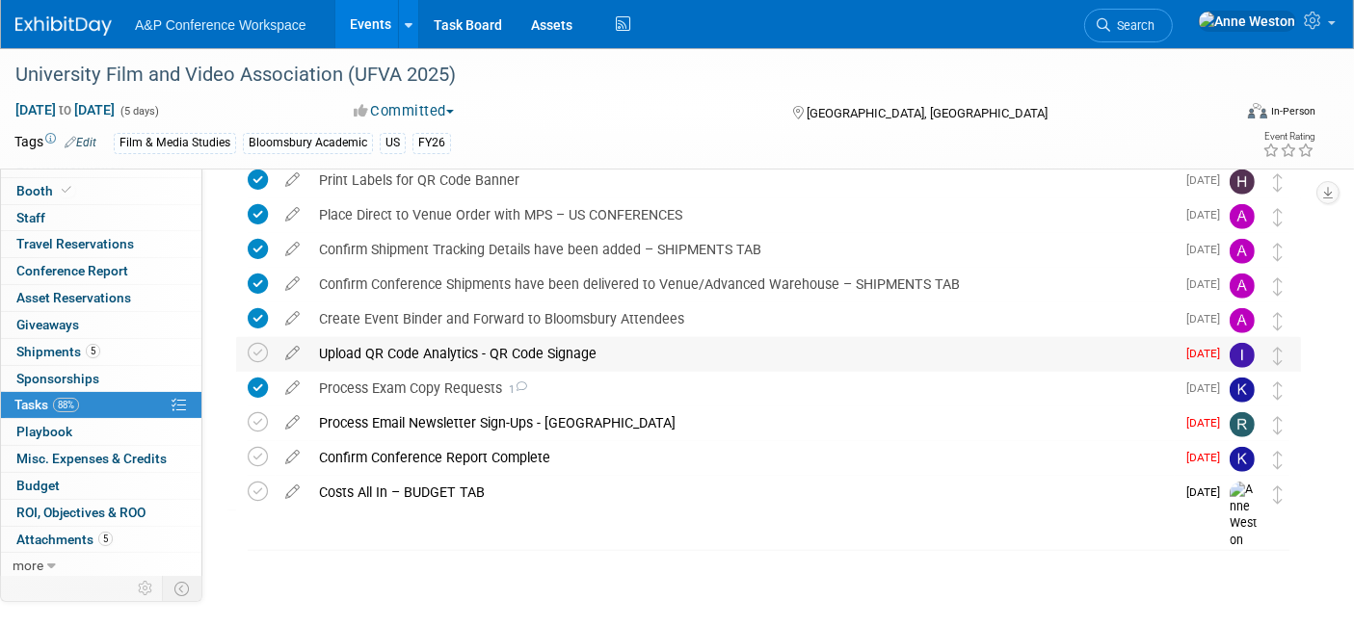
click at [475, 350] on div "Upload QR Code Analytics - QR Code Signage" at bounding box center [741, 353] width 865 height 33
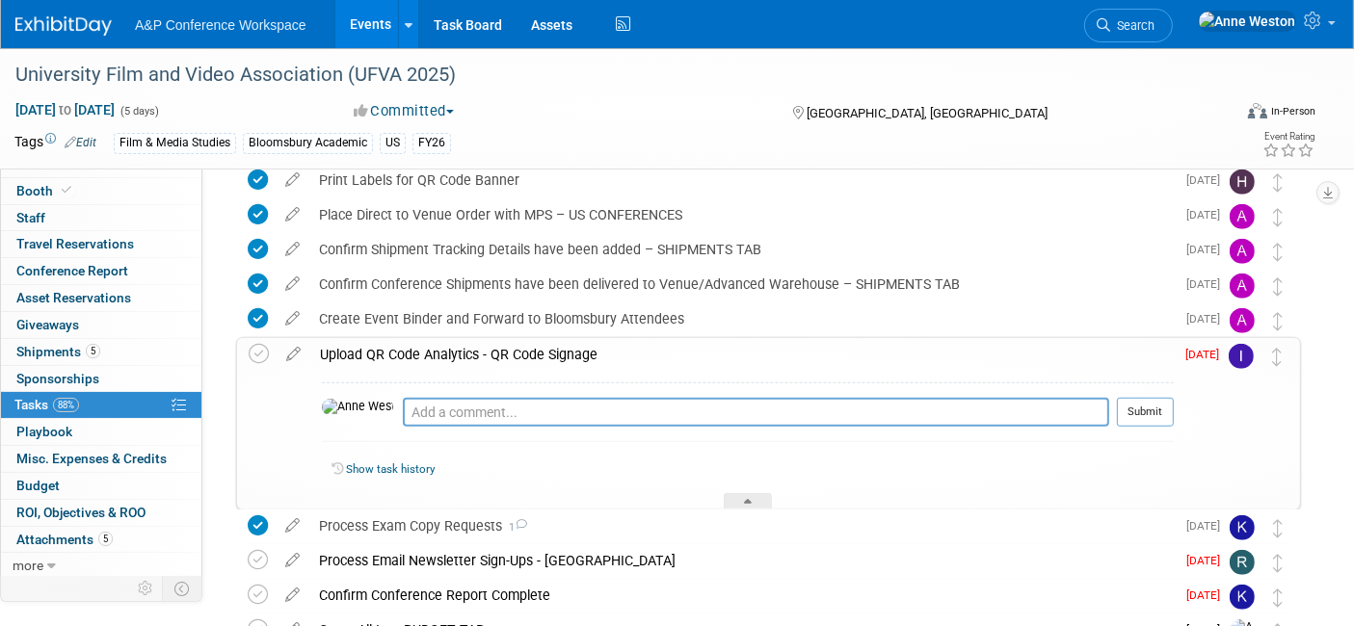
click at [475, 350] on div "Upload QR Code Analytics - QR Code Signage" at bounding box center [741, 354] width 863 height 33
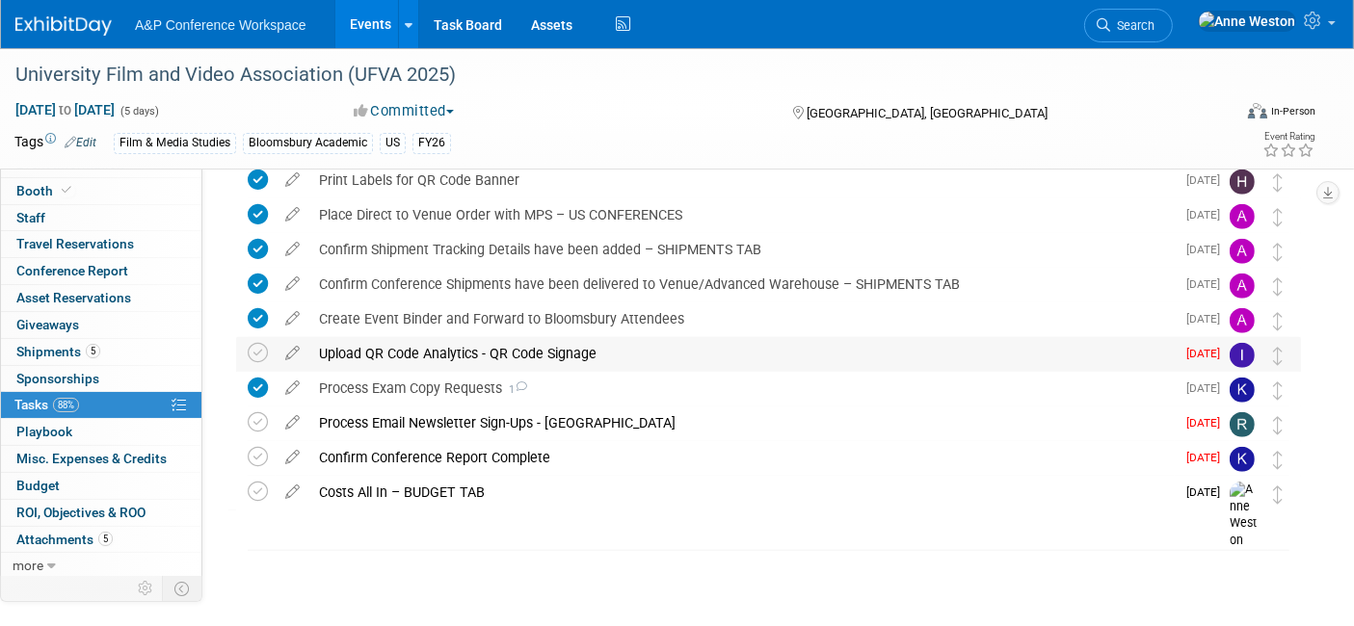
scroll to position [1420, 0]
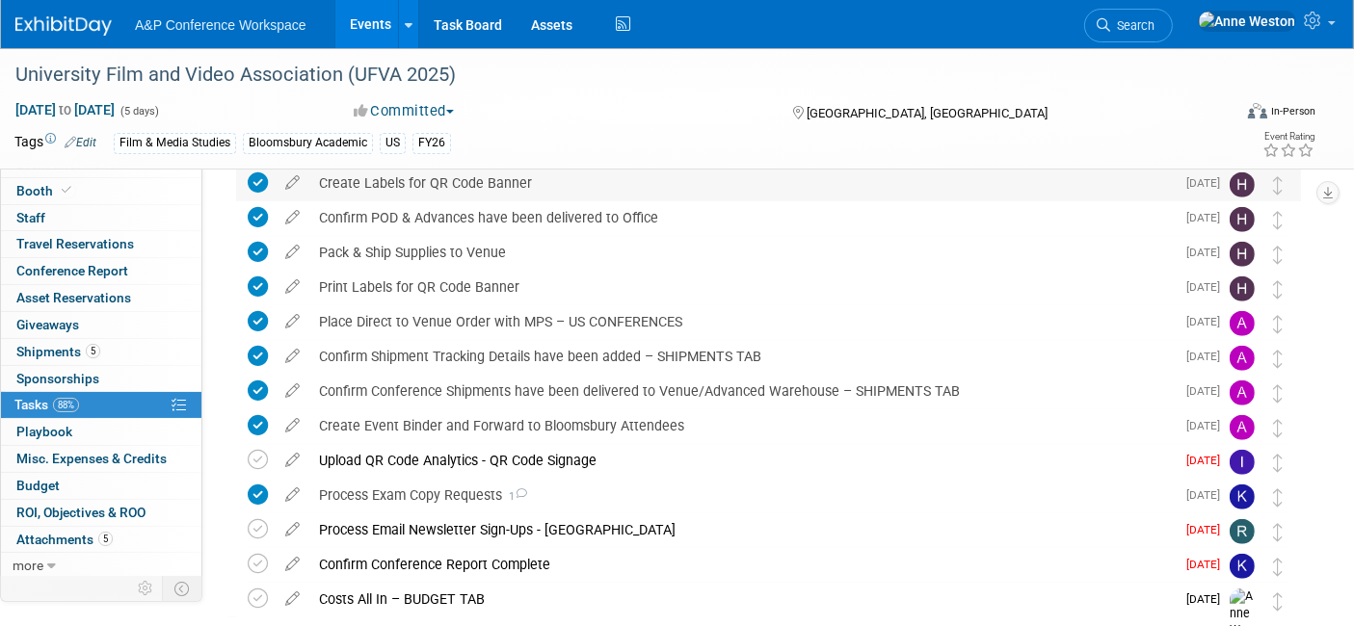
click at [467, 183] on div "Create Labels for QR Code Banner" at bounding box center [741, 183] width 865 height 33
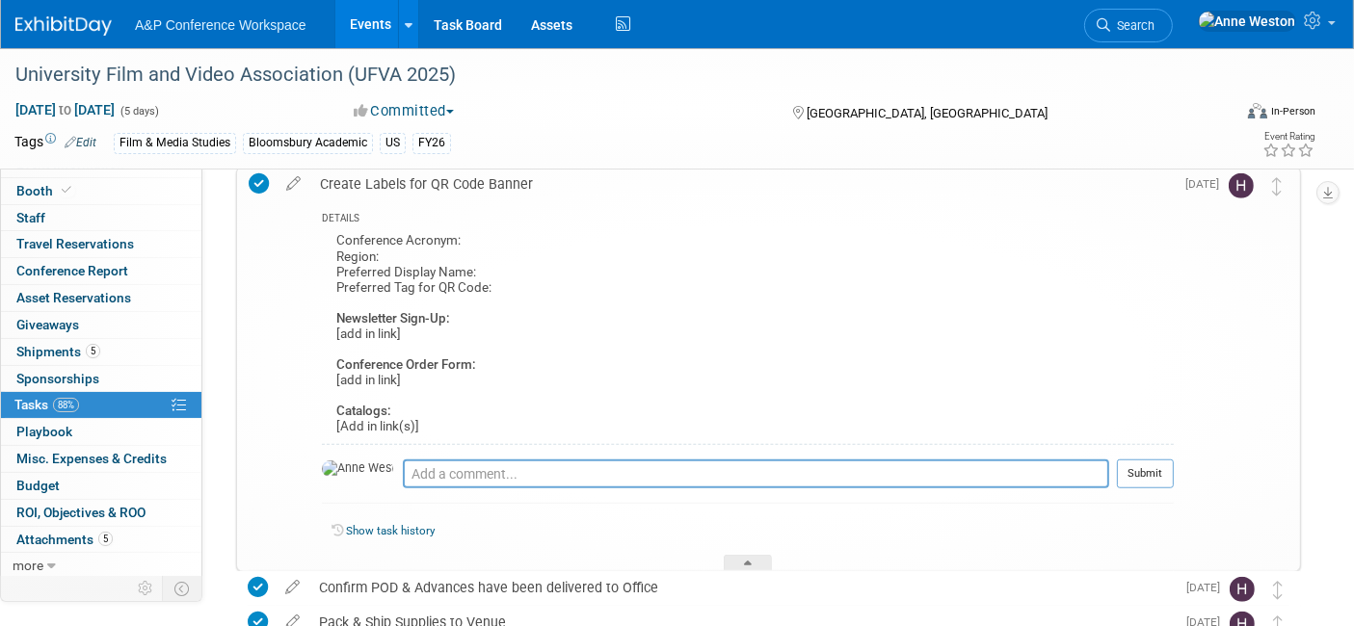
click at [467, 183] on div "Create Labels for QR Code Banner" at bounding box center [741, 184] width 863 height 33
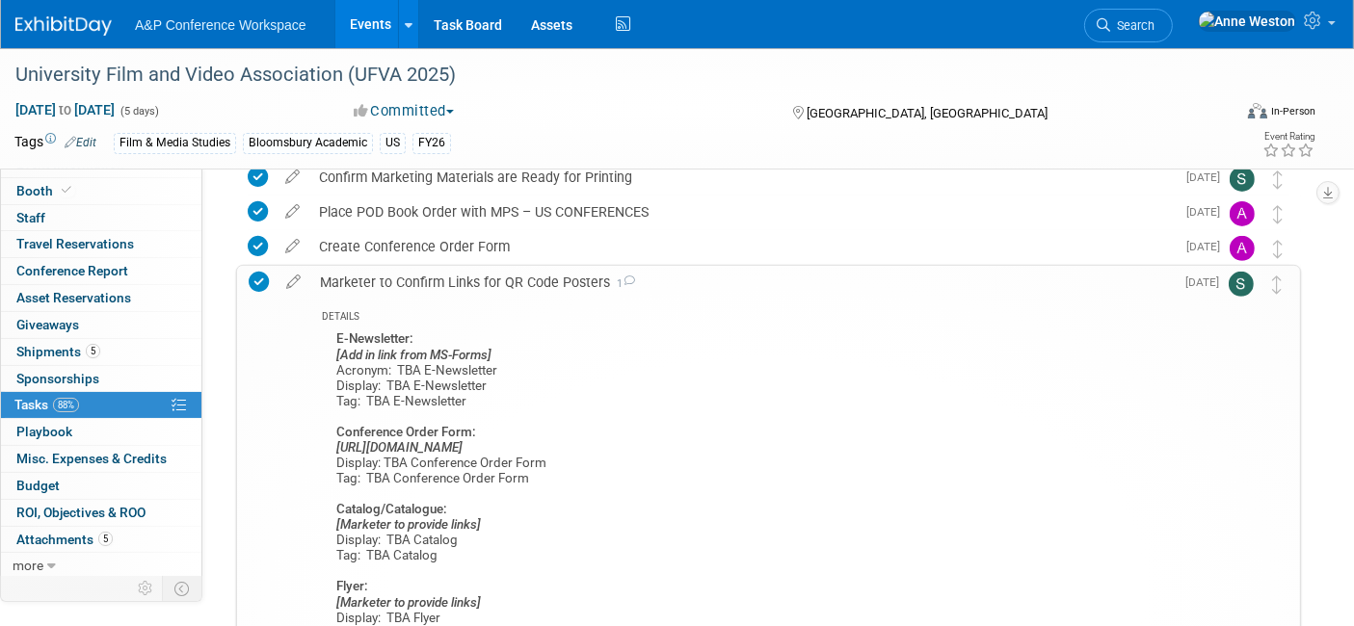
scroll to position [564, 0]
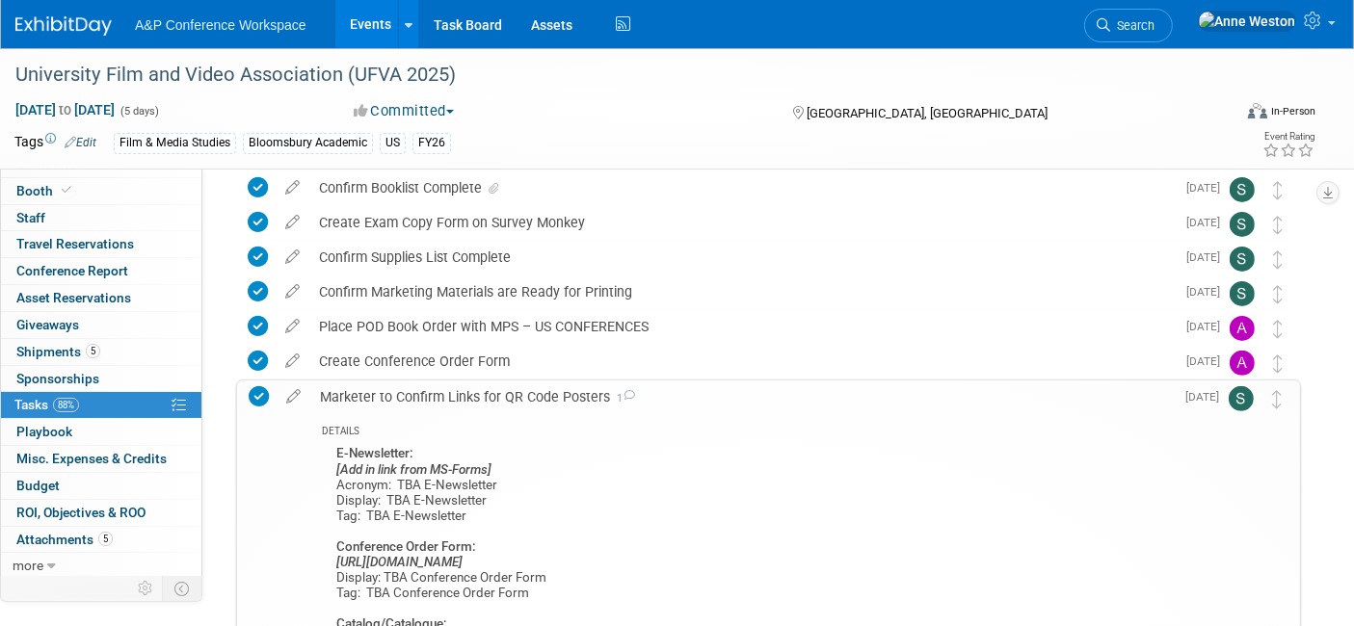
click at [450, 395] on div "Marketer to Confirm Links for QR Code Posters 1" at bounding box center [741, 397] width 863 height 33
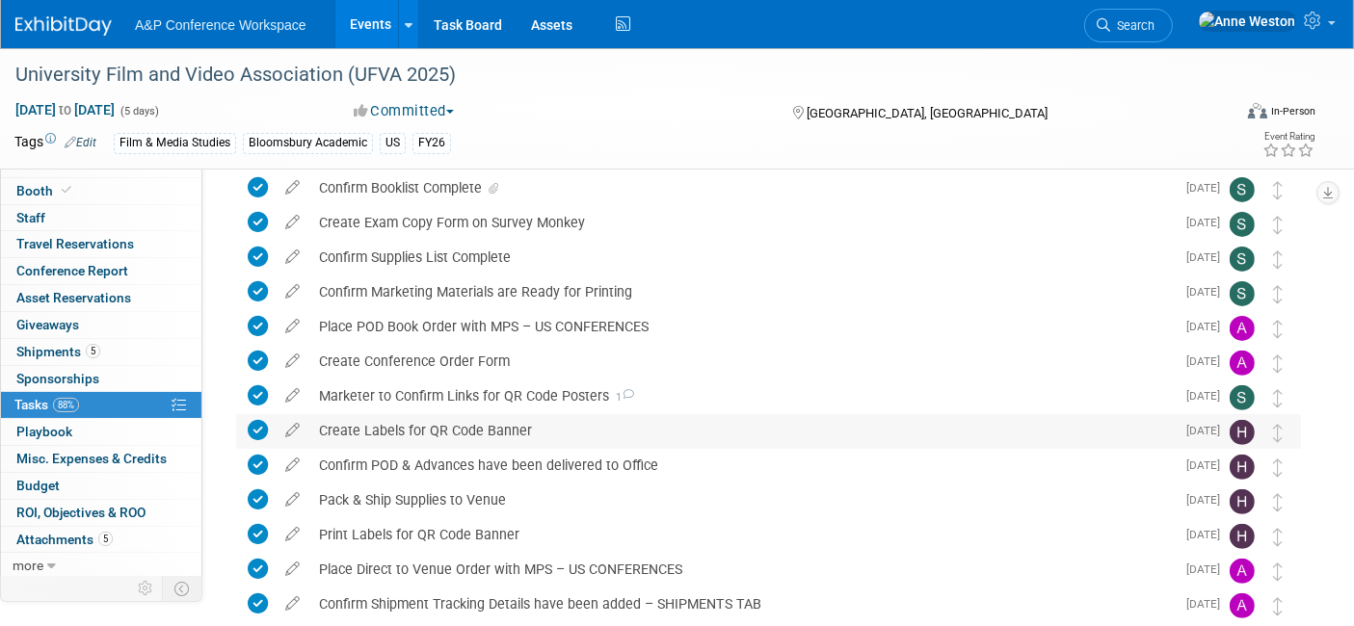
click at [484, 425] on div "Create Labels for QR Code Banner" at bounding box center [741, 430] width 865 height 33
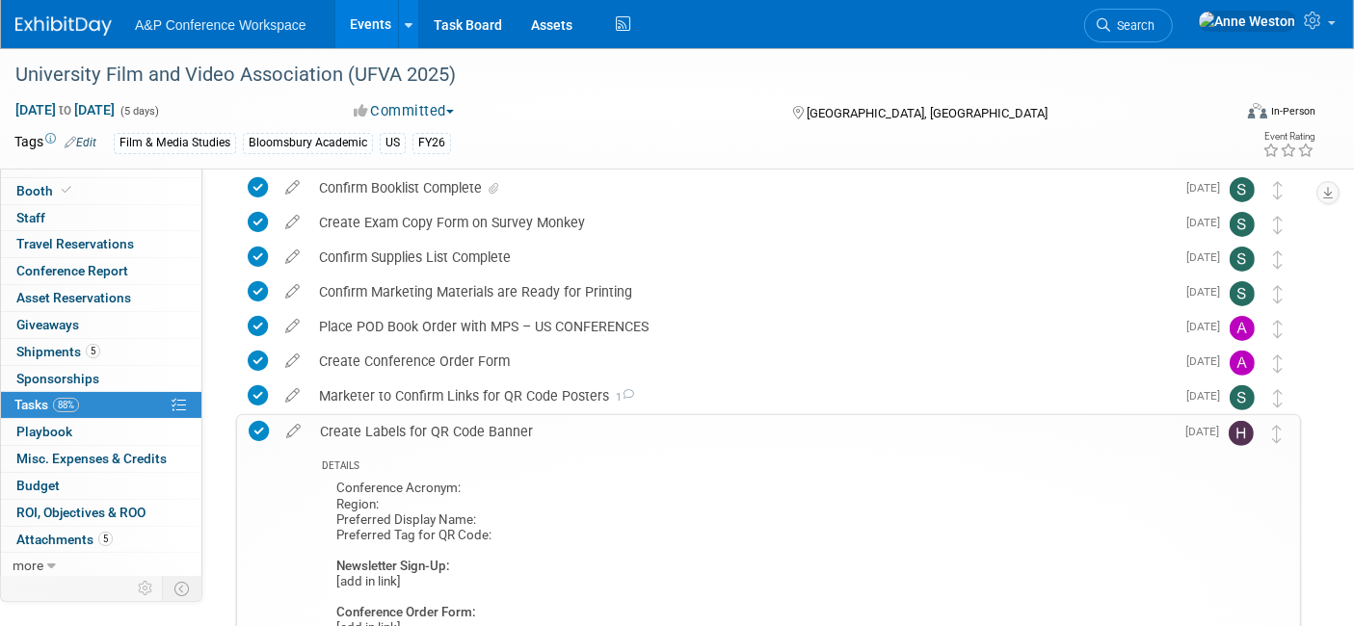
scroll to position [672, 0]
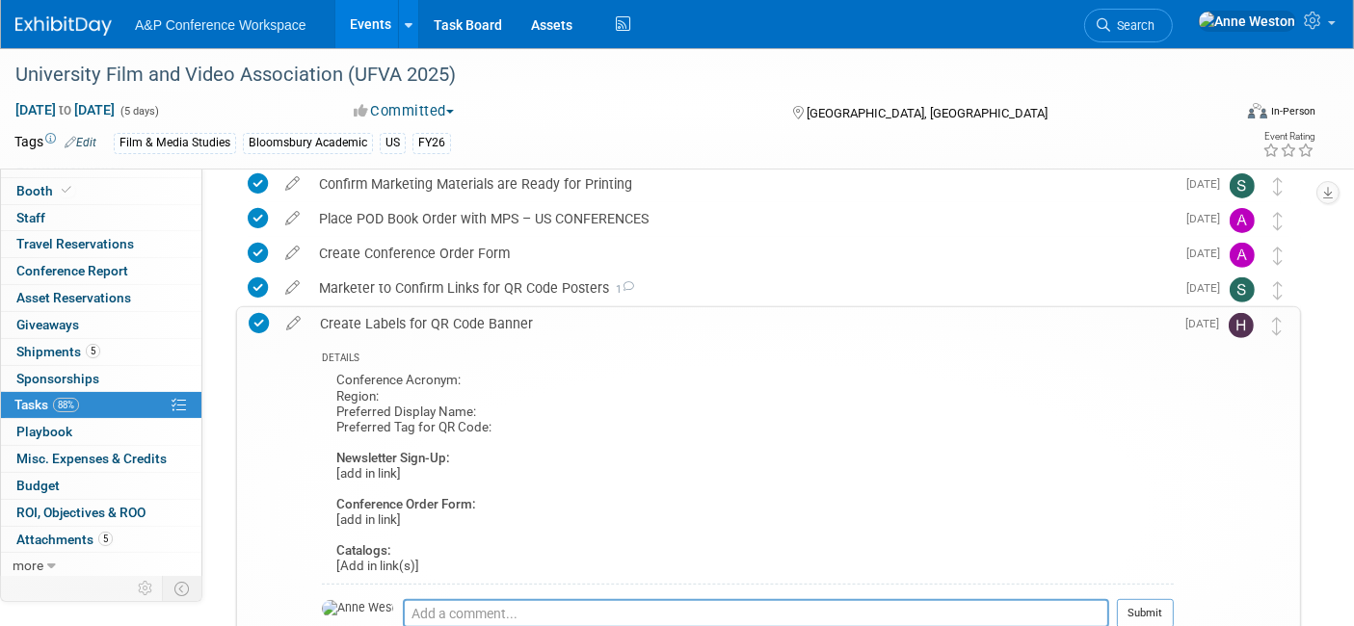
click at [473, 321] on div "Create Labels for QR Code Banner" at bounding box center [741, 323] width 863 height 33
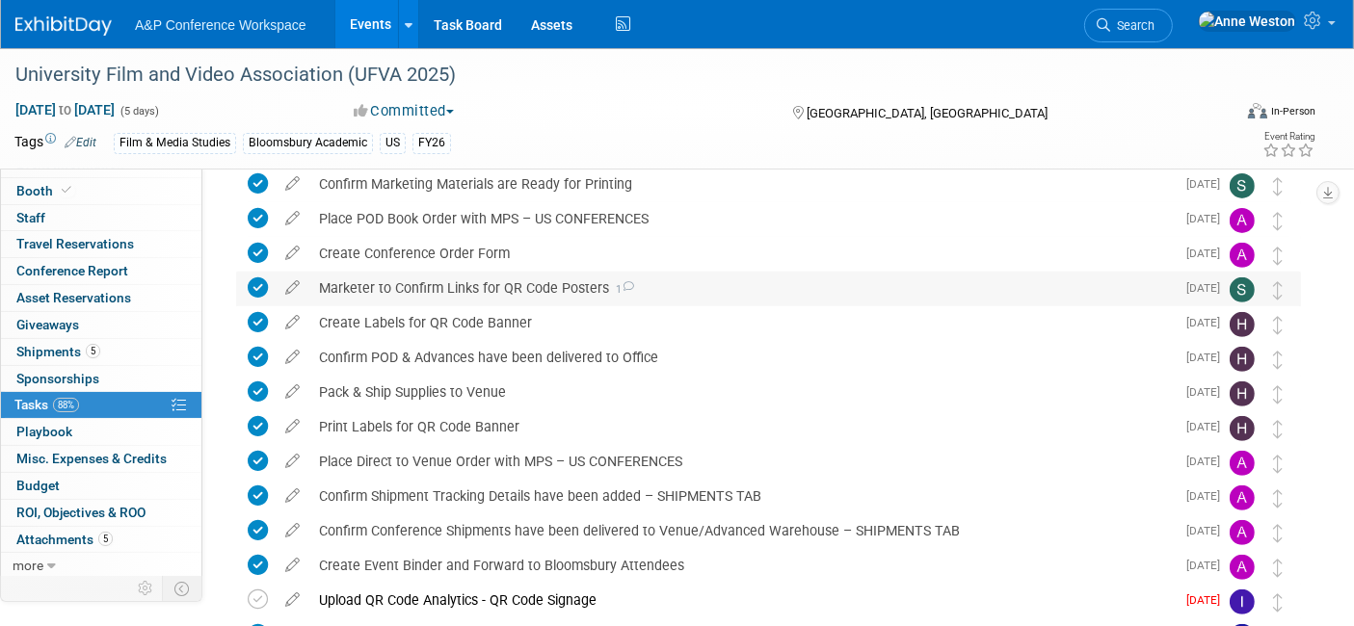
click at [445, 283] on div "Marketer to Confirm Links for QR Code Posters 1" at bounding box center [741, 288] width 865 height 33
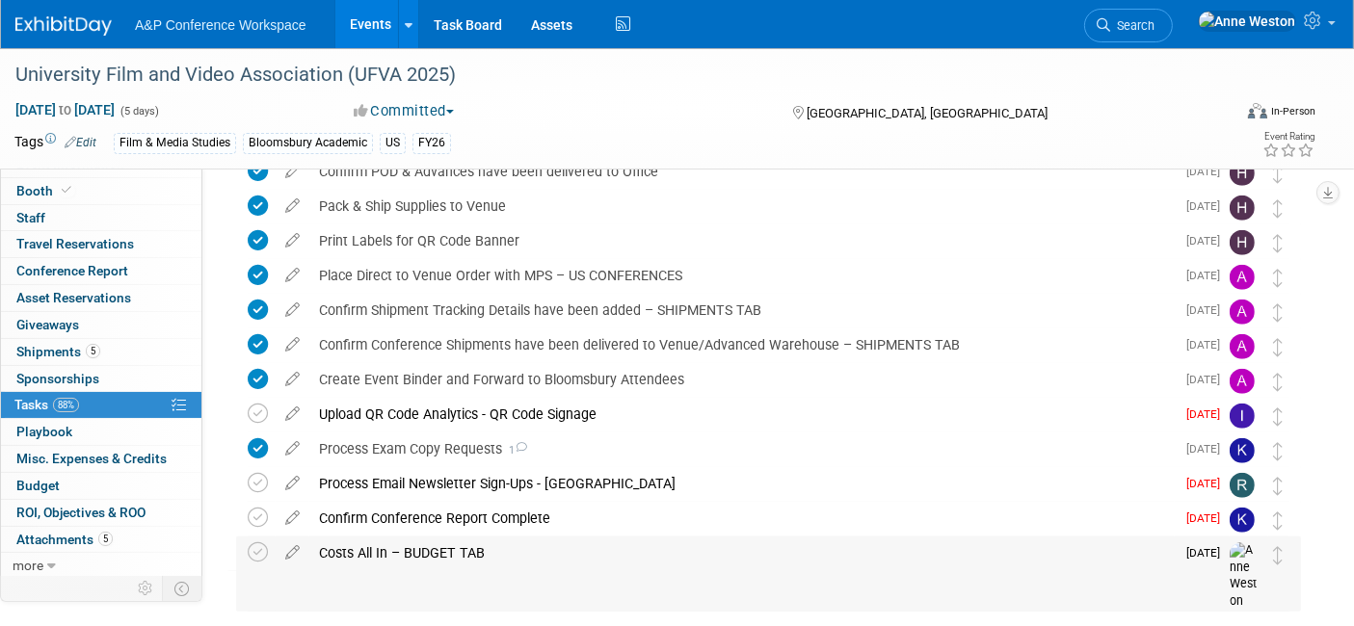
scroll to position [1420, 0]
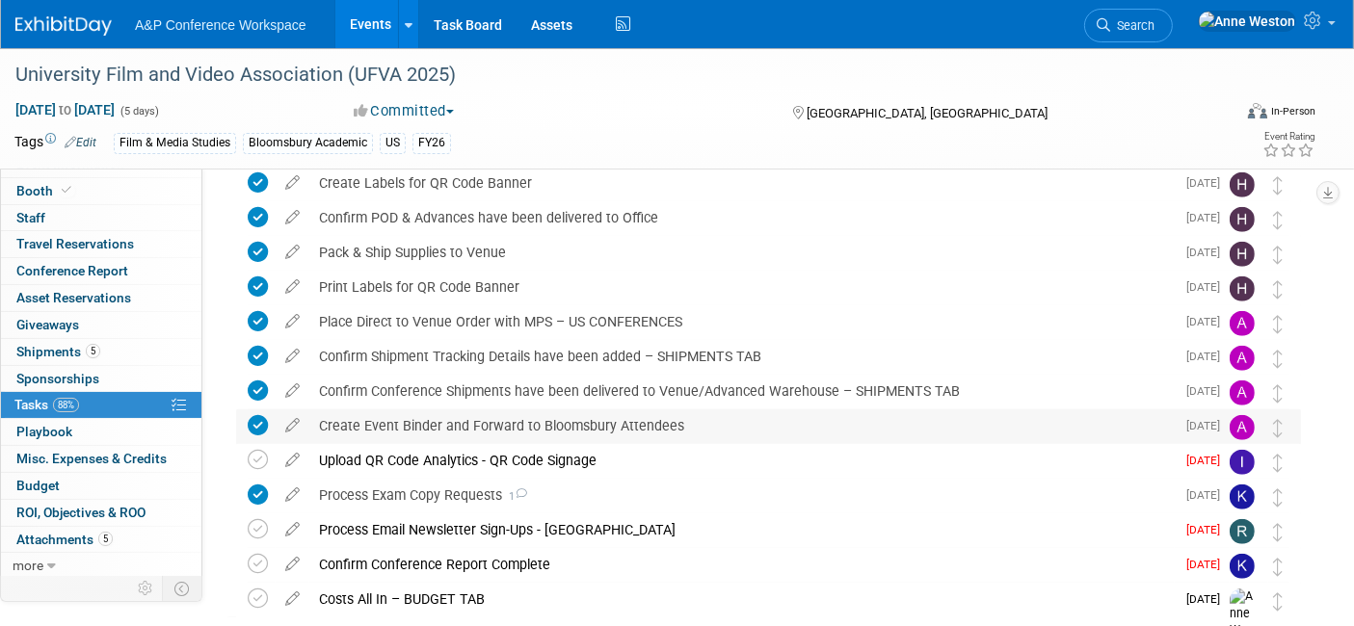
click at [533, 424] on div "Create Event Binder and Forward to Bloomsbury Attendees" at bounding box center [741, 425] width 865 height 33
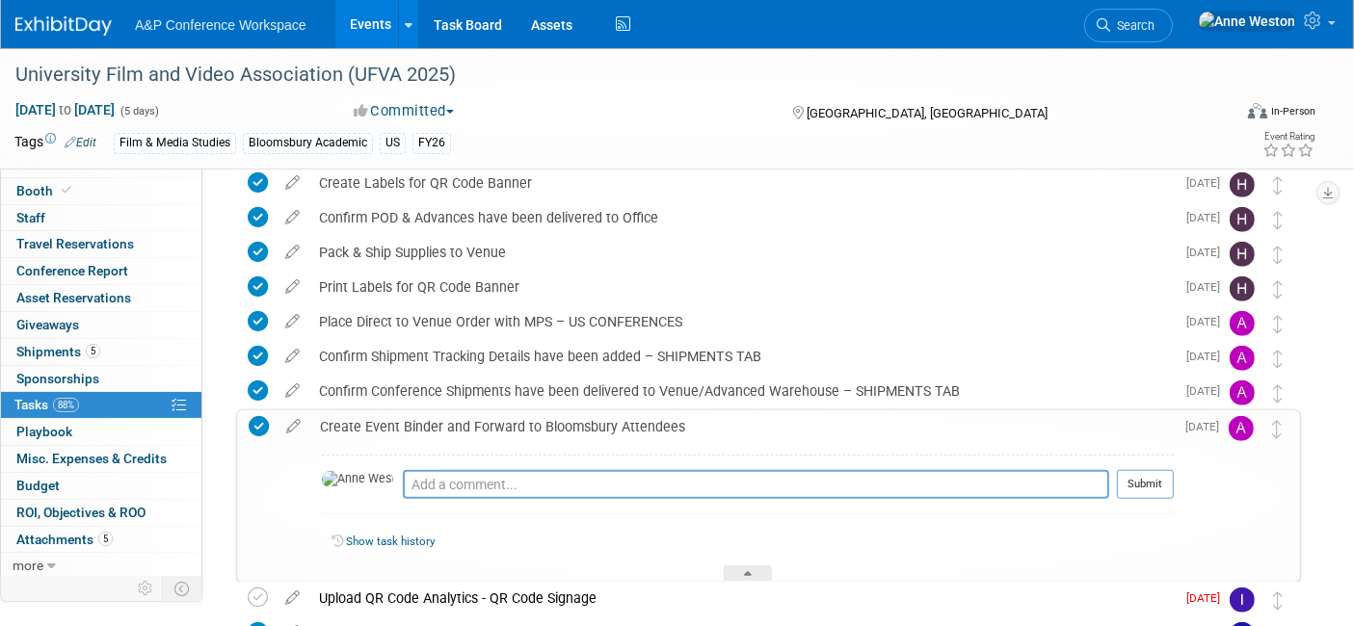
click at [533, 424] on div "Create Event Binder and Forward to Bloomsbury Attendees" at bounding box center [741, 426] width 863 height 33
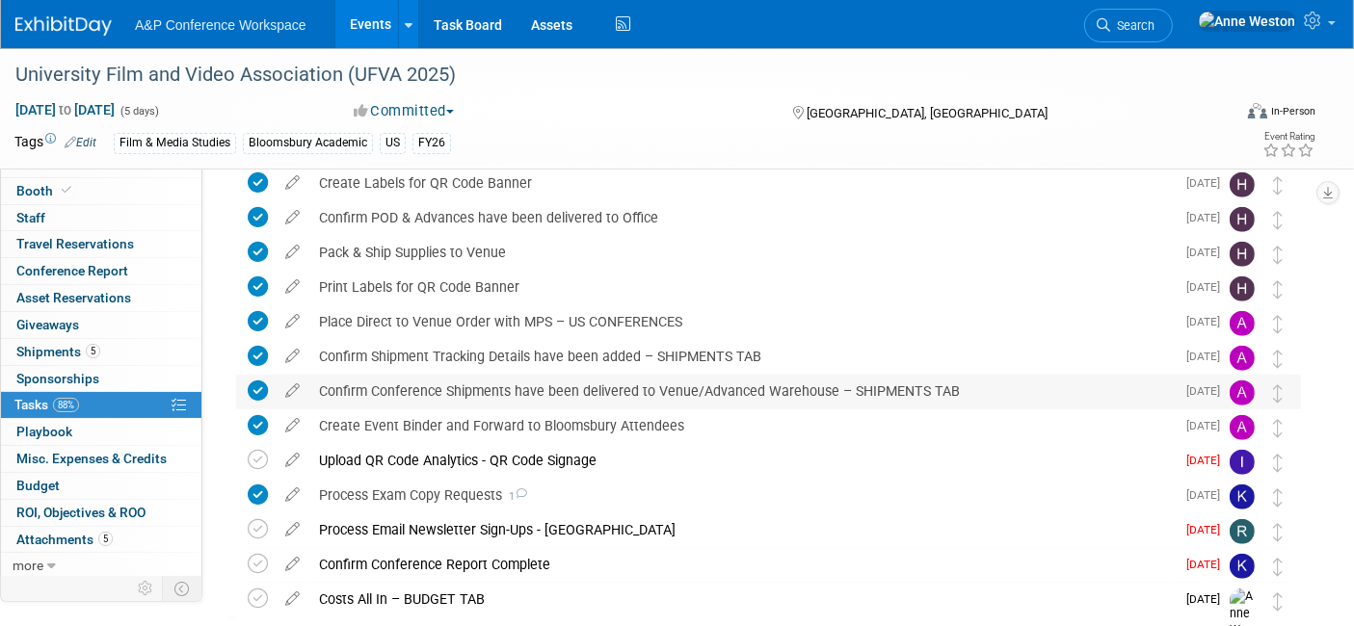
click at [539, 394] on div "Confirm Conference Shipments have been delivered to Venue/Advanced Warehouse – …" at bounding box center [741, 391] width 865 height 33
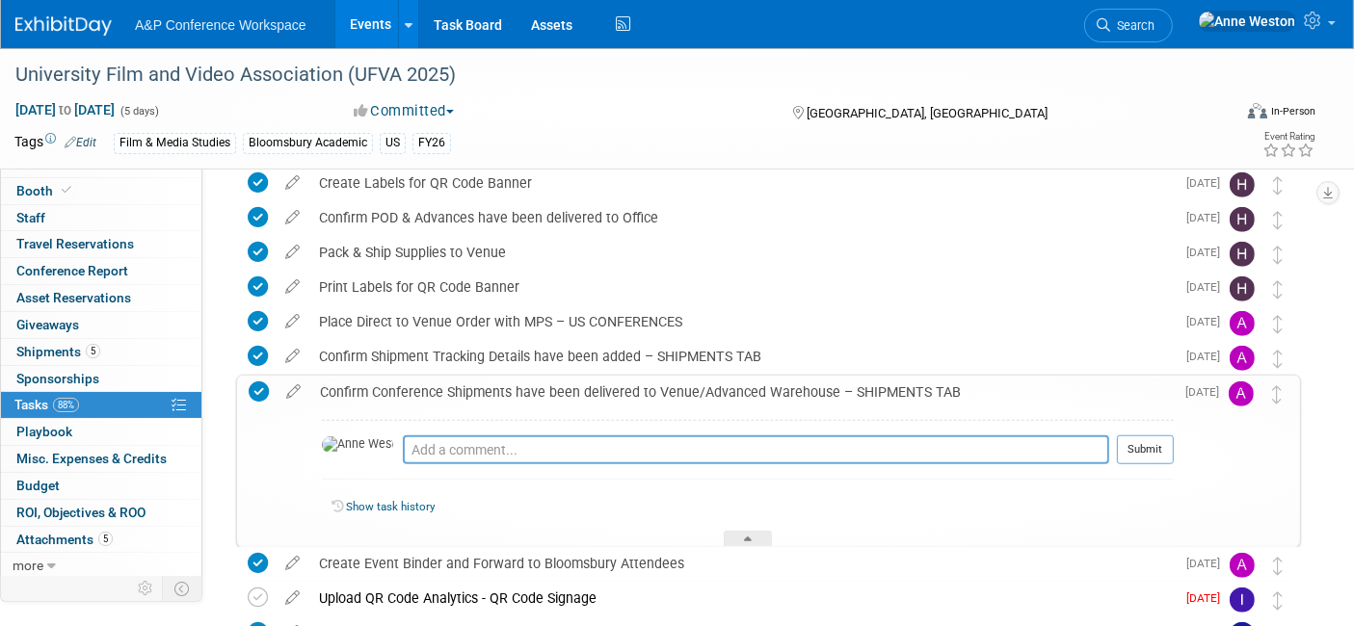
click at [539, 394] on div "Confirm Conference Shipments have been delivered to Venue/Advanced Warehouse – …" at bounding box center [741, 392] width 863 height 33
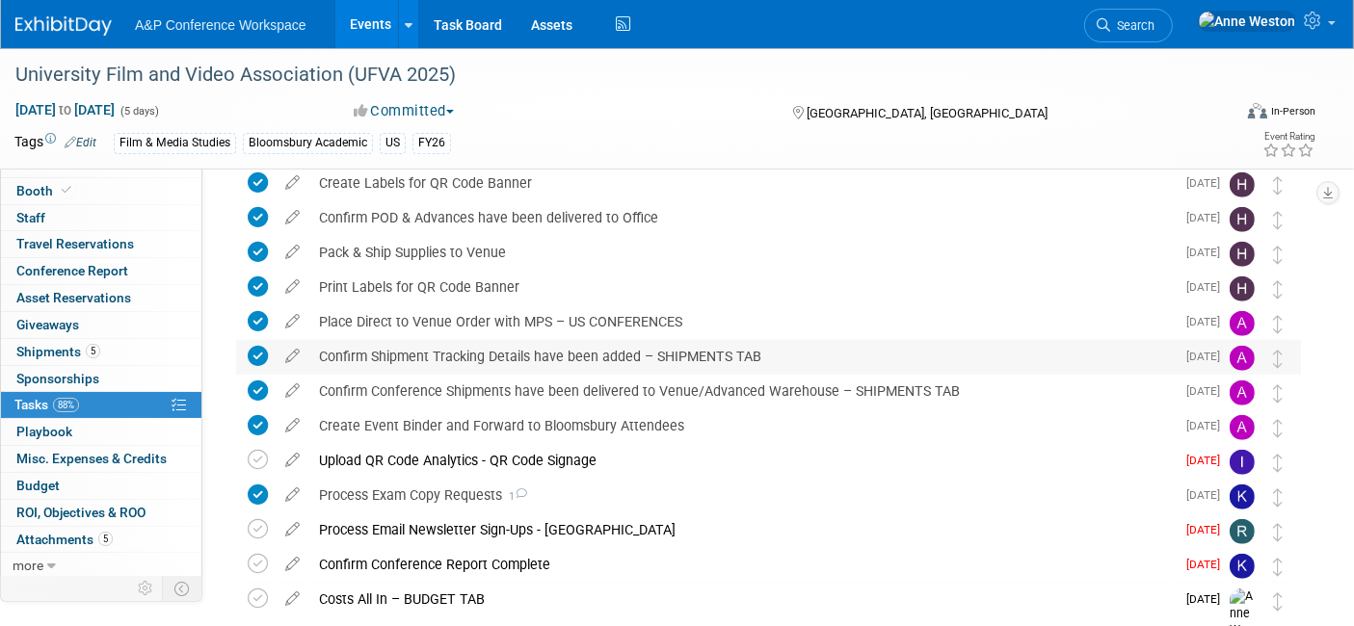
click at [557, 354] on div "Confirm Shipment Tracking Details have been added – SHIPMENTS TAB" at bounding box center [741, 356] width 865 height 33
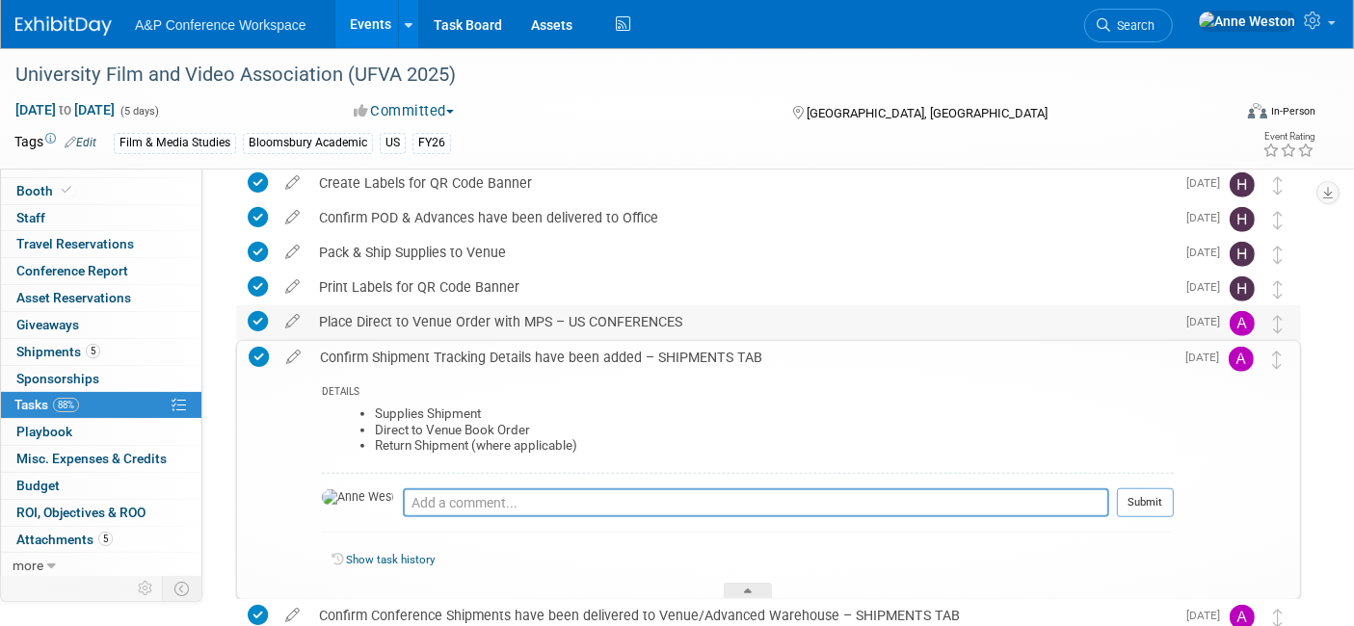
click at [572, 320] on div "Place Direct to Venue Order with MPS – US CONFERENCES" at bounding box center [741, 321] width 865 height 33
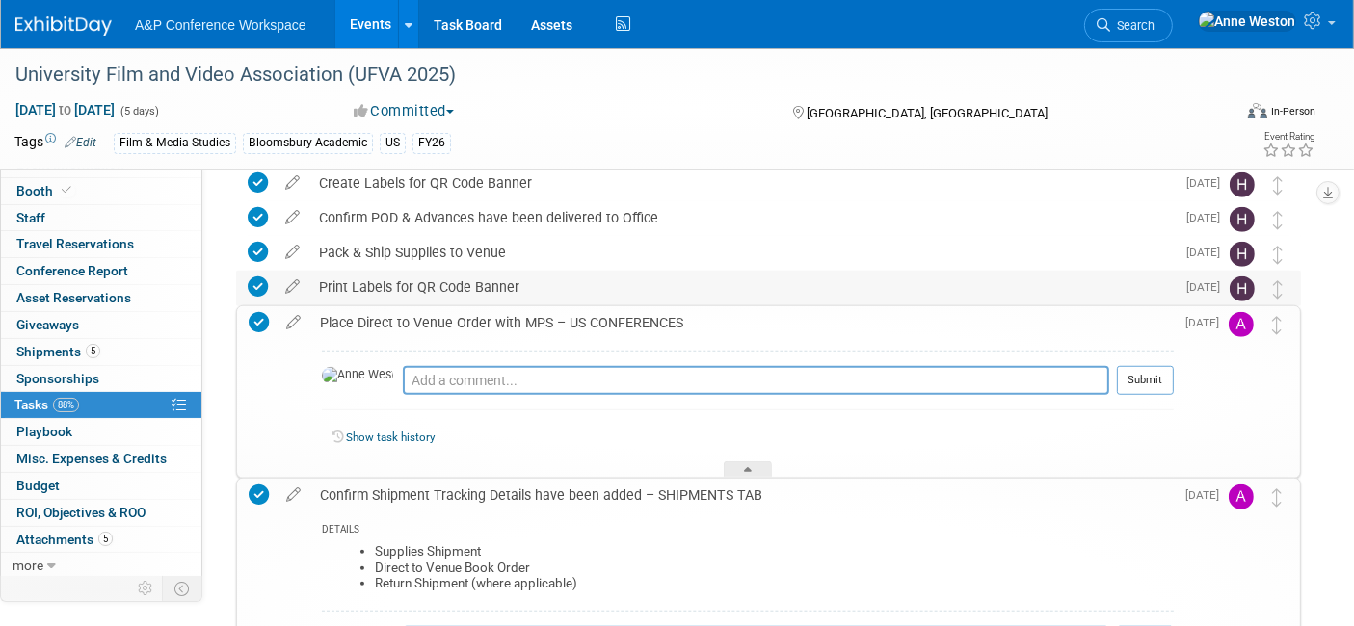
click at [463, 278] on div "Print Labels for QR Code Banner" at bounding box center [741, 287] width 865 height 33
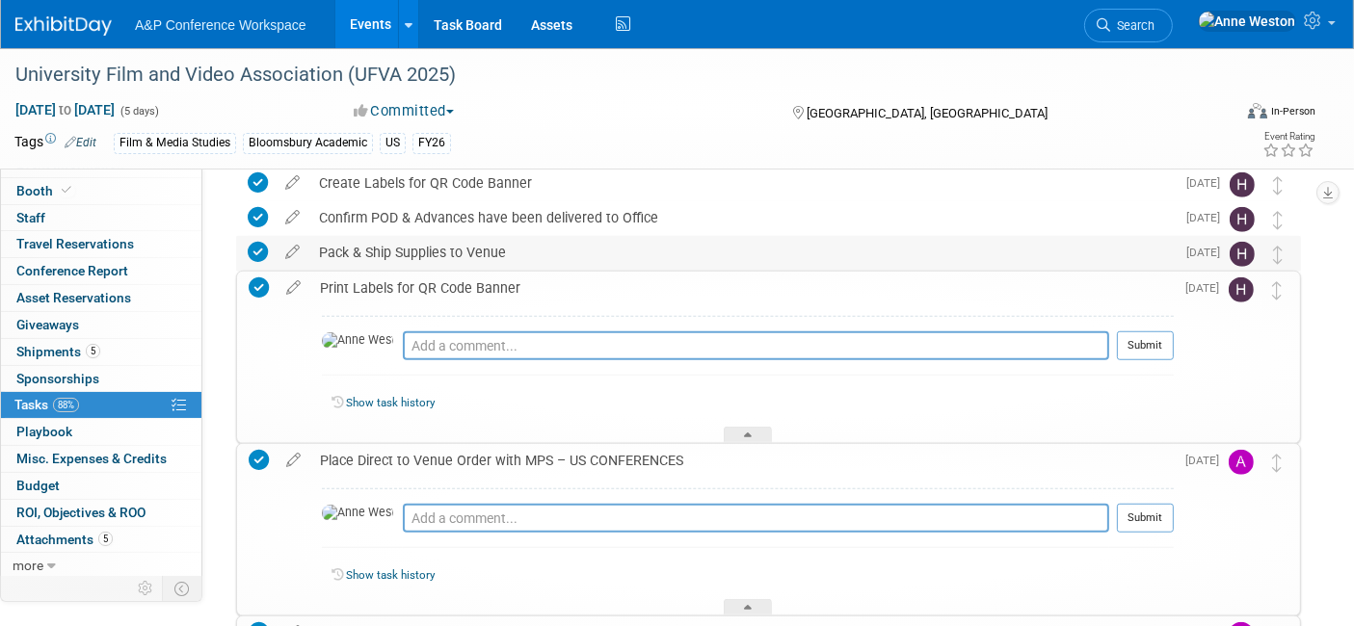
click at [461, 253] on div "Pack & Ship Supplies to Venue" at bounding box center [741, 252] width 865 height 33
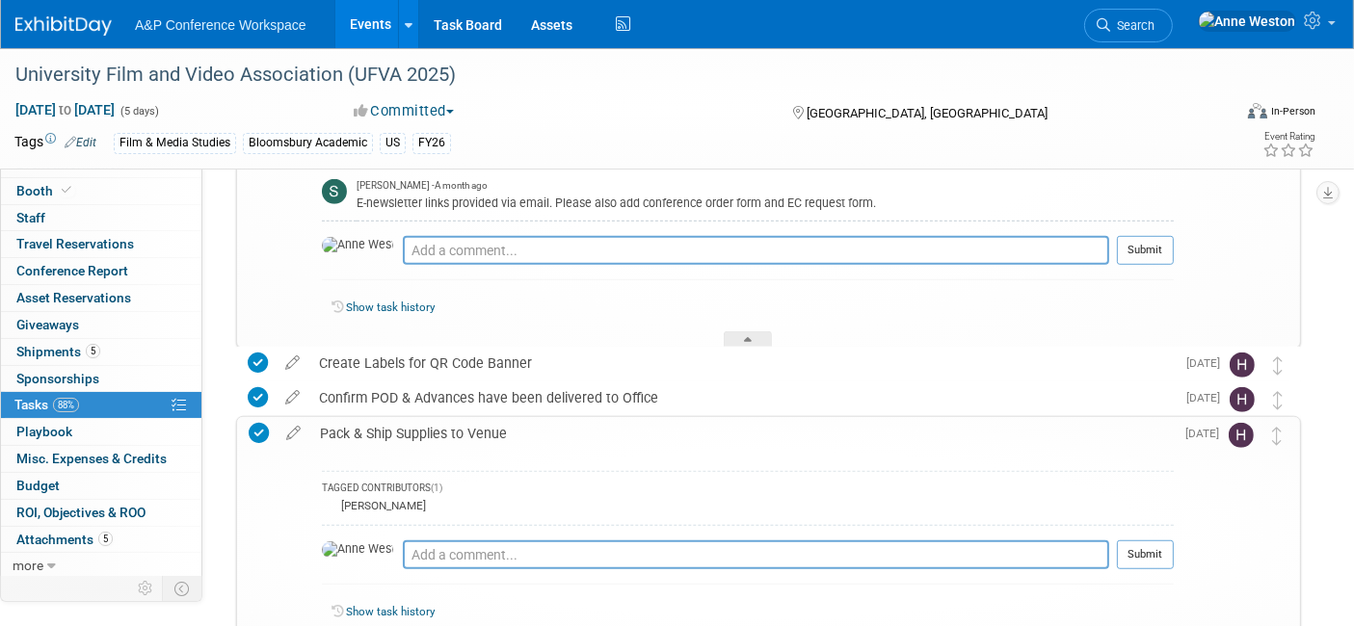
scroll to position [1206, 0]
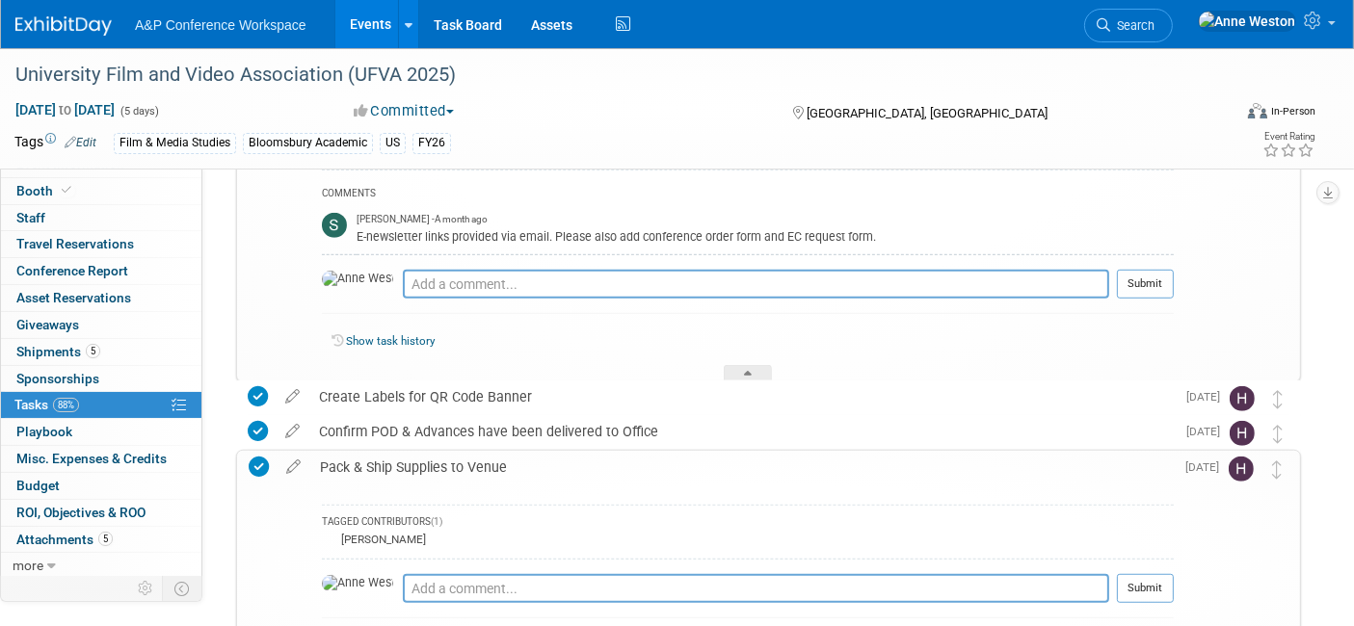
click at [455, 472] on div "Pack & Ship Supplies to Venue" at bounding box center [741, 467] width 863 height 33
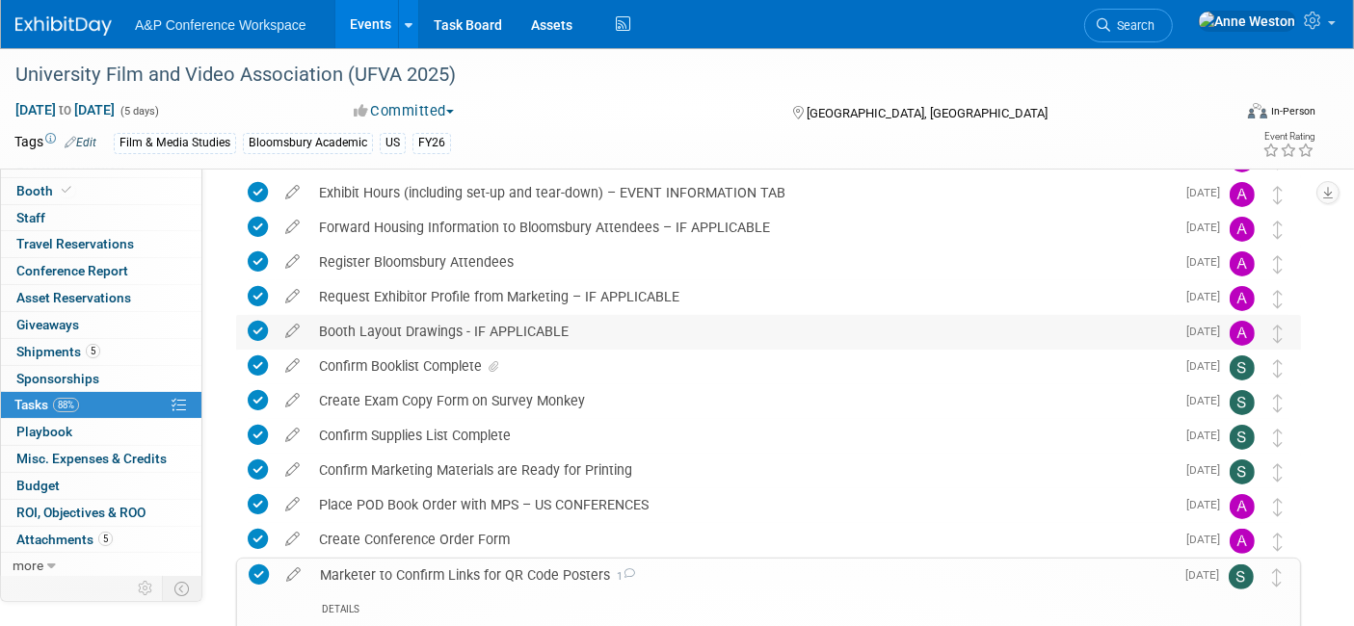
scroll to position [564, 0]
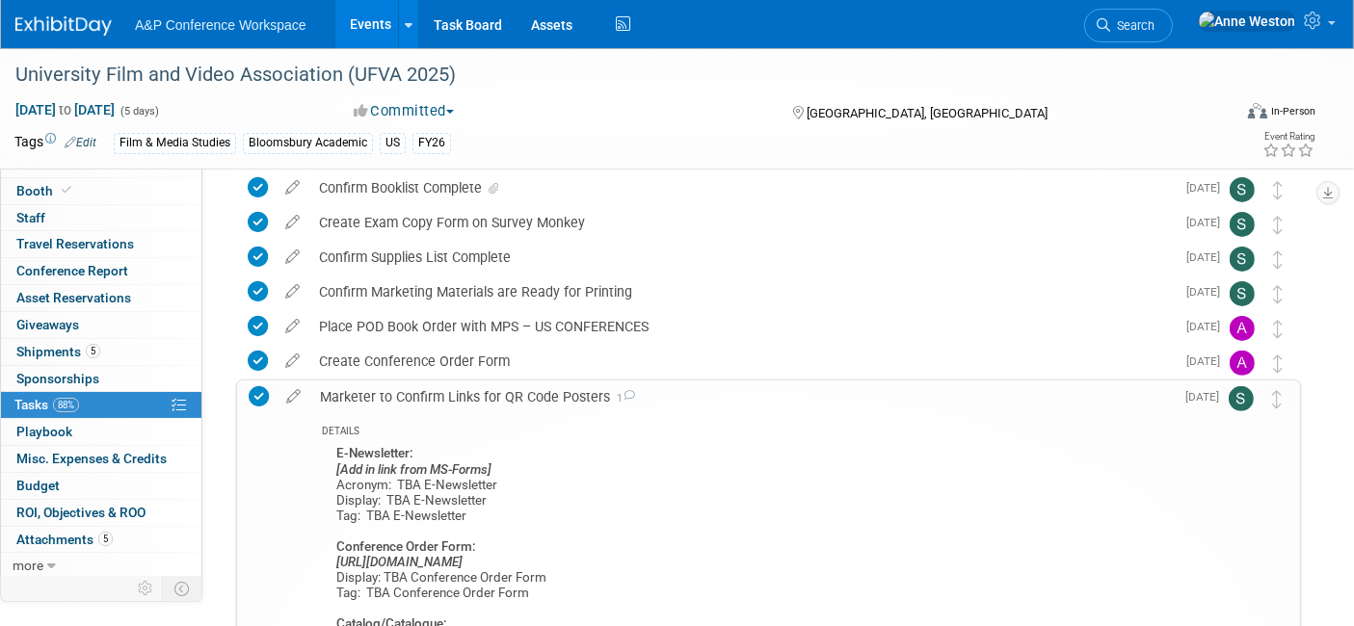
click at [457, 404] on div "Marketer to Confirm Links for QR Code Posters 1" at bounding box center [741, 397] width 863 height 33
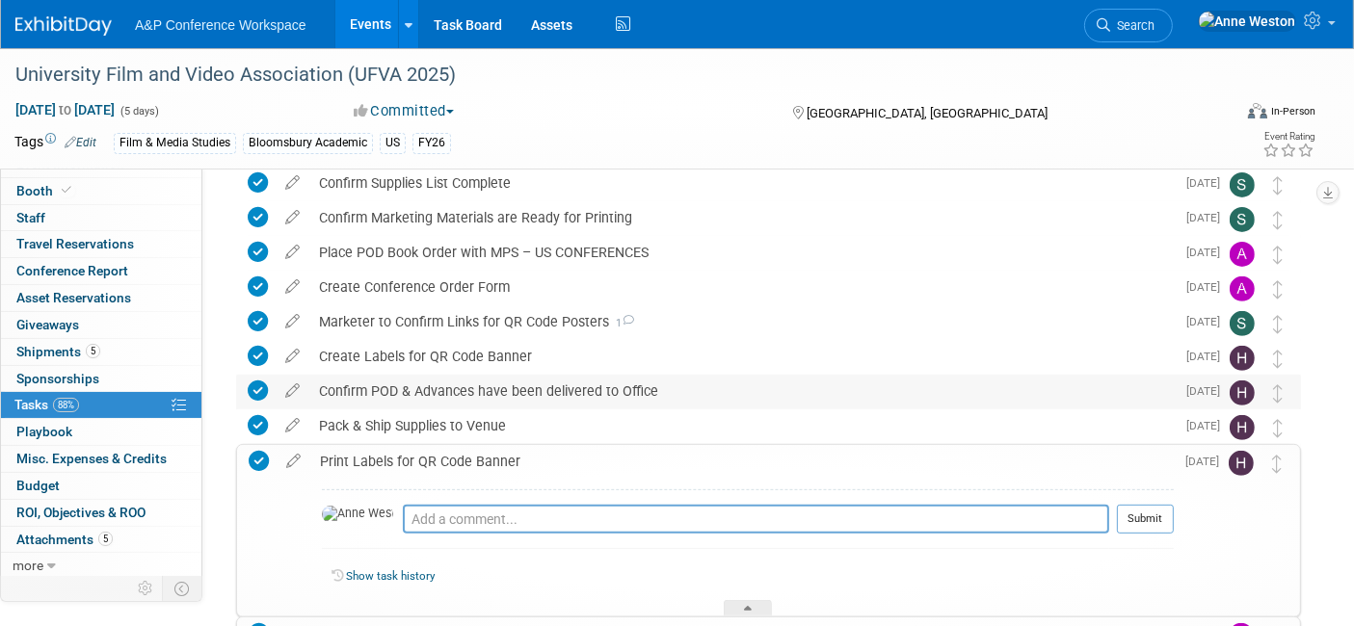
scroll to position [672, 0]
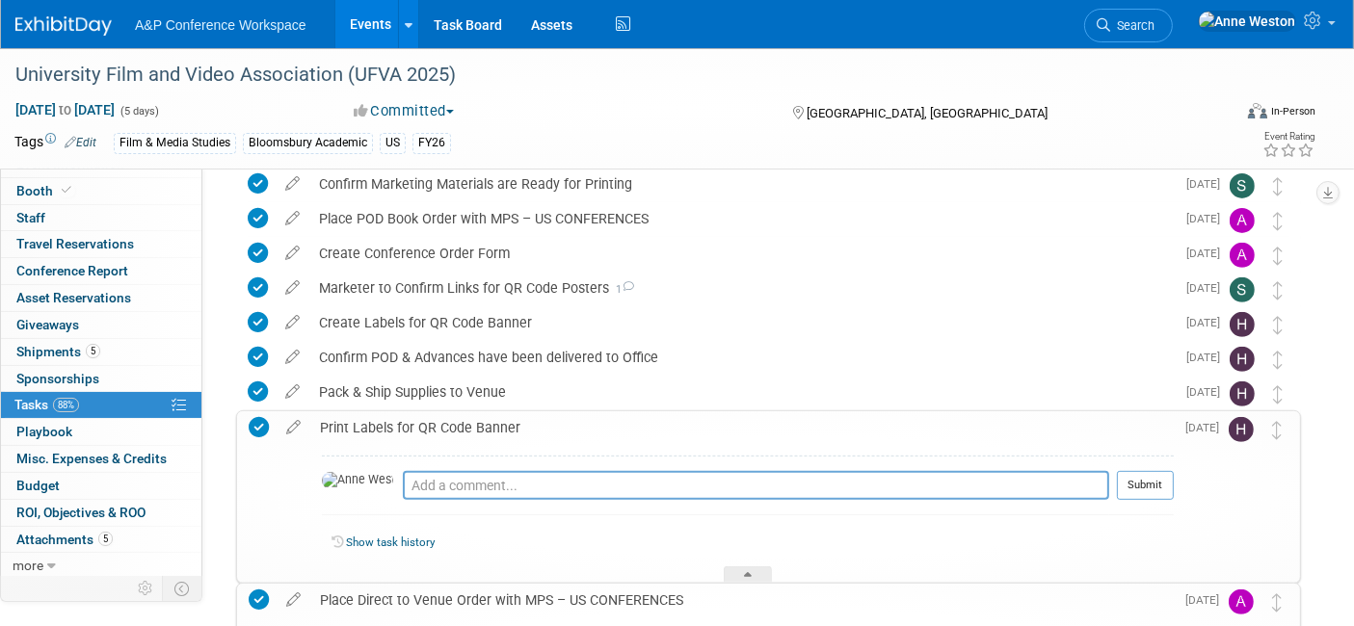
click at [467, 429] on div "Print Labels for QR Code Banner" at bounding box center [741, 427] width 863 height 33
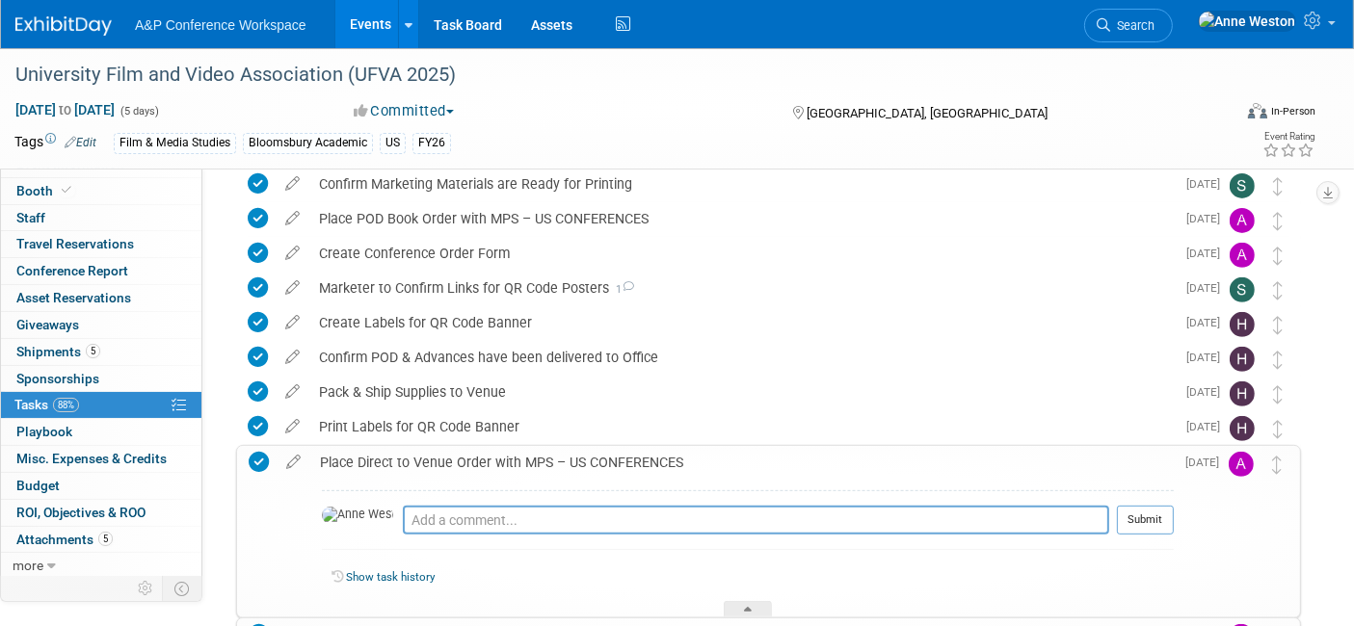
scroll to position [778, 0]
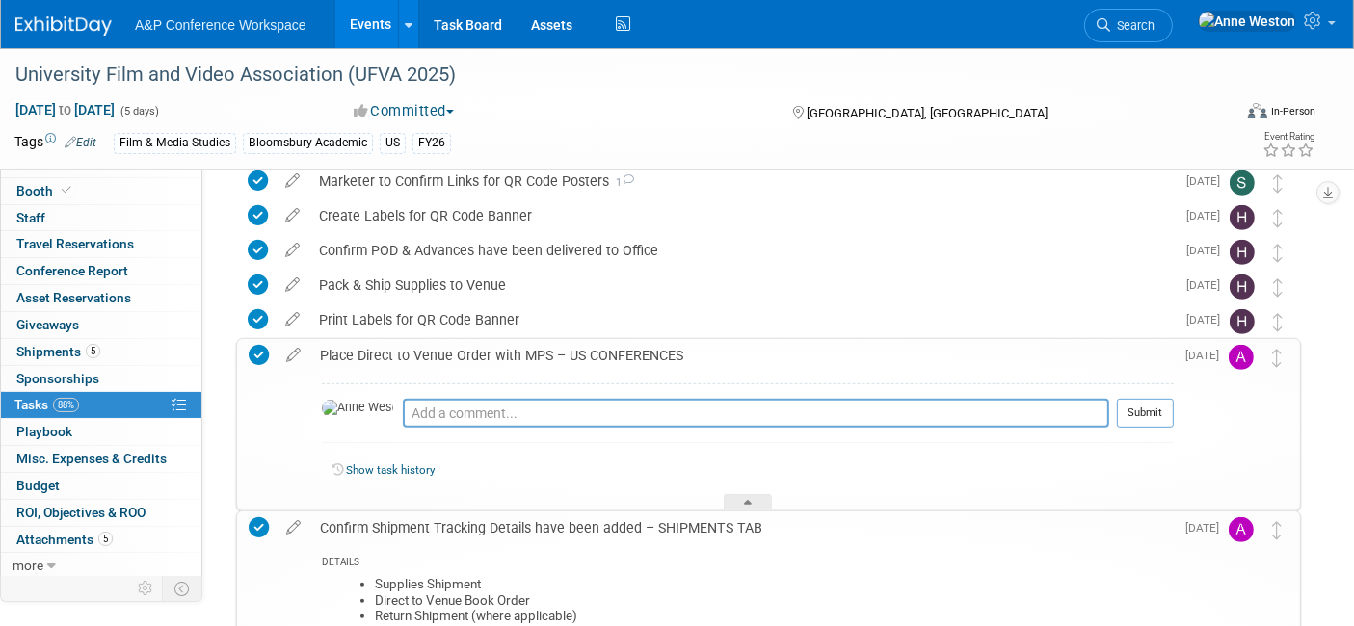
click at [513, 351] on div "Place Direct to Venue Order with MPS – US CONFERENCES" at bounding box center [741, 355] width 863 height 33
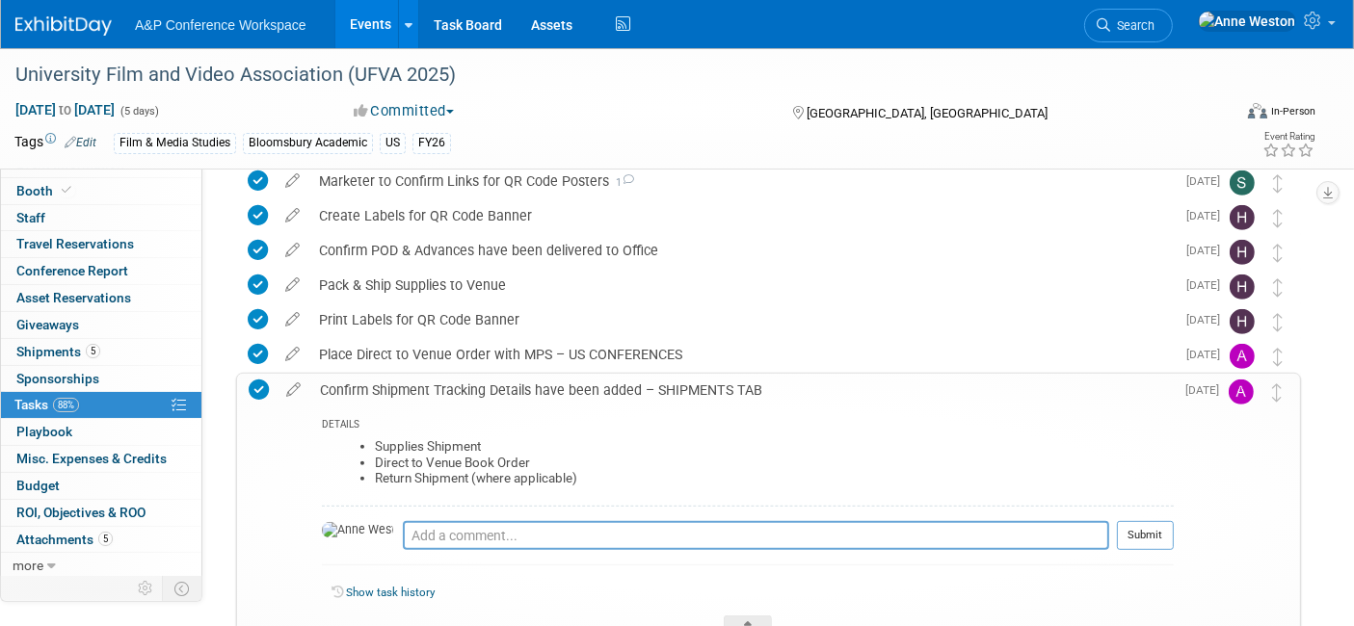
click at [544, 393] on div "Confirm Shipment Tracking Details have been added – SHIPMENTS TAB" at bounding box center [741, 390] width 863 height 33
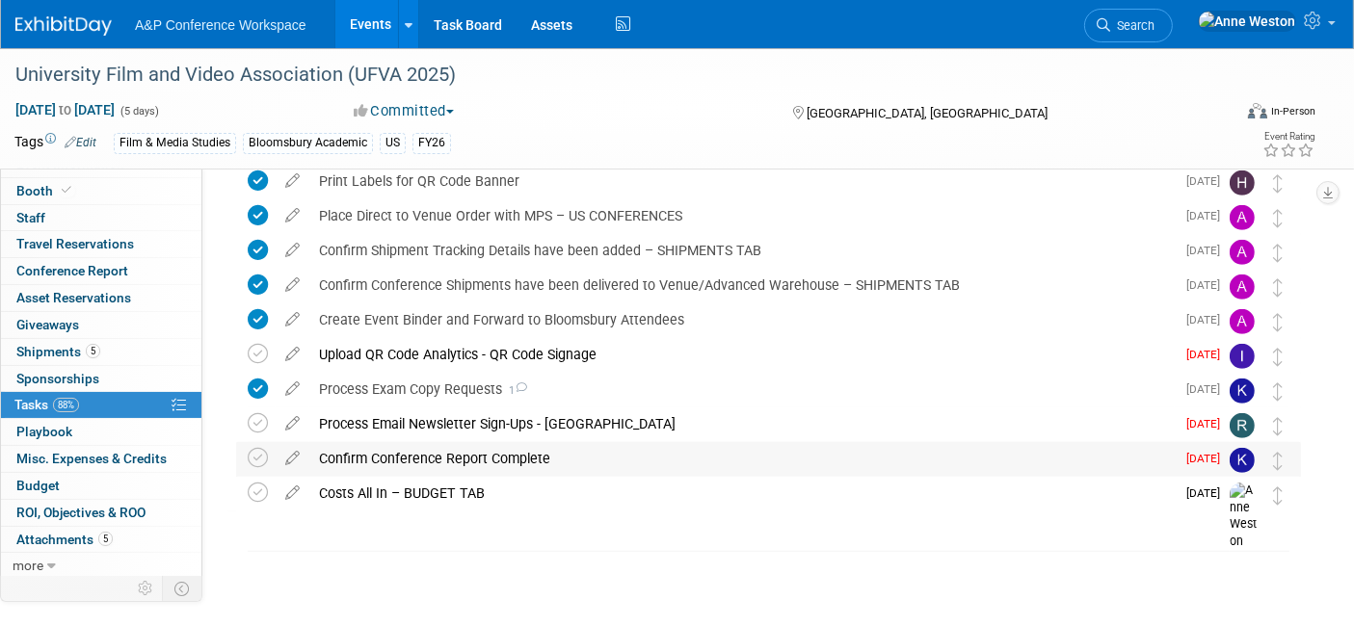
scroll to position [919, 0]
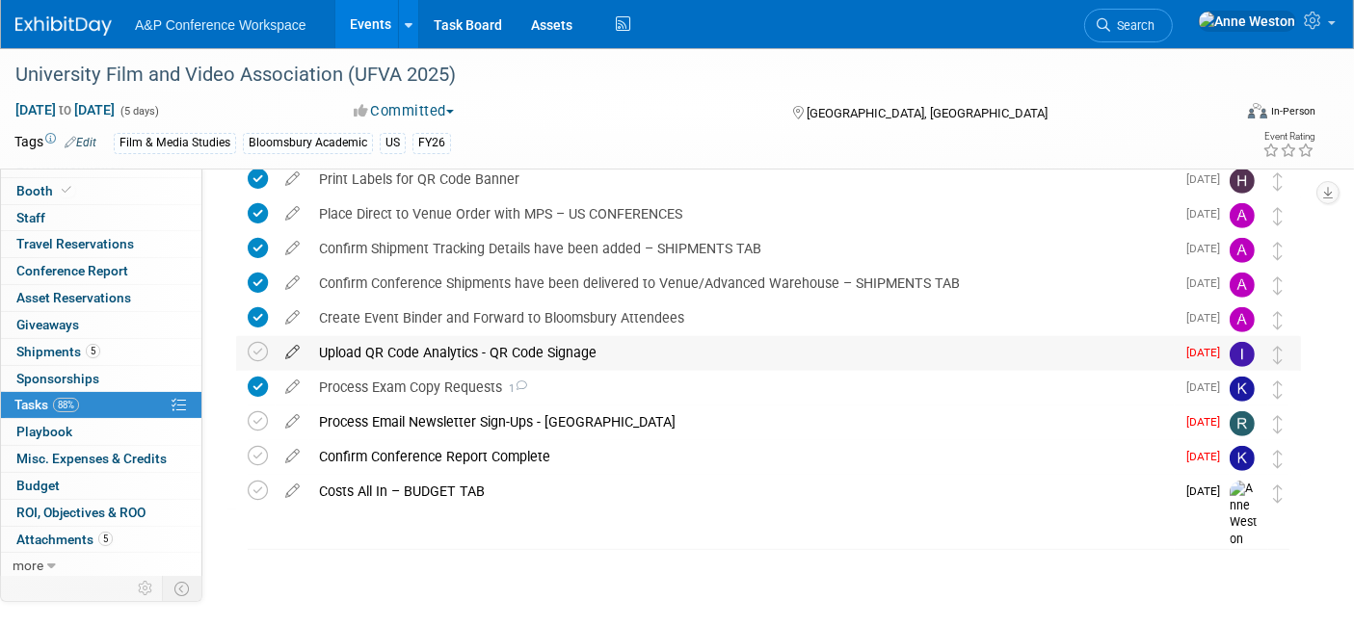
click at [285, 355] on icon at bounding box center [293, 348] width 34 height 24
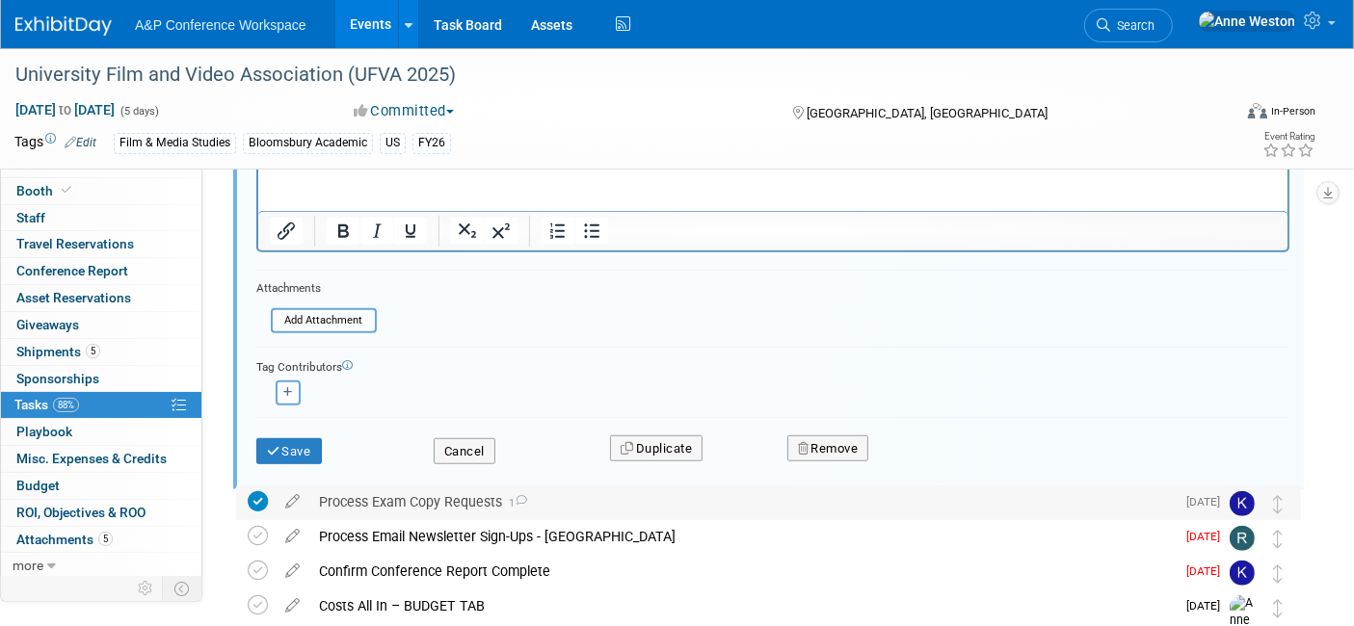
scroll to position [1294, 0]
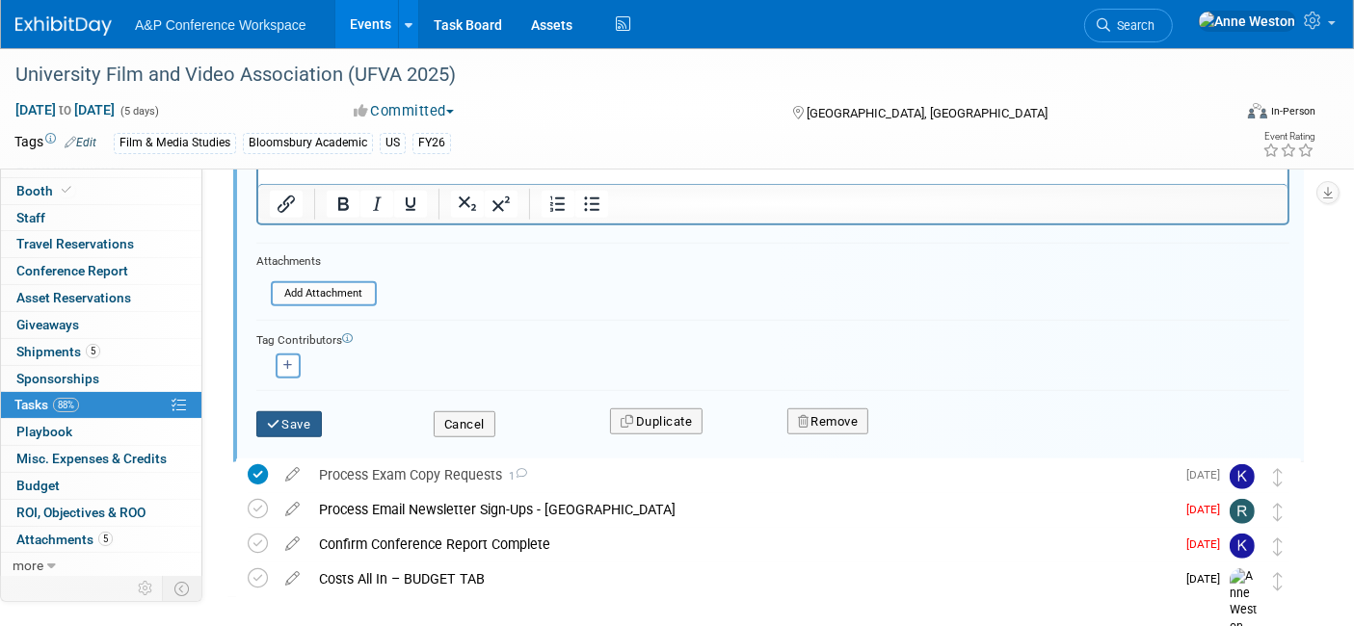
click at [275, 418] on icon "submit" at bounding box center [274, 424] width 15 height 13
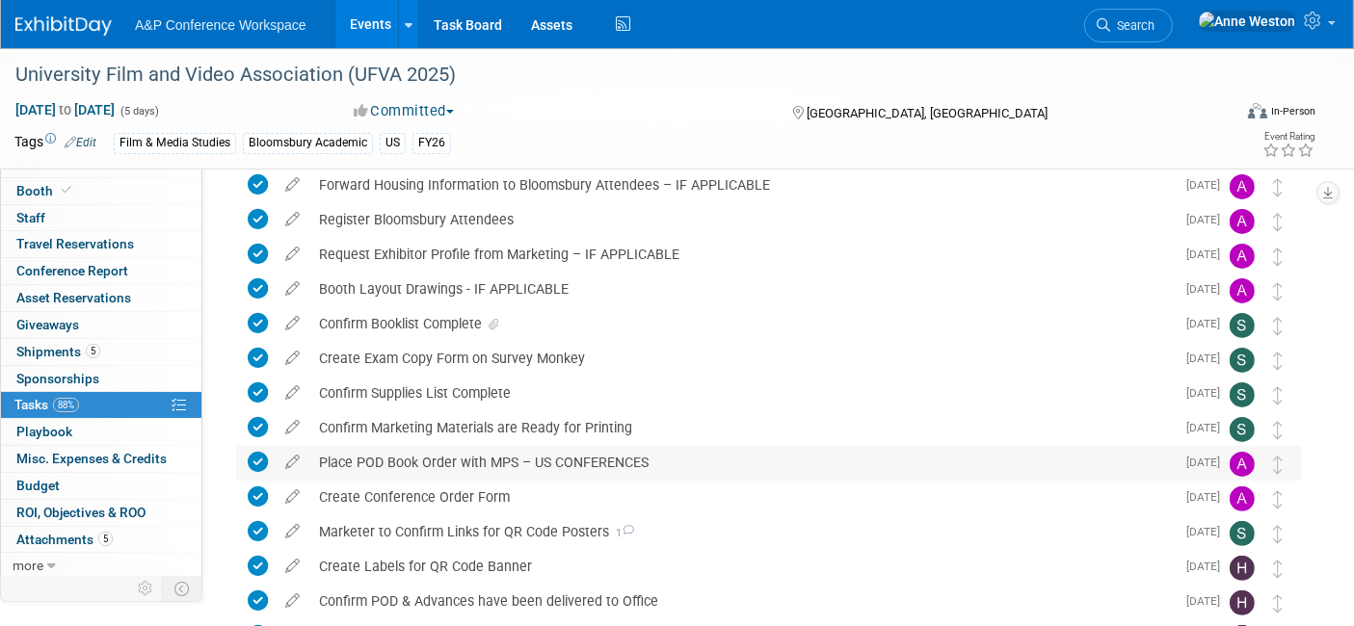
scroll to position [0, 0]
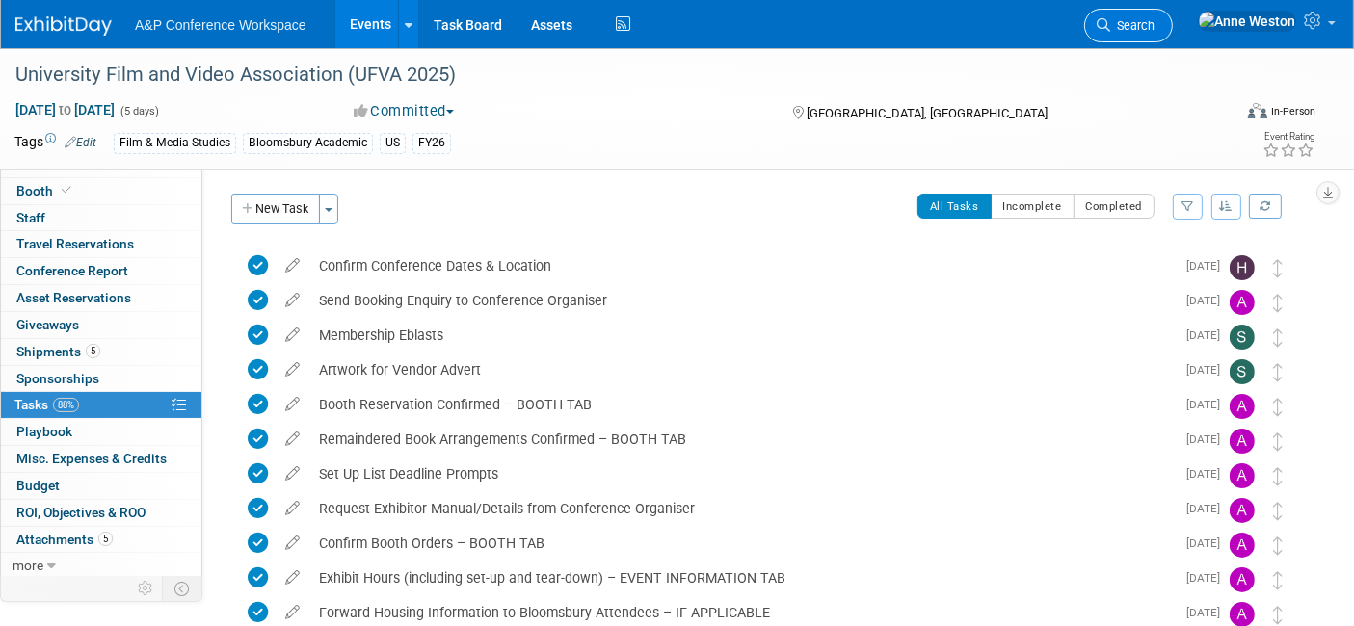
click at [1154, 18] on span "Search" at bounding box center [1132, 25] width 44 height 14
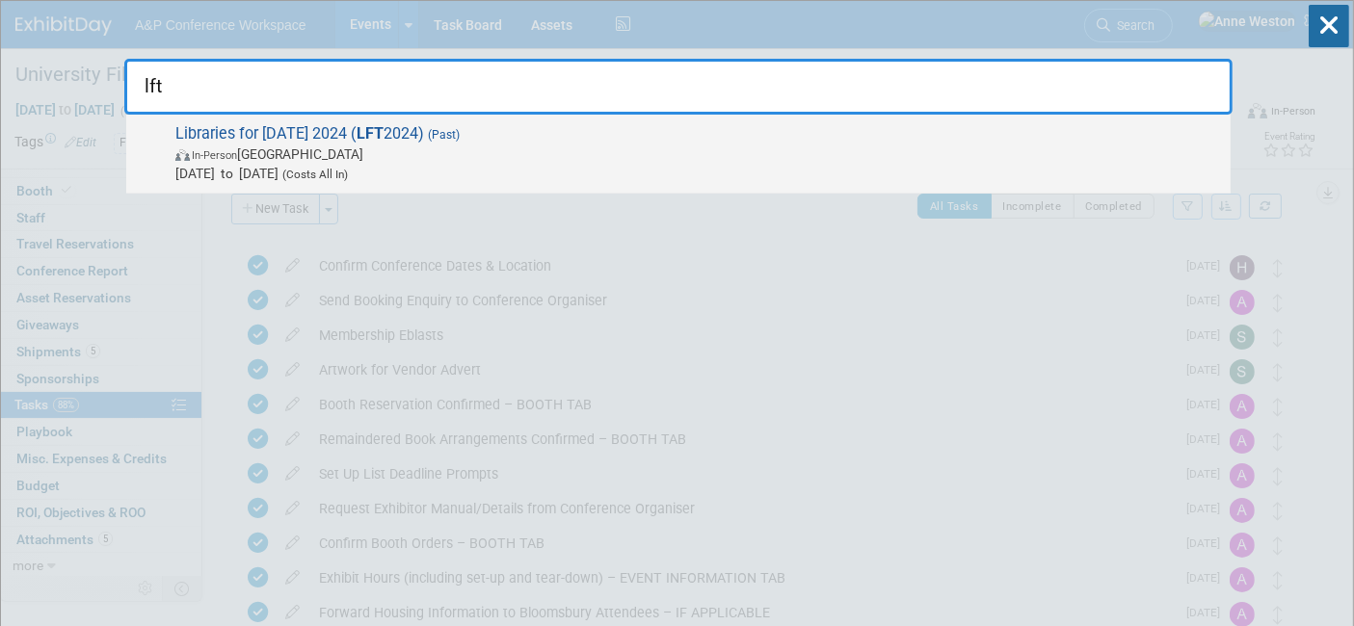
type input "lft"
click at [456, 147] on span "In-Person Singapore" at bounding box center [697, 154] width 1045 height 19
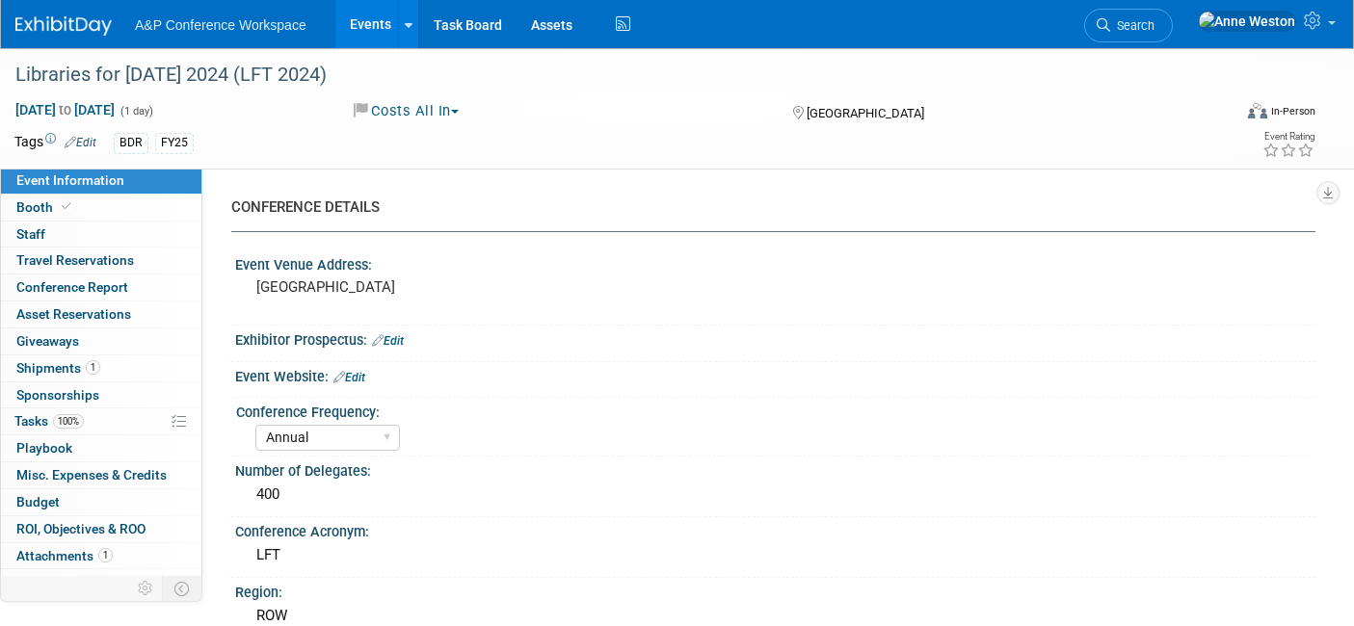
select select "Annual"
select select "Level 2"
select select "In-Person Booth"
select select "[PERSON_NAME]"
drag, startPoint x: 411, startPoint y: 78, endPoint x: 9, endPoint y: 56, distance: 403.3
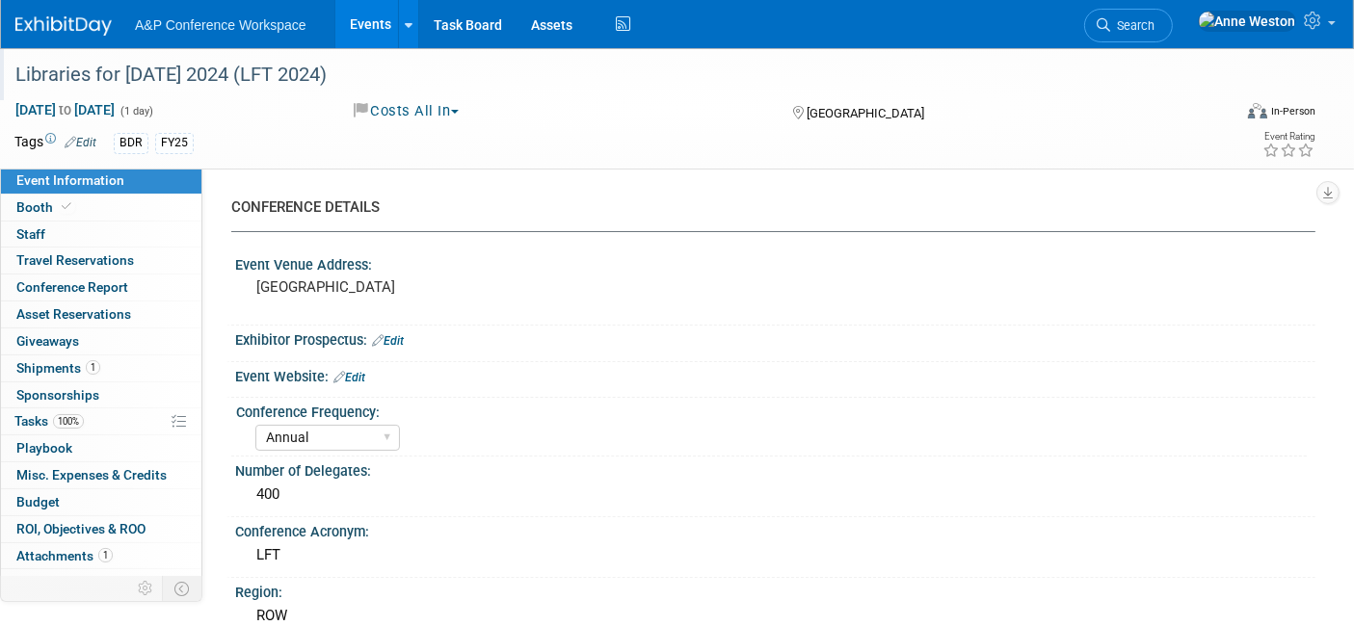
click at [9, 56] on div "Libraries for [DATE] 2024 (LFT 2024)" at bounding box center [609, 74] width 1219 height 52
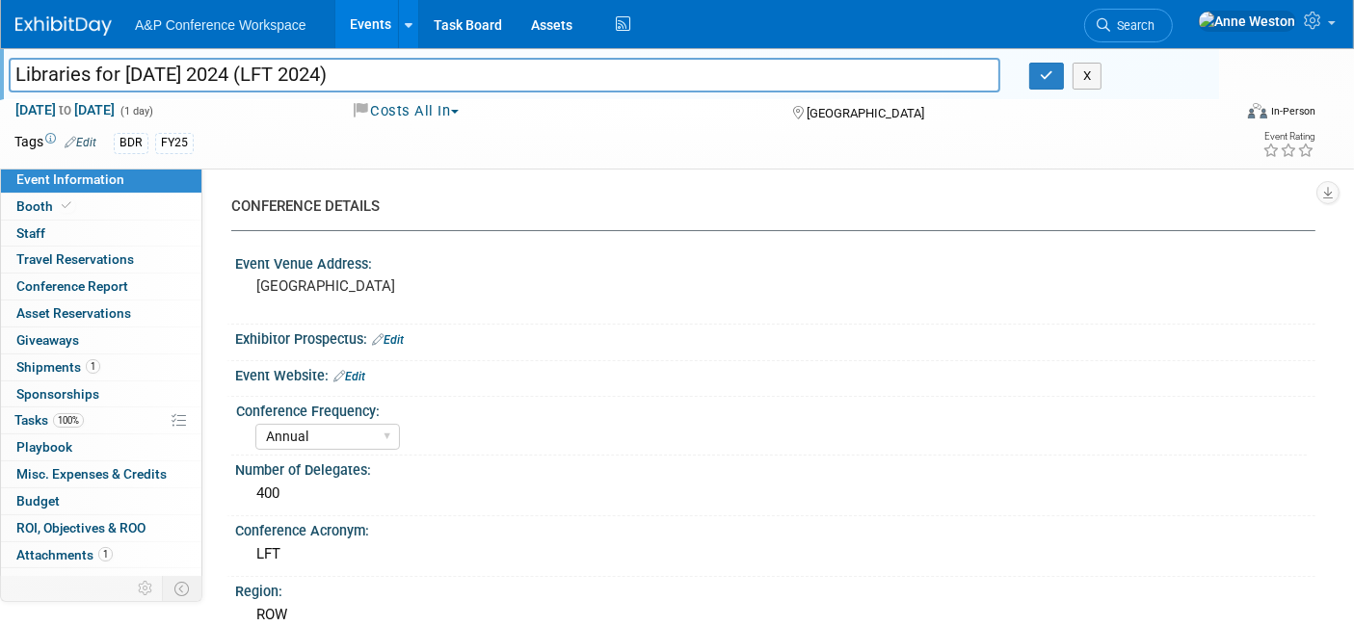
drag, startPoint x: 434, startPoint y: 72, endPoint x: 13, endPoint y: 70, distance: 421.0
click at [13, 70] on input "Libraries for [DATE] 2024 (LFT 2024)" at bounding box center [504, 75] width 991 height 34
click at [1037, 78] on button "button" at bounding box center [1046, 76] width 35 height 27
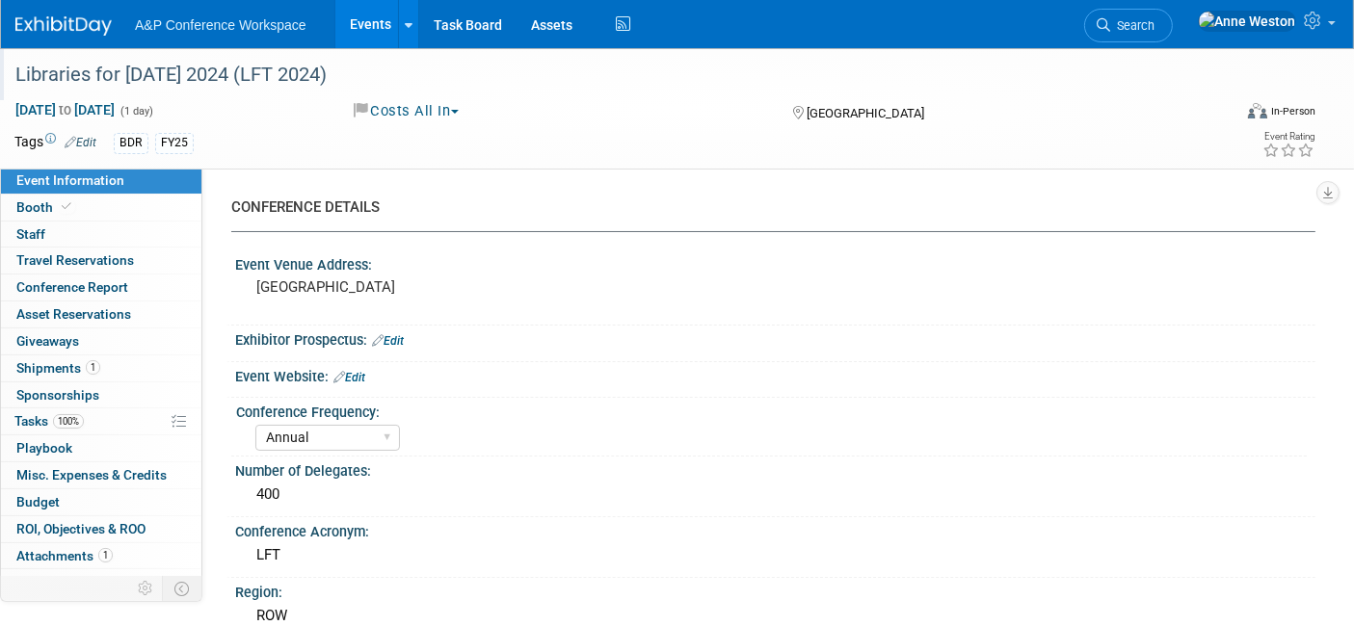
click at [1154, 29] on span "Search" at bounding box center [1132, 25] width 44 height 14
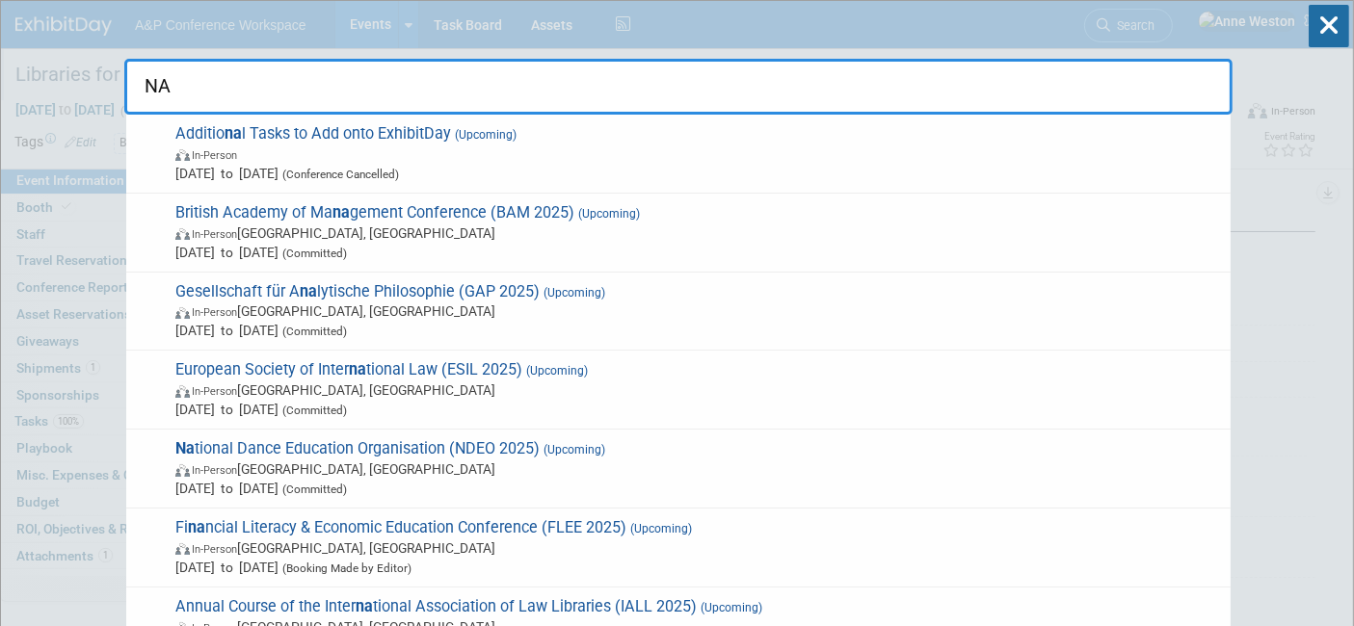
type input "N"
